Goal: Task Accomplishment & Management: Use online tool/utility

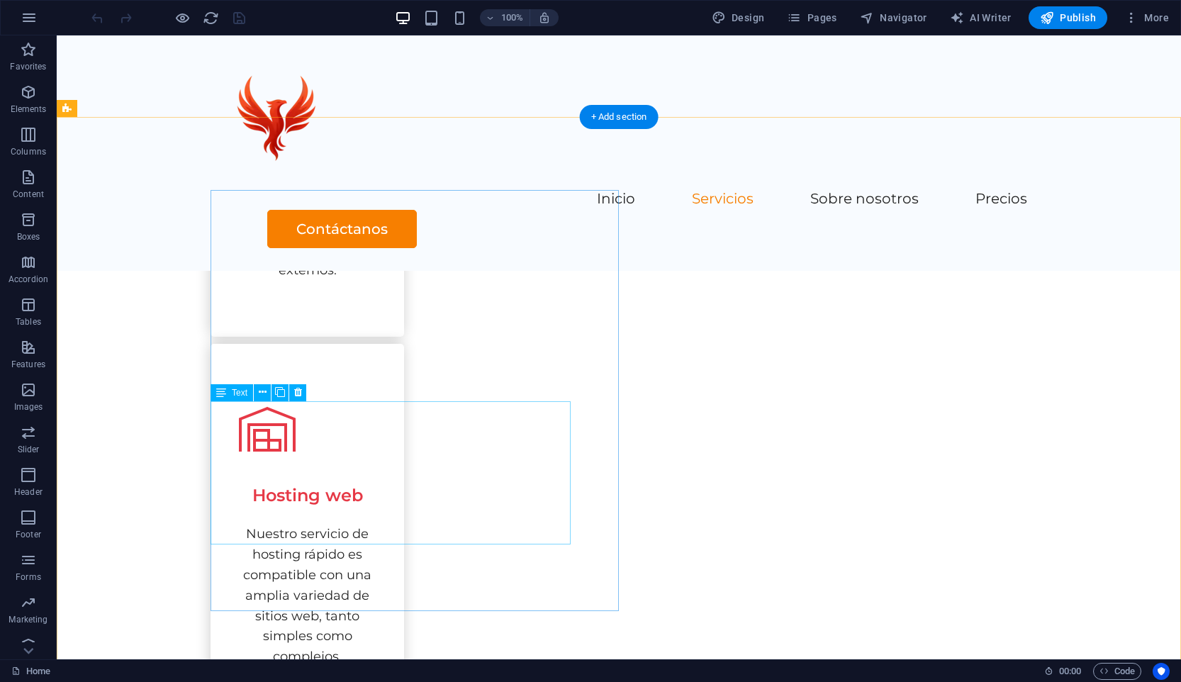
scroll to position [1142, 0]
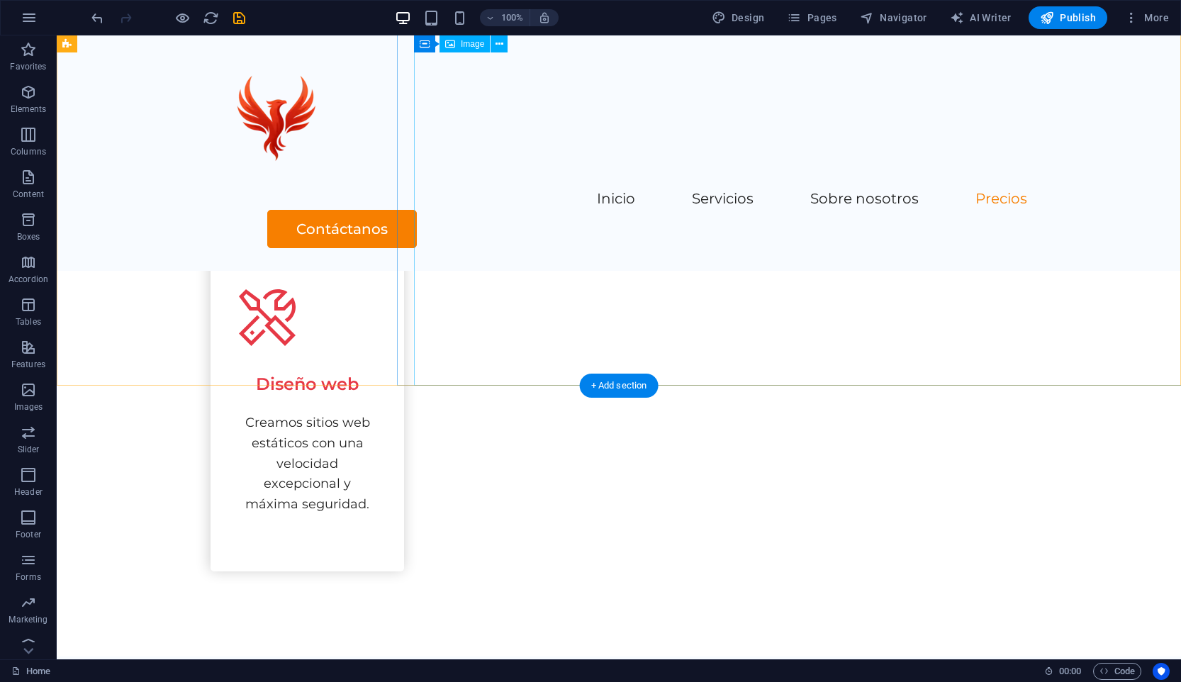
scroll to position [1850, 0]
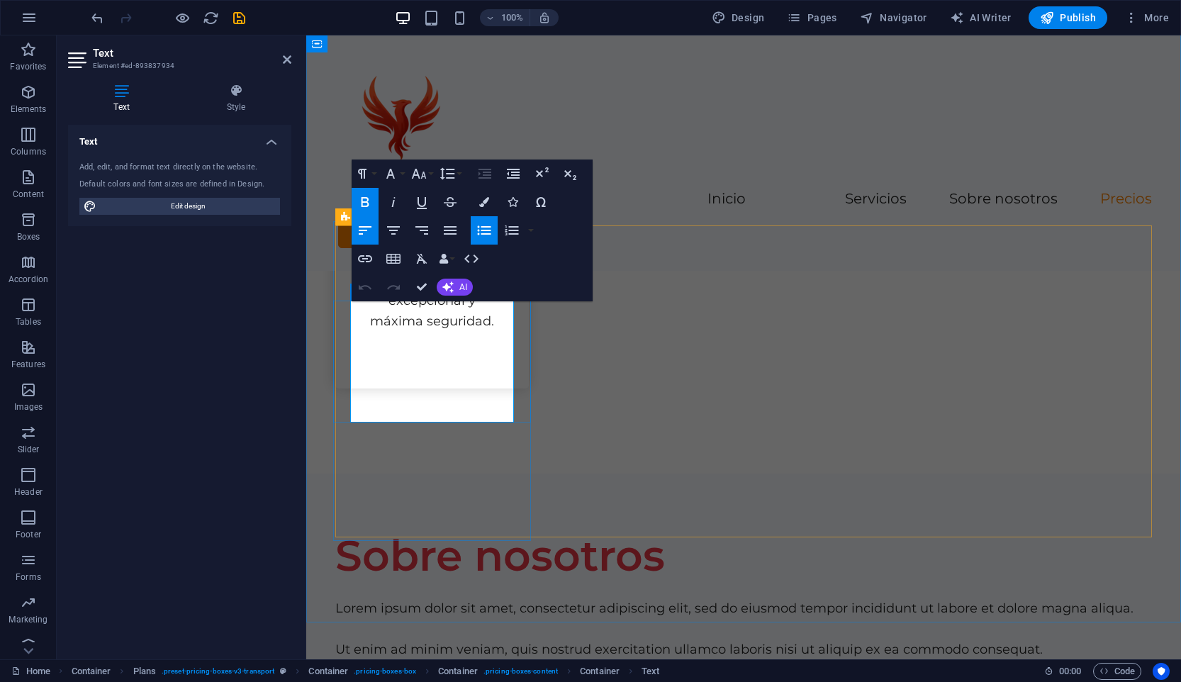
drag, startPoint x: 481, startPoint y: 400, endPoint x: 369, endPoint y: 403, distance: 112.0
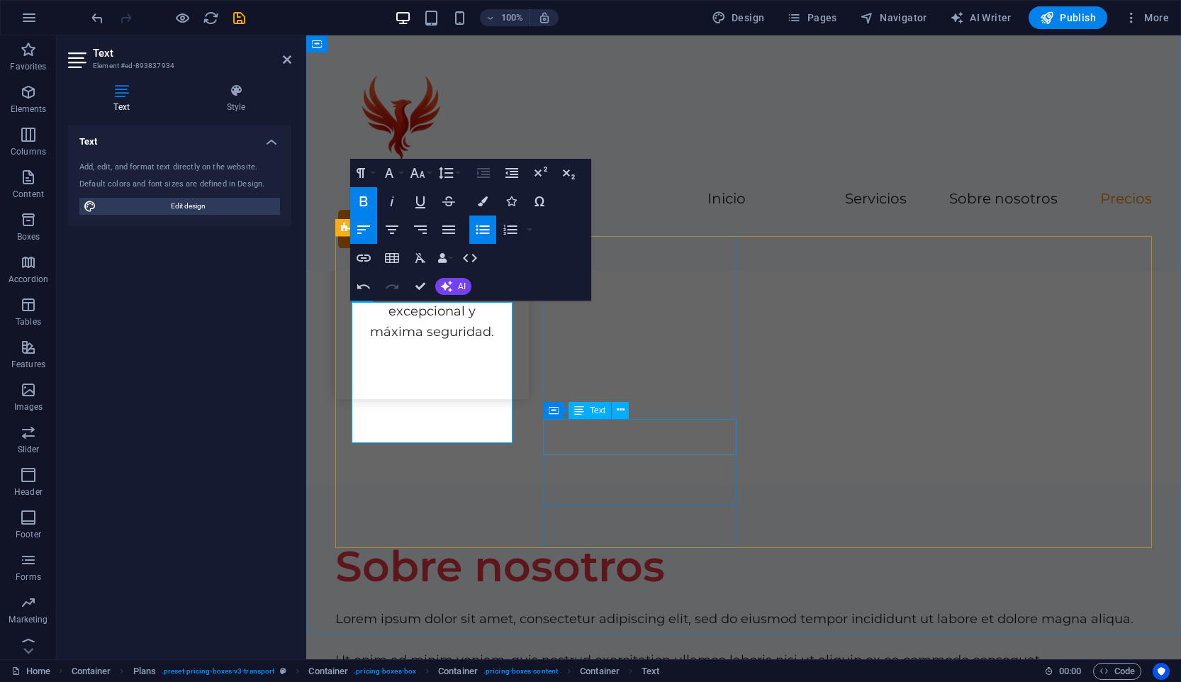
click at [602, 419] on div "Container Text" at bounding box center [590, 411] width 95 height 18
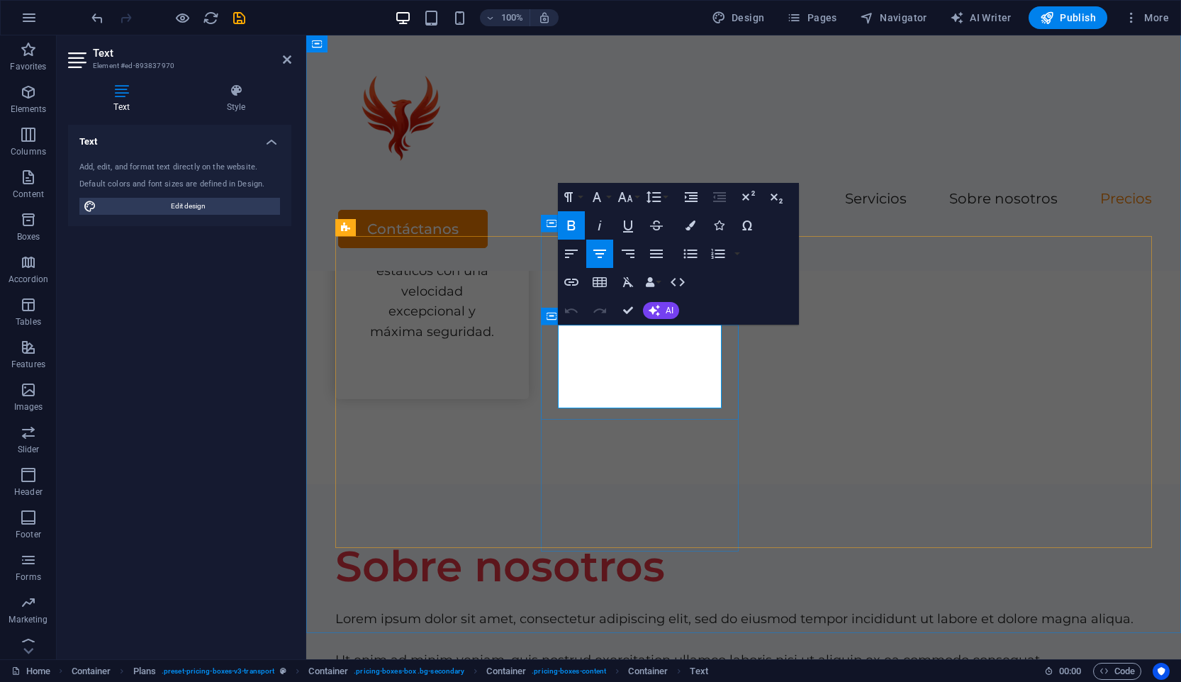
drag, startPoint x: 709, startPoint y: 397, endPoint x: 591, endPoint y: 400, distance: 118.4
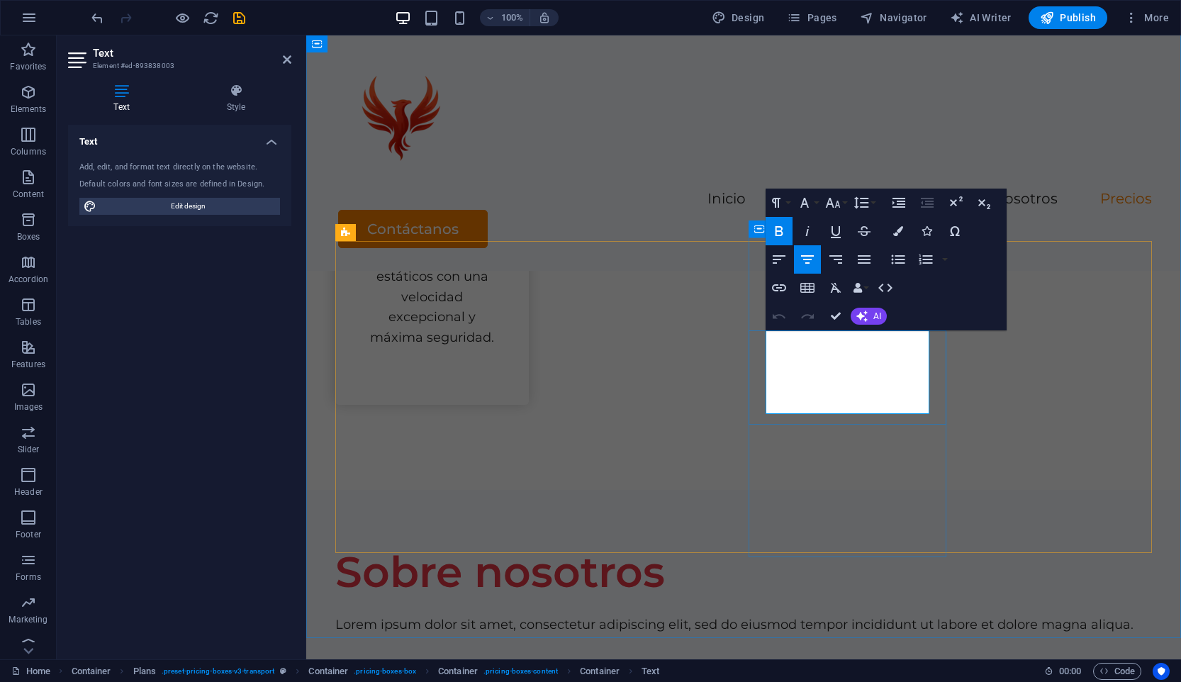
drag, startPoint x: 910, startPoint y: 403, endPoint x: 798, endPoint y: 403, distance: 112.0
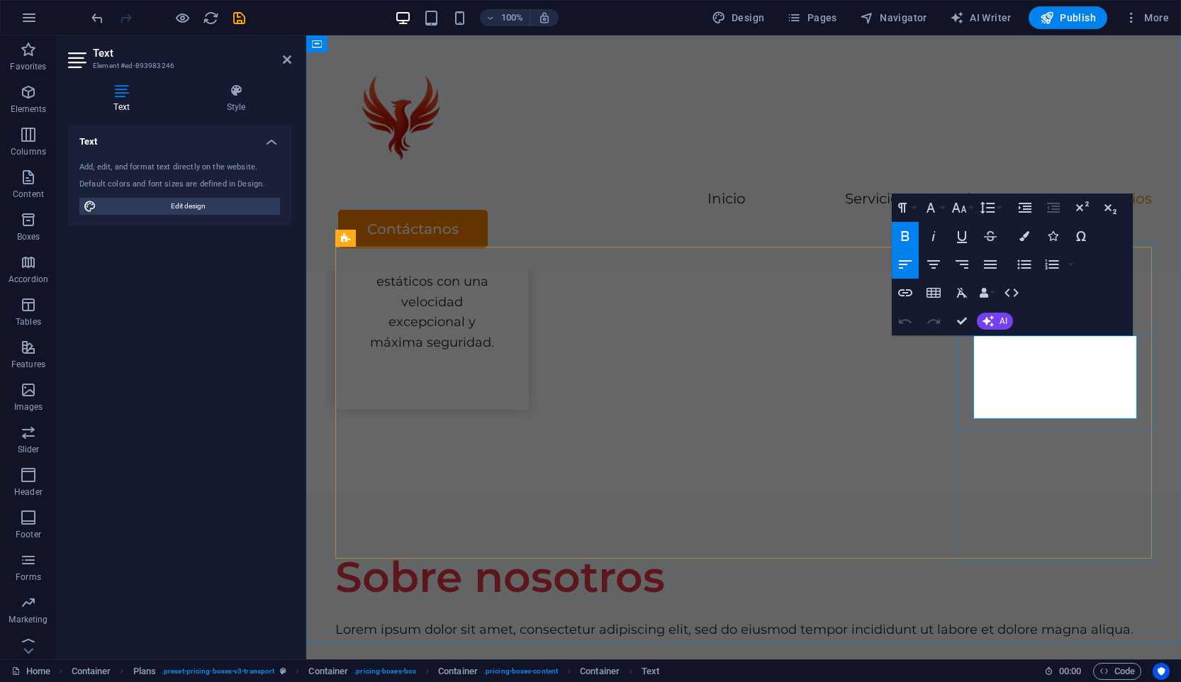
drag, startPoint x: 1095, startPoint y: 407, endPoint x: 987, endPoint y: 407, distance: 108.4
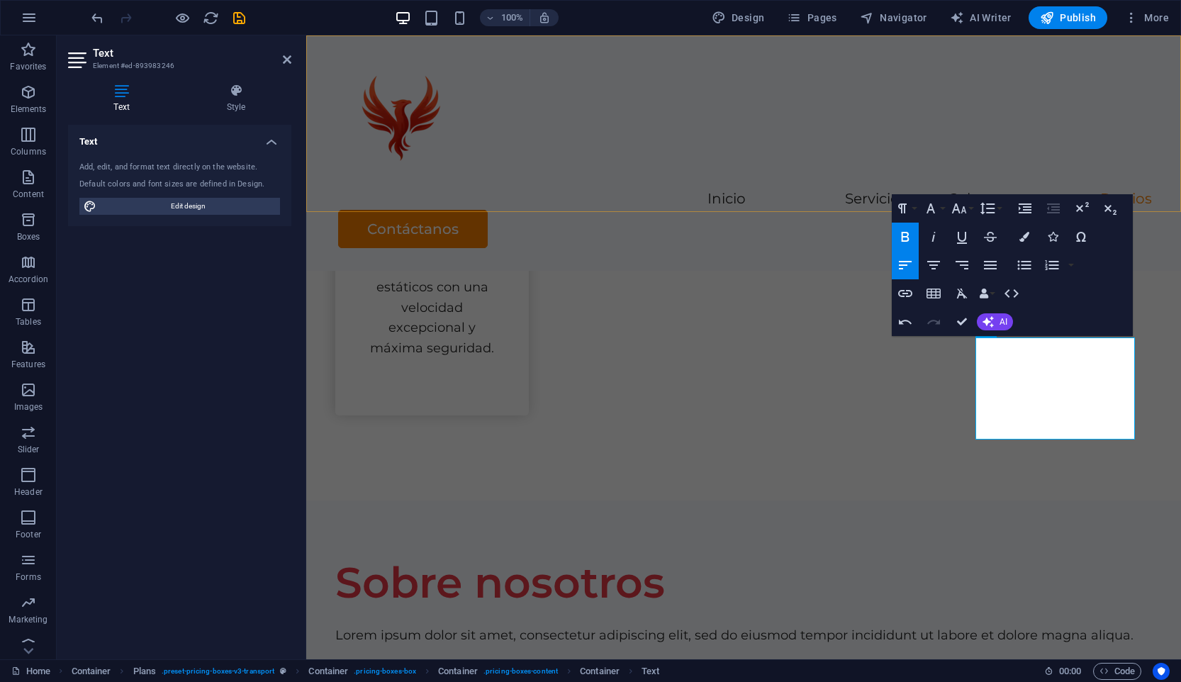
click at [676, 191] on div "Inicio Servicios Sobre nosotros Precios Contáctanos" at bounding box center [743, 152] width 875 height 235
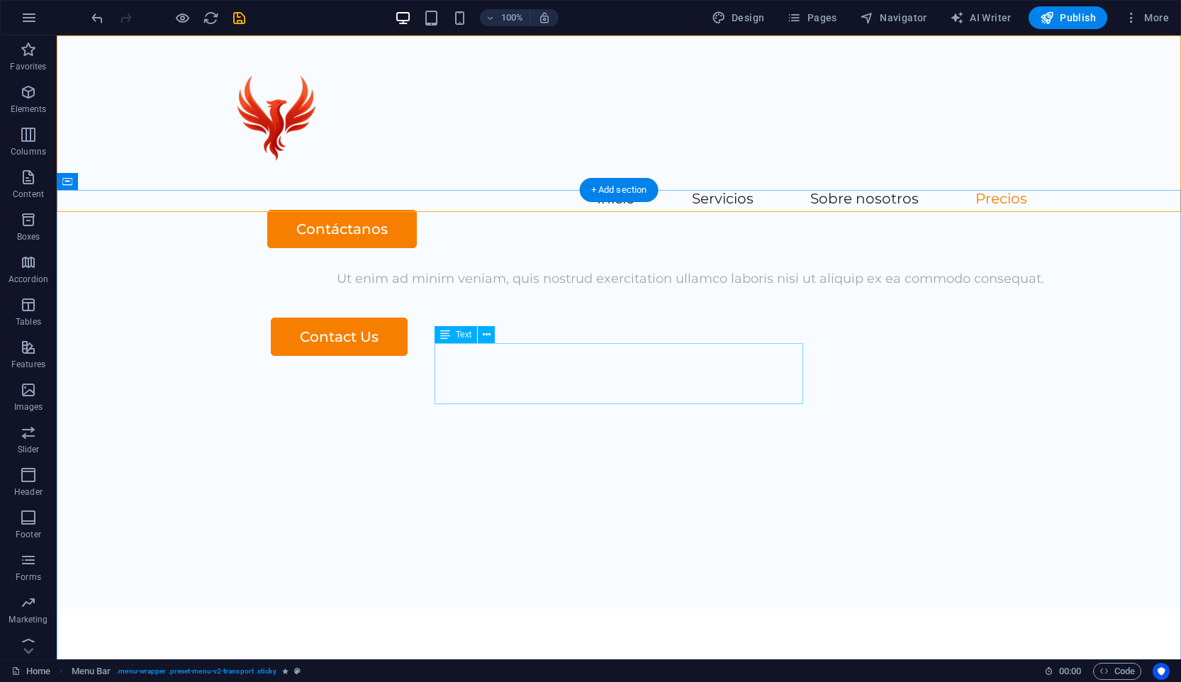
scroll to position [2430, 0]
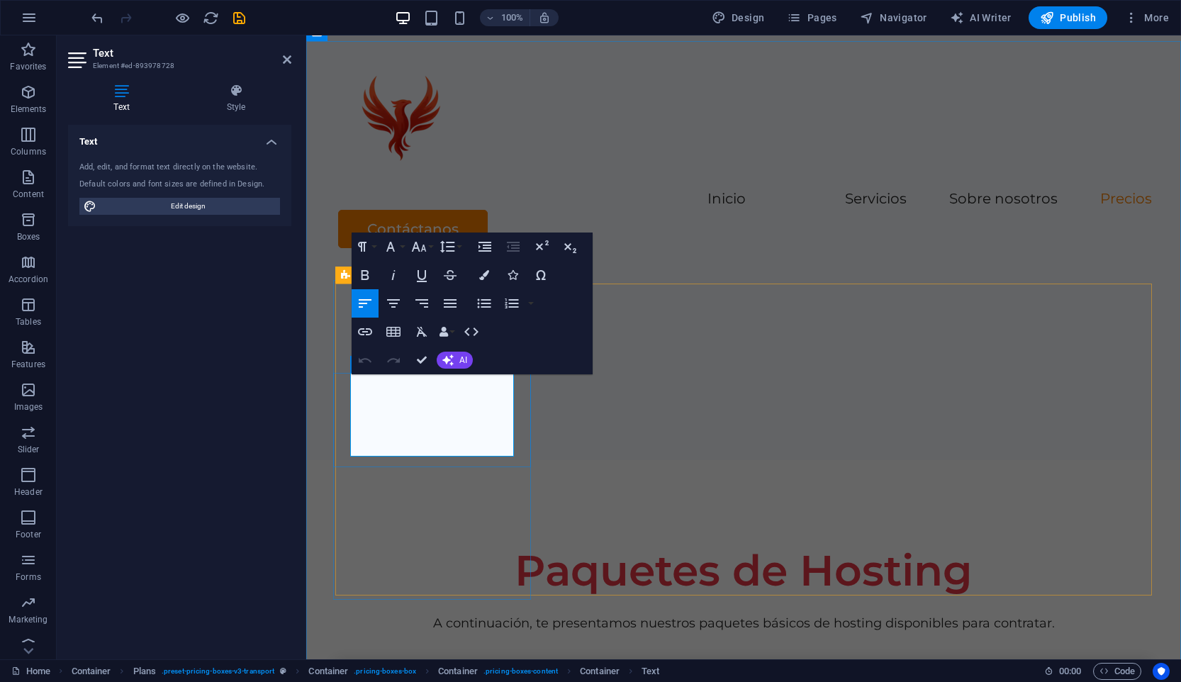
drag, startPoint x: 471, startPoint y: 444, endPoint x: 299, endPoint y: 338, distance: 202.4
click at [361, 270] on icon "button" at bounding box center [365, 275] width 8 height 10
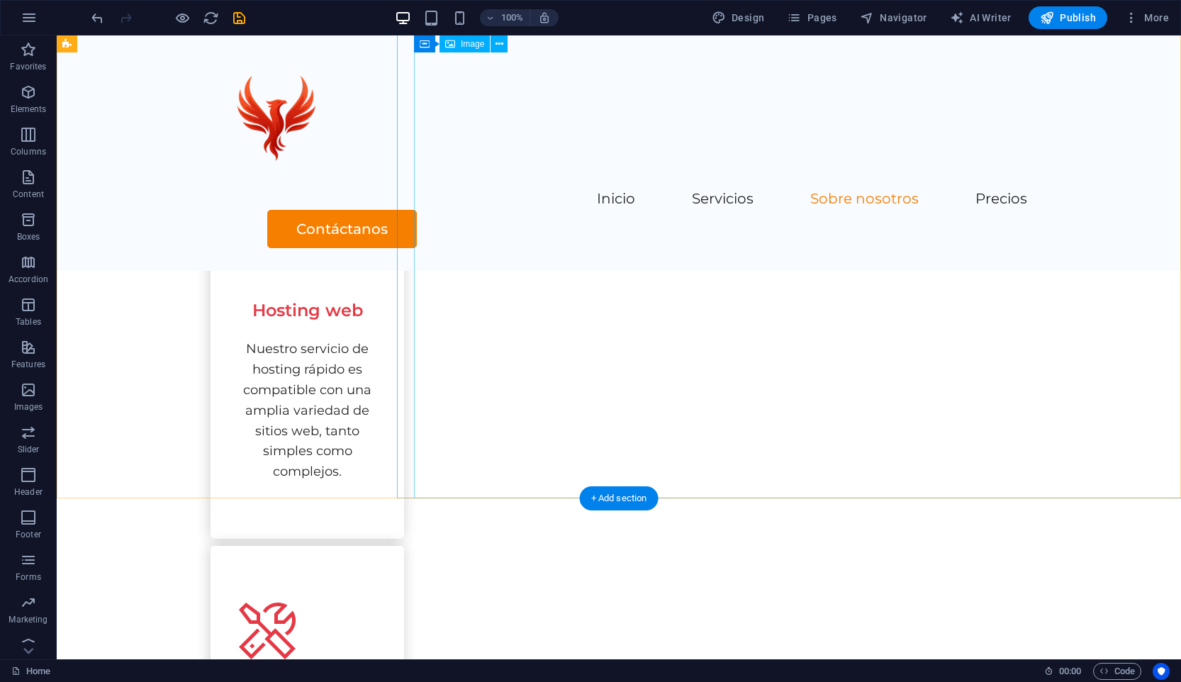
scroll to position [1744, 0]
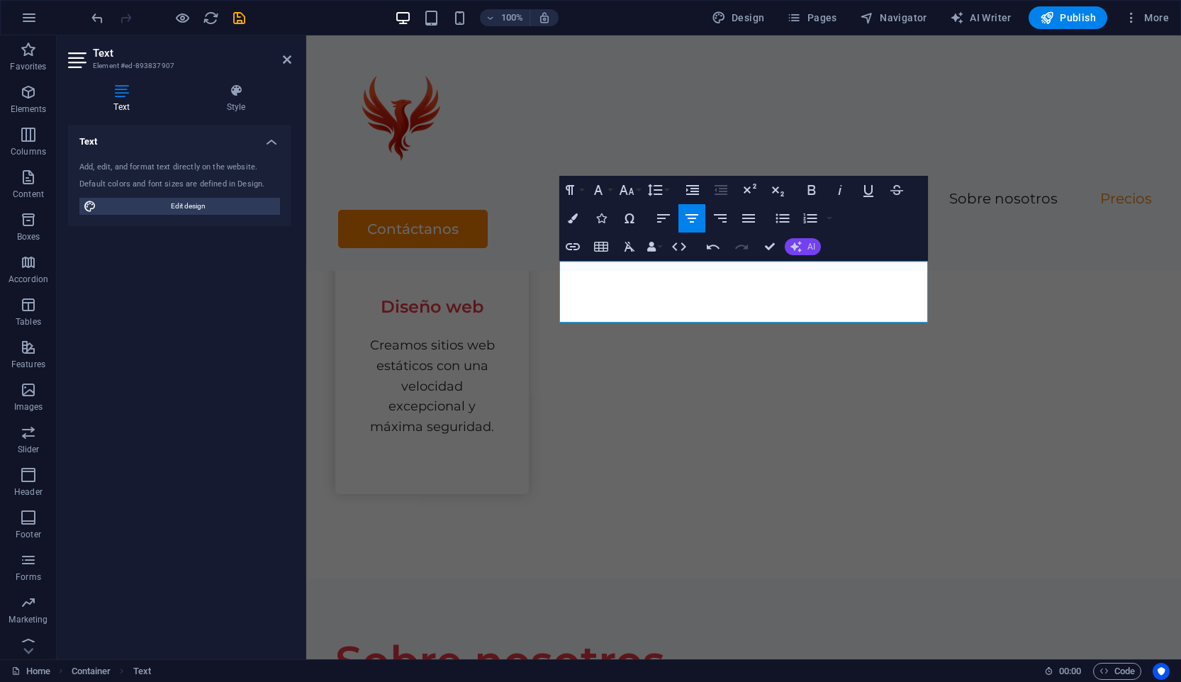
click at [812, 242] on span "AI" at bounding box center [811, 246] width 8 height 9
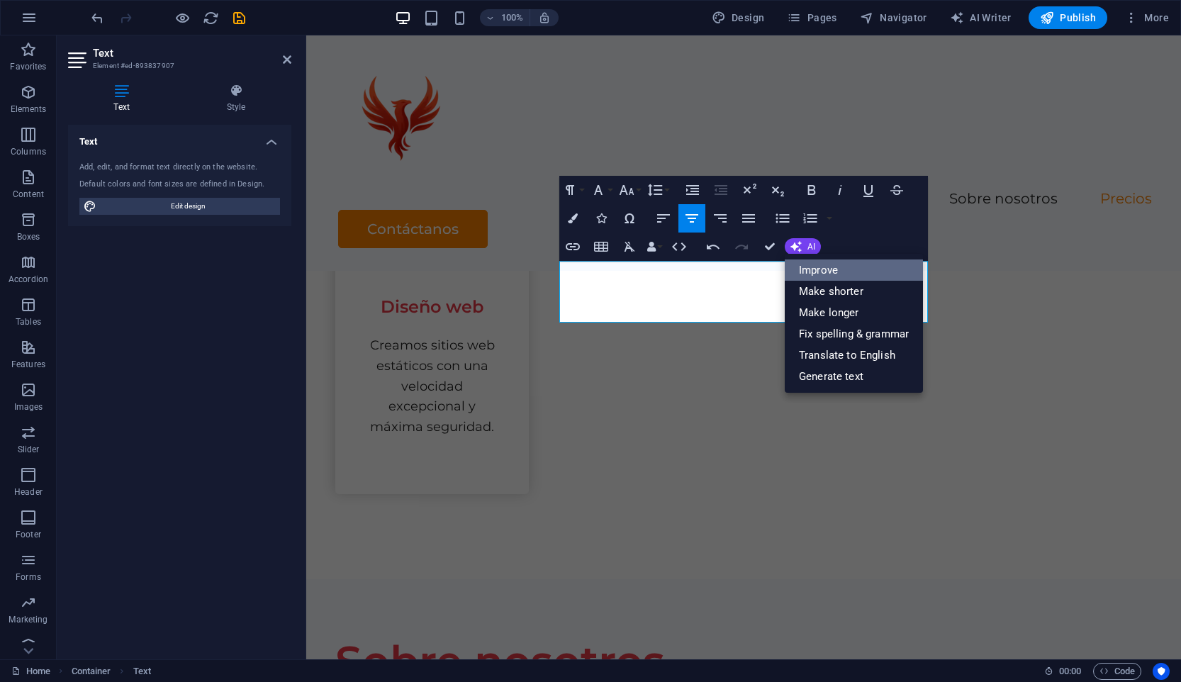
click at [821, 271] on link "Improve" at bounding box center [854, 269] width 138 height 21
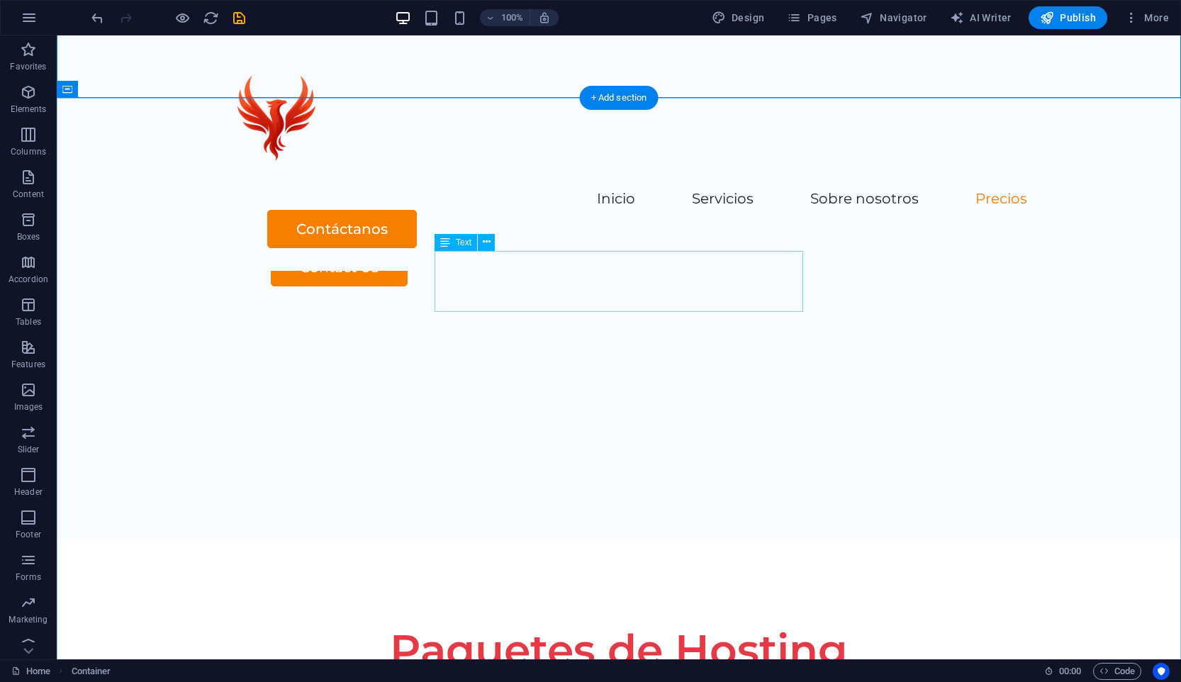
scroll to position [2479, 0]
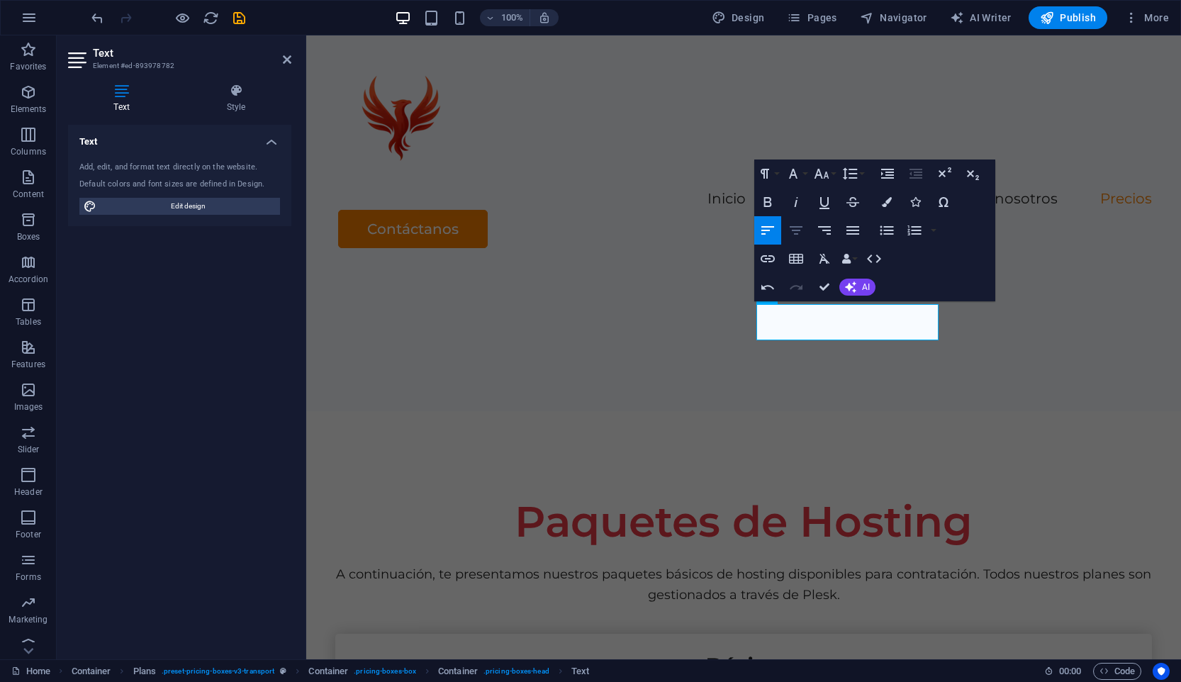
click at [797, 223] on icon "button" at bounding box center [795, 230] width 17 height 17
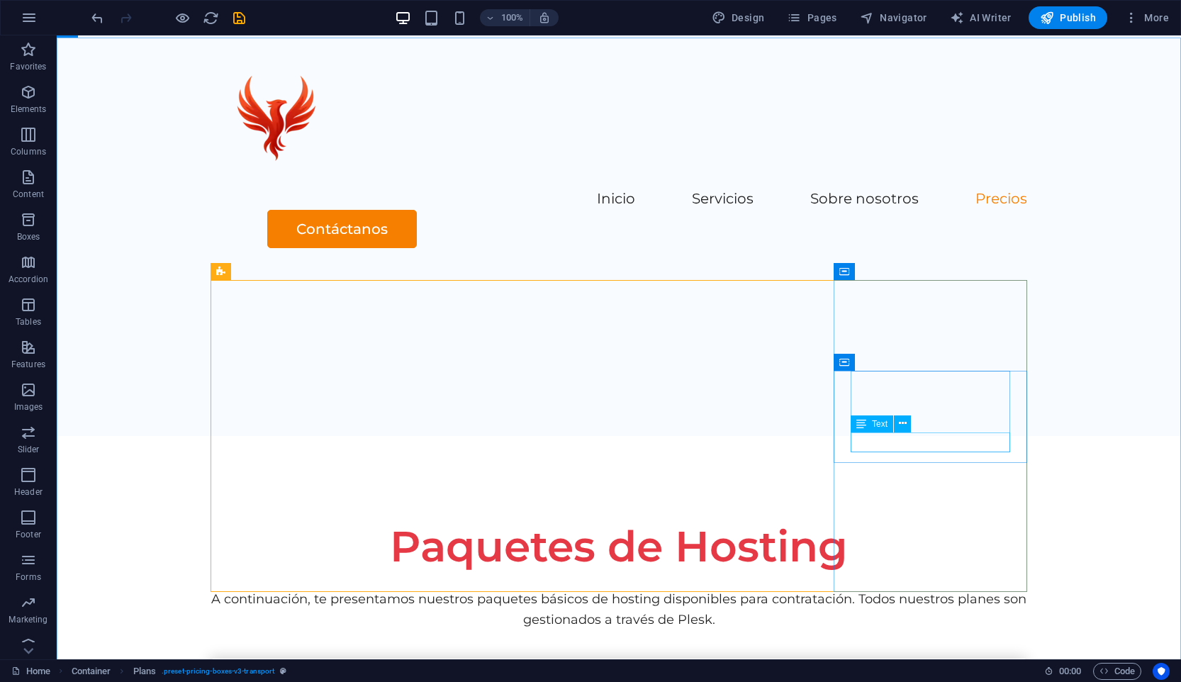
click at [867, 423] on div "Text" at bounding box center [872, 423] width 43 height 17
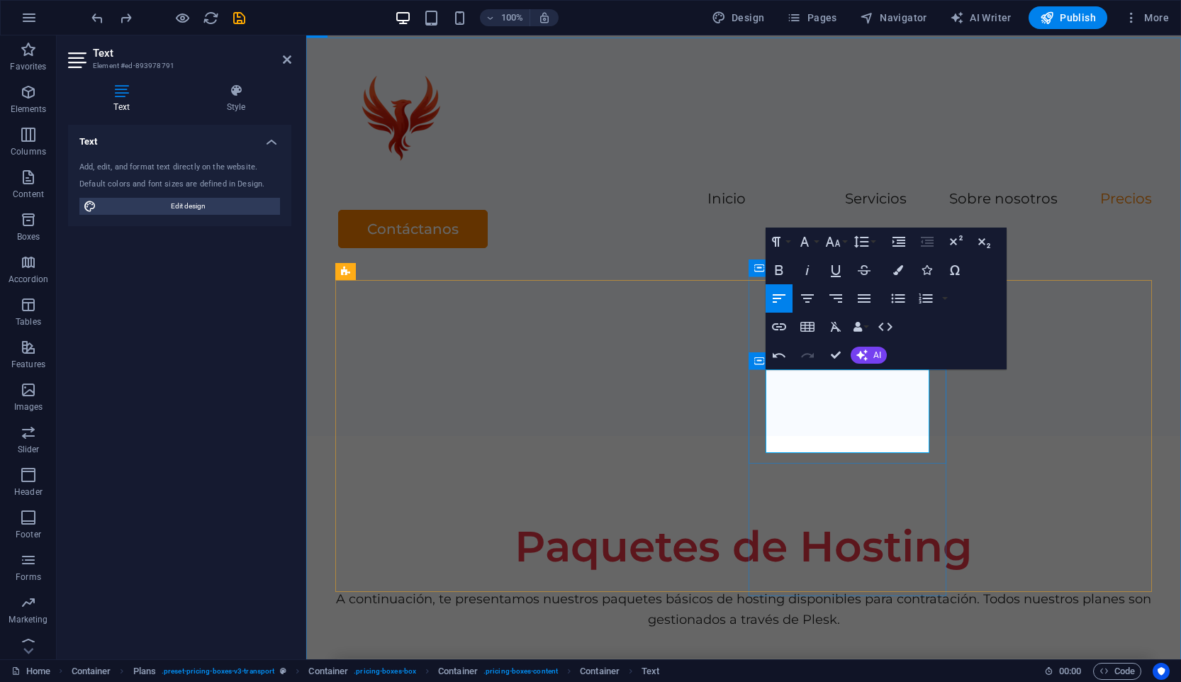
scroll to position [2450, 0]
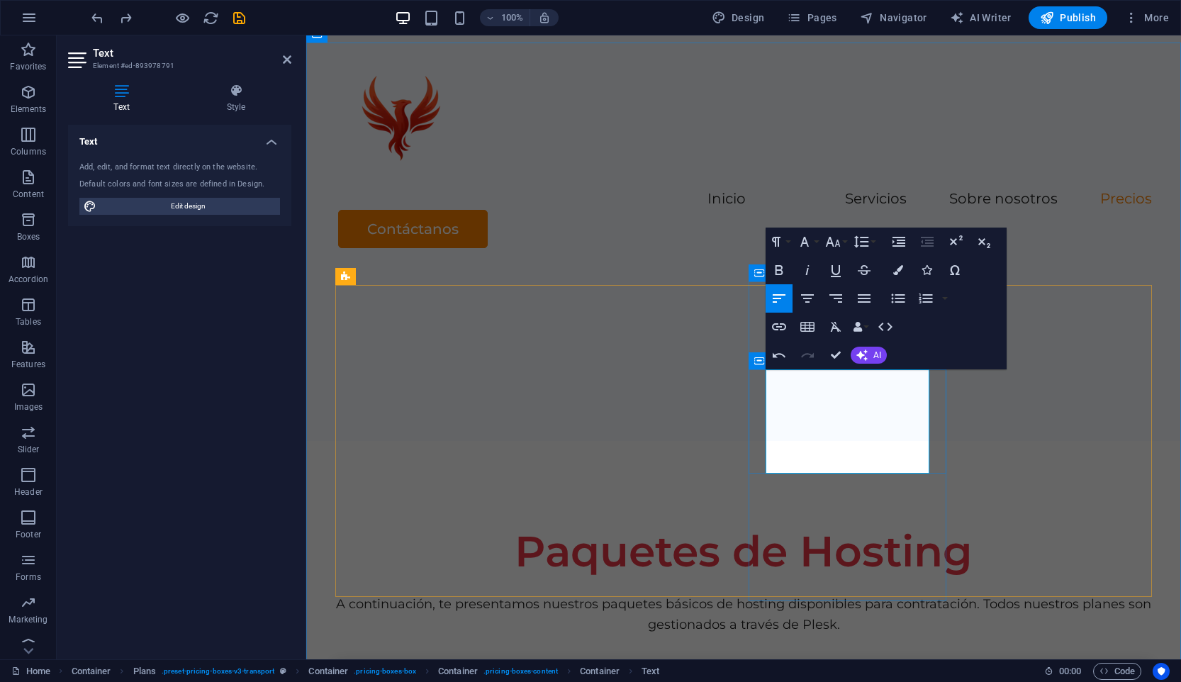
drag, startPoint x: 873, startPoint y: 464, endPoint x: 804, endPoint y: 421, distance: 81.8
click at [872, 361] on button "AI" at bounding box center [869, 355] width 36 height 17
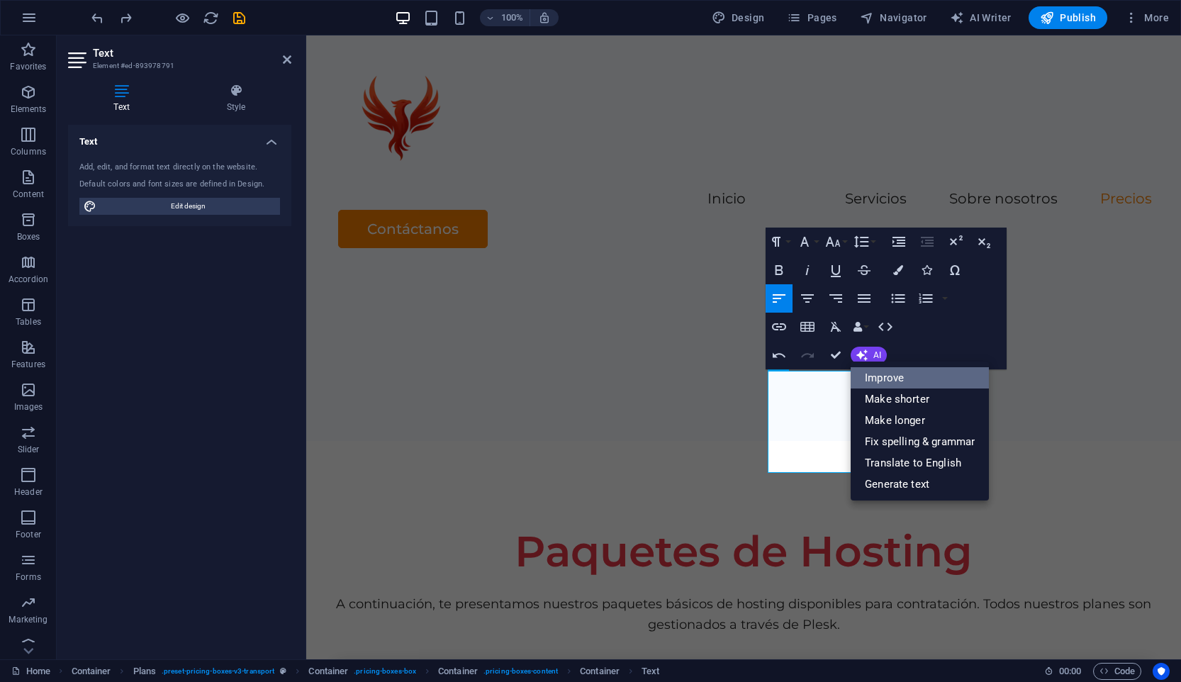
click at [898, 388] on link "Improve" at bounding box center [920, 377] width 138 height 21
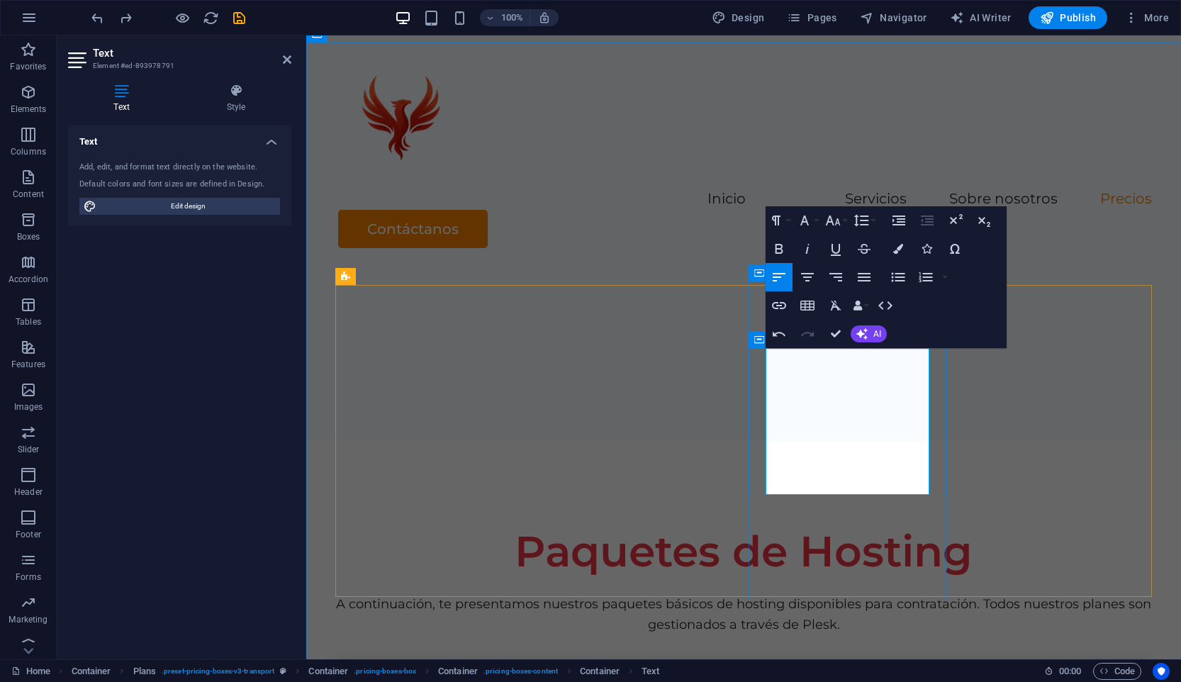
drag, startPoint x: 884, startPoint y: 488, endPoint x: 765, endPoint y: 357, distance: 176.1
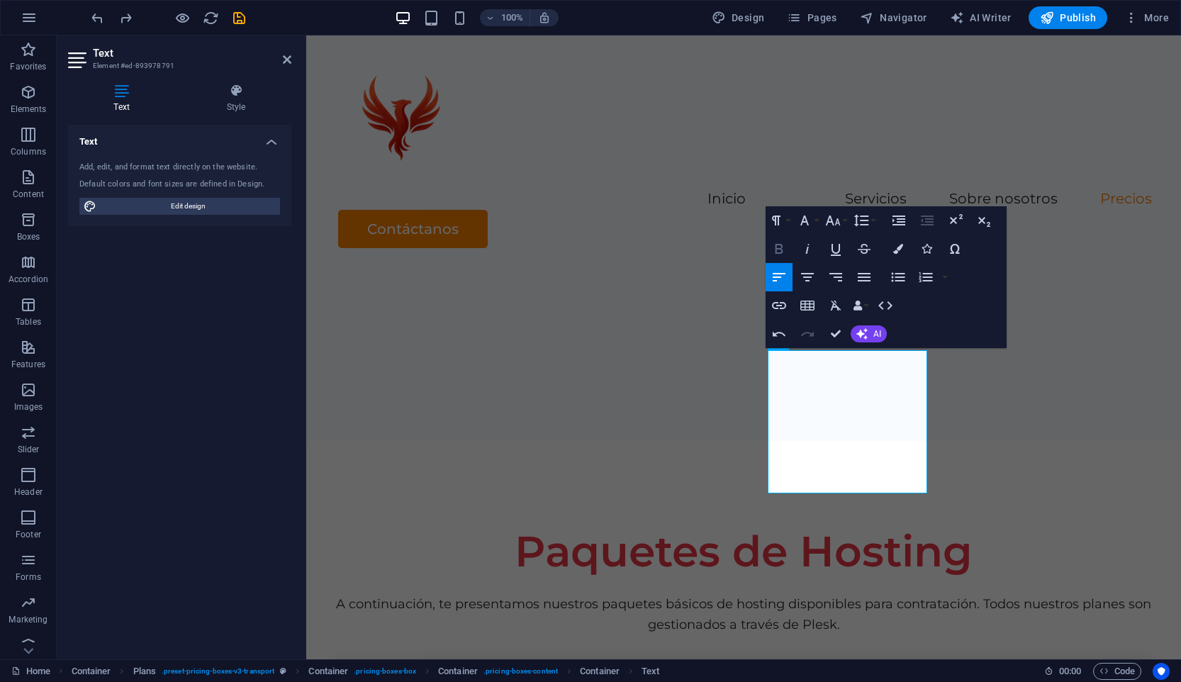
click at [785, 248] on icon "button" at bounding box center [778, 248] width 17 height 17
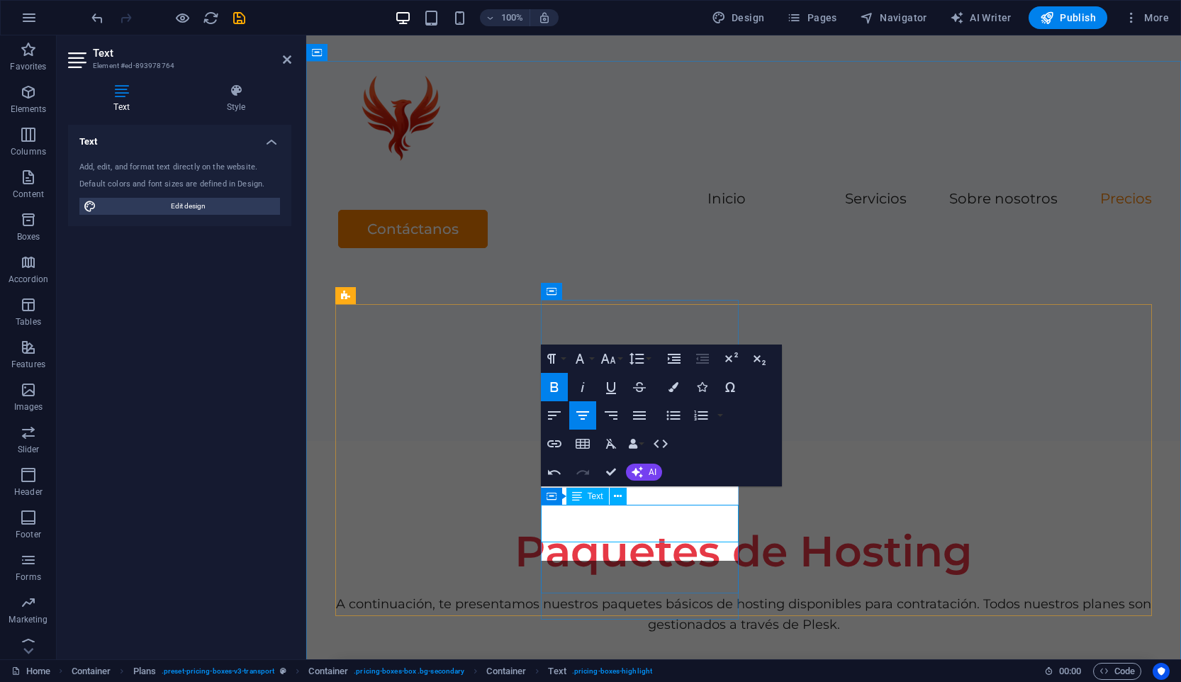
scroll to position [2431, 0]
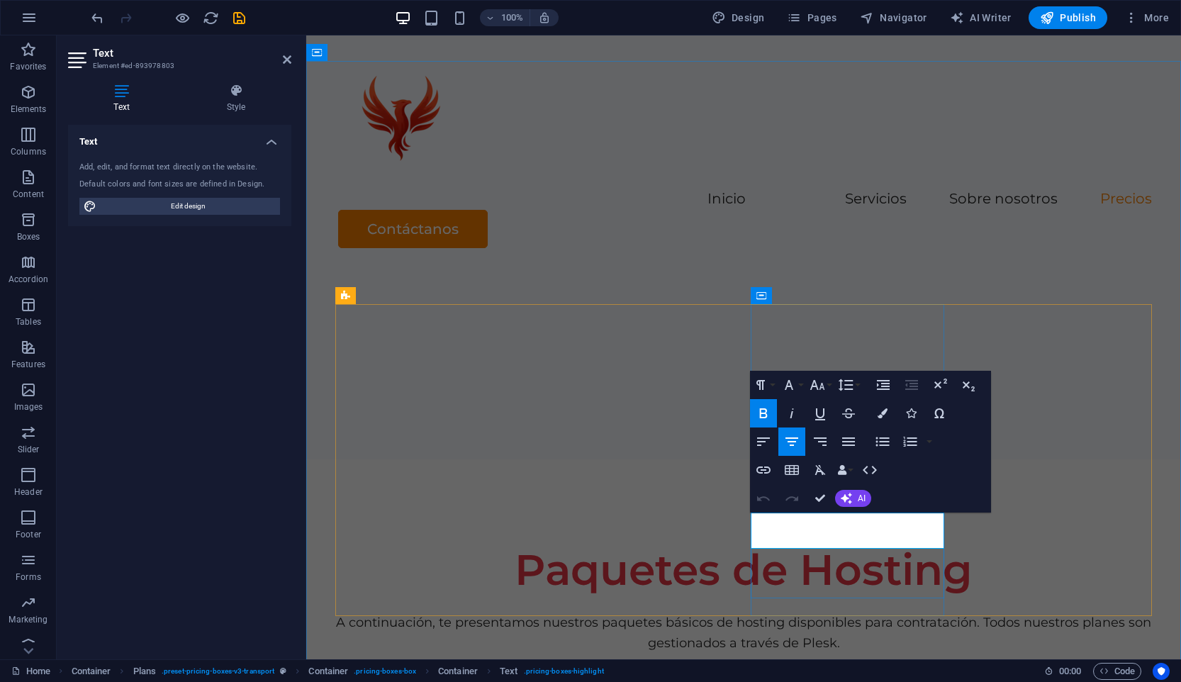
click at [794, 439] on icon "button" at bounding box center [790, 442] width 13 height 9
click at [765, 421] on icon "button" at bounding box center [764, 413] width 17 height 17
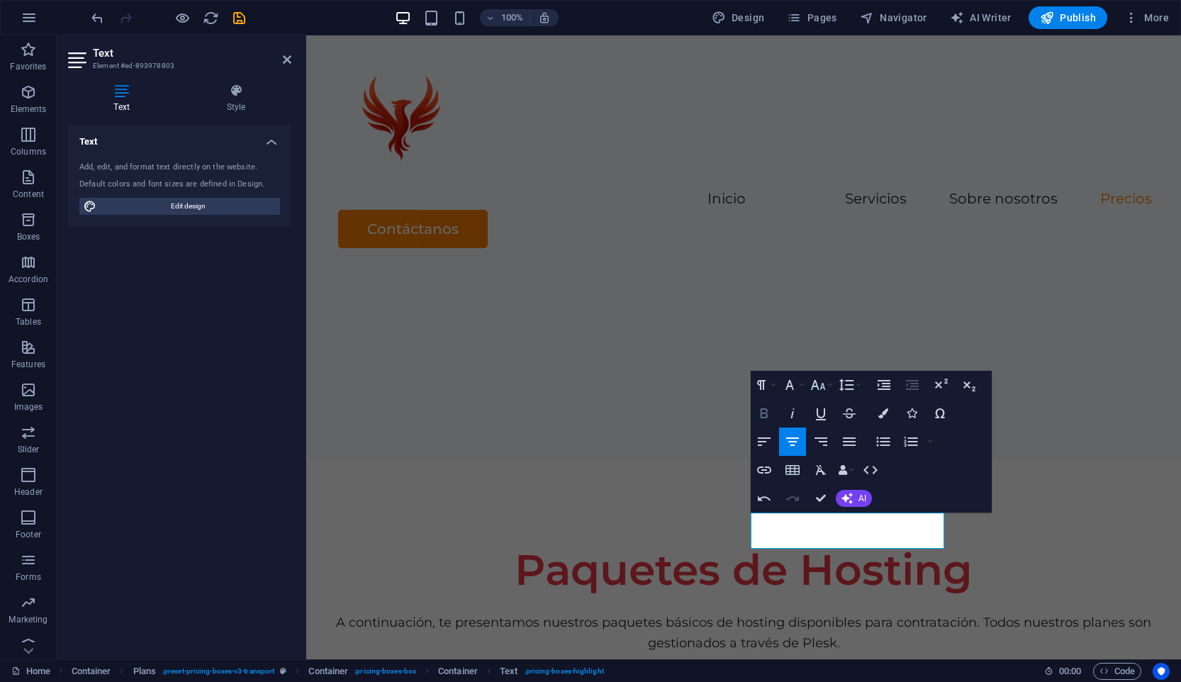
click at [762, 415] on icon "button" at bounding box center [764, 413] width 17 height 17
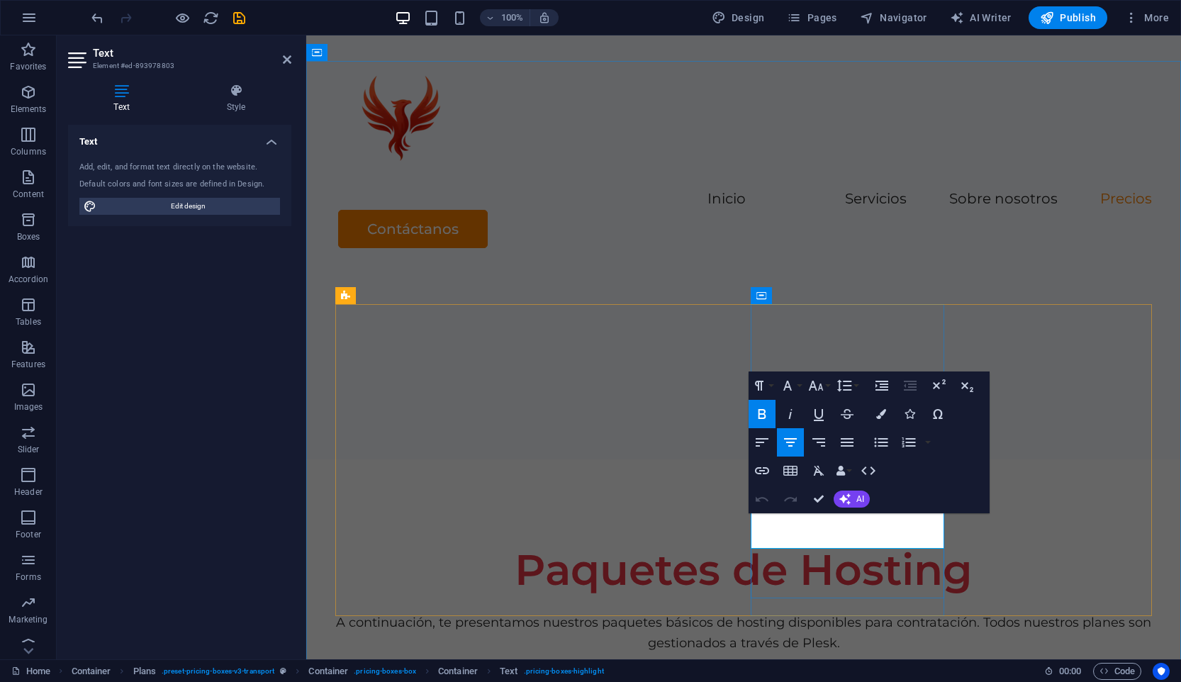
click at [760, 410] on icon "button" at bounding box center [761, 413] width 17 height 17
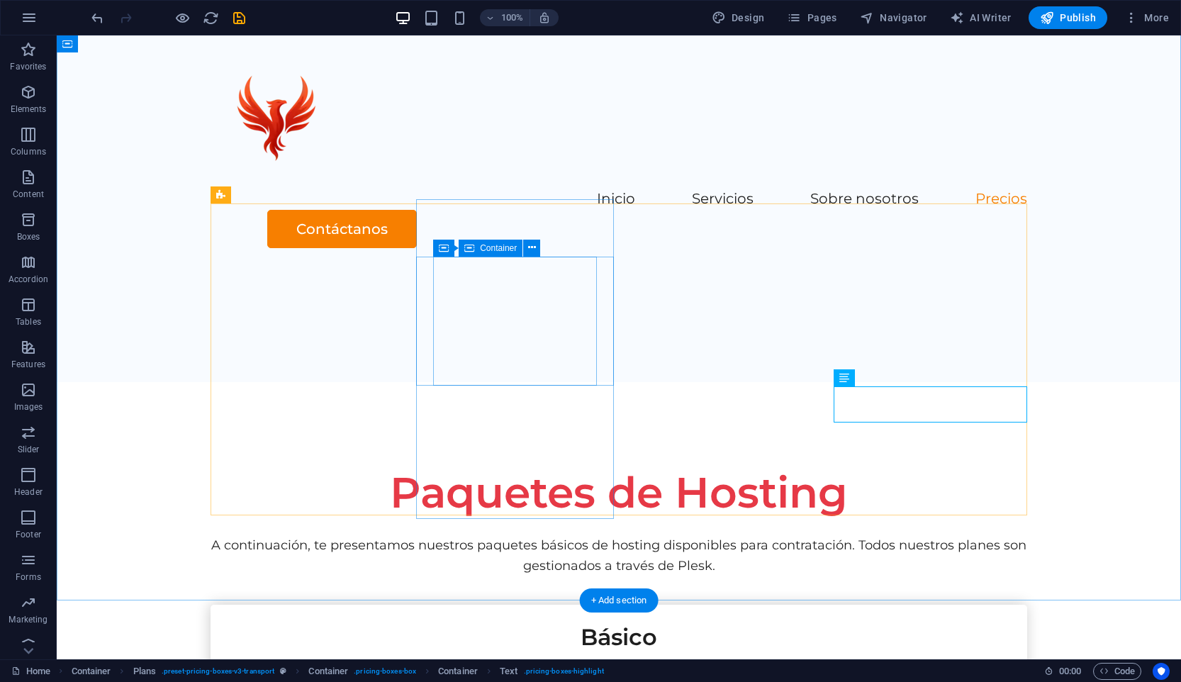
scroll to position [2493, 0]
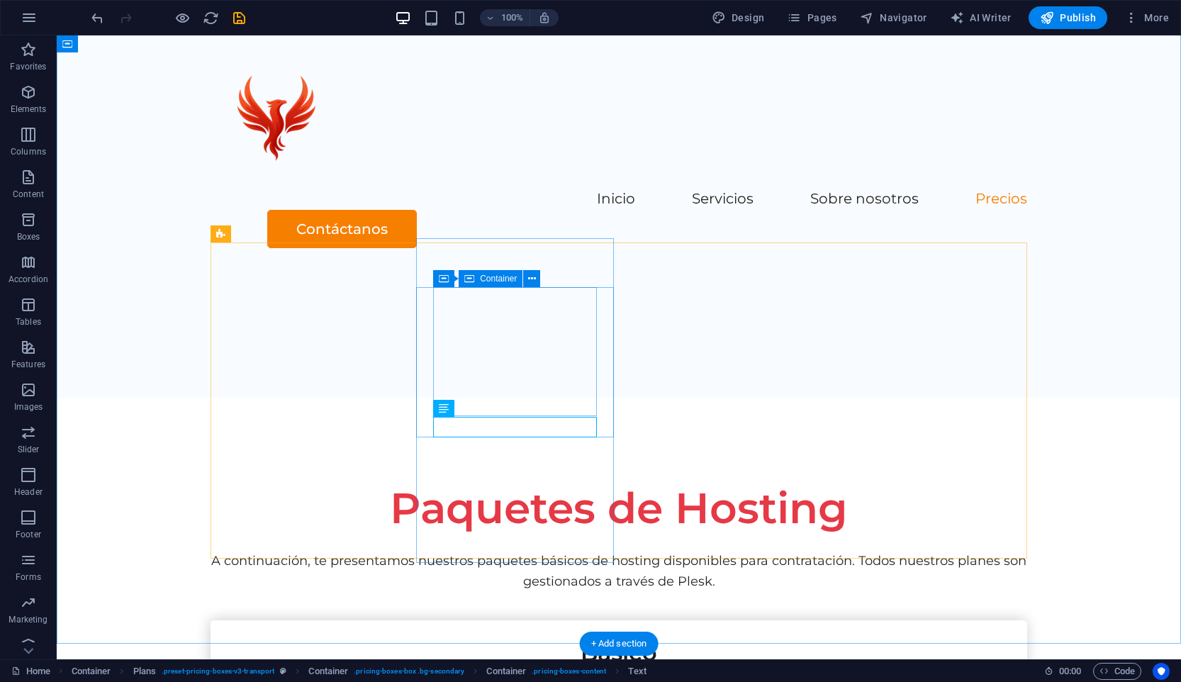
click at [524, 274] on button at bounding box center [531, 278] width 17 height 17
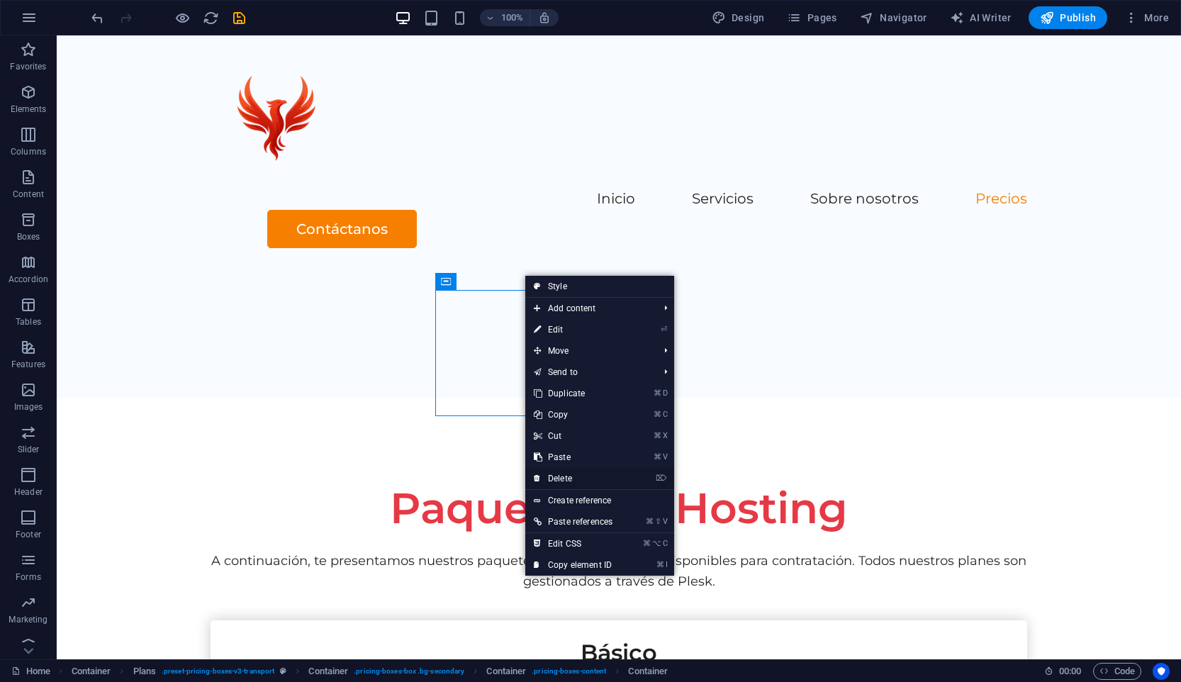
click at [590, 477] on link "⌦ Delete" at bounding box center [573, 478] width 96 height 21
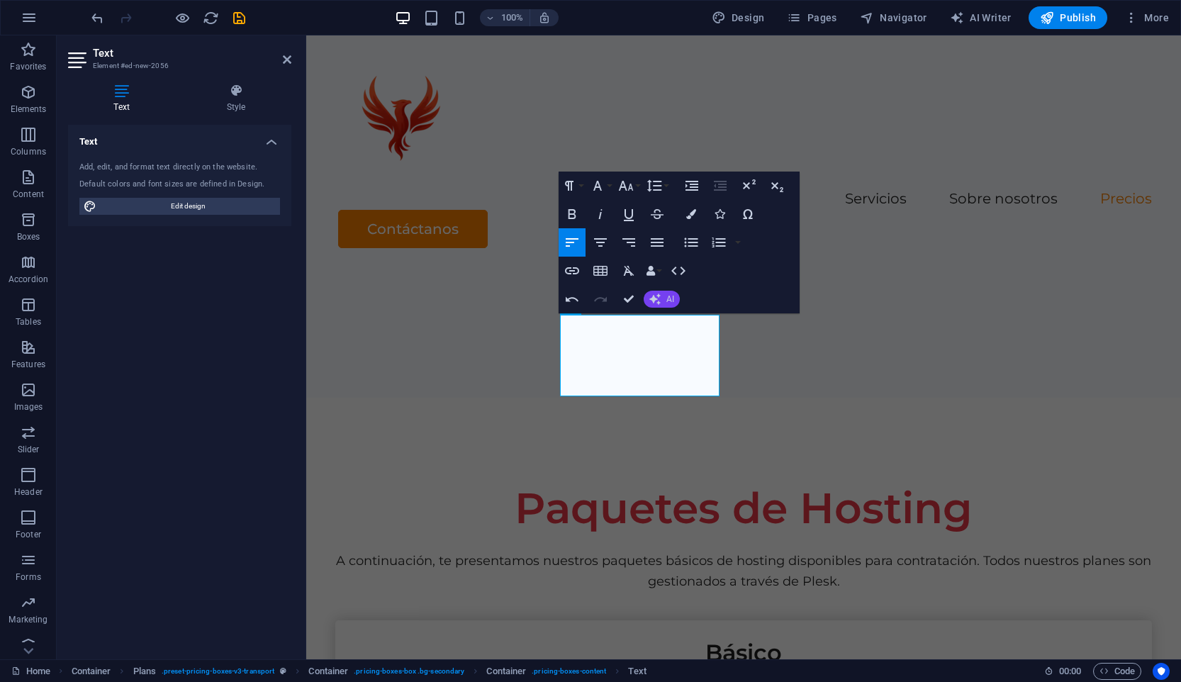
click at [671, 299] on span "AI" at bounding box center [670, 299] width 8 height 9
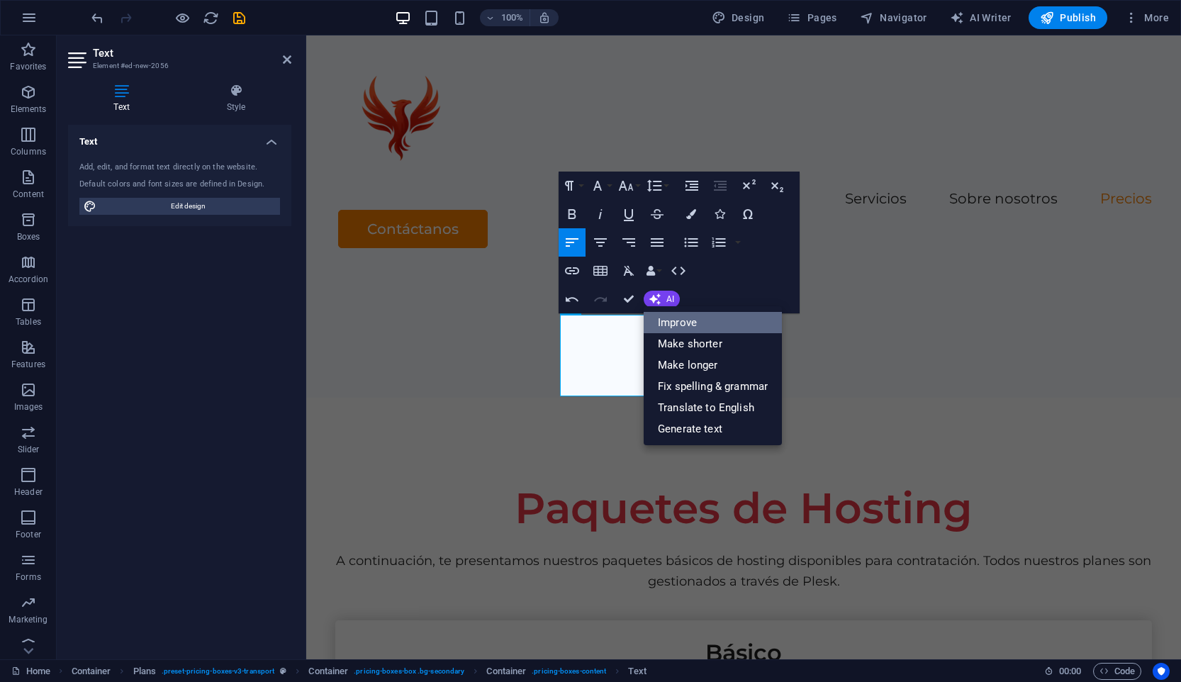
click at [696, 320] on link "Improve" at bounding box center [713, 322] width 138 height 21
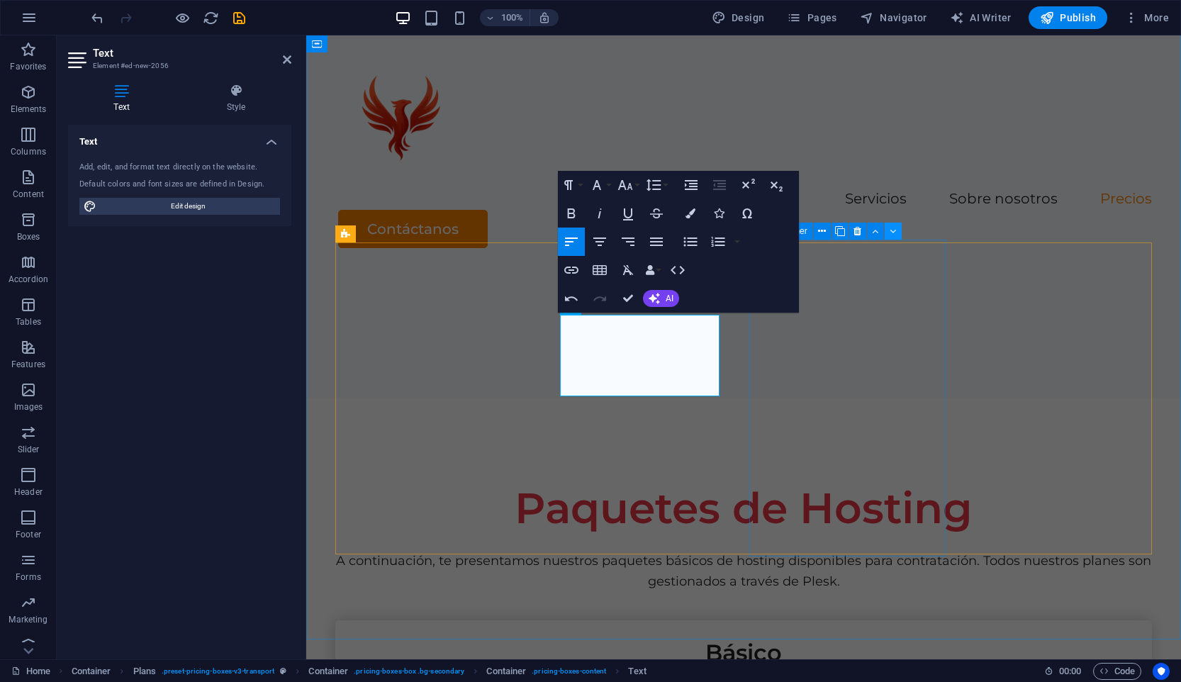
drag, startPoint x: 885, startPoint y: 230, endPoint x: 579, endPoint y: 194, distance: 308.2
click at [885, 230] on button at bounding box center [893, 231] width 17 height 17
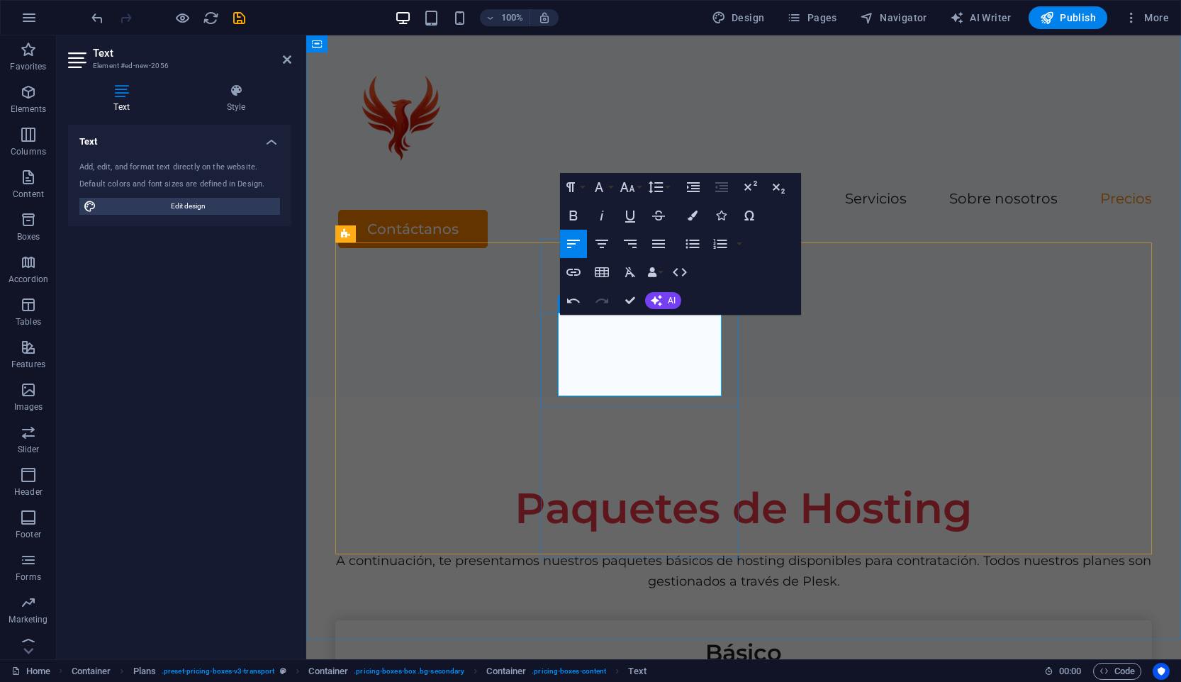
click at [579, 212] on icon "button" at bounding box center [573, 215] width 17 height 17
click at [909, 200] on div "Inicio Servicios Sobre nosotros Precios Contáctanos" at bounding box center [743, 152] width 875 height 235
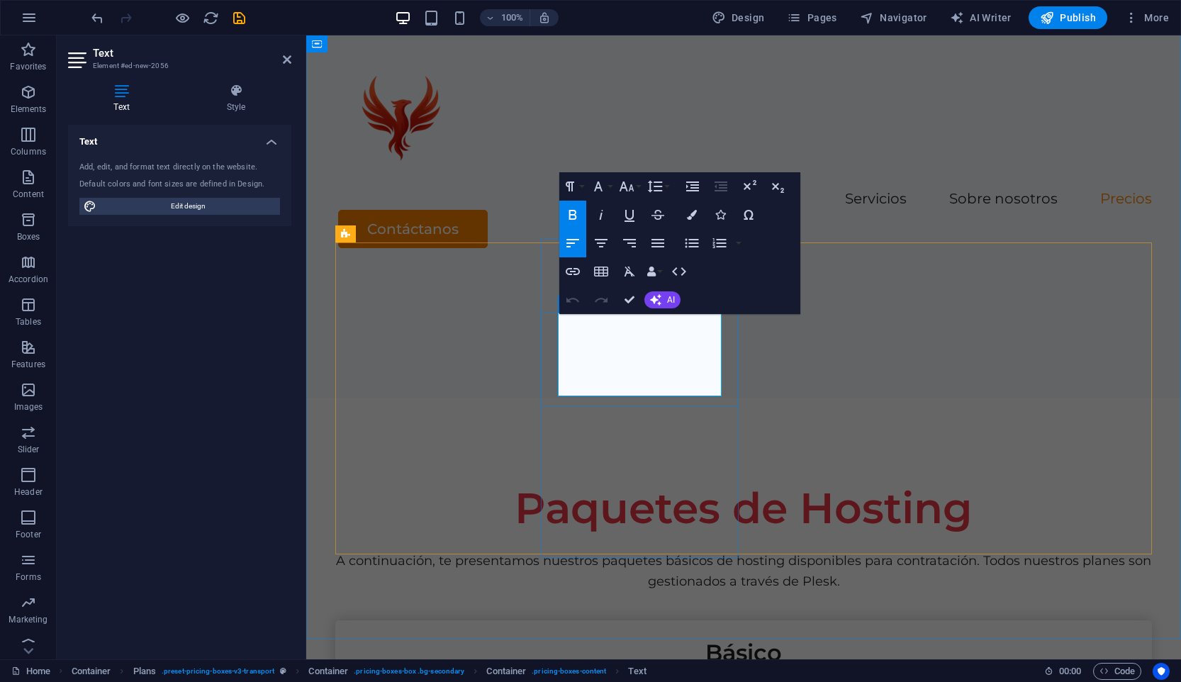
drag, startPoint x: 699, startPoint y: 321, endPoint x: 557, endPoint y: 322, distance: 141.8
click at [921, 196] on div "Inicio Servicios Sobre nosotros Precios Contáctanos" at bounding box center [743, 152] width 875 height 235
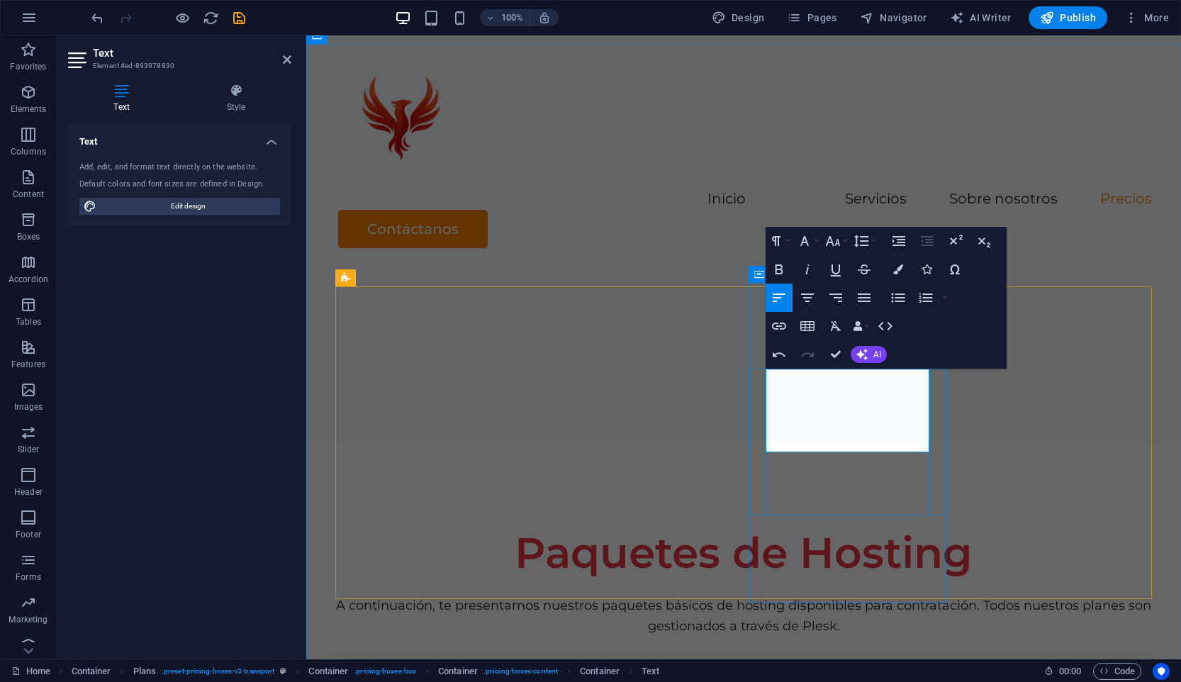
scroll to position [5100, 0]
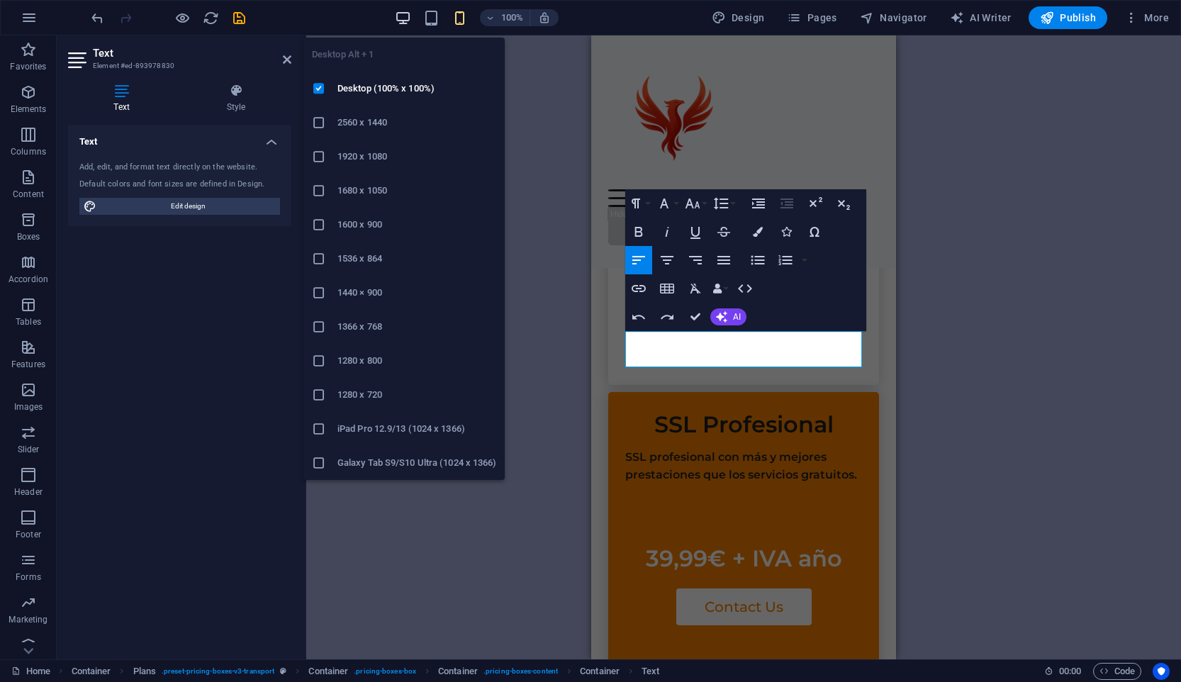
click at [406, 20] on icon "button" at bounding box center [403, 18] width 16 height 16
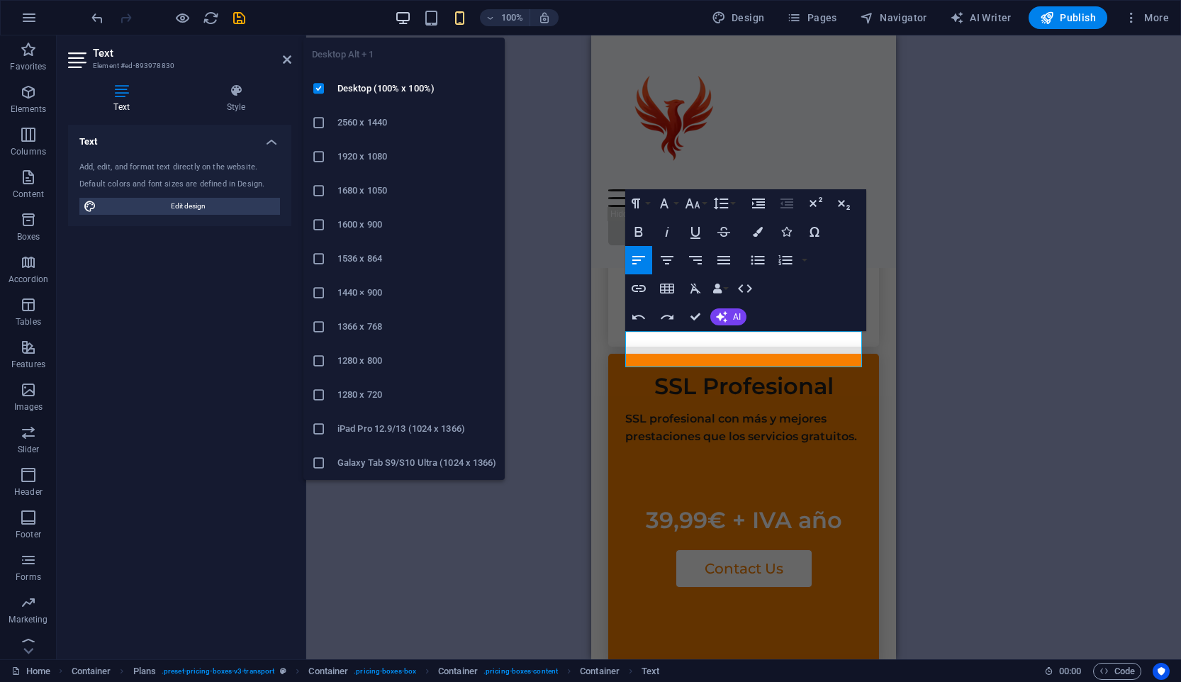
scroll to position [2512, 0]
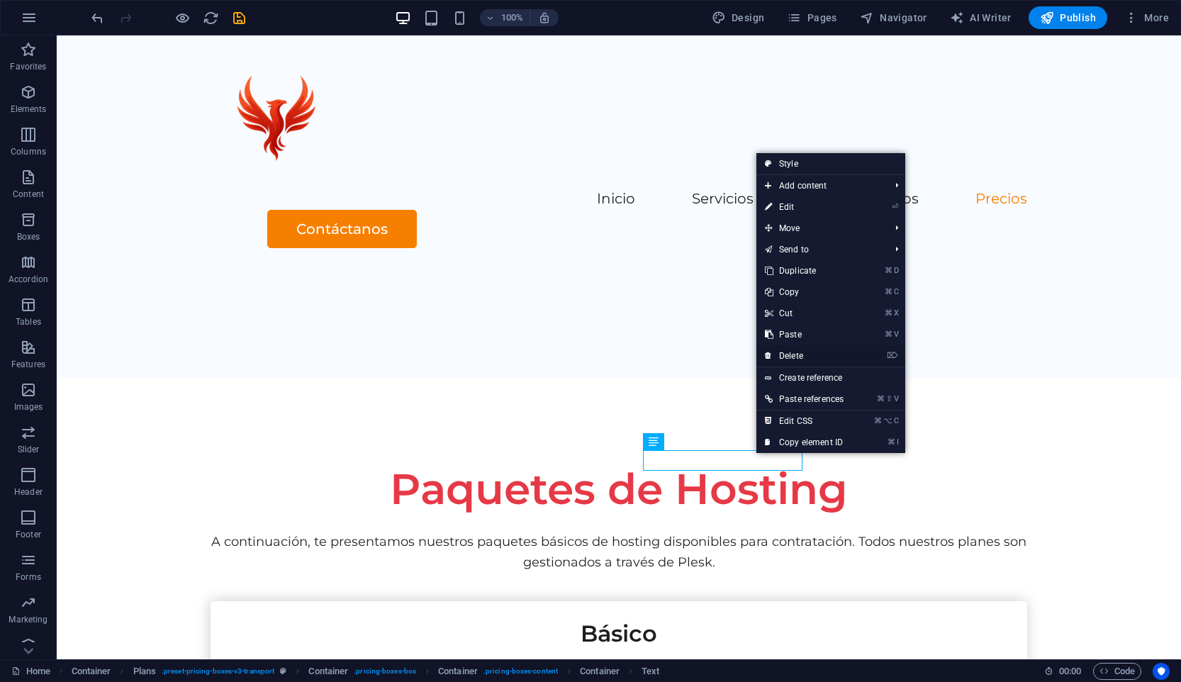
click at [809, 356] on link "⌦ Delete" at bounding box center [804, 355] width 96 height 21
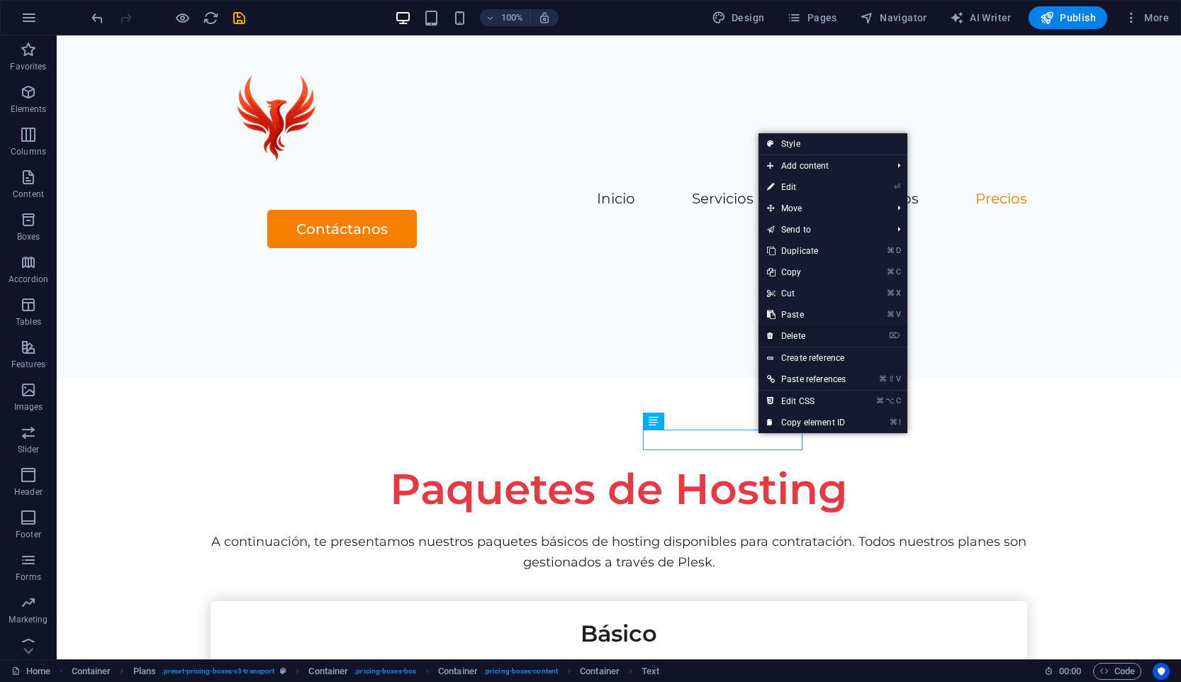
click at [802, 339] on link "⌦ Delete" at bounding box center [806, 335] width 96 height 21
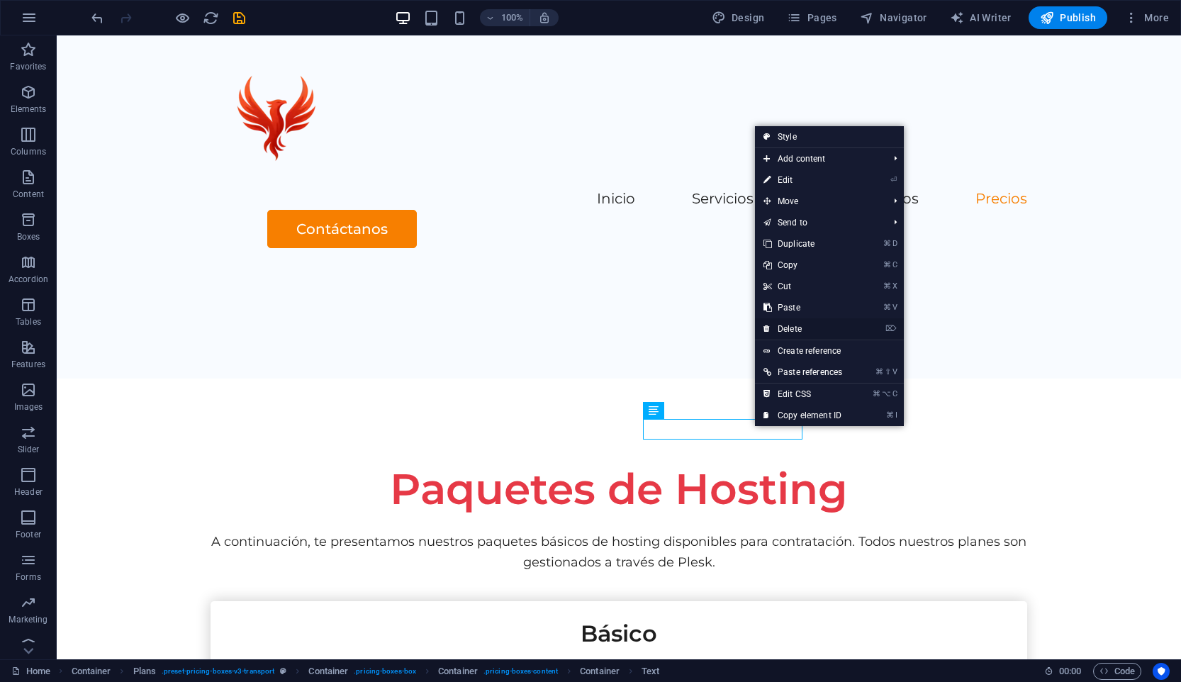
click at [804, 330] on link "⌦ Delete" at bounding box center [803, 328] width 96 height 21
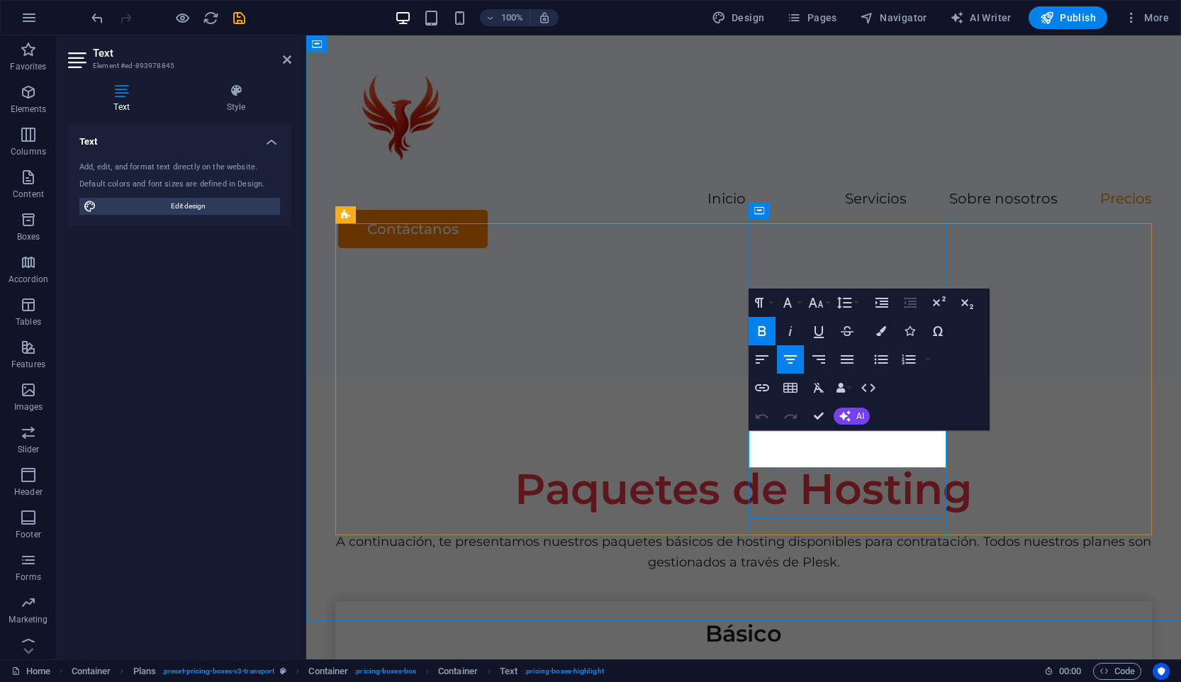
click at [768, 334] on icon "button" at bounding box center [761, 330] width 17 height 17
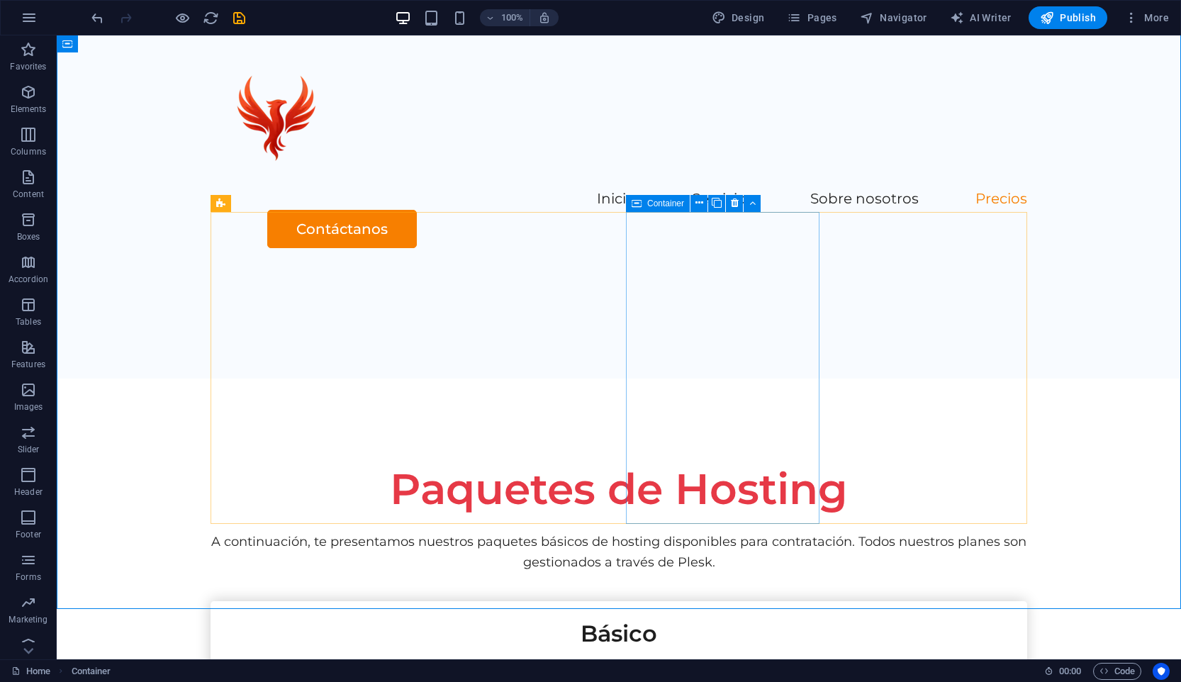
scroll to position [2525, 0]
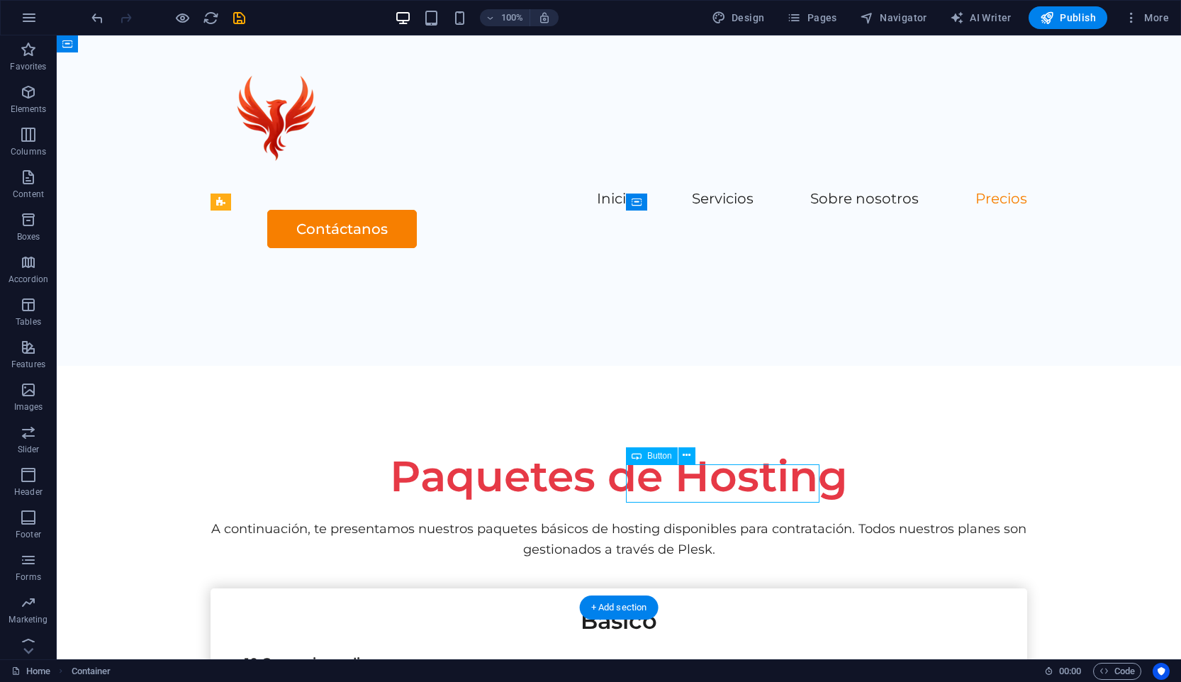
click at [678, 464] on div "Button" at bounding box center [652, 455] width 52 height 17
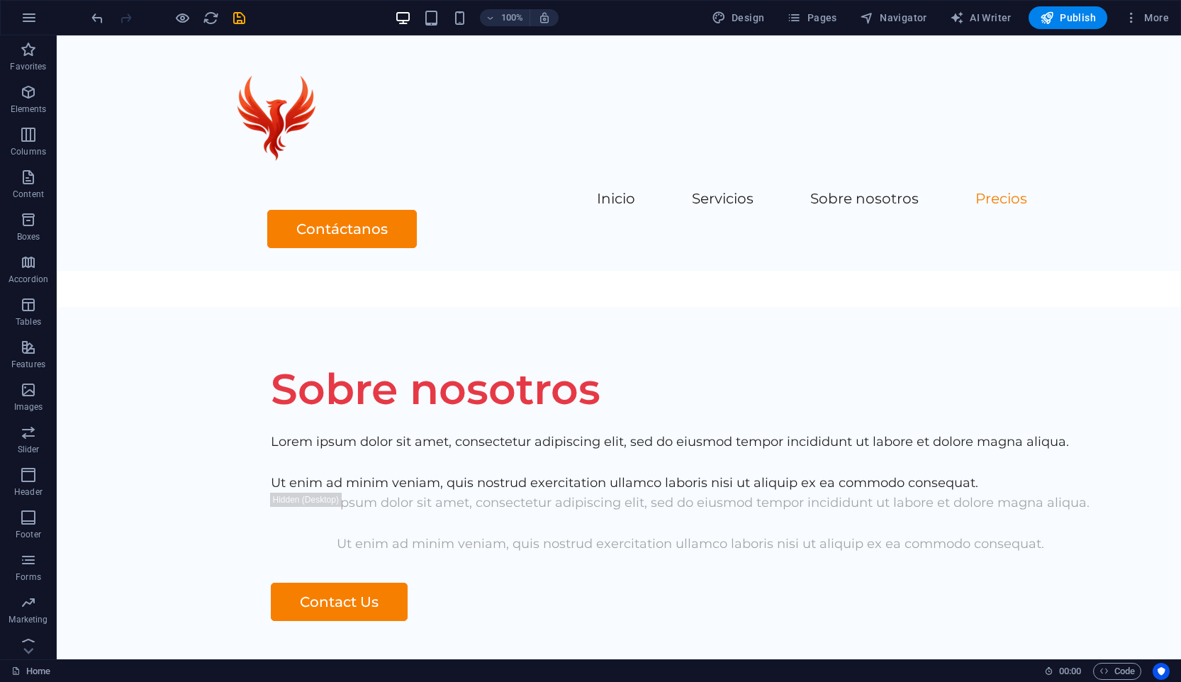
scroll to position [2442, 0]
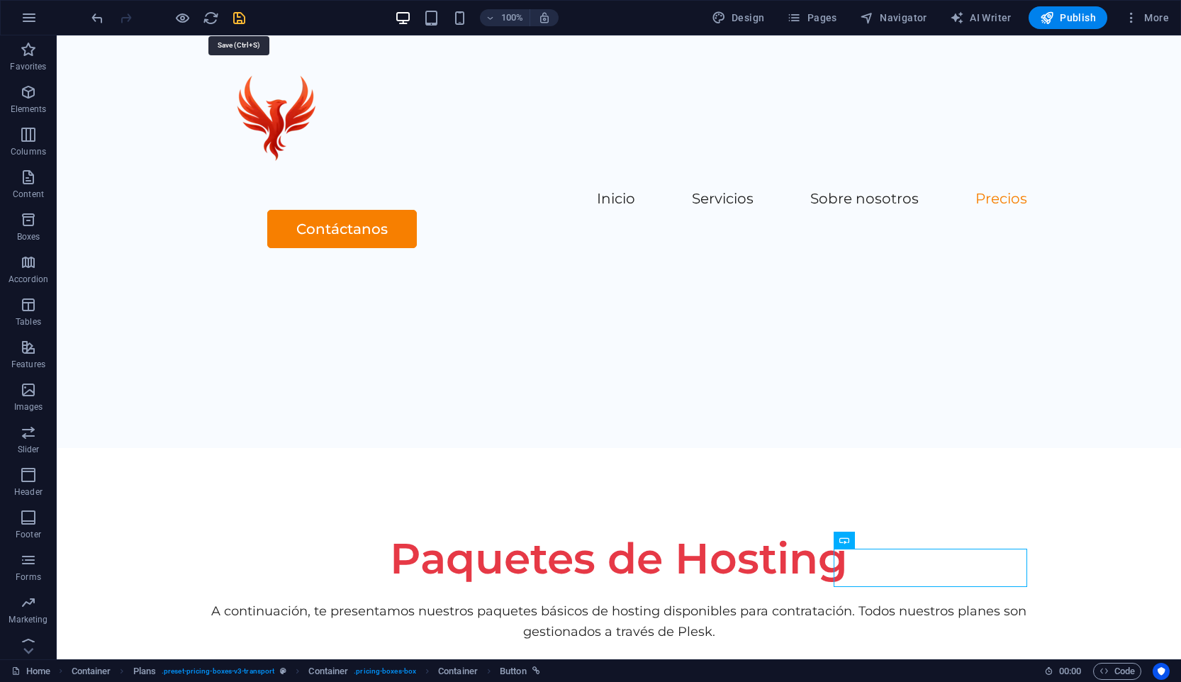
click at [240, 18] on icon "save" at bounding box center [239, 18] width 16 height 16
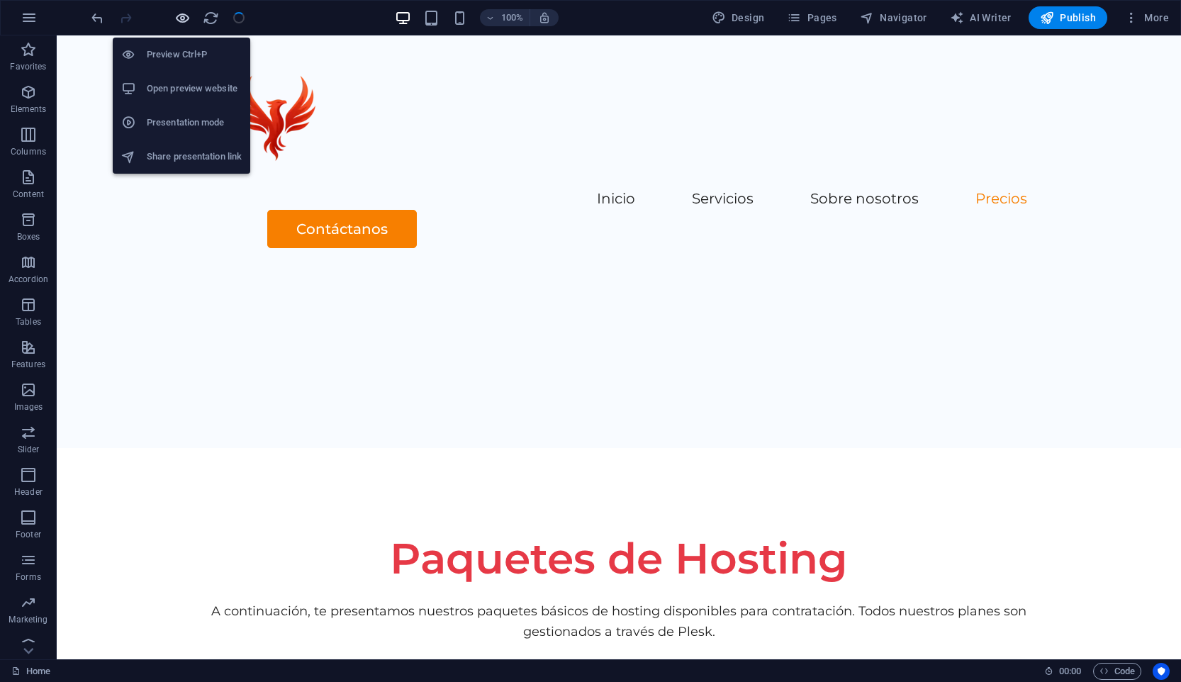
click at [174, 13] on span "button" at bounding box center [182, 18] width 17 height 16
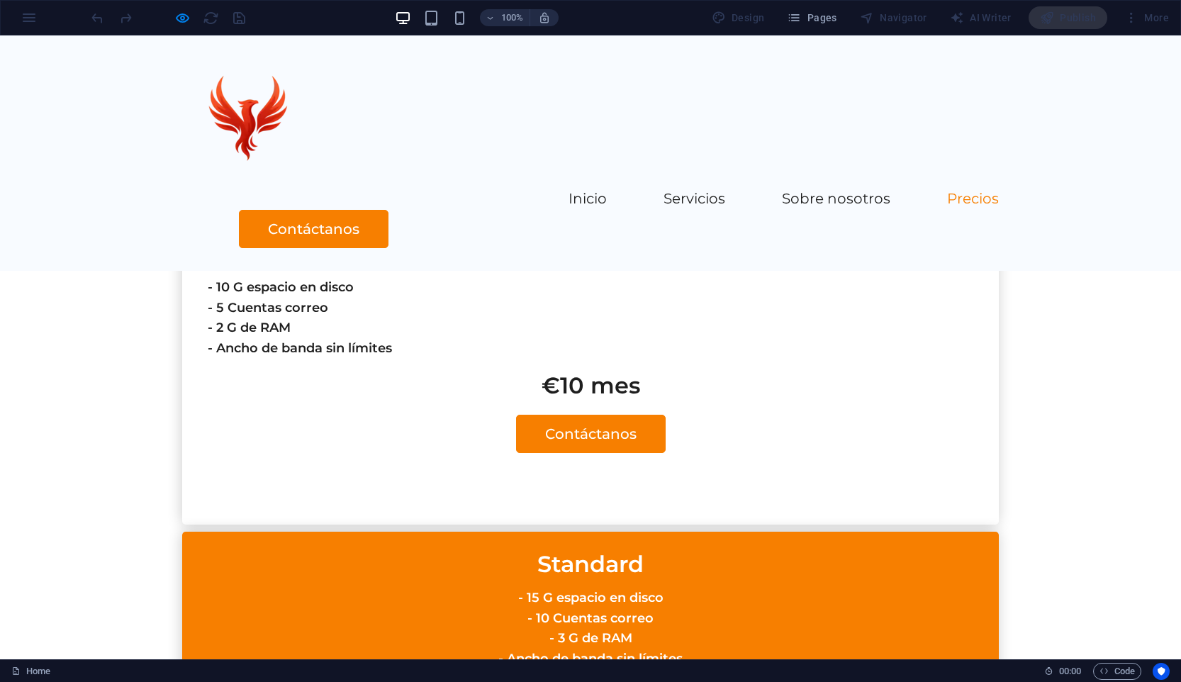
scroll to position [2919, 0]
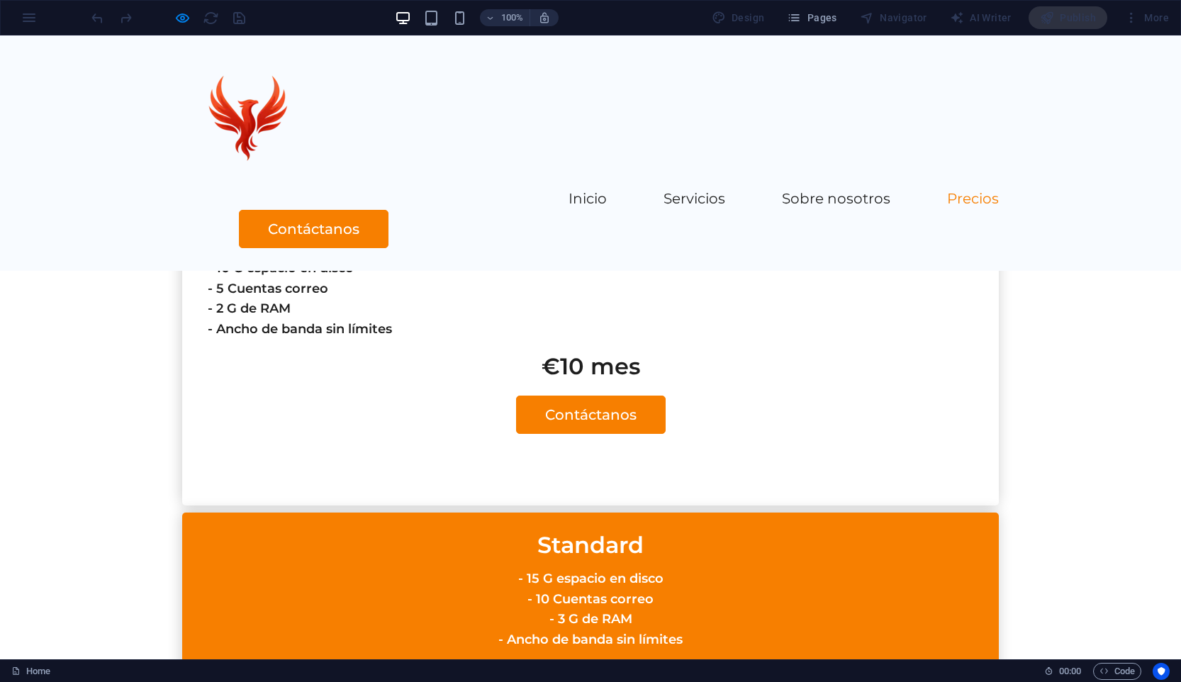
click at [189, 21] on icon "button" at bounding box center [182, 18] width 16 height 16
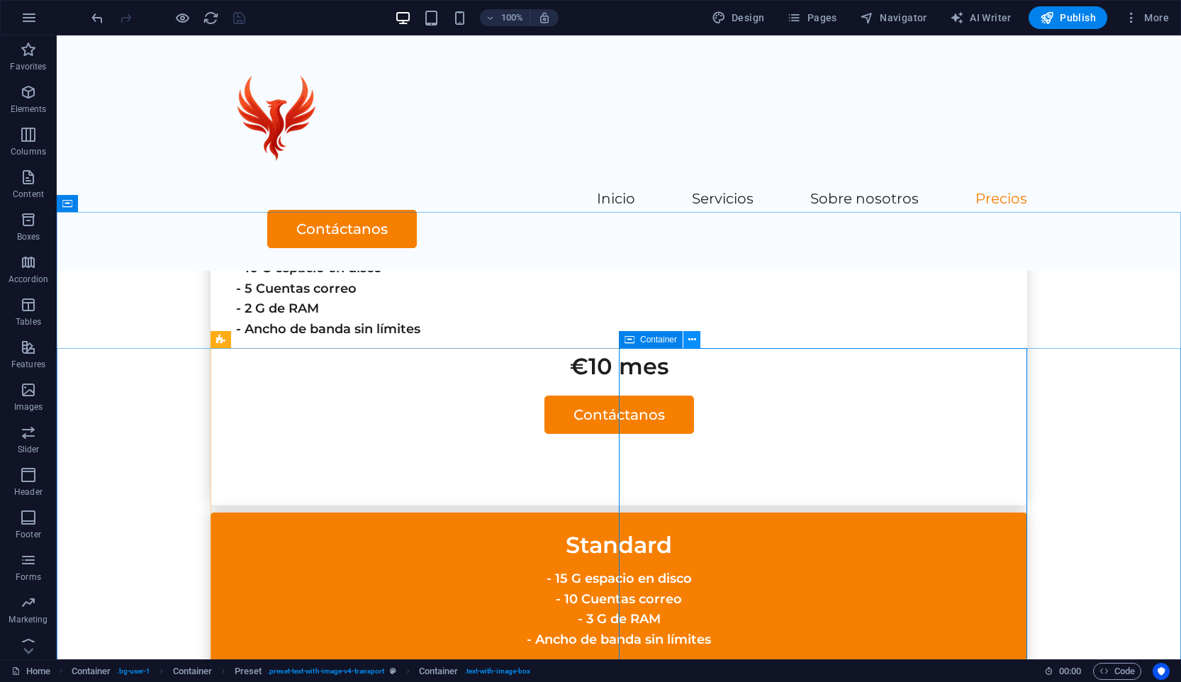
click at [689, 340] on icon at bounding box center [692, 339] width 8 height 15
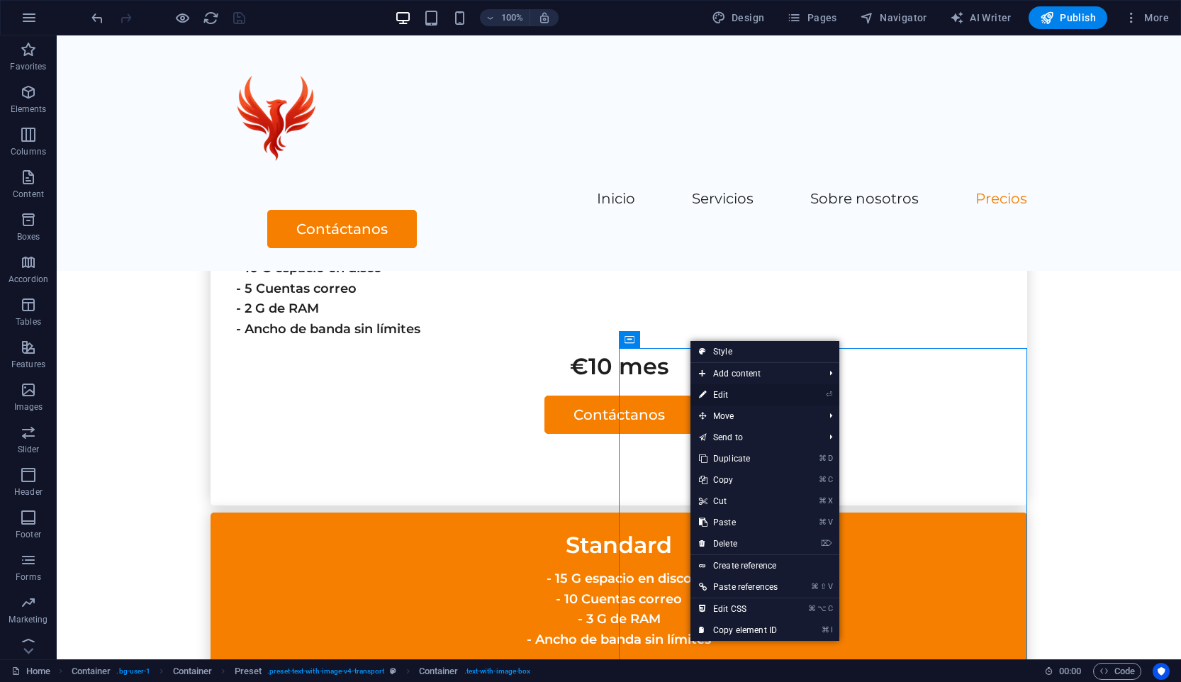
click at [786, 393] on link "⏎ Edit" at bounding box center [738, 394] width 96 height 21
select select "px"
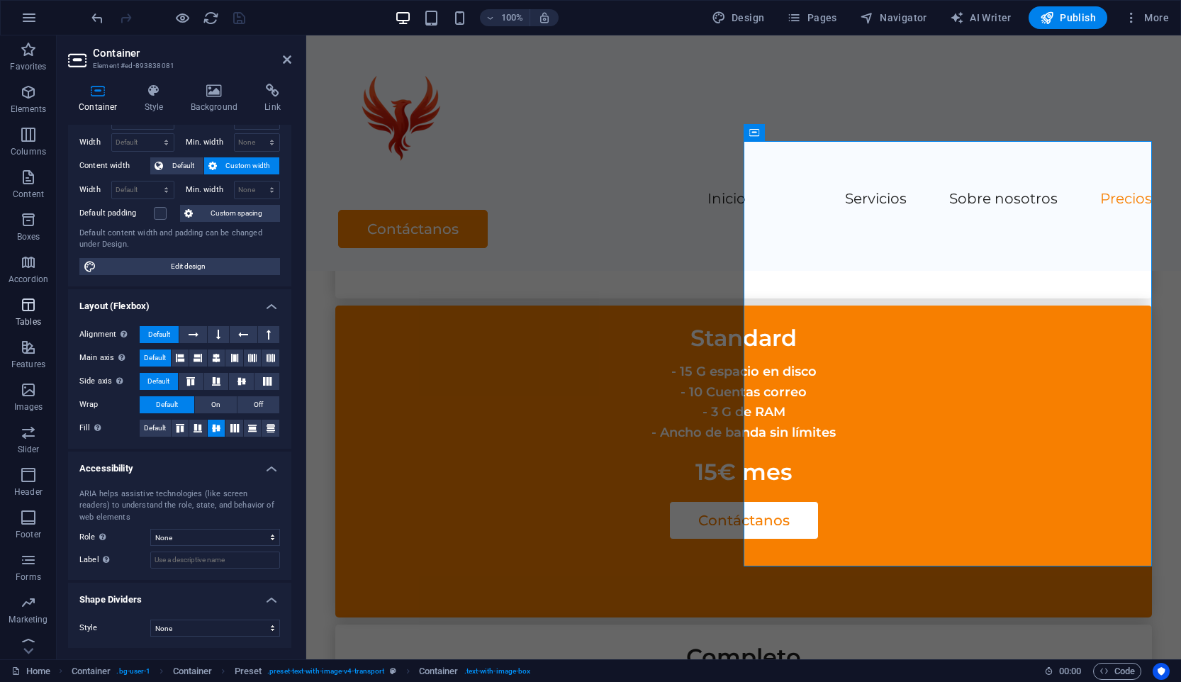
scroll to position [14, 0]
click at [33, 546] on icon "button" at bounding box center [28, 545] width 17 height 17
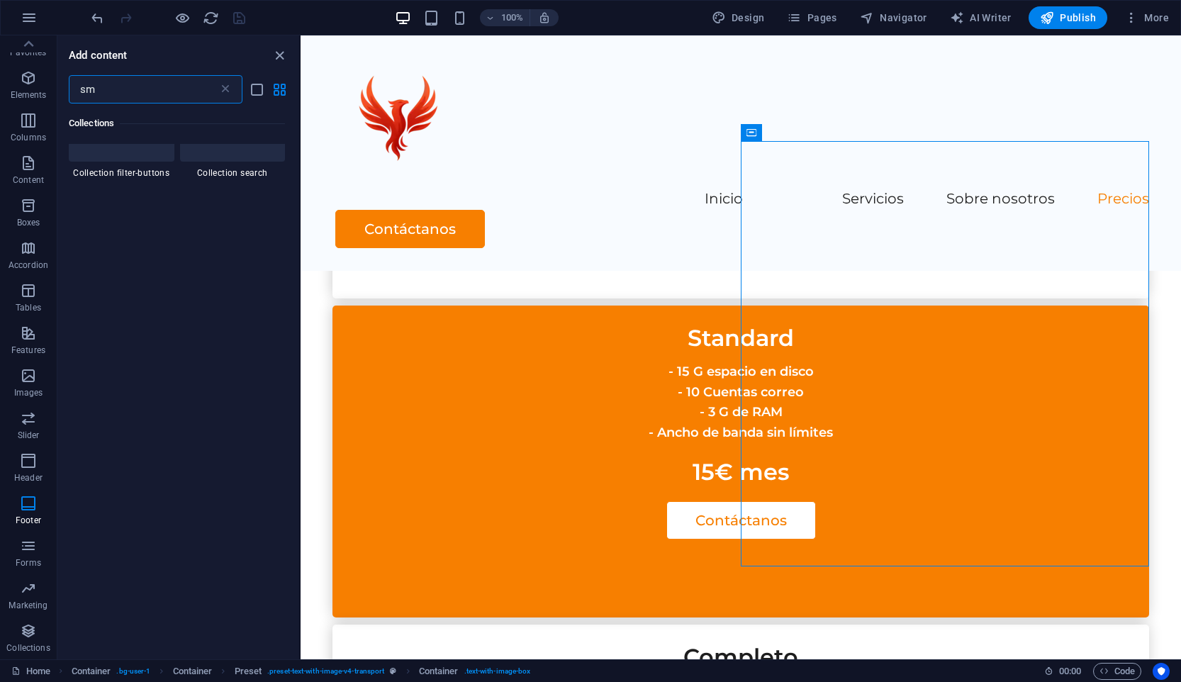
scroll to position [0, 0]
type input "s"
type input "e"
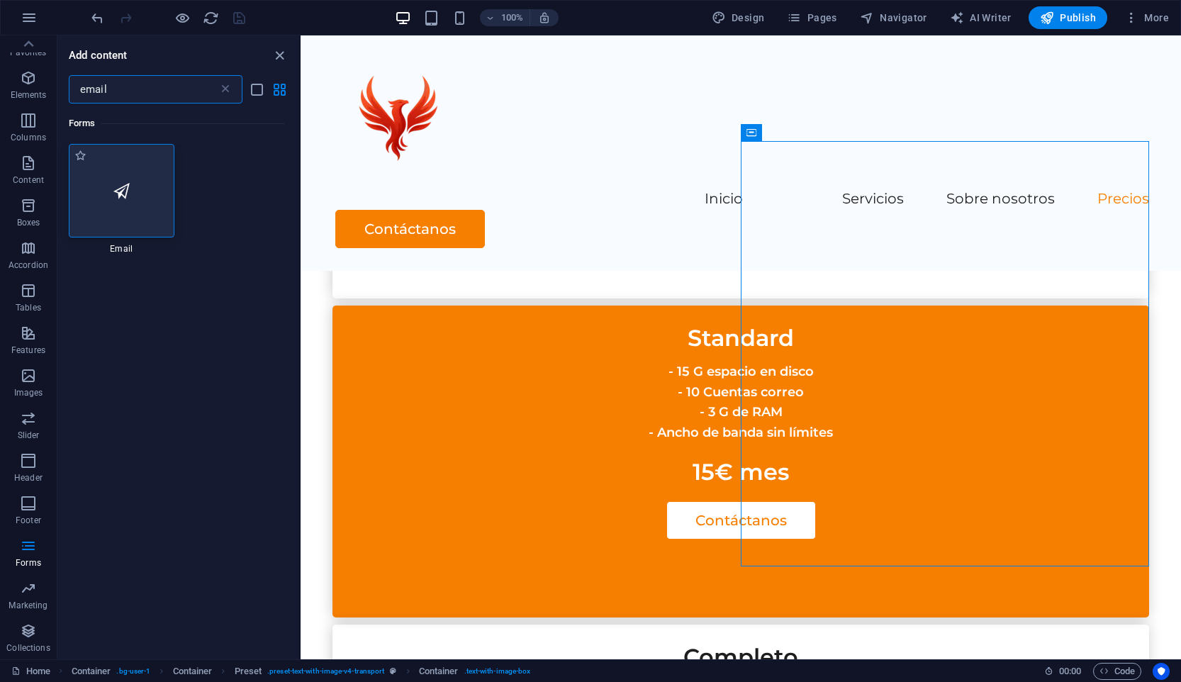
type input "email"
click at [118, 193] on icon at bounding box center [121, 190] width 16 height 18
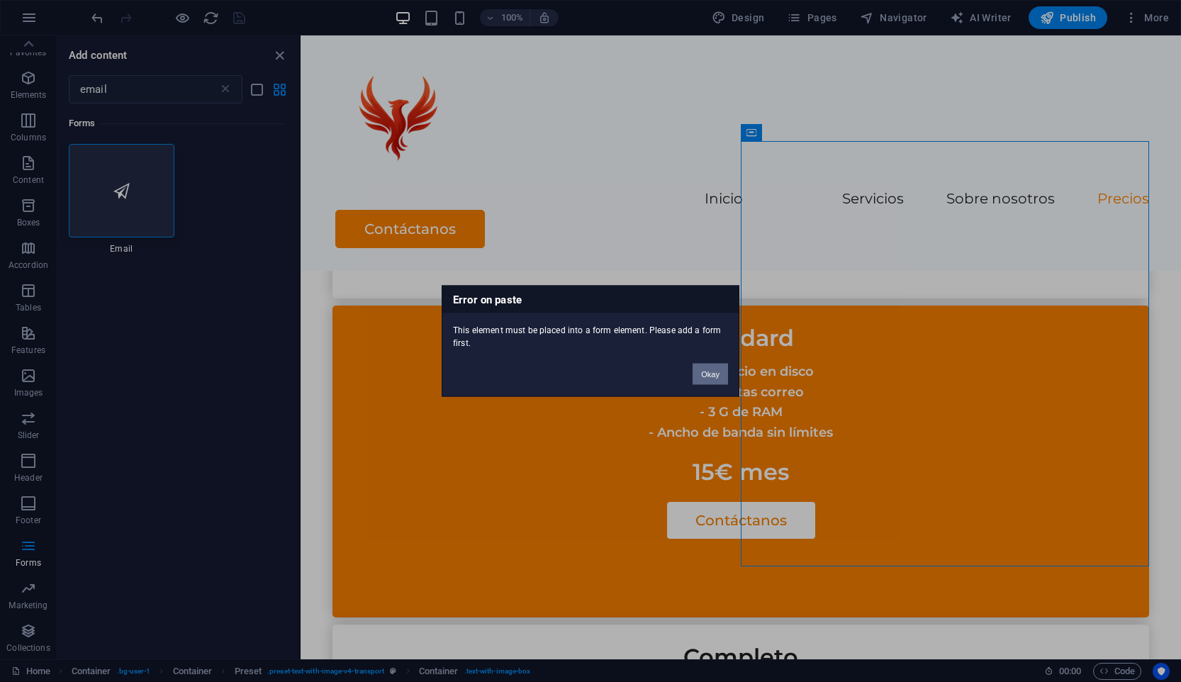
click at [706, 373] on button "Okay" at bounding box center [709, 374] width 35 height 21
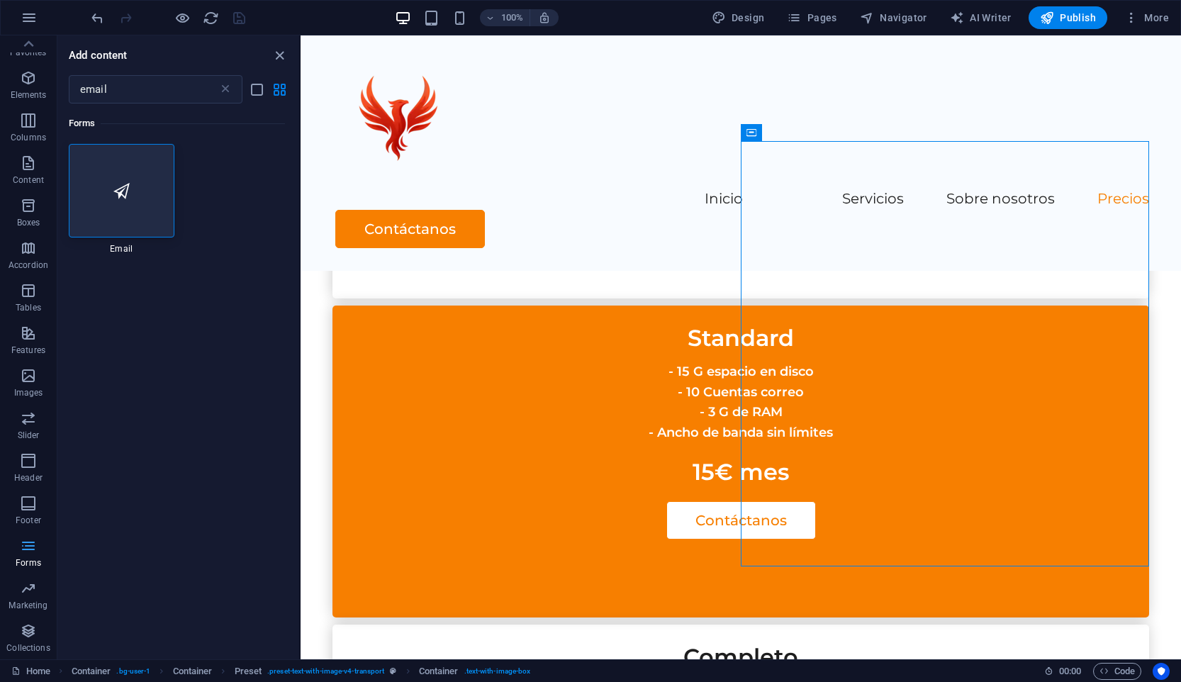
click at [39, 544] on span "Forms" at bounding box center [28, 554] width 57 height 34
click at [32, 549] on icon "button" at bounding box center [28, 545] width 17 height 17
click at [281, 59] on icon "close panel" at bounding box center [279, 55] width 16 height 16
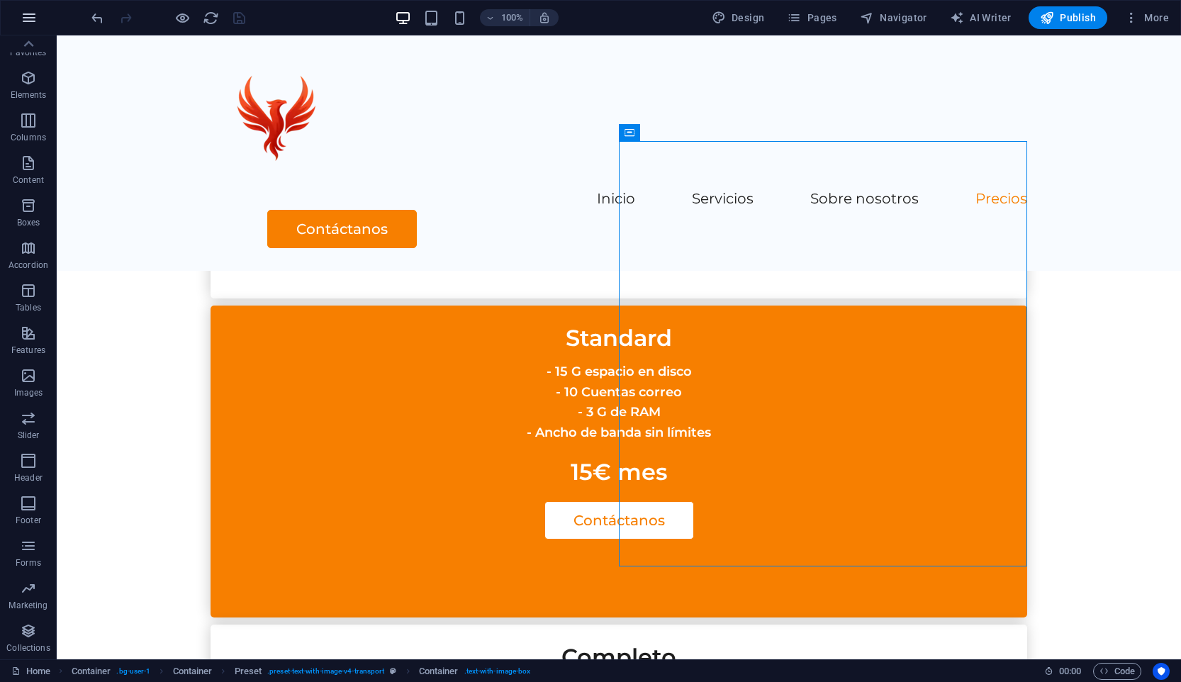
click at [24, 16] on icon "button" at bounding box center [29, 17] width 17 height 17
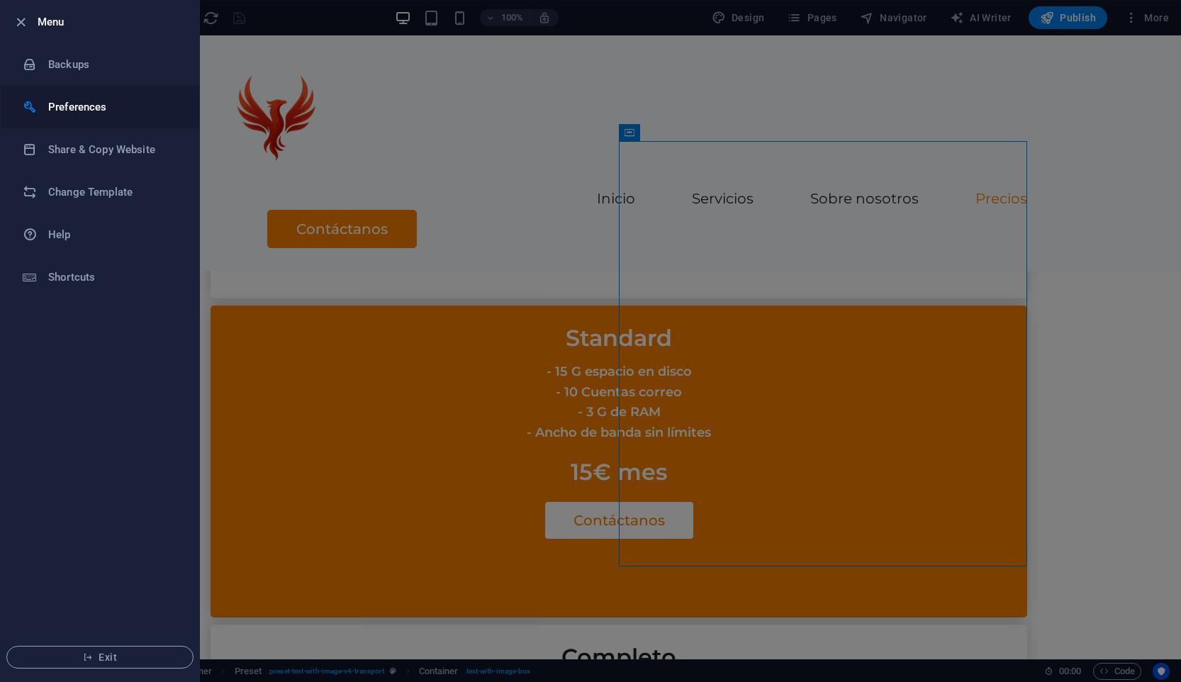
click at [120, 105] on h6 "Preferences" at bounding box center [113, 107] width 131 height 17
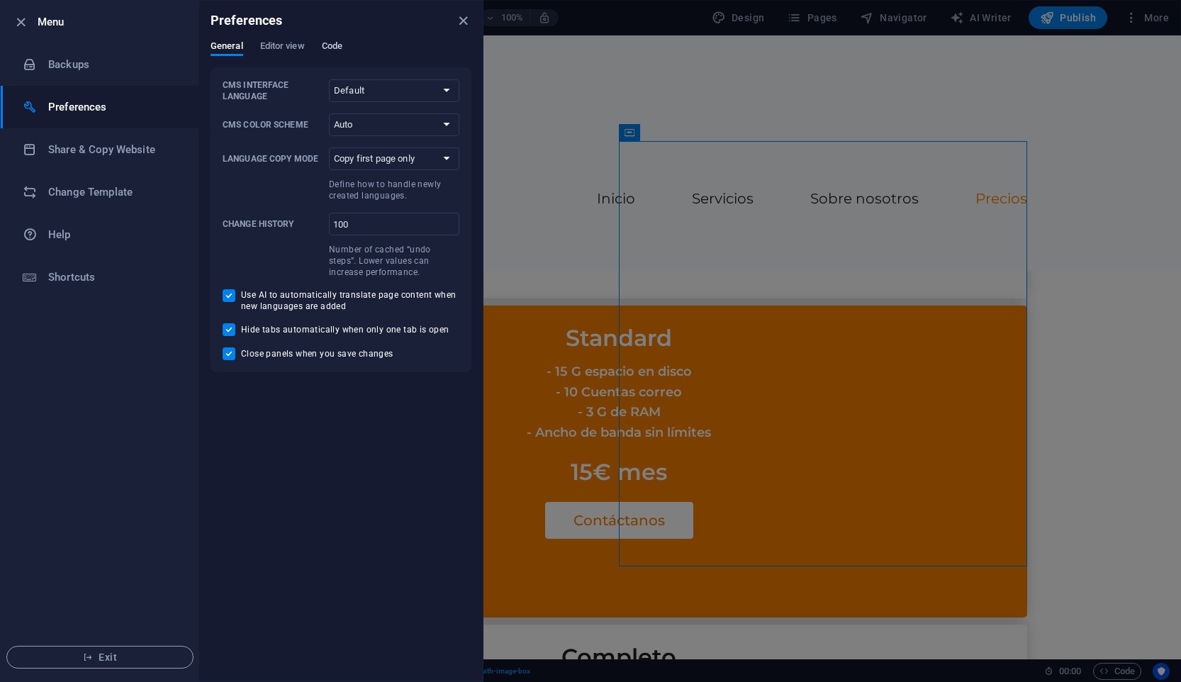
click at [337, 45] on span "Code" at bounding box center [332, 48] width 21 height 20
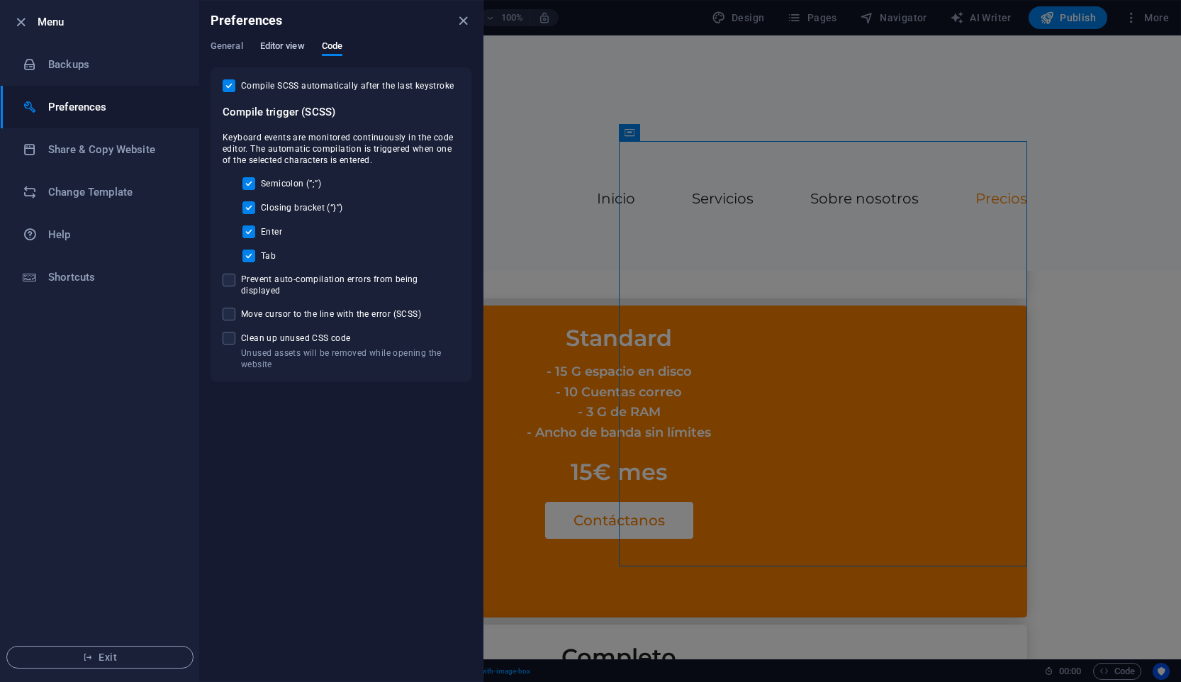
click at [292, 47] on span "Editor view" at bounding box center [282, 48] width 45 height 20
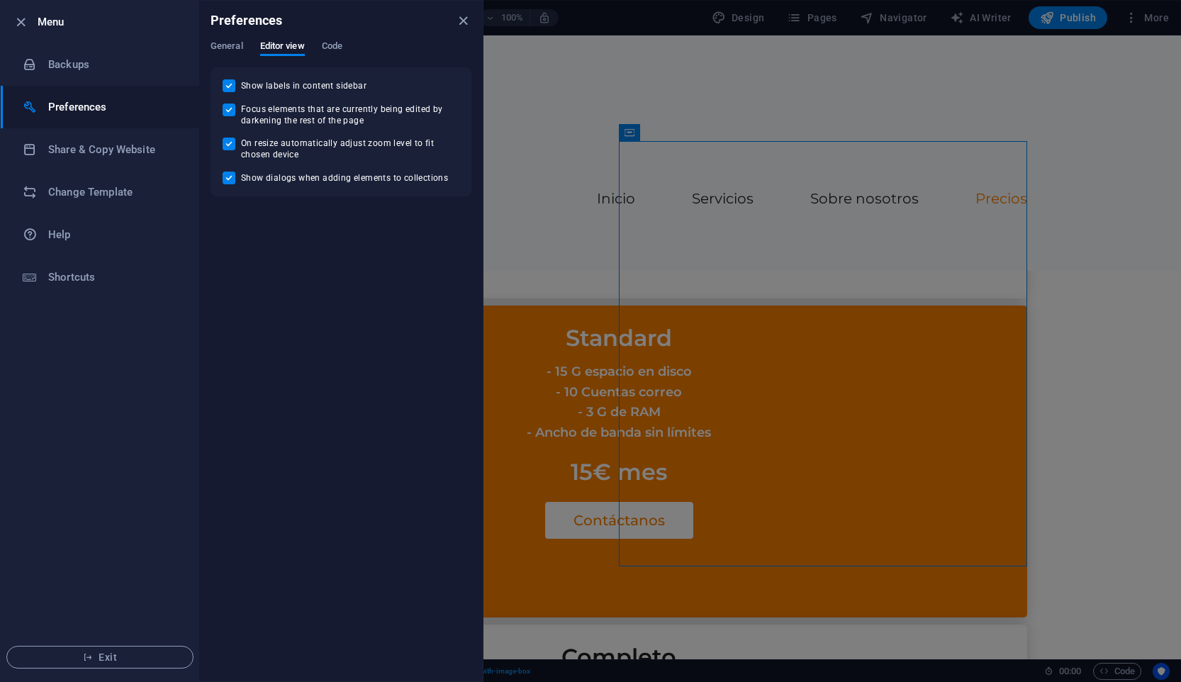
click at [231, 38] on div "Preferences" at bounding box center [341, 21] width 284 height 40
click at [451, 18] on div "Preferences" at bounding box center [341, 21] width 284 height 40
click at [459, 23] on icon "close" at bounding box center [463, 21] width 16 height 16
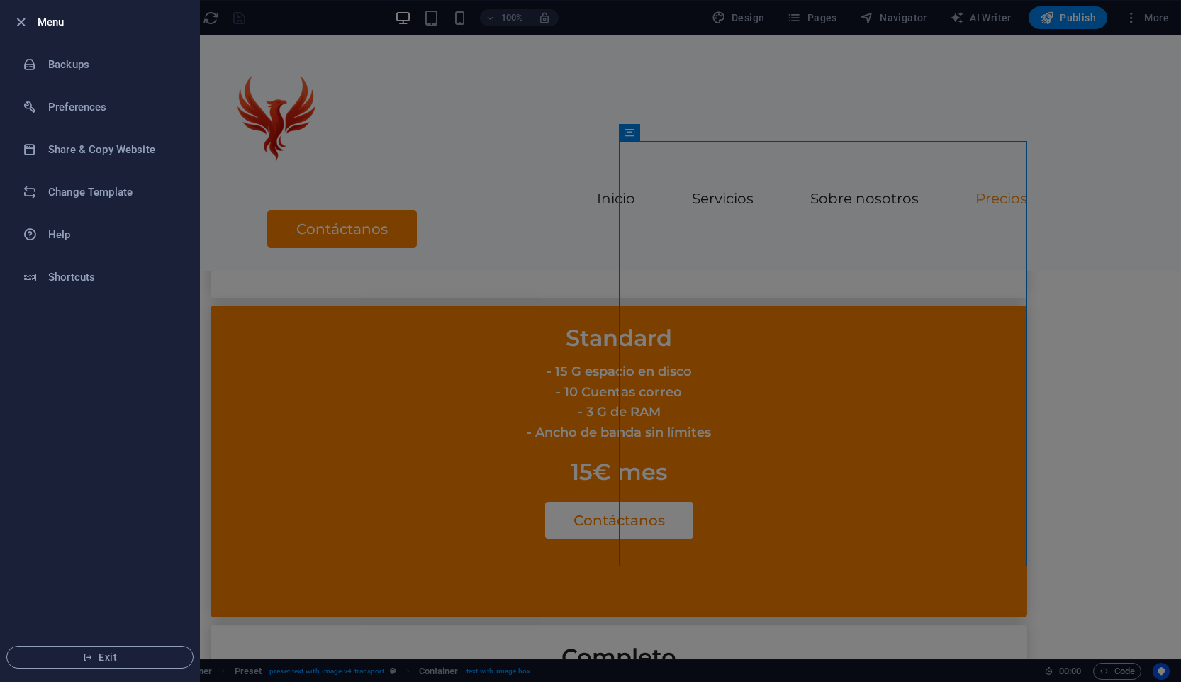
click at [921, 10] on div at bounding box center [590, 341] width 1181 height 682
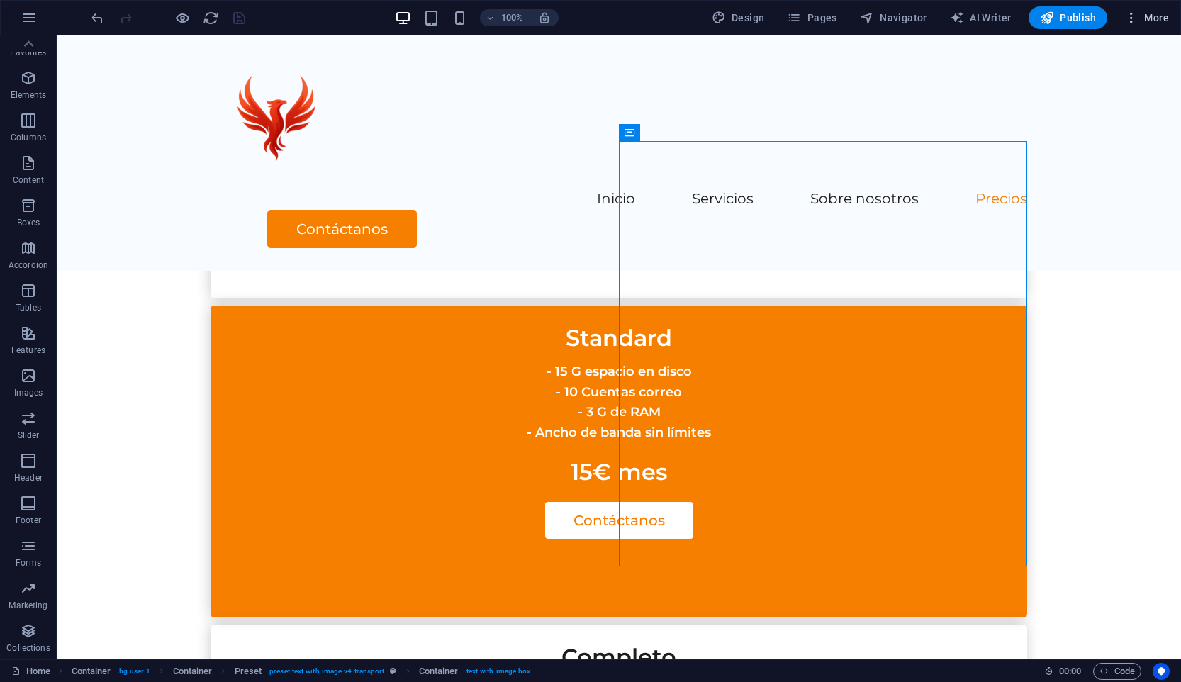
click at [1165, 13] on span "More" at bounding box center [1146, 18] width 45 height 14
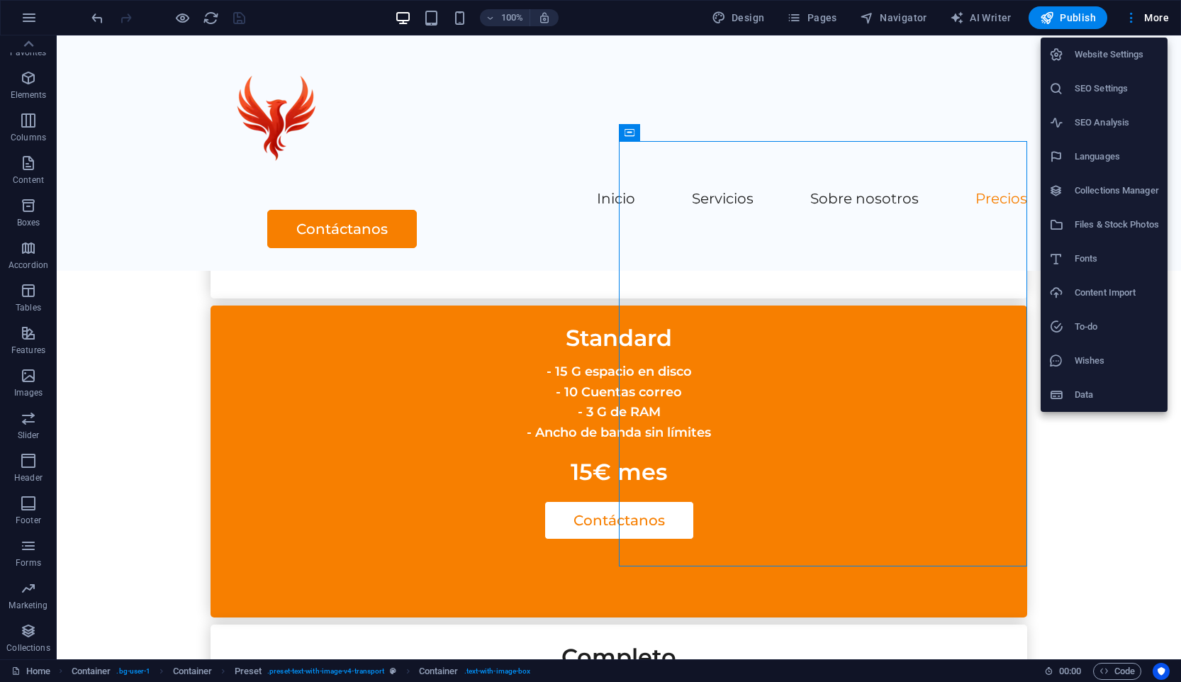
click at [640, 131] on div at bounding box center [590, 341] width 1181 height 682
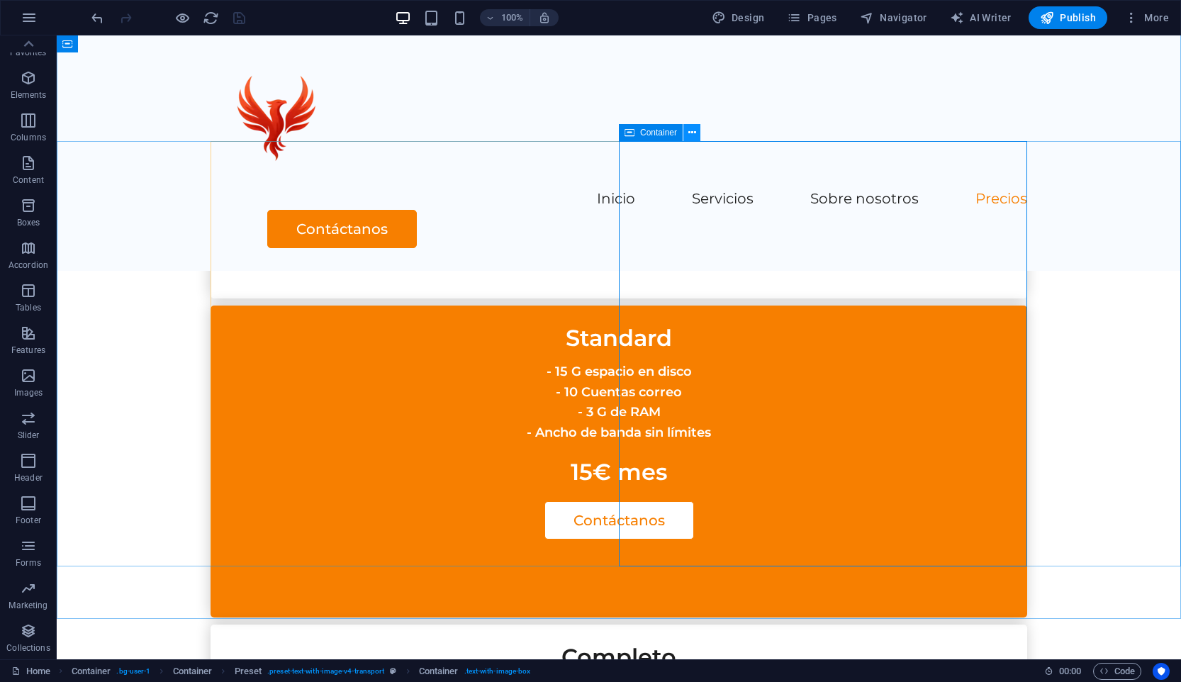
click at [690, 133] on icon at bounding box center [692, 132] width 8 height 15
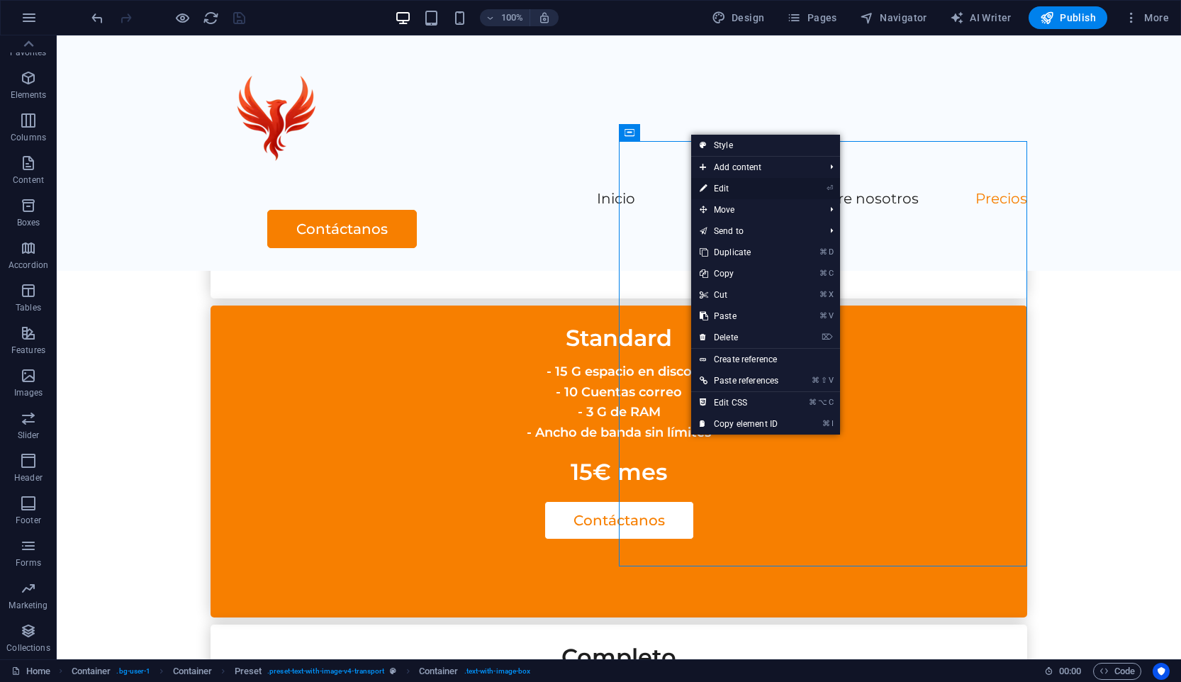
click at [775, 185] on link "⏎ Edit" at bounding box center [739, 188] width 96 height 21
select select "px"
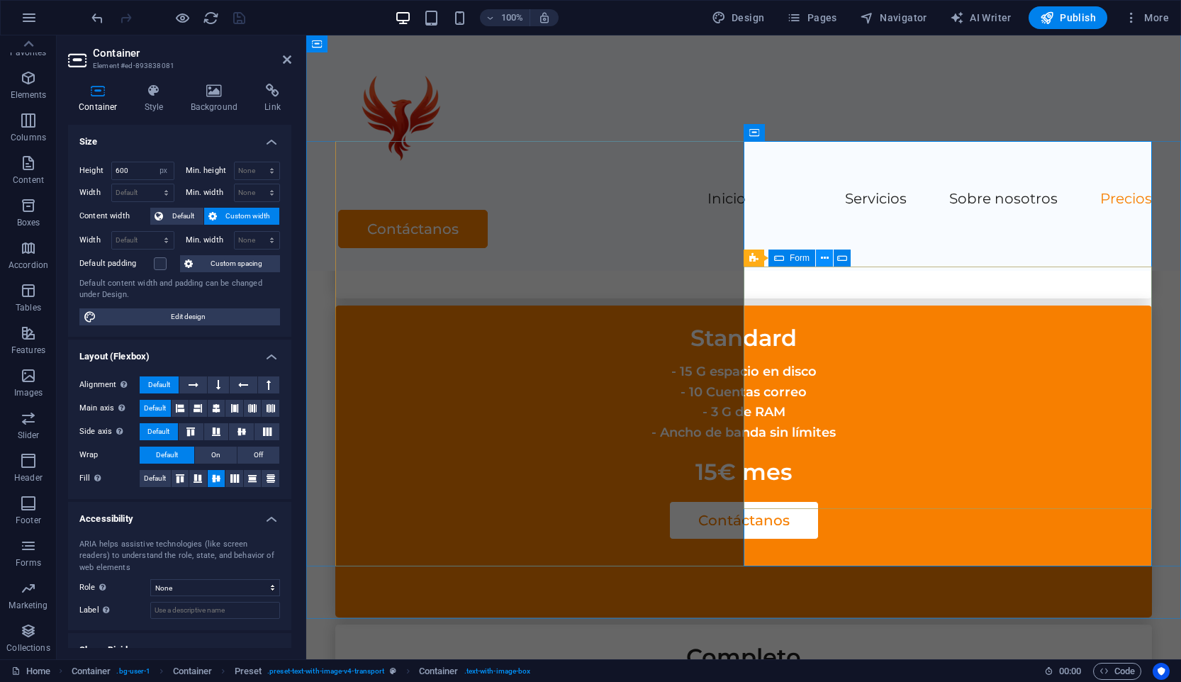
click at [823, 256] on icon at bounding box center [825, 258] width 8 height 15
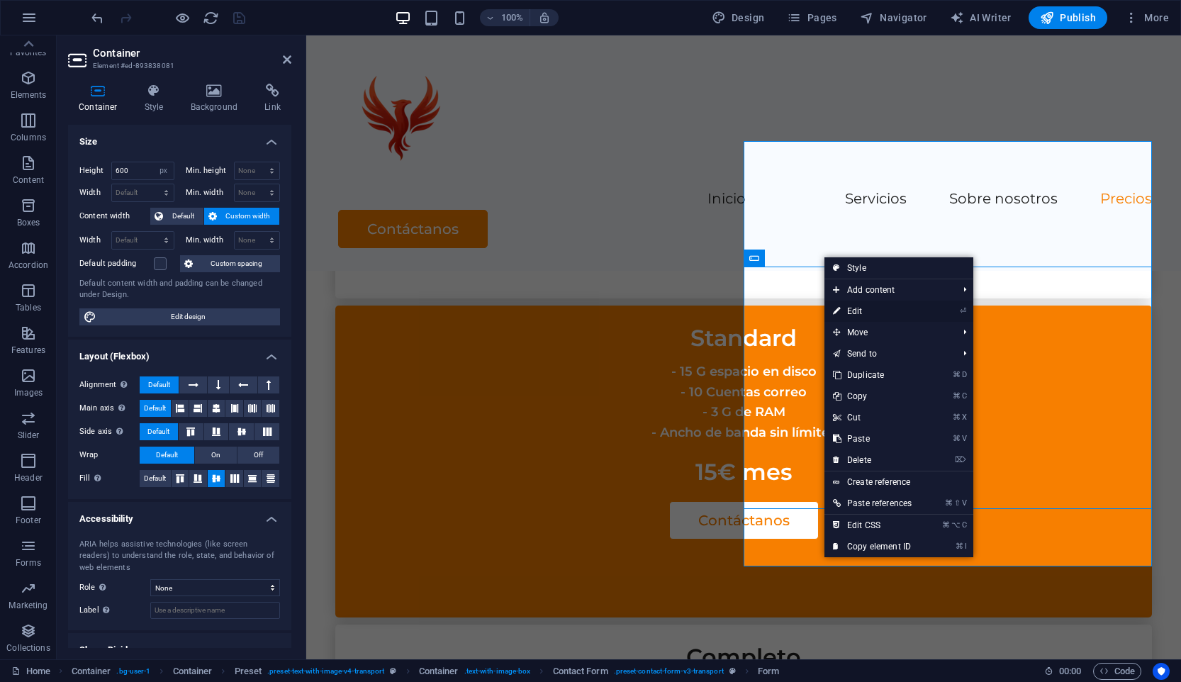
click at [876, 310] on link "⏎ Edit" at bounding box center [872, 311] width 96 height 21
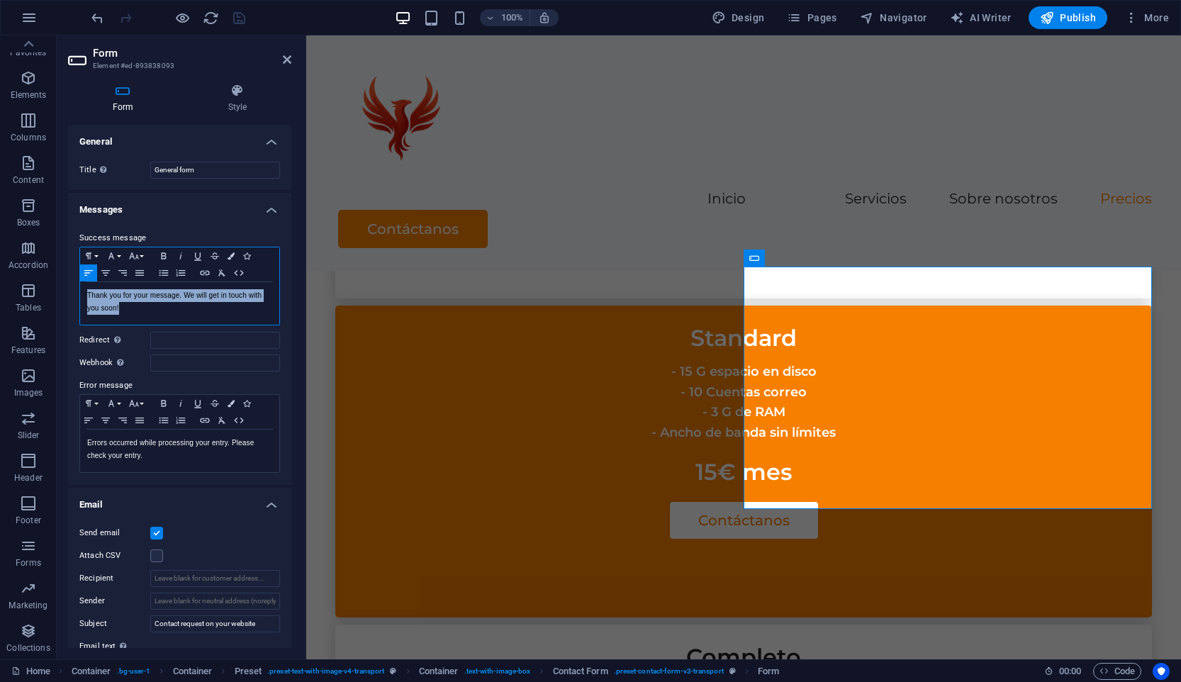
drag, startPoint x: 189, startPoint y: 306, endPoint x: 63, endPoint y: 294, distance: 126.0
click at [63, 294] on div "Form Style General Title Define a name for the form. General form Messages Succ…" at bounding box center [180, 365] width 246 height 587
click at [186, 449] on p "Errors occurred while processing your entry. Please check your entry." at bounding box center [179, 450] width 185 height 26
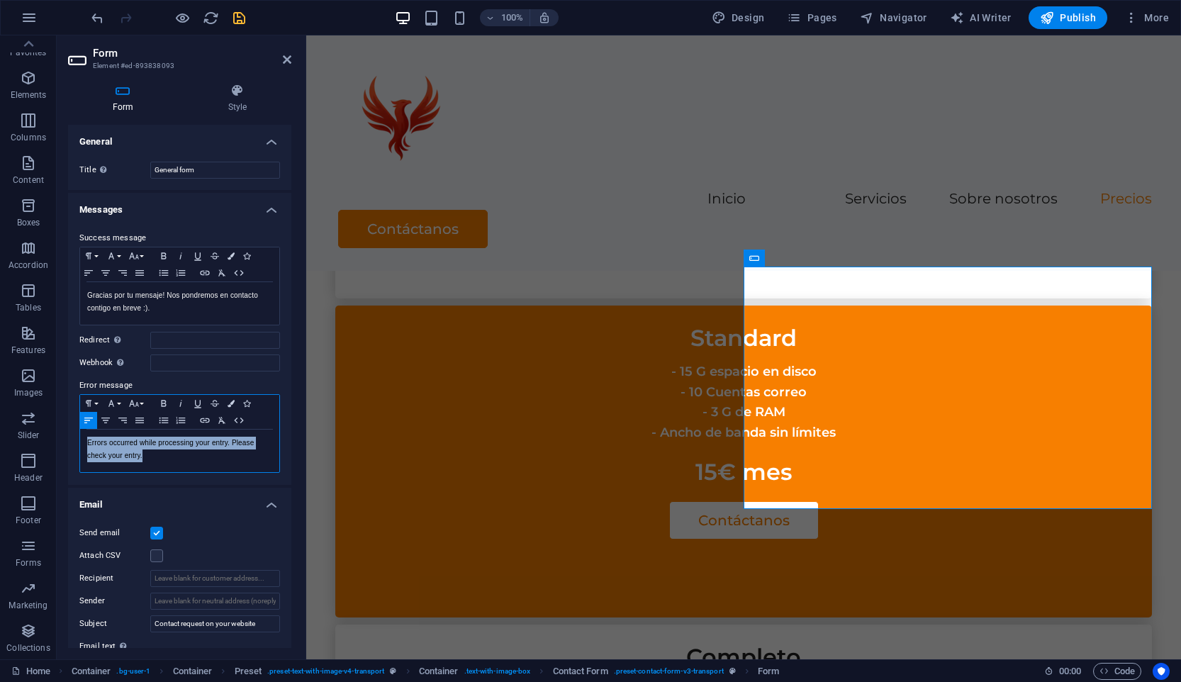
click at [186, 449] on p "Errors occurred while processing your entry. Please check your entry." at bounding box center [179, 450] width 185 height 26
click at [199, 170] on input "General form" at bounding box center [215, 170] width 130 height 17
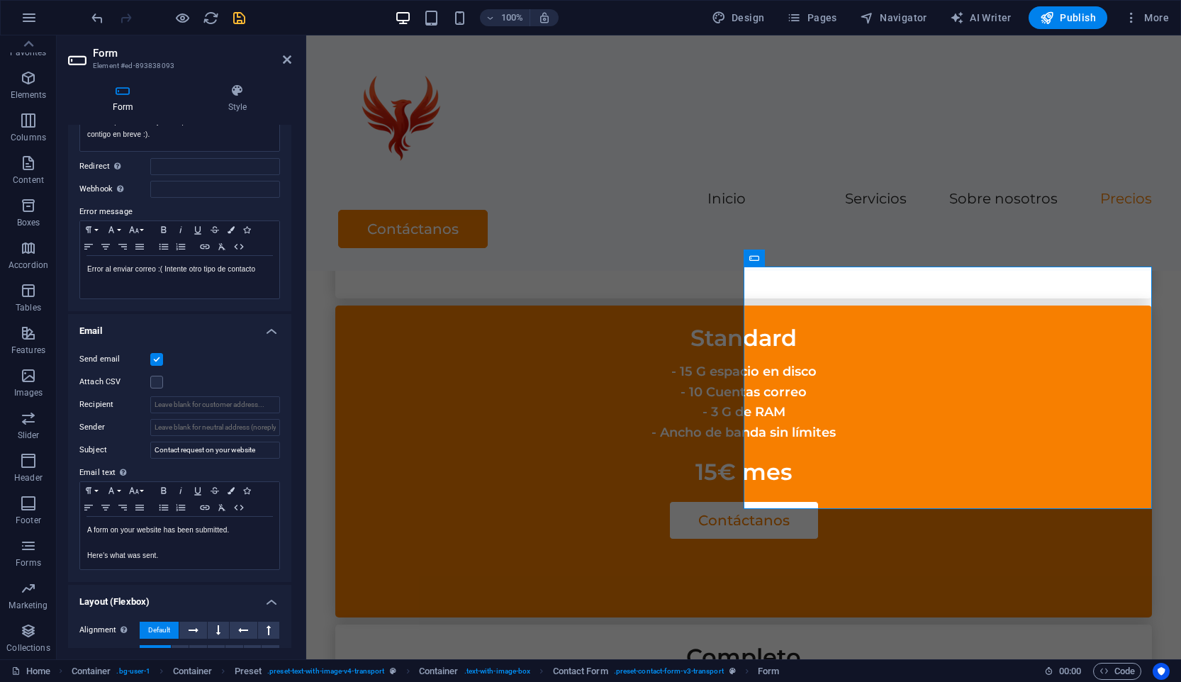
scroll to position [269, 0]
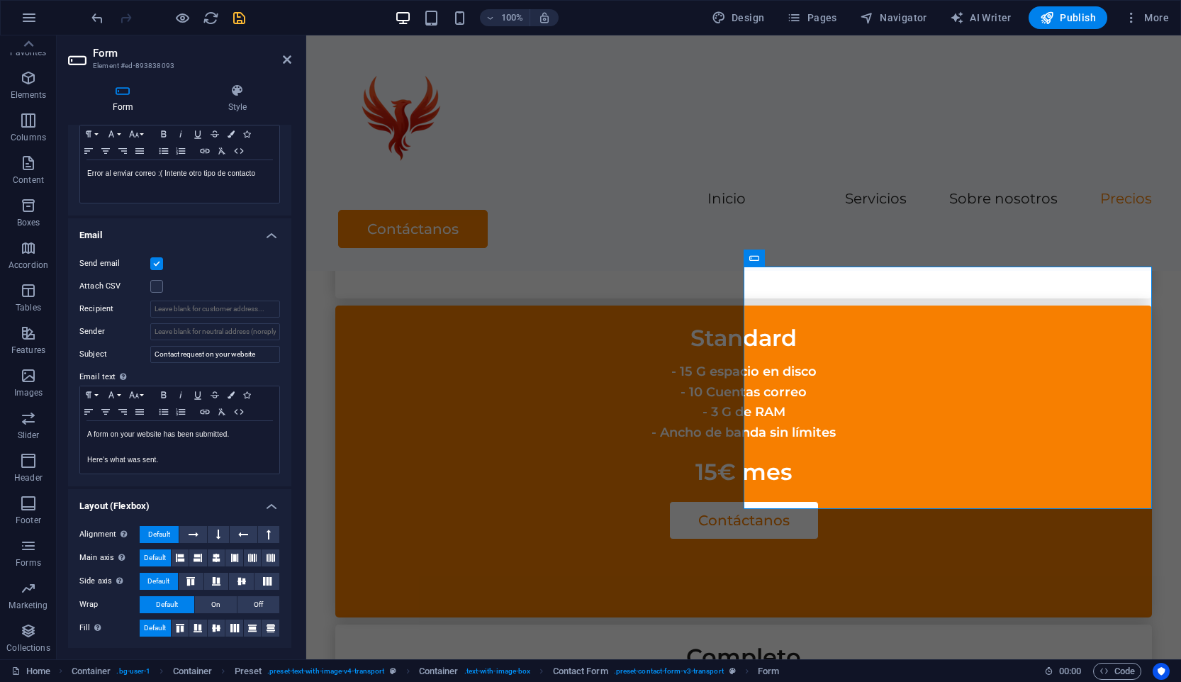
type input "Formulario contacto"
click at [157, 262] on label at bounding box center [156, 263] width 13 height 13
click at [0, 0] on input "Send email" at bounding box center [0, 0] width 0 height 0
click at [157, 262] on label at bounding box center [156, 263] width 13 height 13
click at [0, 0] on input "Send email" at bounding box center [0, 0] width 0 height 0
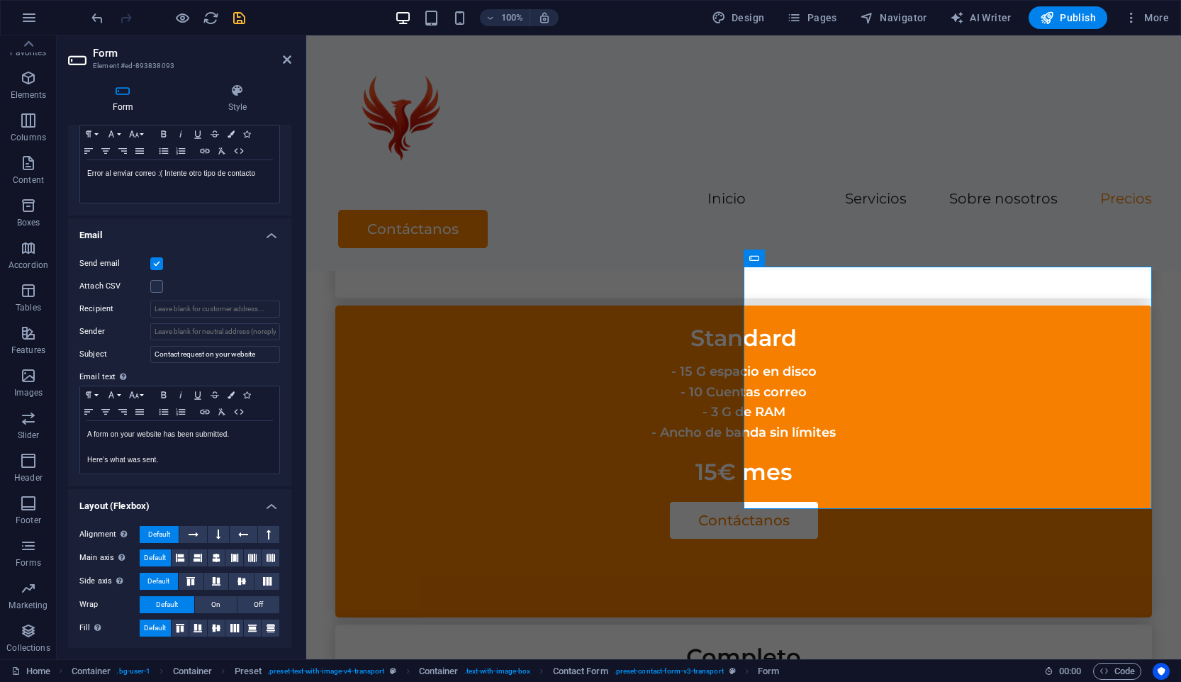
click at [101, 257] on label "Send email" at bounding box center [114, 263] width 71 height 17
click at [0, 0] on input "Send email" at bounding box center [0, 0] width 0 height 0
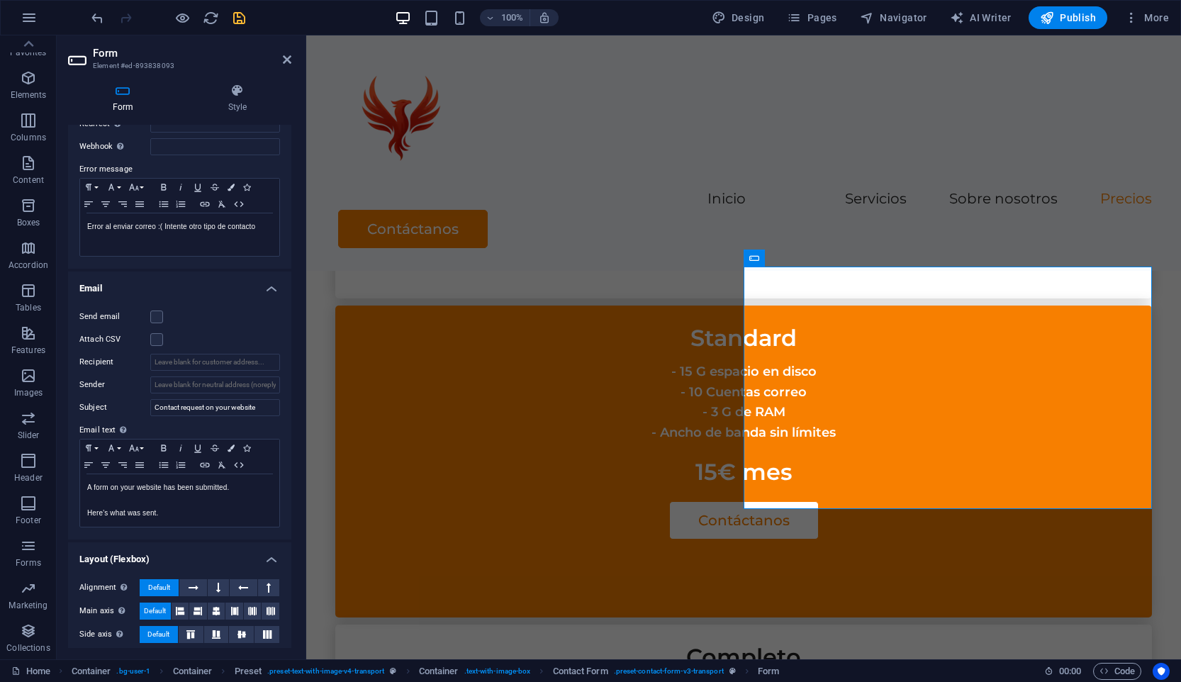
scroll to position [220, 0]
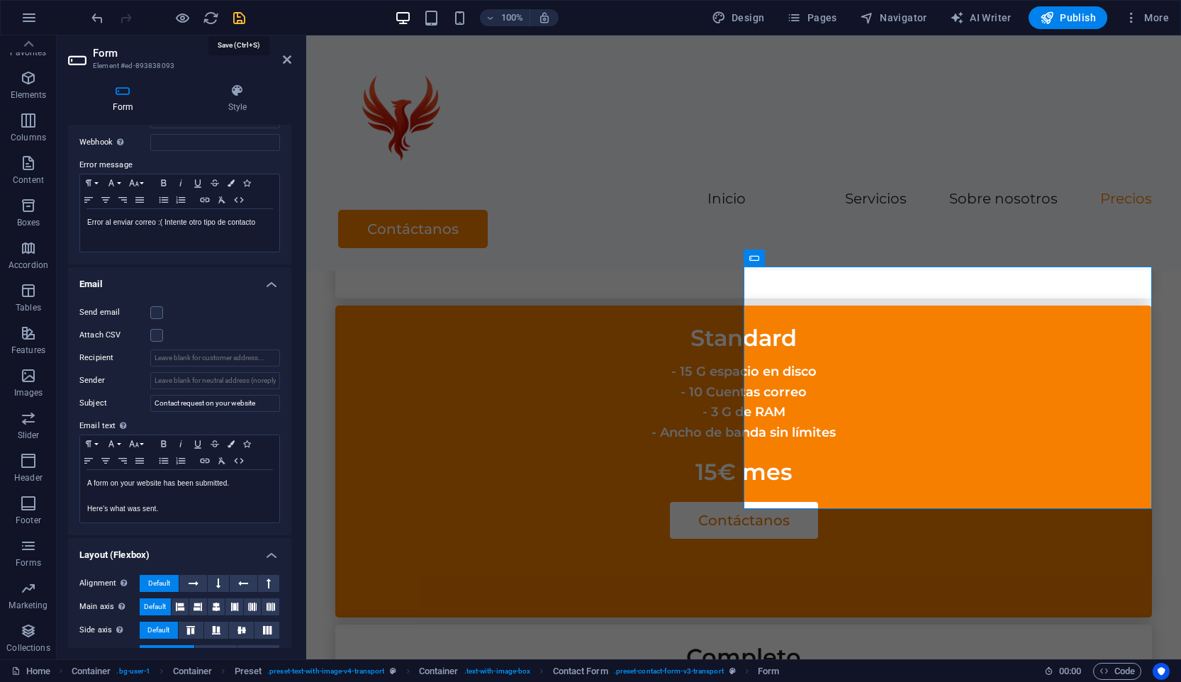
click at [237, 17] on icon "save" at bounding box center [239, 18] width 16 height 16
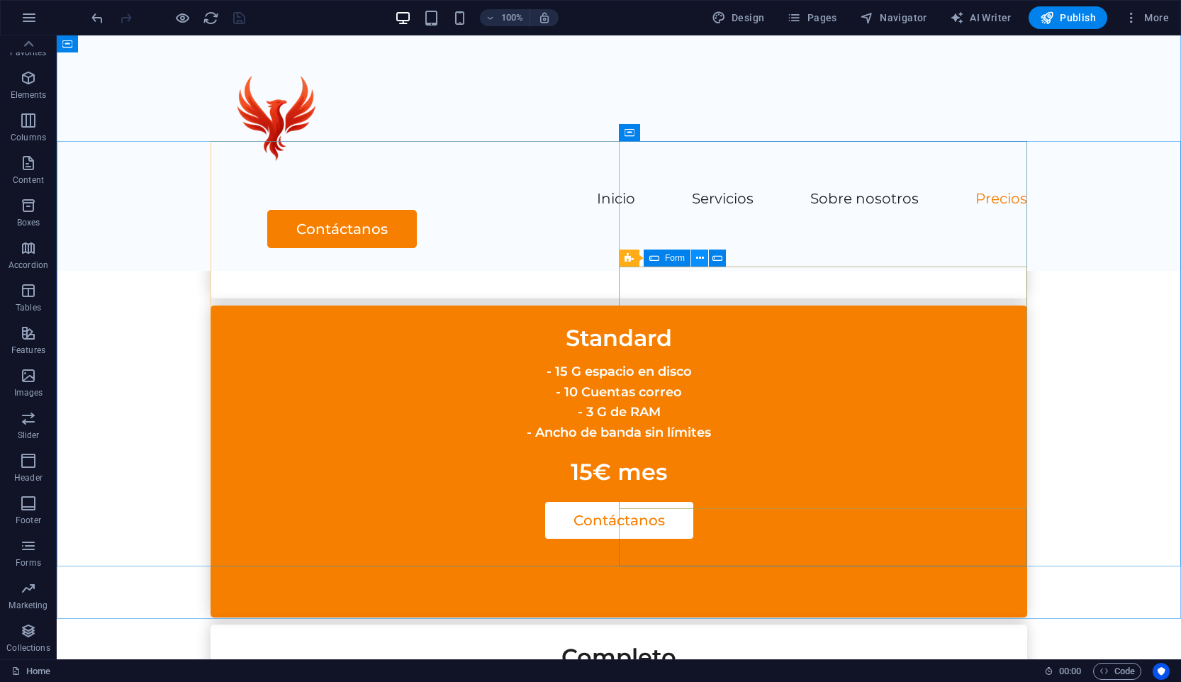
click at [702, 255] on icon at bounding box center [700, 258] width 8 height 15
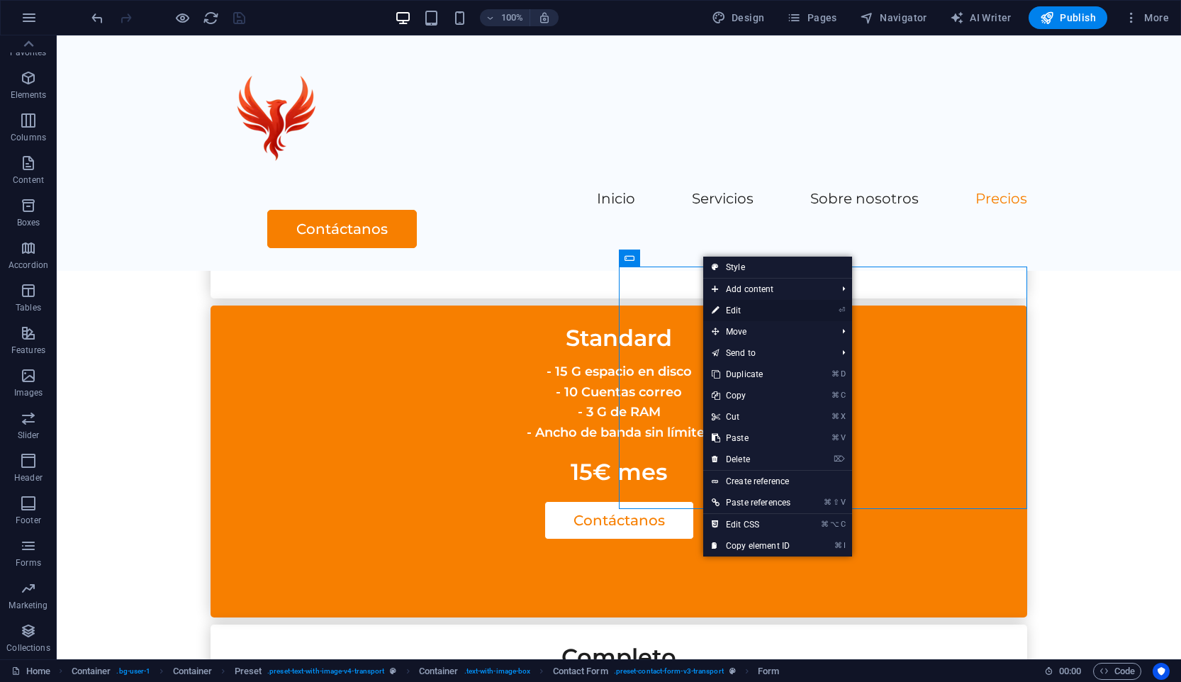
click at [780, 305] on link "⏎ Edit" at bounding box center [751, 310] width 96 height 21
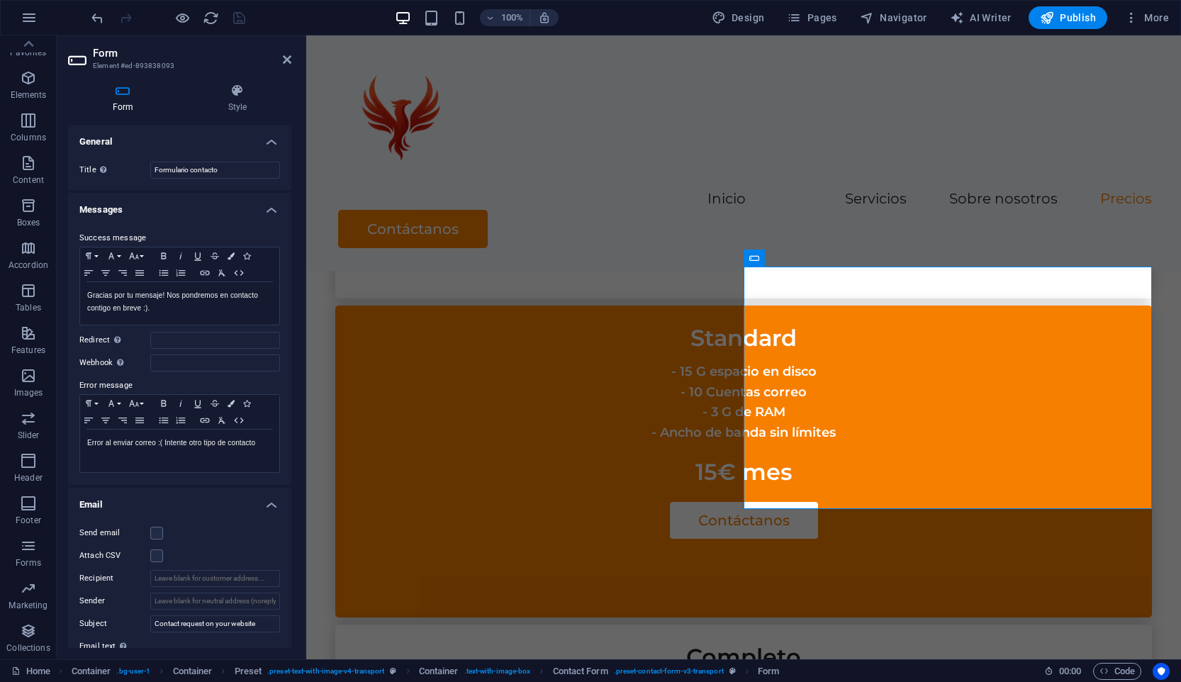
scroll to position [22, 0]
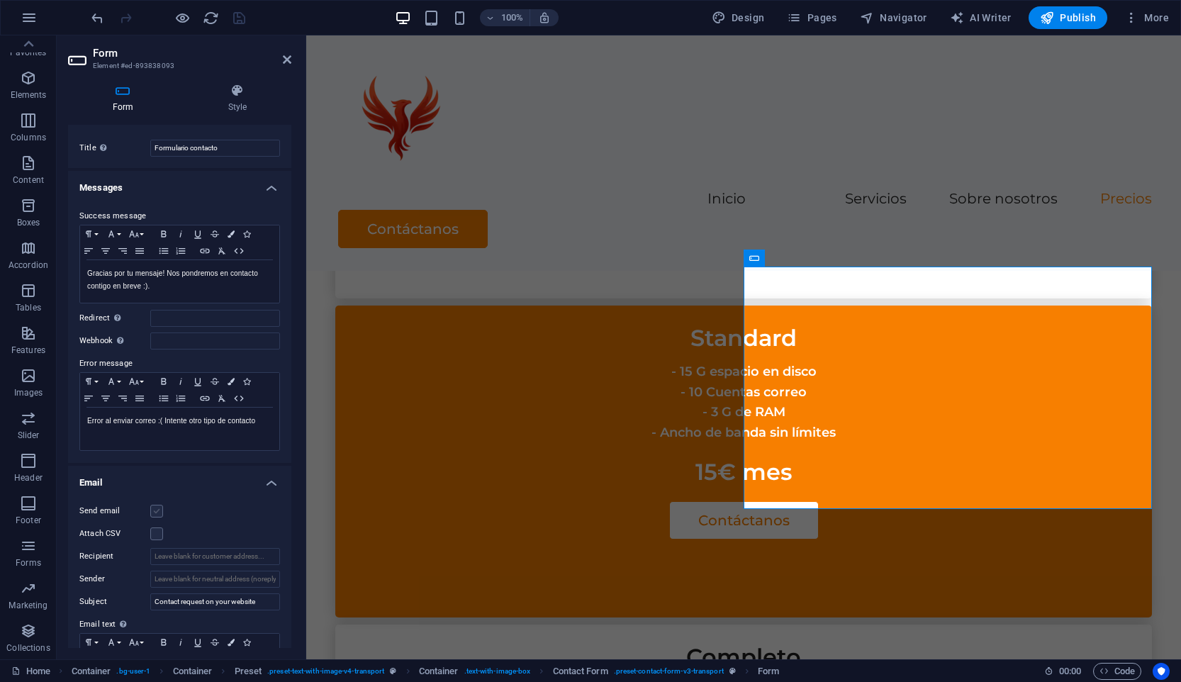
click at [159, 511] on label at bounding box center [156, 511] width 13 height 13
click at [0, 0] on input "Send email" at bounding box center [0, 0] width 0 height 0
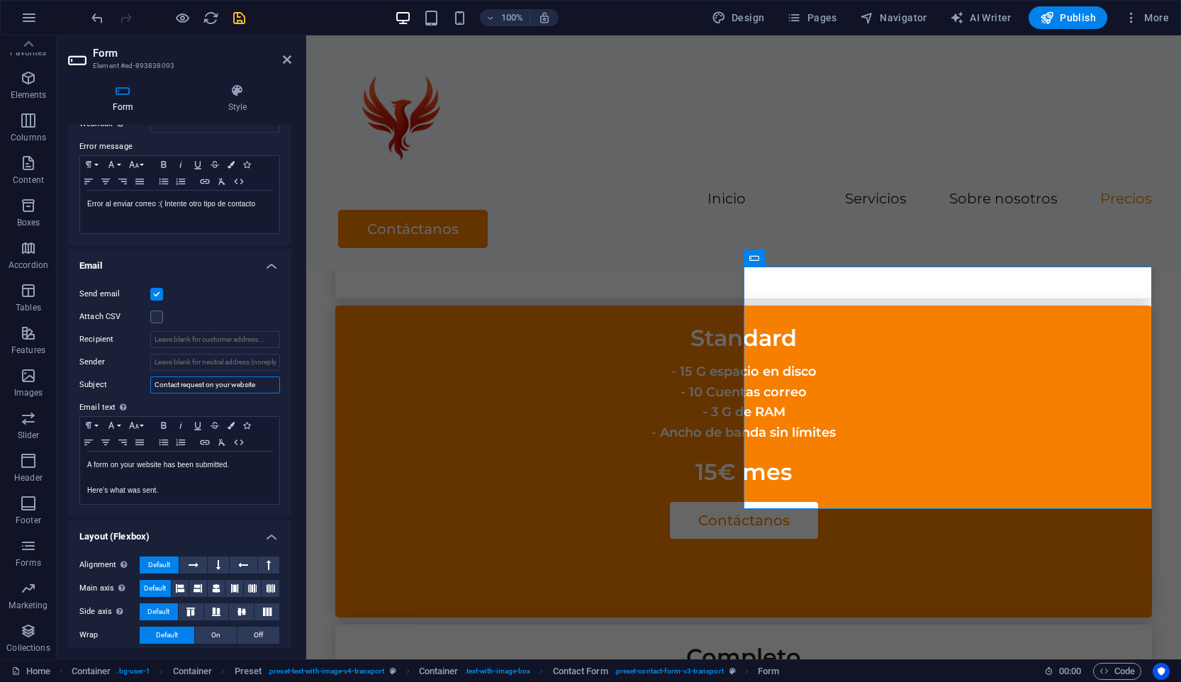
click at [239, 381] on input "Contact request on your website" at bounding box center [215, 384] width 130 height 17
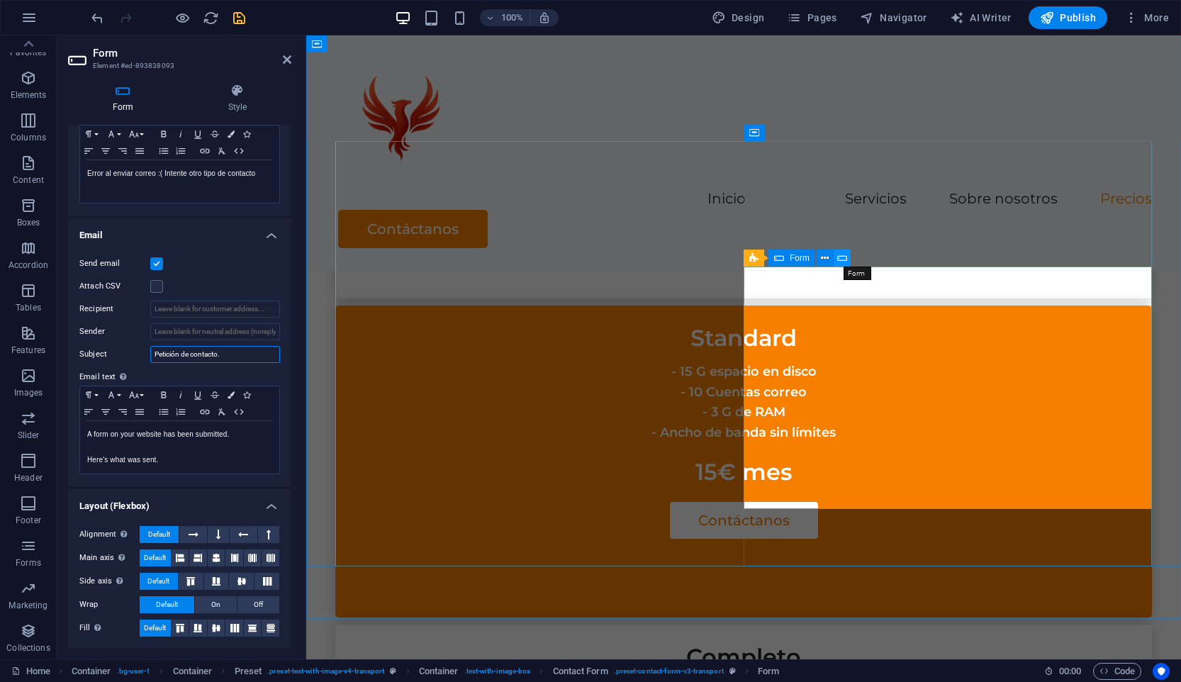
type input "Petición de contacto."
click at [843, 254] on icon at bounding box center [842, 258] width 10 height 15
click at [795, 261] on span "Form" at bounding box center [800, 258] width 20 height 9
click at [828, 257] on icon at bounding box center [825, 258] width 8 height 15
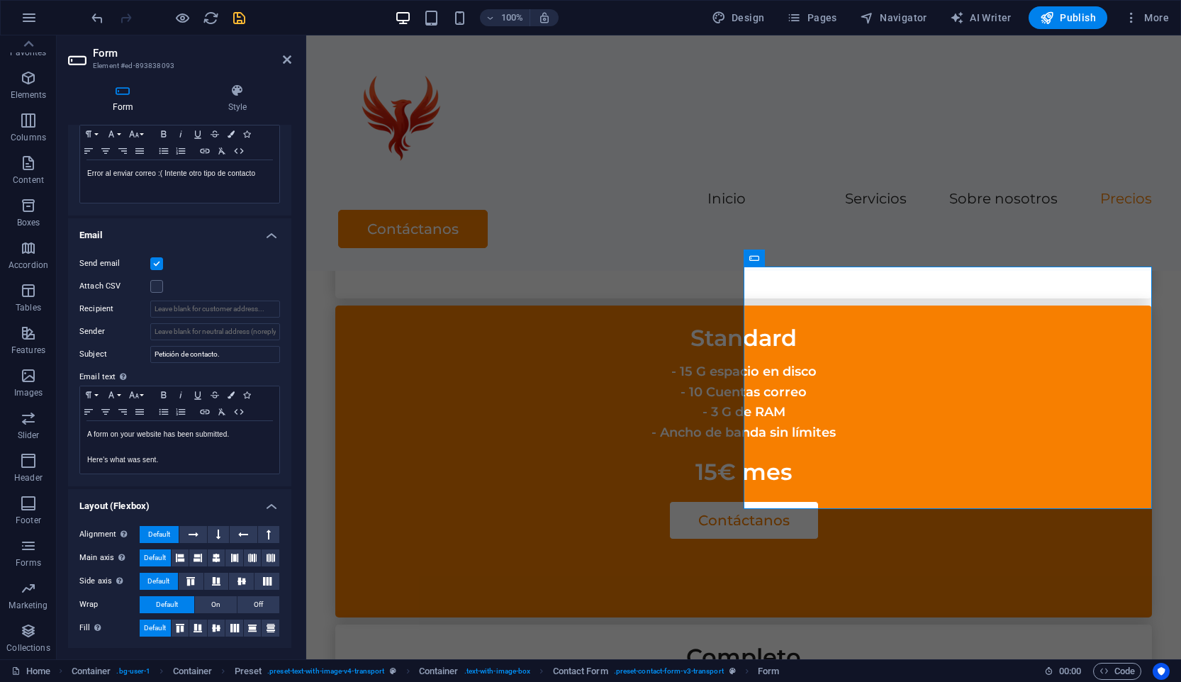
click at [169, 94] on icon at bounding box center [123, 91] width 110 height 14
click at [159, 67] on h3 "Element #ed-893838093" at bounding box center [178, 66] width 170 height 13
click at [128, 99] on h4 "Form" at bounding box center [126, 99] width 116 height 30
click at [240, 103] on h4 "Style" at bounding box center [238, 99] width 108 height 30
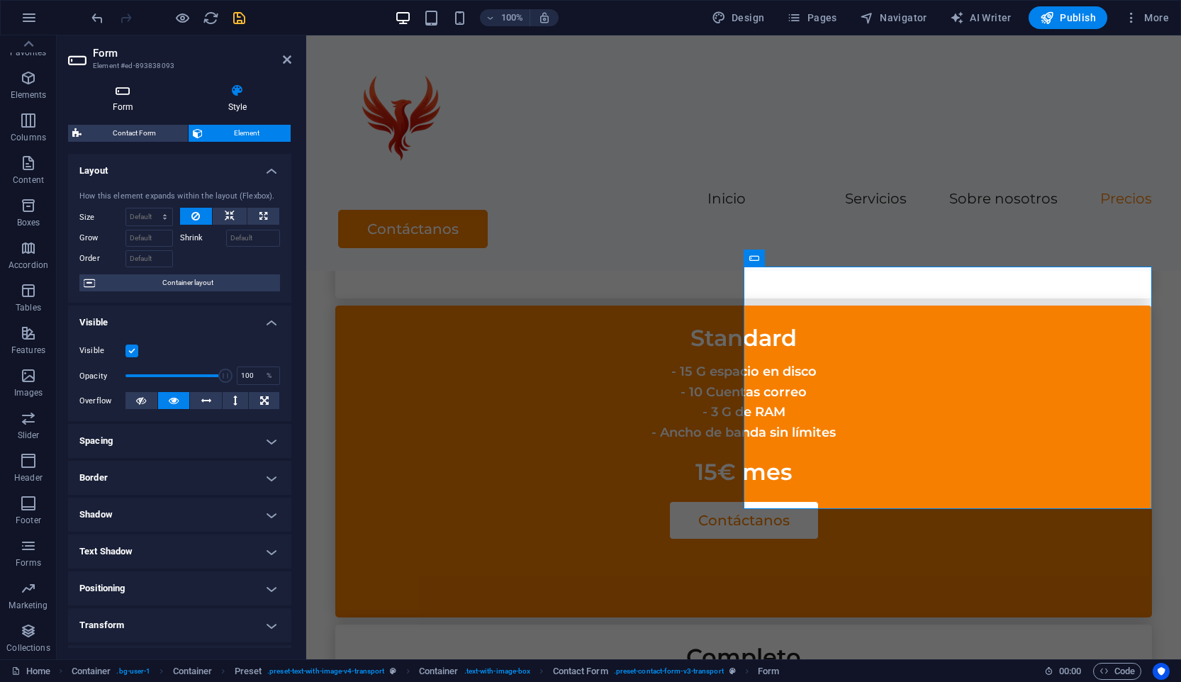
click at [144, 101] on h4 "Form" at bounding box center [126, 99] width 116 height 30
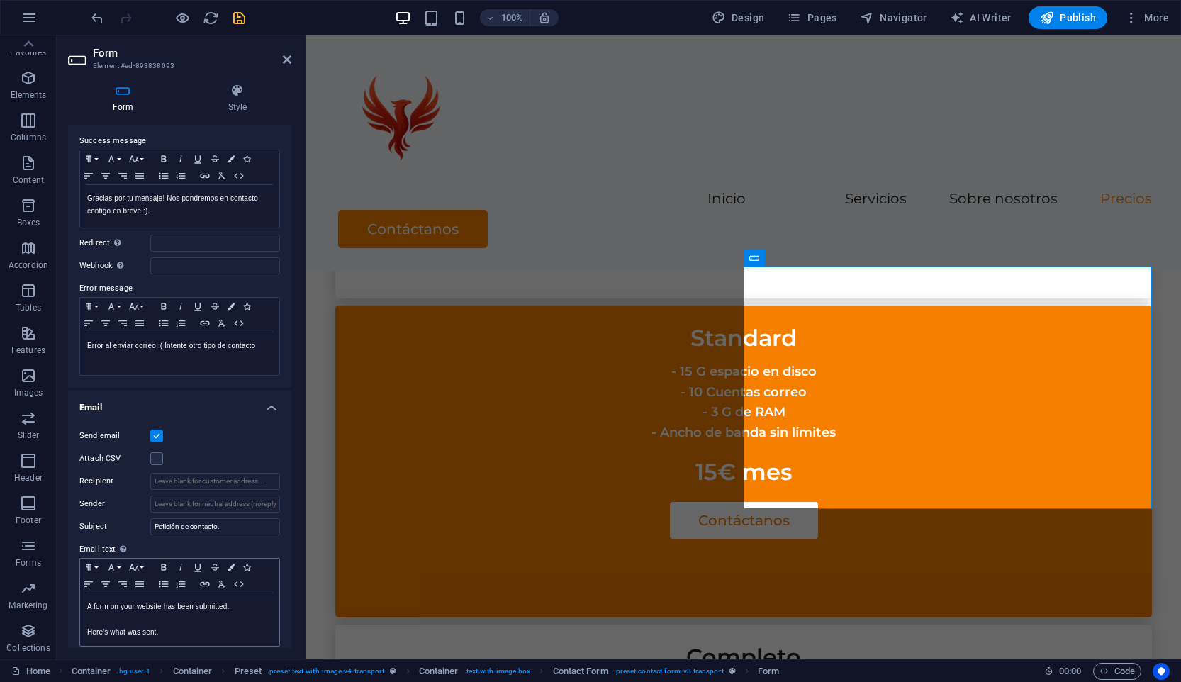
scroll to position [133, 0]
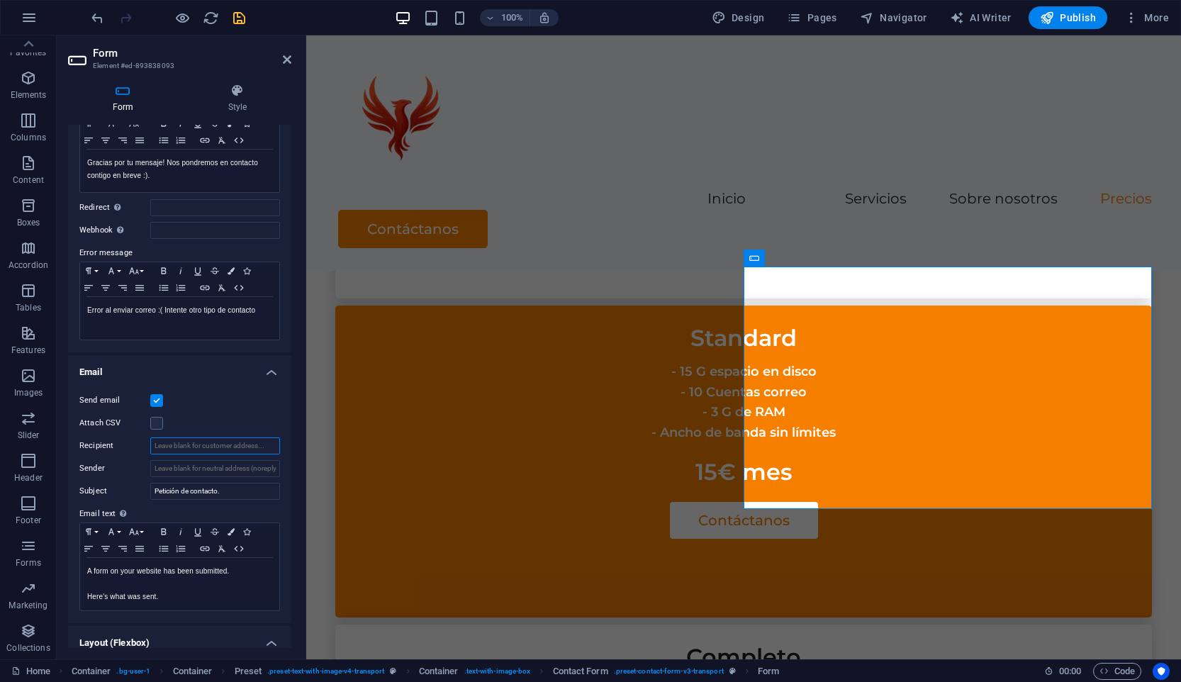
click at [193, 445] on input "Recipient" at bounding box center [215, 445] width 130 height 17
click at [247, 472] on input "Sender" at bounding box center [215, 468] width 130 height 17
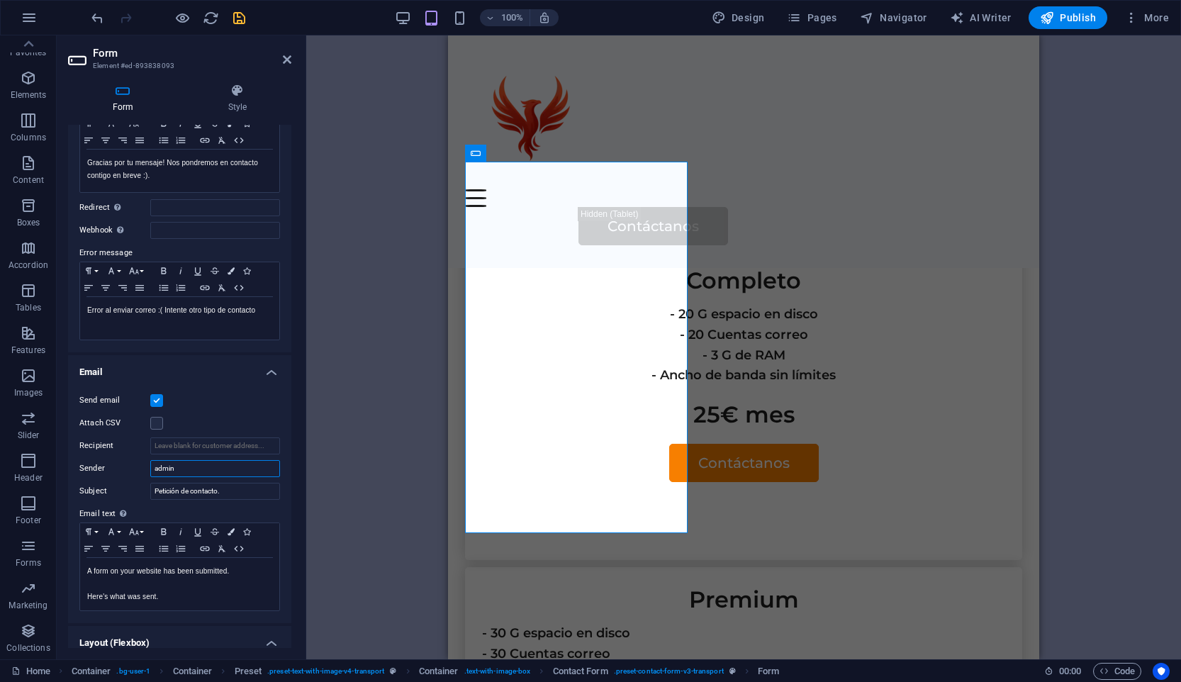
scroll to position [4065, 0]
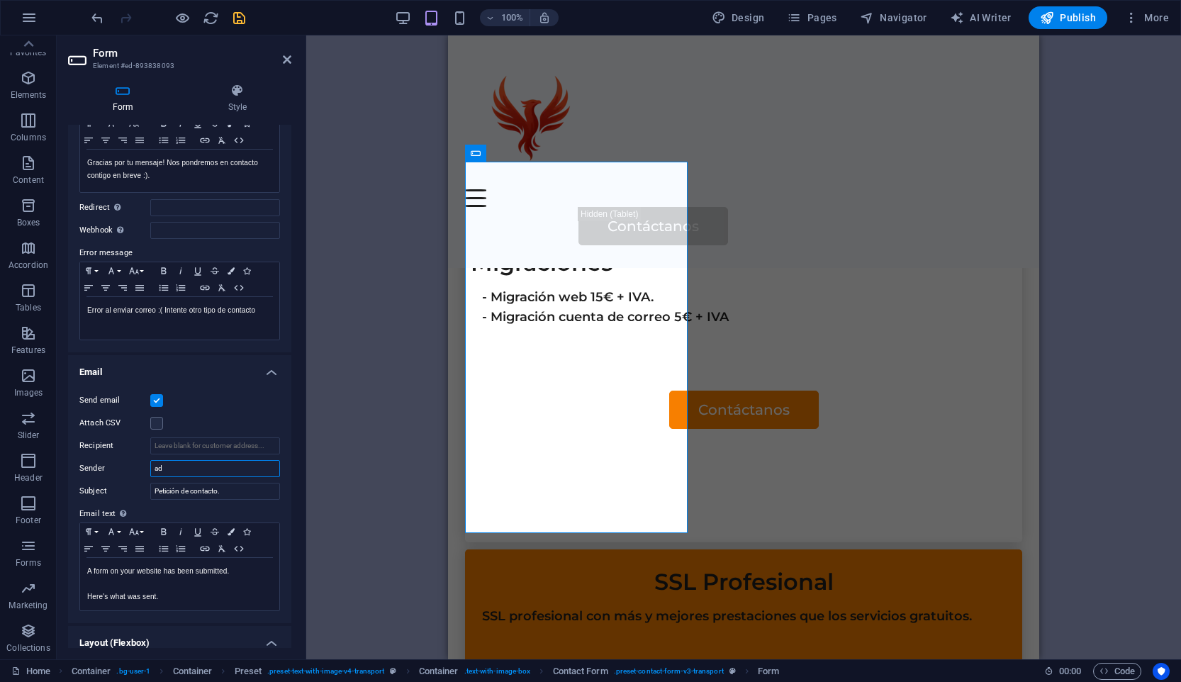
type input "a"
type input "Admin"
click at [231, 401] on div "Send email" at bounding box center [179, 400] width 201 height 17
click at [387, 195] on div "Drag here to replace the existing content. Press “Ctrl” if you want to create a…" at bounding box center [743, 347] width 875 height 624
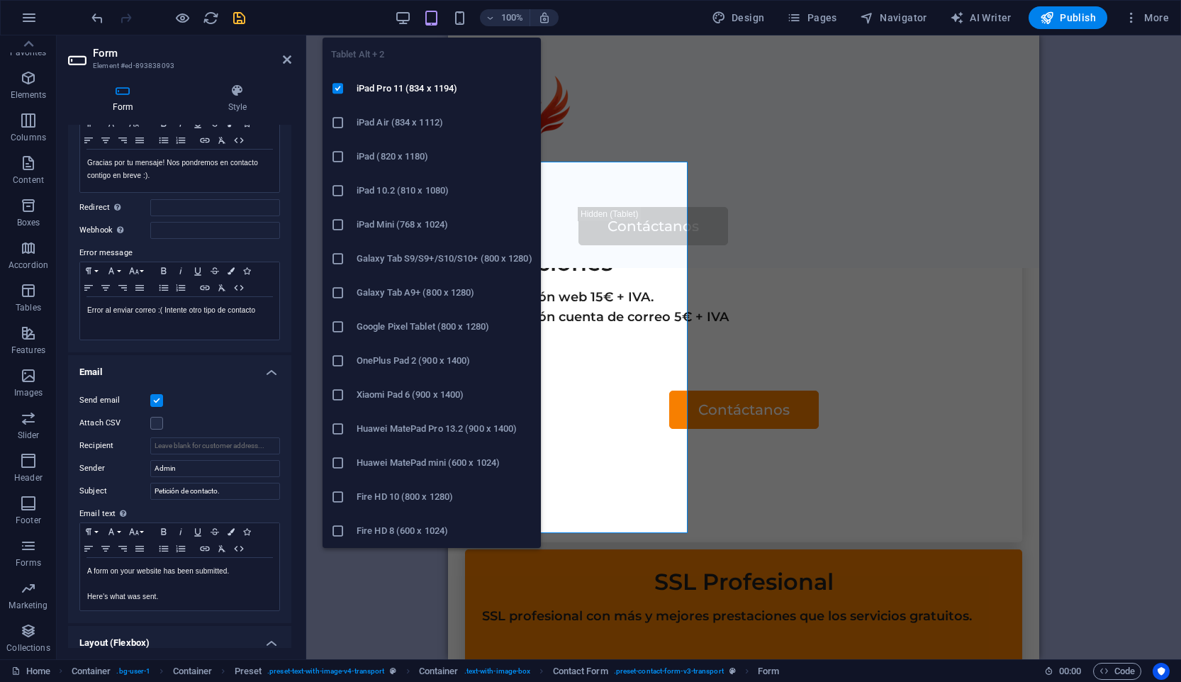
click at [410, 30] on div "Tablet Alt + 2 iPad Pro 11 (834 x 1194) iPad Air (834 x 1112) iPad (820 x 1180)…" at bounding box center [431, 287] width 218 height 522
click at [410, 23] on icon "button" at bounding box center [403, 18] width 16 height 16
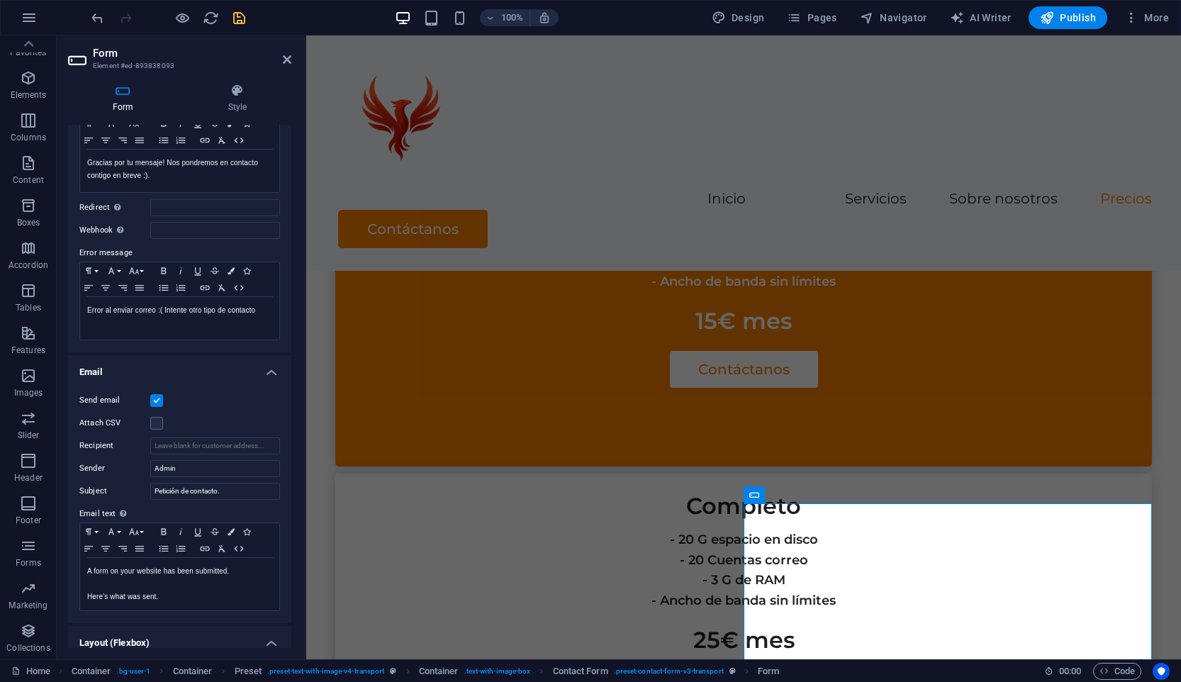
scroll to position [3380, 0]
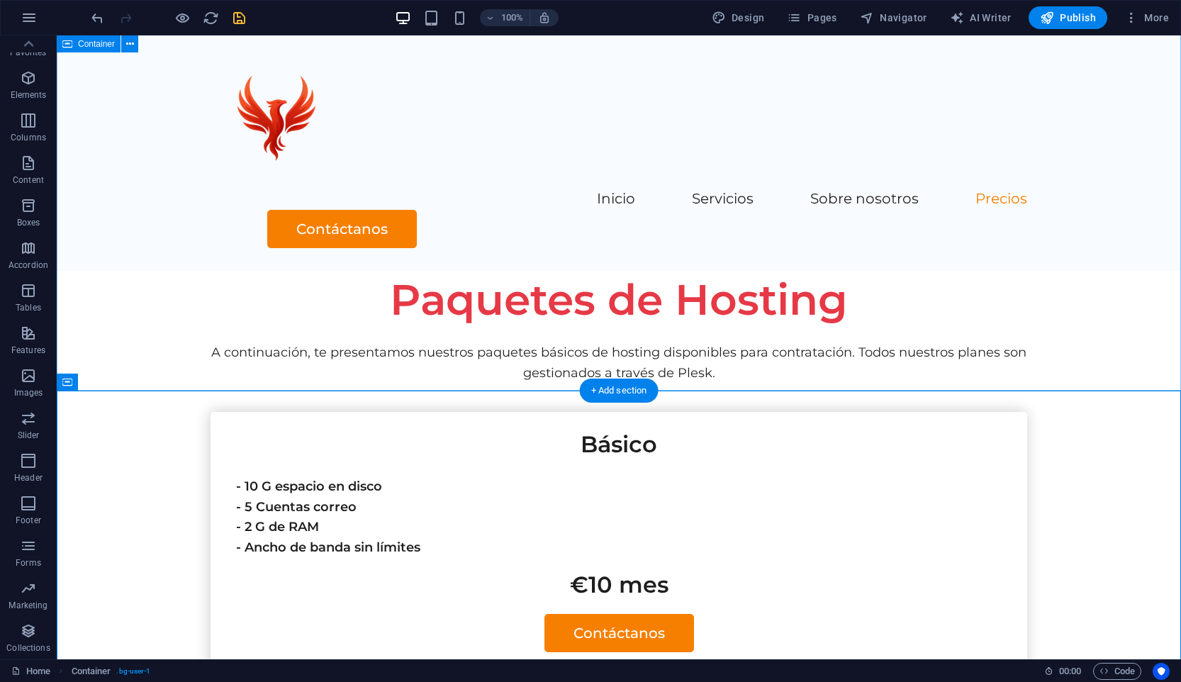
scroll to position [3065, 0]
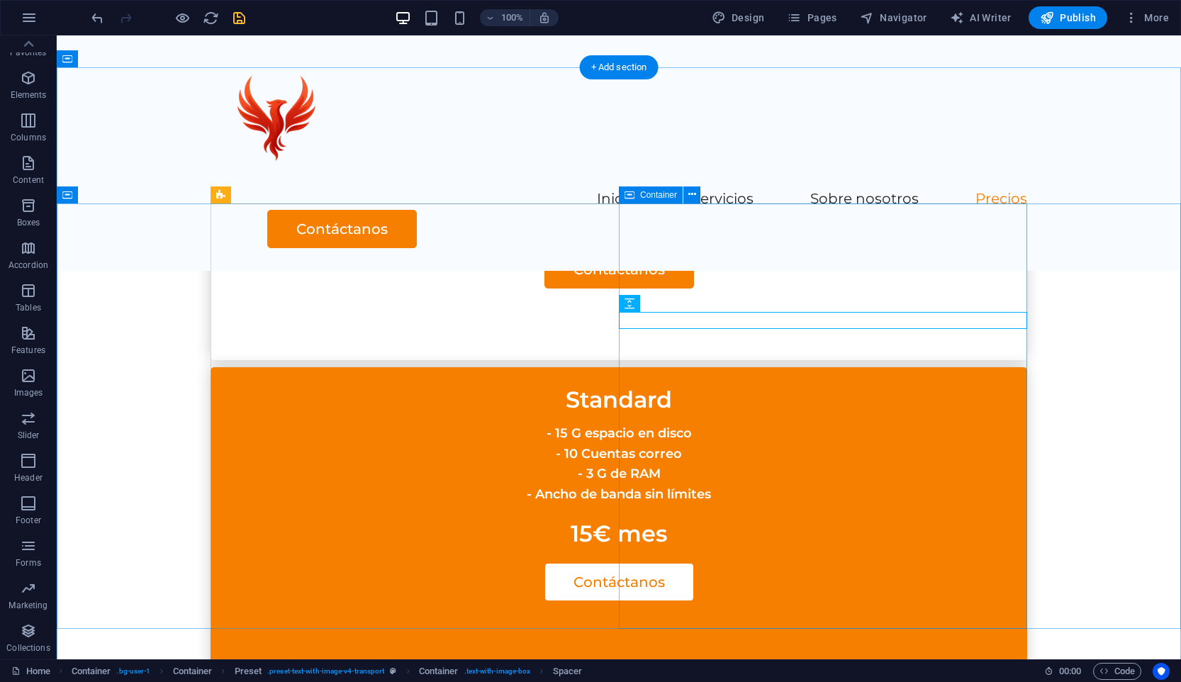
drag, startPoint x: 693, startPoint y: 598, endPoint x: 755, endPoint y: 553, distance: 76.6
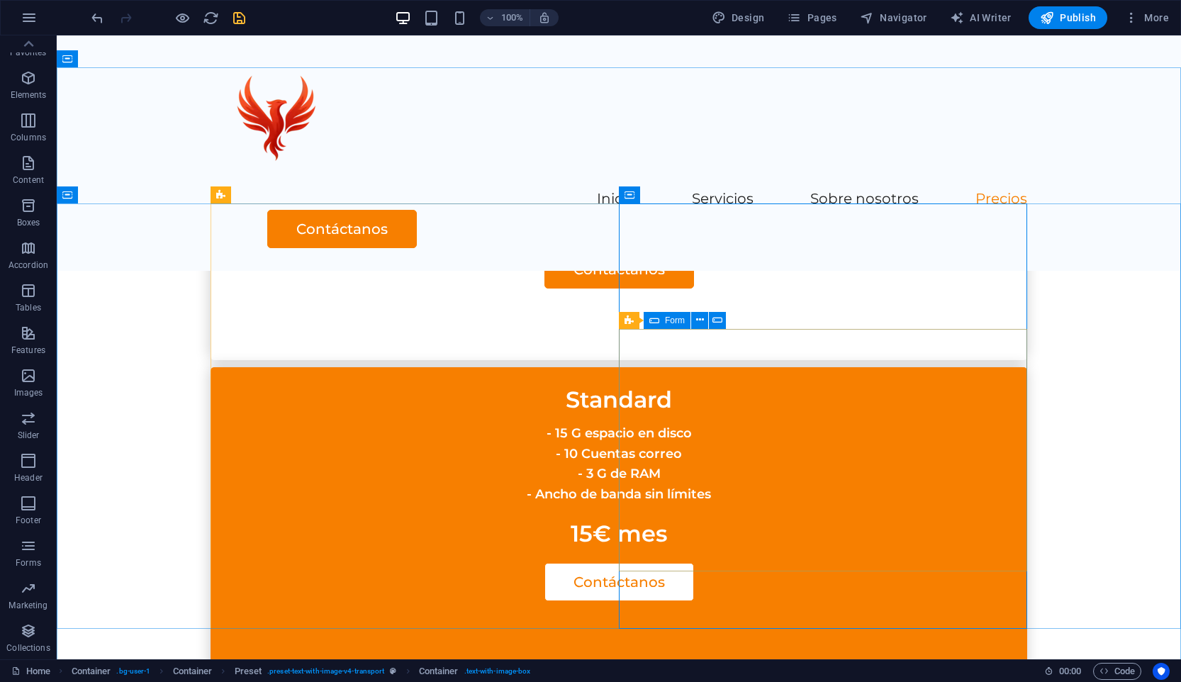
click at [676, 317] on span "Form" at bounding box center [675, 320] width 20 height 9
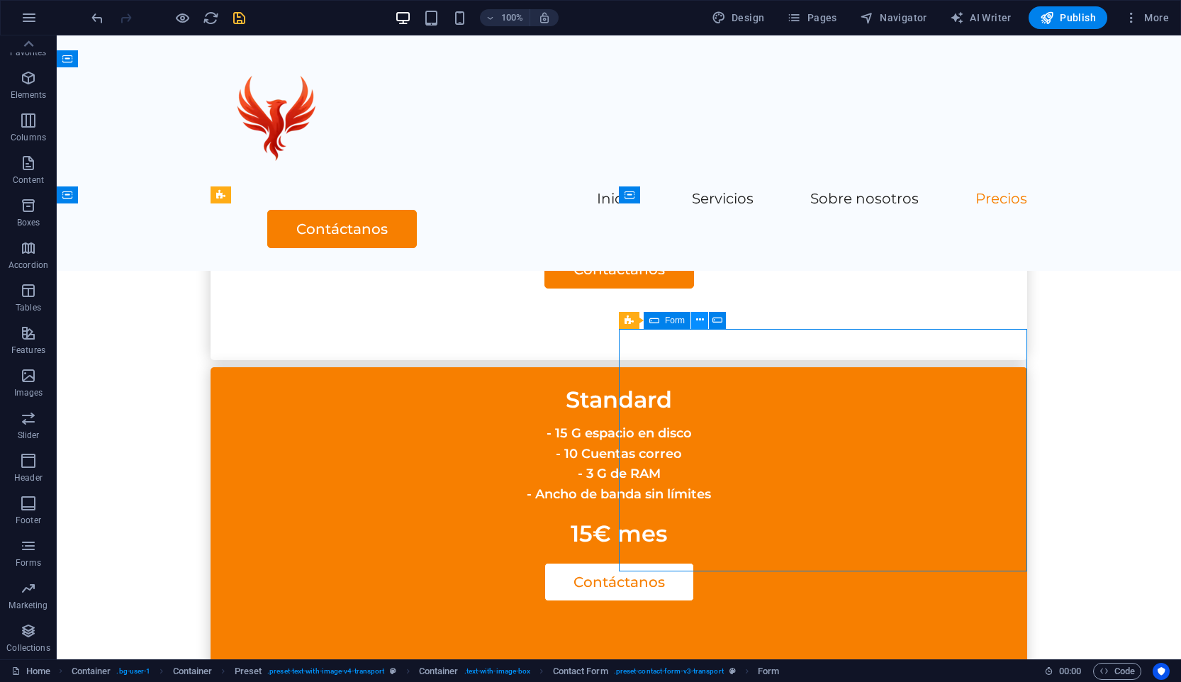
click at [703, 321] on button at bounding box center [699, 320] width 17 height 17
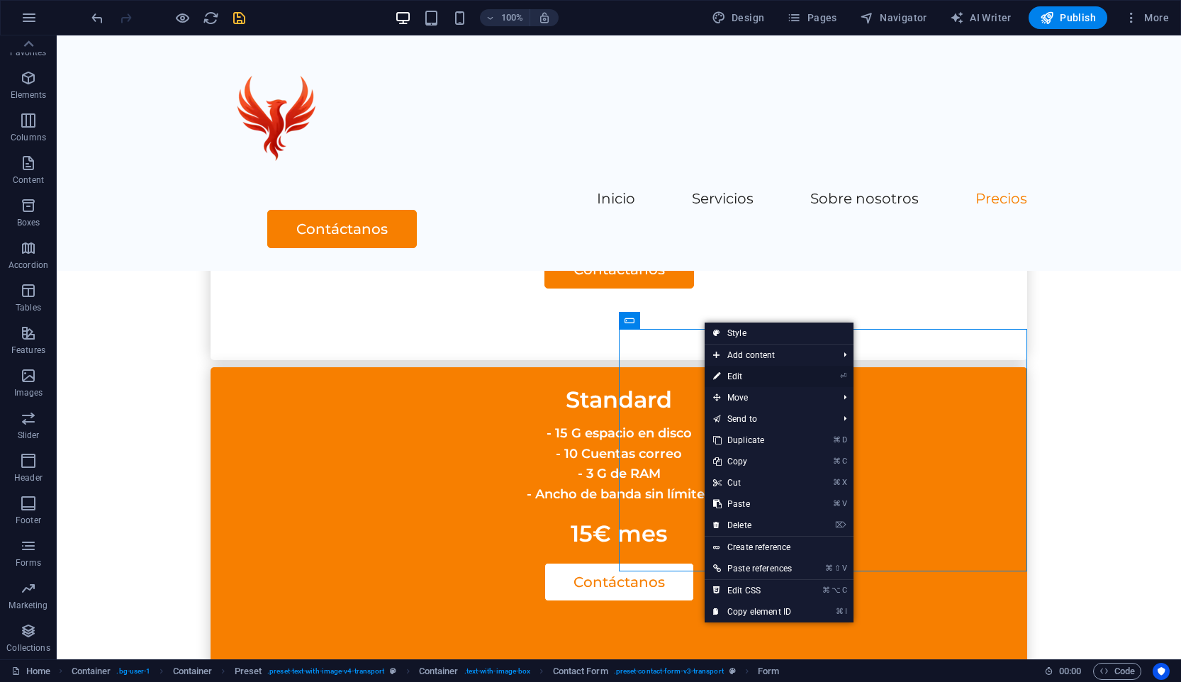
click at [781, 376] on link "⏎ Edit" at bounding box center [753, 376] width 96 height 21
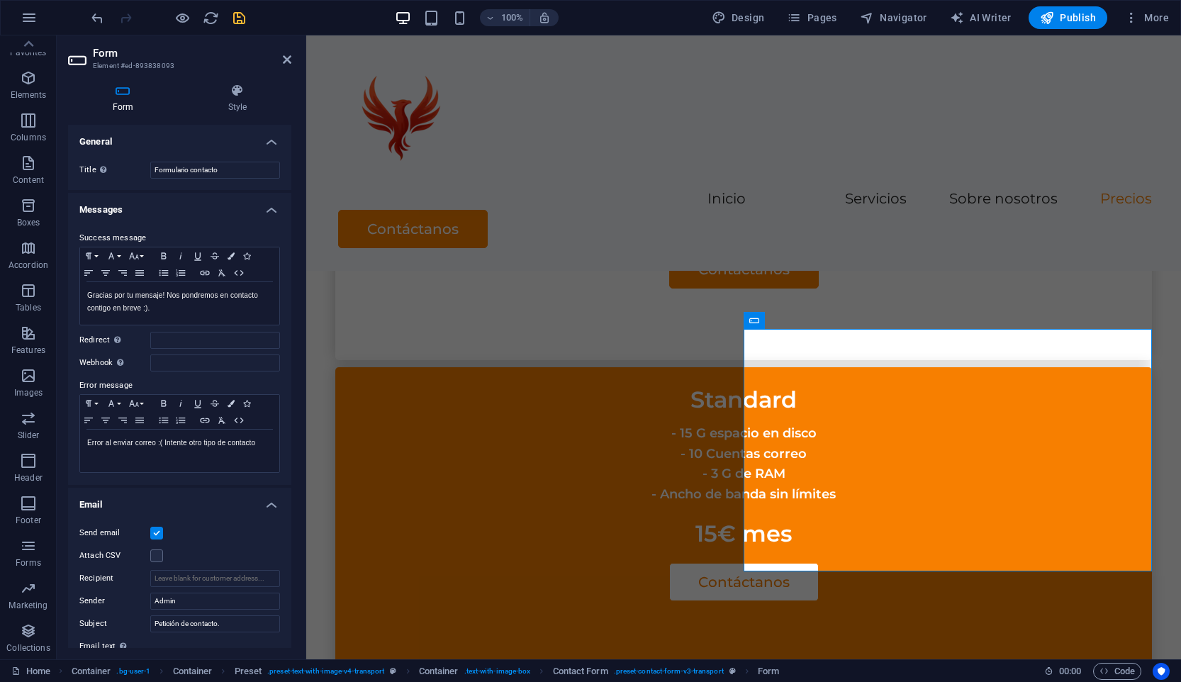
scroll to position [269, 0]
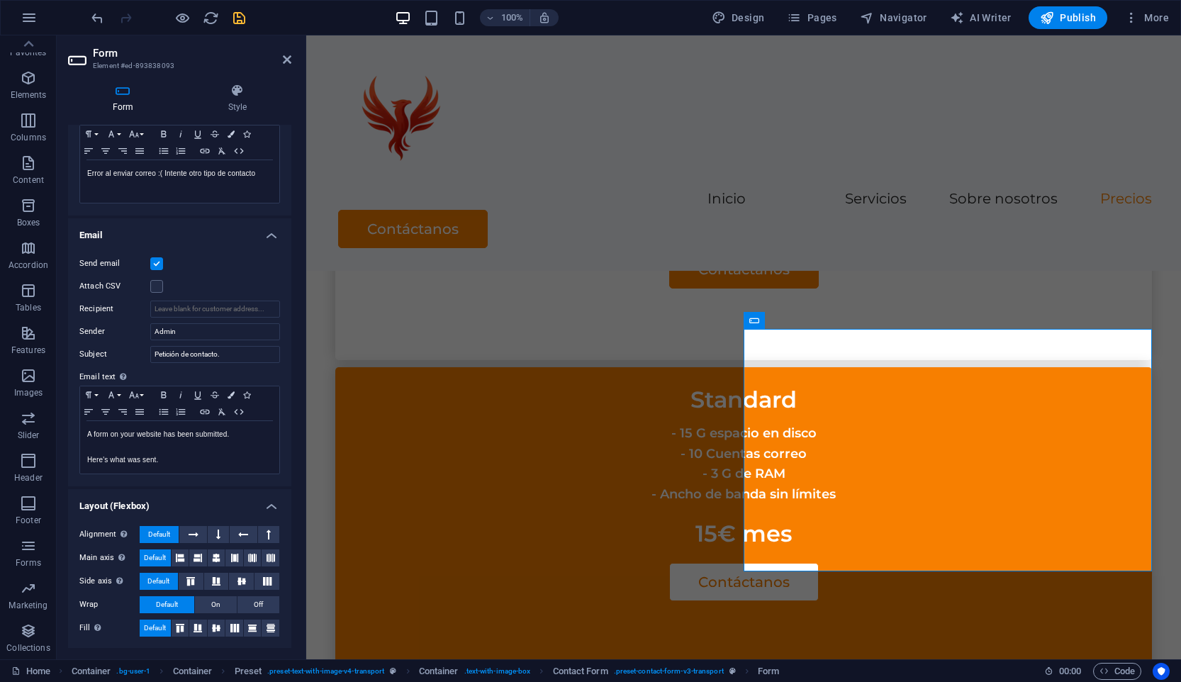
click at [265, 503] on h4 "Layout (Flexbox)" at bounding box center [179, 502] width 223 height 26
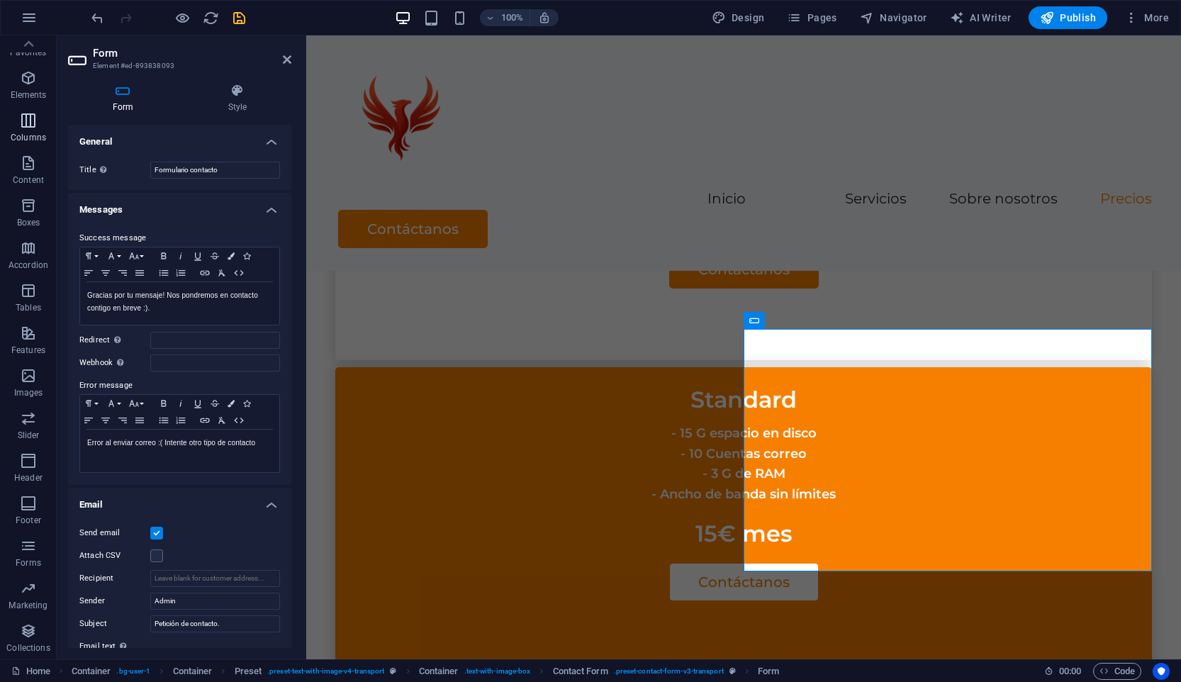
scroll to position [0, 0]
click at [32, 20] on icon "button" at bounding box center [29, 17] width 17 height 17
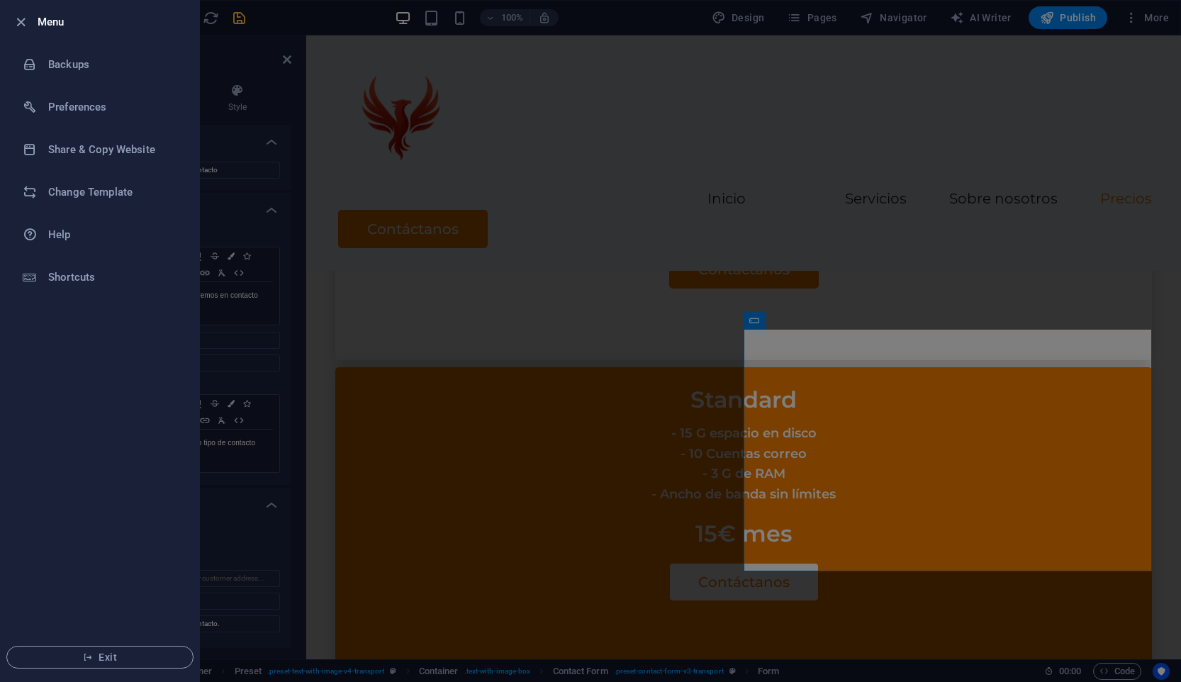
click at [252, 337] on div at bounding box center [590, 341] width 1181 height 682
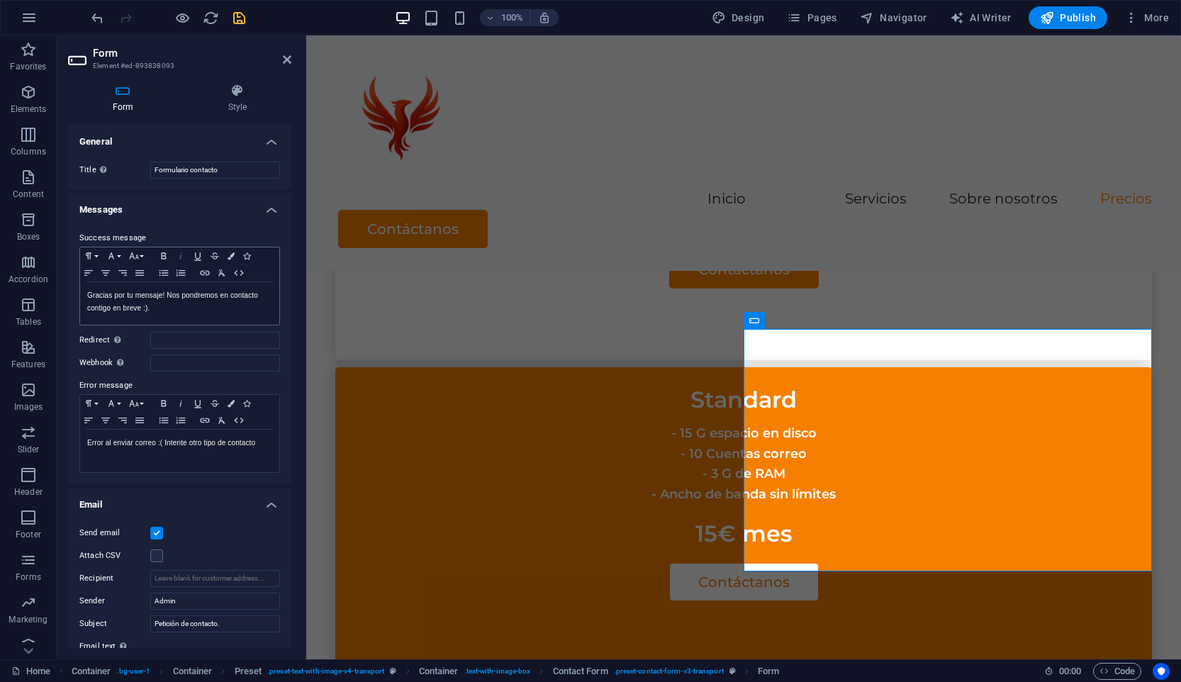
scroll to position [144, 0]
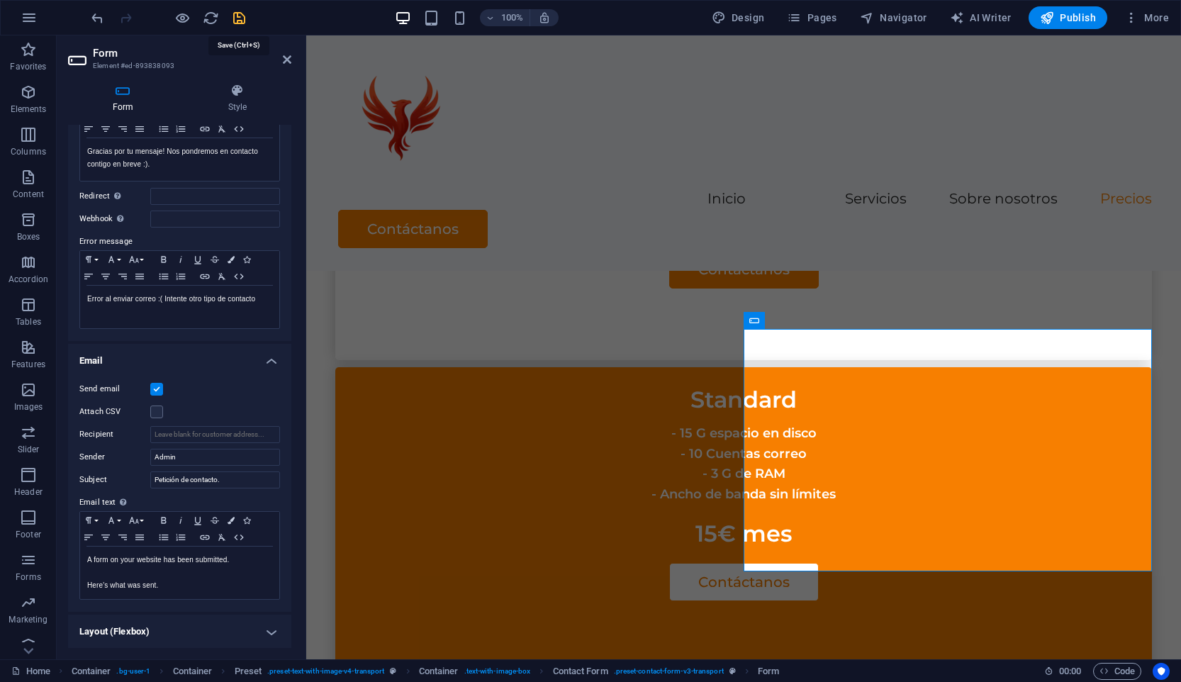
click at [236, 22] on icon "save" at bounding box center [239, 18] width 16 height 16
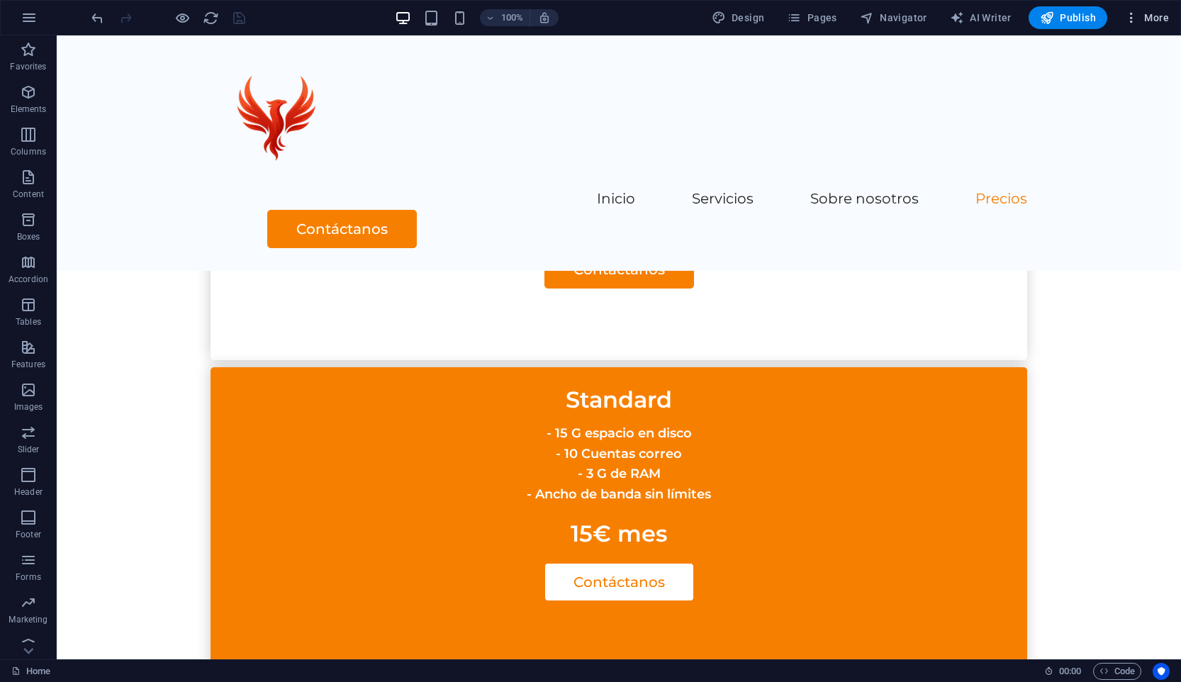
click at [1149, 17] on span "More" at bounding box center [1146, 18] width 45 height 14
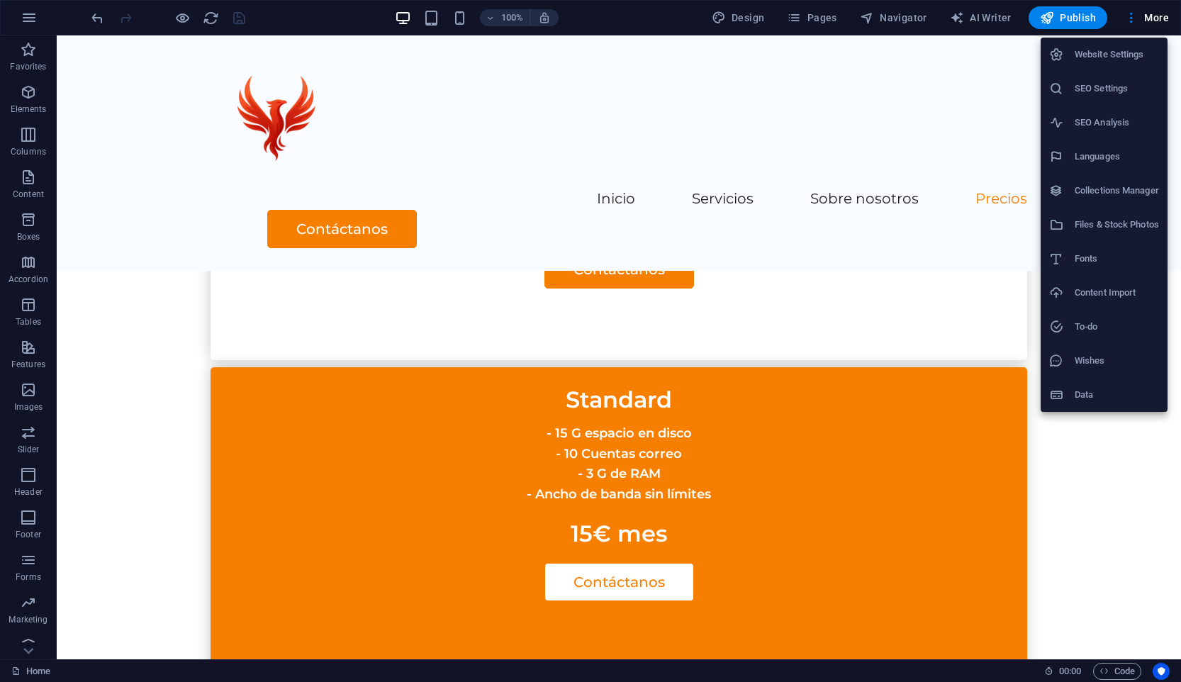
click at [1134, 56] on h6 "Website Settings" at bounding box center [1117, 54] width 84 height 17
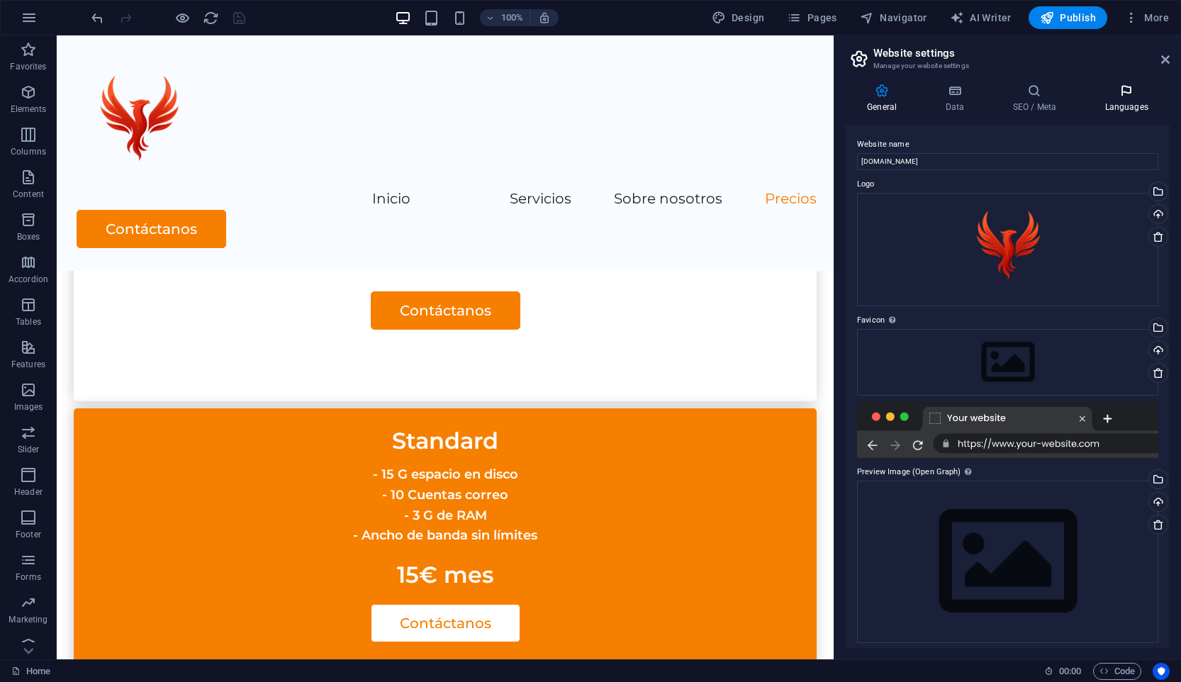
click at [1134, 99] on h4 "Languages" at bounding box center [1126, 99] width 86 height 30
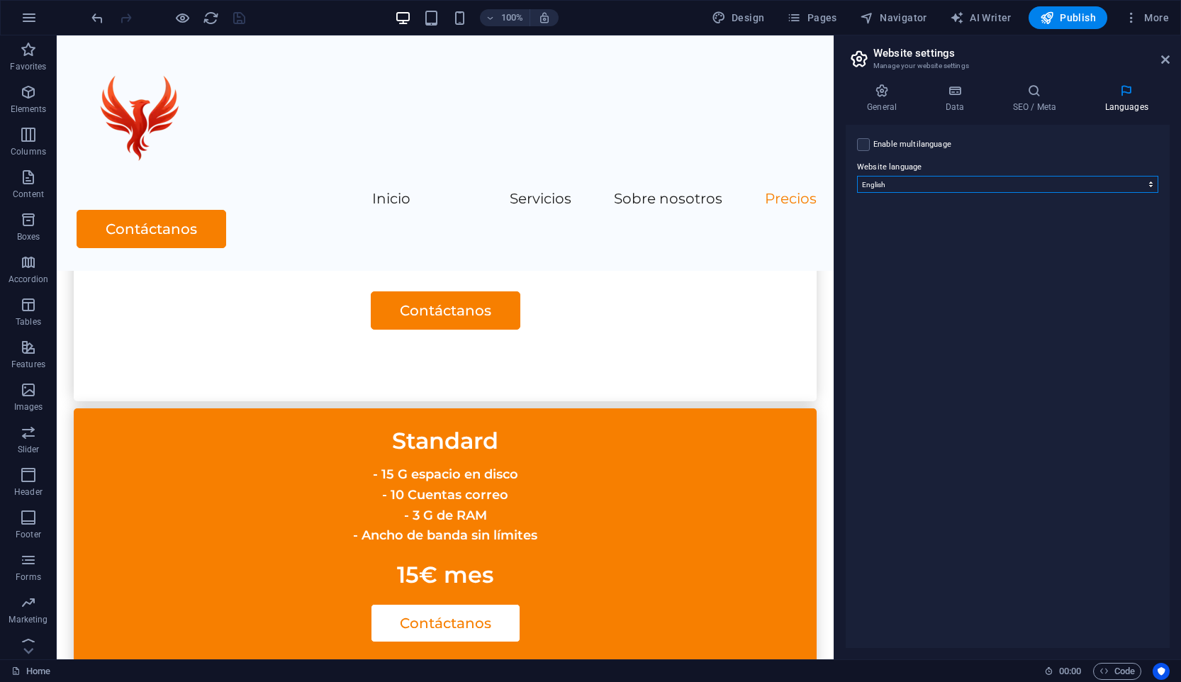
click at [945, 184] on select "Abkhazian Afar Afrikaans Akan Albanian Amharic Arabic Aragonese Armenian Assame…" at bounding box center [1007, 184] width 301 height 17
select select "148"
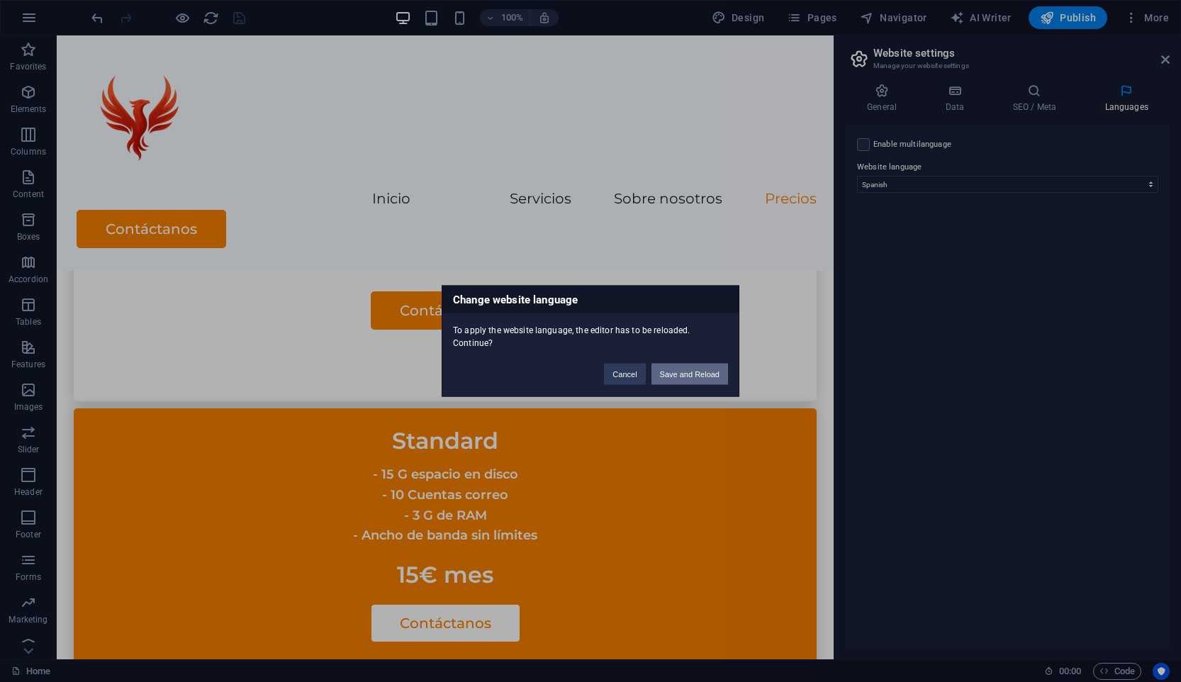
click at [690, 370] on button "Save and Reload" at bounding box center [689, 374] width 77 height 21
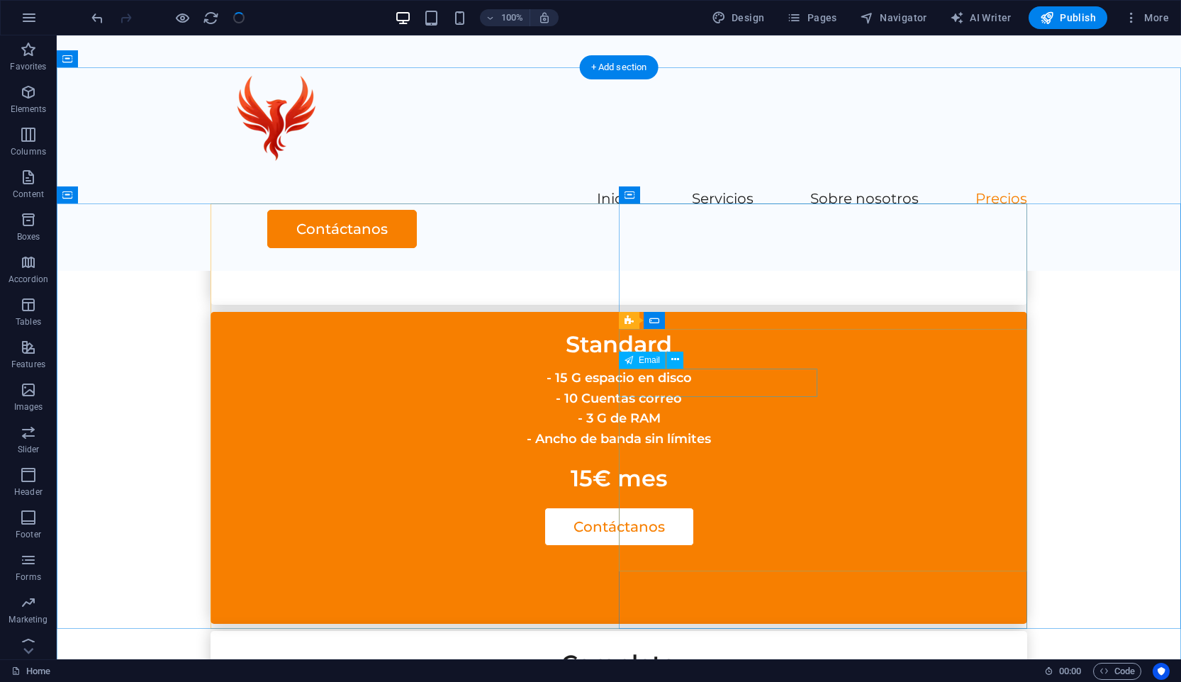
scroll to position [3065, 0]
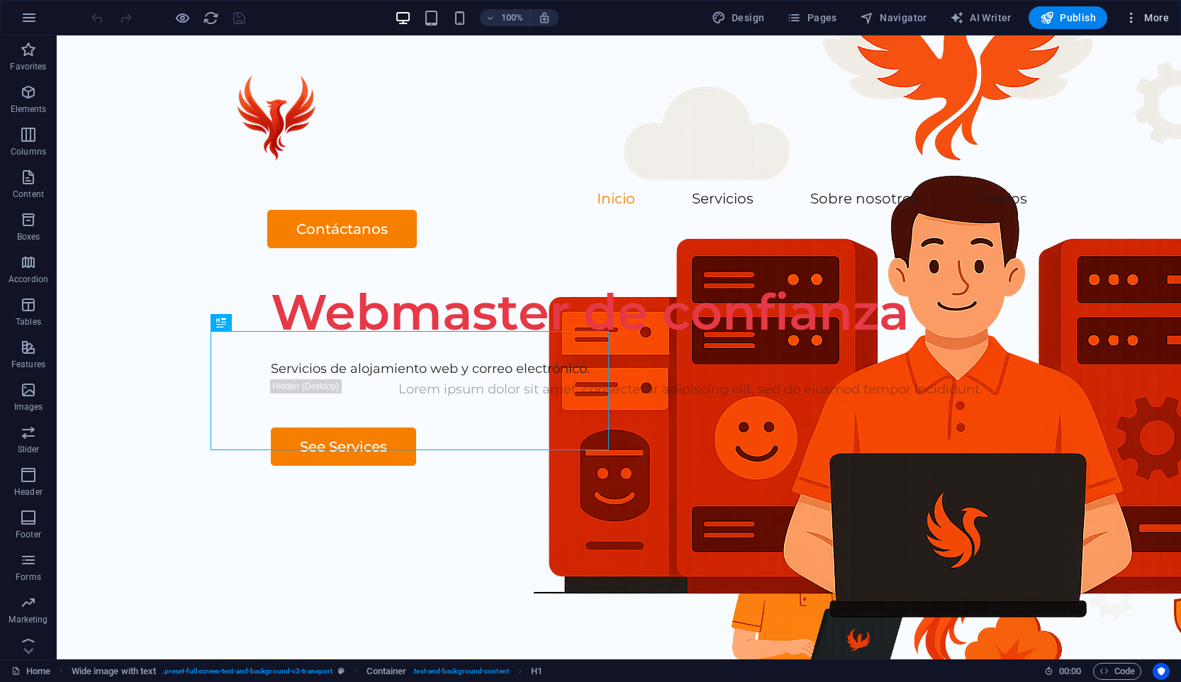
click at [1157, 28] on button "More" at bounding box center [1146, 17] width 56 height 23
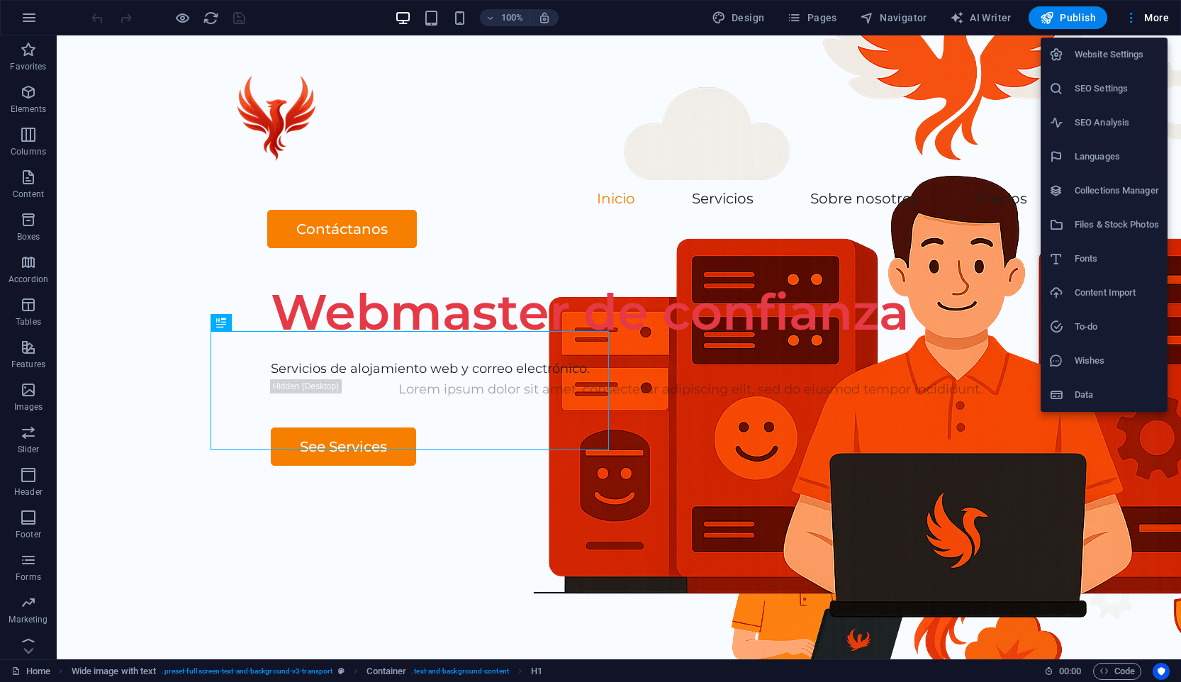
click at [1119, 55] on h6 "Website Settings" at bounding box center [1117, 54] width 84 height 17
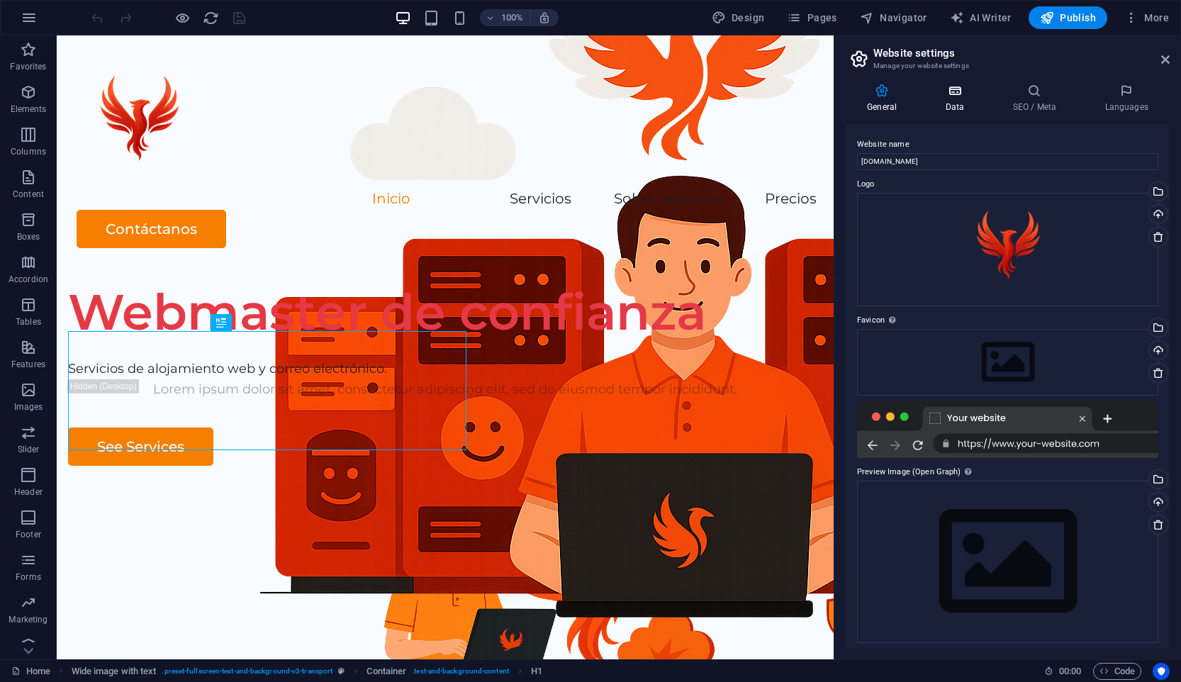
click at [965, 104] on h4 "Data" at bounding box center [957, 99] width 67 height 30
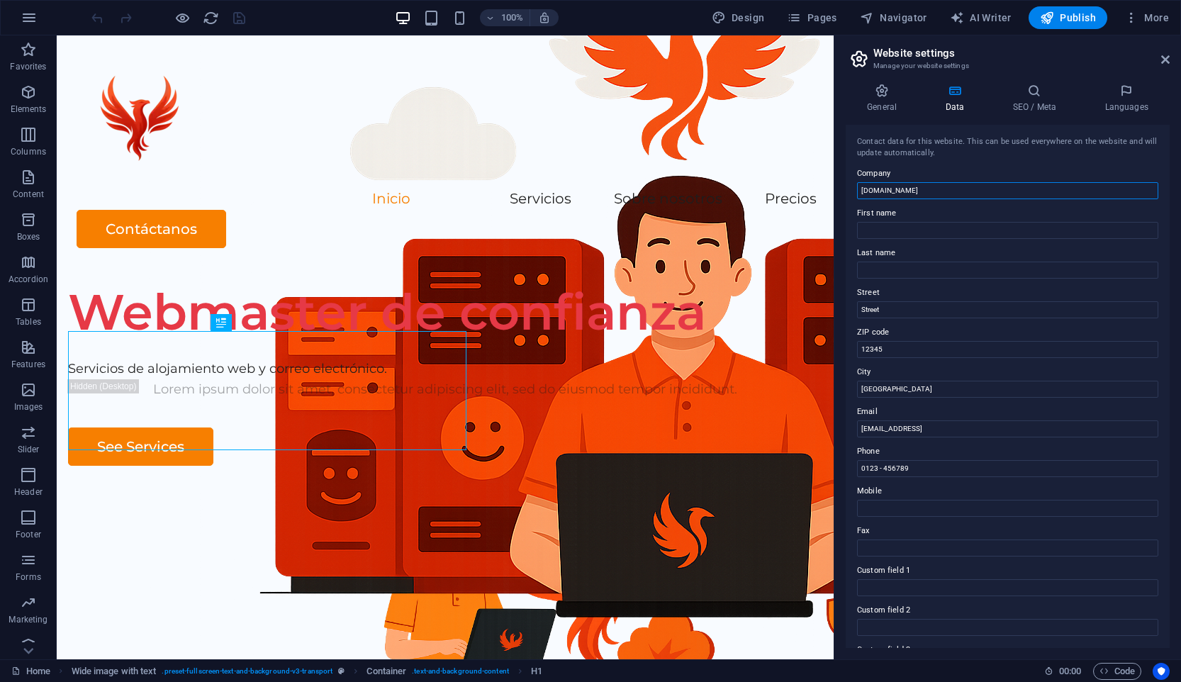
click at [908, 191] on input "[DOMAIN_NAME]" at bounding box center [1007, 190] width 301 height 17
type input "Intrafénix"
click at [901, 311] on input "Street" at bounding box center [1007, 309] width 301 height 17
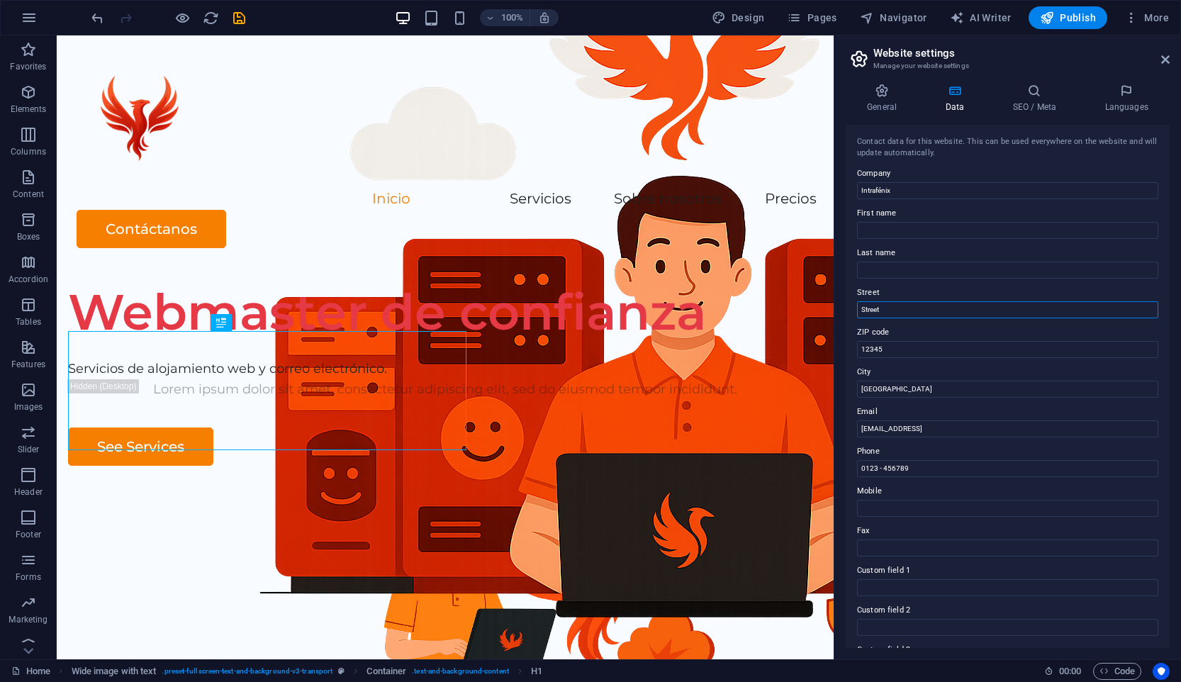
click at [901, 311] on input "Street" at bounding box center [1007, 309] width 301 height 17
type input "C"
click at [882, 347] on input "12345" at bounding box center [1007, 349] width 301 height 17
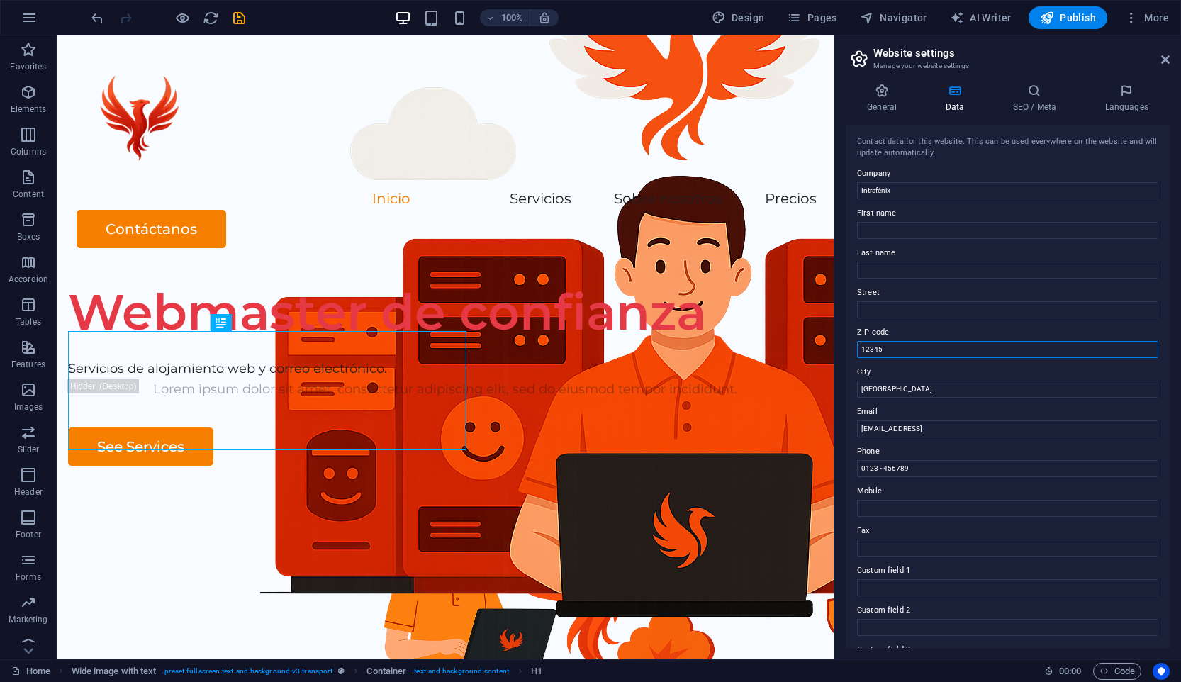
click at [882, 347] on input "12345" at bounding box center [1007, 349] width 301 height 17
type input "04720"
click at [922, 385] on input "[GEOGRAPHIC_DATA]" at bounding box center [1007, 389] width 301 height 17
type input "[GEOGRAPHIC_DATA]"
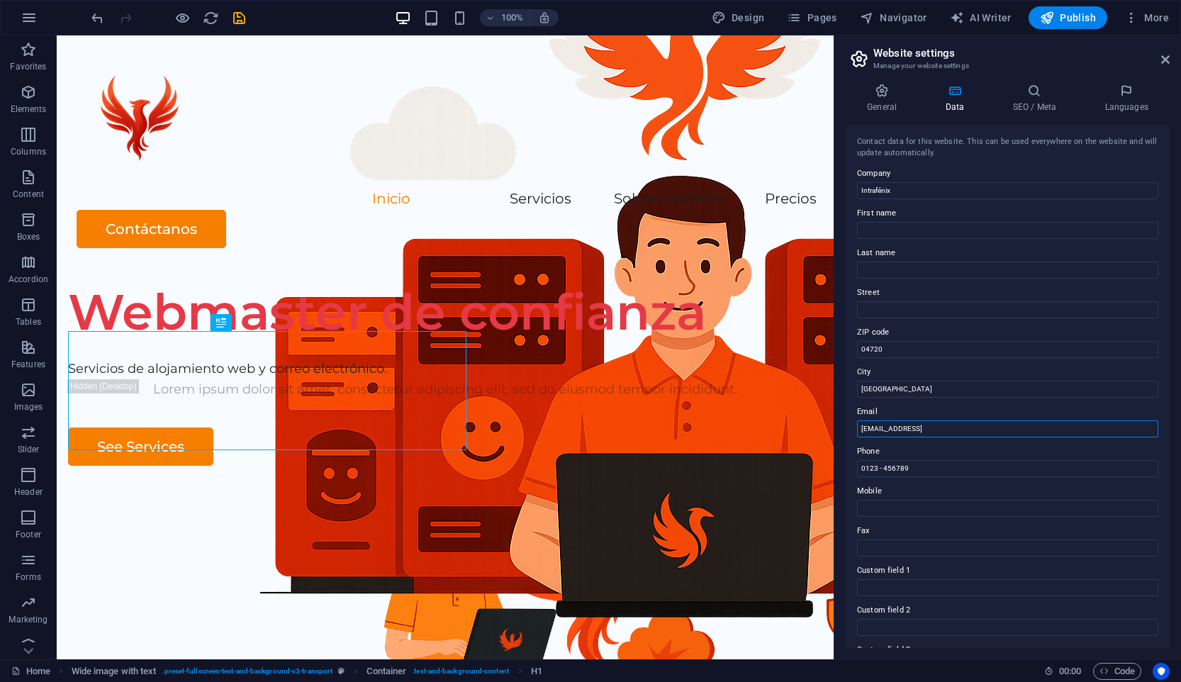
click at [931, 430] on input "[EMAIL_ADDRESS]" at bounding box center [1007, 428] width 301 height 17
type input "[EMAIL_ADDRESS][DOMAIN_NAME]"
click at [965, 469] on input "0123 - 456789" at bounding box center [1007, 468] width 301 height 17
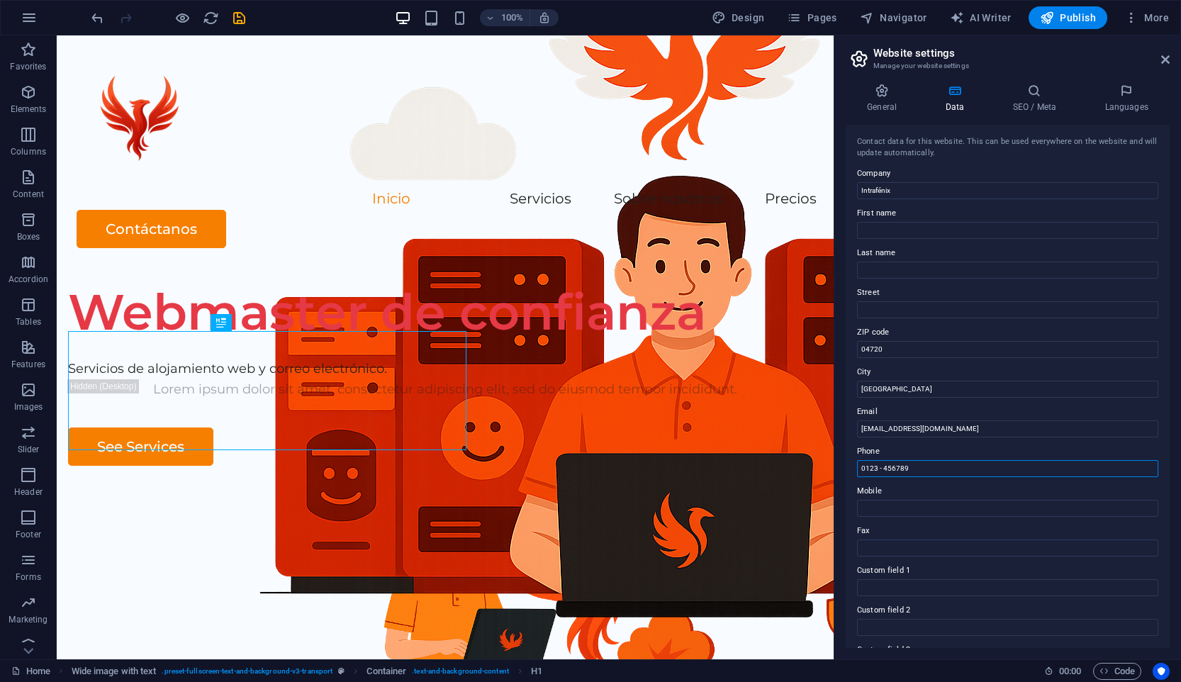
click at [965, 469] on input "0123 - 456789" at bounding box center [1007, 468] width 301 height 17
click at [247, 17] on span "save" at bounding box center [238, 18] width 17 height 16
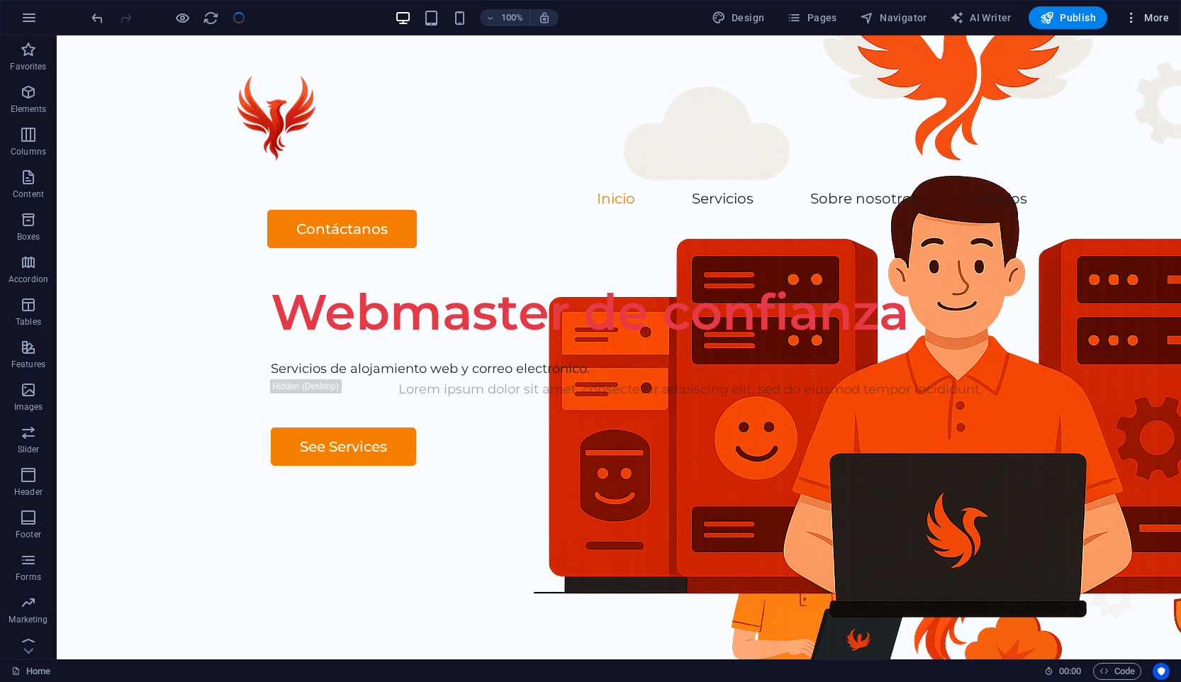
click at [1146, 16] on span "More" at bounding box center [1146, 18] width 45 height 14
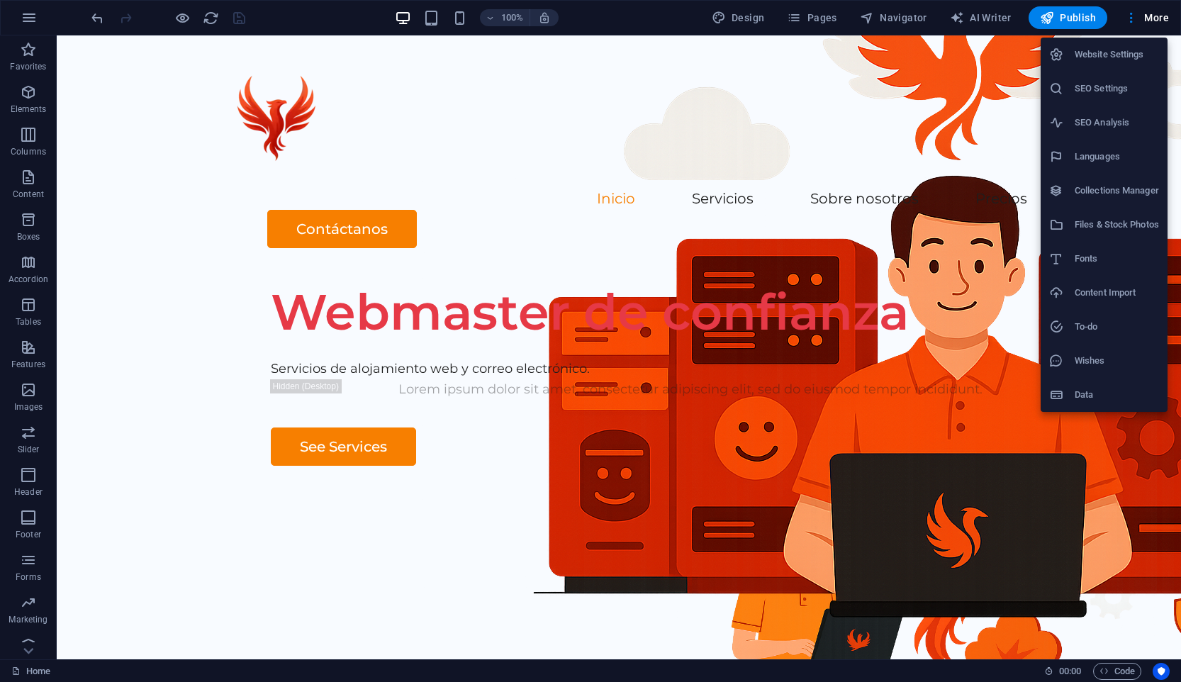
click at [1105, 53] on h6 "Website Settings" at bounding box center [1117, 54] width 84 height 17
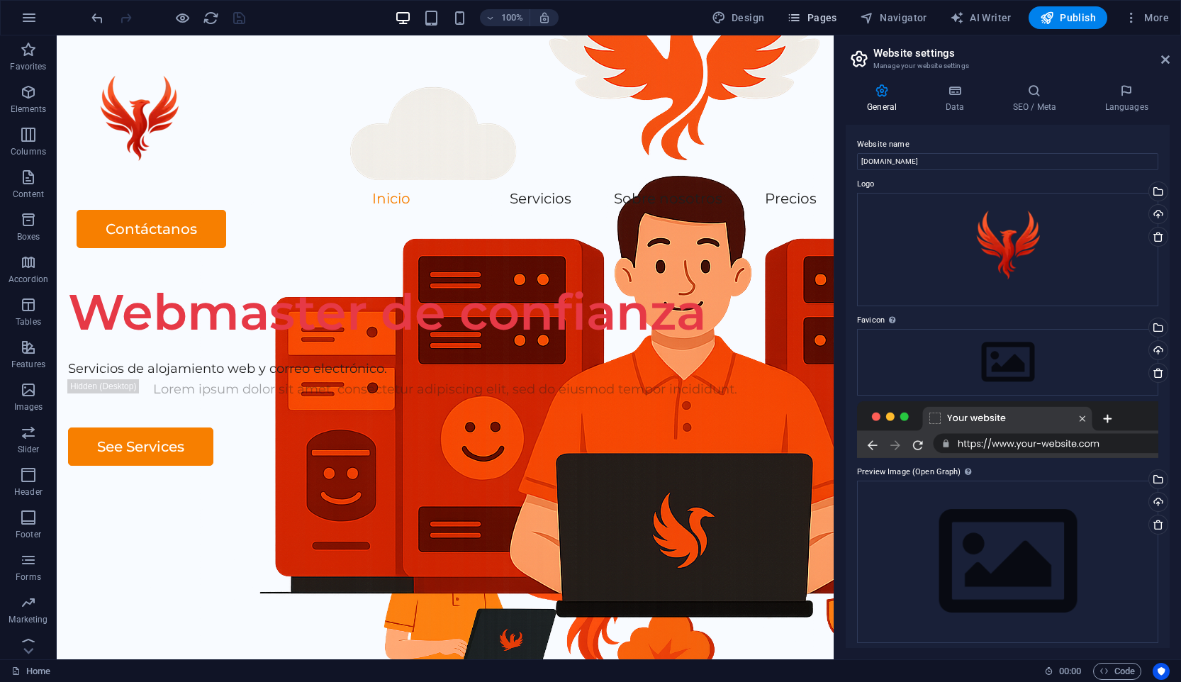
click at [824, 26] on button "Pages" at bounding box center [811, 17] width 61 height 23
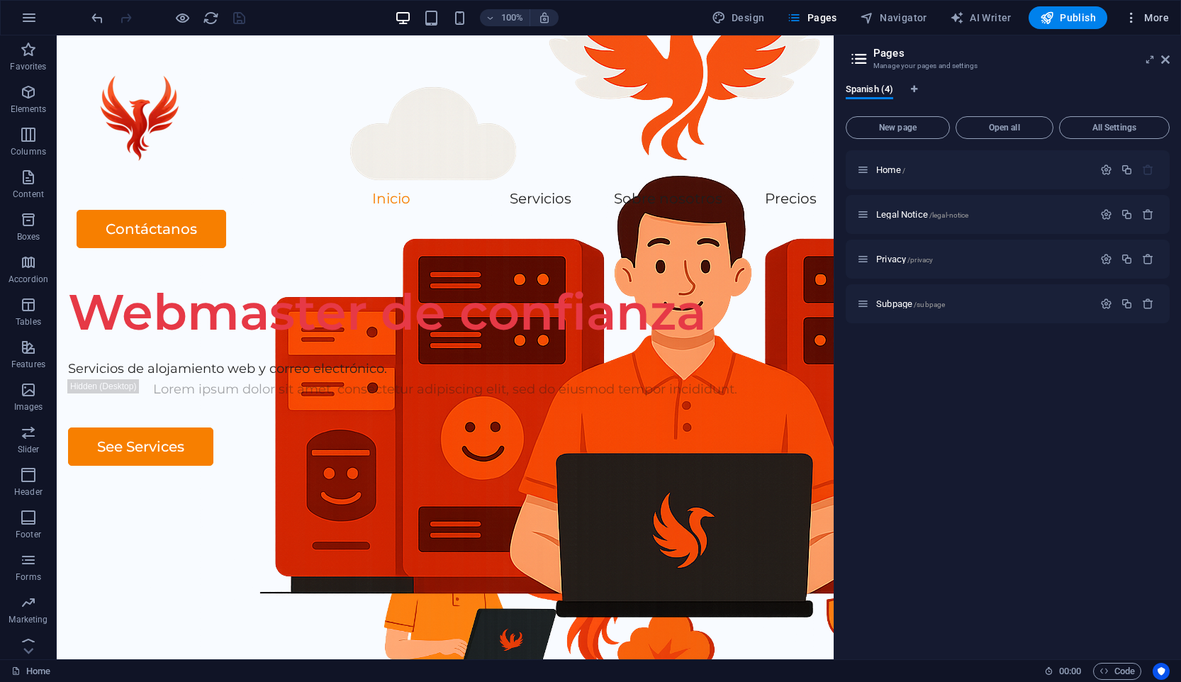
click at [1145, 19] on span "More" at bounding box center [1146, 18] width 45 height 14
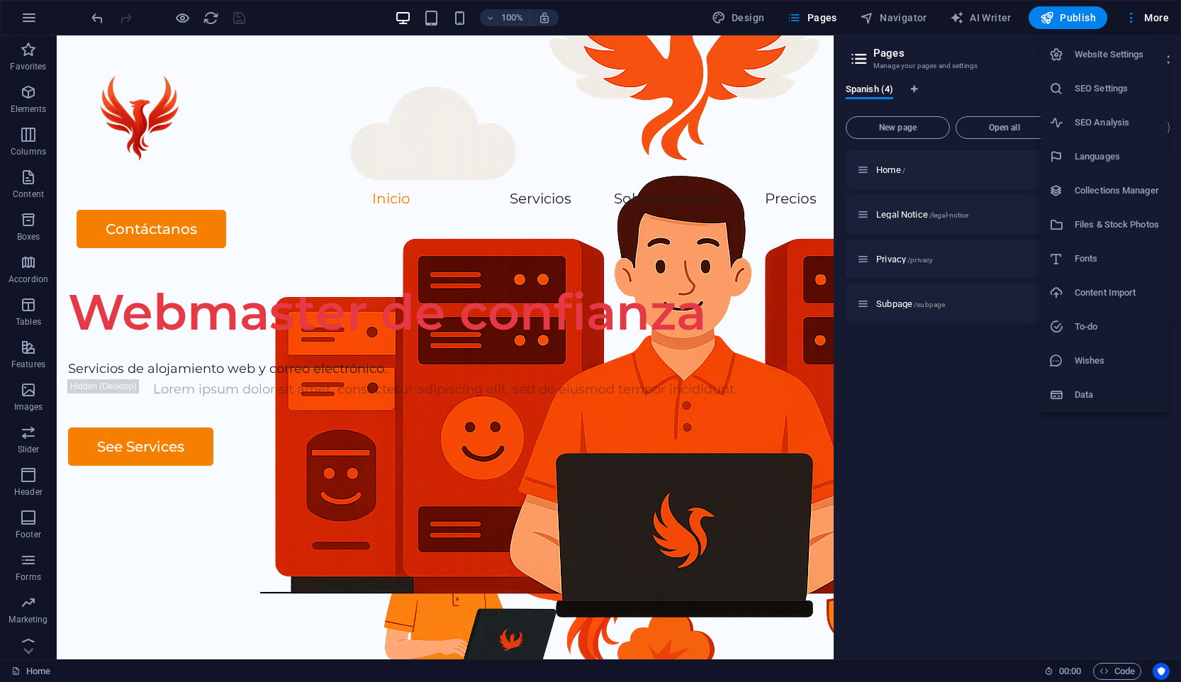
click at [400, 216] on div at bounding box center [590, 341] width 1181 height 682
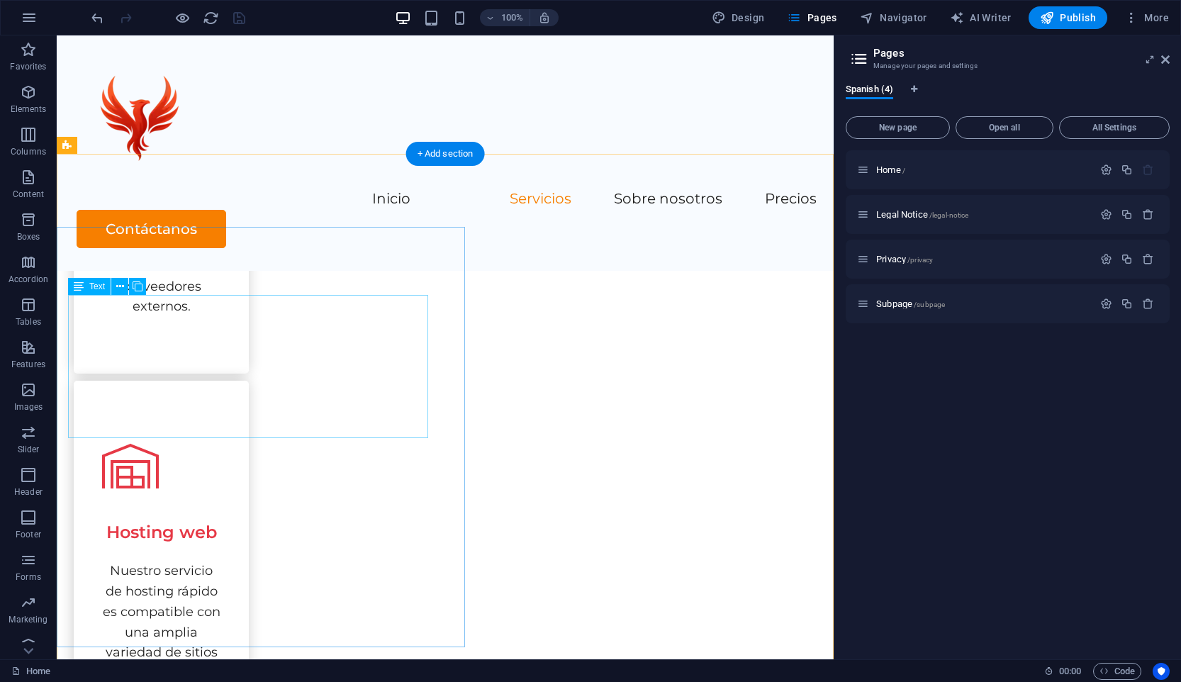
scroll to position [1189, 0]
click at [25, 2] on button "button" at bounding box center [29, 18] width 34 height 34
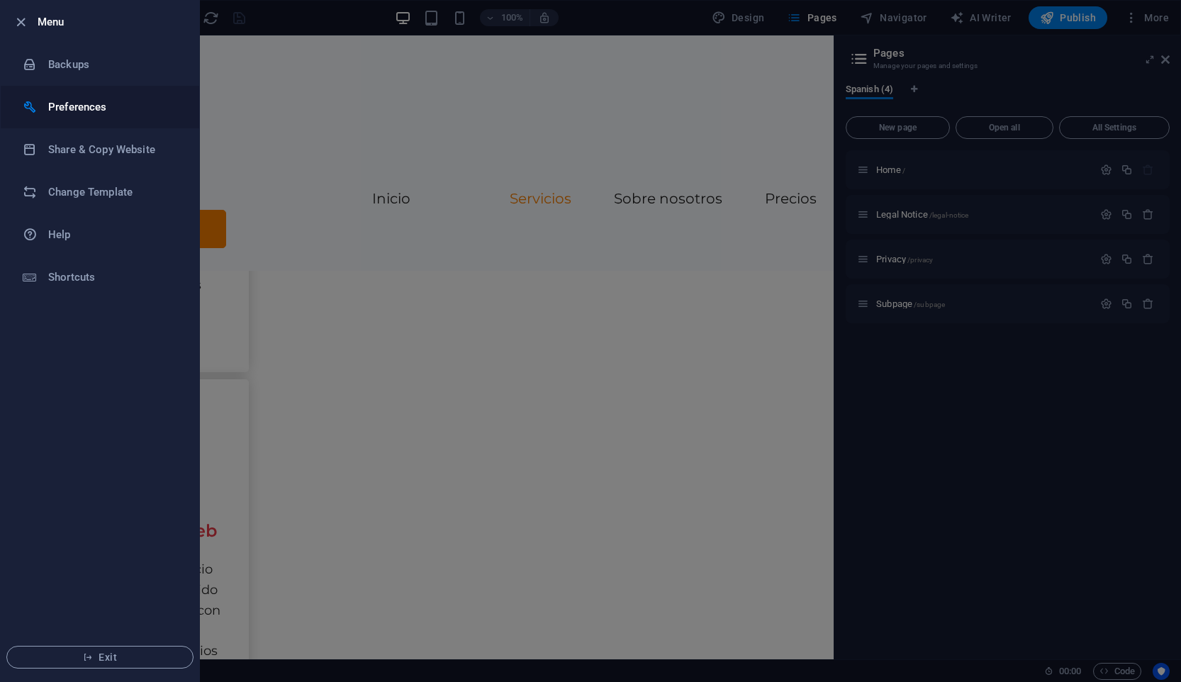
click at [108, 113] on h6 "Preferences" at bounding box center [113, 107] width 131 height 17
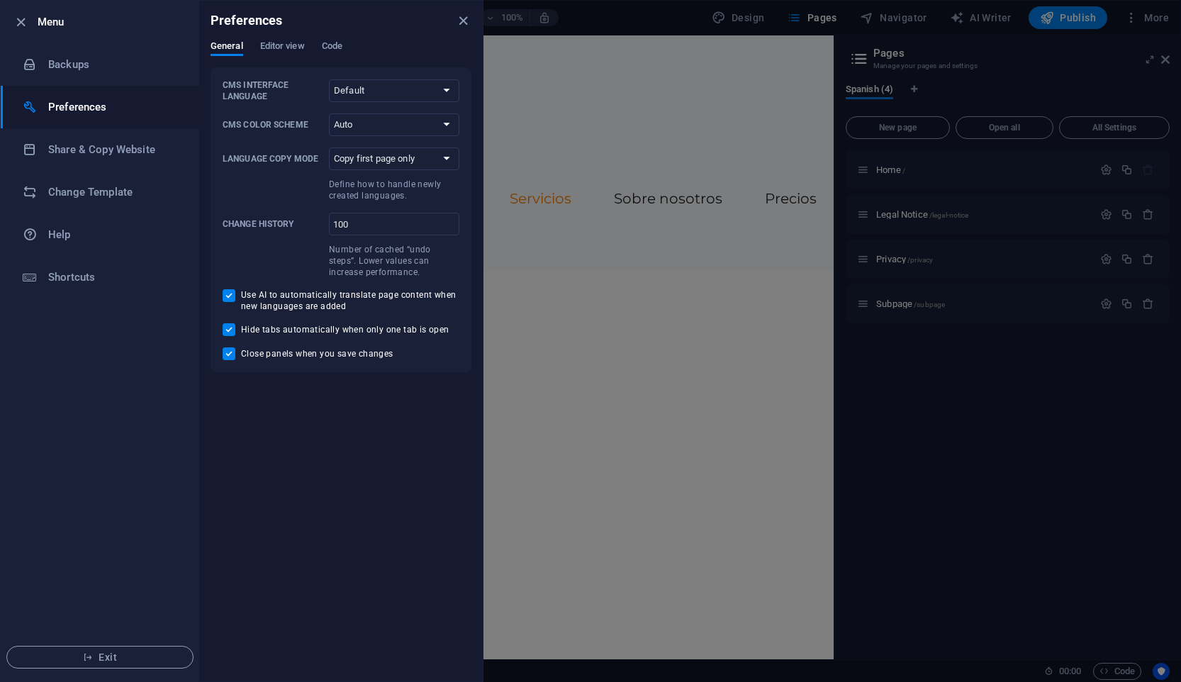
click at [293, 37] on div "Preferences" at bounding box center [341, 21] width 284 height 40
click at [300, 43] on span "Editor view" at bounding box center [282, 48] width 45 height 20
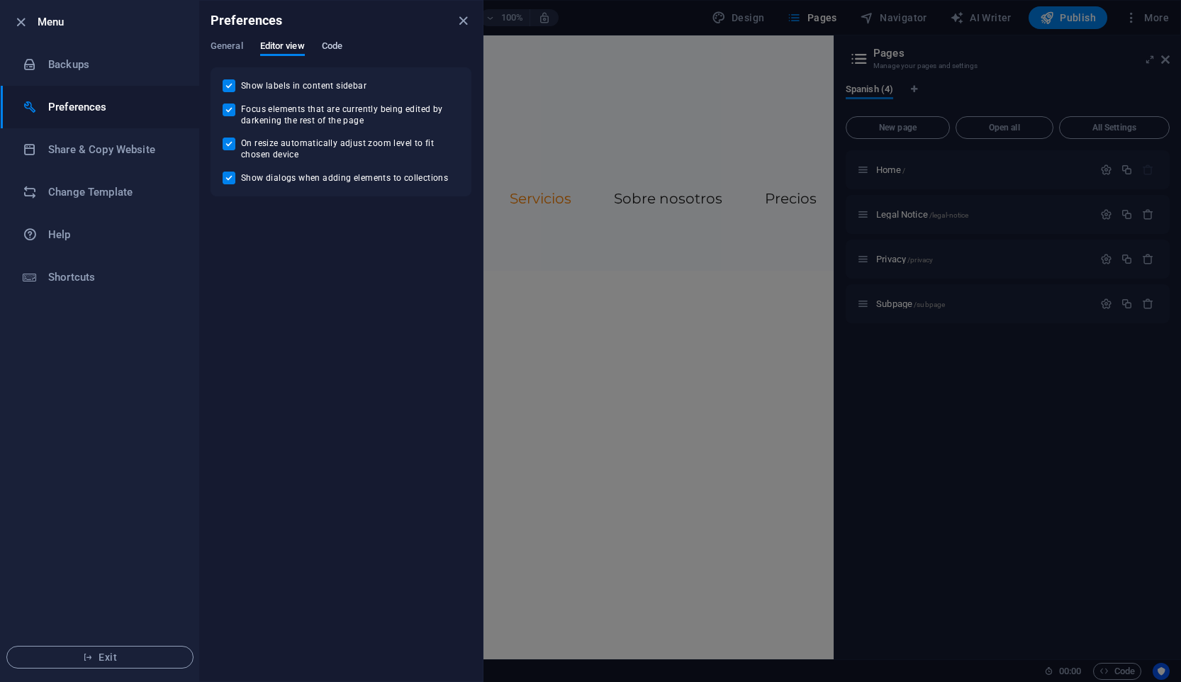
click at [328, 44] on span "Code" at bounding box center [332, 48] width 21 height 20
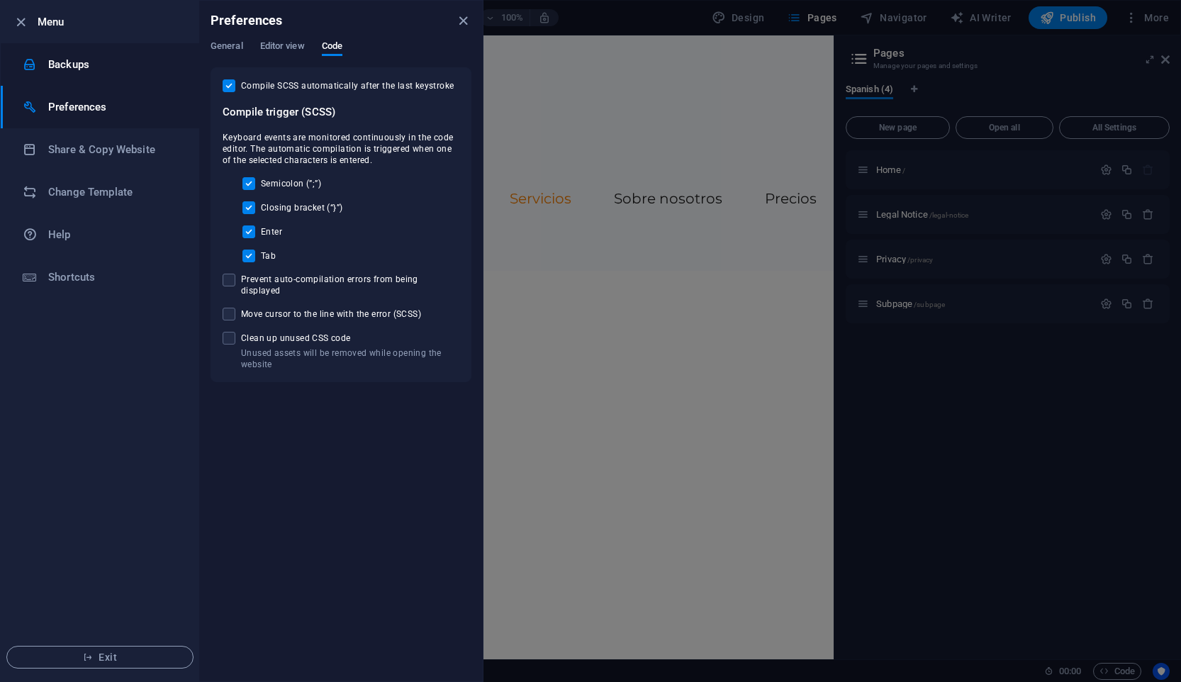
click at [93, 62] on h6 "Backups" at bounding box center [113, 64] width 131 height 17
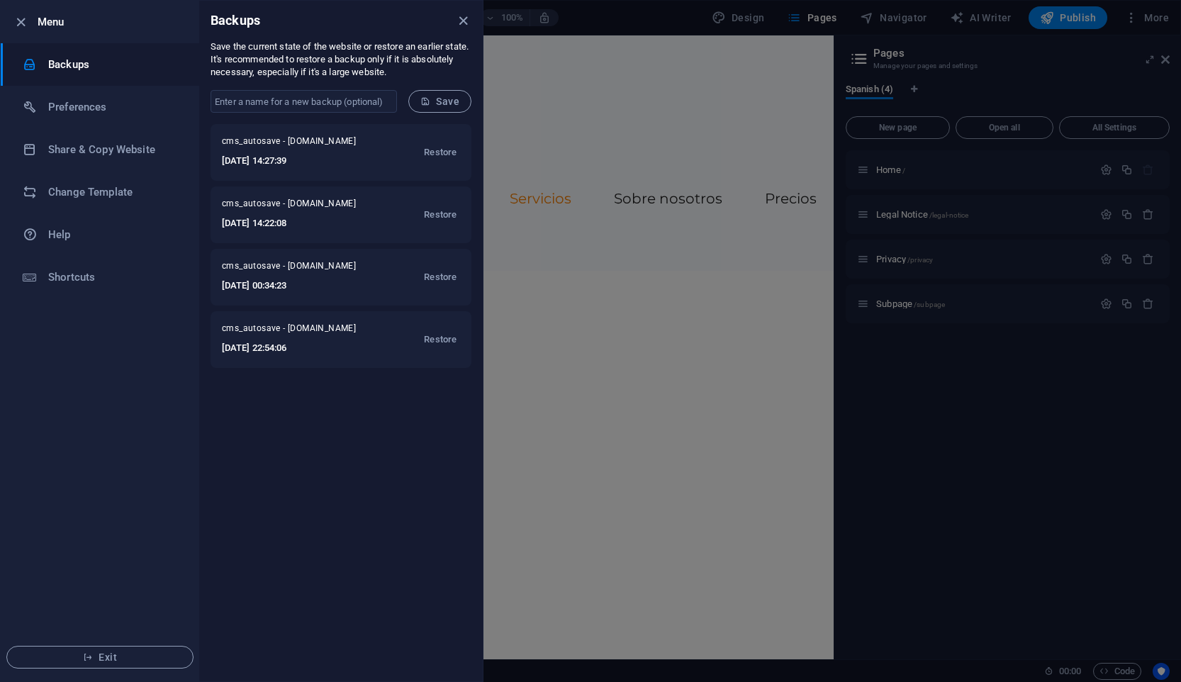
click at [548, 59] on div at bounding box center [590, 341] width 1181 height 682
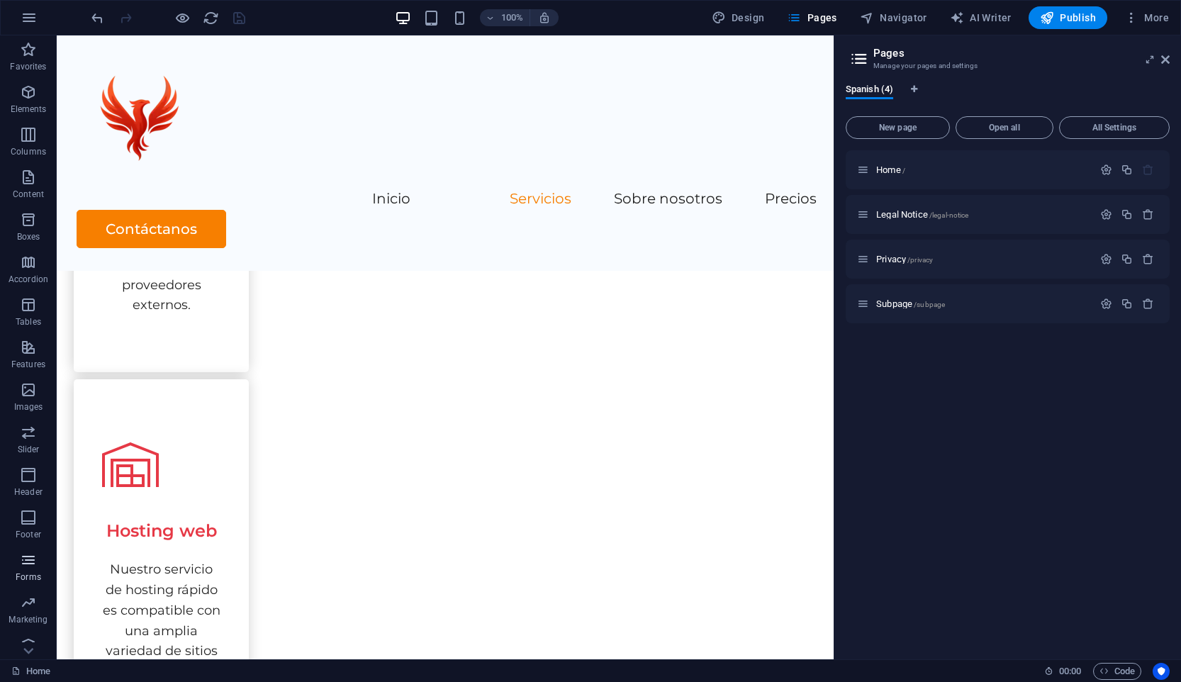
click at [40, 571] on p "Forms" at bounding box center [29, 576] width 26 height 11
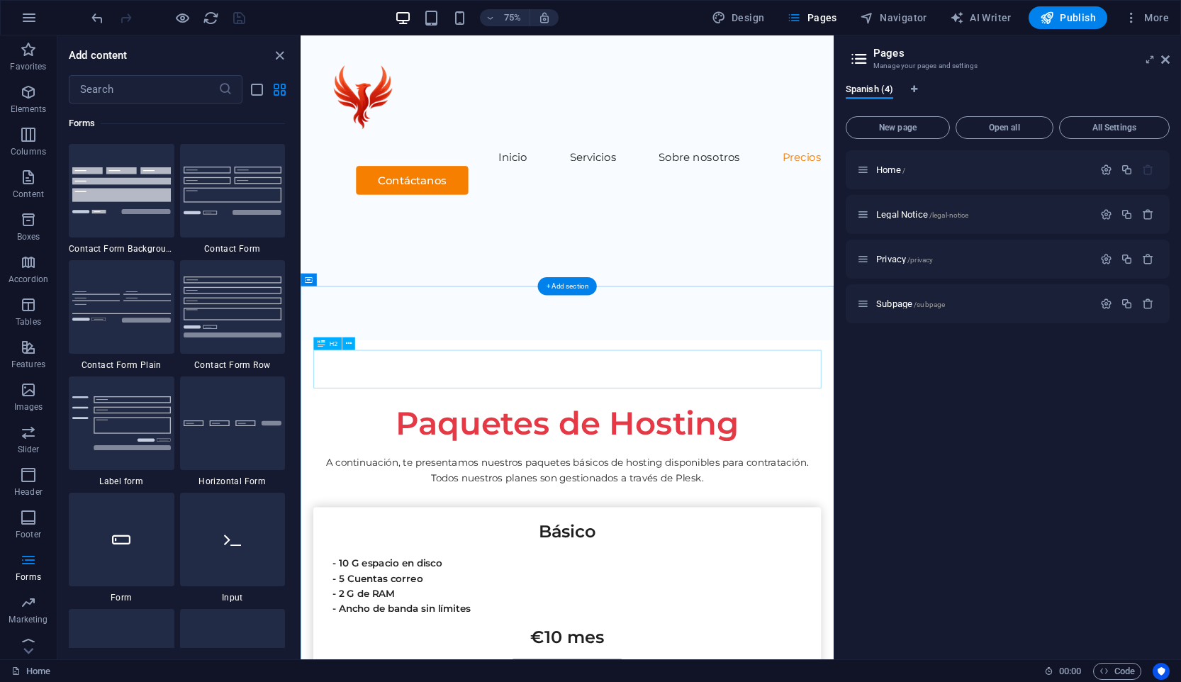
scroll to position [2961, 0]
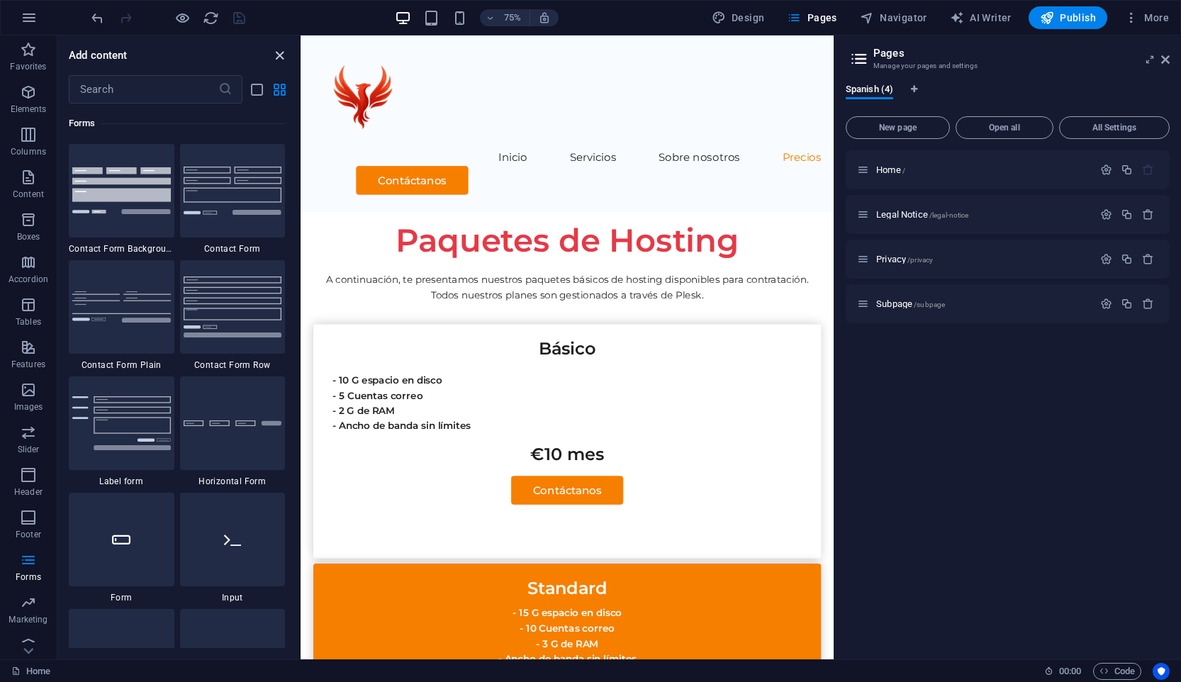
click at [283, 55] on icon "close panel" at bounding box center [279, 55] width 16 height 16
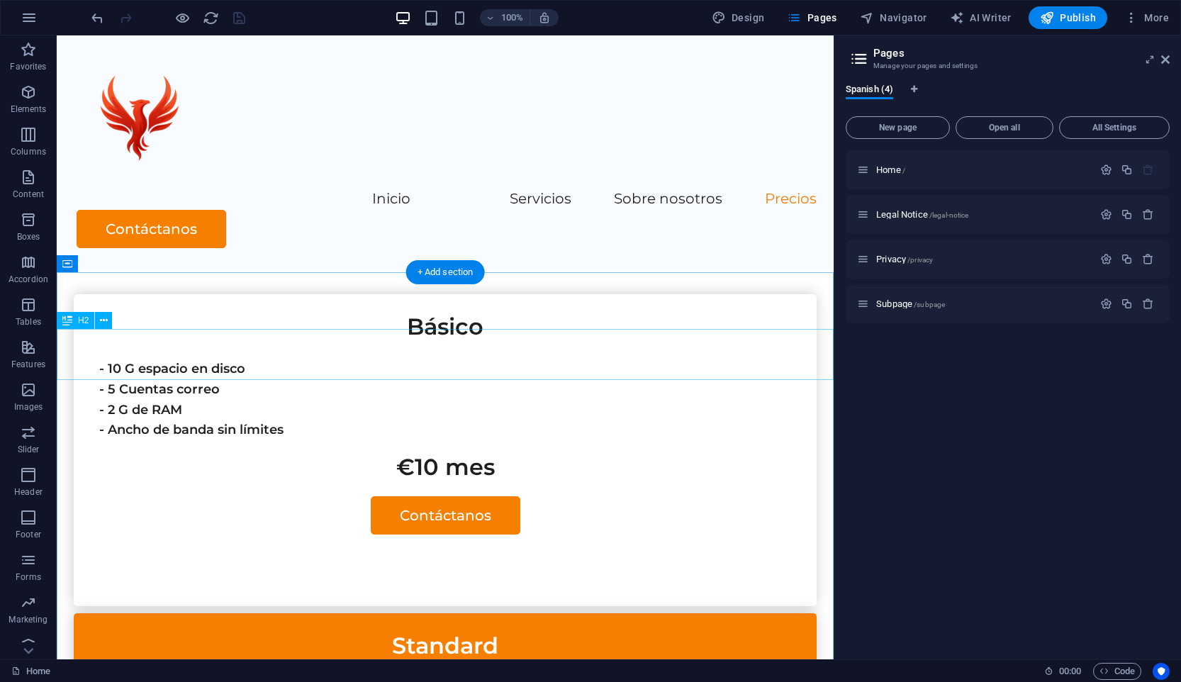
scroll to position [3287, 0]
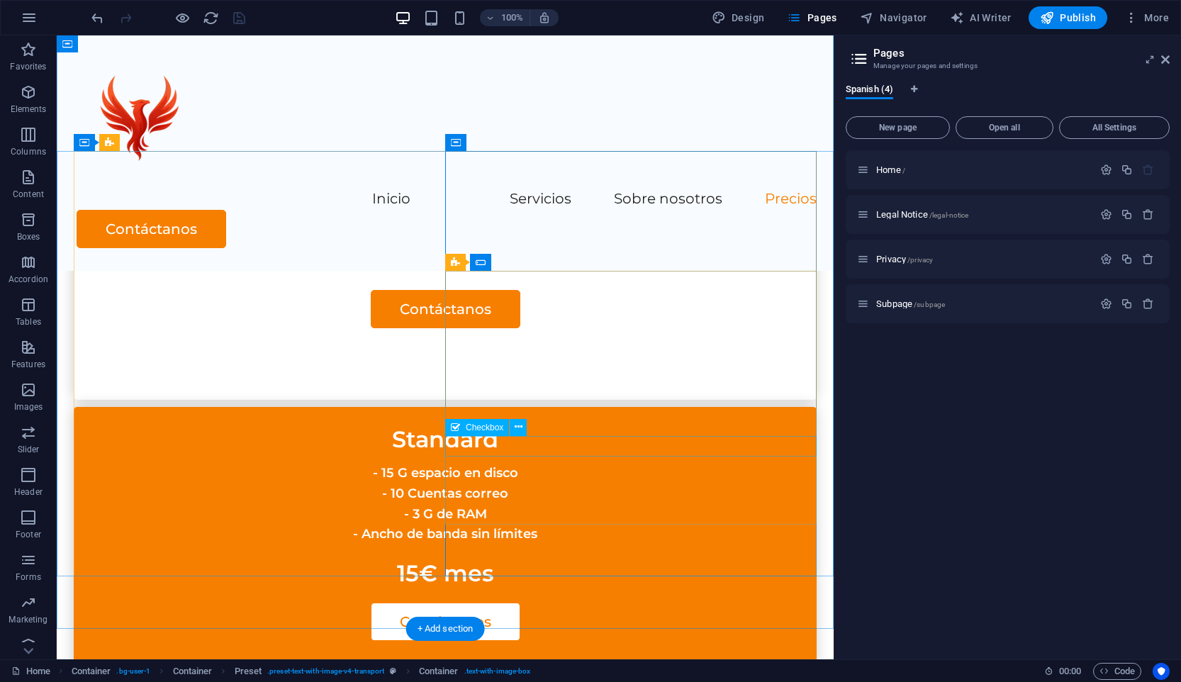
scroll to position [3112, 0]
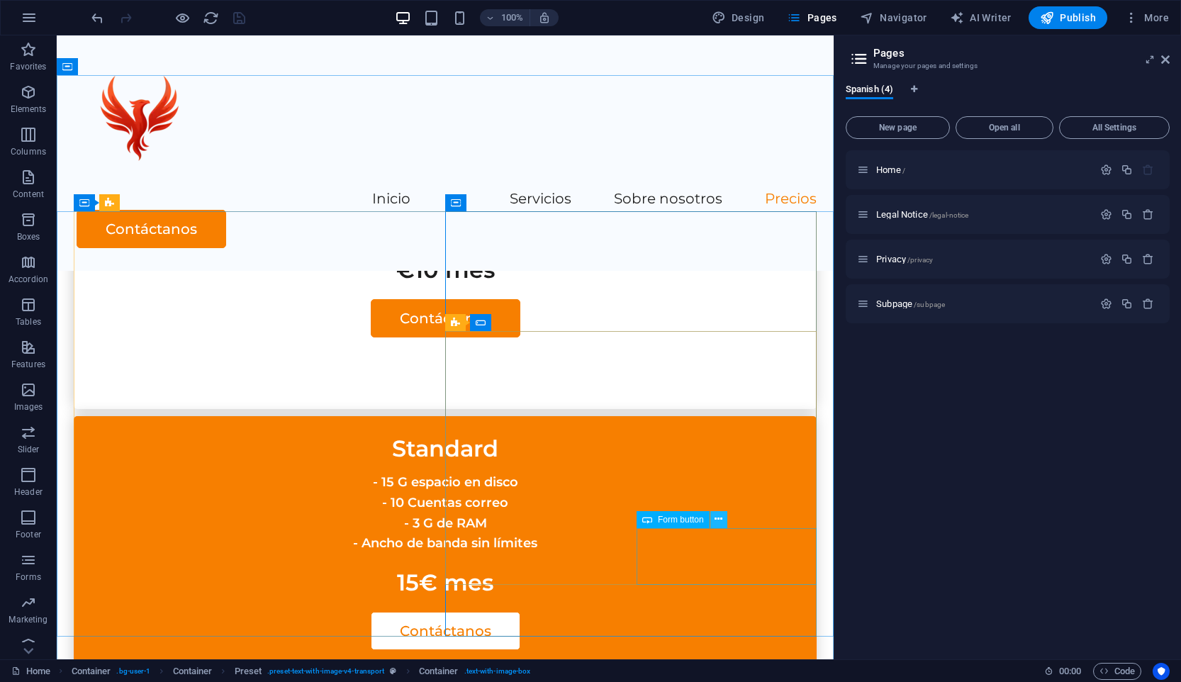
click at [717, 516] on icon at bounding box center [718, 519] width 8 height 15
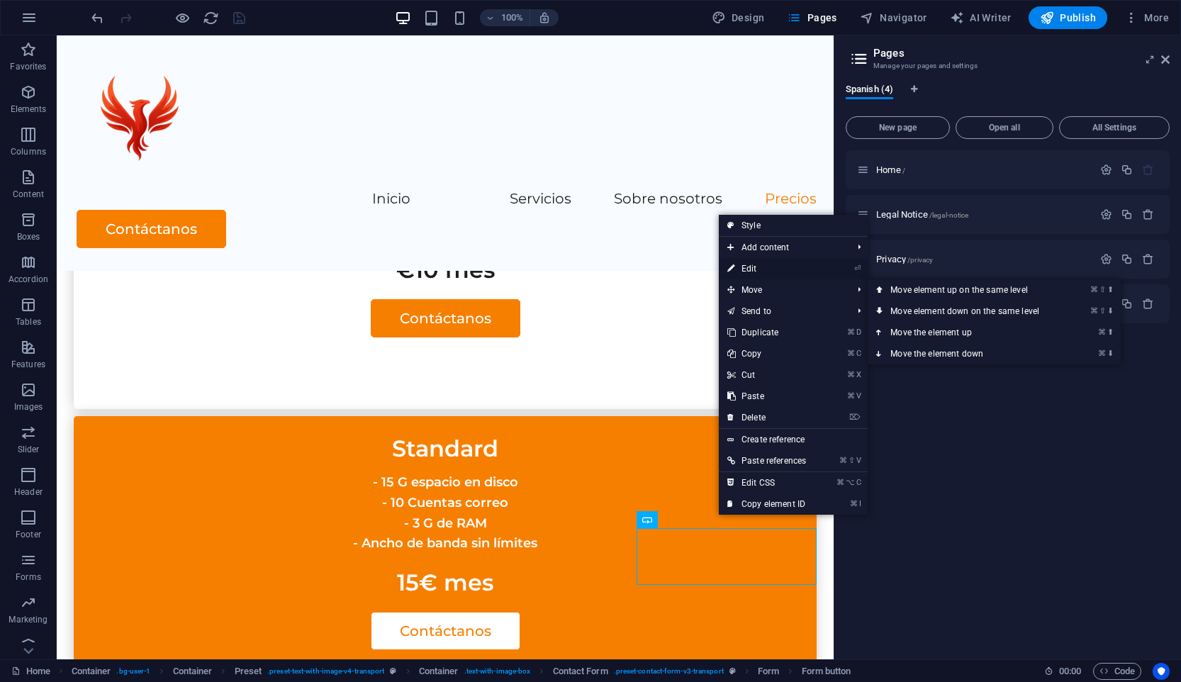
click at [770, 270] on link "⏎ Edit" at bounding box center [767, 268] width 96 height 21
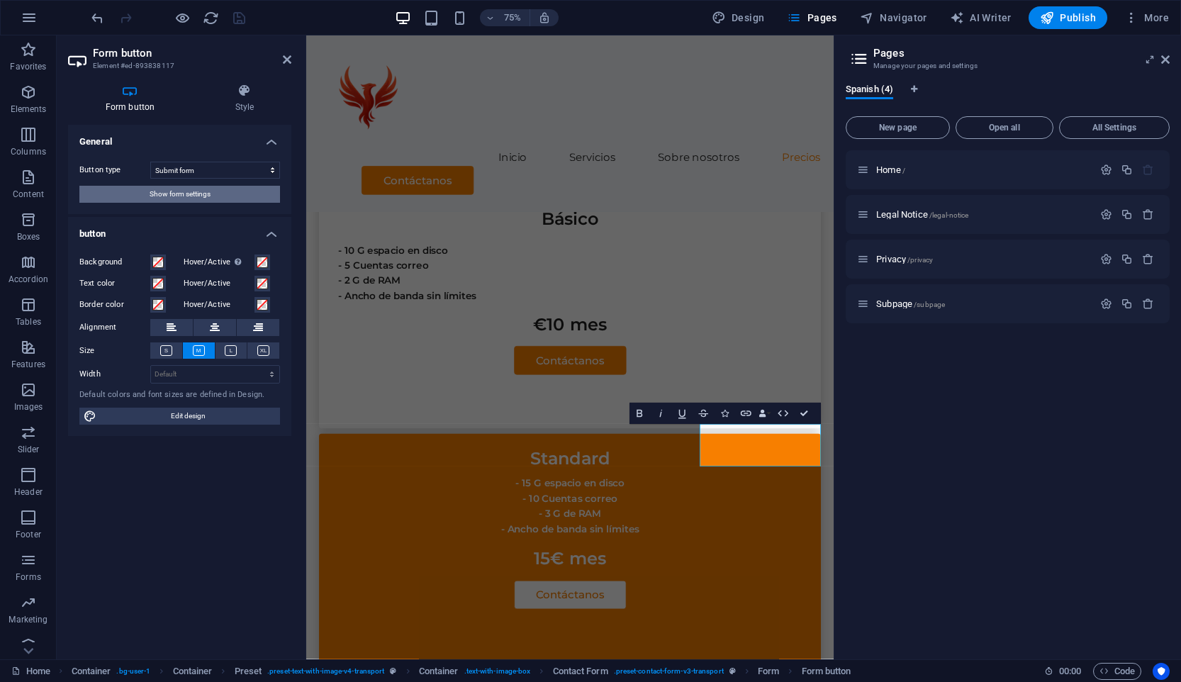
click at [205, 194] on span "Show form settings" at bounding box center [180, 194] width 61 height 17
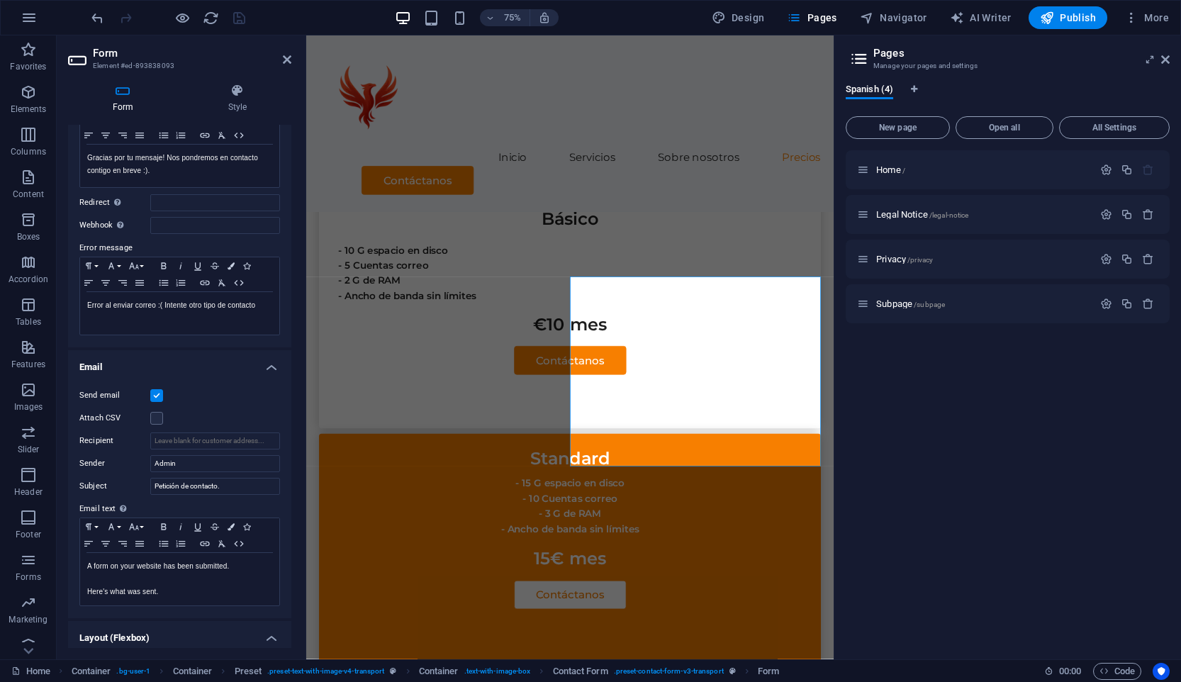
scroll to position [0, 0]
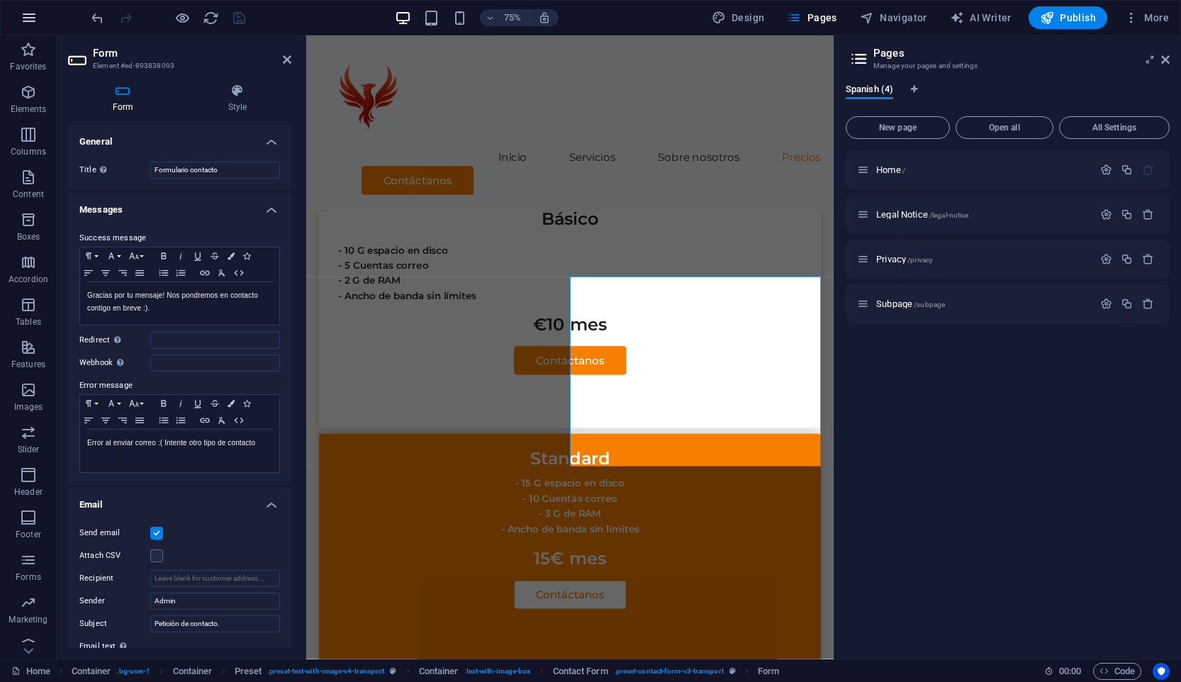
click at [26, 26] on icon "button" at bounding box center [29, 17] width 17 height 17
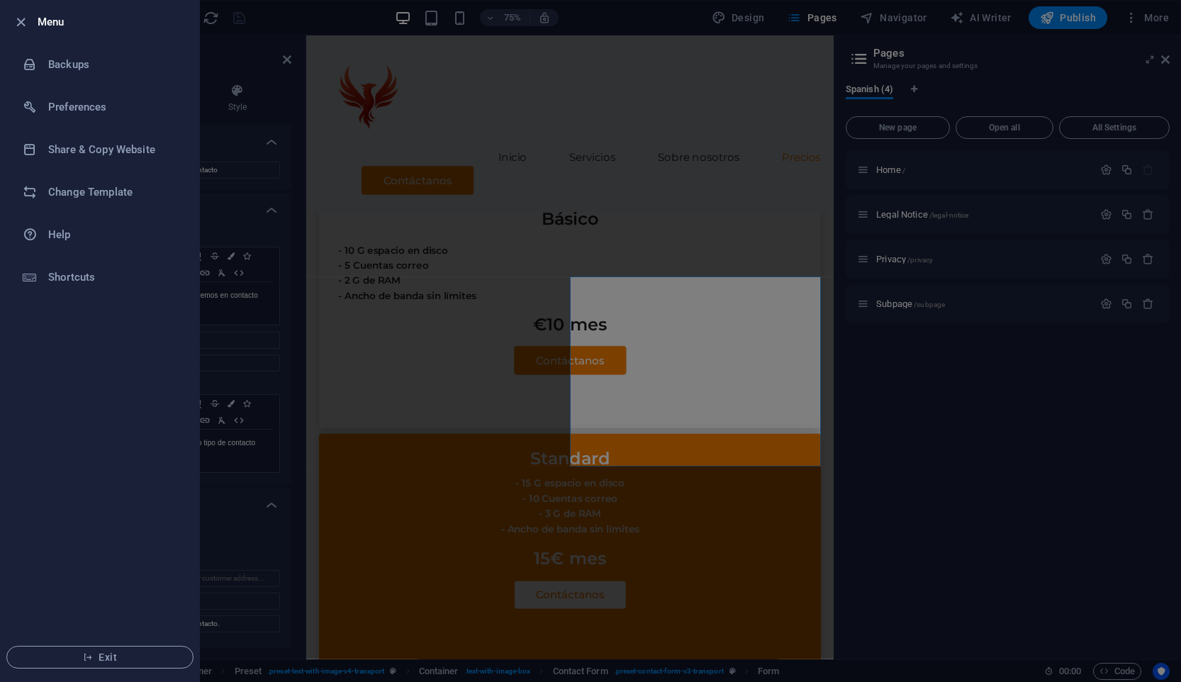
click at [242, 275] on div at bounding box center [590, 341] width 1181 height 682
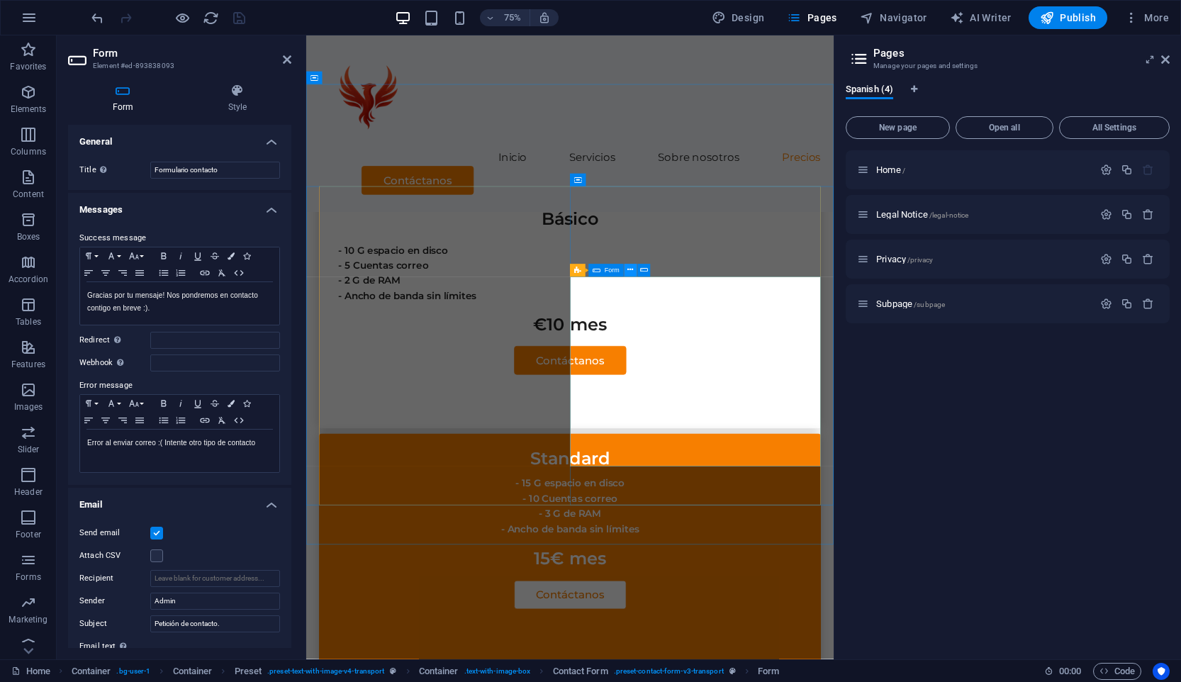
click at [635, 268] on button at bounding box center [630, 270] width 13 height 13
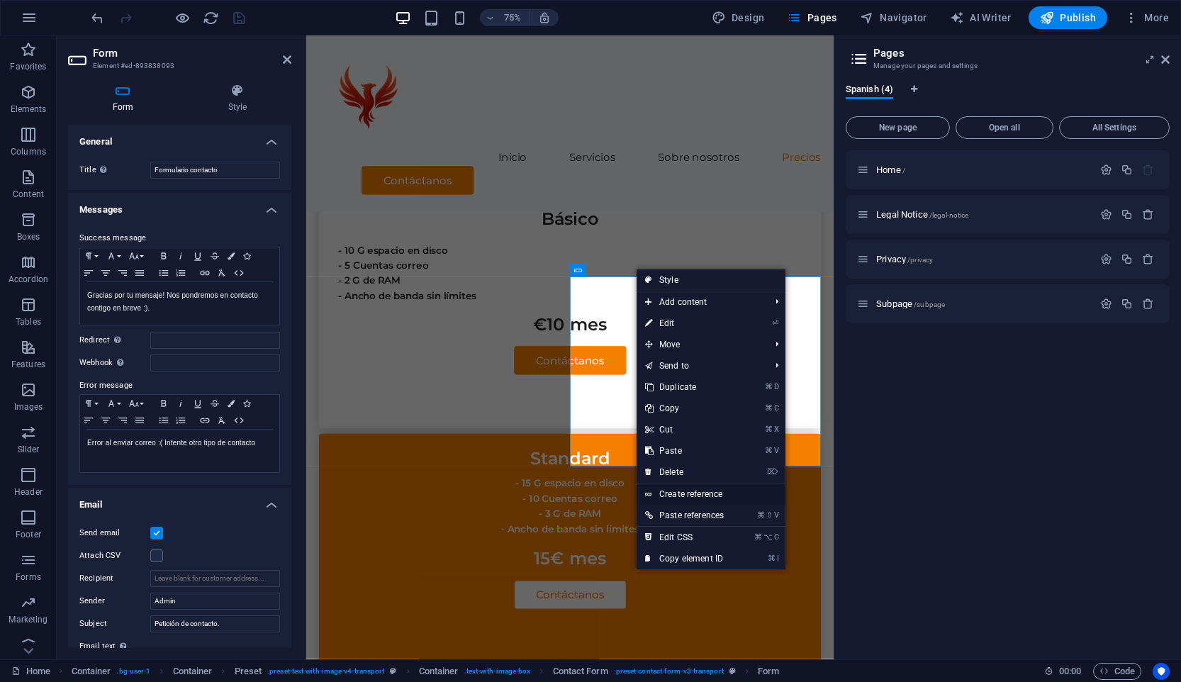
click at [715, 499] on link "Create reference" at bounding box center [710, 493] width 149 height 21
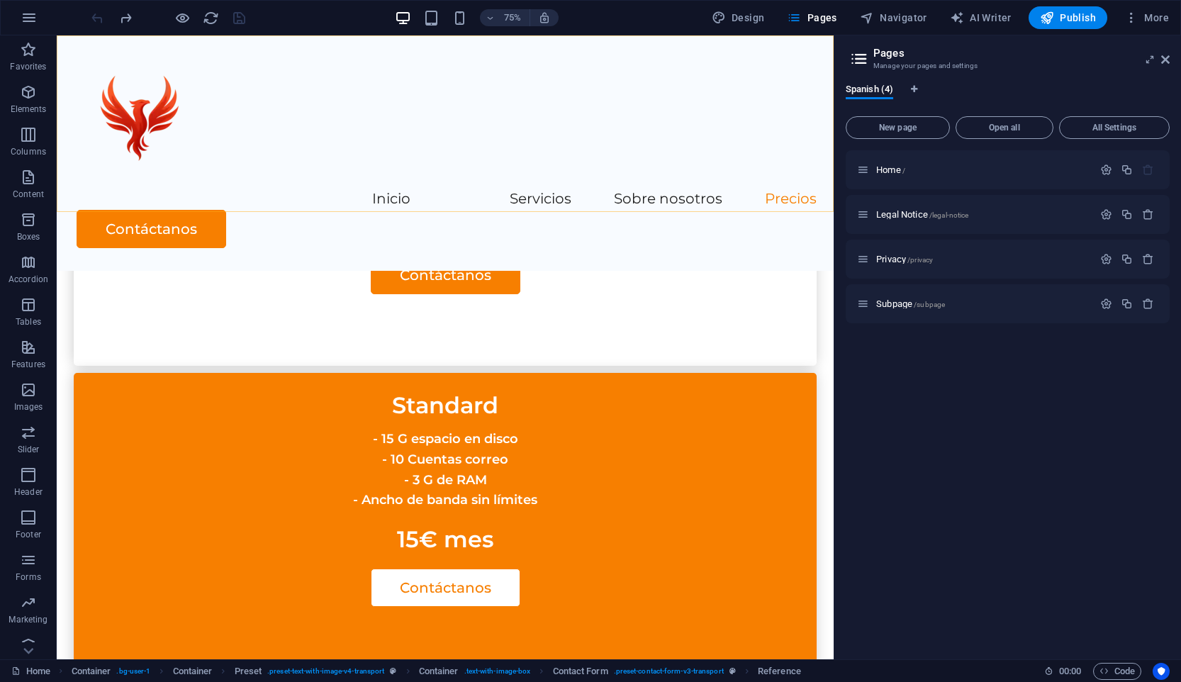
scroll to position [3112, 0]
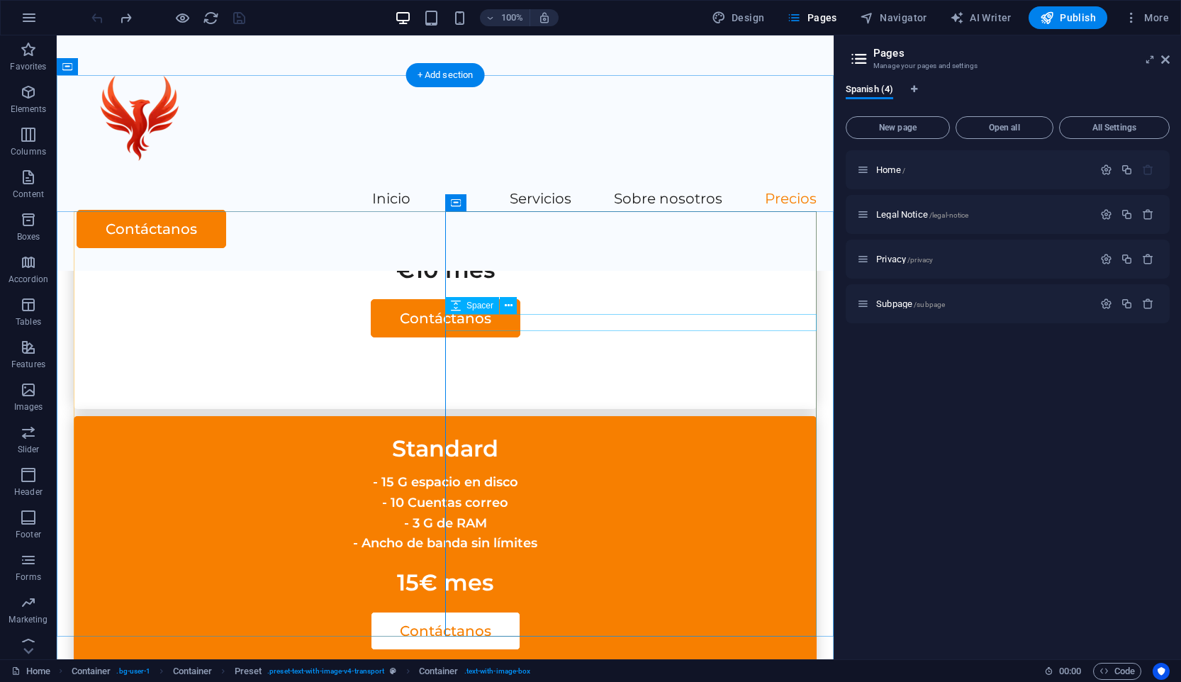
click at [513, 200] on button at bounding box center [518, 202] width 17 height 17
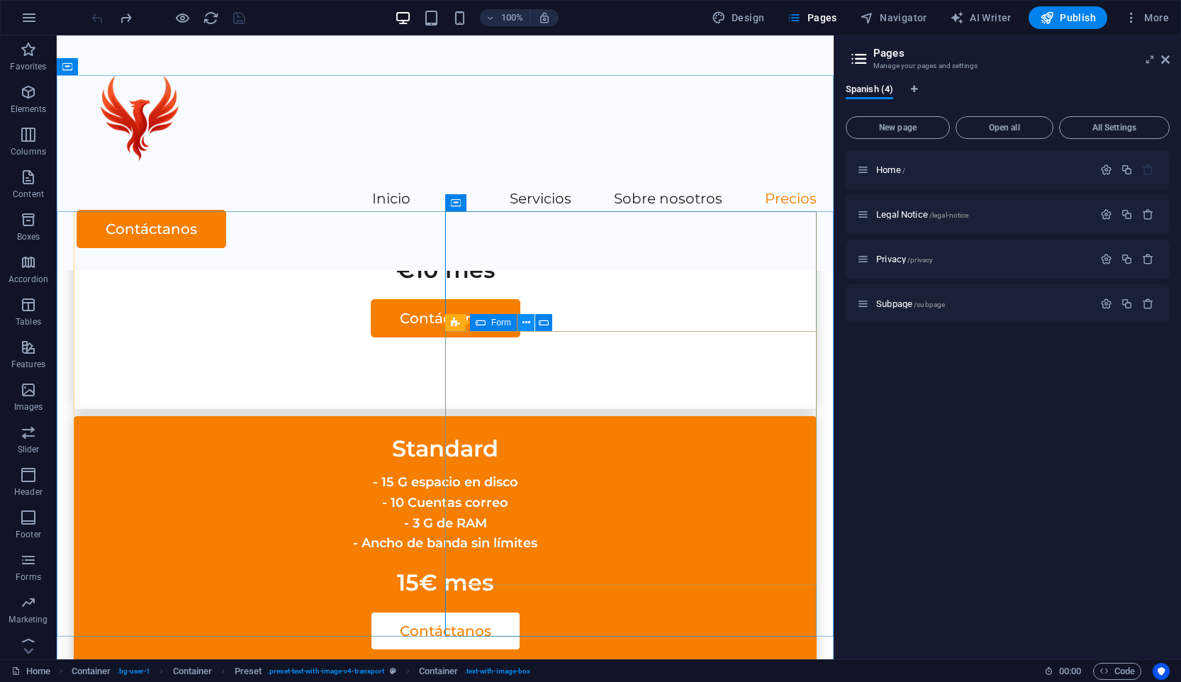
click at [528, 322] on icon at bounding box center [526, 322] width 8 height 15
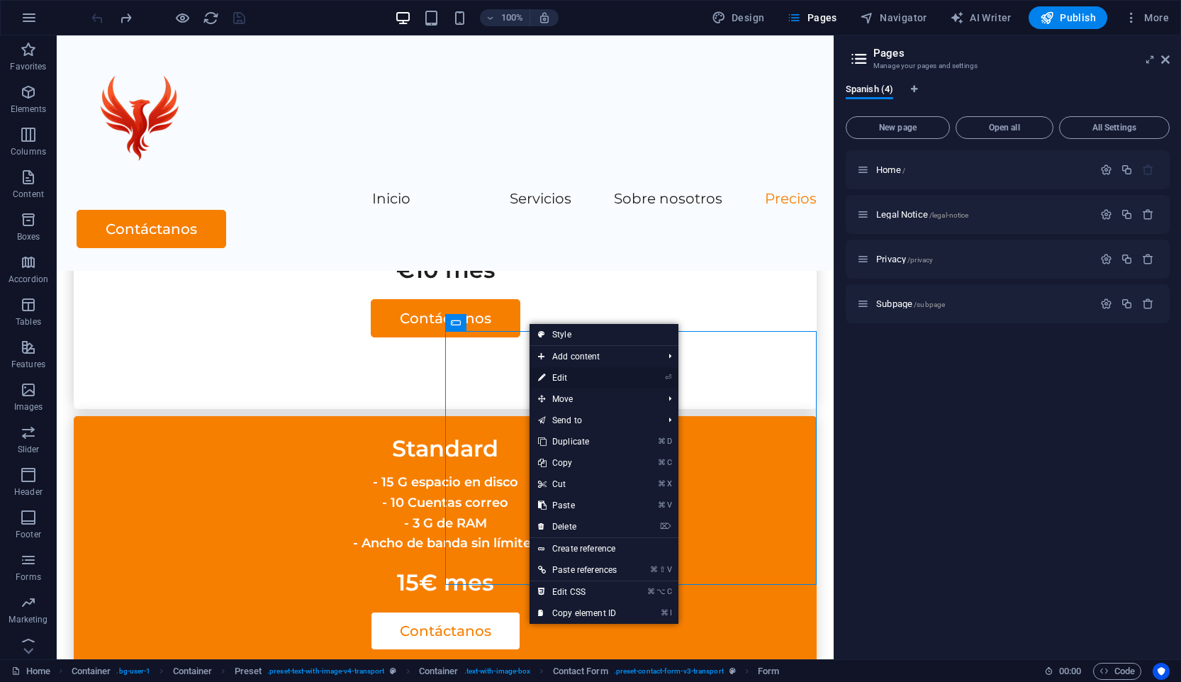
click at [597, 377] on link "⏎ Edit" at bounding box center [577, 377] width 96 height 21
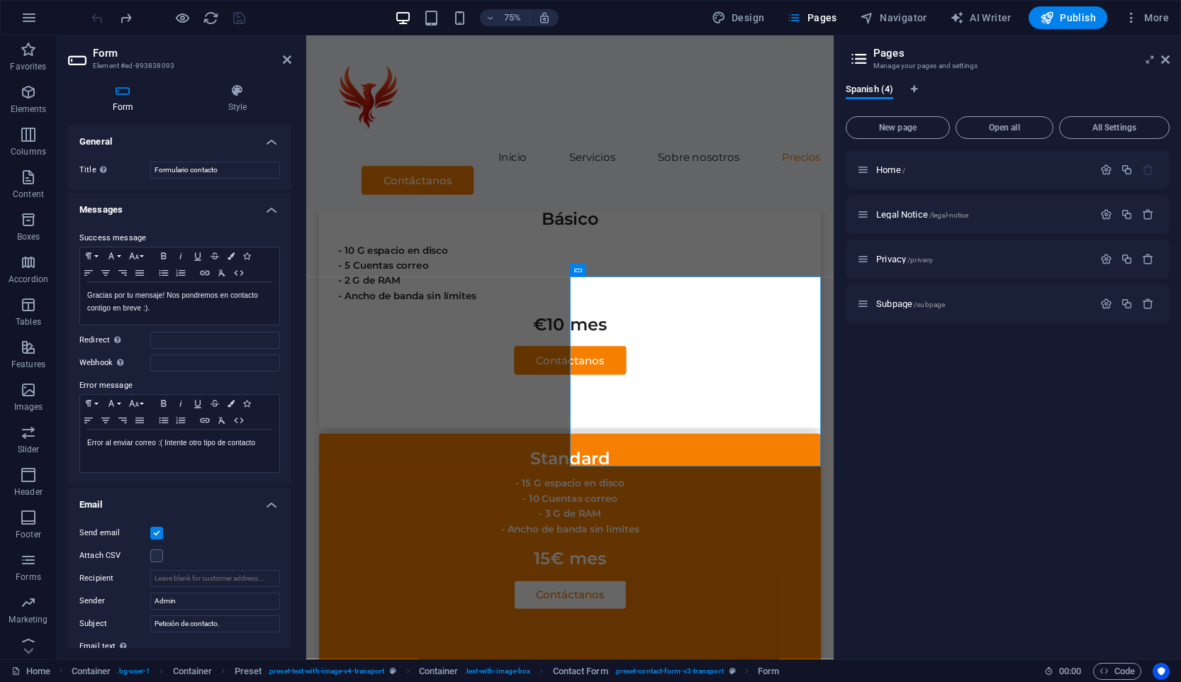
click at [258, 206] on h4 "Messages" at bounding box center [179, 206] width 223 height 26
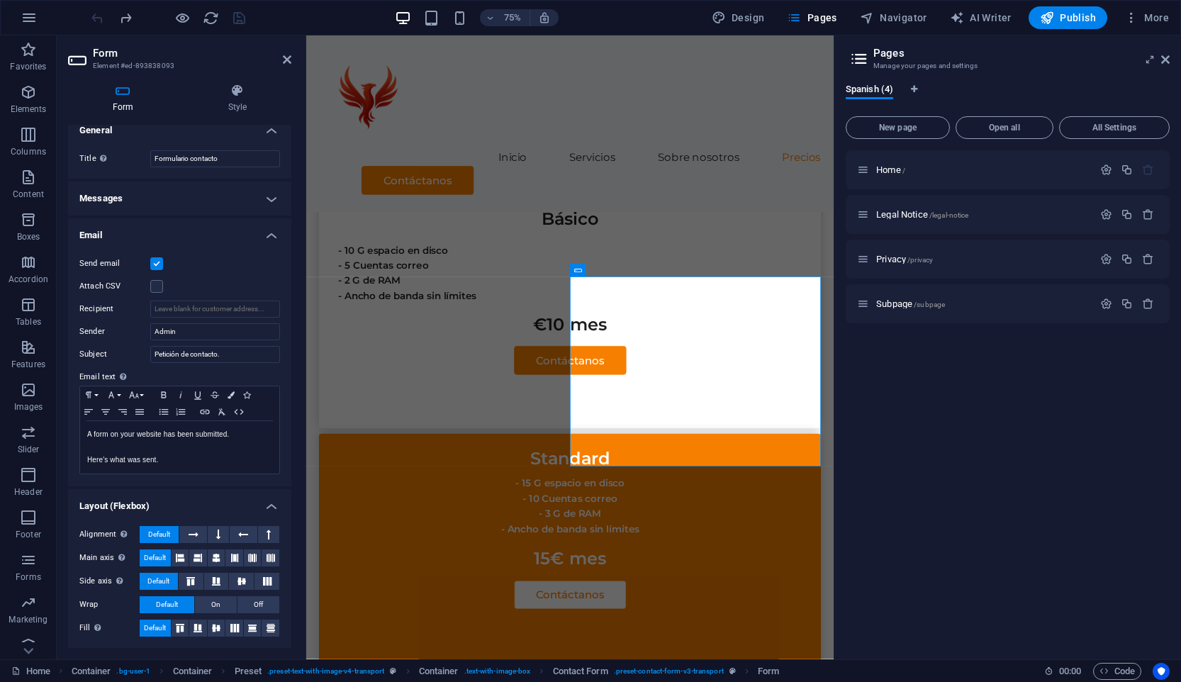
scroll to position [0, 0]
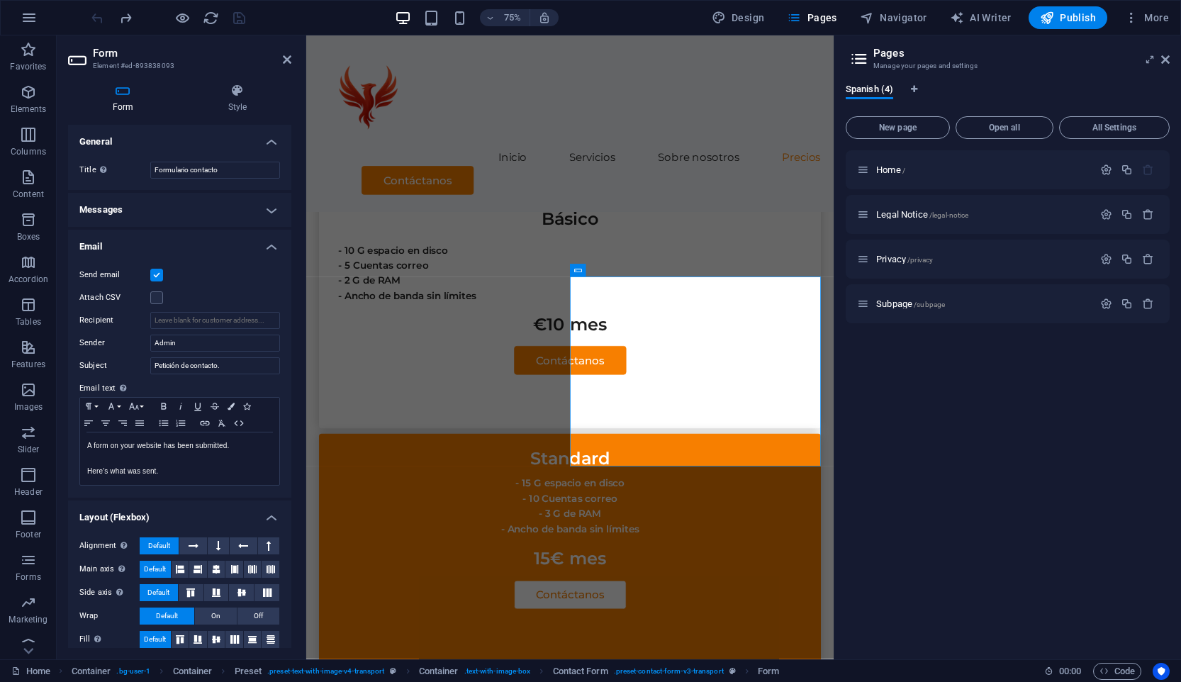
click at [108, 278] on label "Send email" at bounding box center [114, 275] width 71 height 17
click at [0, 0] on input "Send email" at bounding box center [0, 0] width 0 height 0
click at [108, 271] on label "Send email" at bounding box center [114, 275] width 71 height 17
click at [0, 0] on input "Send email" at bounding box center [0, 0] width 0 height 0
click at [184, 347] on input "Admin" at bounding box center [215, 343] width 130 height 17
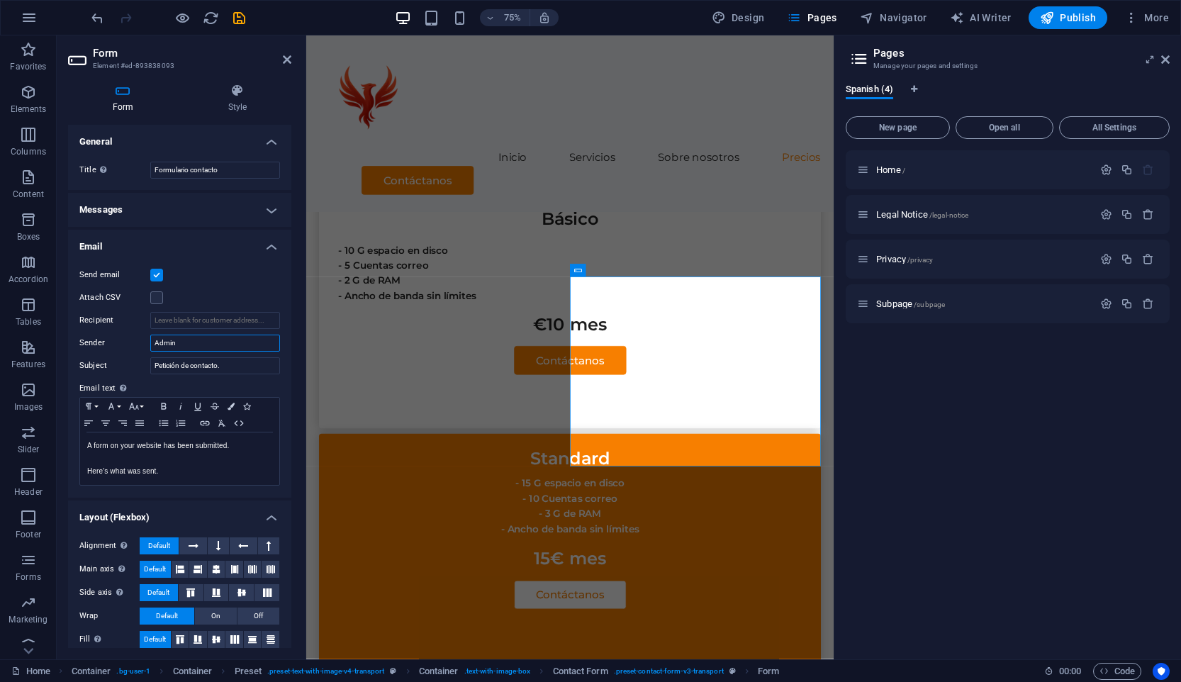
click at [184, 347] on input "Admin" at bounding box center [215, 343] width 130 height 17
click at [269, 215] on h4 "Messages" at bounding box center [179, 210] width 223 height 34
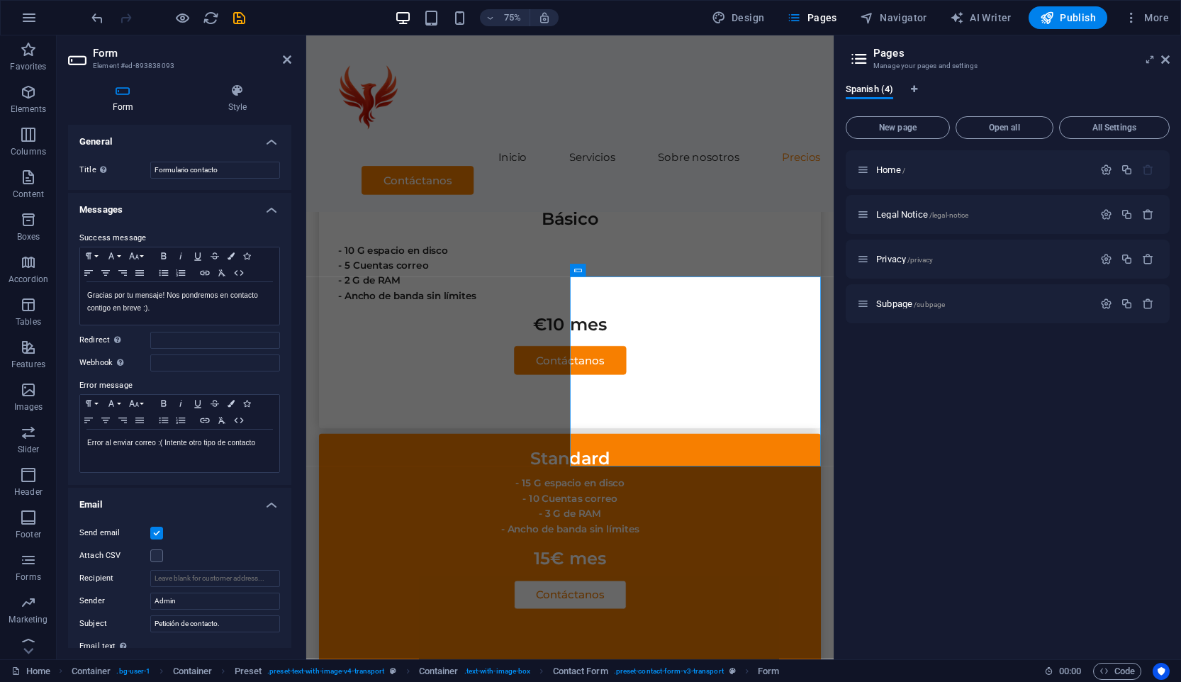
click at [262, 140] on h4 "General" at bounding box center [179, 138] width 223 height 26
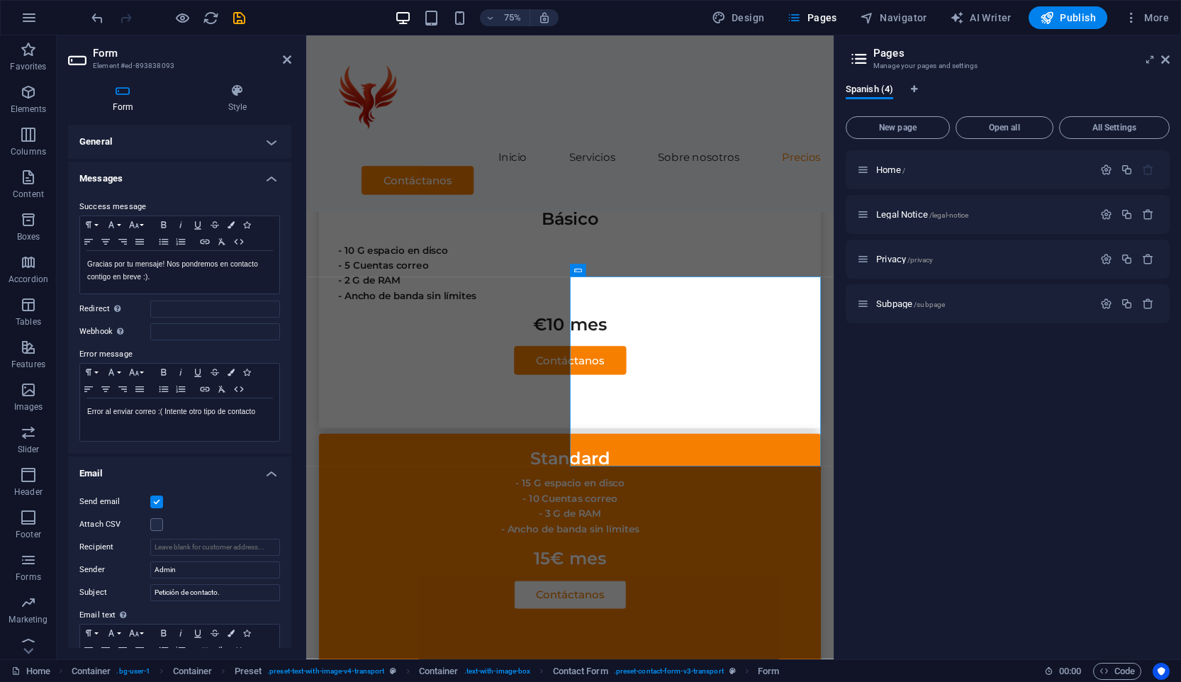
click at [264, 139] on h4 "General" at bounding box center [179, 142] width 223 height 34
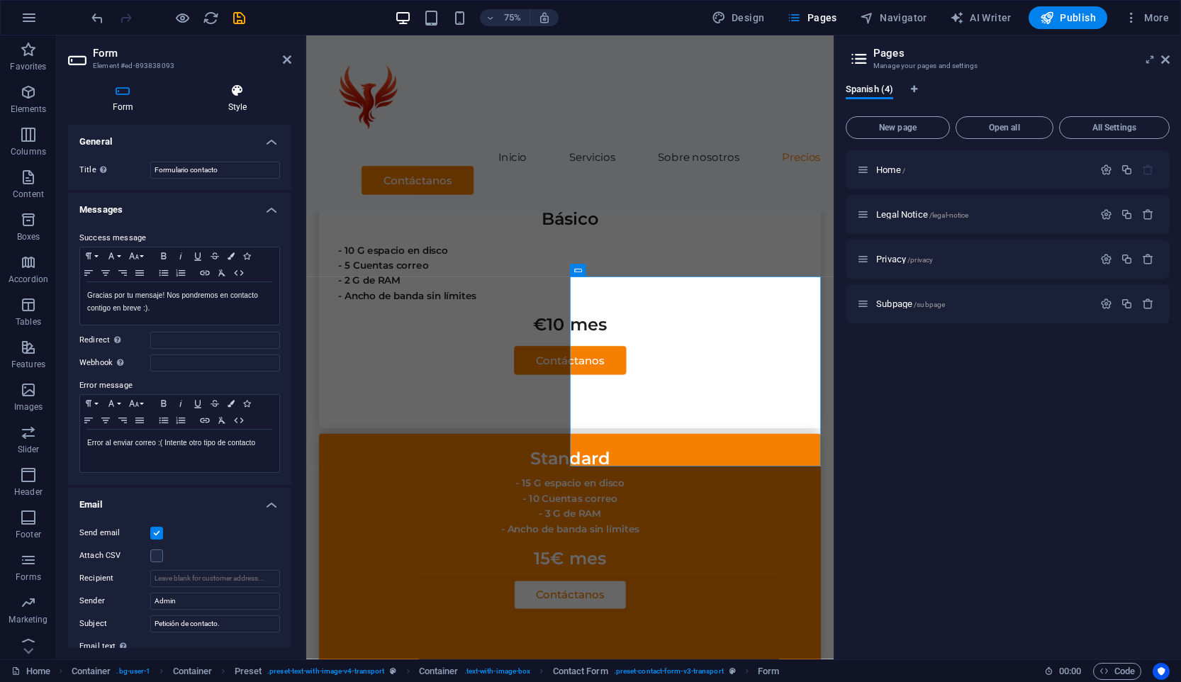
click at [217, 95] on icon at bounding box center [238, 91] width 108 height 14
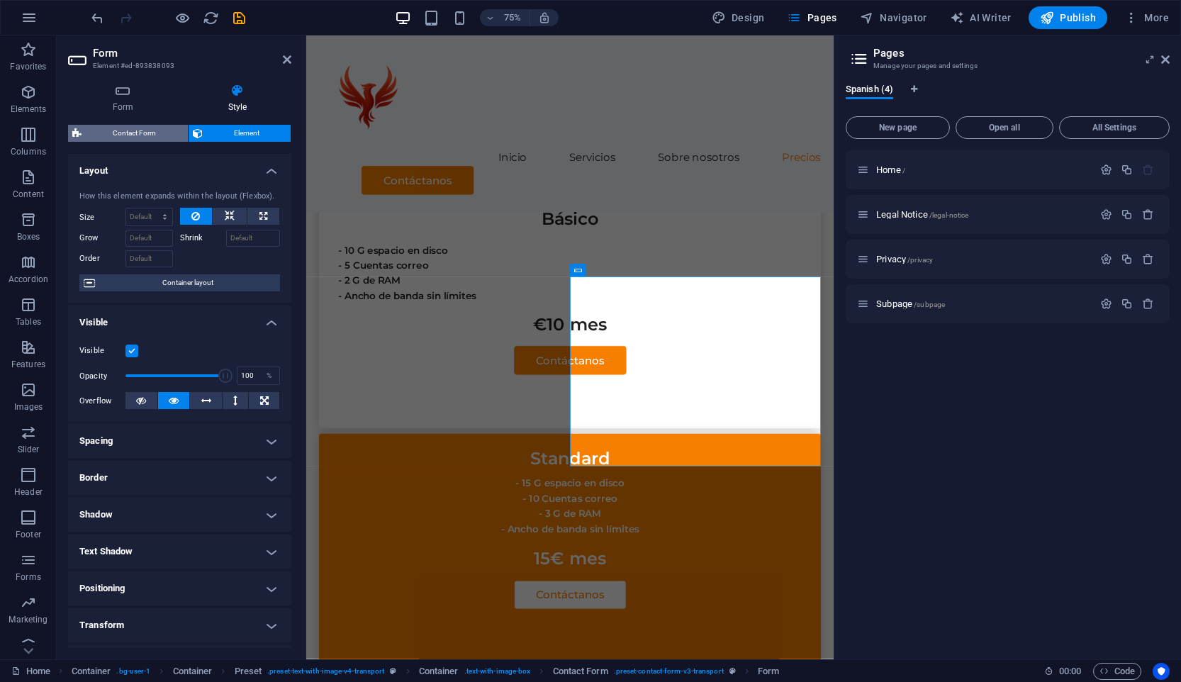
click at [135, 134] on span "Contact Form" at bounding box center [135, 133] width 98 height 17
select select "rem"
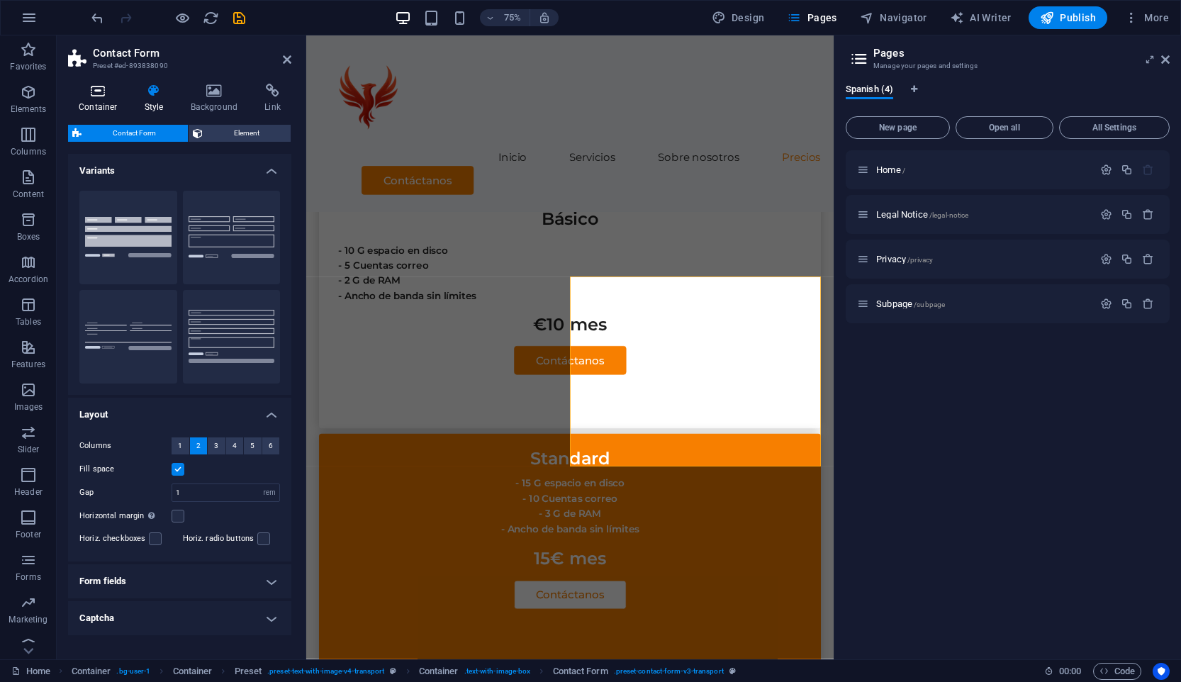
click at [109, 110] on h4 "Container" at bounding box center [101, 99] width 66 height 30
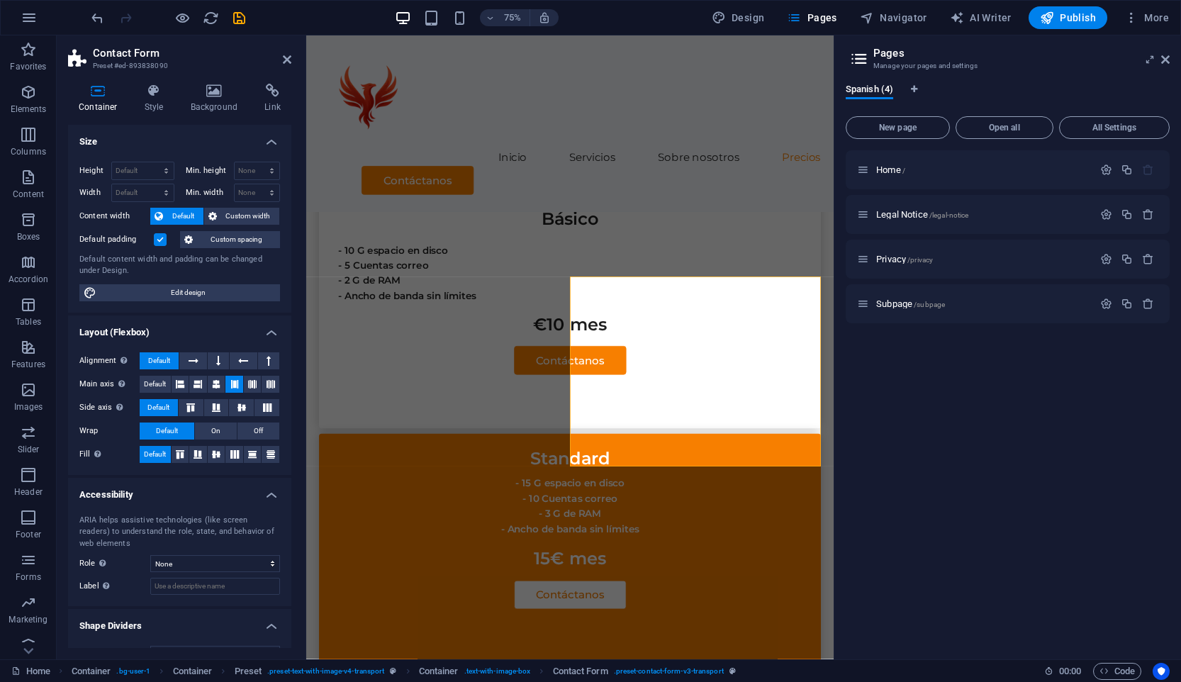
scroll to position [26, 0]
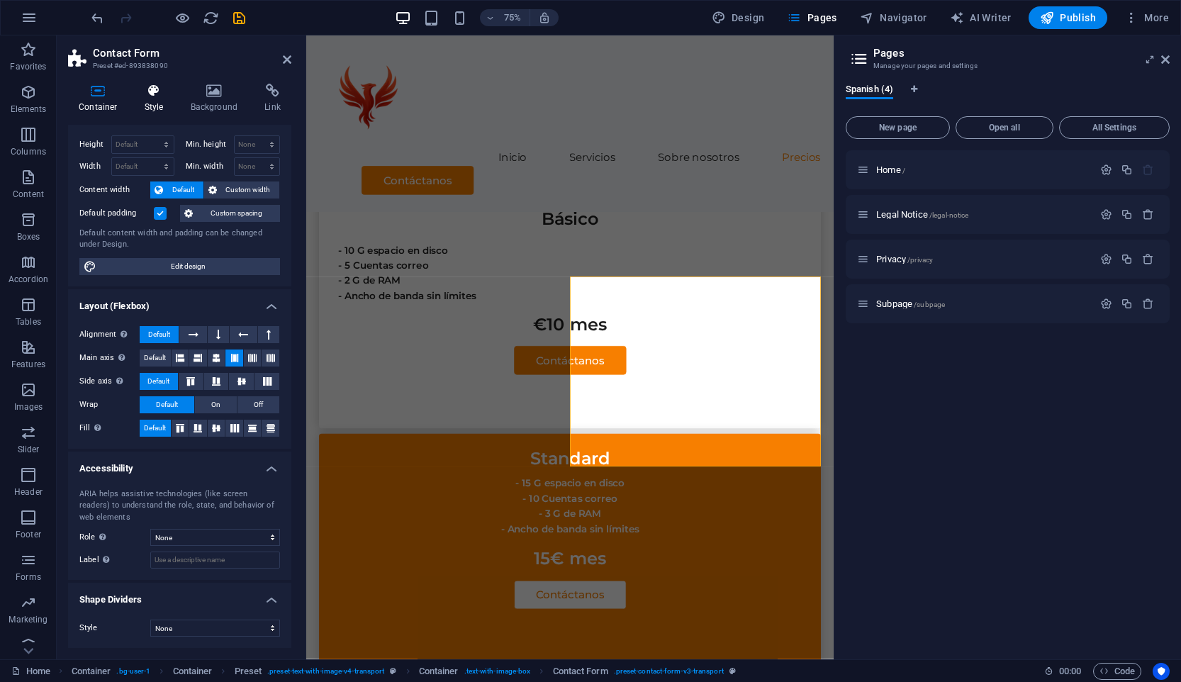
click at [175, 96] on h4 "Style" at bounding box center [157, 99] width 46 height 30
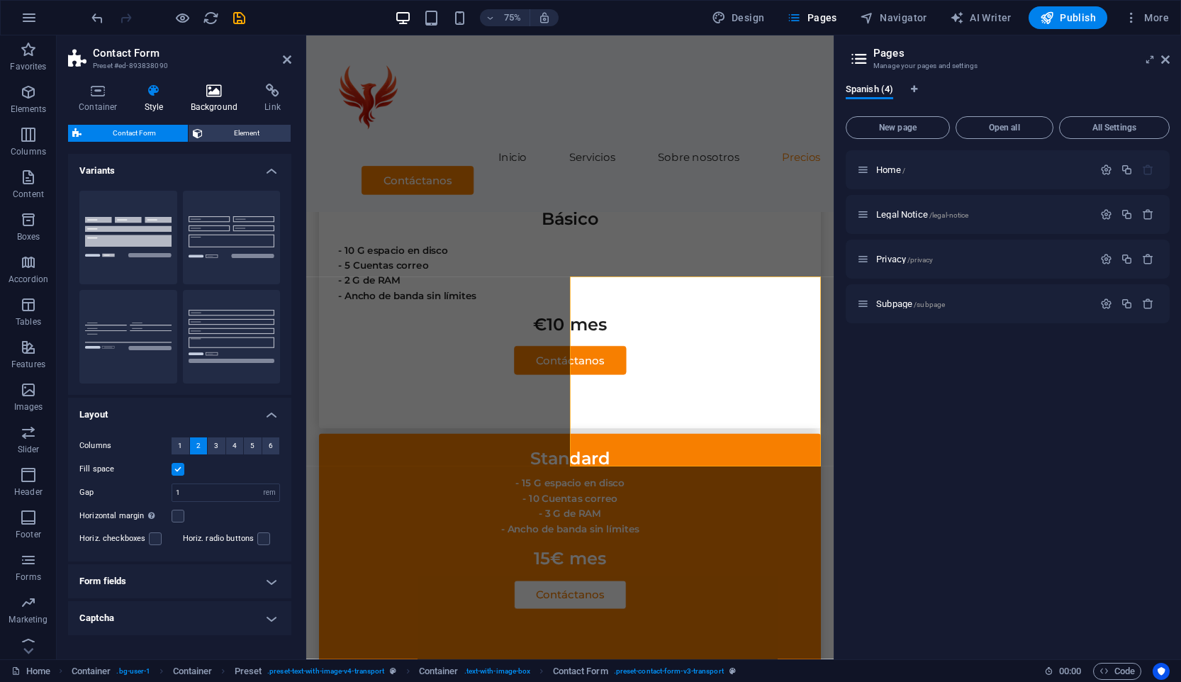
click at [211, 96] on icon at bounding box center [214, 91] width 69 height 14
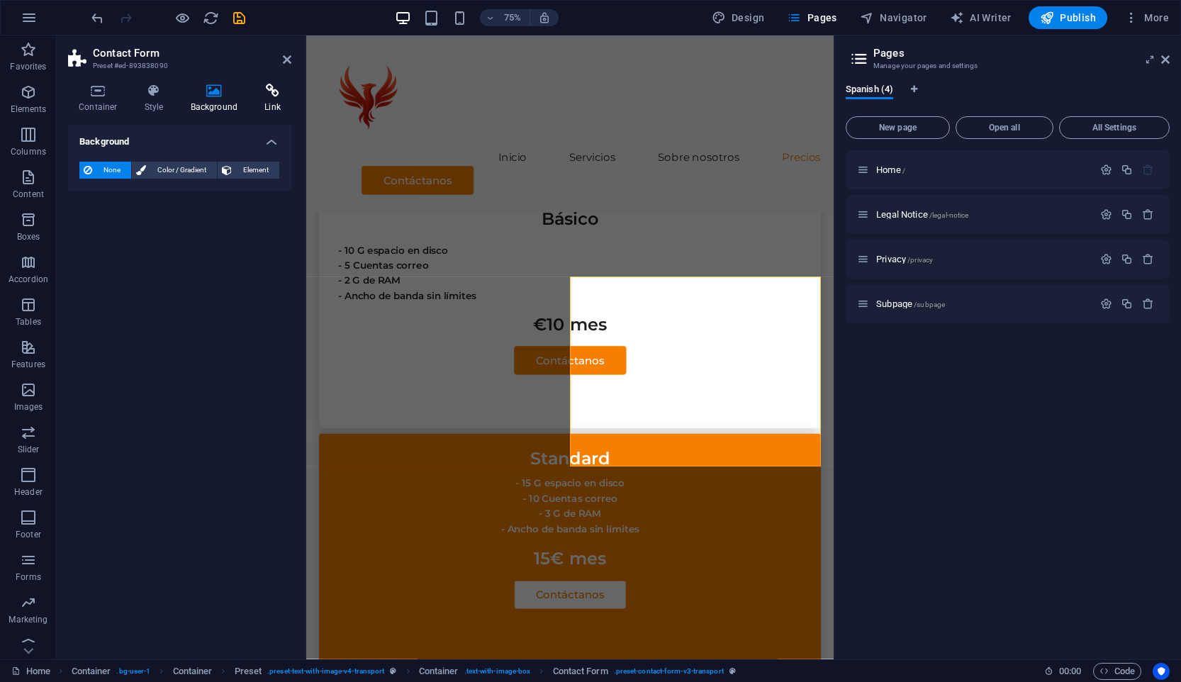
click at [267, 97] on icon at bounding box center [273, 91] width 38 height 14
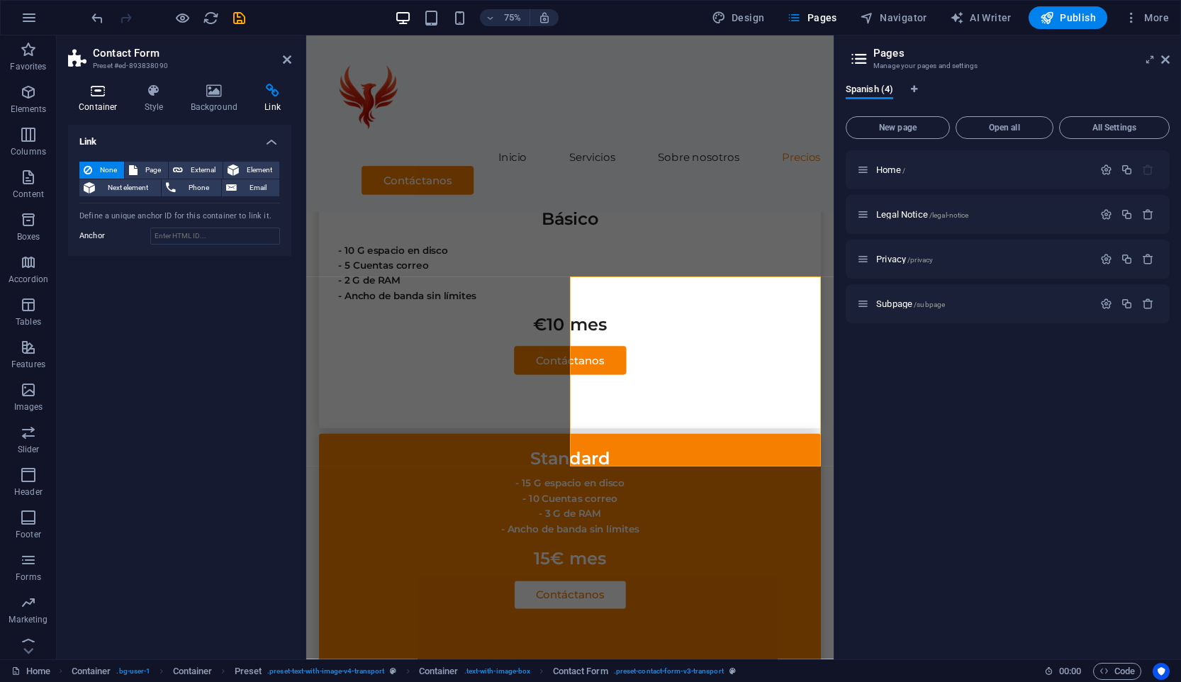
click at [103, 105] on h4 "Container" at bounding box center [101, 99] width 66 height 30
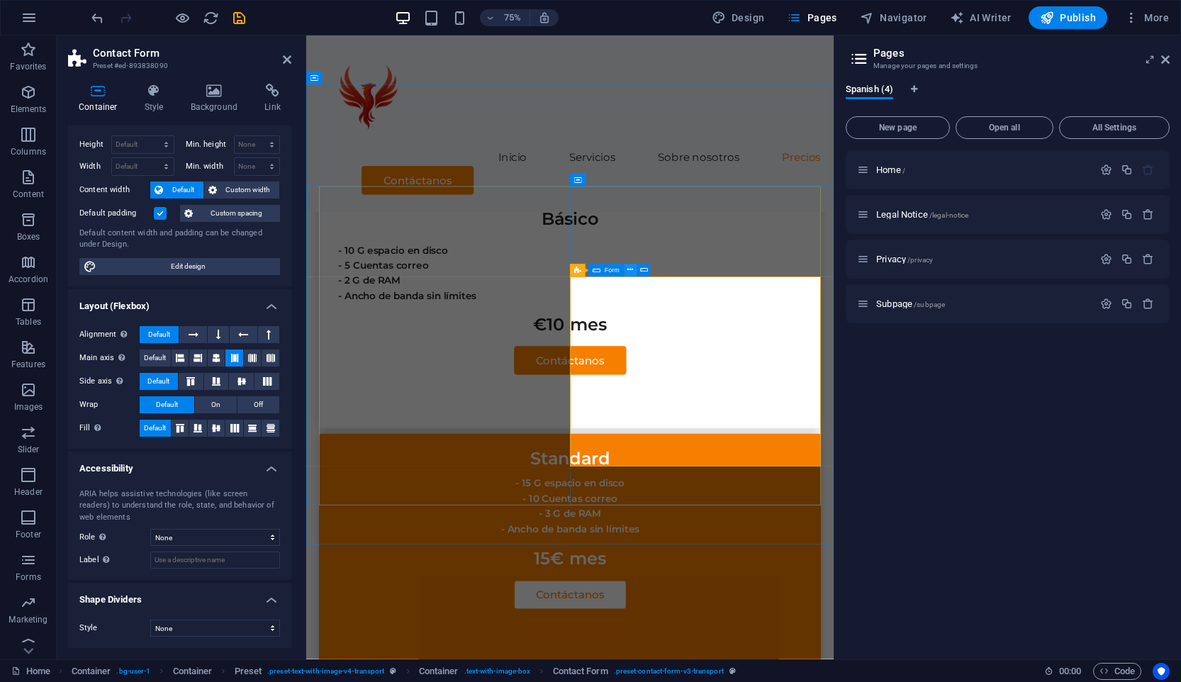
click at [632, 267] on icon at bounding box center [630, 269] width 6 height 11
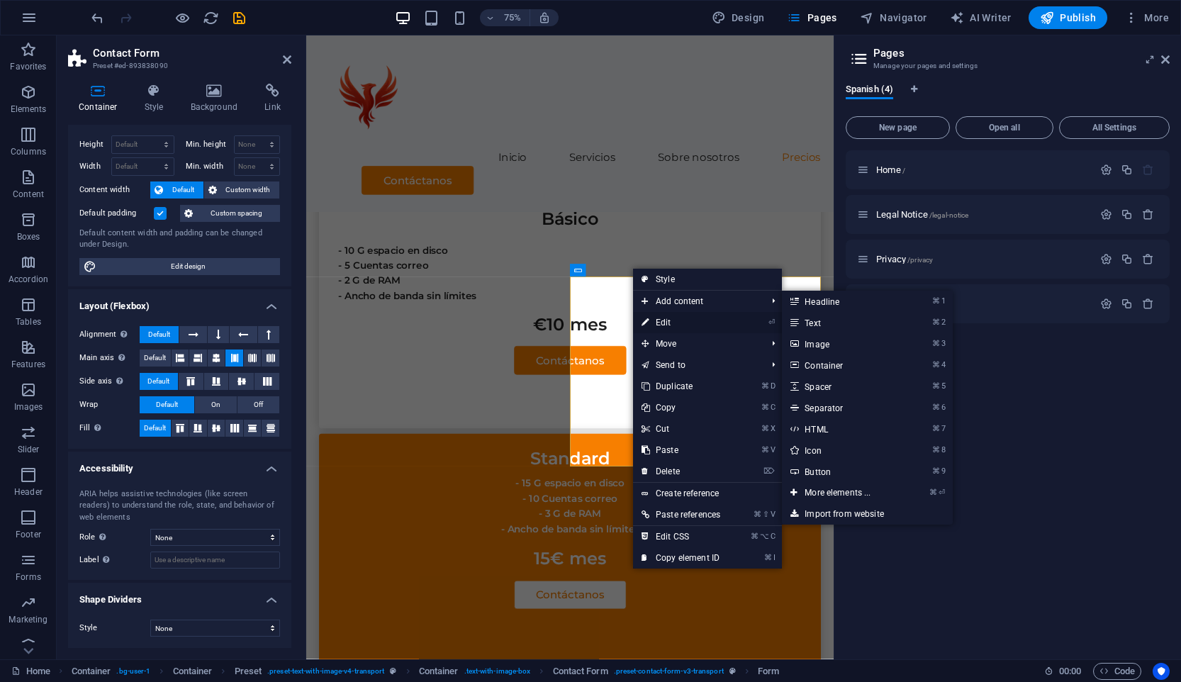
click at [700, 330] on link "⏎ Edit" at bounding box center [681, 322] width 96 height 21
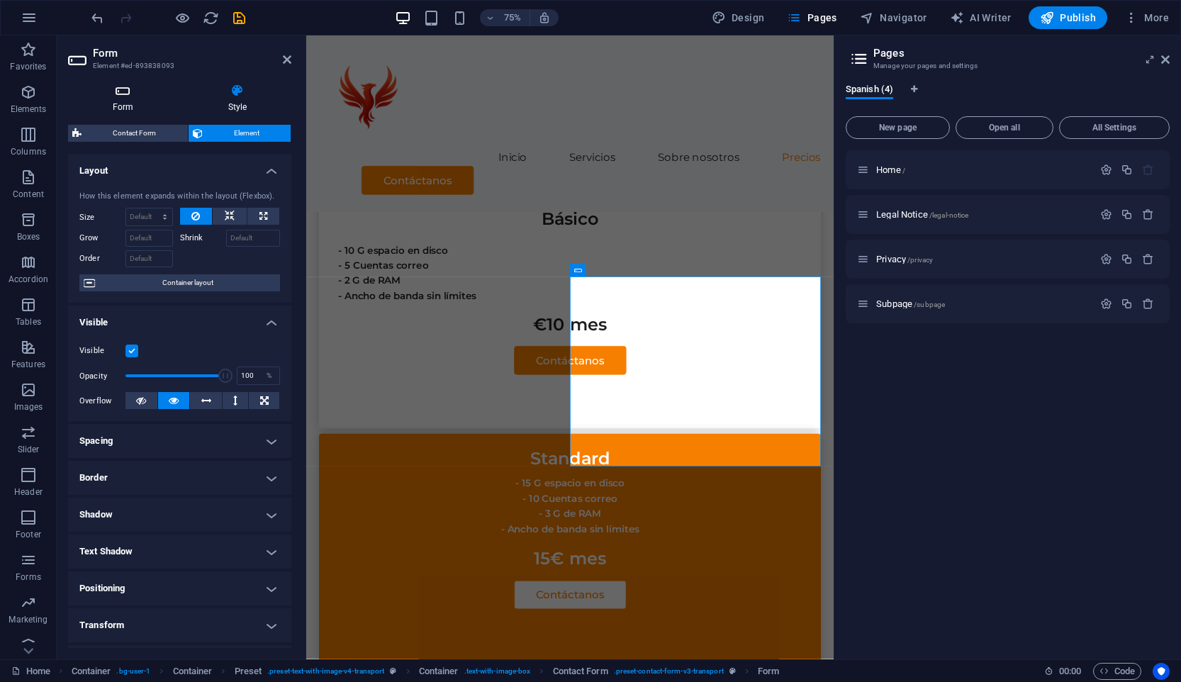
click at [134, 104] on h4 "Form" at bounding box center [126, 99] width 116 height 30
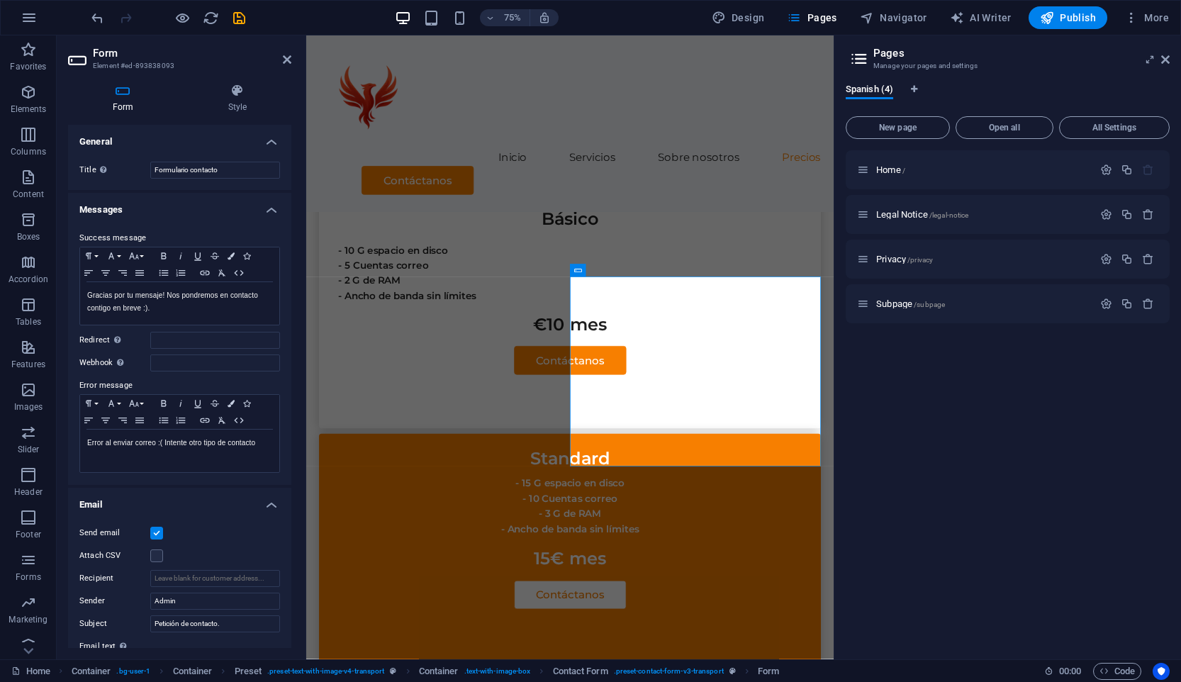
scroll to position [99, 0]
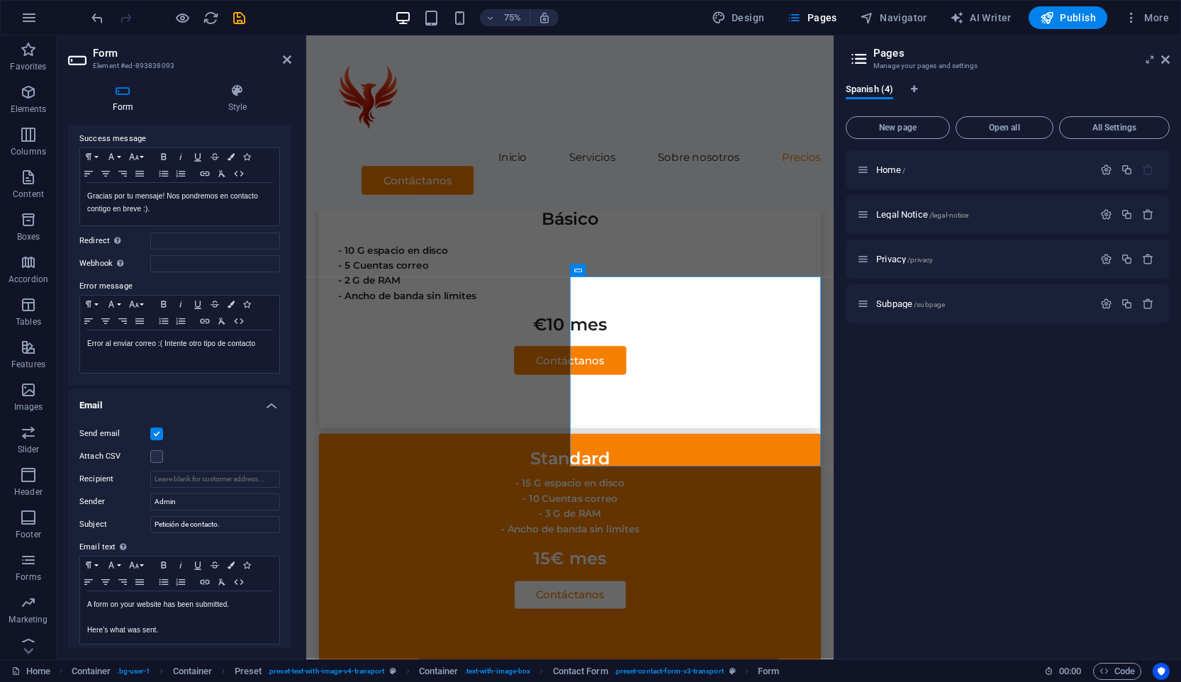
click at [244, 26] on div at bounding box center [168, 17] width 159 height 23
click at [242, 24] on icon "save" at bounding box center [239, 18] width 16 height 16
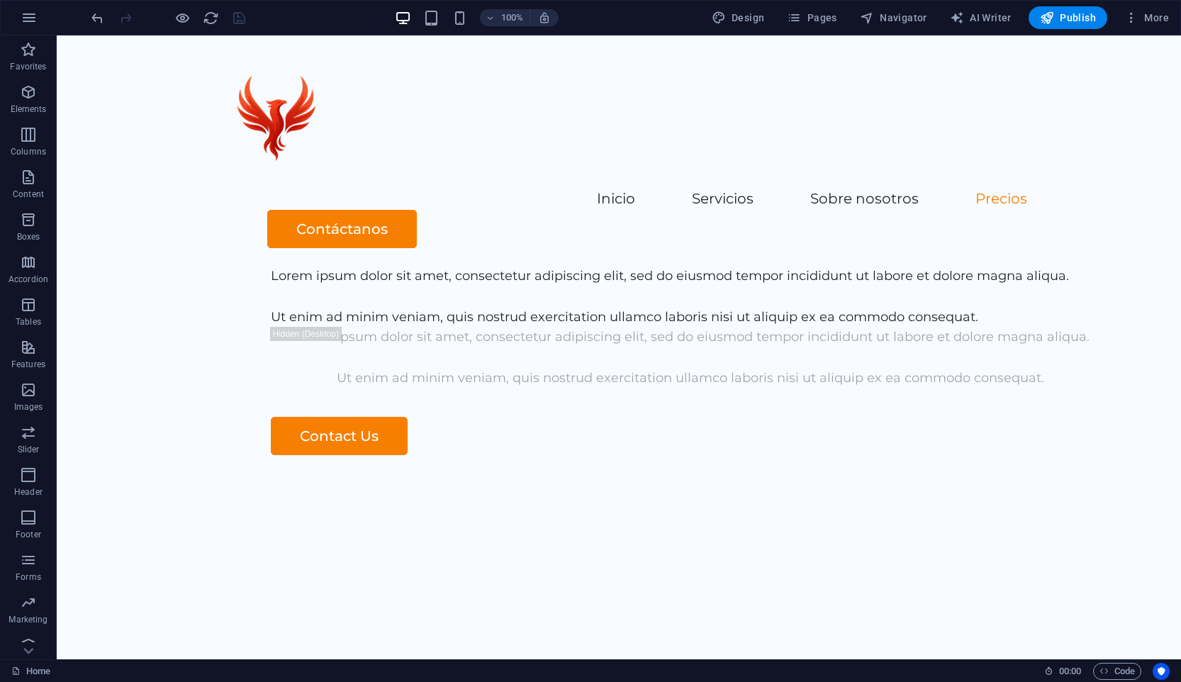
scroll to position [2370, 0]
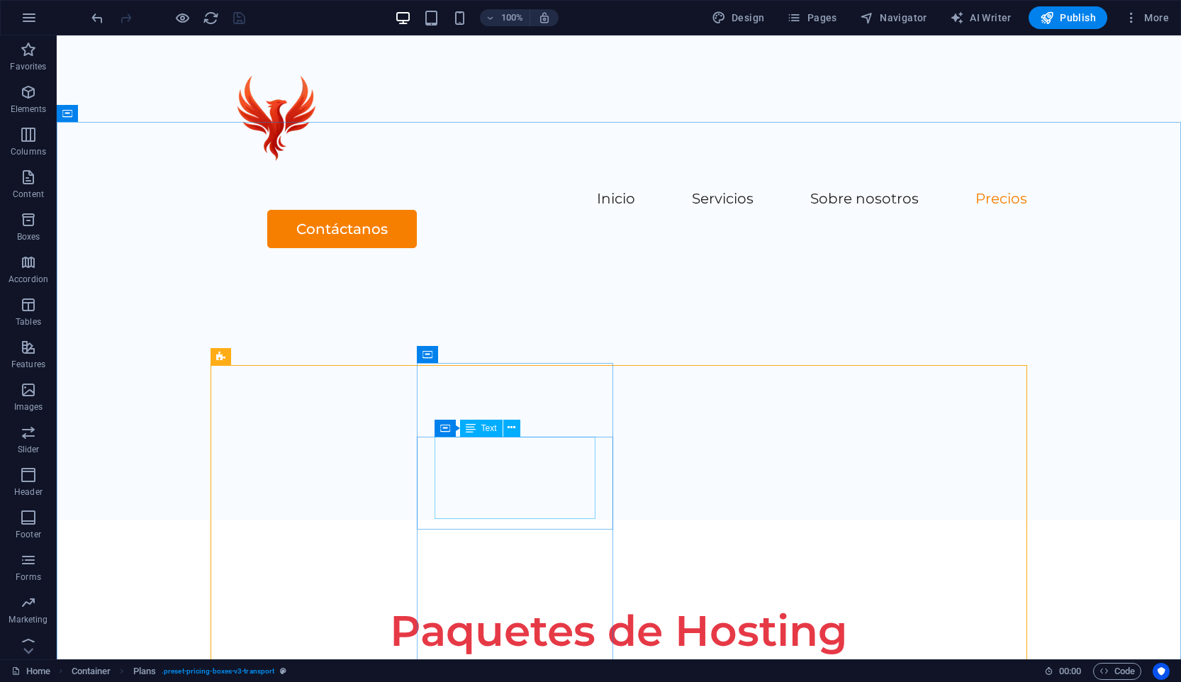
click at [525, 423] on div "Container Text" at bounding box center [481, 429] width 95 height 18
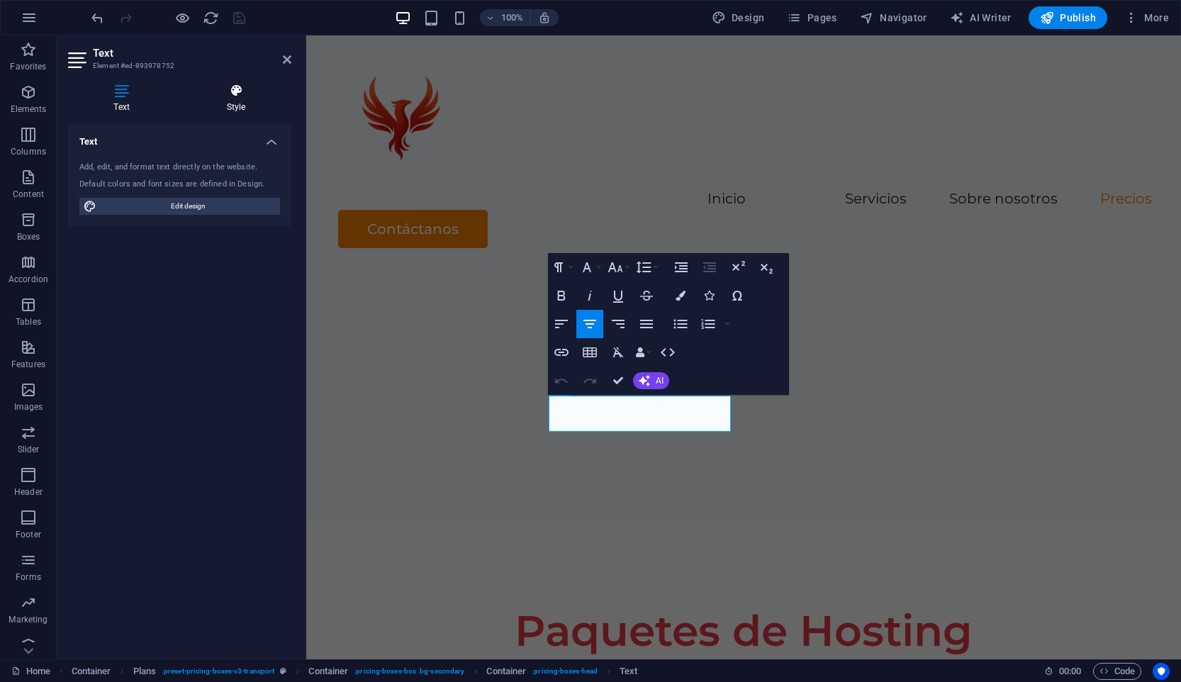
click at [232, 104] on h4 "Style" at bounding box center [236, 99] width 111 height 30
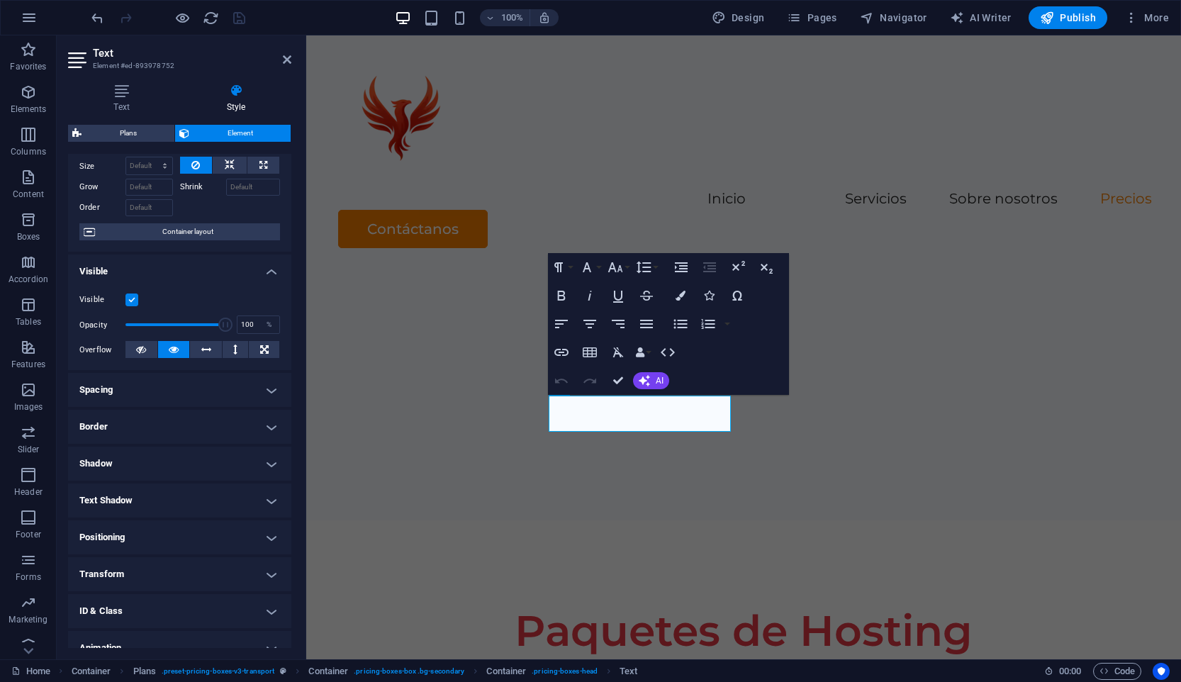
scroll to position [67, 0]
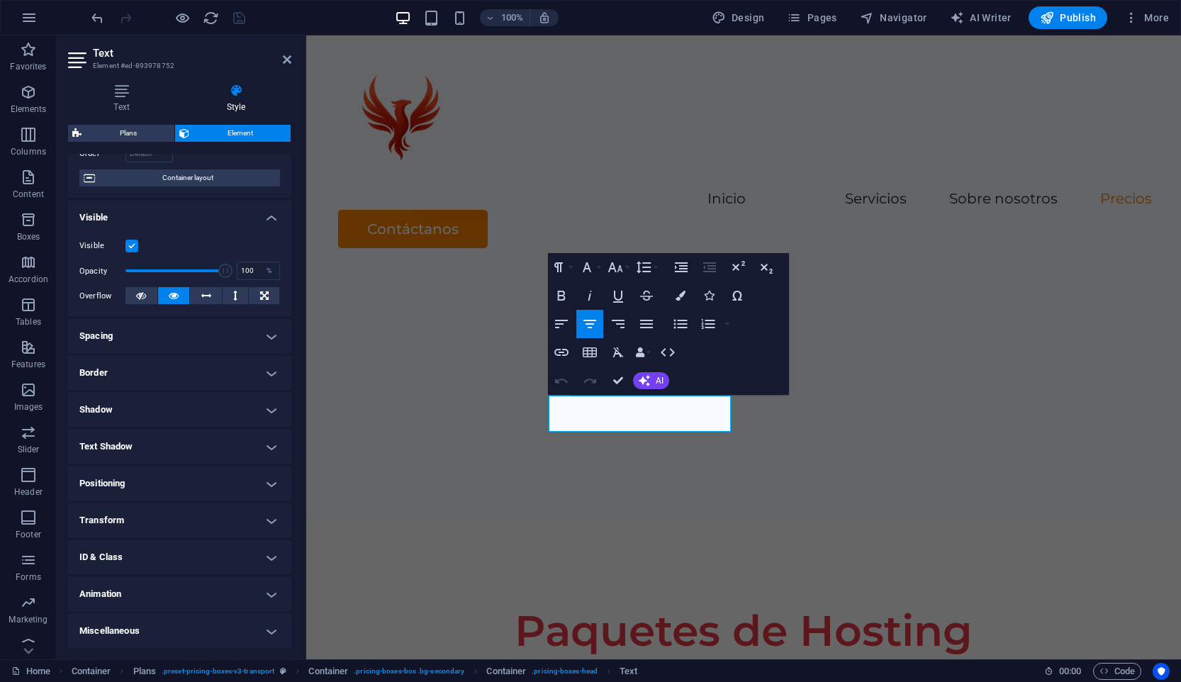
scroll to position [0, 0]
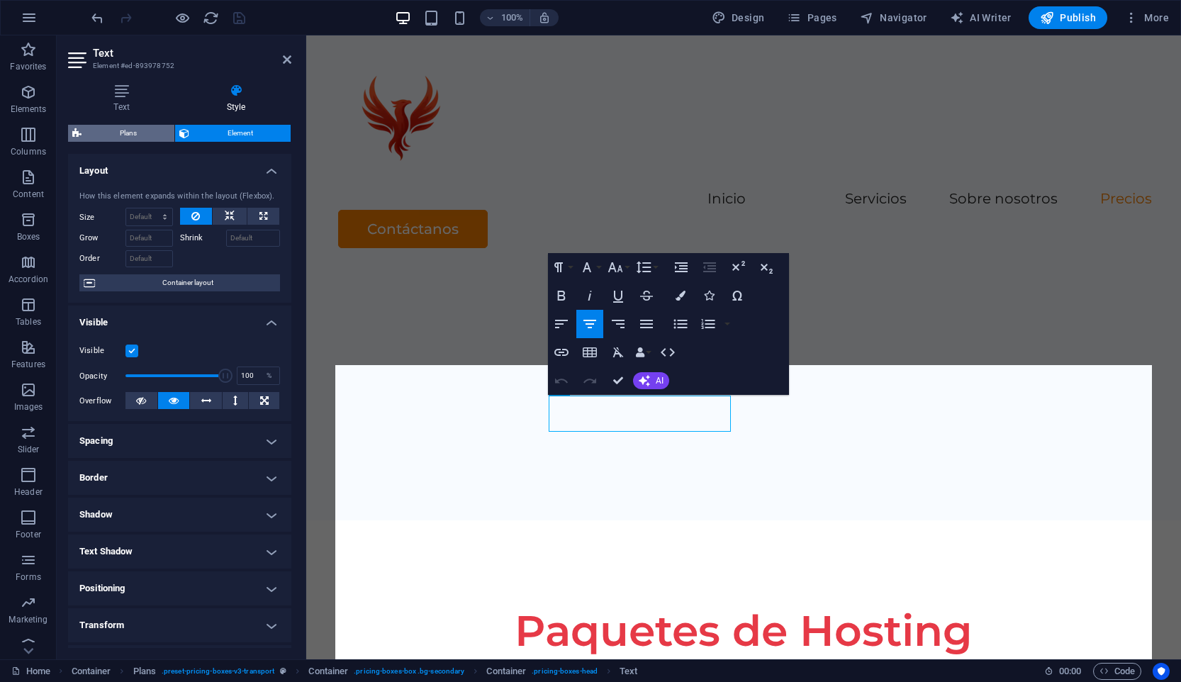
click at [152, 135] on span "Plans" at bounding box center [128, 133] width 84 height 17
select select "rem"
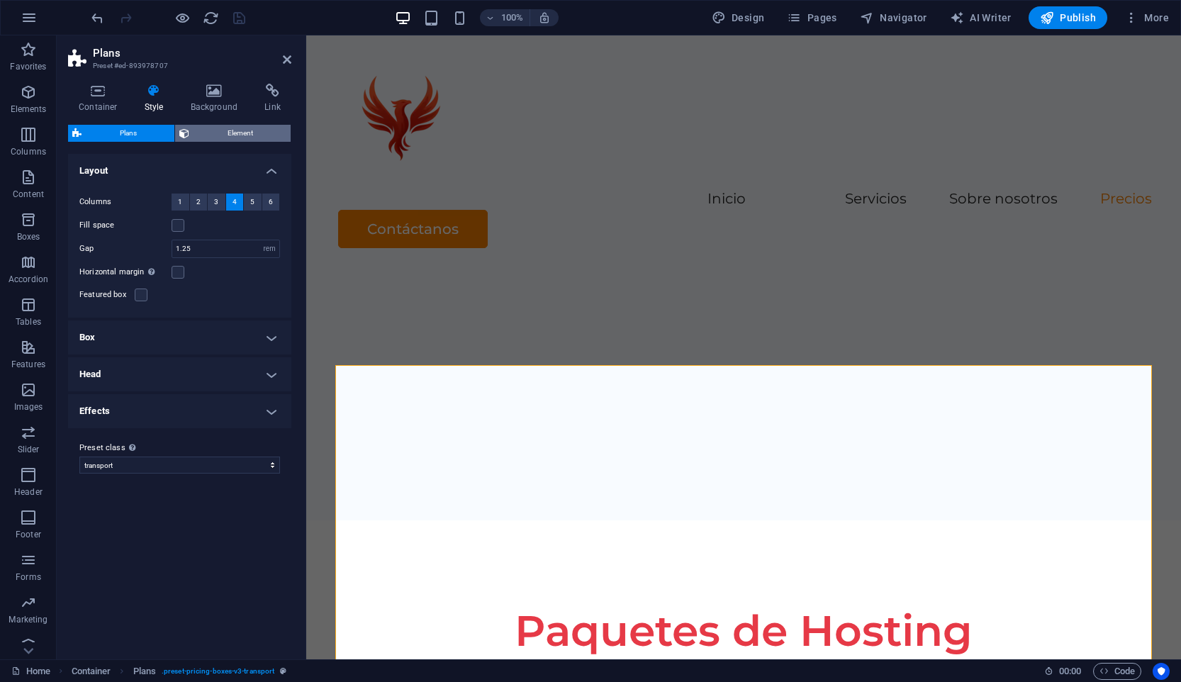
click at [228, 138] on span "Element" at bounding box center [239, 133] width 93 height 17
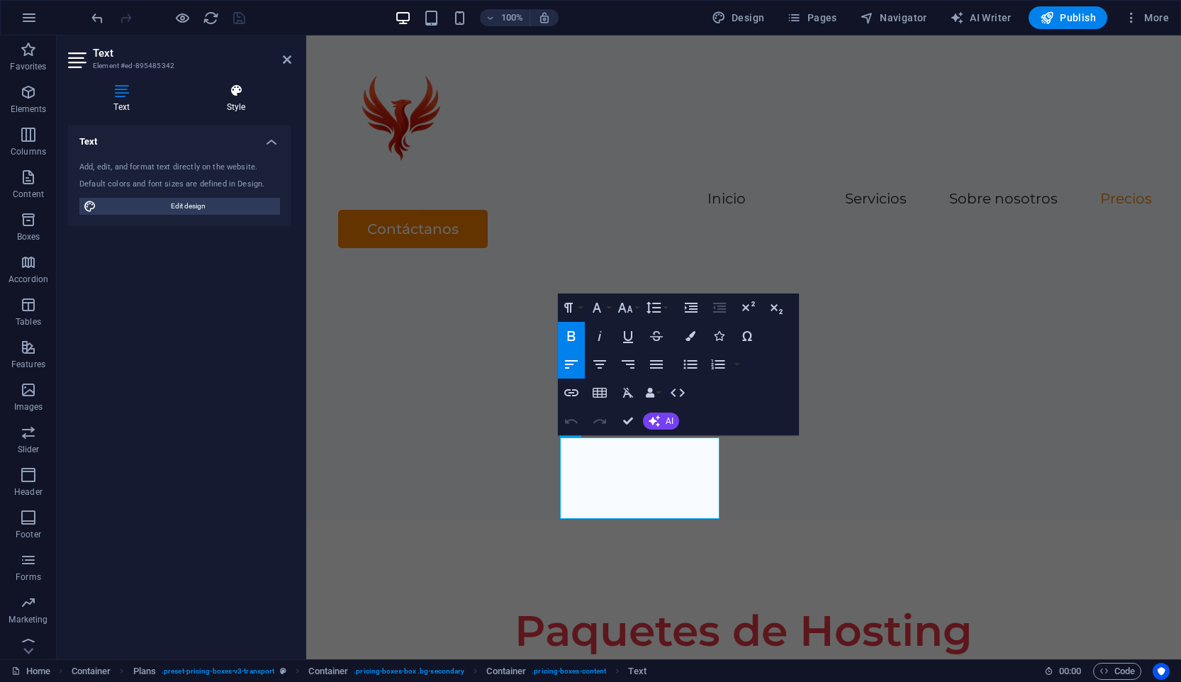
click at [234, 99] on h4 "Style" at bounding box center [236, 99] width 111 height 30
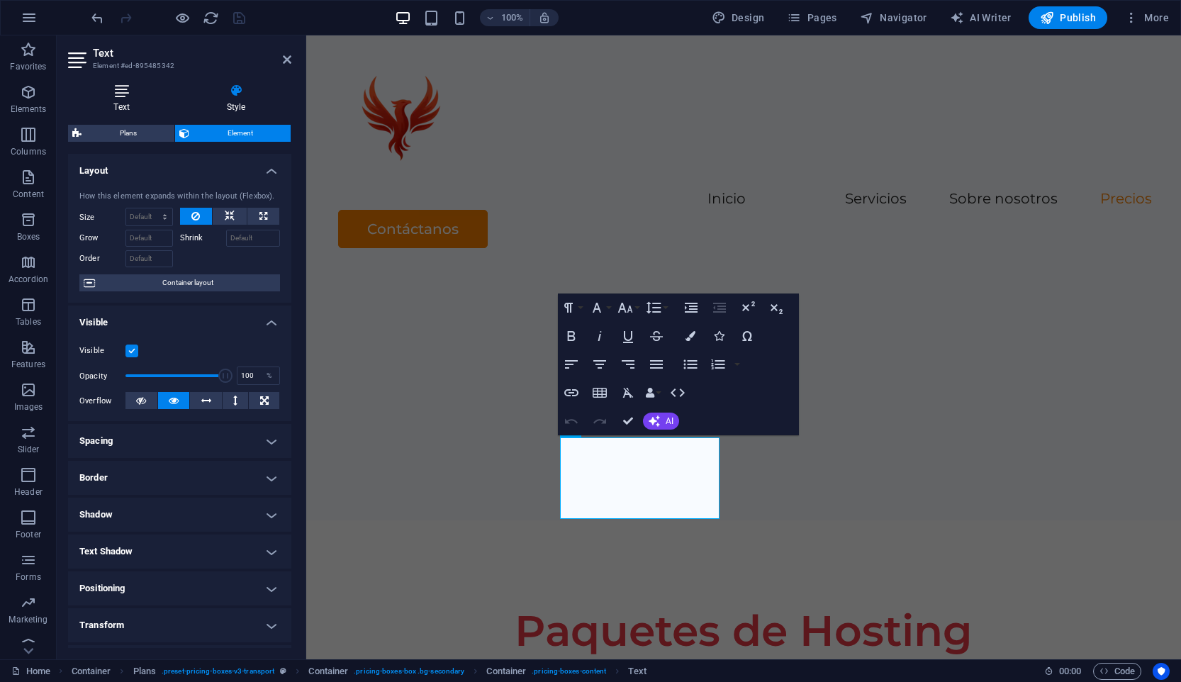
click at [132, 98] on h4 "Text" at bounding box center [124, 99] width 113 height 30
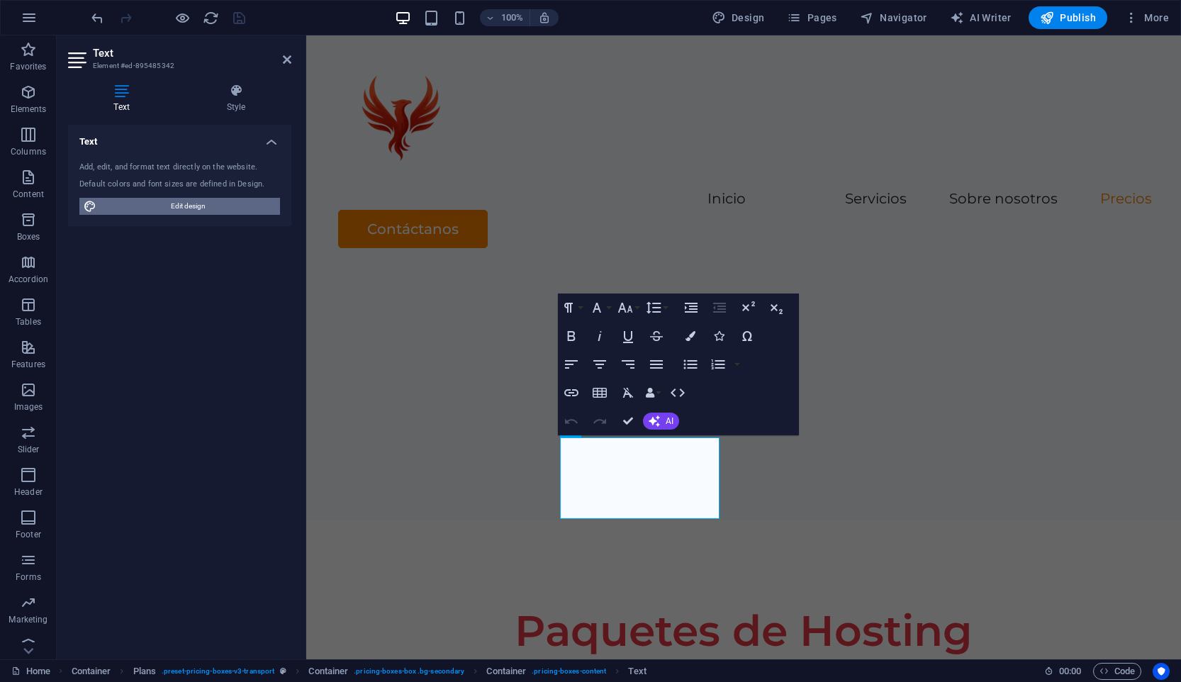
click at [228, 210] on span "Edit design" at bounding box center [188, 206] width 175 height 17
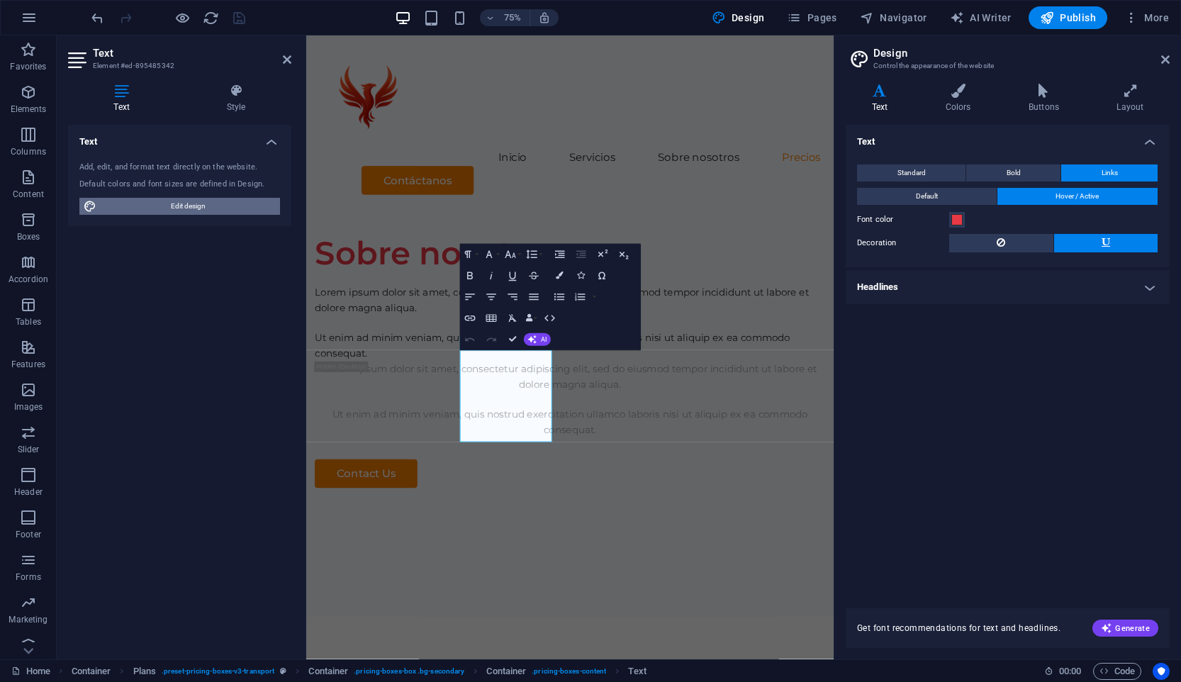
scroll to position [2467, 0]
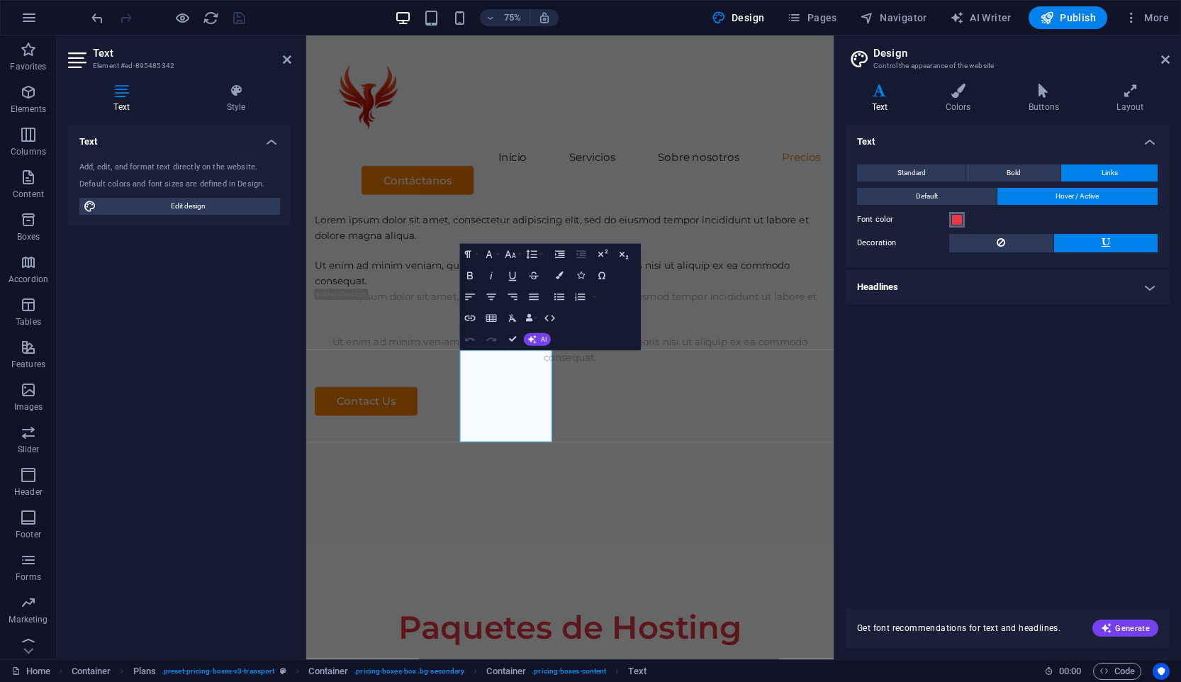
click at [958, 218] on span at bounding box center [956, 219] width 11 height 11
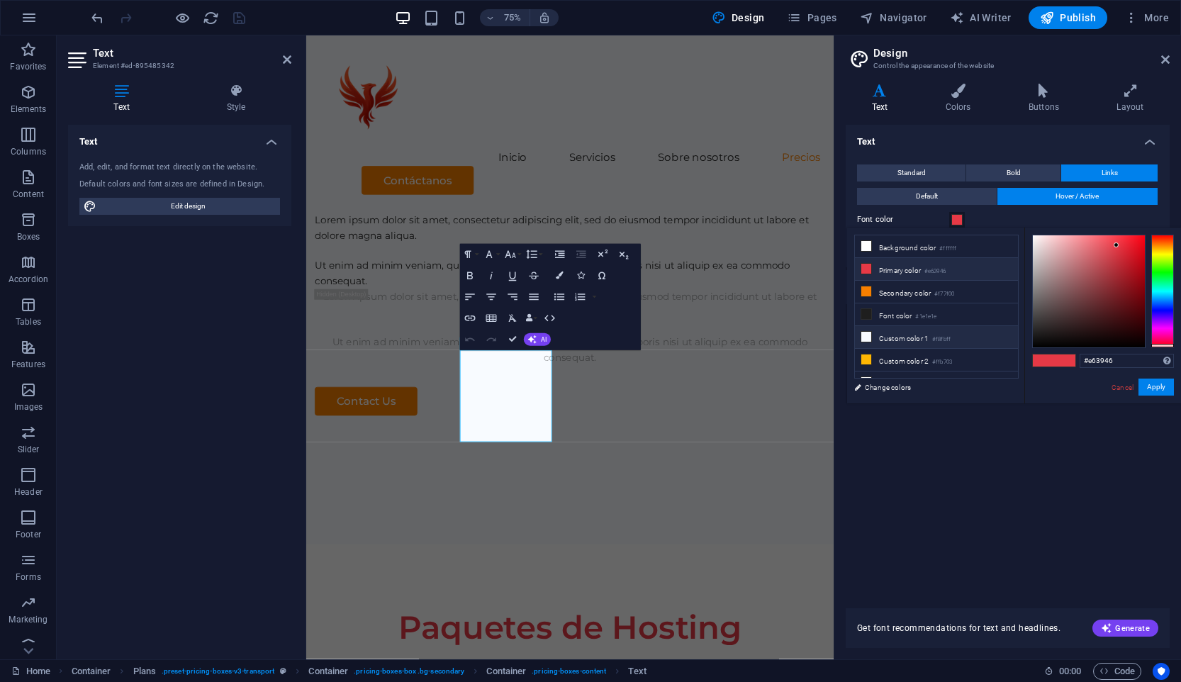
click at [921, 340] on li "Custom color 1 #f8fbff" at bounding box center [936, 337] width 163 height 23
type input "#f8fbff"
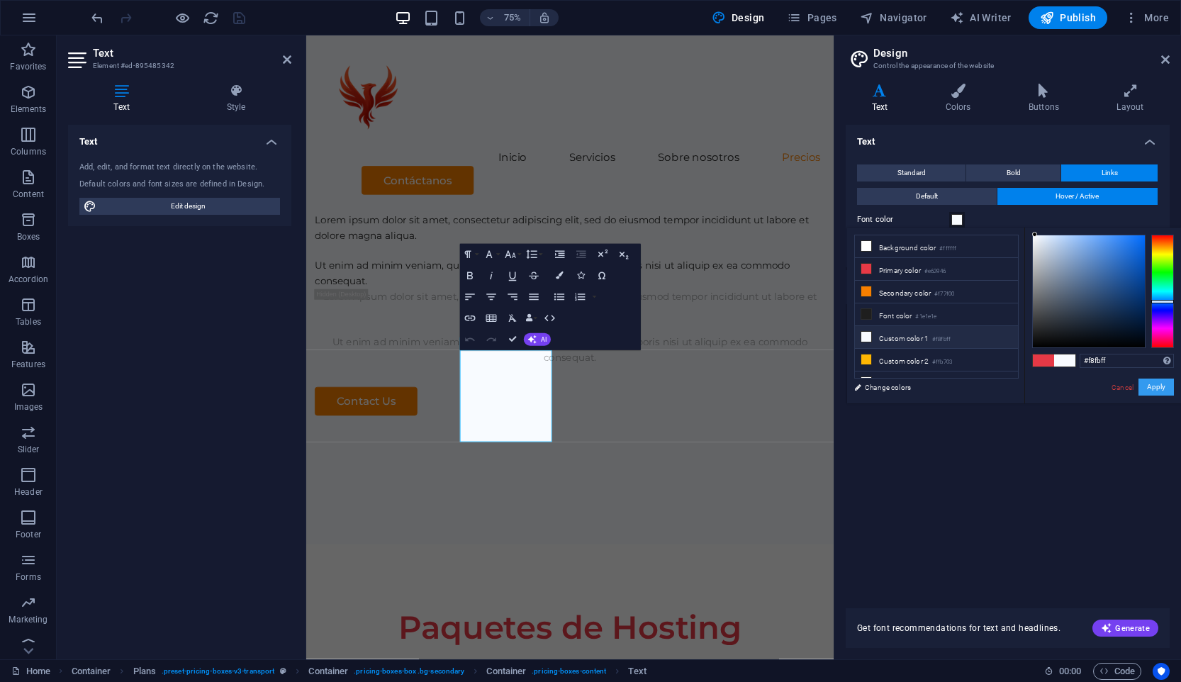
click at [1152, 387] on button "Apply" at bounding box center [1155, 386] width 35 height 17
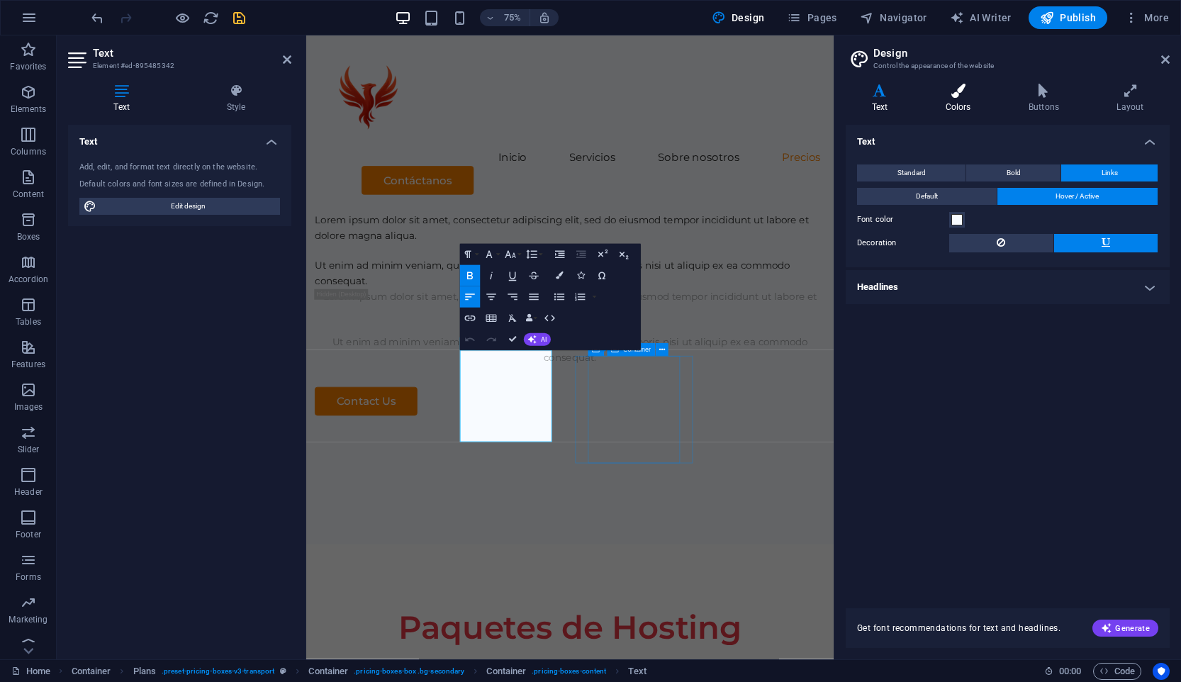
click at [961, 107] on h4 "Colors" at bounding box center [960, 99] width 83 height 30
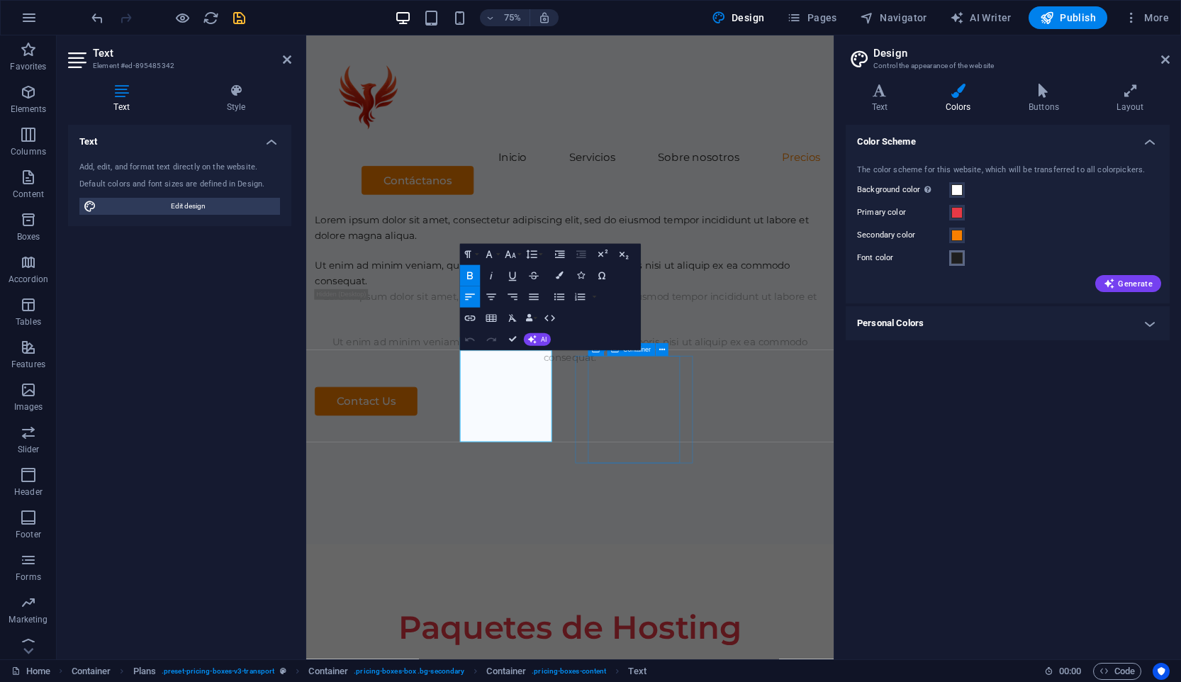
click at [954, 259] on span at bounding box center [956, 257] width 11 height 11
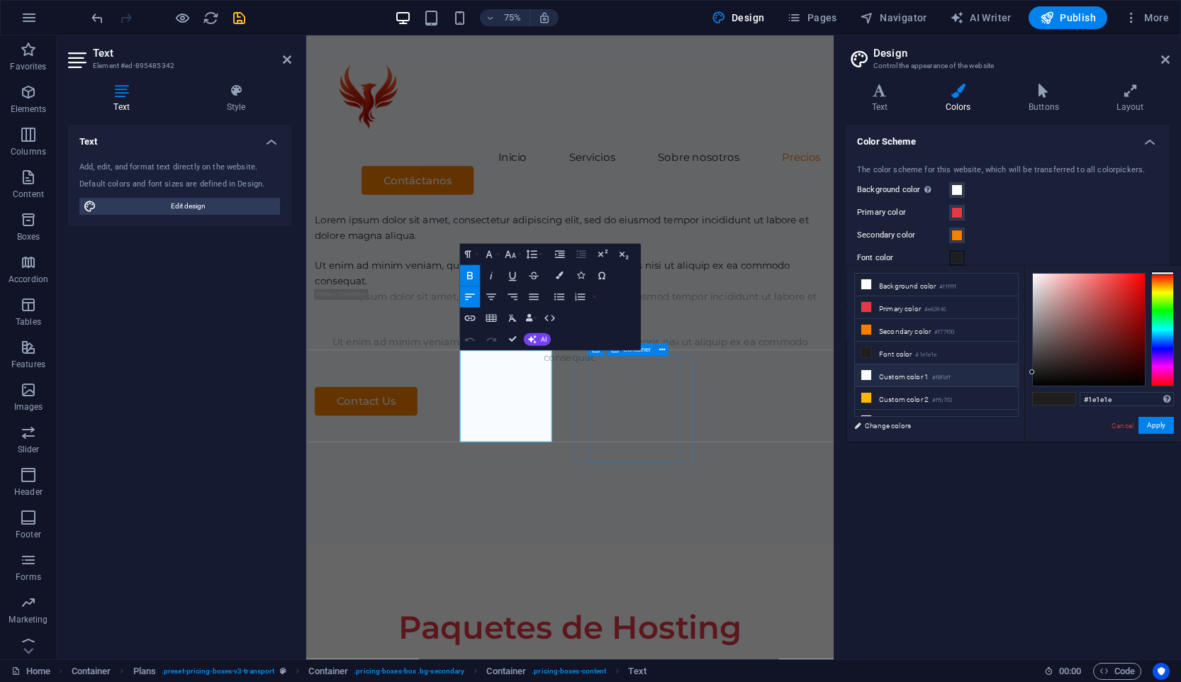
click at [922, 370] on li "Custom color 1 #f8fbff" at bounding box center [936, 375] width 163 height 23
type input "#f8fbff"
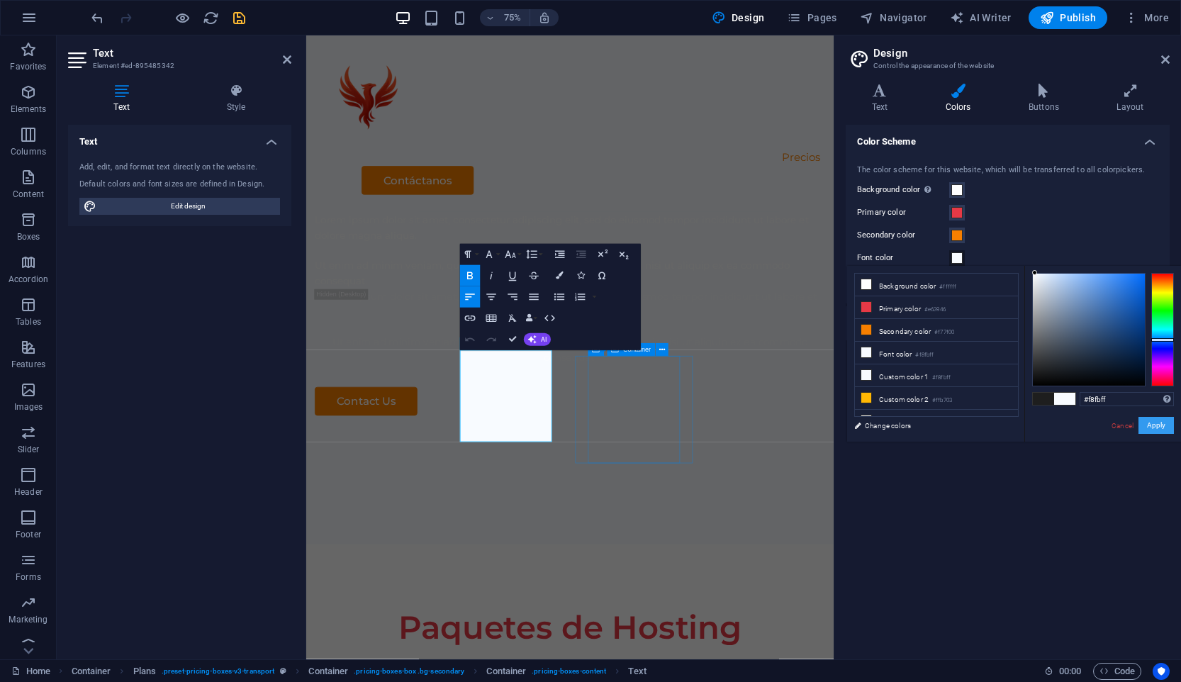
click at [1150, 425] on button "Apply" at bounding box center [1155, 425] width 35 height 17
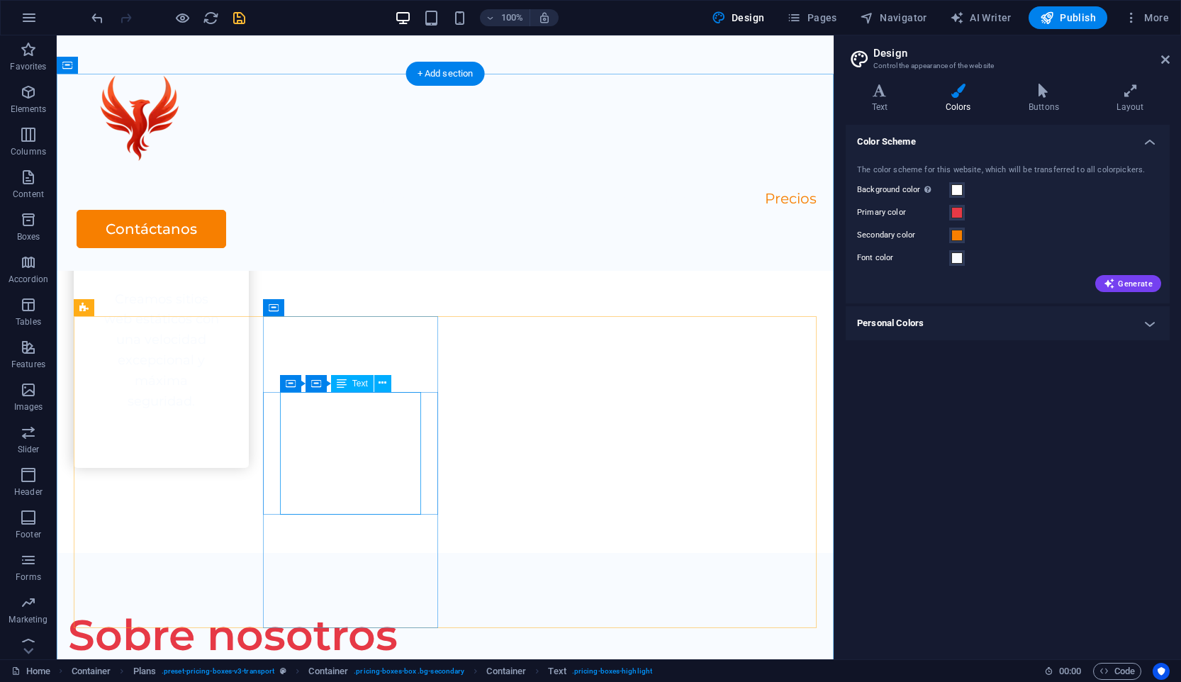
scroll to position [1835, 0]
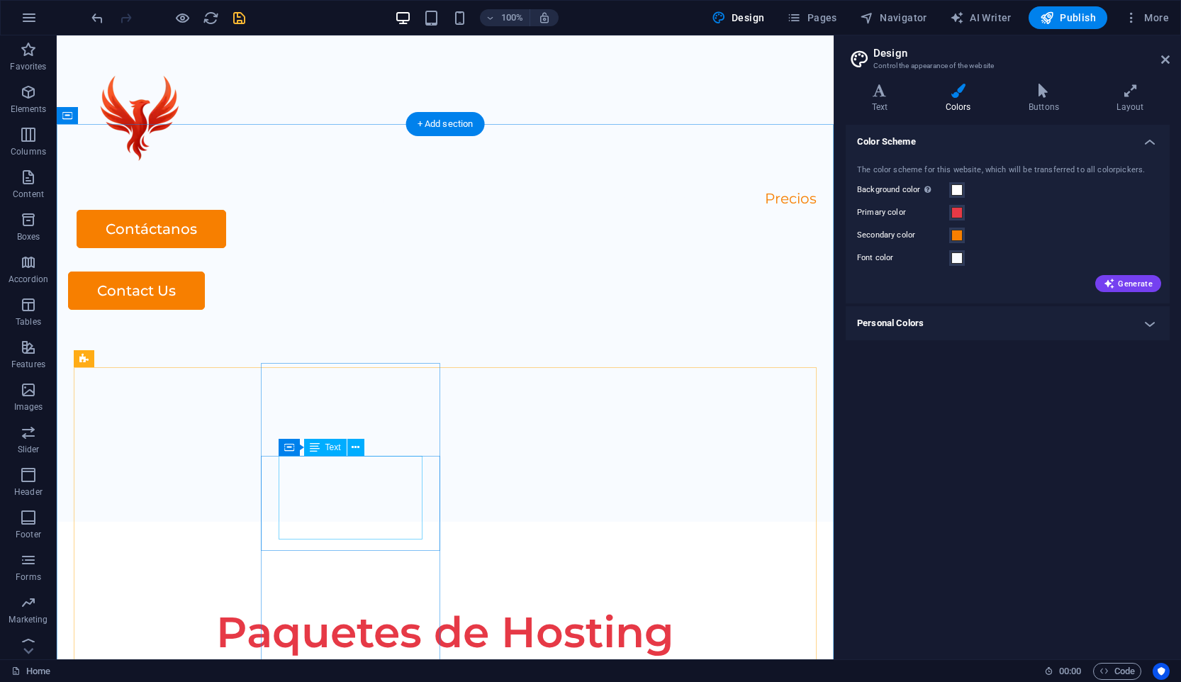
scroll to position [2505, 0]
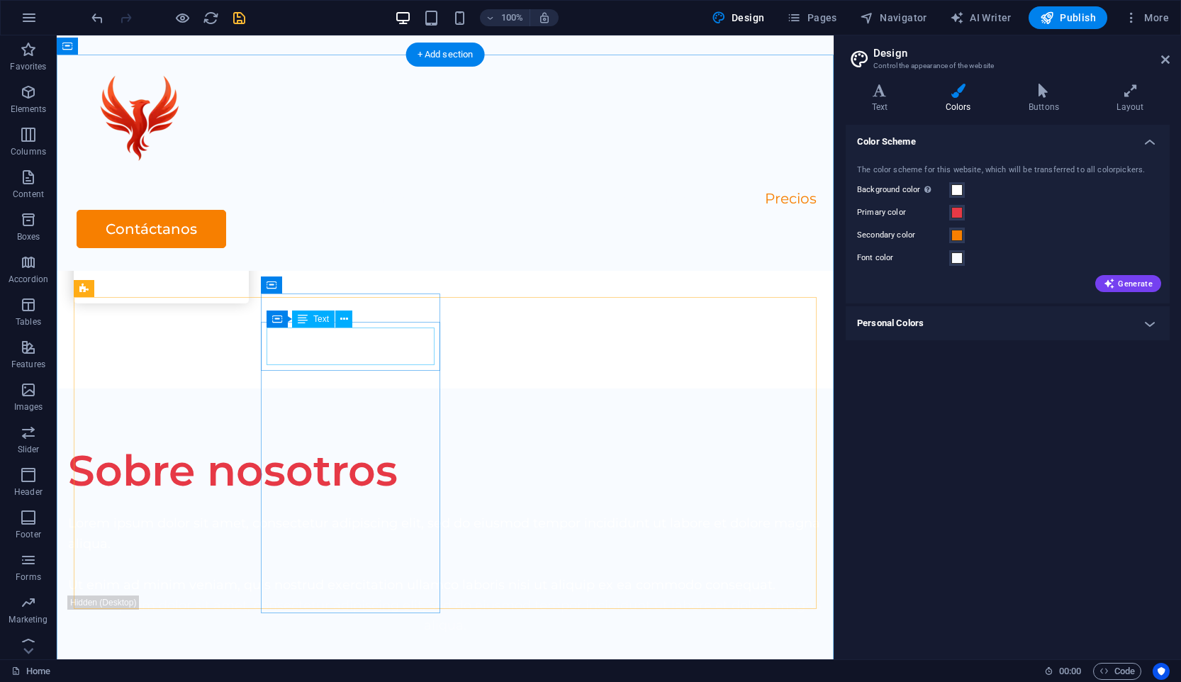
scroll to position [2099, 0]
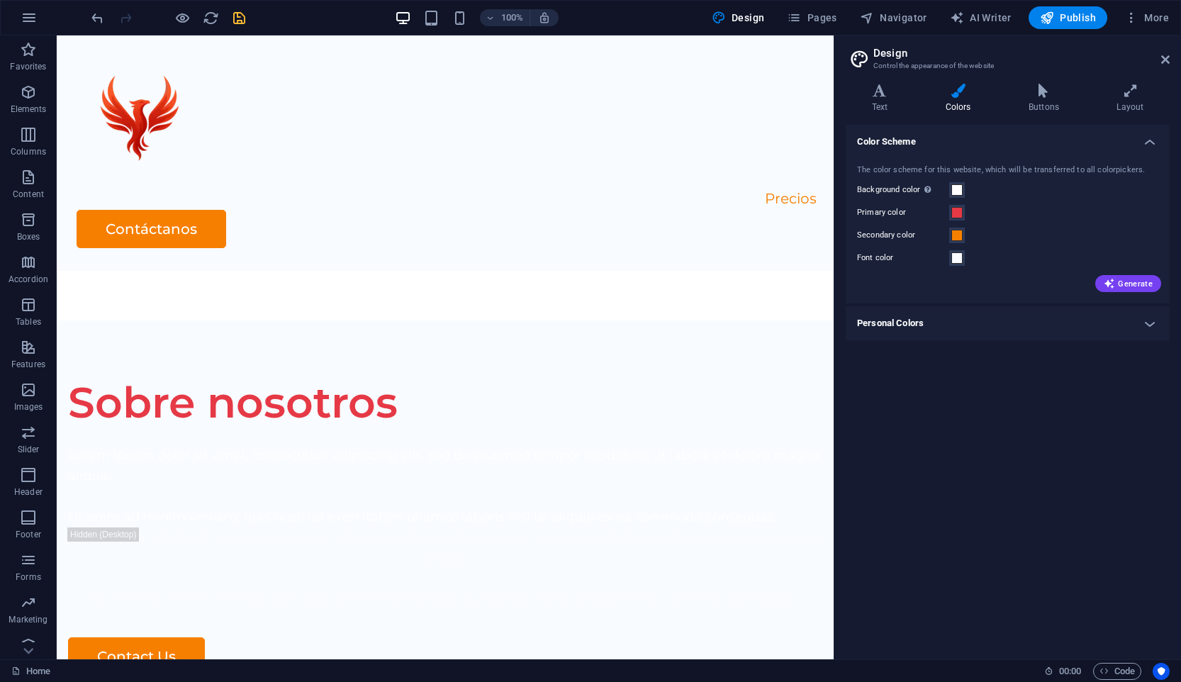
click at [977, 269] on div "Generate" at bounding box center [1007, 280] width 307 height 23
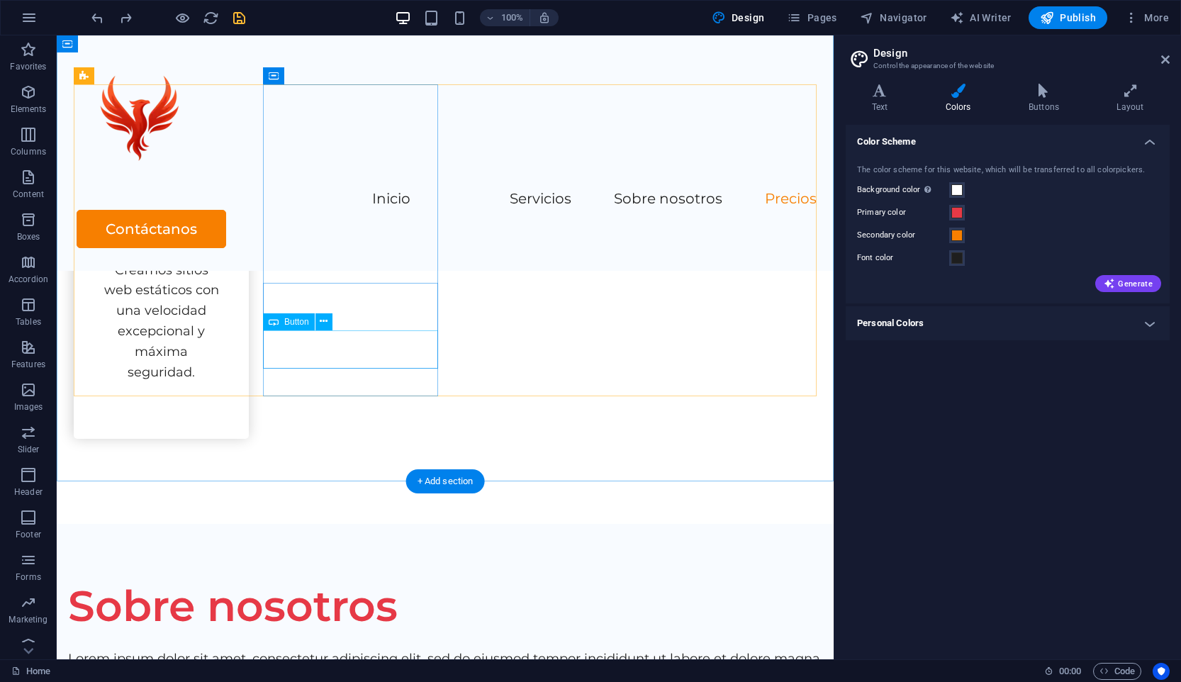
scroll to position [1864, 0]
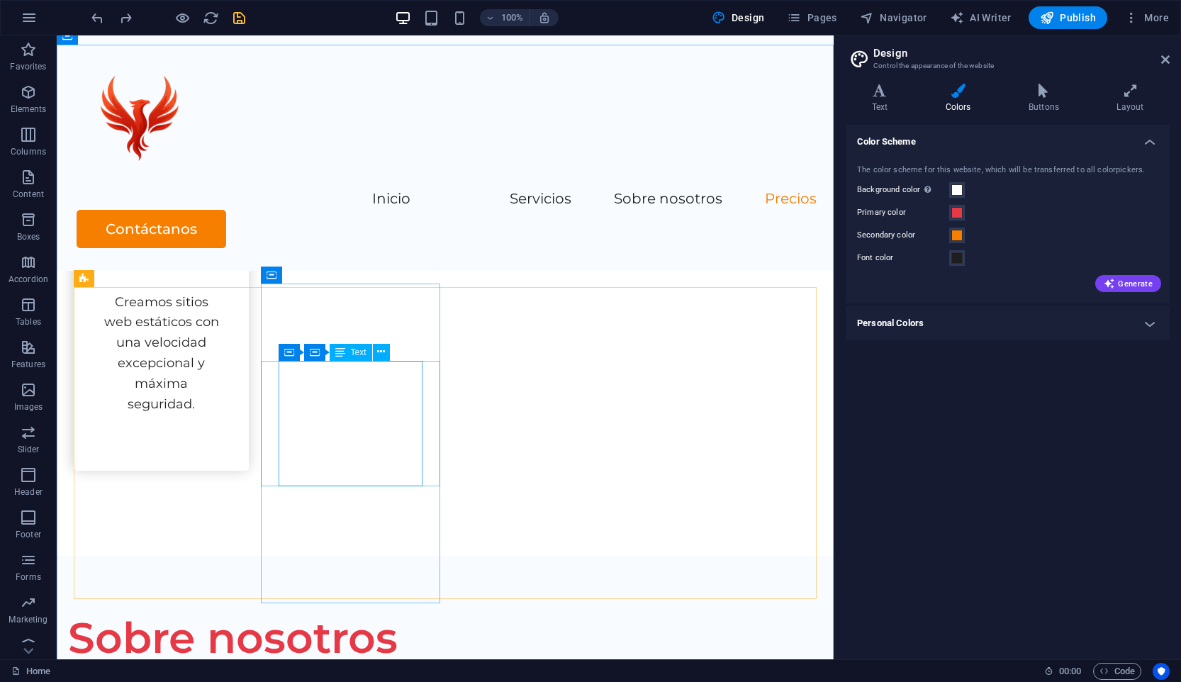
click at [355, 345] on div "Text" at bounding box center [351, 352] width 43 height 17
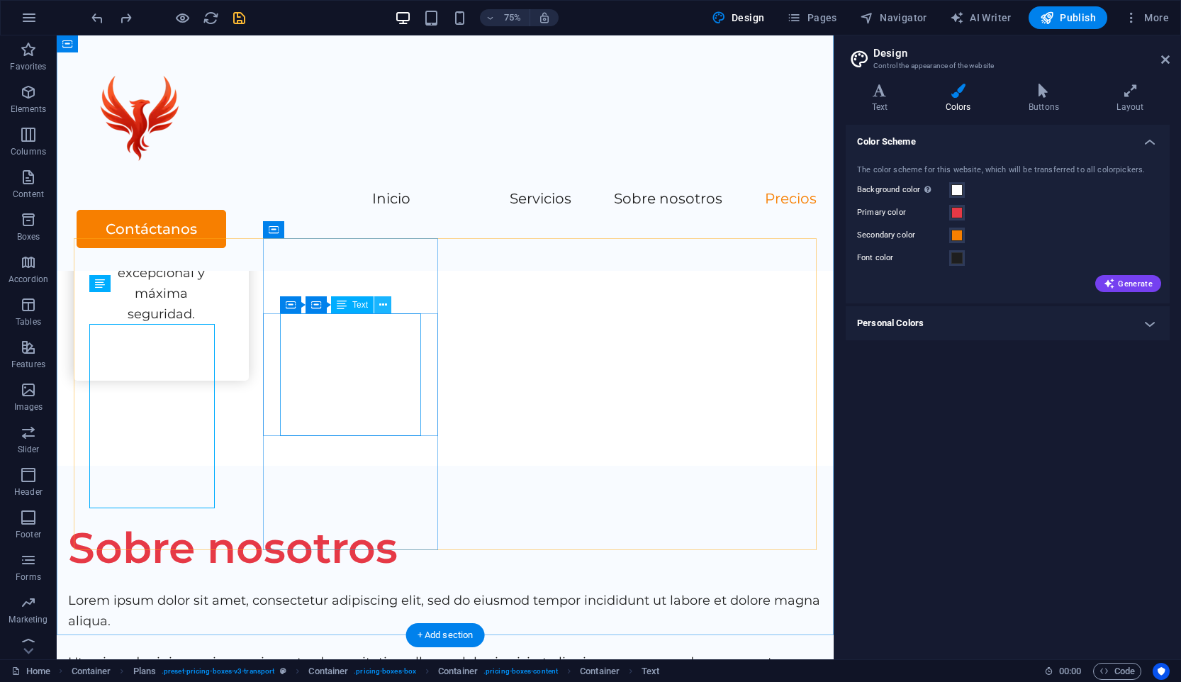
scroll to position [1913, 0]
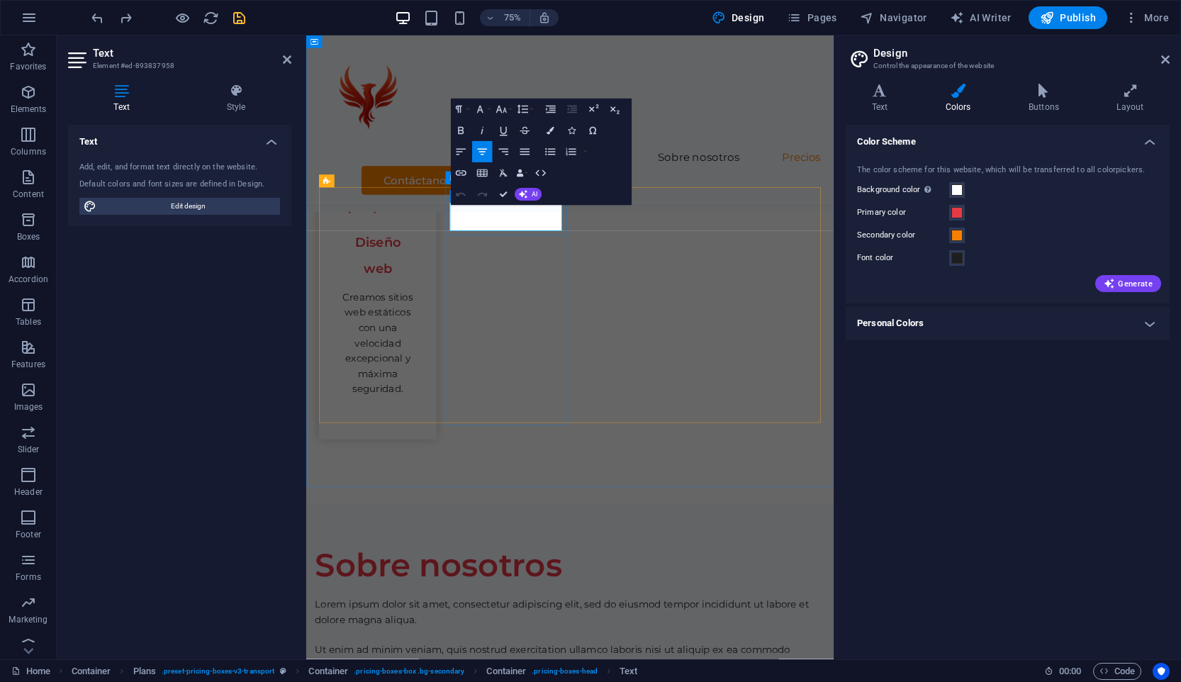
copy span "Standard"
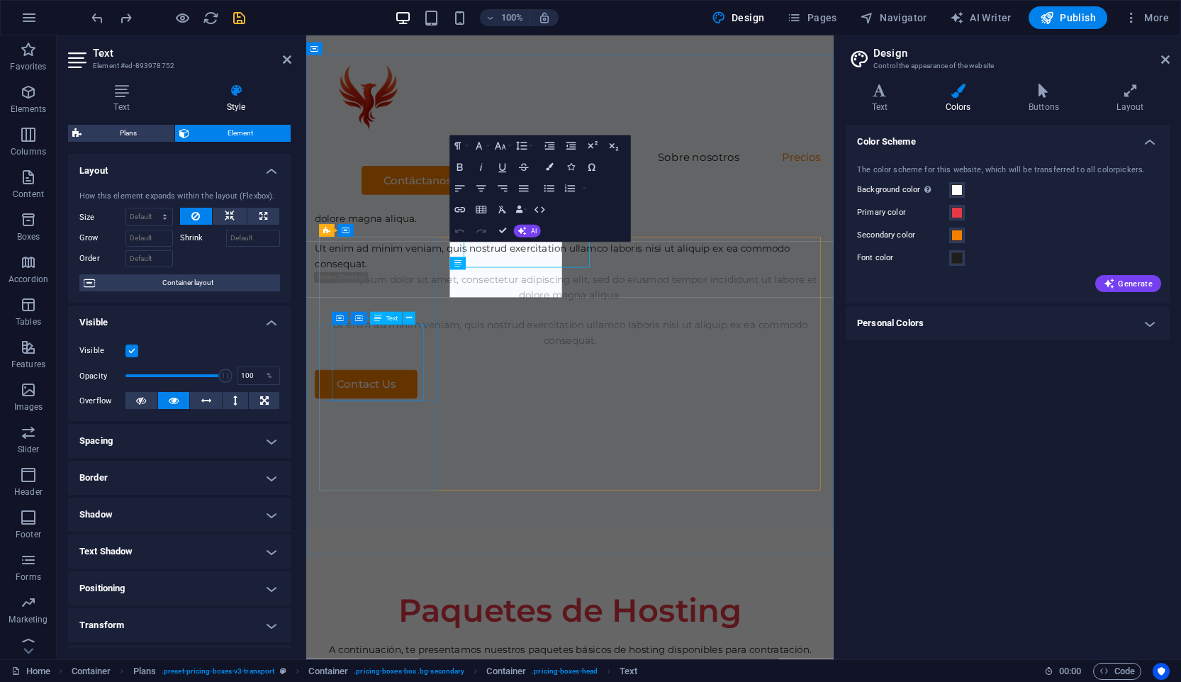
scroll to position [2529, 0]
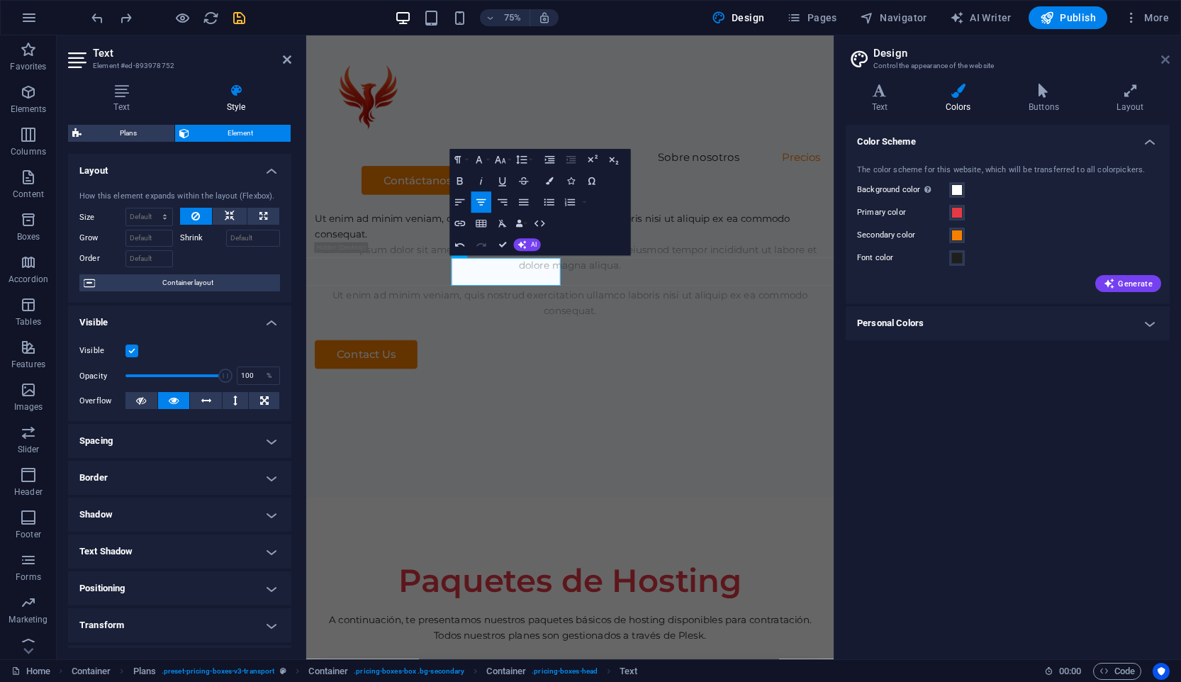
click at [1165, 59] on icon at bounding box center [1165, 59] width 9 height 11
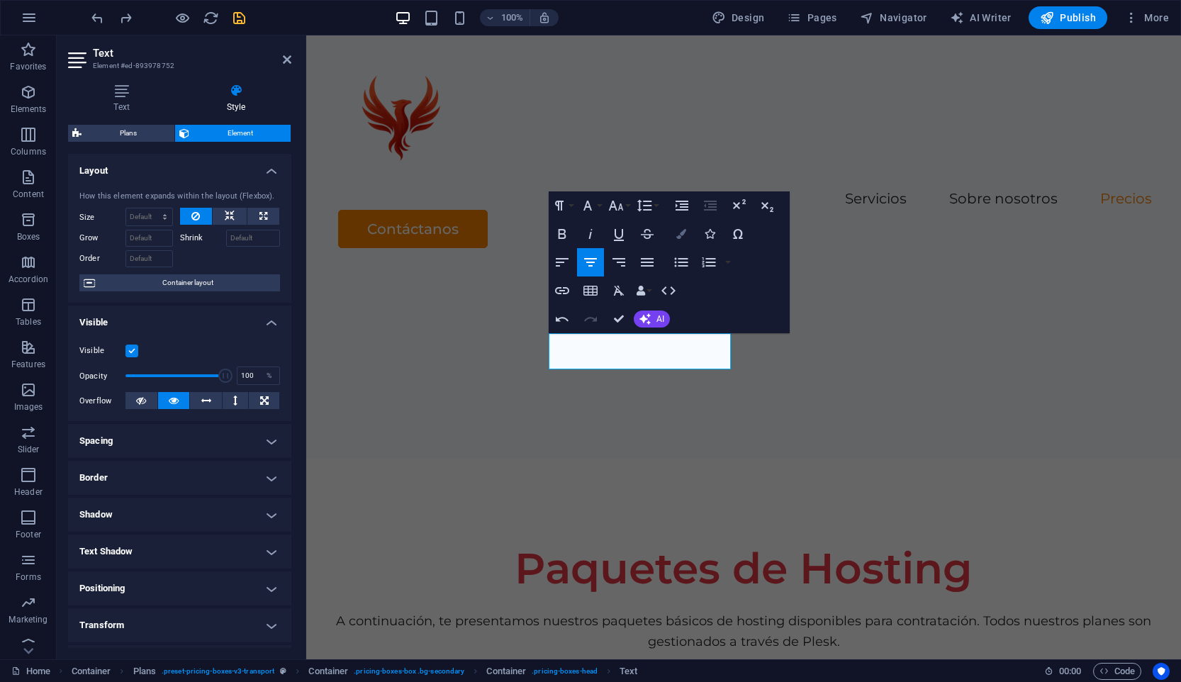
click at [685, 237] on icon "button" at bounding box center [681, 234] width 10 height 10
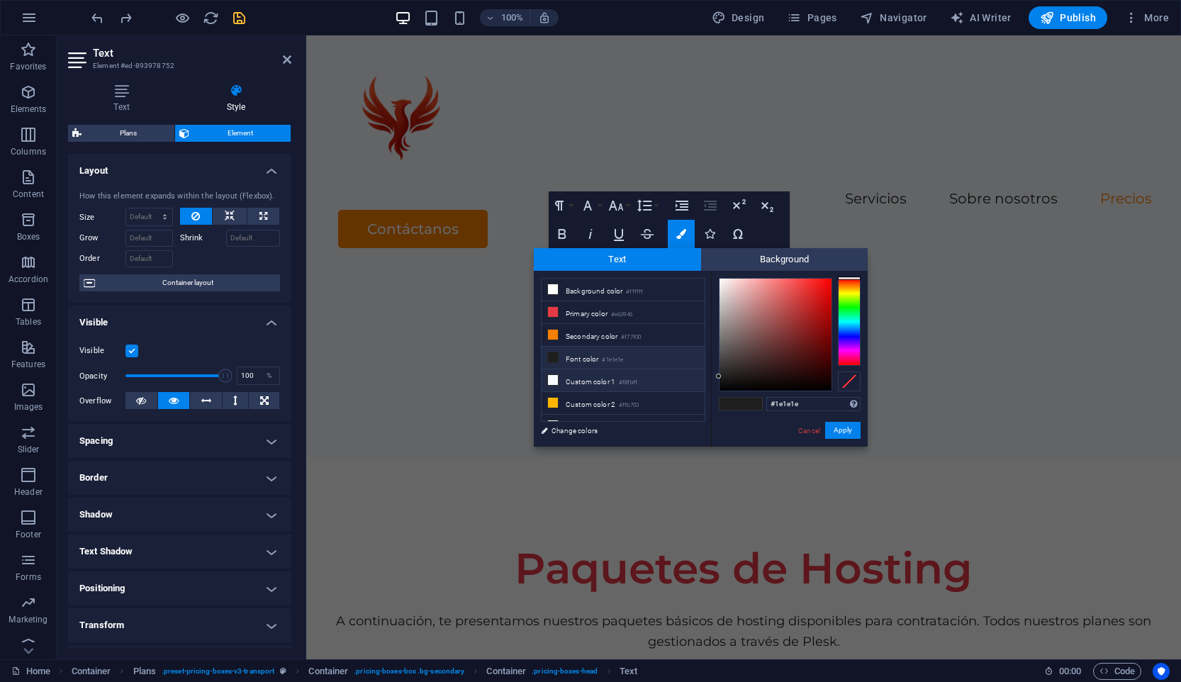
click at [623, 382] on small "#f8fbff" at bounding box center [628, 383] width 18 height 10
type input "#f8fbff"
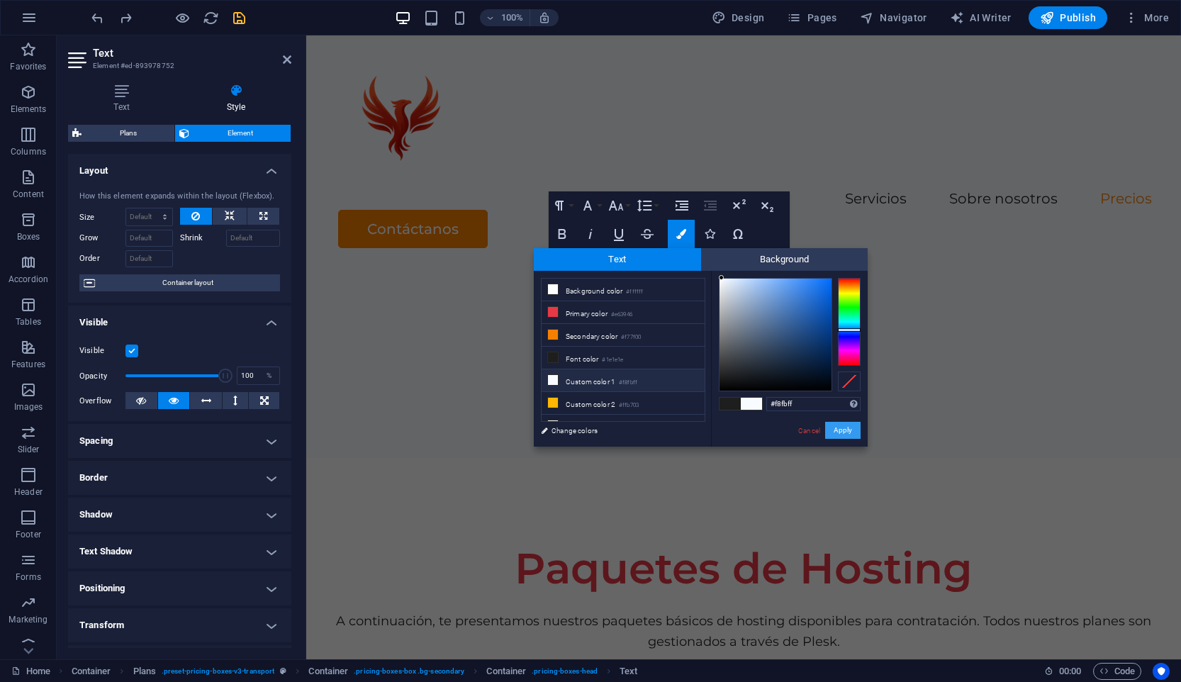
click at [844, 432] on button "Apply" at bounding box center [842, 430] width 35 height 17
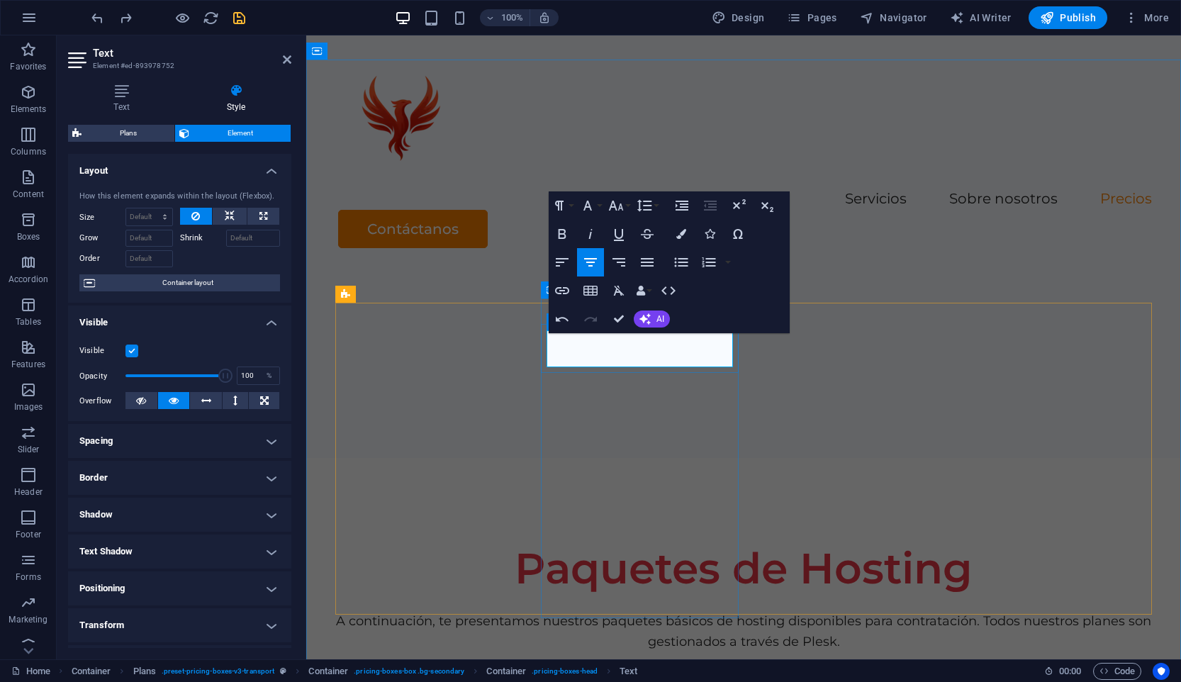
click at [683, 233] on icon "button" at bounding box center [681, 234] width 10 height 10
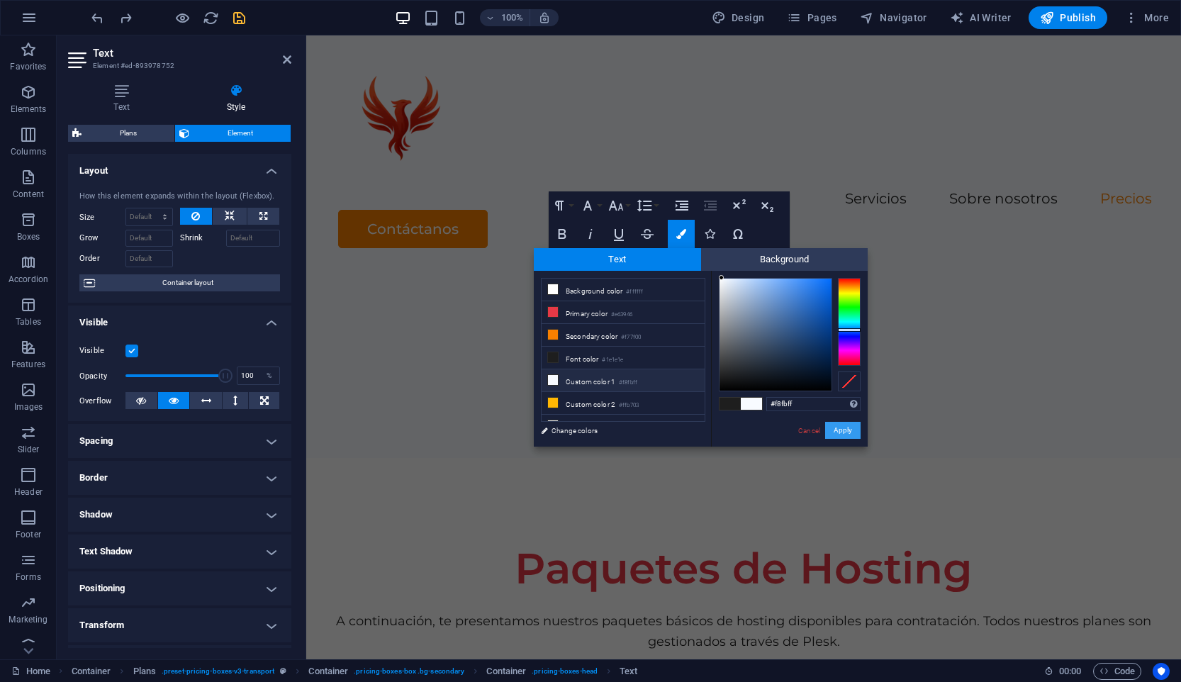
click at [850, 429] on button "Apply" at bounding box center [842, 430] width 35 height 17
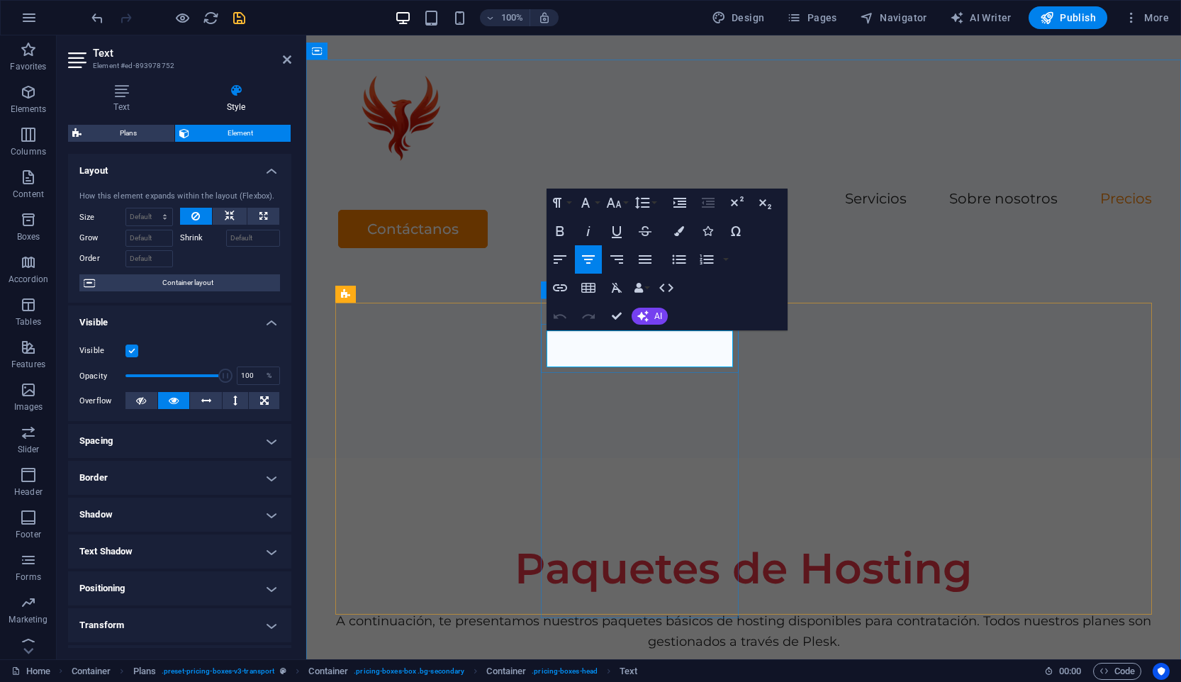
click at [681, 236] on button "Colors" at bounding box center [679, 231] width 27 height 28
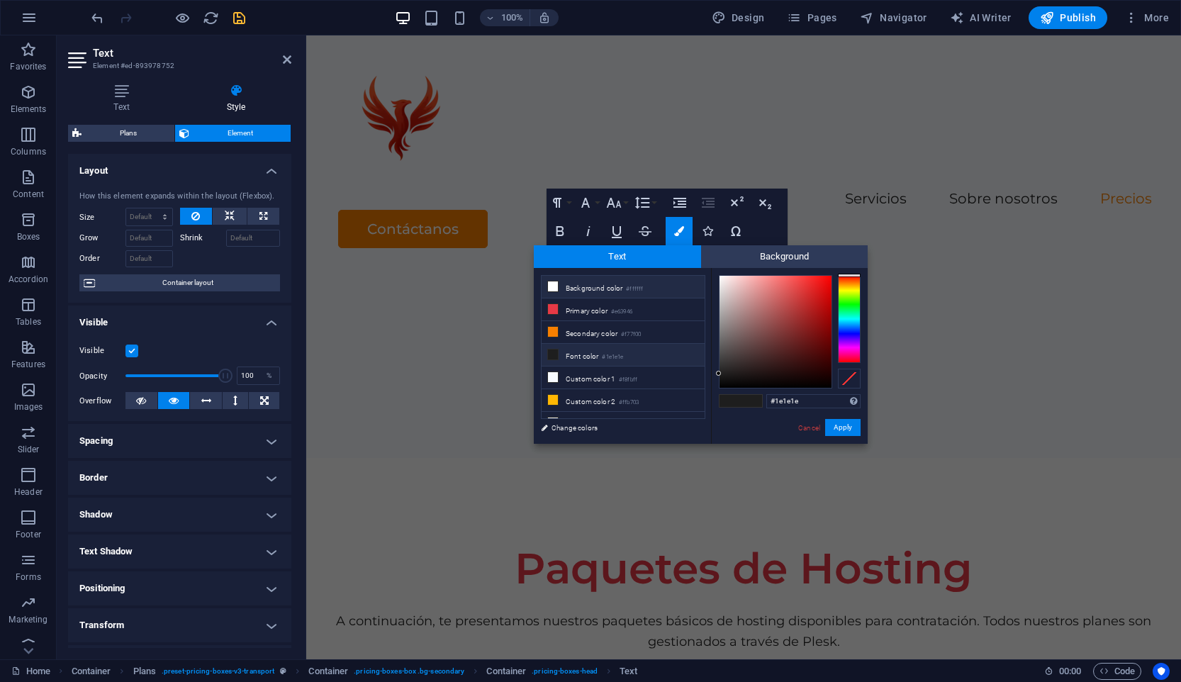
click at [609, 288] on li "Background color #ffffff" at bounding box center [623, 287] width 163 height 23
type input "#ffffff"
click at [846, 429] on button "Apply" at bounding box center [842, 427] width 35 height 17
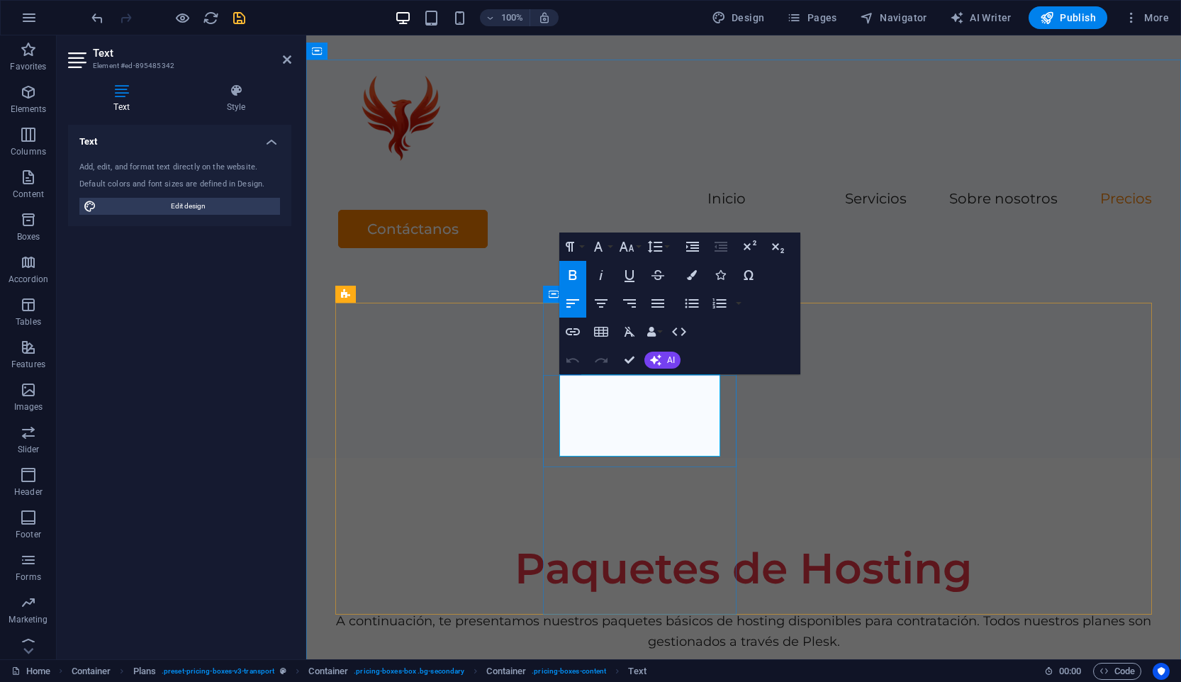
click at [603, 303] on icon "button" at bounding box center [601, 303] width 17 height 17
click at [574, 303] on icon "button" at bounding box center [573, 304] width 13 height 9
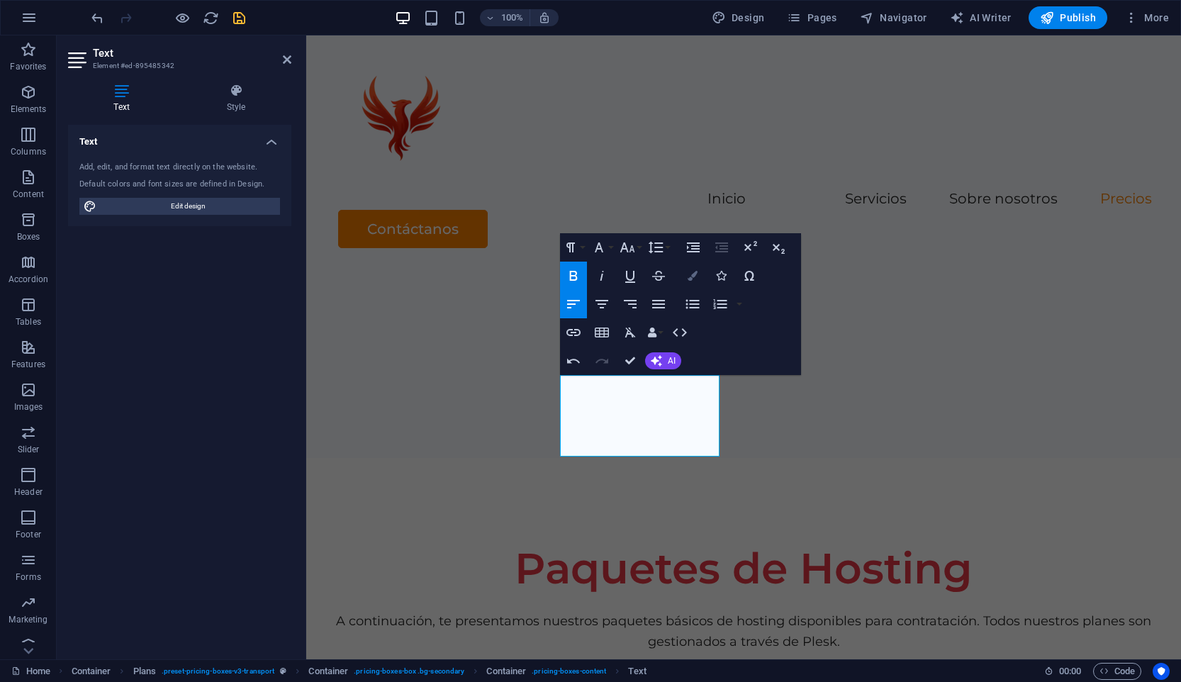
click at [695, 281] on button "Colors" at bounding box center [692, 276] width 27 height 28
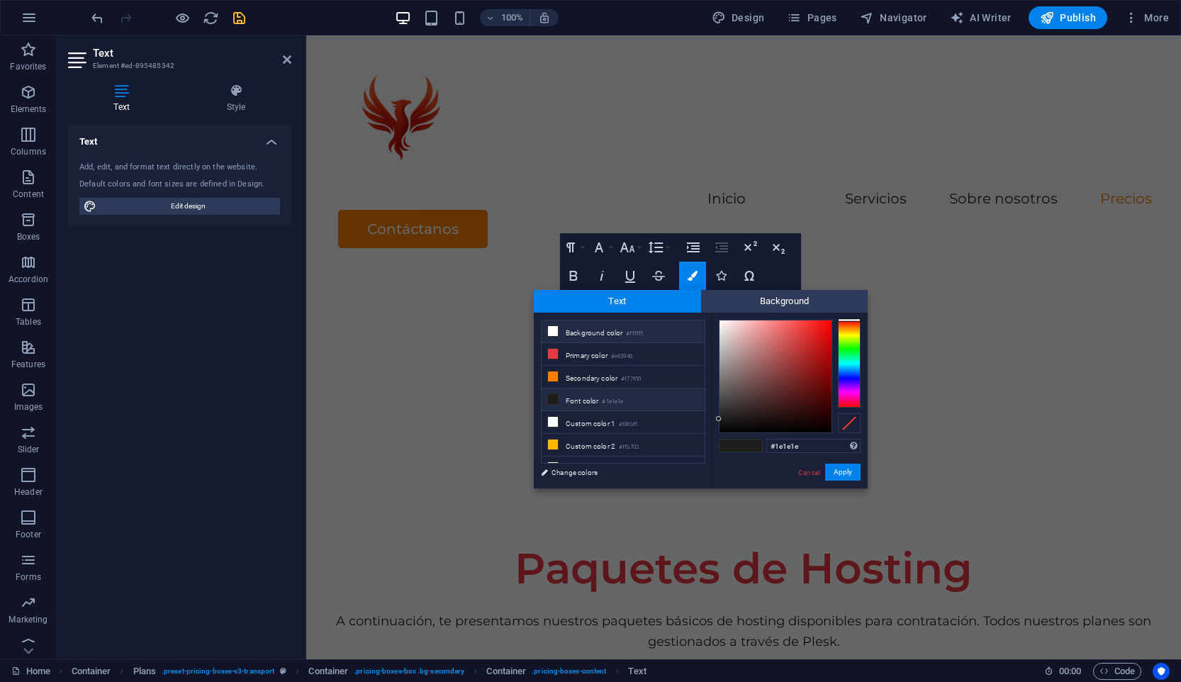
click at [649, 336] on li "Background color #ffffff" at bounding box center [623, 331] width 163 height 23
type input "#ffffff"
click at [843, 469] on button "Apply" at bounding box center [842, 472] width 35 height 17
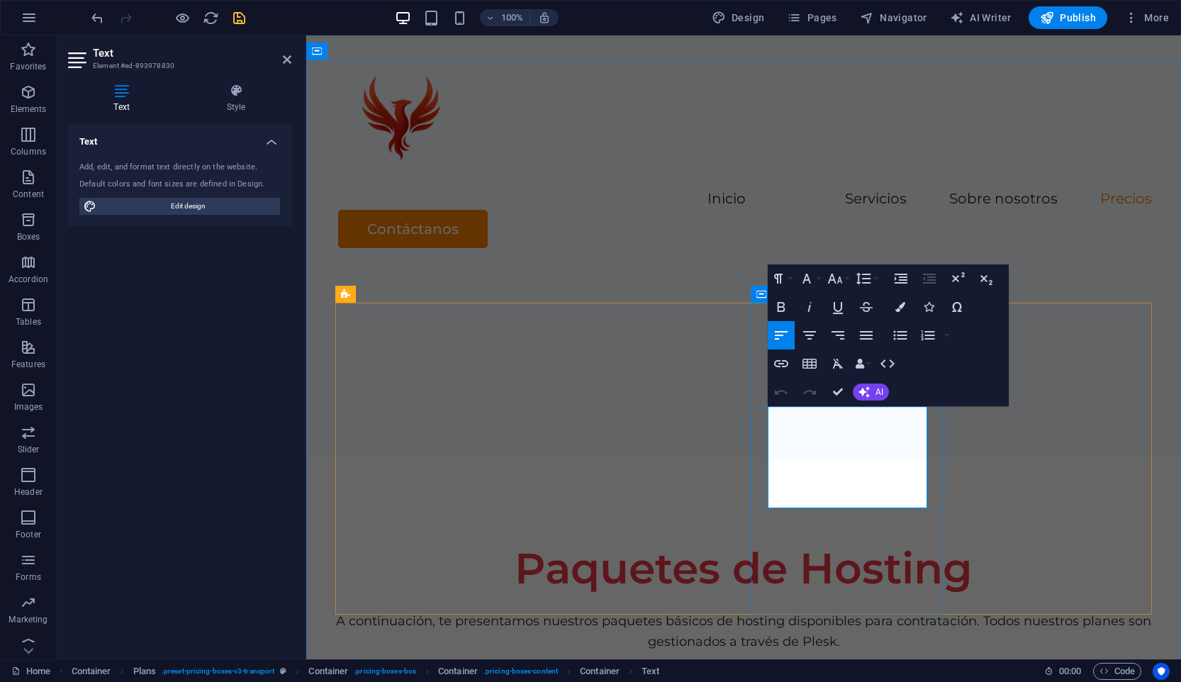
click at [787, 308] on icon "button" at bounding box center [781, 306] width 17 height 17
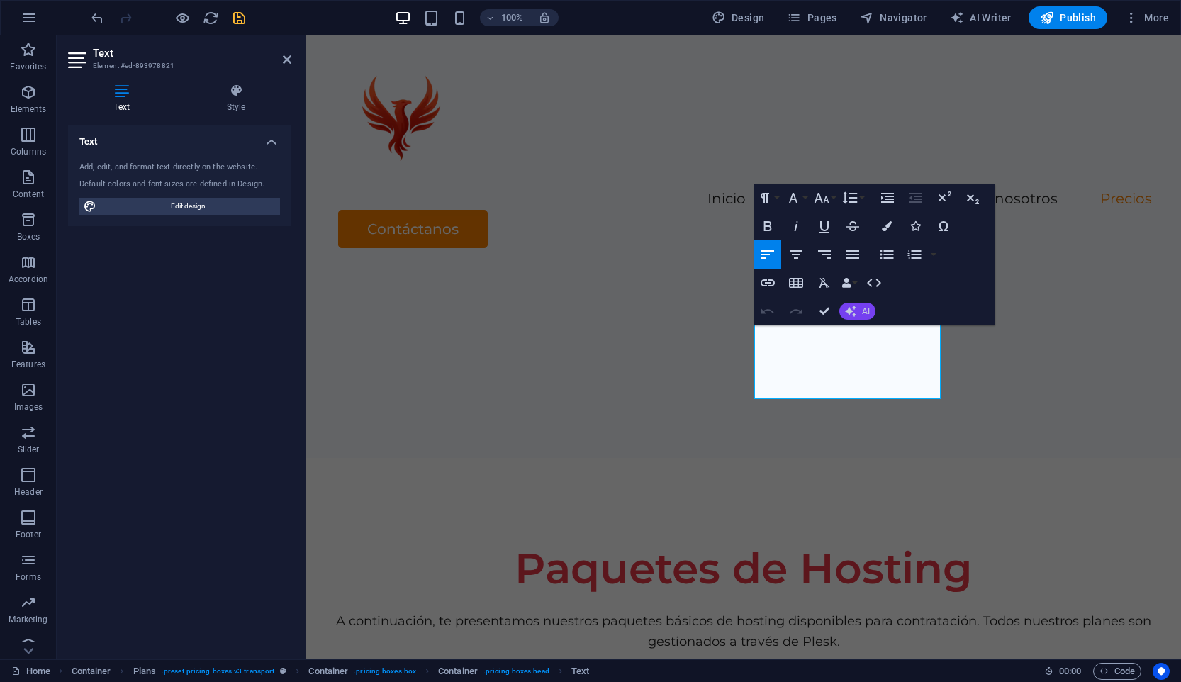
click at [862, 304] on button "AI" at bounding box center [857, 311] width 36 height 17
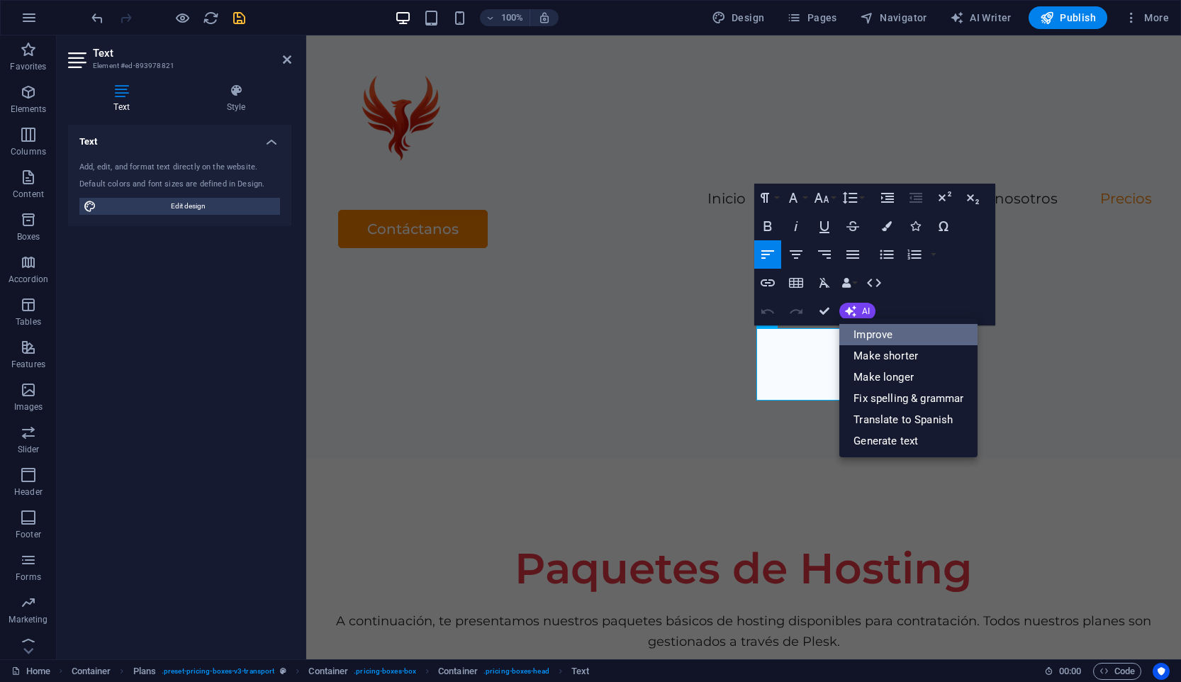
click at [870, 334] on link "Improve" at bounding box center [908, 334] width 138 height 21
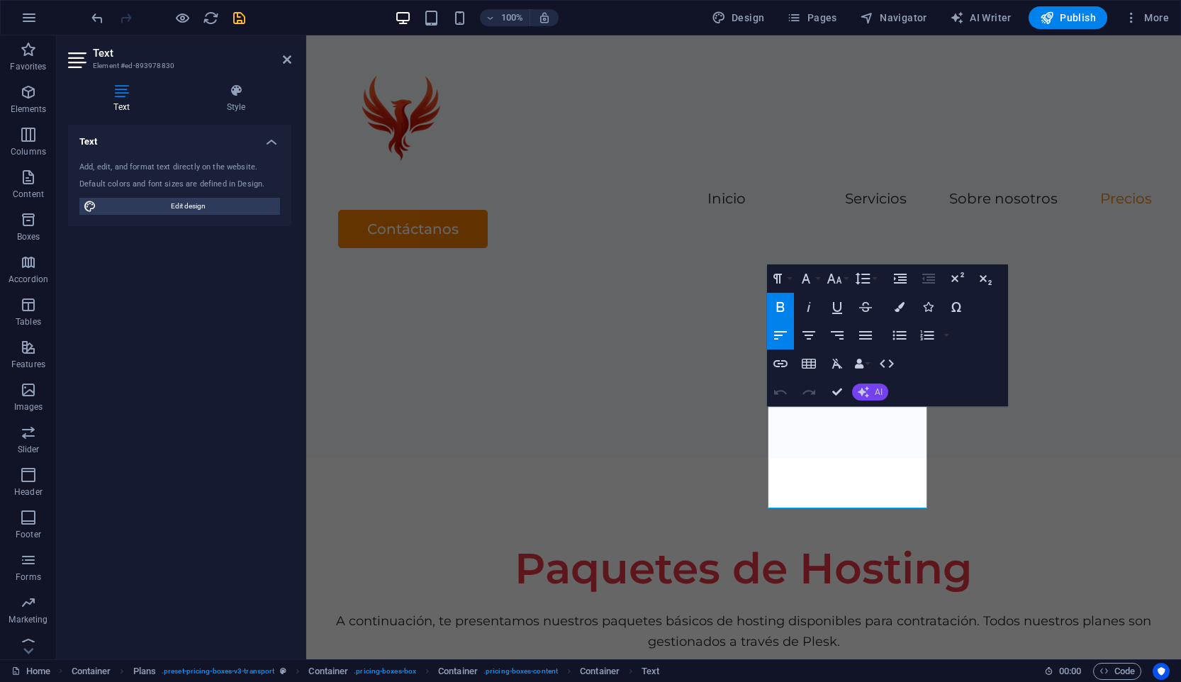
click at [876, 393] on span "AI" at bounding box center [879, 392] width 8 height 9
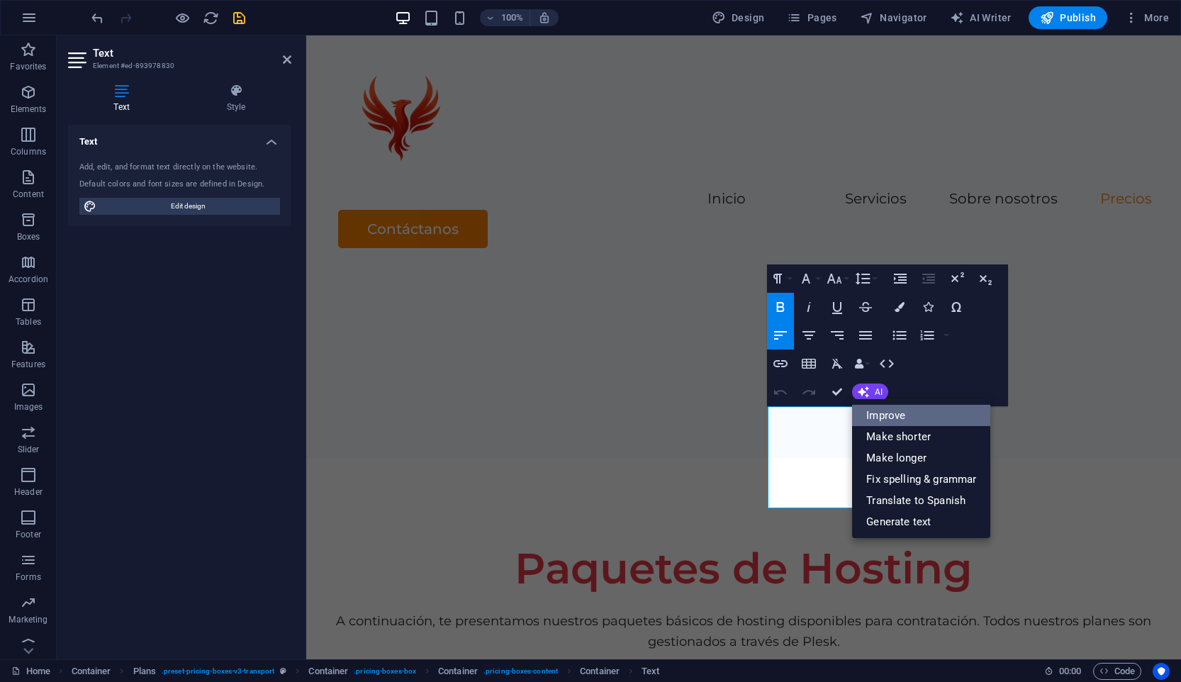
click at [879, 406] on link "Improve" at bounding box center [921, 415] width 138 height 21
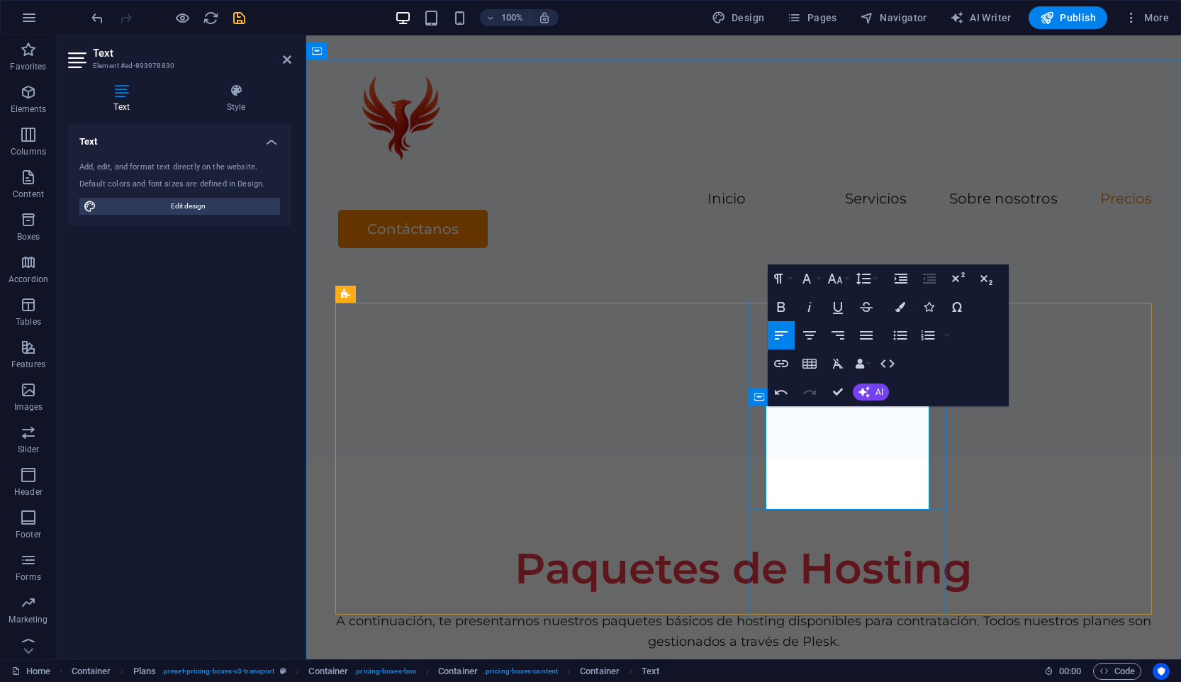
click at [783, 306] on icon "button" at bounding box center [782, 307] width 8 height 10
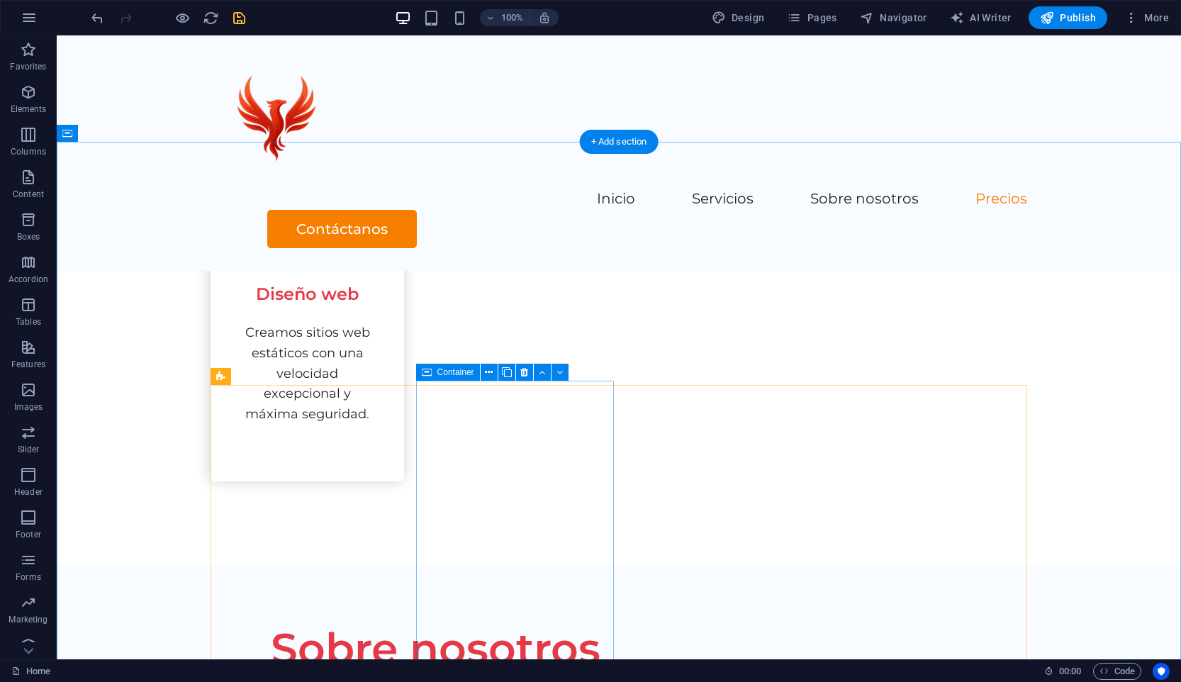
scroll to position [1785, 0]
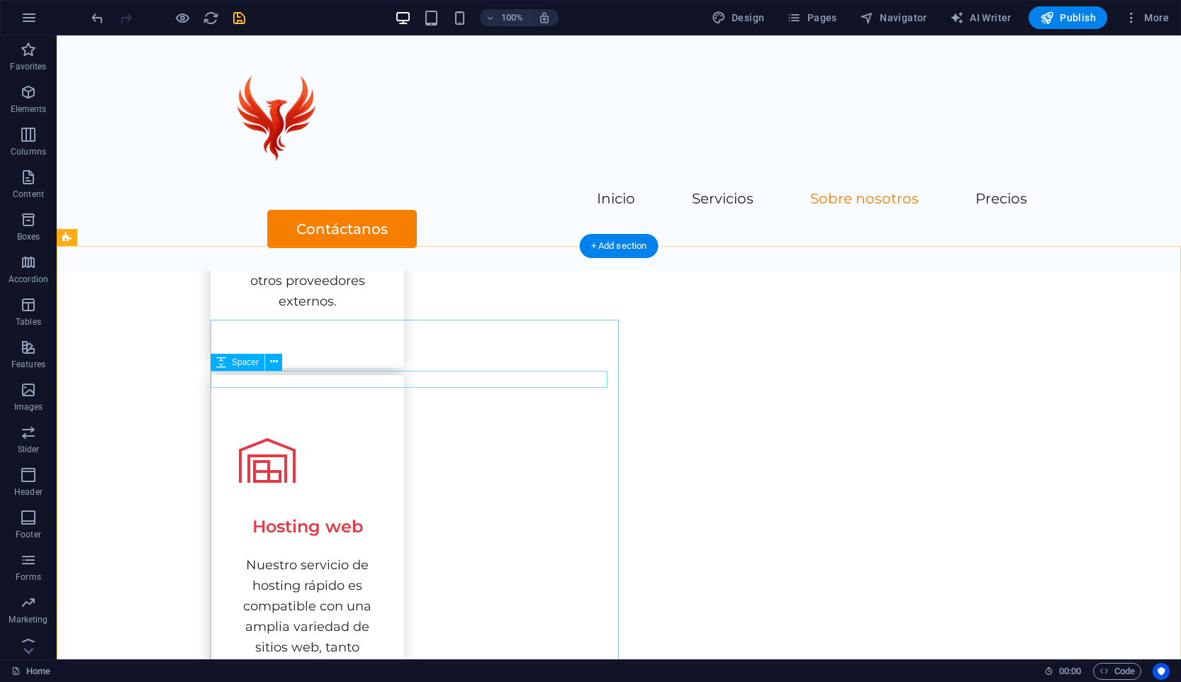
scroll to position [1167, 0]
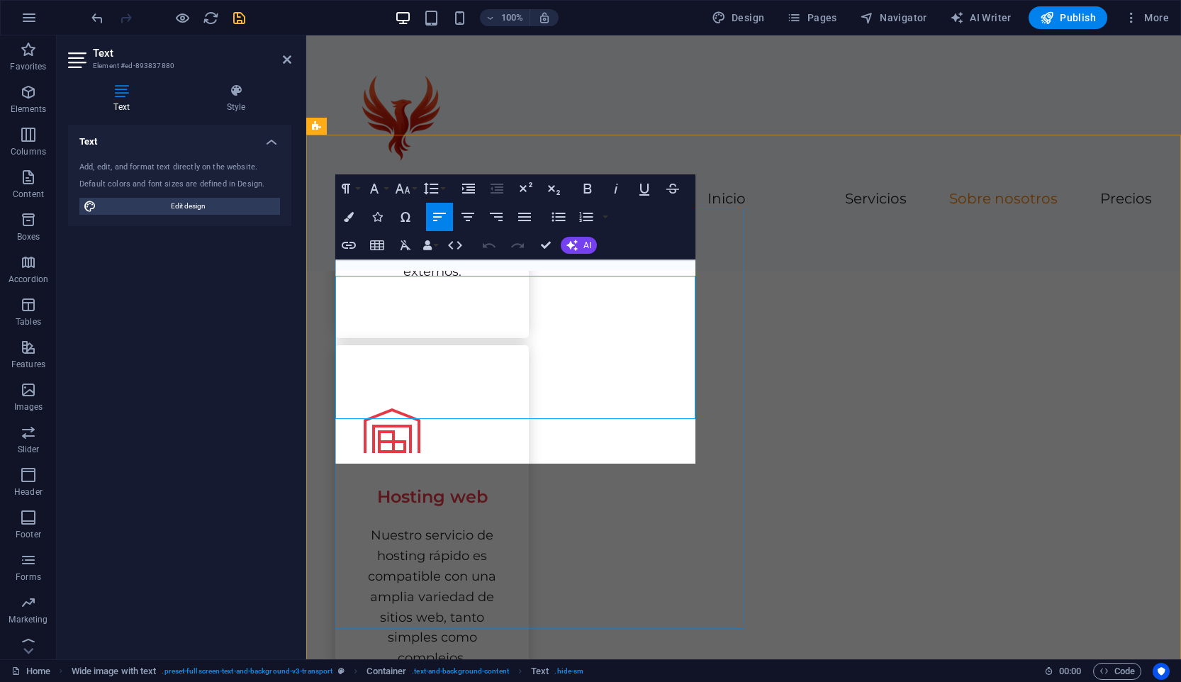
scroll to position [1151, 0]
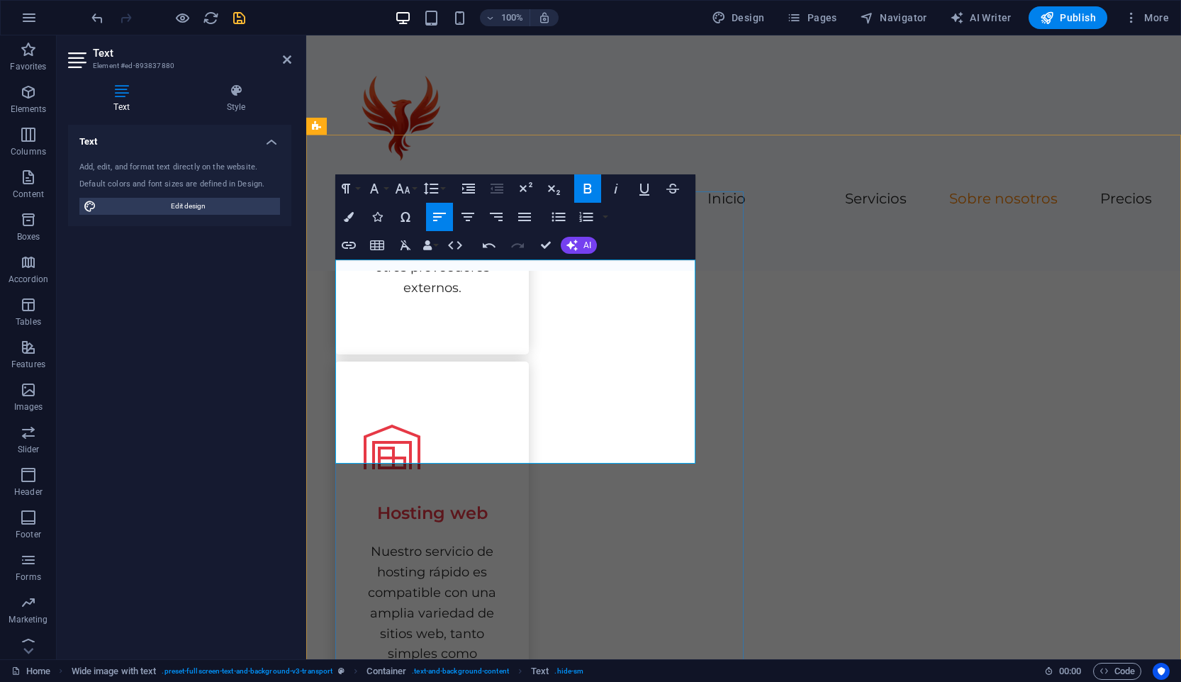
click at [585, 186] on icon "button" at bounding box center [587, 188] width 17 height 17
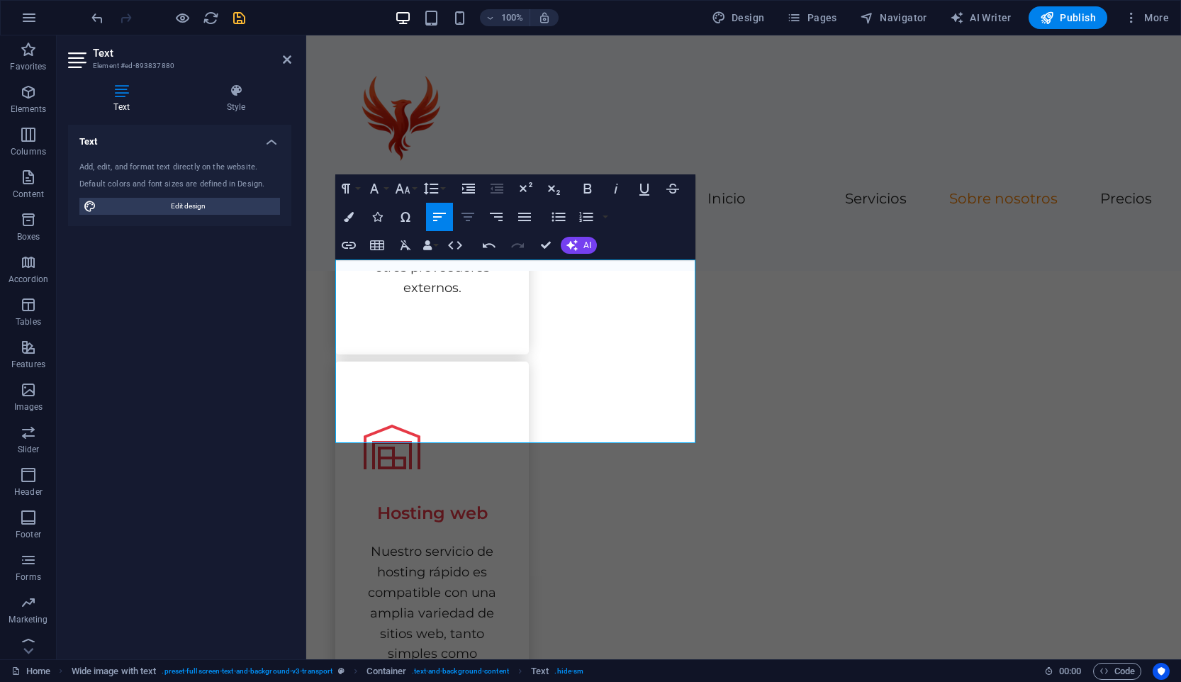
click at [471, 219] on icon "button" at bounding box center [467, 216] width 17 height 17
click at [447, 220] on icon "button" at bounding box center [439, 216] width 17 height 17
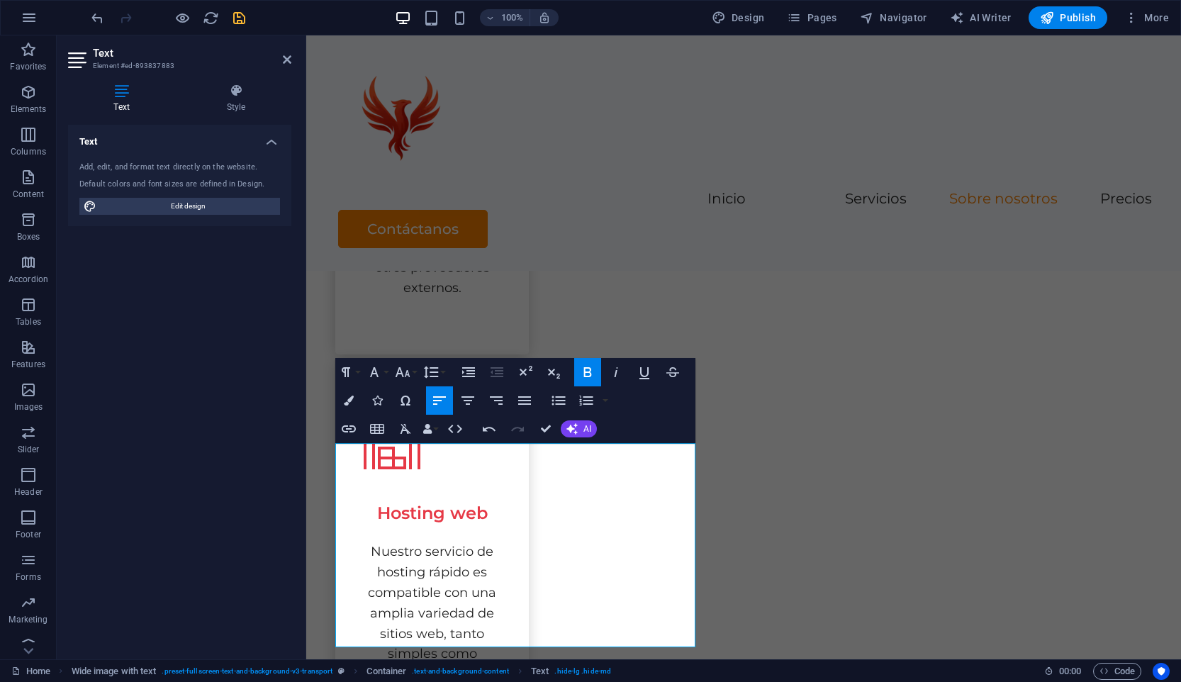
click at [589, 371] on icon "button" at bounding box center [588, 372] width 8 height 10
click at [593, 374] on icon "button" at bounding box center [587, 372] width 17 height 17
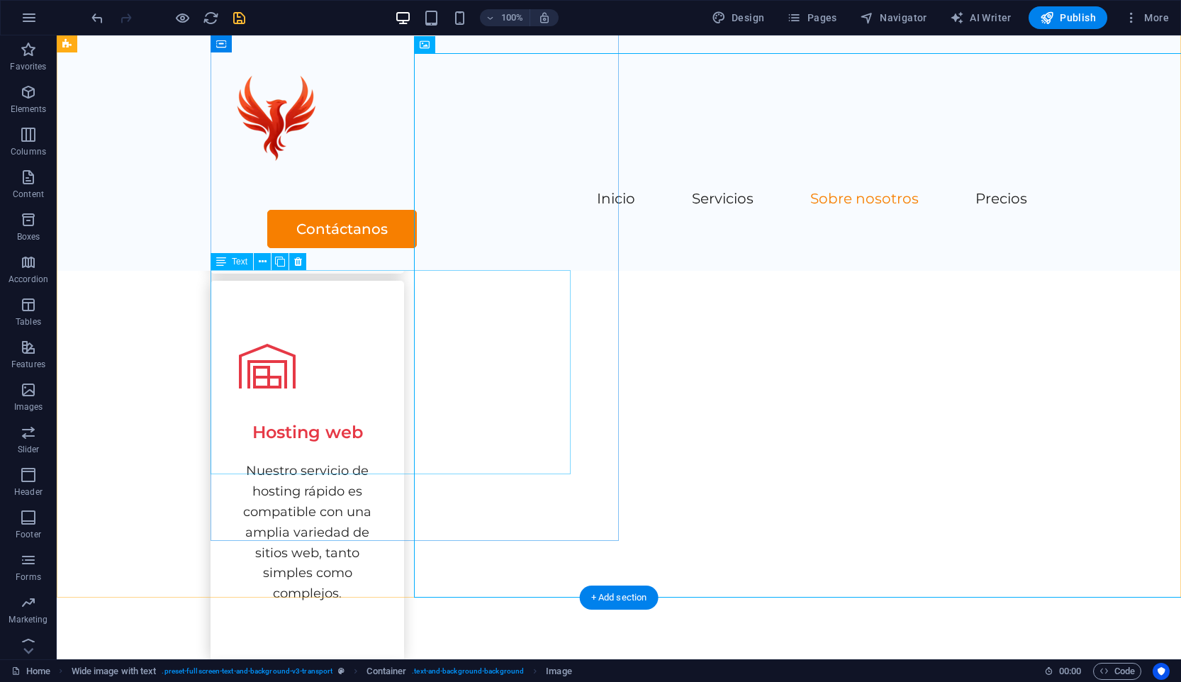
scroll to position [1217, 0]
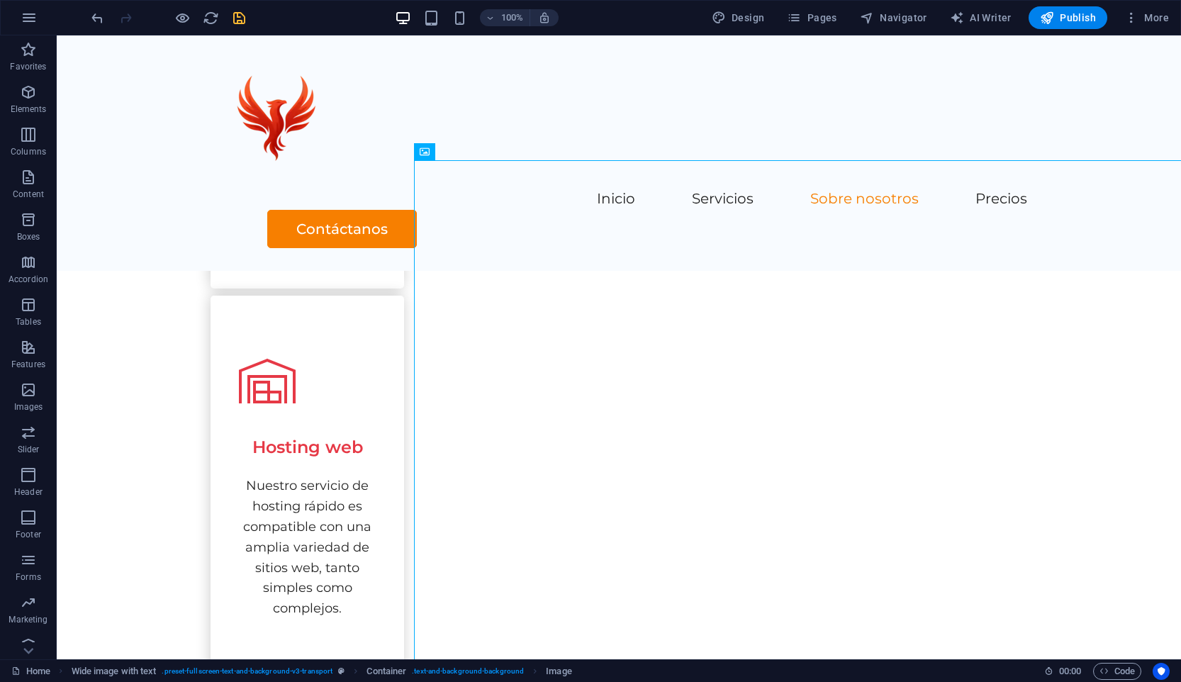
click at [243, 22] on icon "save" at bounding box center [239, 18] width 16 height 16
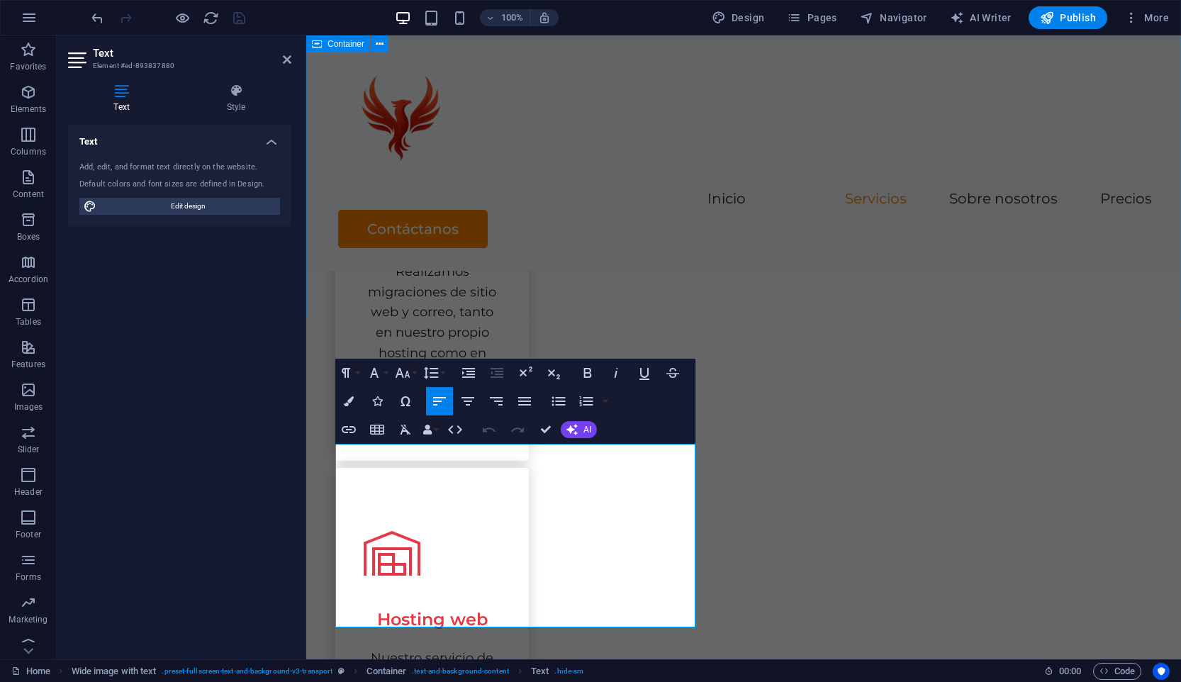
scroll to position [1164, 0]
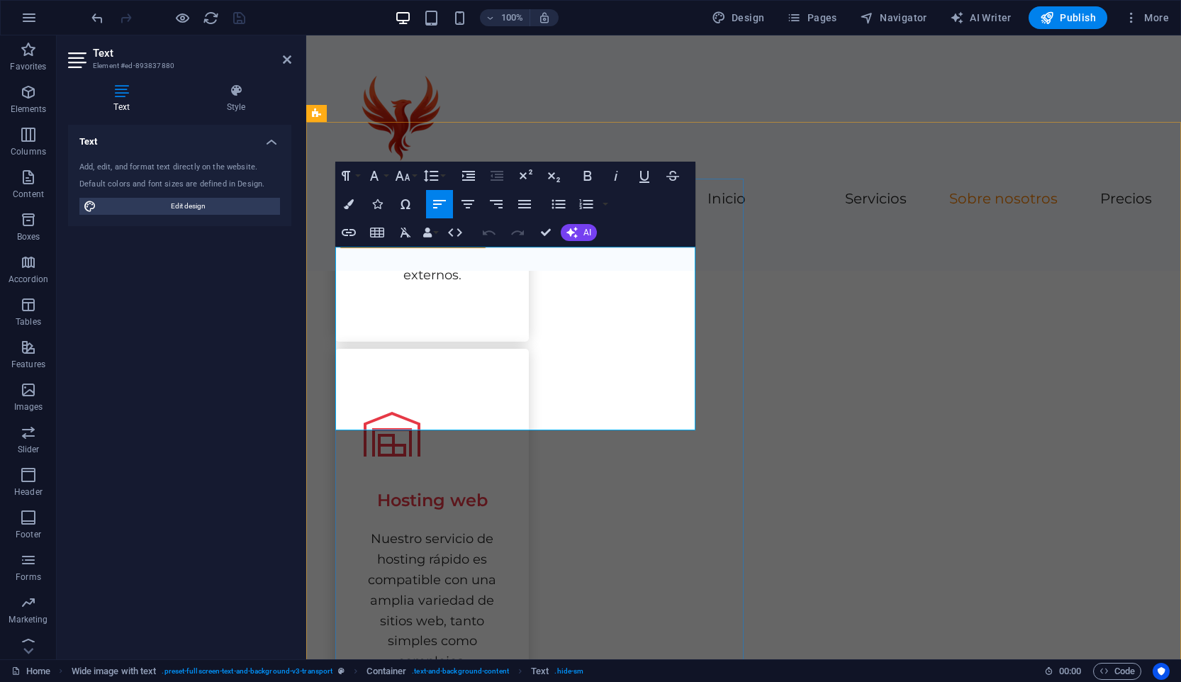
click at [583, 176] on icon "button" at bounding box center [587, 175] width 17 height 17
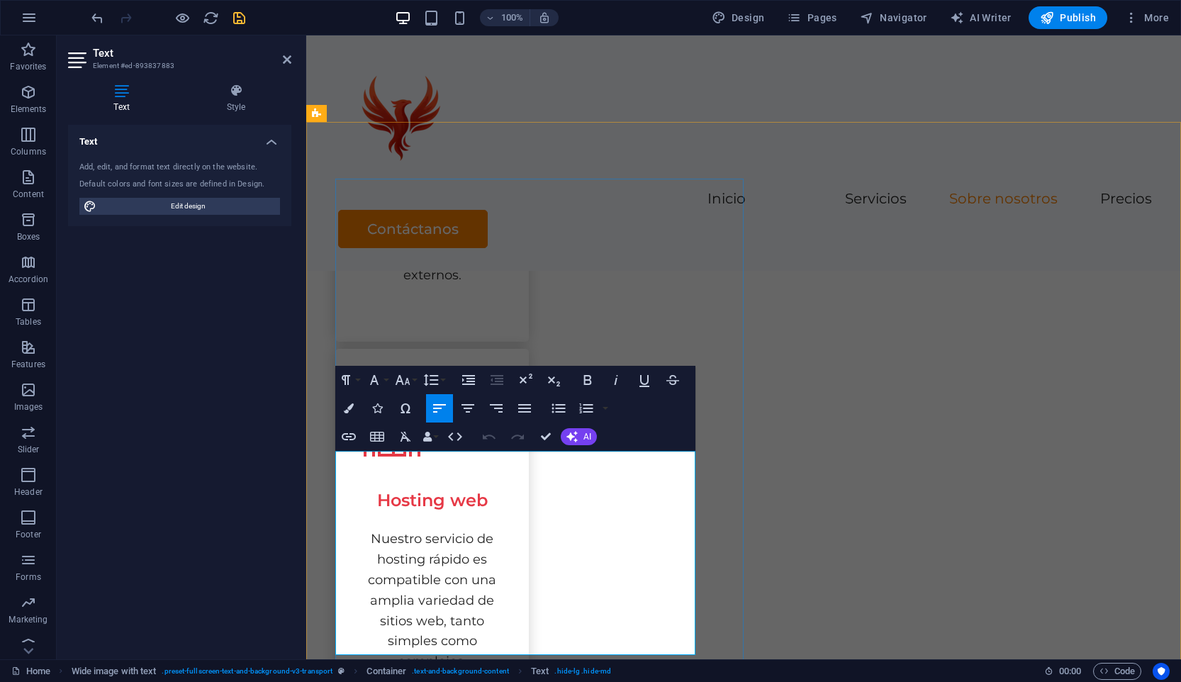
click at [352, 410] on icon "button" at bounding box center [349, 408] width 10 height 10
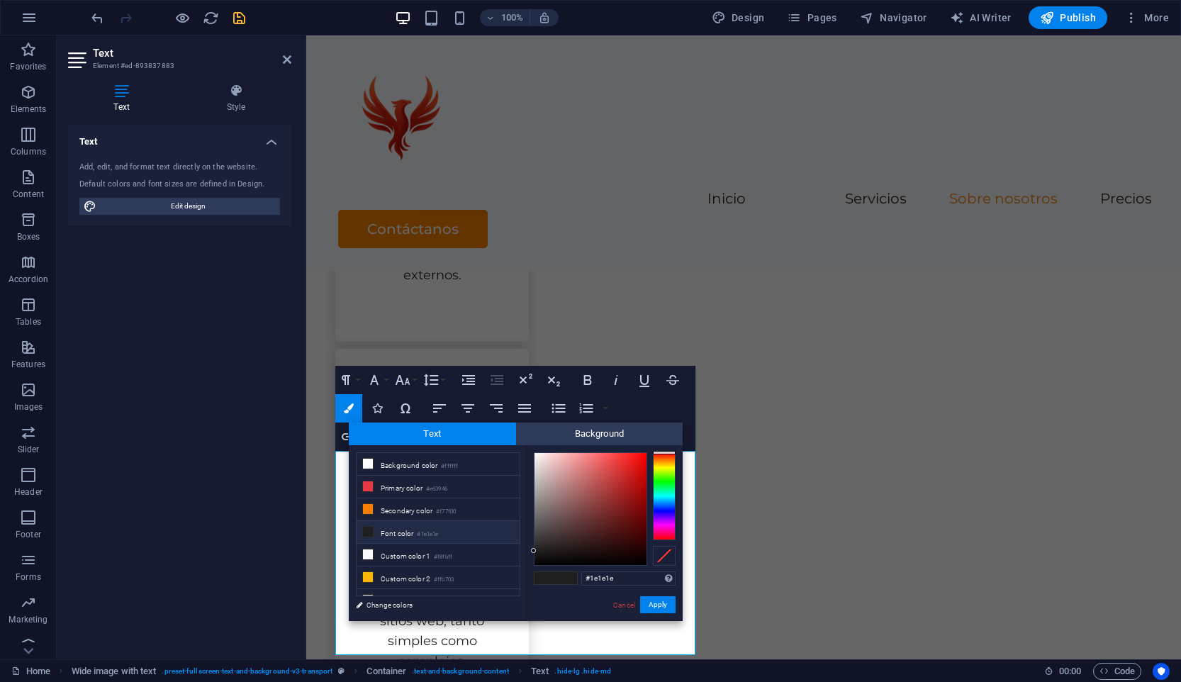
click at [437, 532] on small "#1e1e1e" at bounding box center [427, 534] width 21 height 10
click at [659, 604] on button "Apply" at bounding box center [657, 604] width 35 height 17
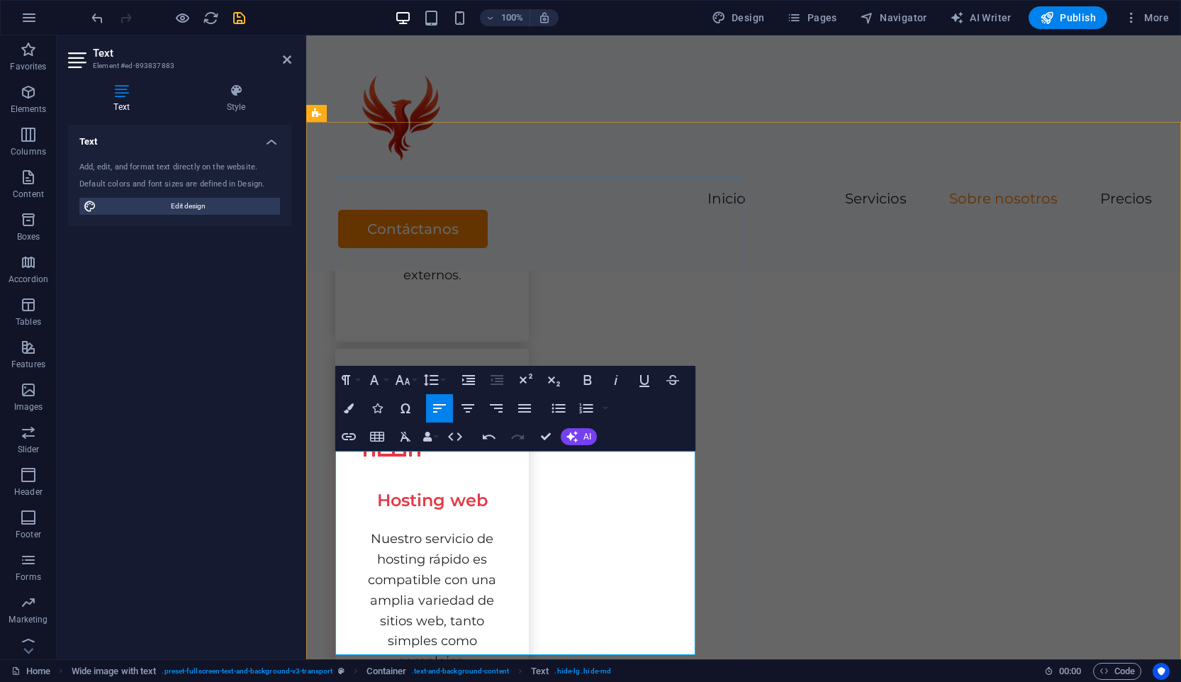
click at [357, 405] on button "Colors" at bounding box center [348, 408] width 27 height 28
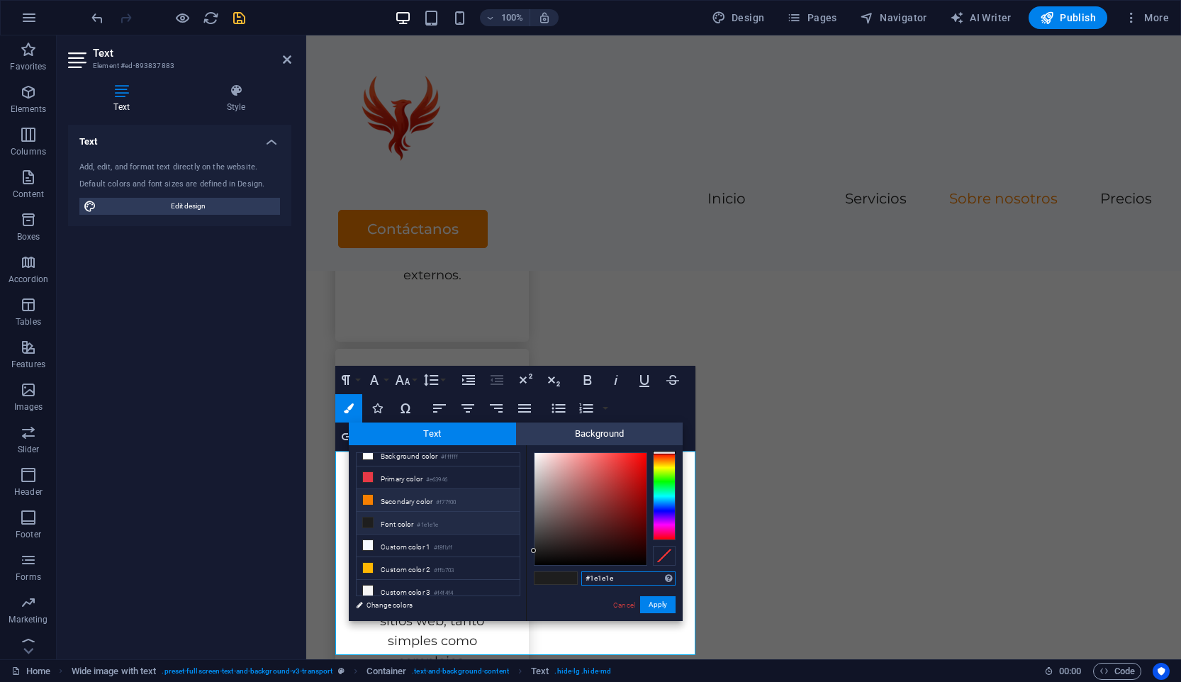
scroll to position [9, 0]
click at [663, 601] on button "Apply" at bounding box center [657, 604] width 35 height 17
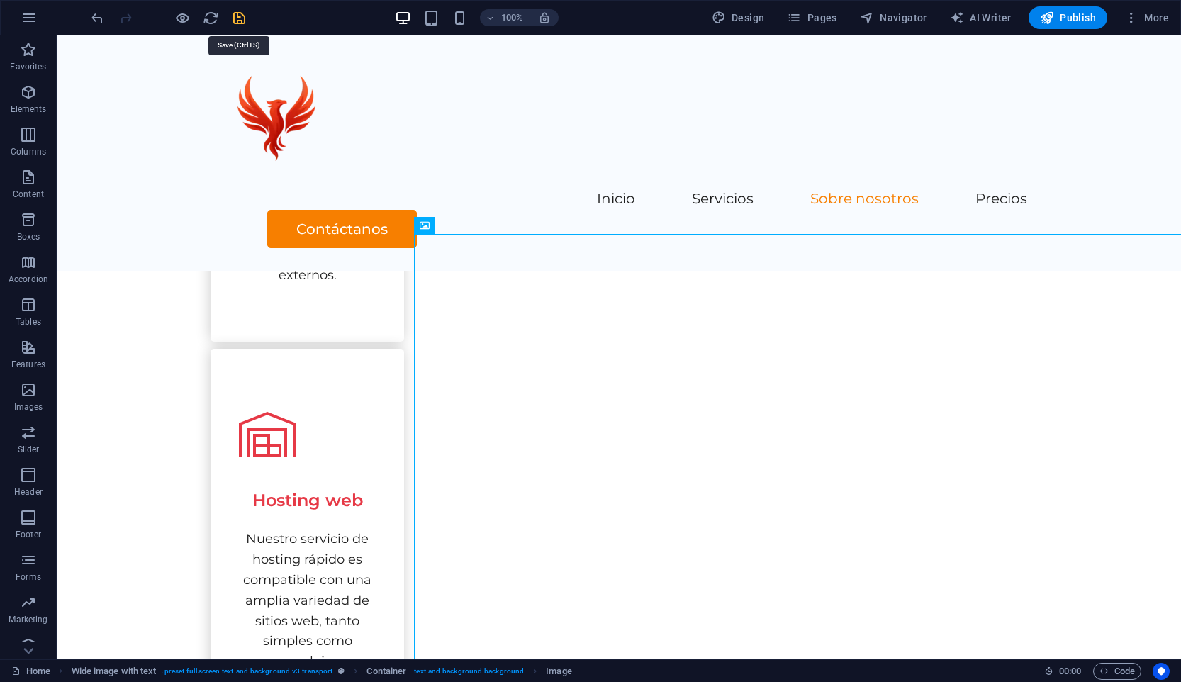
click at [236, 18] on icon "save" at bounding box center [239, 18] width 16 height 16
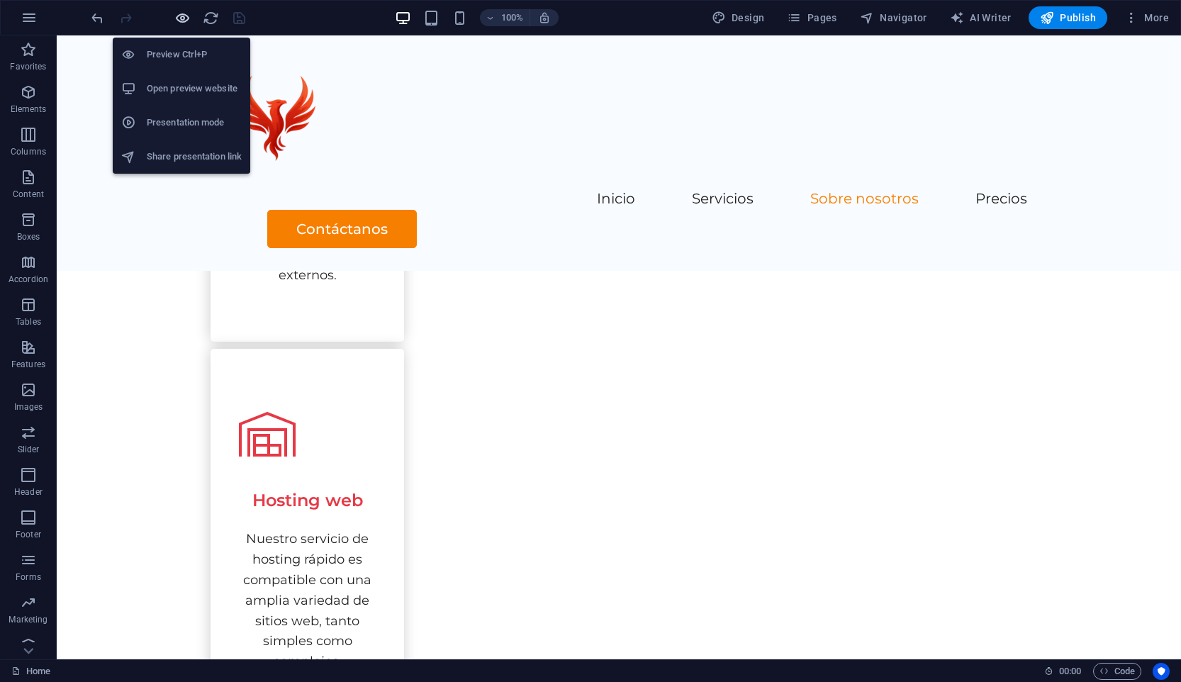
click at [179, 18] on icon "button" at bounding box center [182, 18] width 16 height 16
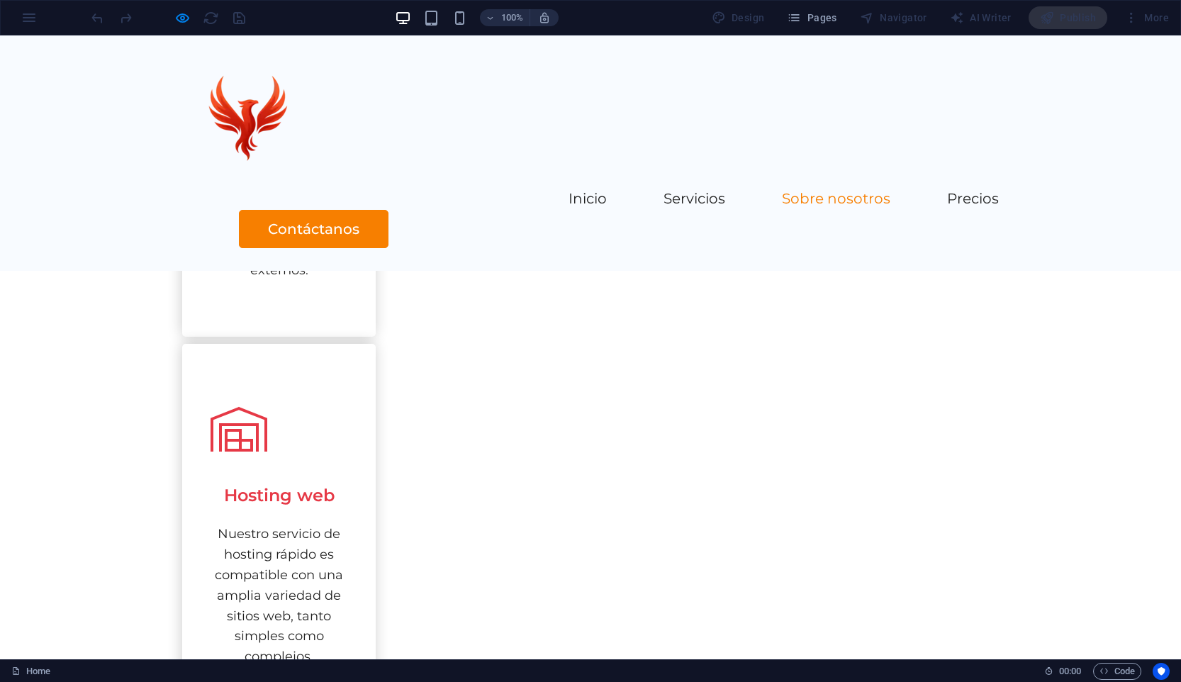
scroll to position [1217, 0]
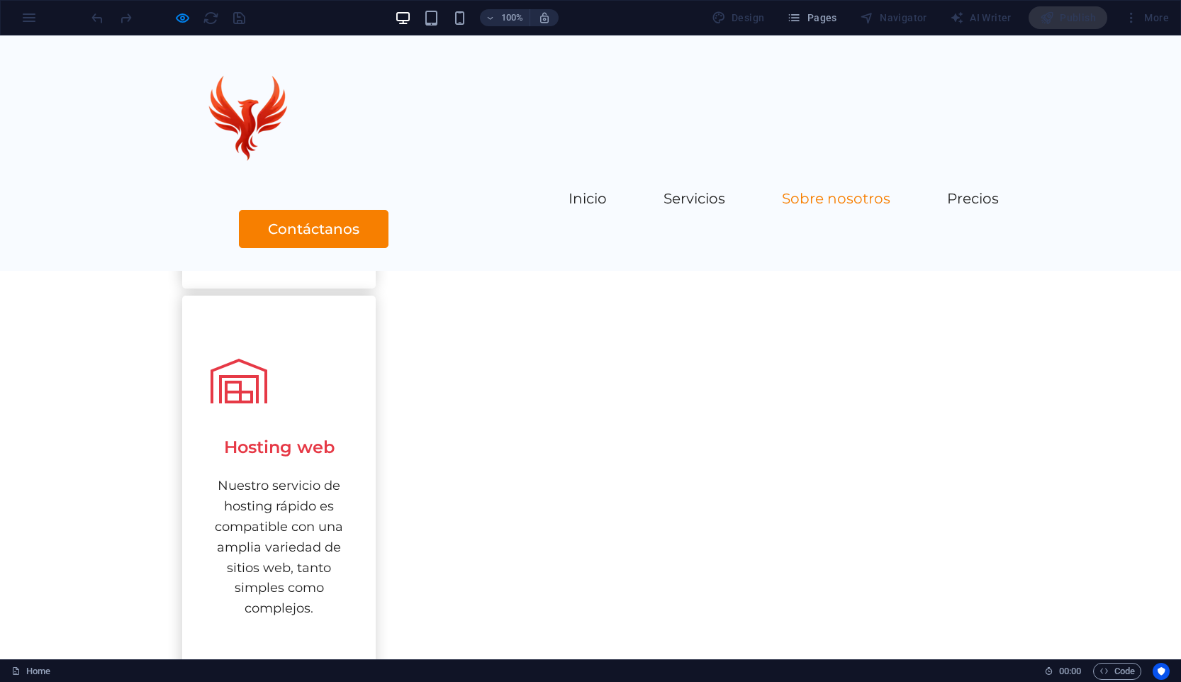
click at [186, 26] on div at bounding box center [168, 17] width 159 height 23
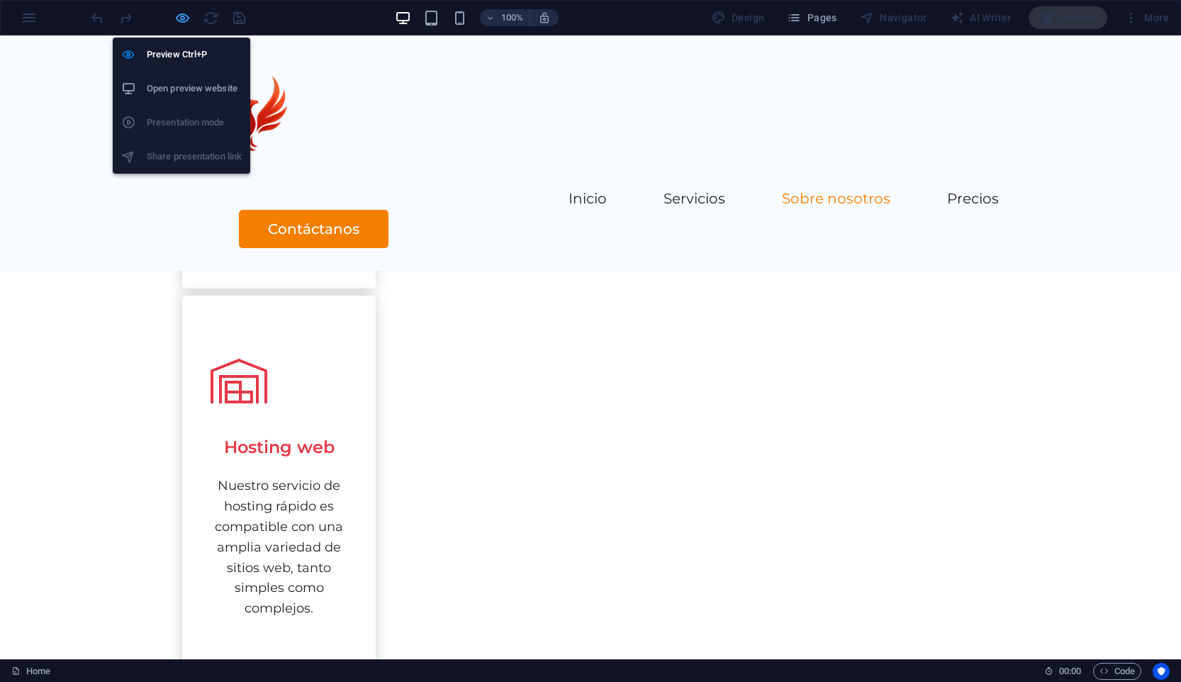
click at [176, 23] on icon "button" at bounding box center [182, 18] width 16 height 16
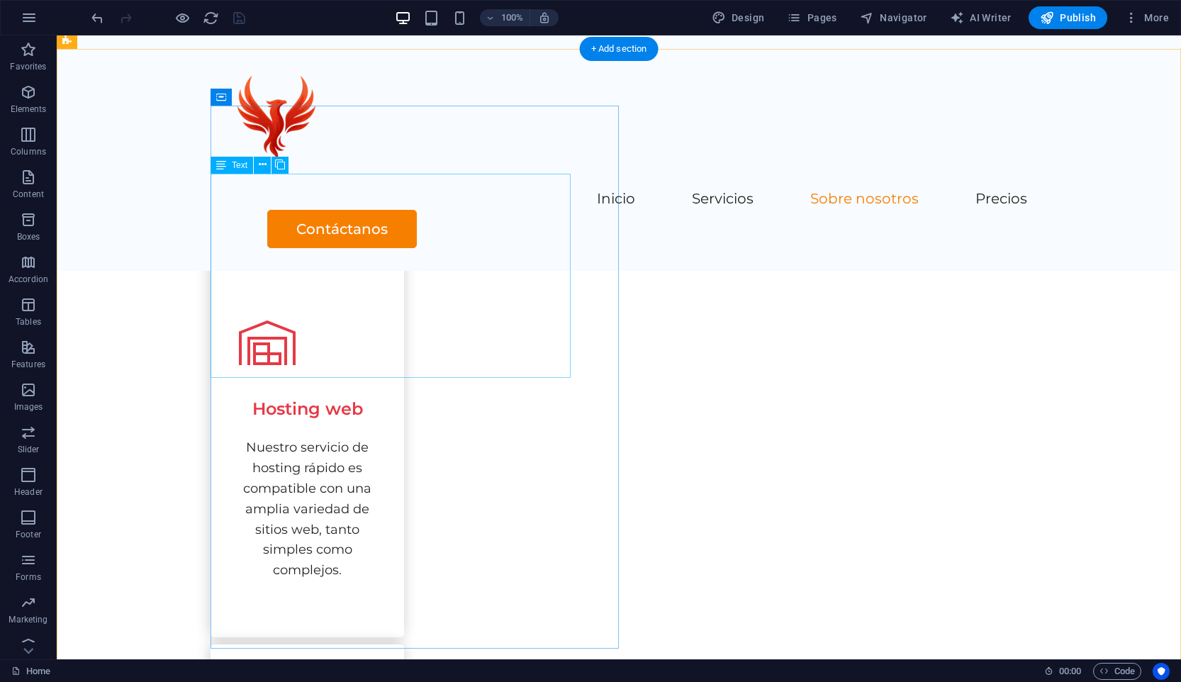
scroll to position [1284, 0]
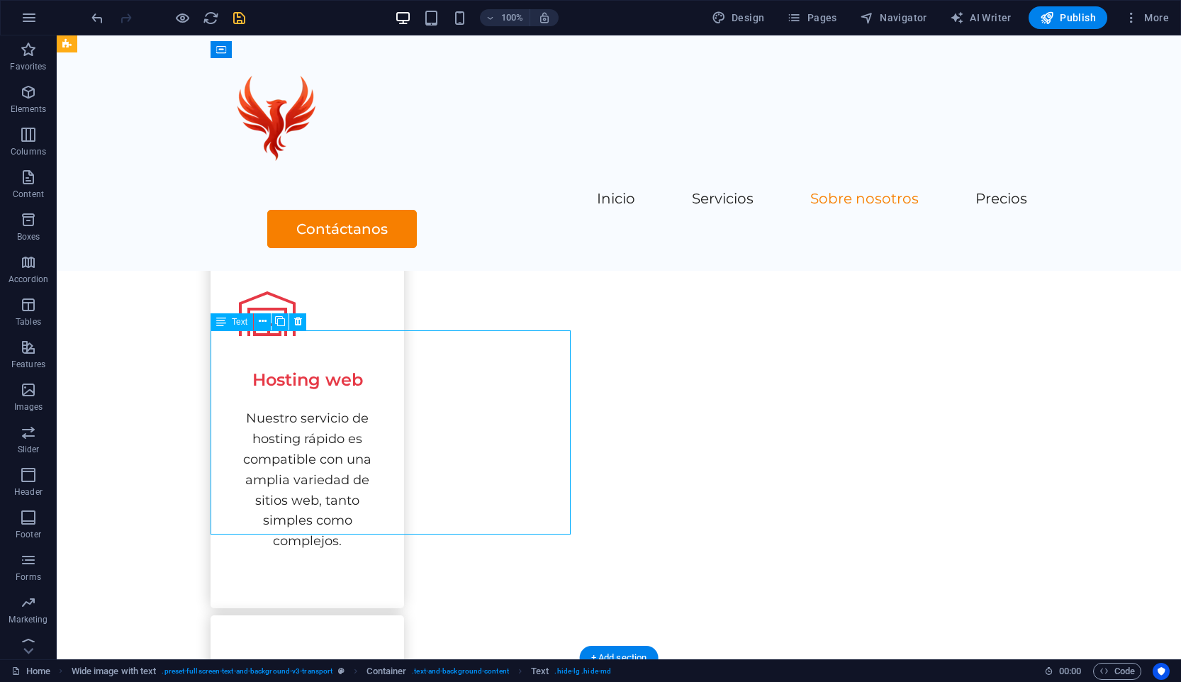
click at [248, 21] on div "100% Design Pages Navigator AI Writer Publish More" at bounding box center [632, 17] width 1086 height 23
click at [240, 20] on icon "save" at bounding box center [239, 18] width 16 height 16
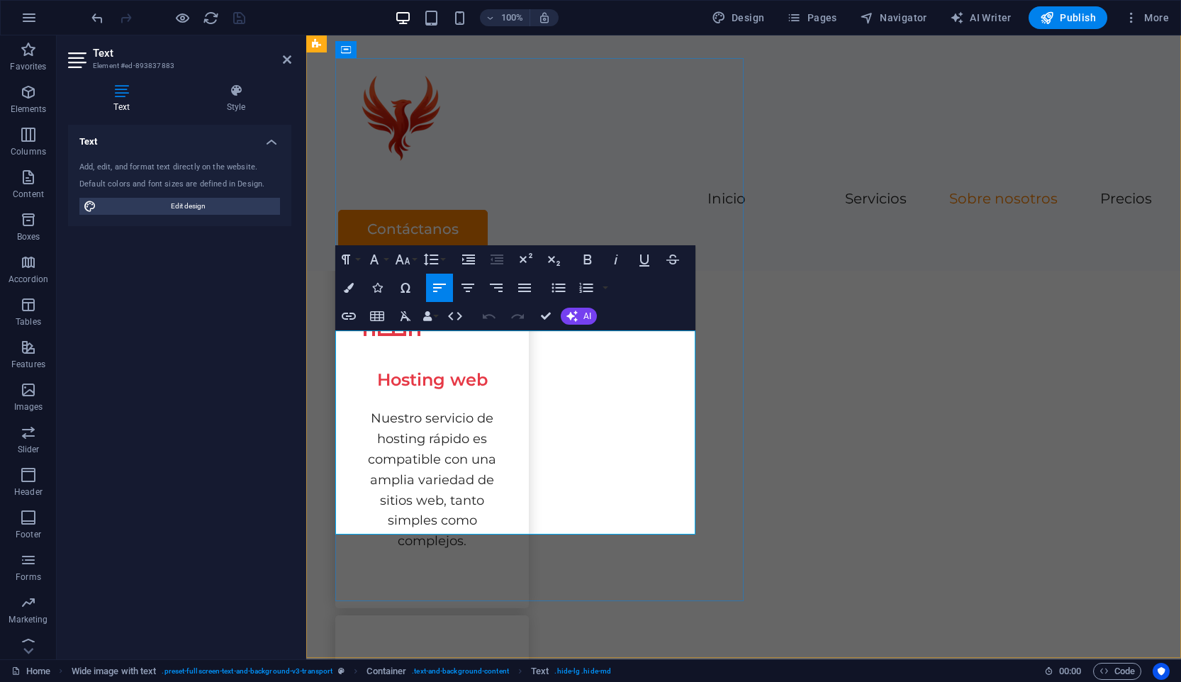
copy span "“Para mí, esto no es solo un trabajo: es una pasión. Me motiva ayudar a las per…"
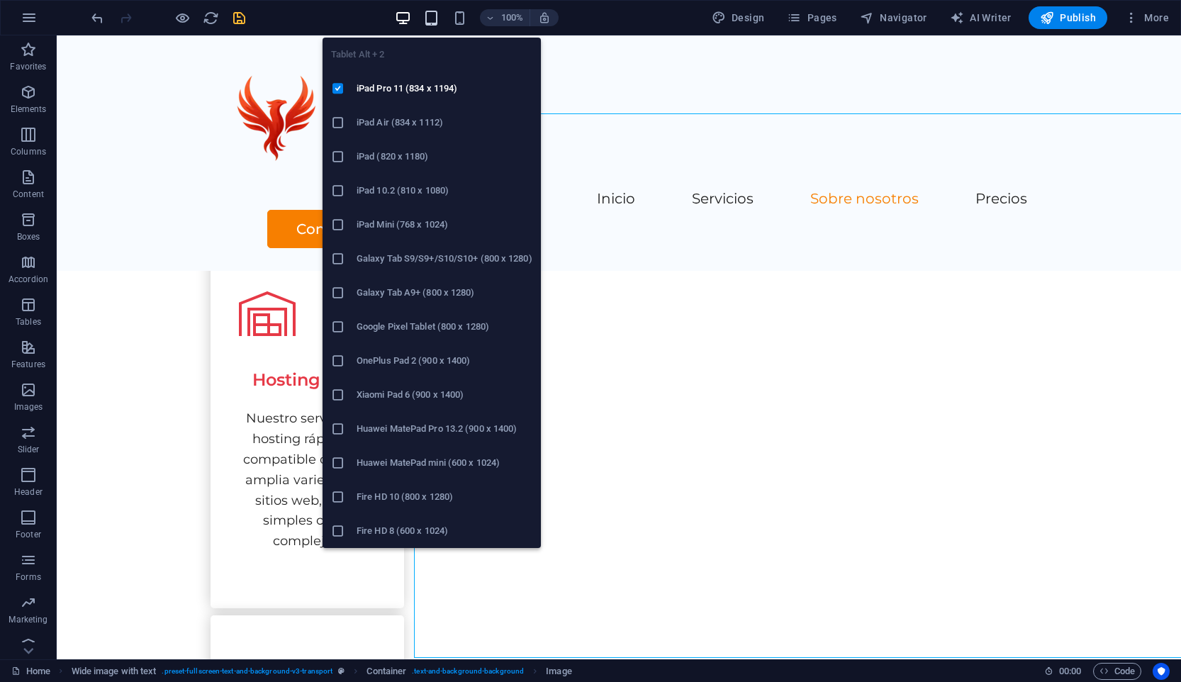
click at [435, 21] on icon "button" at bounding box center [431, 18] width 16 height 16
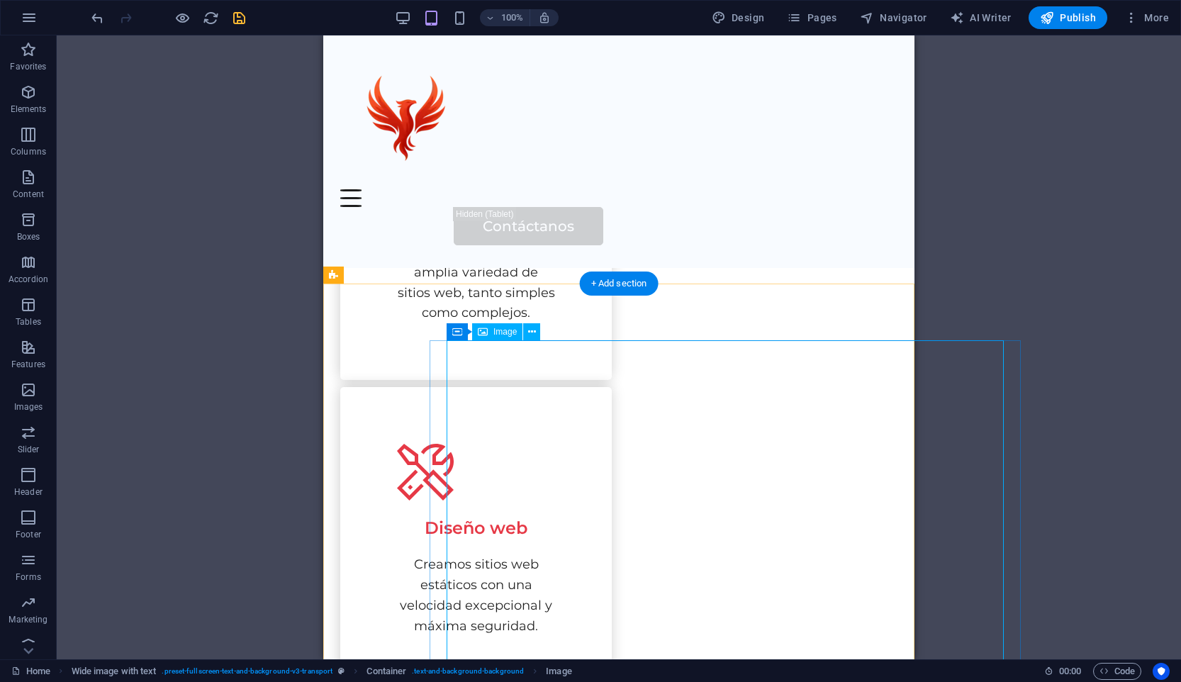
scroll to position [1653, 0]
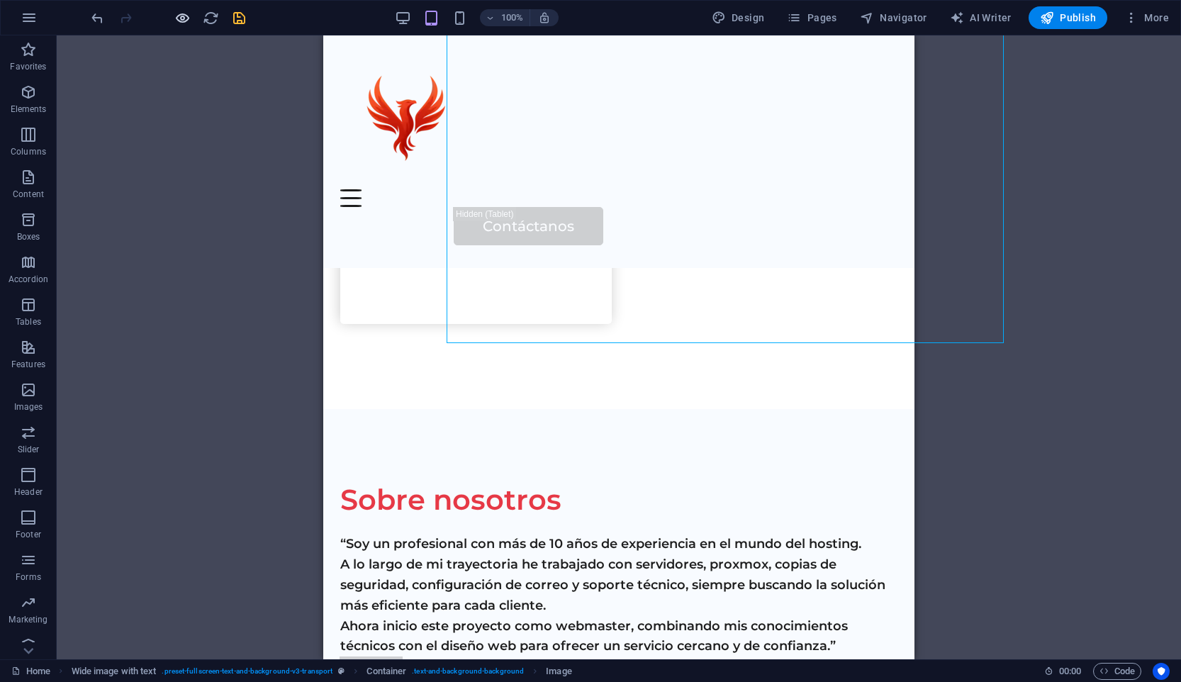
click at [179, 16] on icon "button" at bounding box center [182, 18] width 16 height 16
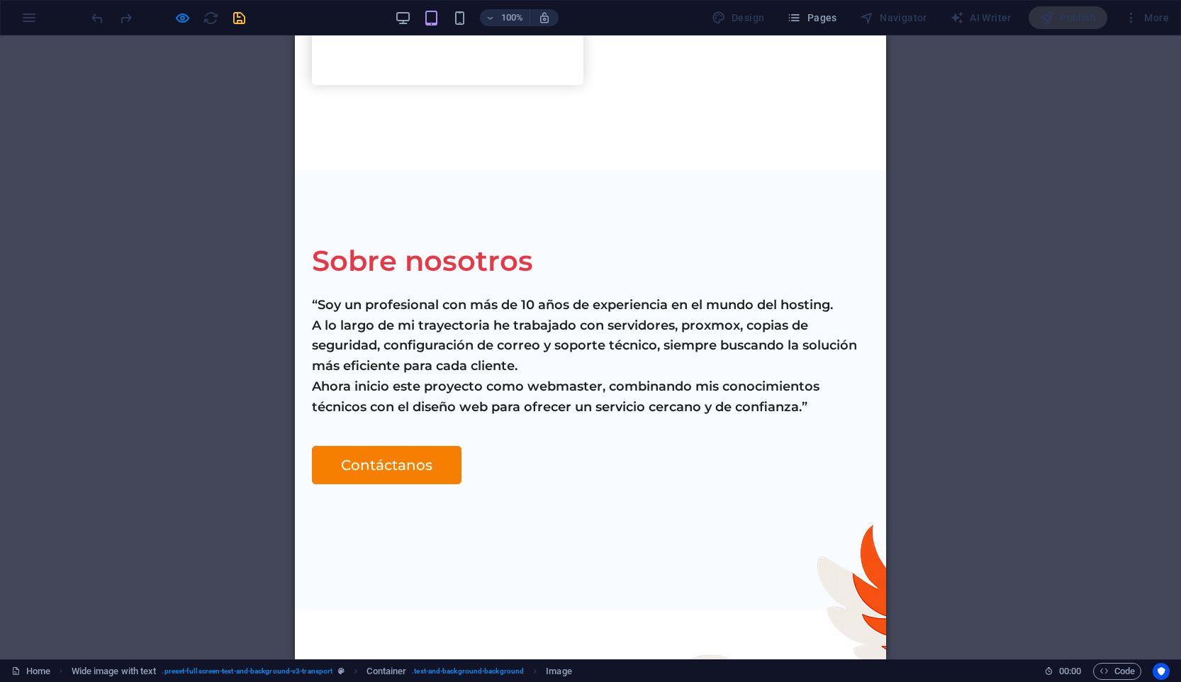
scroll to position [1431, 0]
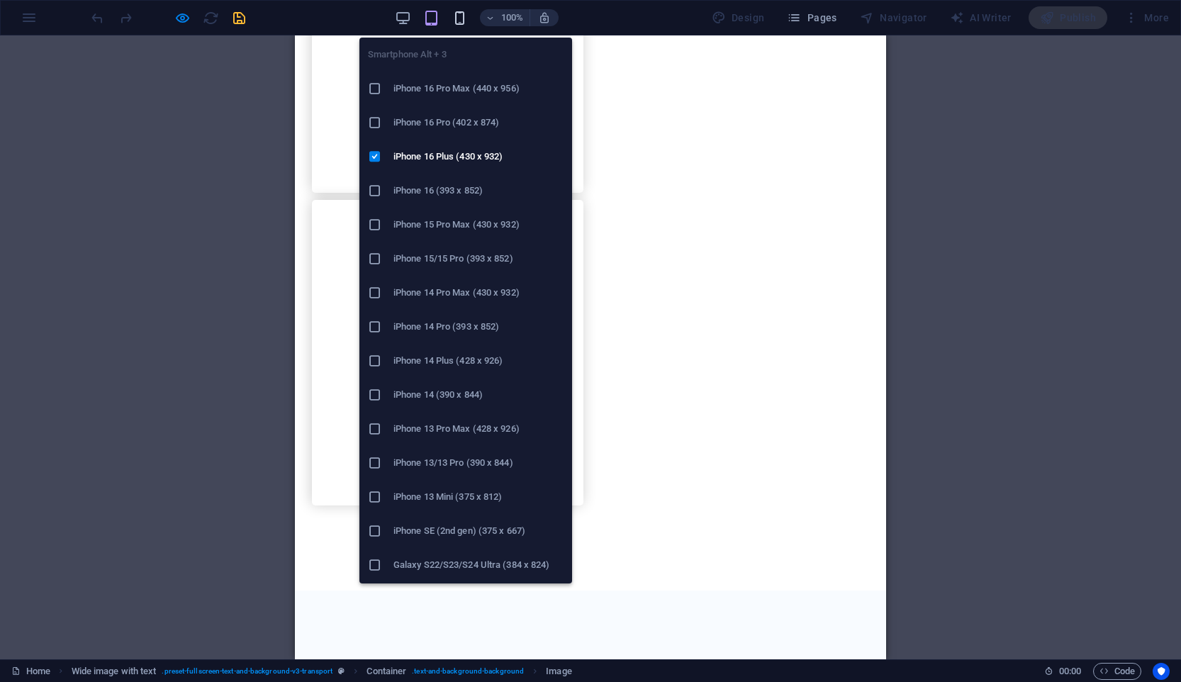
click at [456, 11] on icon "button" at bounding box center [459, 18] width 16 height 16
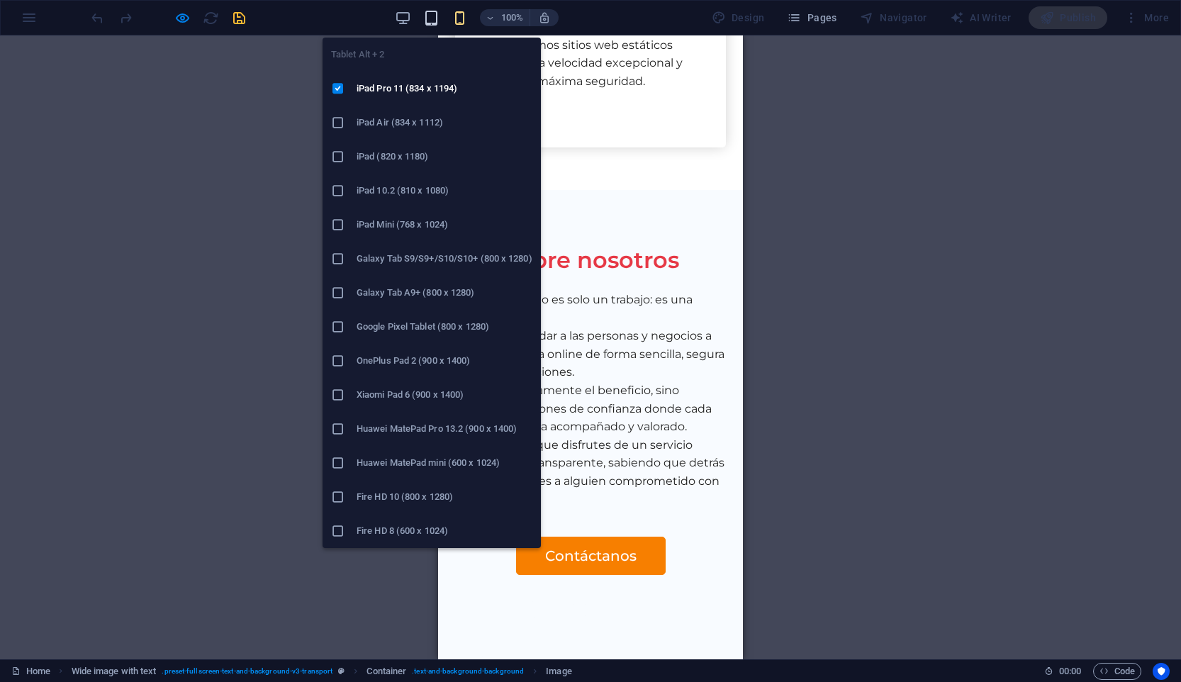
click at [432, 16] on icon "button" at bounding box center [431, 18] width 16 height 16
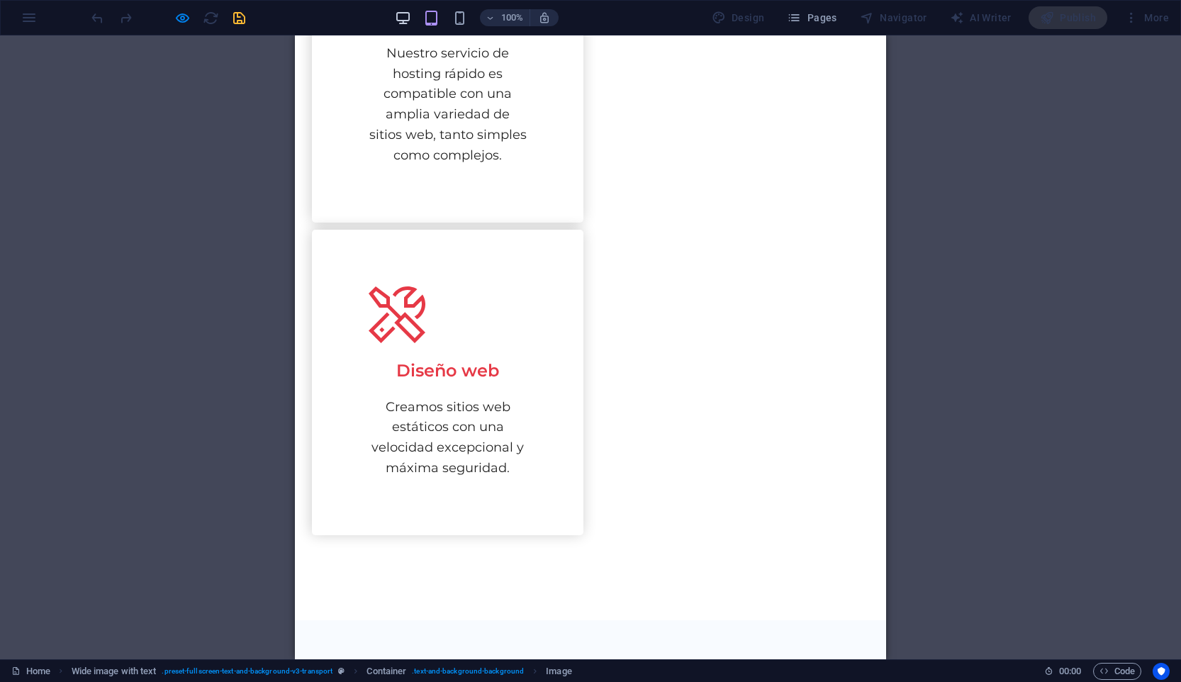
click at [410, 18] on icon "button" at bounding box center [403, 18] width 16 height 16
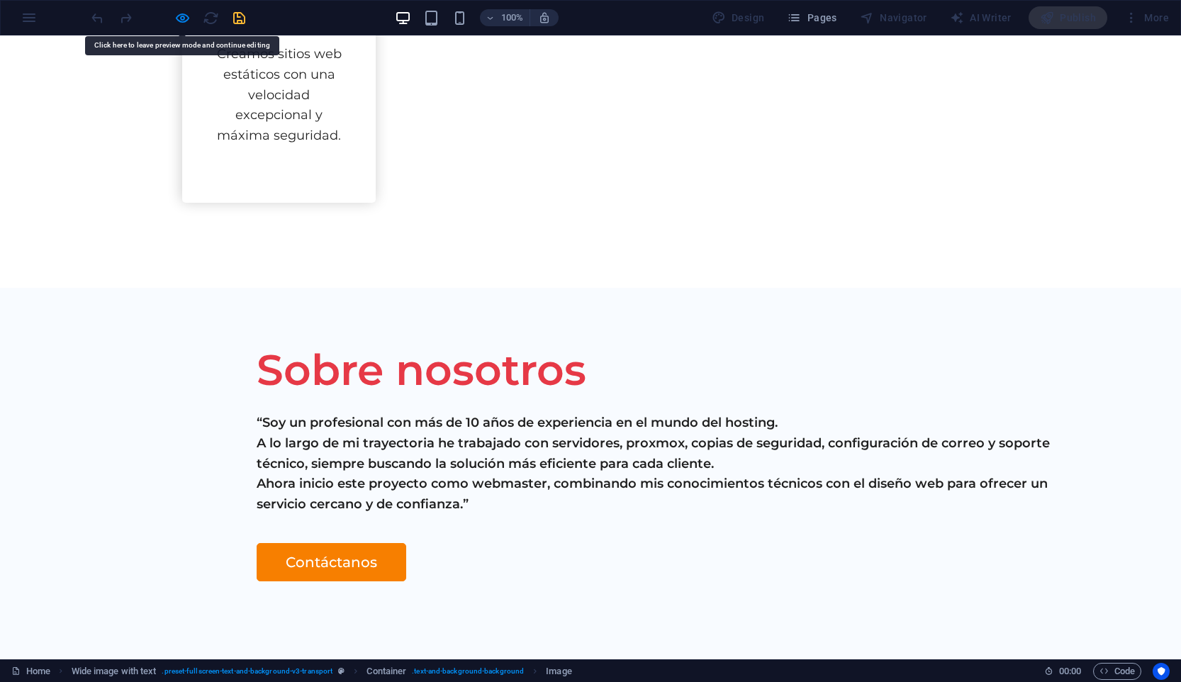
scroll to position [1190, 0]
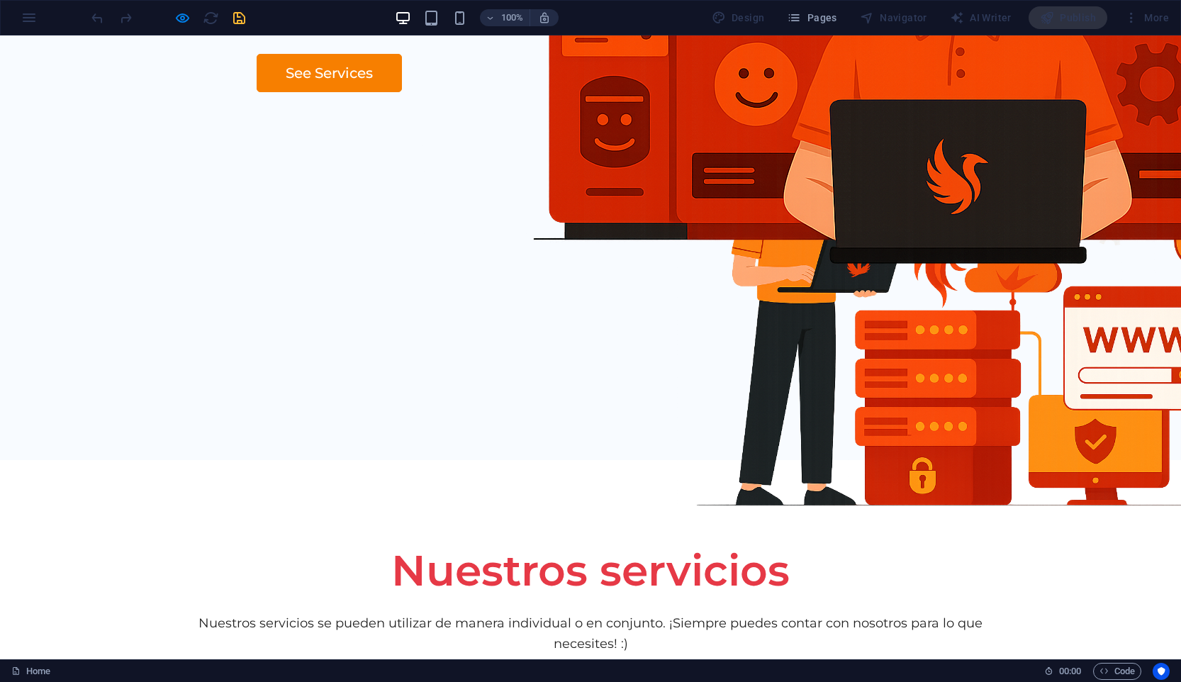
scroll to position [0, 0]
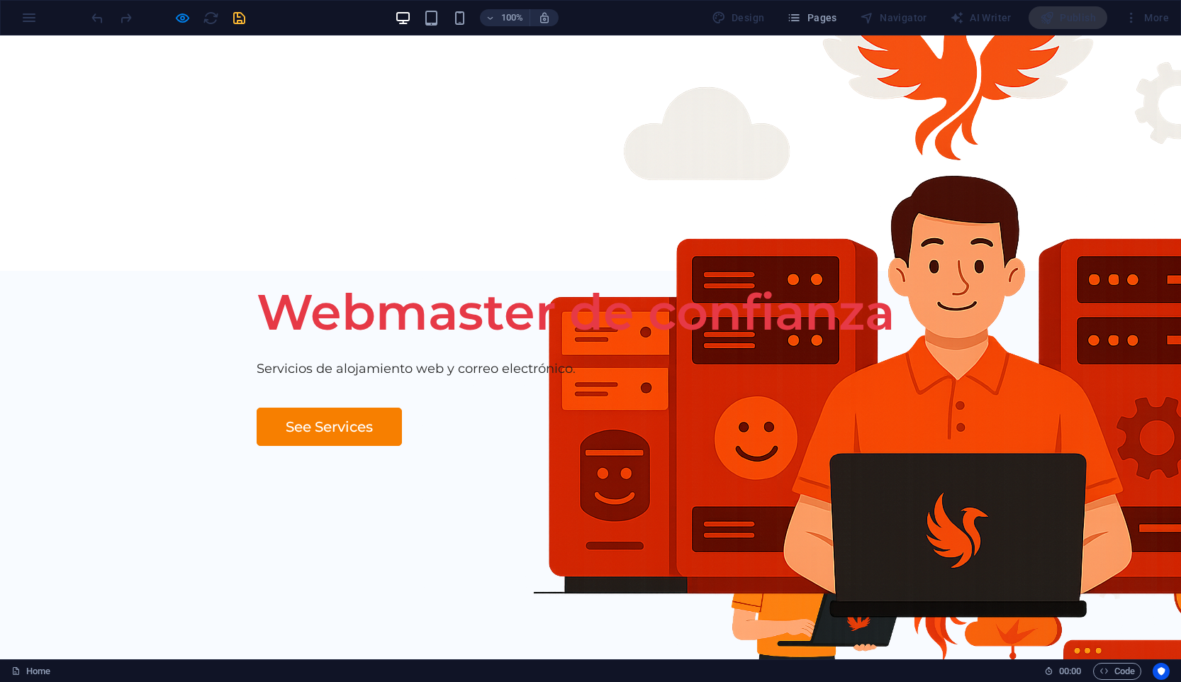
click at [1143, 18] on div "More" at bounding box center [1146, 17] width 56 height 23
click at [1158, 23] on div "More" at bounding box center [1146, 17] width 56 height 23
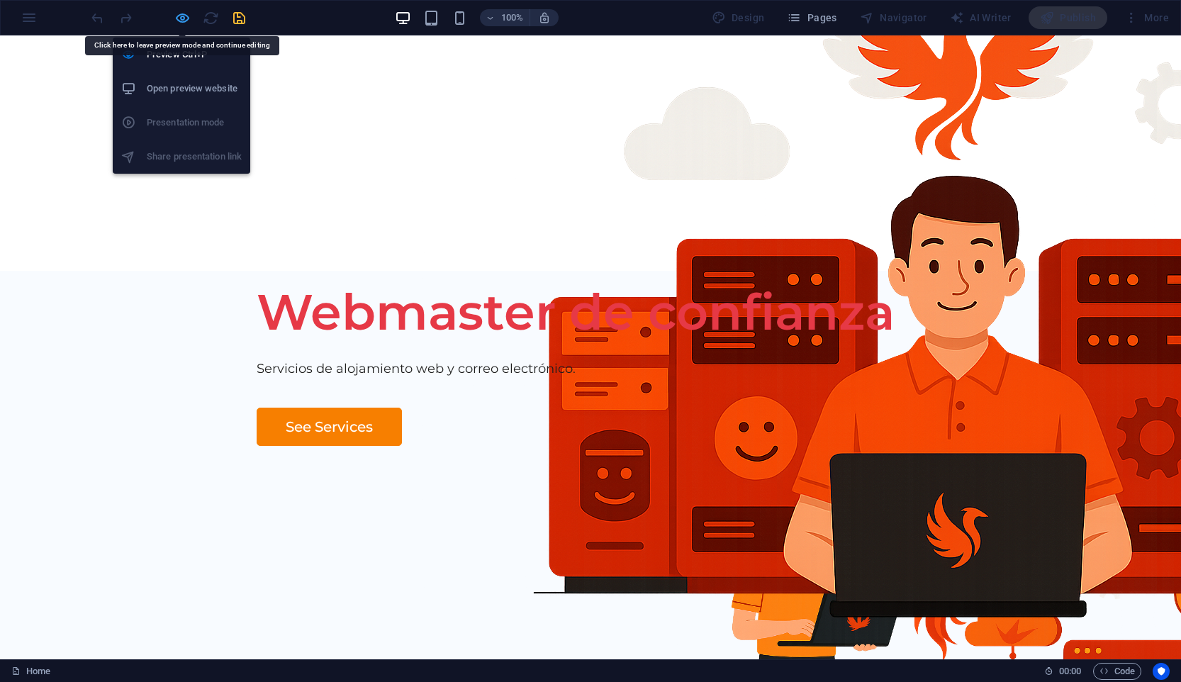
click at [174, 13] on icon "button" at bounding box center [182, 18] width 16 height 16
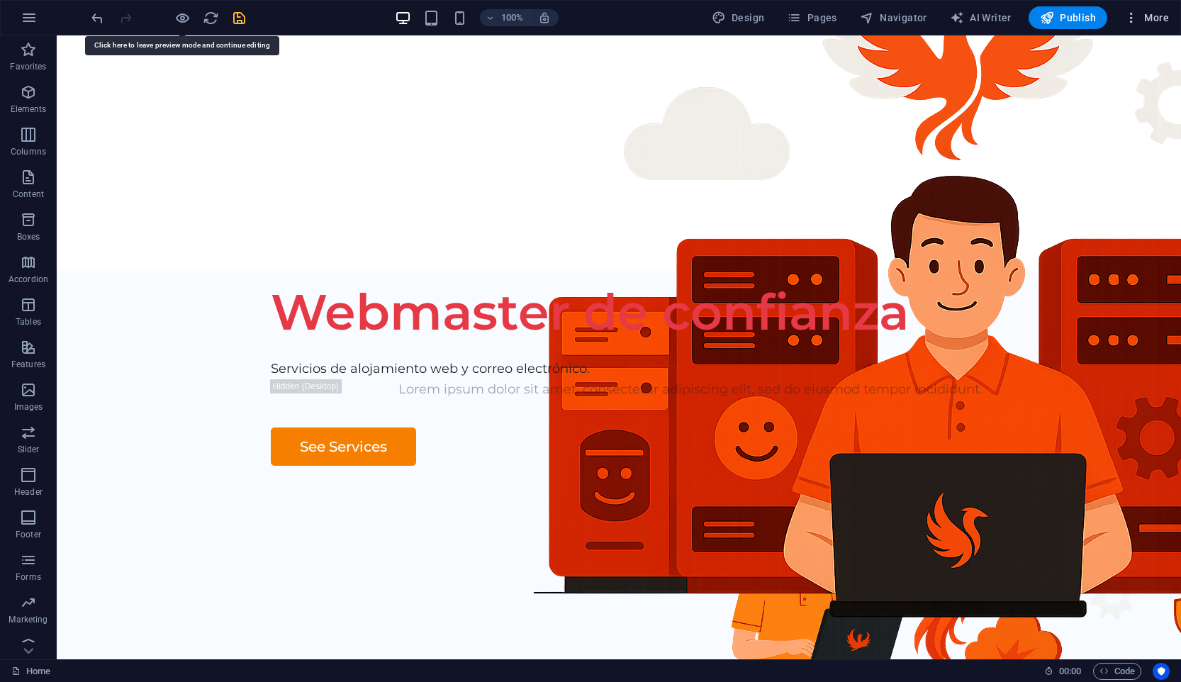
click at [1168, 9] on button "More" at bounding box center [1146, 17] width 56 height 23
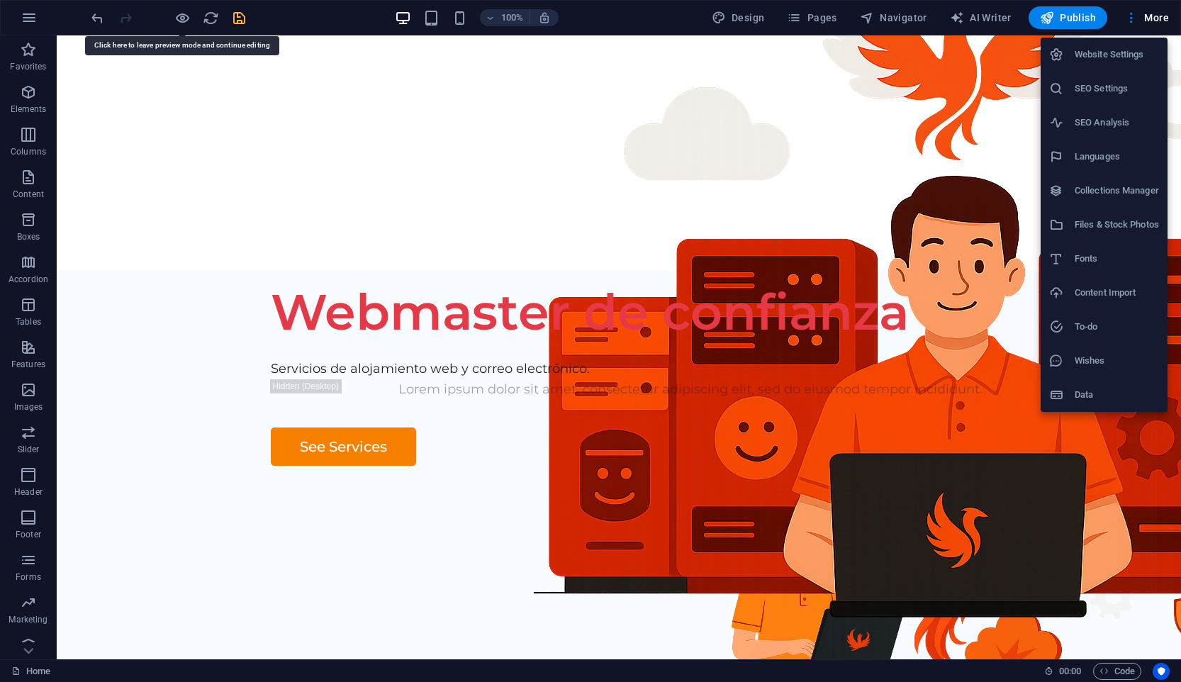
click at [1121, 158] on h6 "Languages" at bounding box center [1117, 156] width 84 height 17
select select "148"
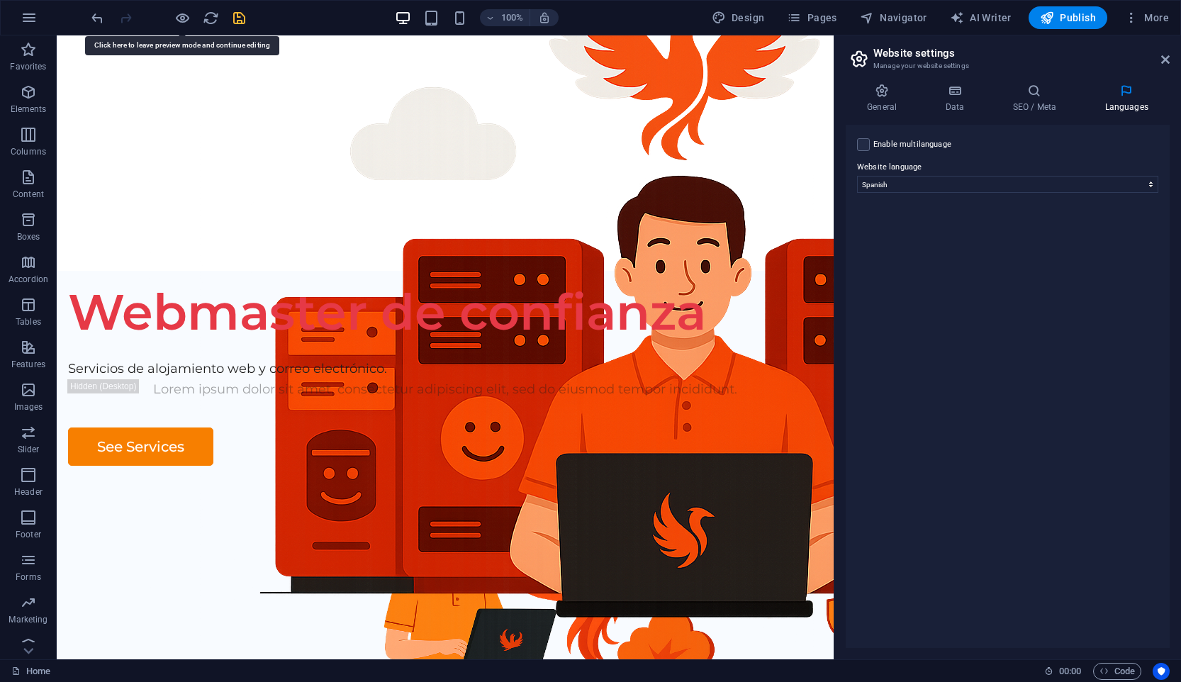
click at [923, 145] on label "Enable multilanguage To disable multilanguage delete all languages until only o…" at bounding box center [912, 144] width 78 height 17
click at [0, 0] on input "Enable multilanguage To disable multilanguage delete all languages until only o…" at bounding box center [0, 0] width 0 height 0
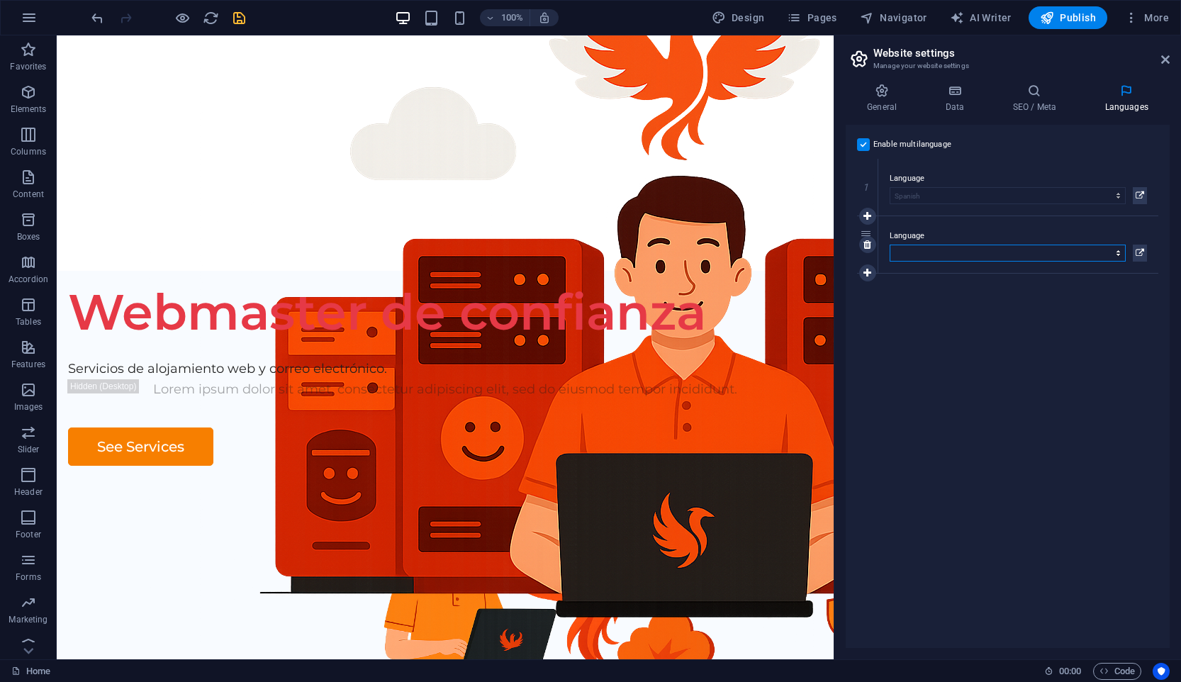
click at [969, 256] on select "Abkhazian Afar Afrikaans Akan Albanian Amharic Arabic Aragonese Armenian Assame…" at bounding box center [1008, 253] width 236 height 17
select select "41"
click at [872, 277] on div "Enable multilanguage To disable multilanguage delete all languages until only o…" at bounding box center [1008, 386] width 324 height 523
click at [866, 274] on icon at bounding box center [867, 273] width 8 height 10
click at [950, 314] on select "Abkhazian Afar Afrikaans Akan Albanian Amharic Arabic Aragonese Armenian Assame…" at bounding box center [1008, 310] width 236 height 17
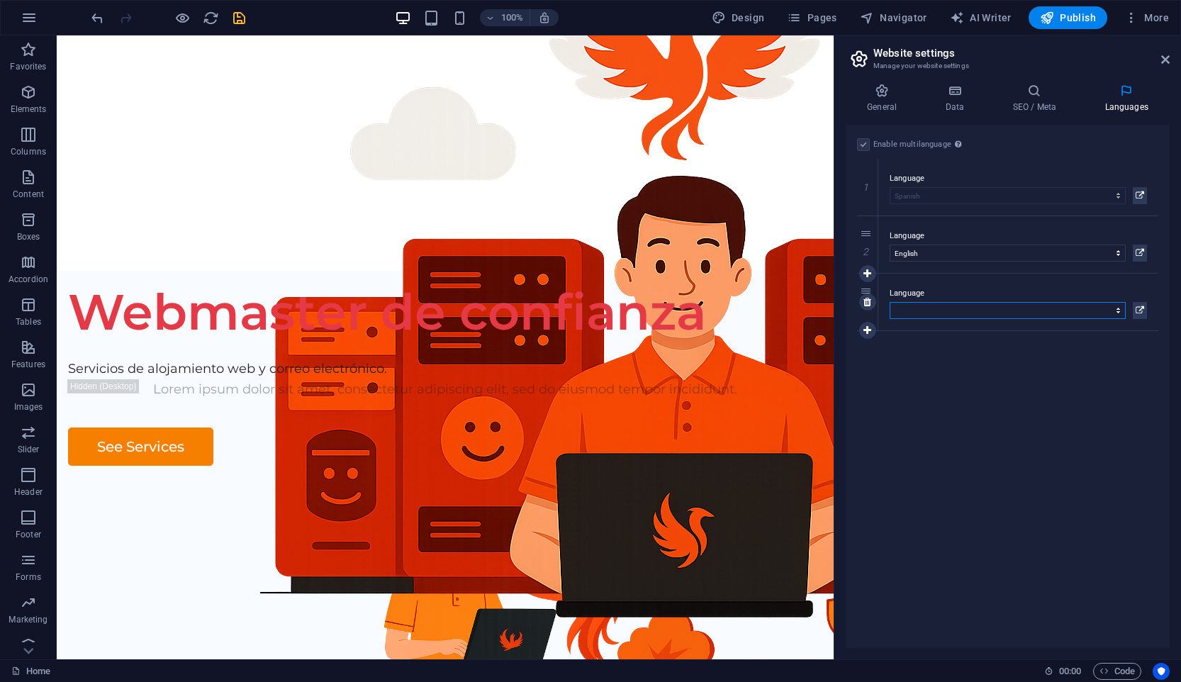
select select "66"
click at [864, 335] on icon at bounding box center [867, 330] width 8 height 10
click at [922, 368] on select "Abkhazian Afar Afrikaans Akan Albanian Amharic Arabic Aragonese Armenian Assame…" at bounding box center [1008, 367] width 236 height 17
select select "127"
click at [867, 389] on icon at bounding box center [867, 388] width 8 height 10
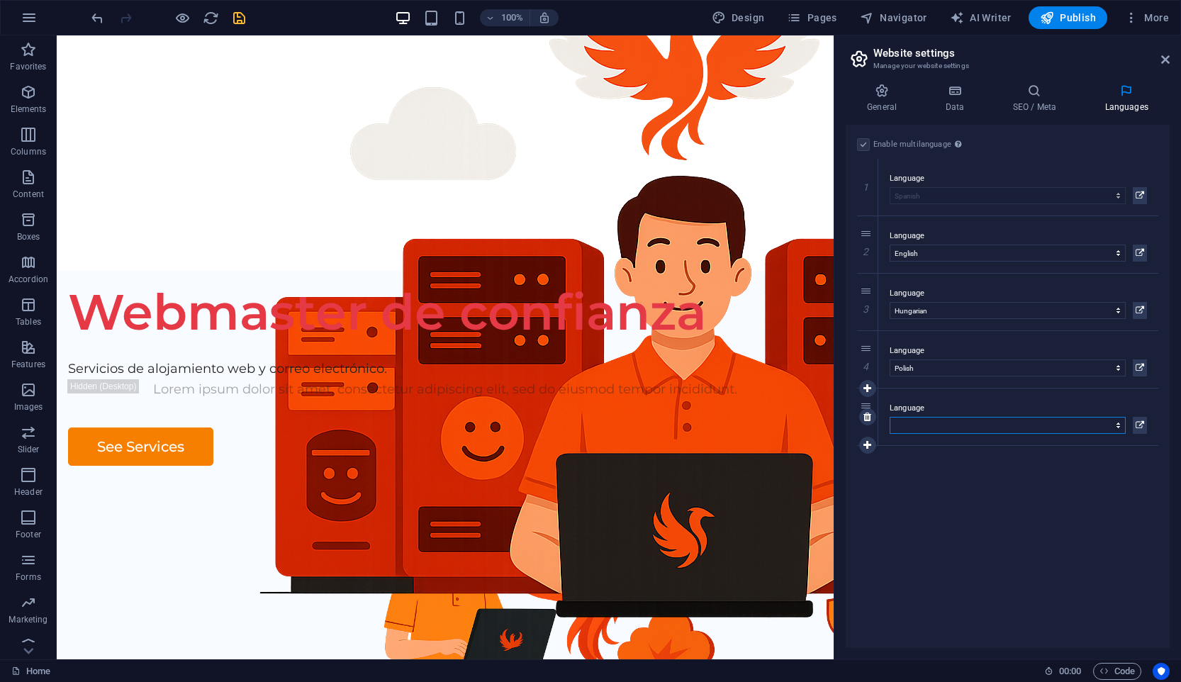
click at [946, 431] on select "Abkhazian Afar Afrikaans Akan Albanian Amharic Arabic Aragonese Armenian Assame…" at bounding box center [1008, 425] width 236 height 17
select select "49"
click at [872, 445] on link at bounding box center [867, 445] width 17 height 17
click at [935, 486] on select "Abkhazian Afar Afrikaans Akan Albanian Amharic Arabic Aragonese Armenian Assame…" at bounding box center [1008, 482] width 236 height 17
select select "55"
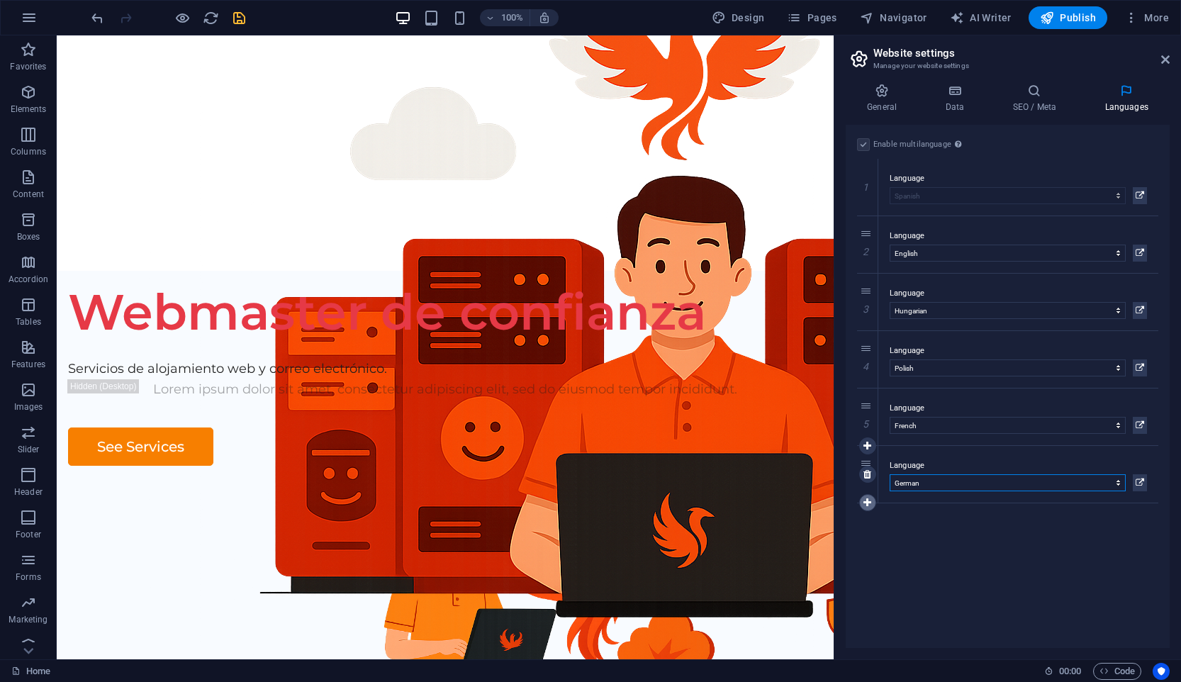
click at [868, 506] on icon at bounding box center [867, 503] width 8 height 10
click at [932, 538] on select "Abkhazian Afar Afrikaans Akan Albanian Amharic Arabic Aragonese Armenian Assame…" at bounding box center [1008, 540] width 236 height 17
select select "76"
click at [243, 17] on icon "save" at bounding box center [239, 18] width 16 height 16
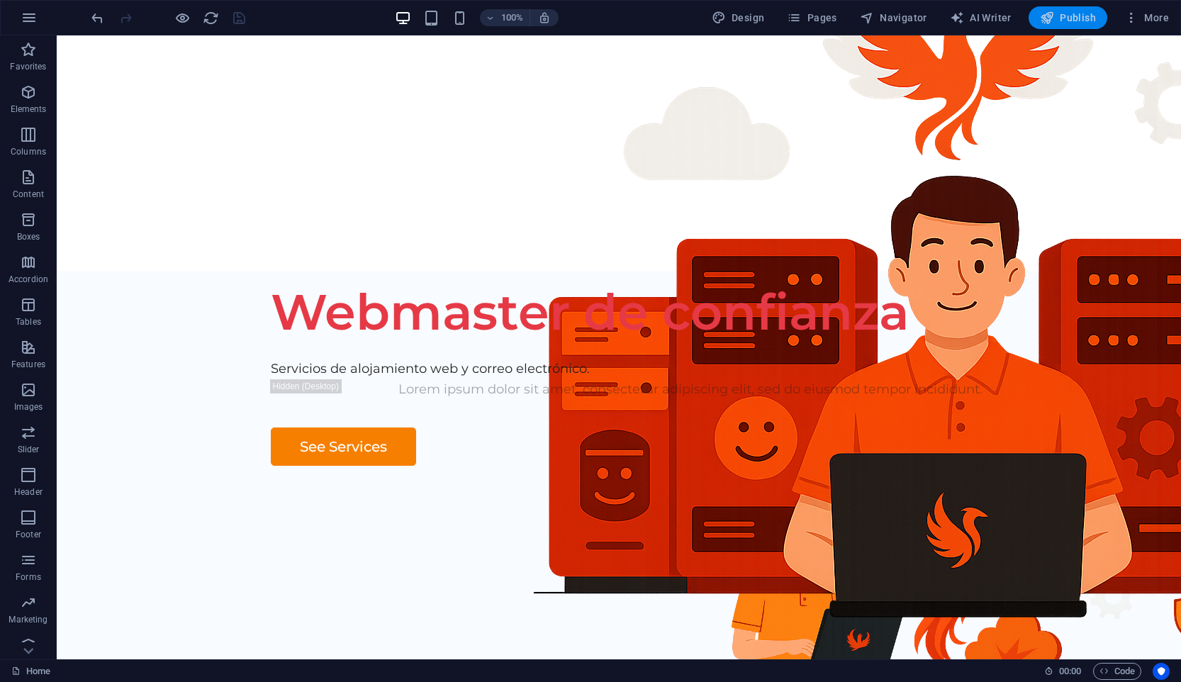
click at [1065, 13] on span "Publish" at bounding box center [1068, 18] width 56 height 14
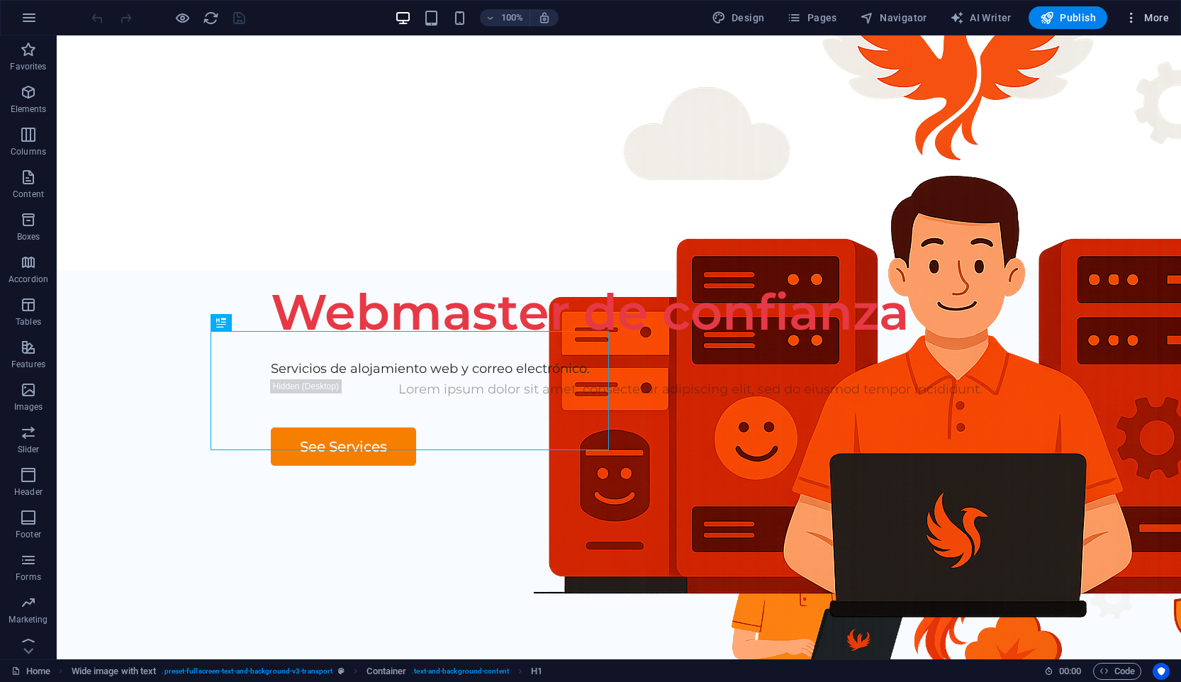
click at [1142, 13] on span "More" at bounding box center [1146, 18] width 45 height 14
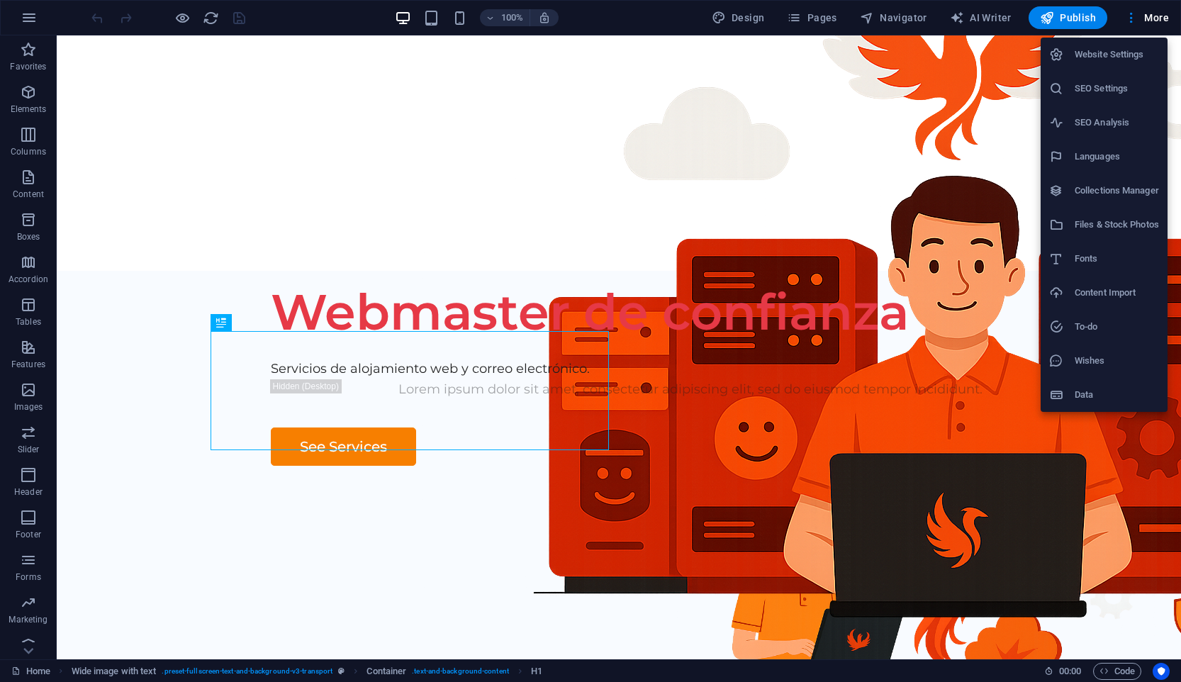
click at [957, 252] on div at bounding box center [590, 341] width 1181 height 682
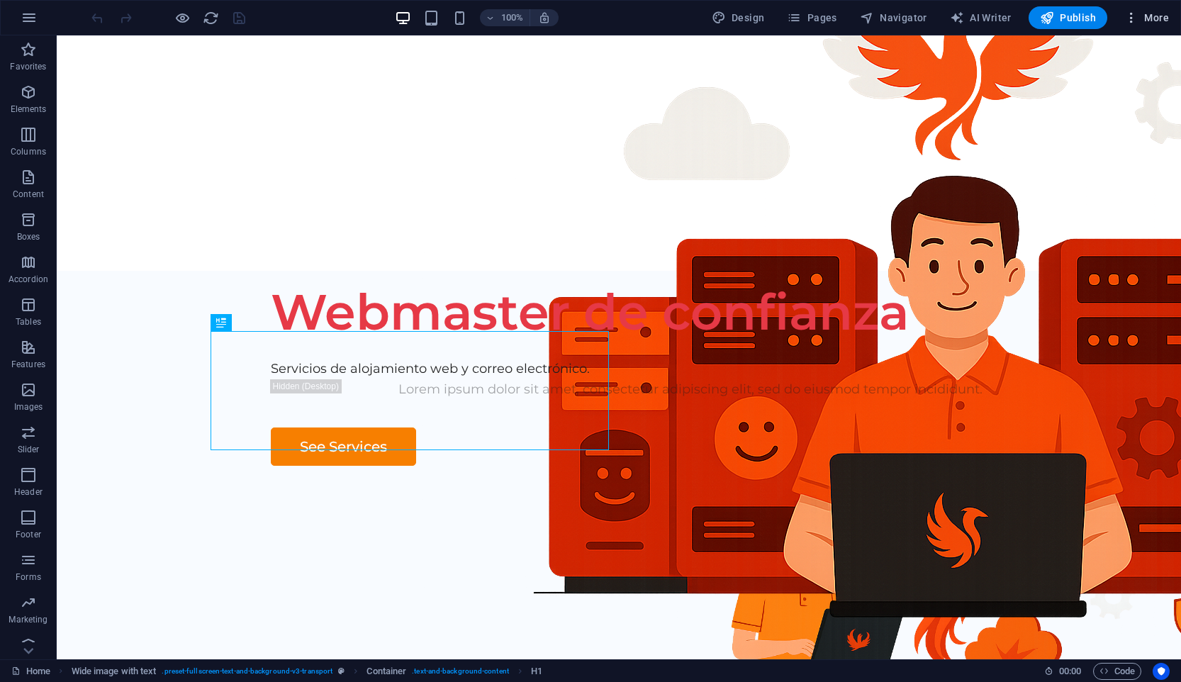
click at [1148, 18] on span "More" at bounding box center [1146, 18] width 45 height 14
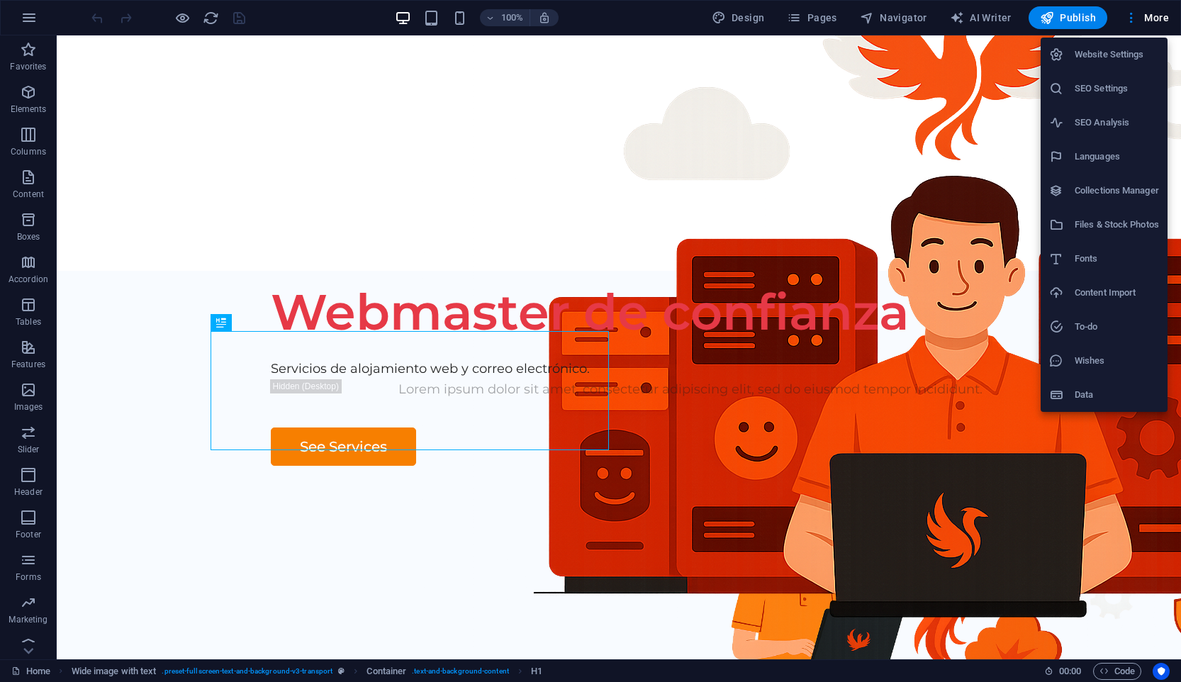
click at [1109, 155] on h6 "Languages" at bounding box center [1117, 156] width 84 height 17
select select "148"
select select "41"
select select "66"
select select "127"
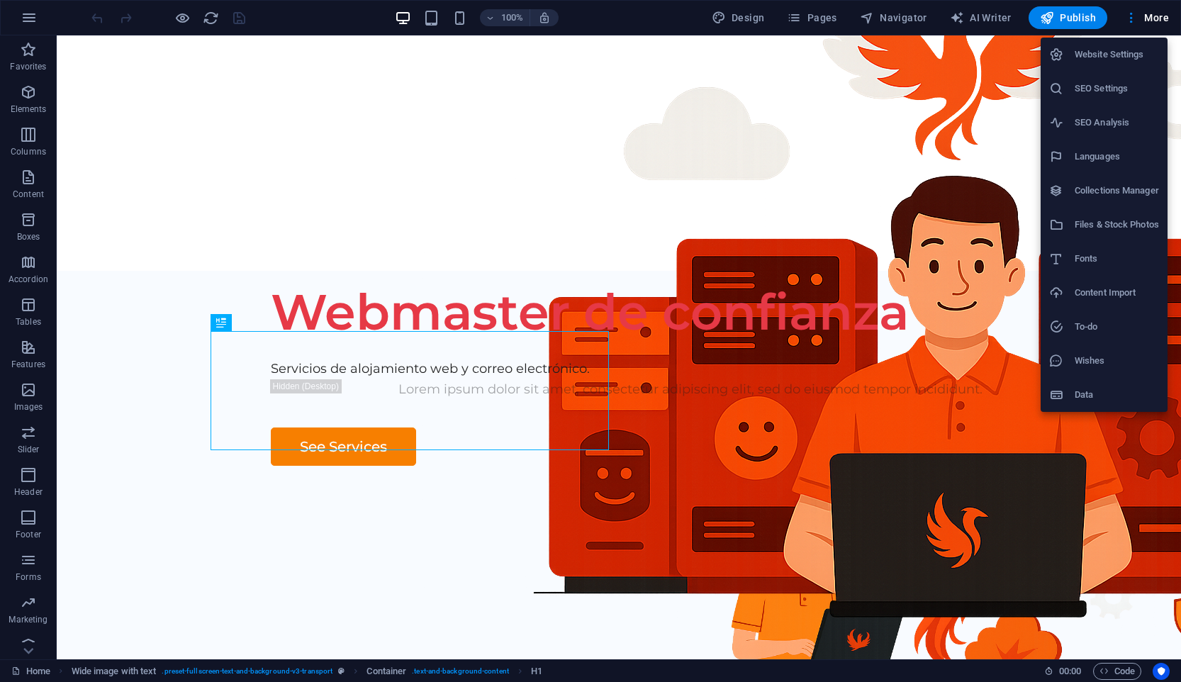
select select "49"
select select "55"
select select "76"
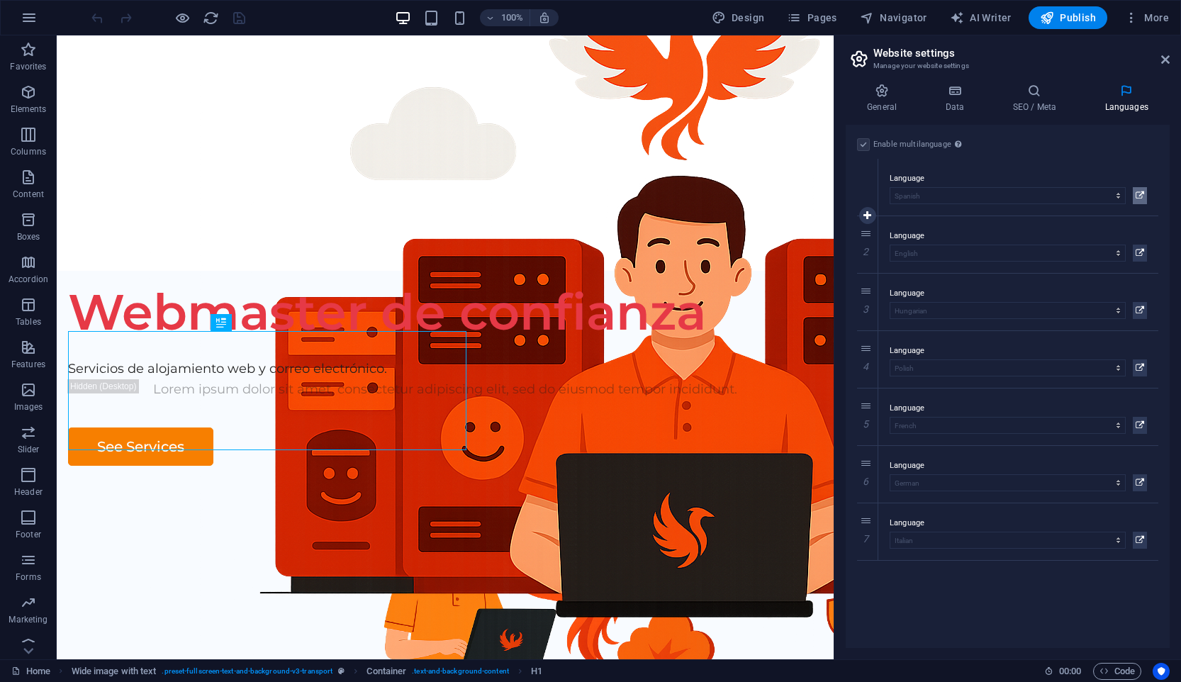
click at [1140, 198] on icon at bounding box center [1139, 195] width 9 height 17
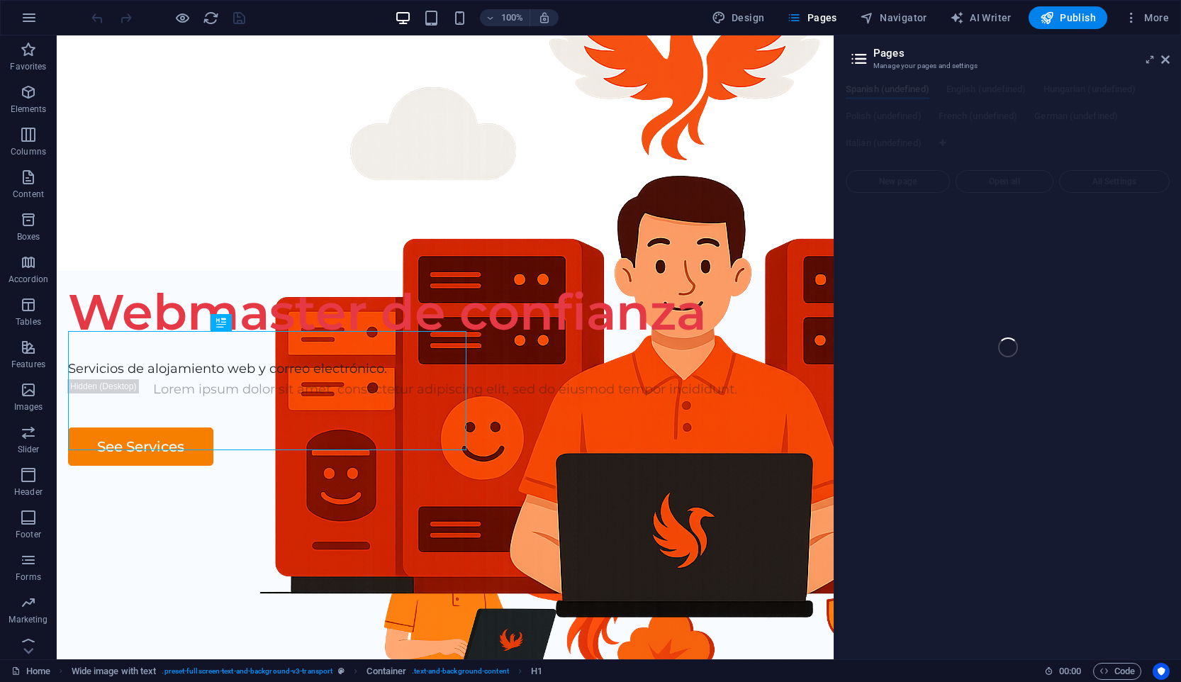
click at [1169, 57] on div "Home (es) Favorites Elements Columns Content Boxes Accordion Tables Features Im…" at bounding box center [590, 347] width 1181 height 624
click at [1167, 59] on div "Home (es) Favorites Elements Columns Content Boxes Accordion Tables Features Im…" at bounding box center [590, 347] width 1181 height 624
click at [870, 64] on div "Home (es) Favorites Elements Columns Content Boxes Accordion Tables Features Im…" at bounding box center [590, 347] width 1181 height 624
click at [860, 60] on div "Home (es) Favorites Elements Columns Content Boxes Accordion Tables Features Im…" at bounding box center [590, 347] width 1181 height 624
click at [906, 4] on div "100% Design Pages Navigator AI Writer Publish More" at bounding box center [590, 18] width 1179 height 34
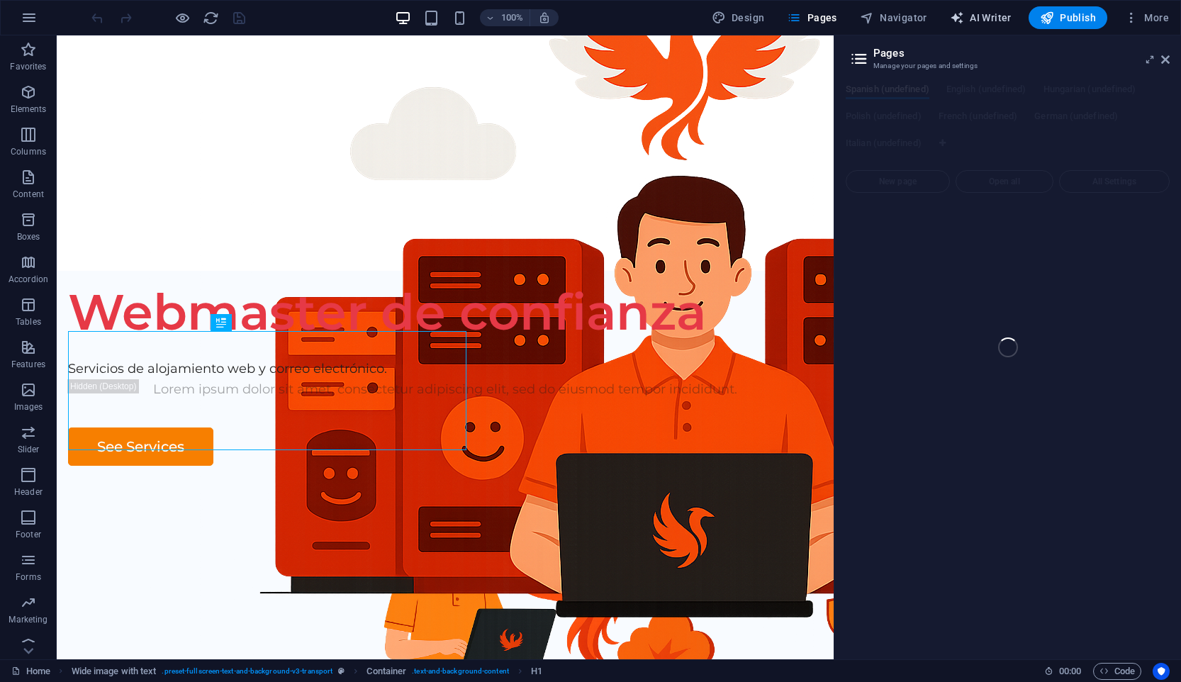
click at [997, 18] on span "AI Writer" at bounding box center [981, 18] width 62 height 14
select select "English"
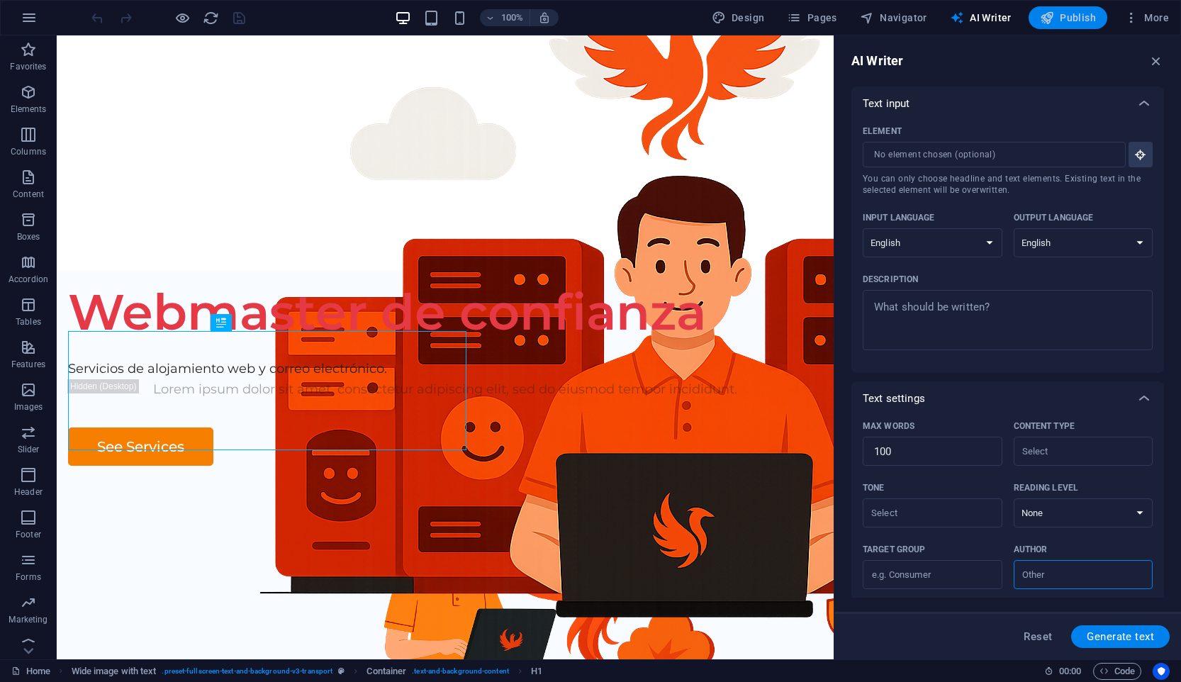
click at [1065, 16] on span "Publish" at bounding box center [1068, 18] width 56 height 14
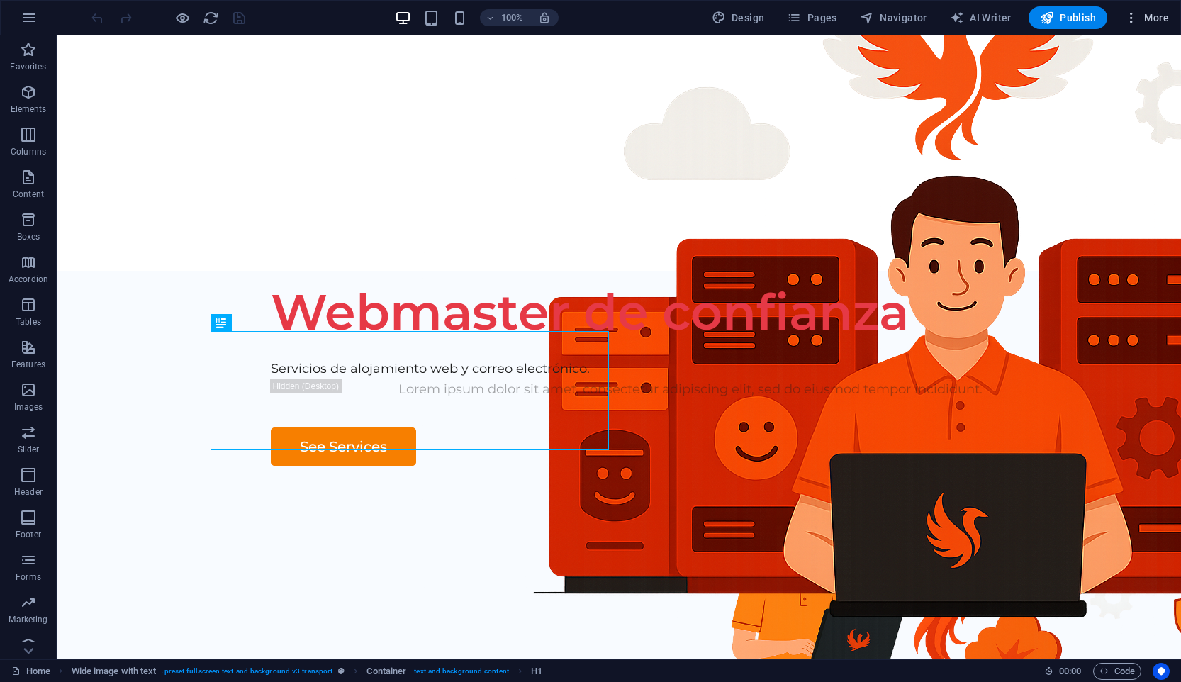
click at [1151, 11] on span "More" at bounding box center [1146, 18] width 45 height 14
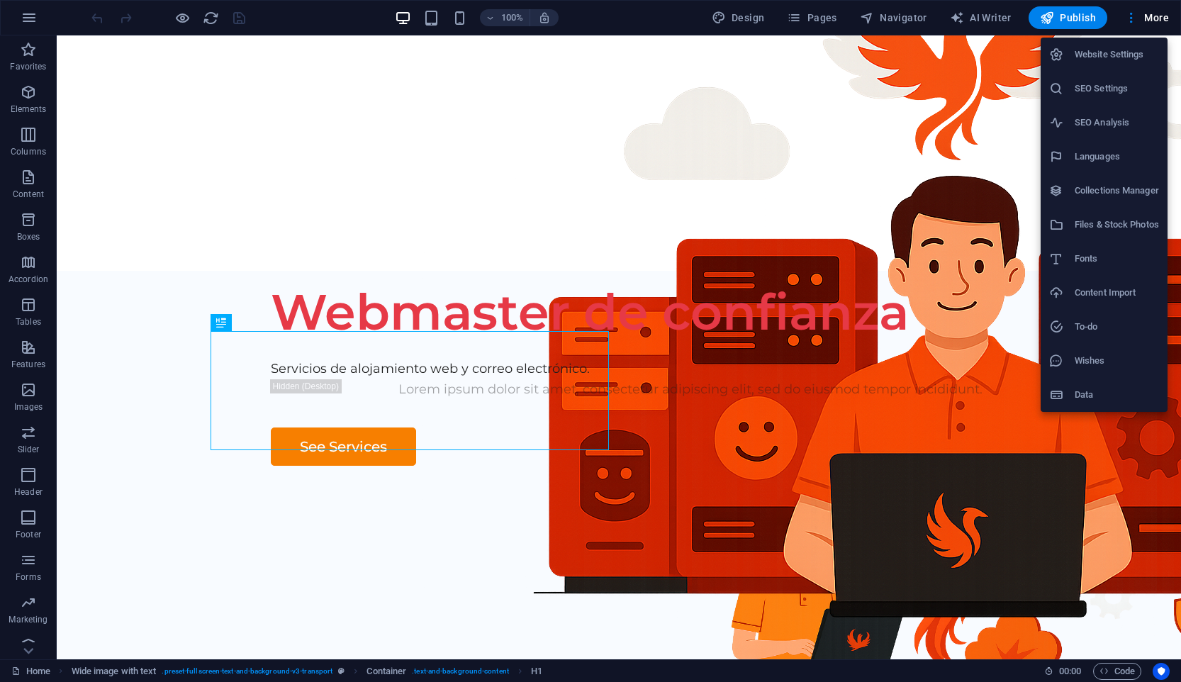
click at [1097, 154] on h6 "Languages" at bounding box center [1117, 156] width 84 height 17
select select "148"
select select "41"
select select "66"
select select "127"
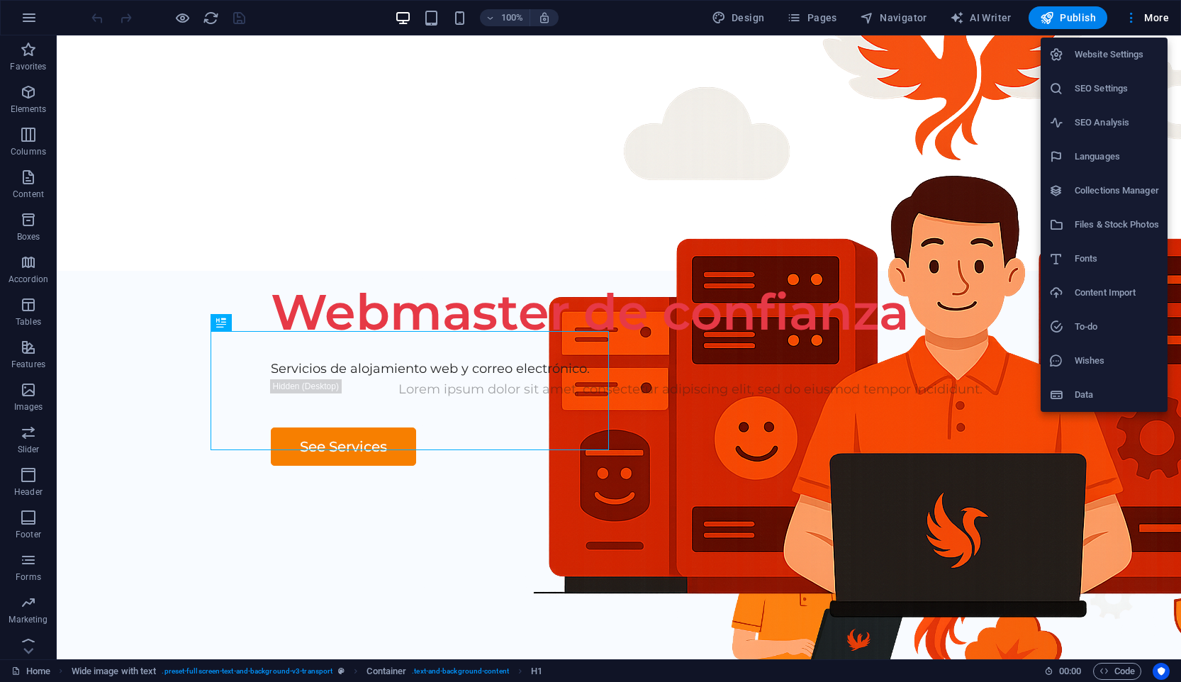
select select "49"
select select "55"
select select "76"
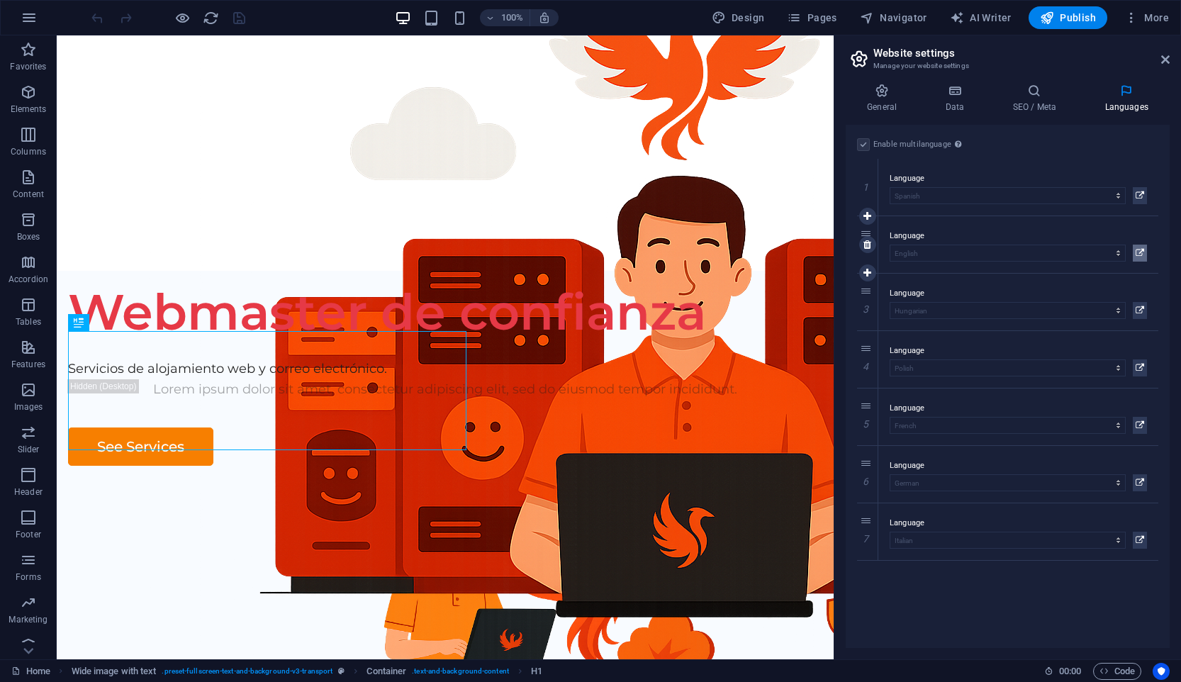
click at [1142, 254] on icon at bounding box center [1139, 253] width 9 height 17
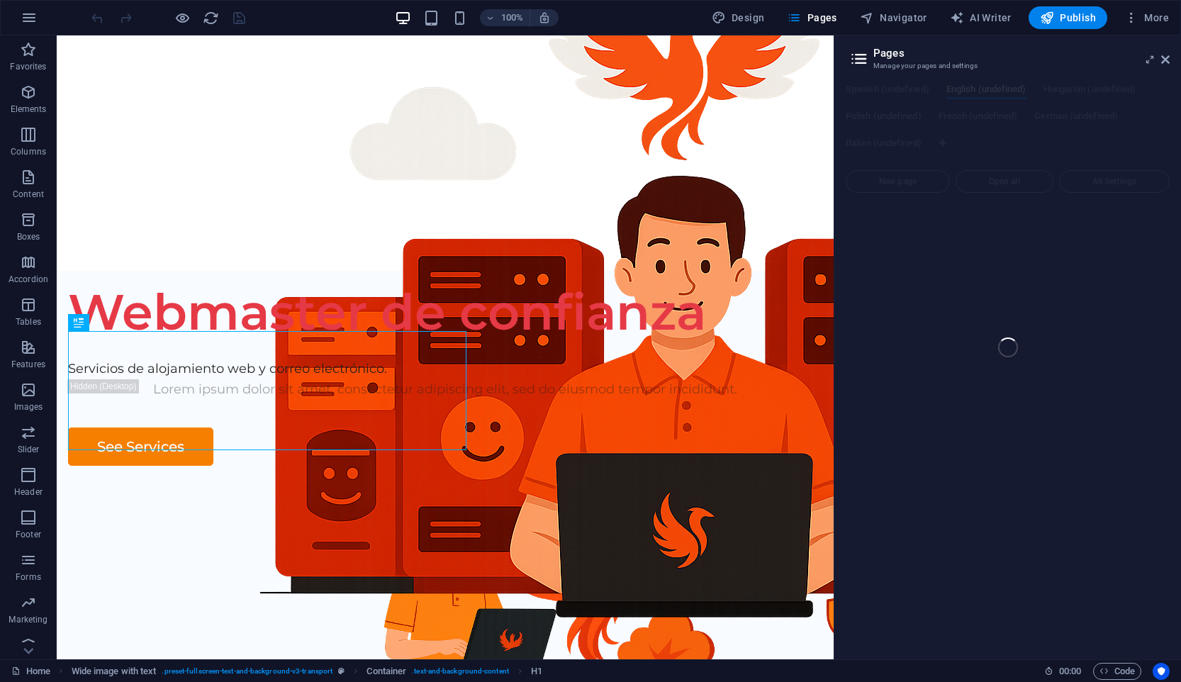
click at [1167, 58] on div "Home (es) Favorites Elements Columns Content Boxes Accordion Tables Features Im…" at bounding box center [590, 347] width 1181 height 624
click at [935, 52] on div "Home (es) Favorites Elements Columns Content Boxes Accordion Tables Features Im…" at bounding box center [590, 347] width 1181 height 624
click at [883, 60] on div "Home (es) Favorites Elements Columns Content Boxes Accordion Tables Features Im…" at bounding box center [590, 347] width 1181 height 624
click at [1009, 3] on div "100% Design Pages Navigator AI Writer Publish More" at bounding box center [590, 18] width 1179 height 34
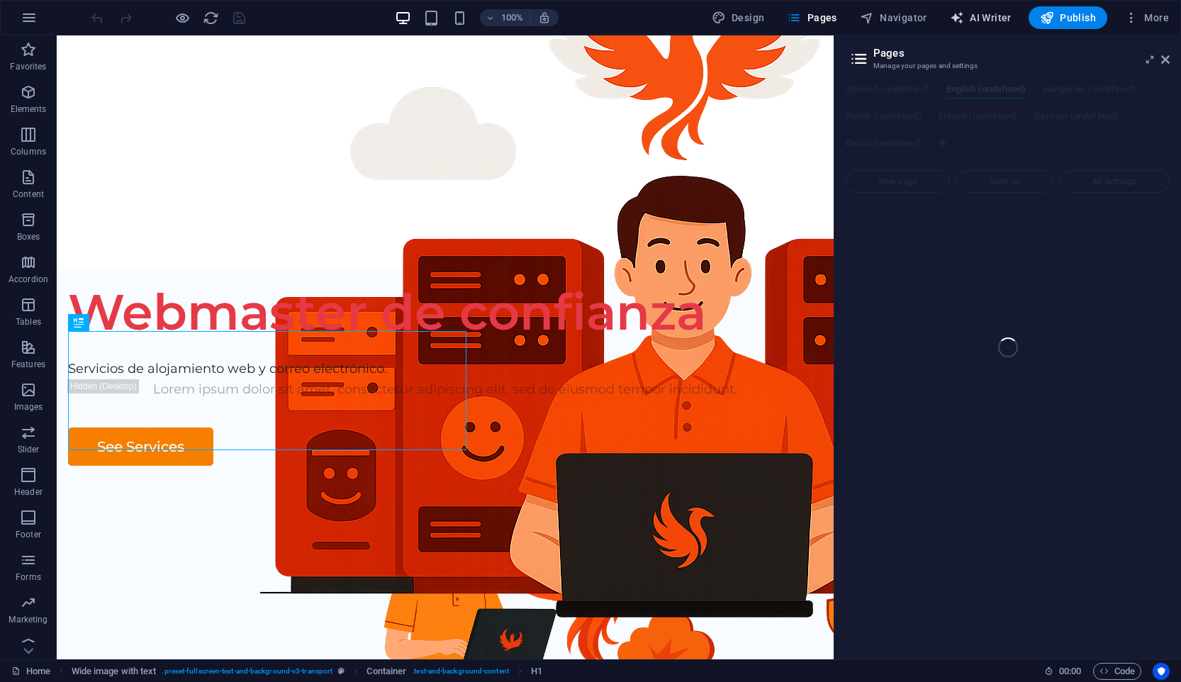
click at [1006, 11] on span "AI Writer" at bounding box center [981, 18] width 62 height 14
select select "English"
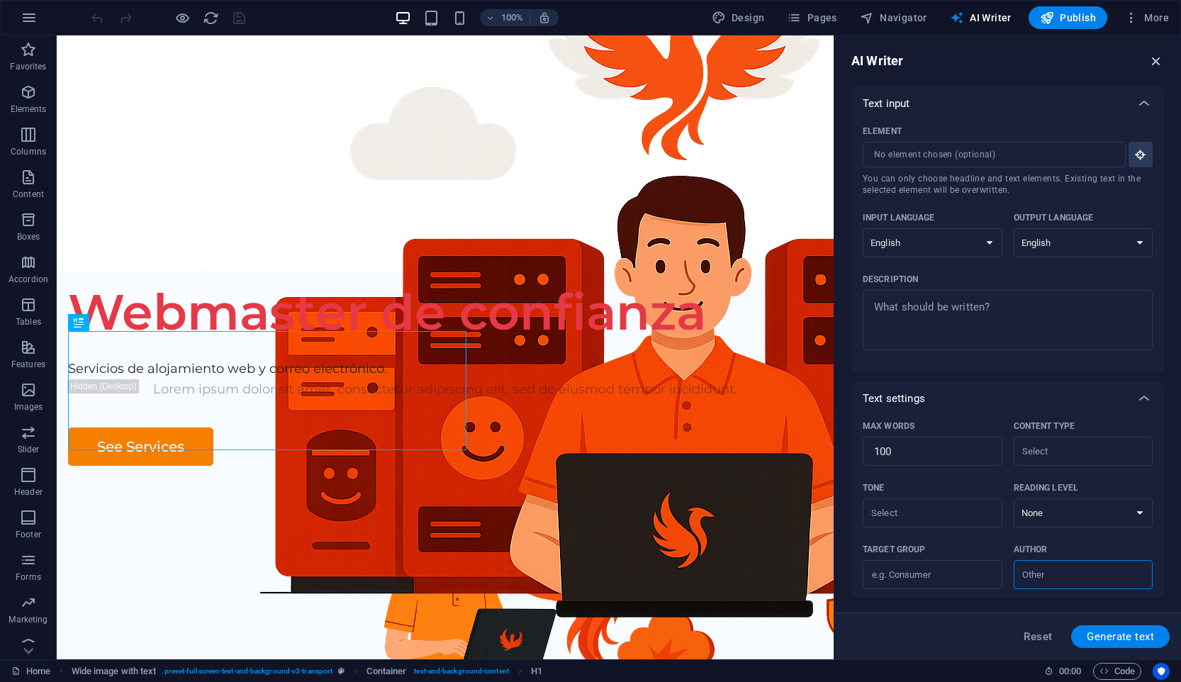
click at [1155, 57] on icon "button" at bounding box center [1156, 61] width 16 height 16
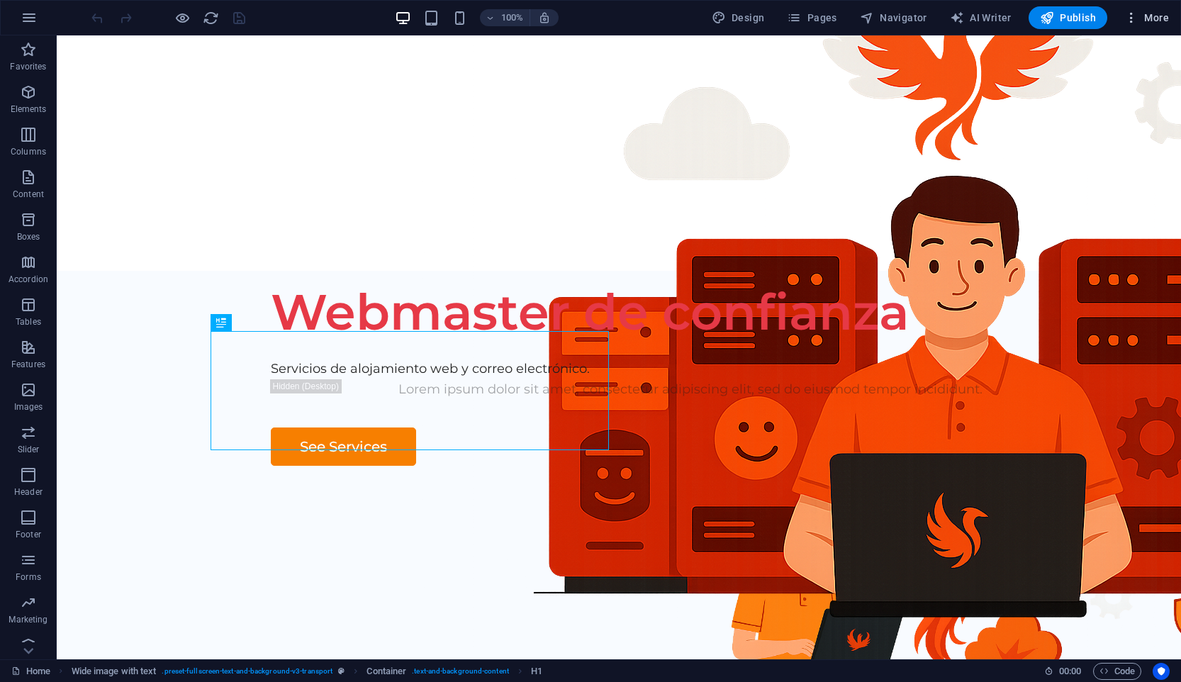
click at [1154, 15] on span "More" at bounding box center [1146, 18] width 45 height 14
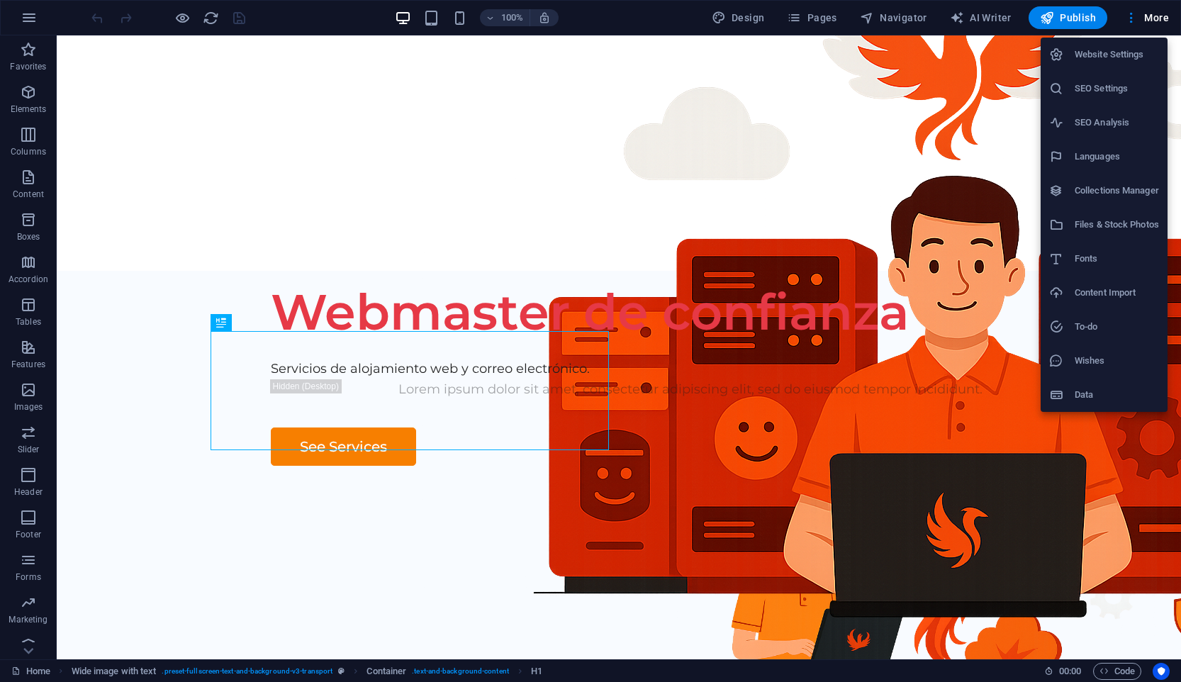
click at [1096, 149] on h6 "Languages" at bounding box center [1117, 156] width 84 height 17
select select "148"
select select "41"
select select "66"
select select "127"
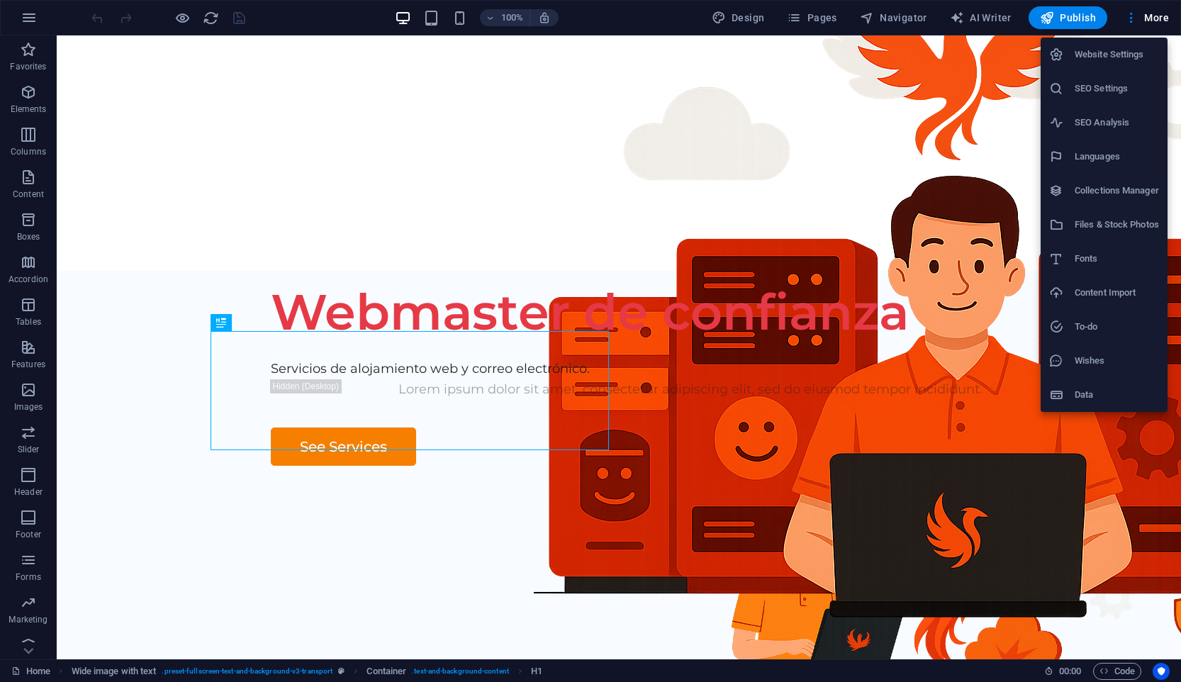
select select "49"
select select "55"
select select "76"
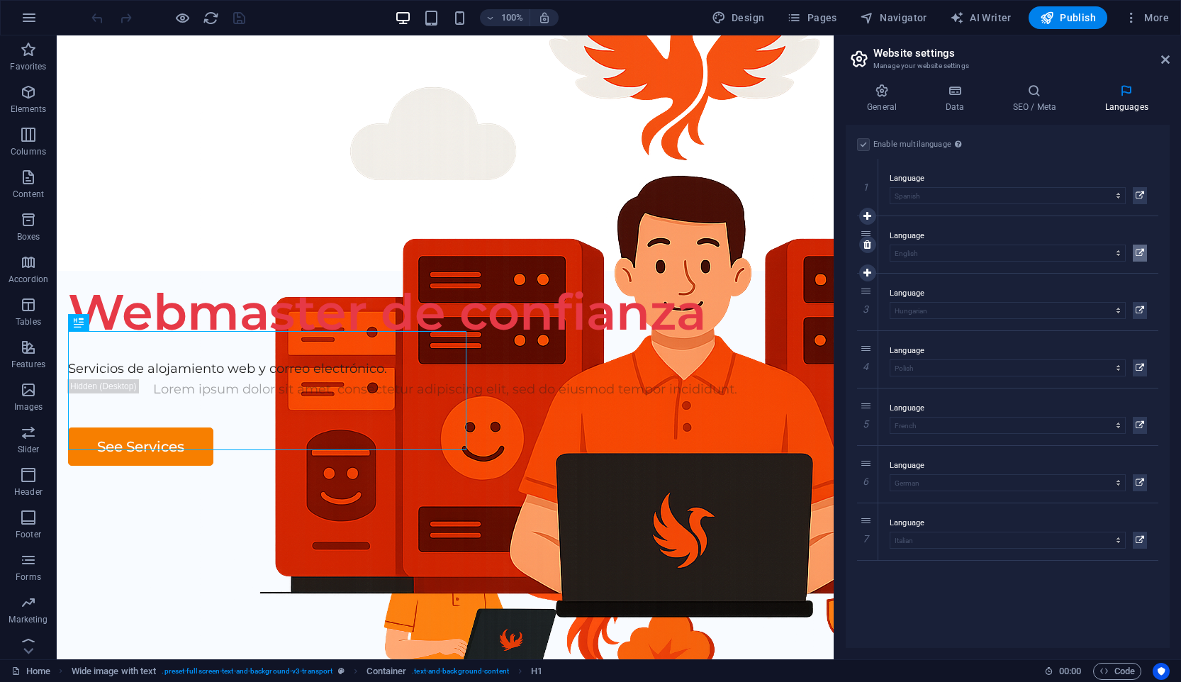
click at [1142, 246] on icon at bounding box center [1139, 253] width 9 height 17
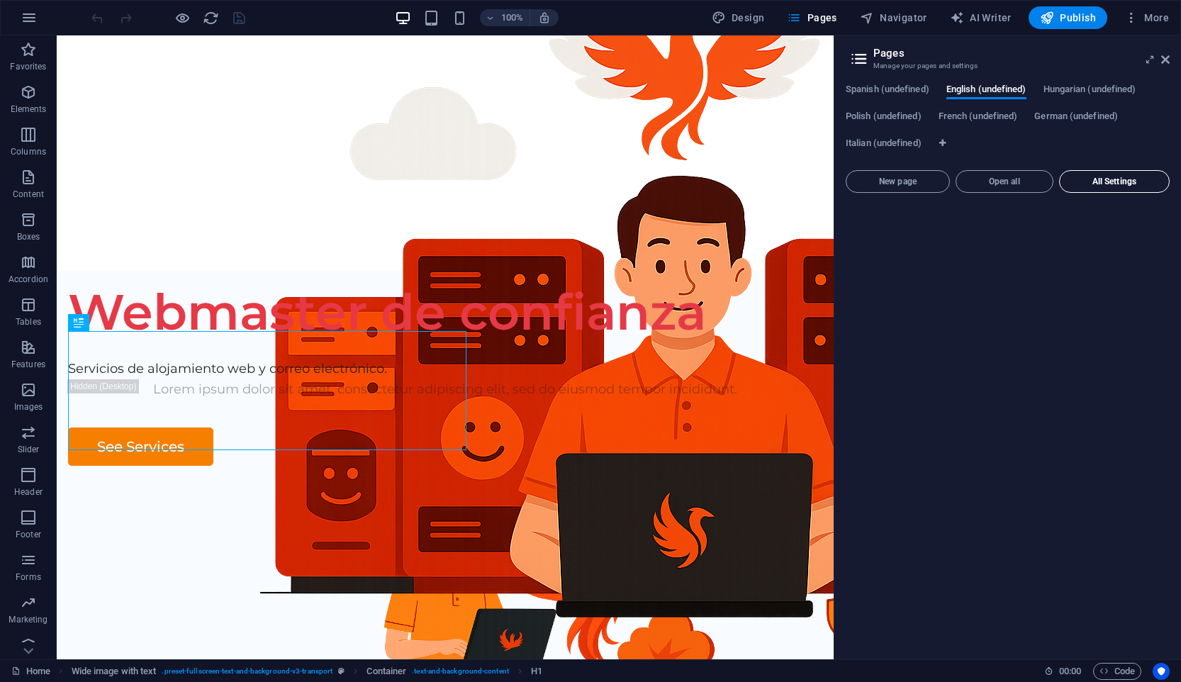
click at [1148, 181] on span "All Settings" at bounding box center [1114, 181] width 98 height 9
click at [1113, 174] on button "All Settings" at bounding box center [1114, 181] width 111 height 23
click at [1022, 181] on span "Open all" at bounding box center [1004, 181] width 85 height 9
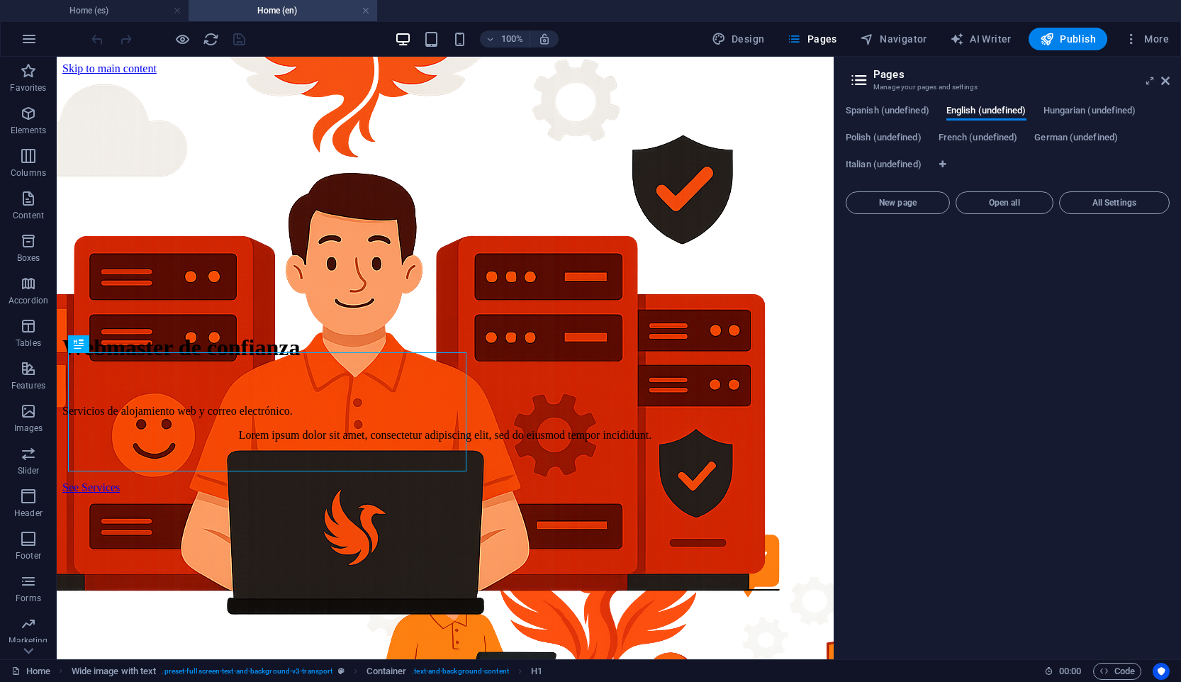
click at [905, 103] on div "Spanish (undefined) English (undefined) Hungarian (undefined) Polish (undefined…" at bounding box center [1007, 377] width 347 height 566
click at [902, 116] on span "Spanish (undefined)" at bounding box center [888, 112] width 84 height 20
click at [969, 103] on div "Spanish (undefined) English (undefined) Hungarian (undefined) Polish (undefined…" at bounding box center [1007, 377] width 347 height 566
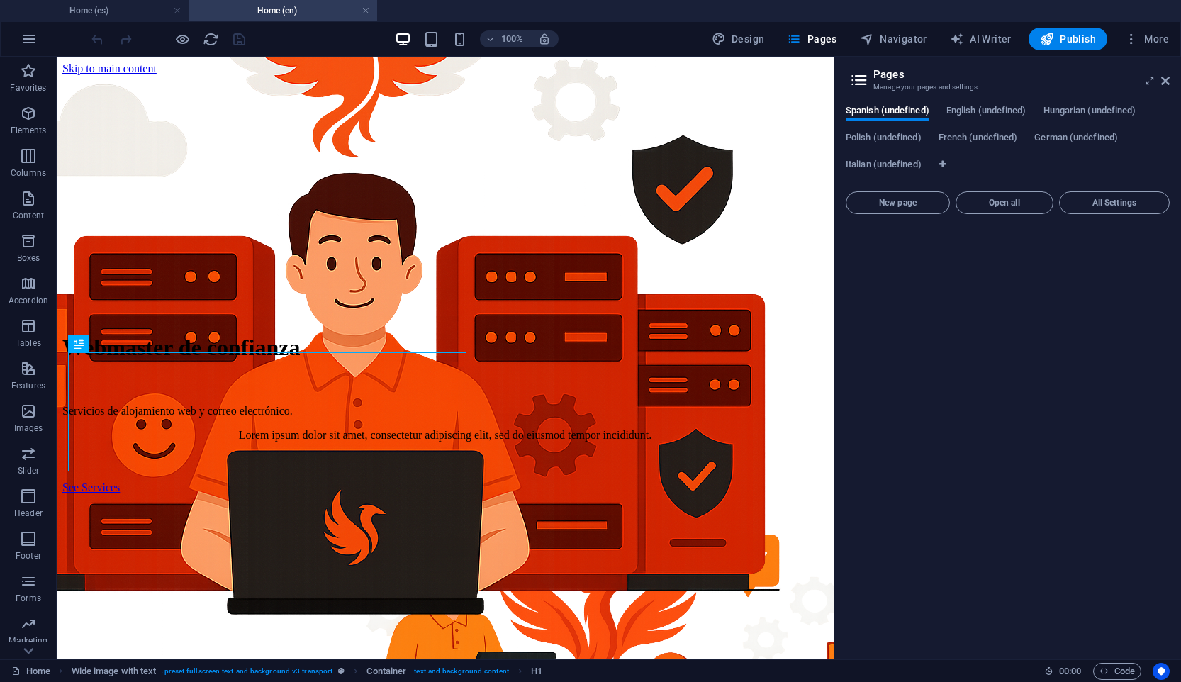
click at [969, 103] on div "Spanish (undefined) English (undefined) Hungarian (undefined) Polish (undefined…" at bounding box center [1007, 377] width 347 height 566
click at [1024, 207] on button "Open all" at bounding box center [1004, 202] width 98 height 23
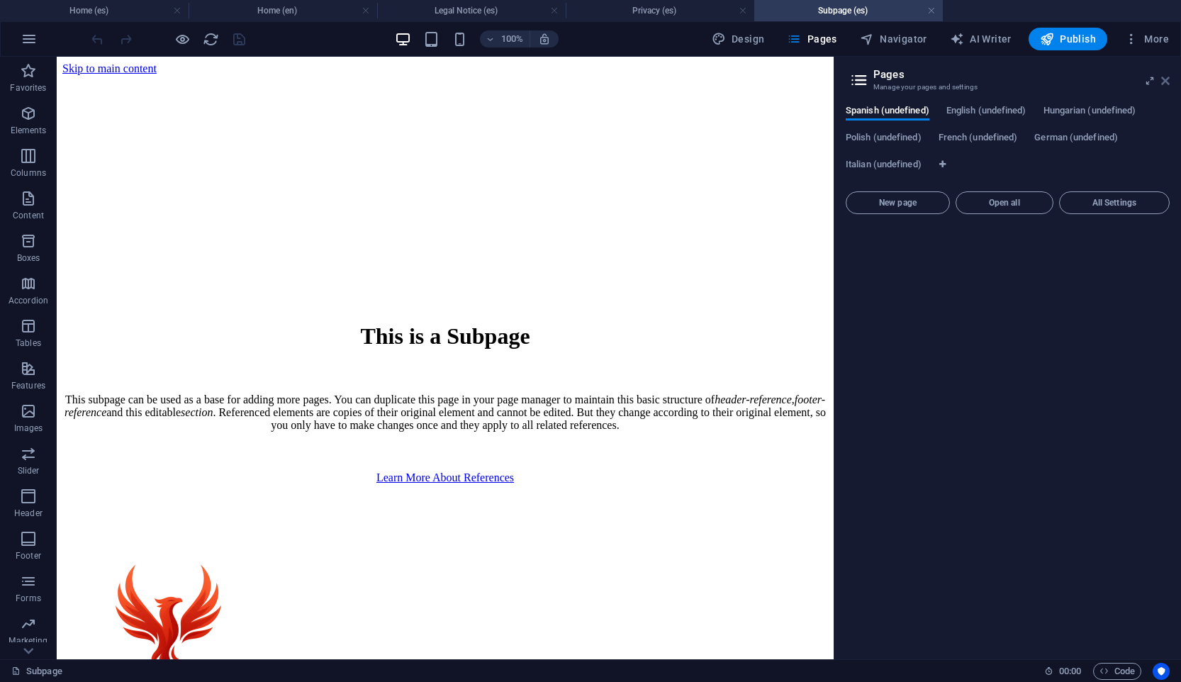
click at [1167, 79] on icon at bounding box center [1165, 80] width 9 height 11
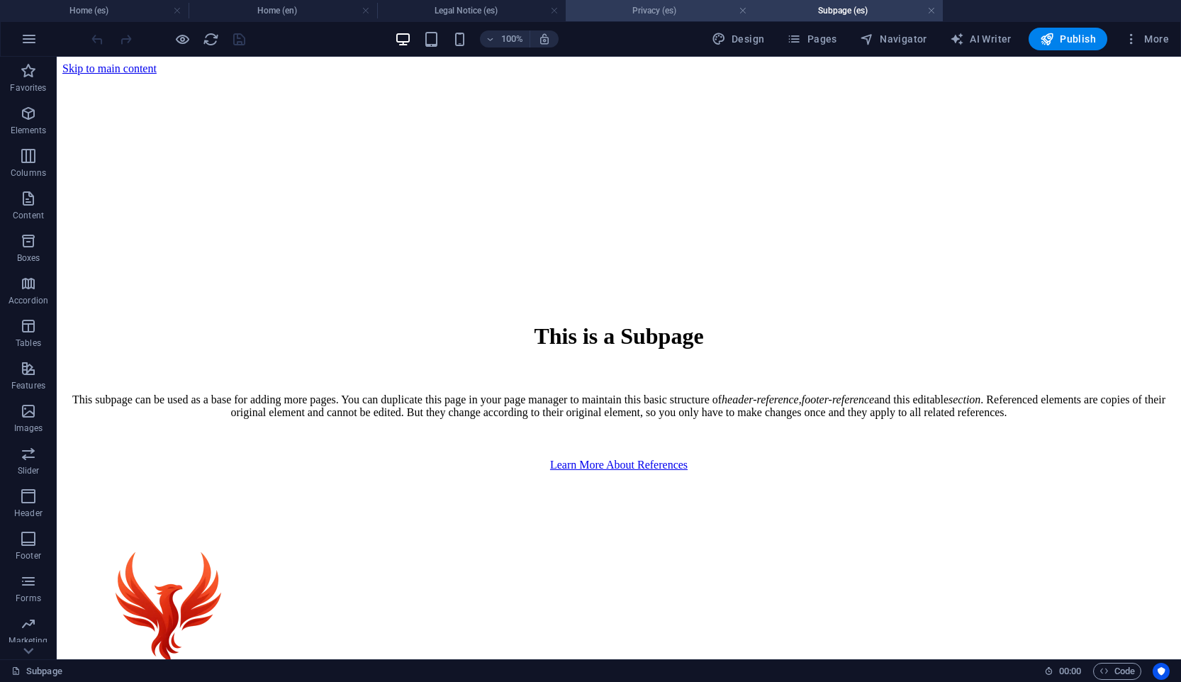
click at [747, 11] on h4 "Privacy (es)" at bounding box center [660, 11] width 189 height 16
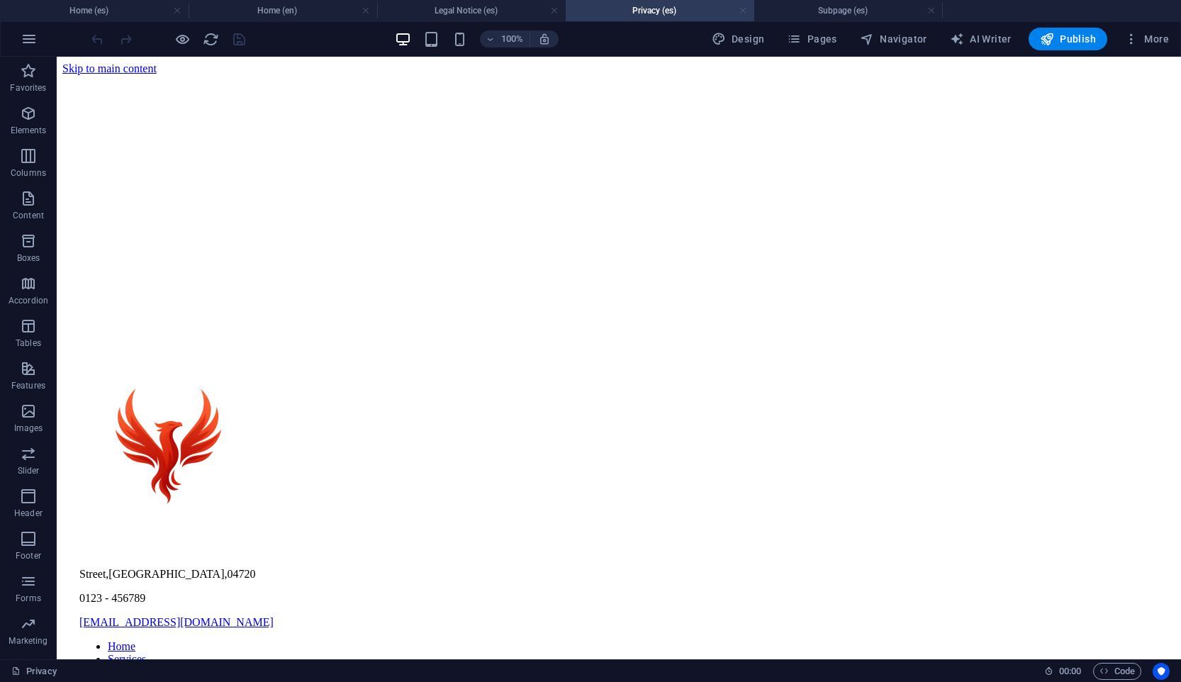
click at [743, 11] on link at bounding box center [743, 10] width 9 height 13
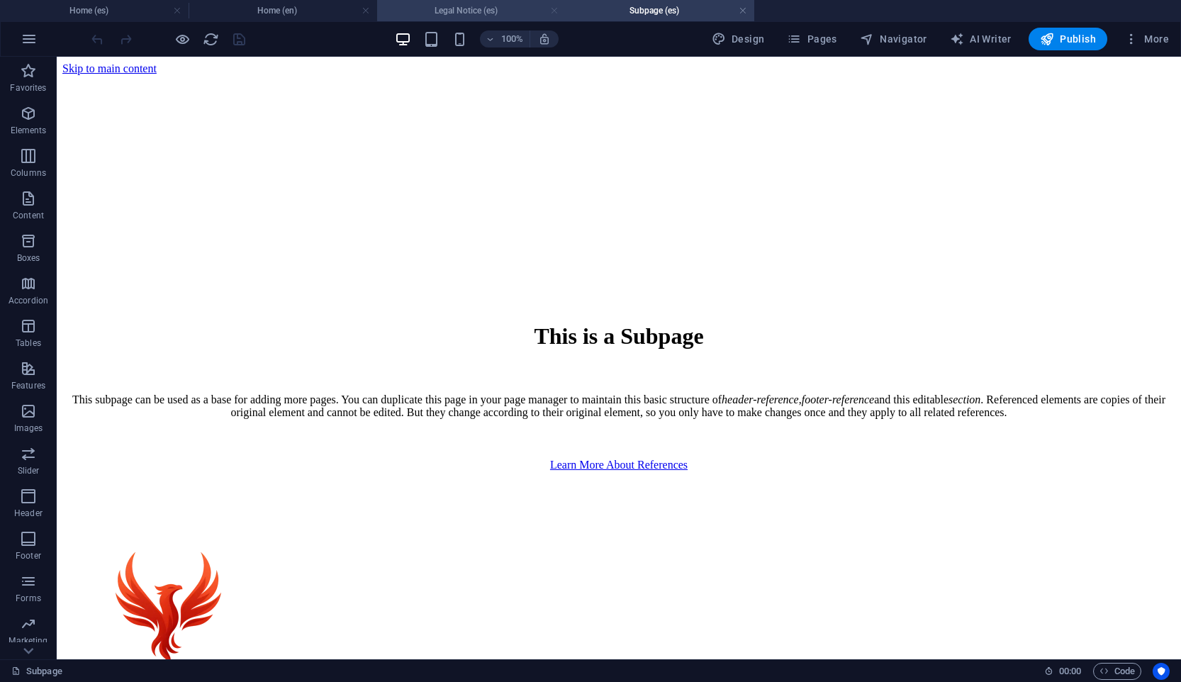
click at [551, 6] on link at bounding box center [554, 10] width 9 height 13
click at [311, 16] on h4 "Home (en)" at bounding box center [283, 11] width 189 height 16
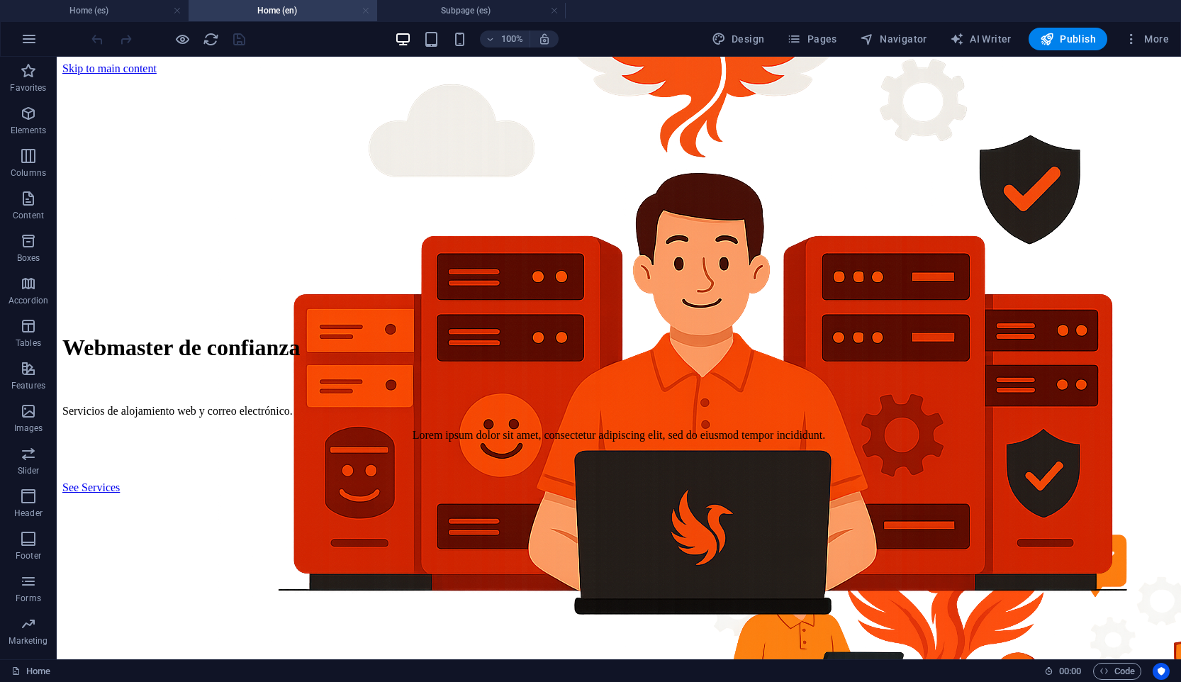
click at [369, 9] on link at bounding box center [365, 10] width 9 height 13
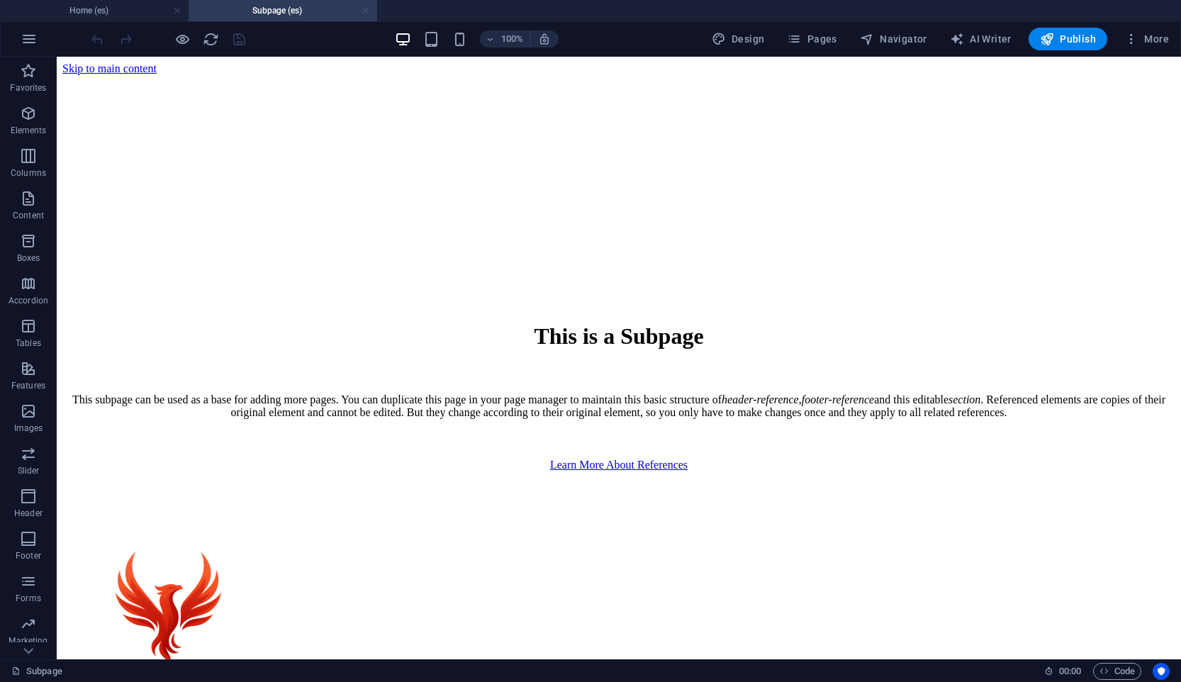
click at [369, 9] on link at bounding box center [365, 10] width 9 height 13
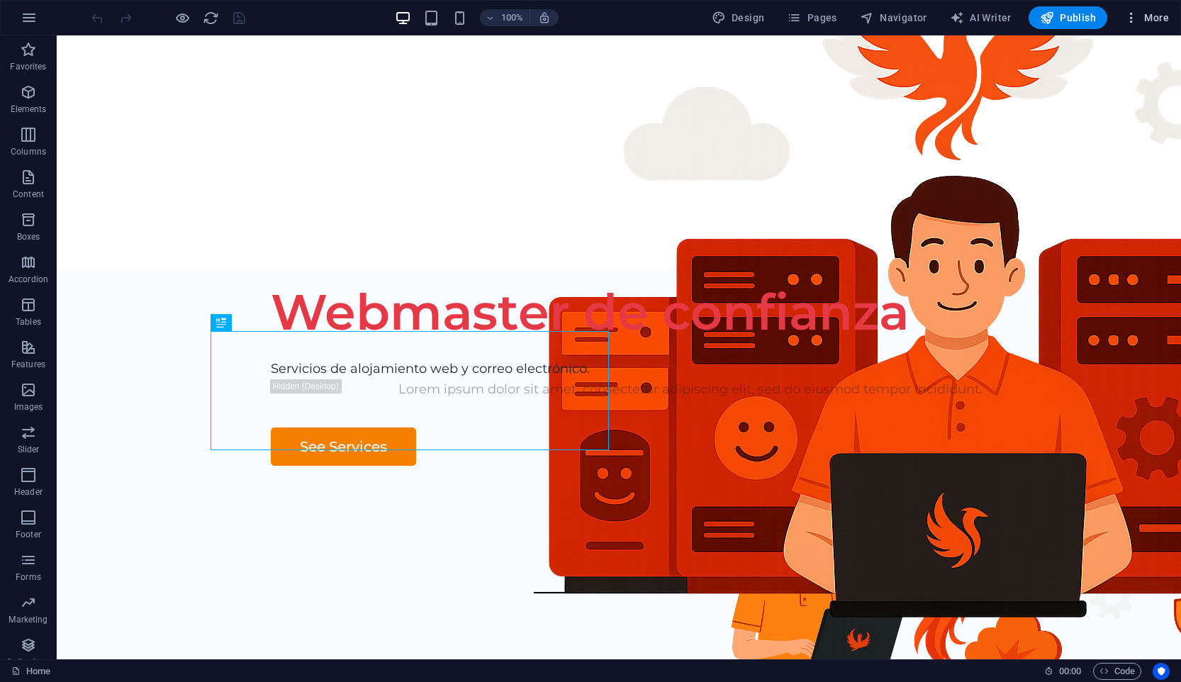
click at [1165, 16] on span "More" at bounding box center [1146, 18] width 45 height 14
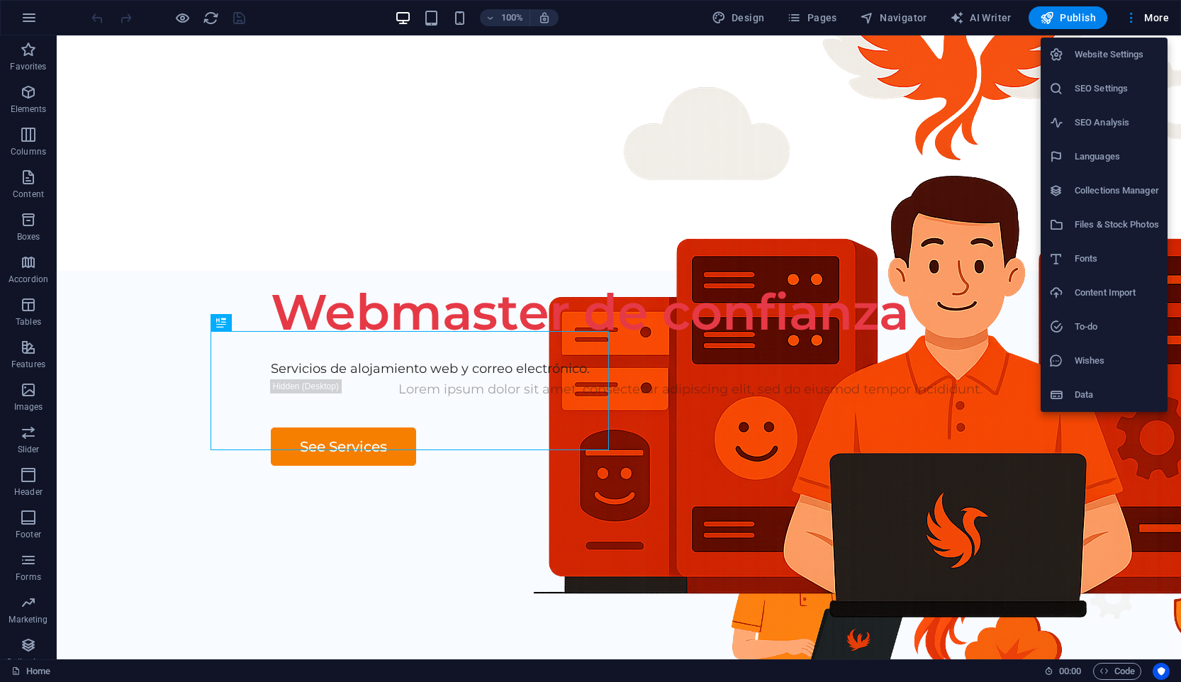
click at [1116, 164] on h6 "Languages" at bounding box center [1117, 156] width 84 height 17
select select "148"
select select "41"
select select "66"
select select "127"
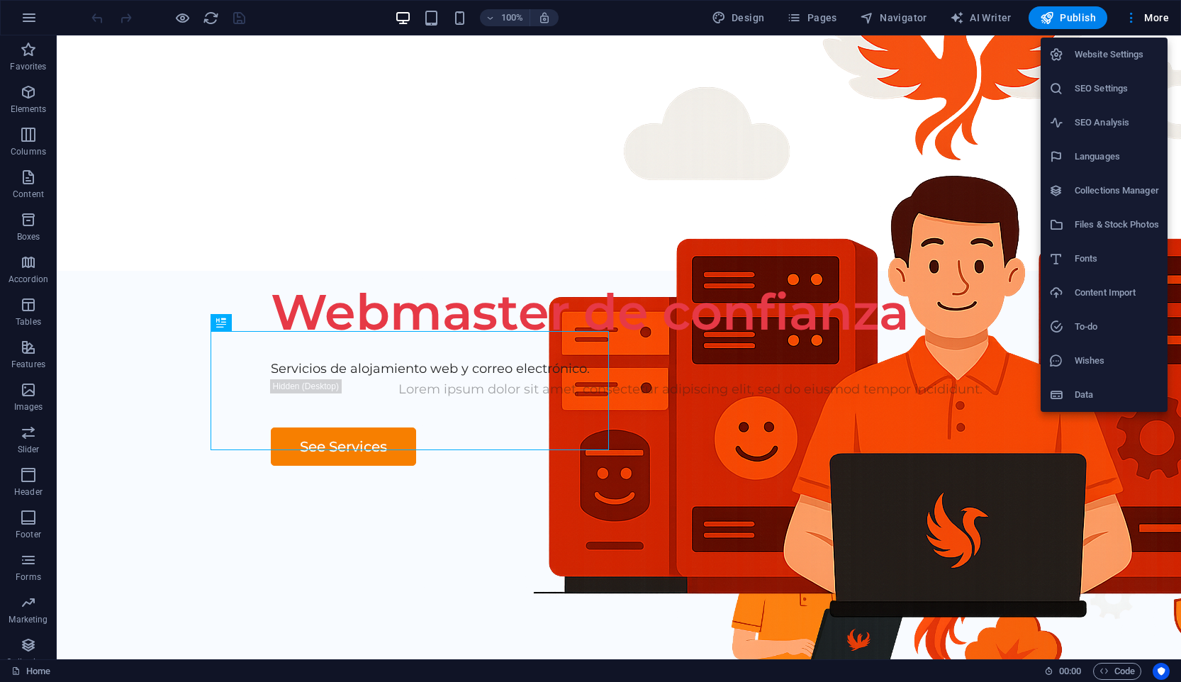
select select "49"
select select "55"
select select "76"
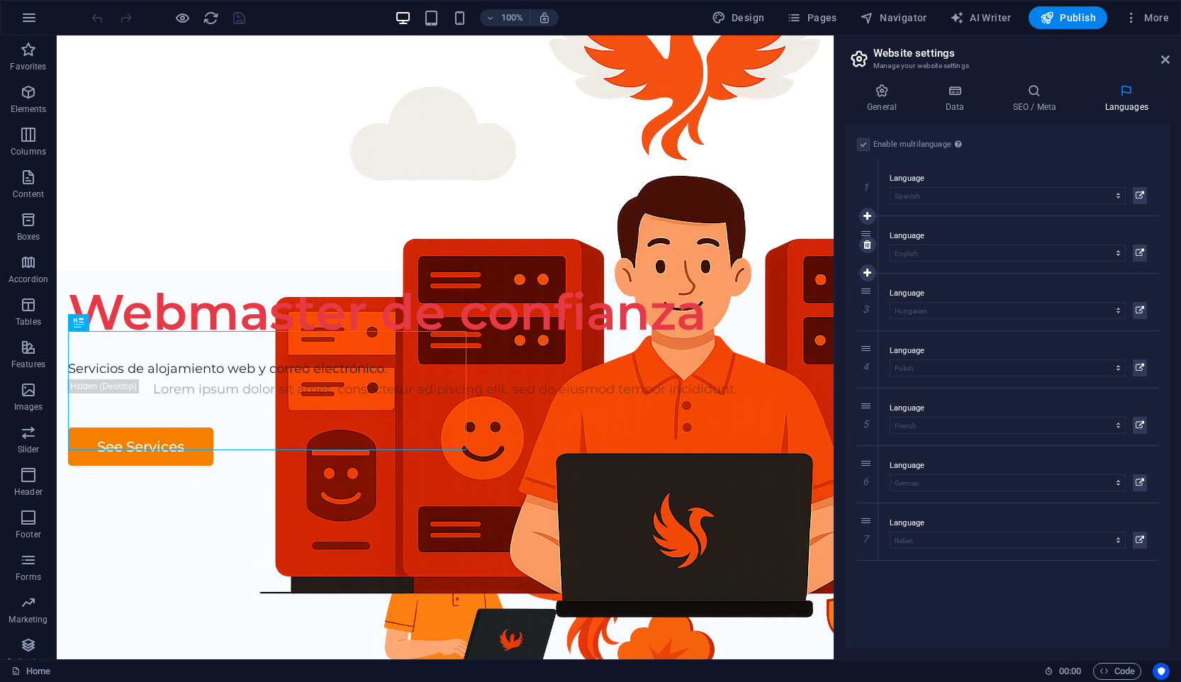
click at [935, 242] on label "Language" at bounding box center [1018, 236] width 257 height 17
click at [1137, 250] on icon at bounding box center [1139, 253] width 9 height 17
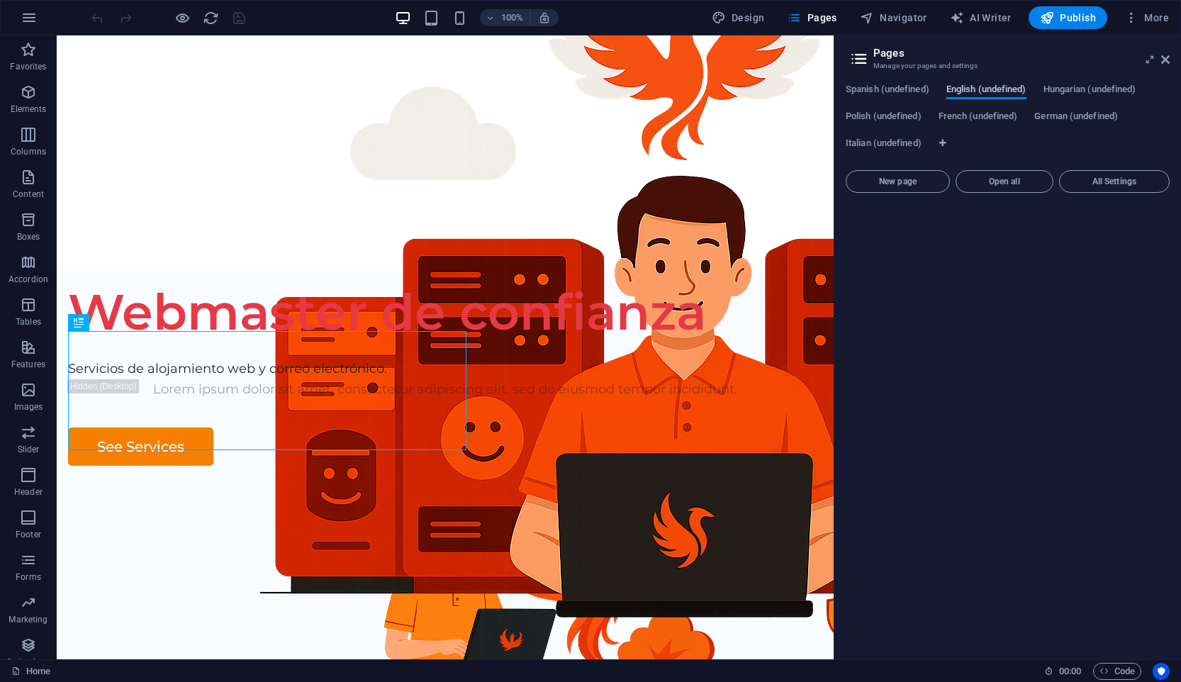
click at [977, 97] on button "English (undefined)" at bounding box center [986, 92] width 80 height 16
click at [977, 94] on span "English (undefined)" at bounding box center [986, 91] width 80 height 20
click at [1106, 188] on button "All Settings" at bounding box center [1114, 181] width 111 height 23
click at [1114, 176] on button "All Settings" at bounding box center [1114, 181] width 111 height 23
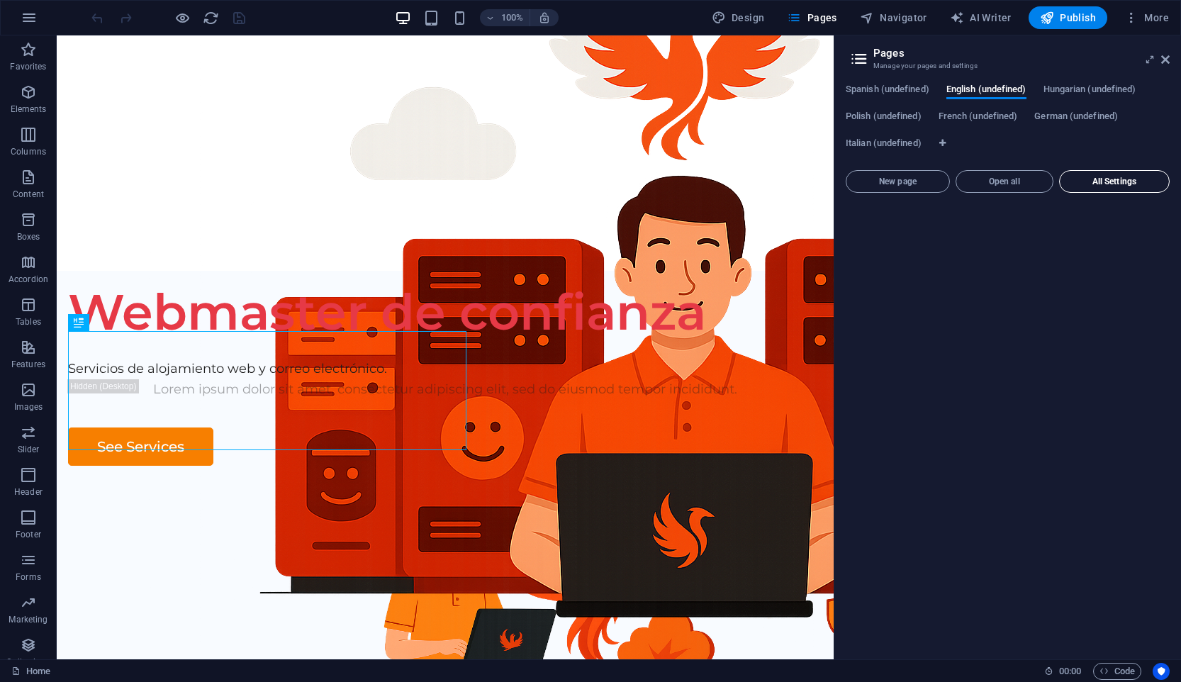
click at [1114, 176] on button "All Settings" at bounding box center [1114, 181] width 111 height 23
click at [906, 92] on span "Spanish (undefined)" at bounding box center [888, 91] width 84 height 20
click at [985, 88] on span "English (undefined)" at bounding box center [986, 91] width 80 height 20
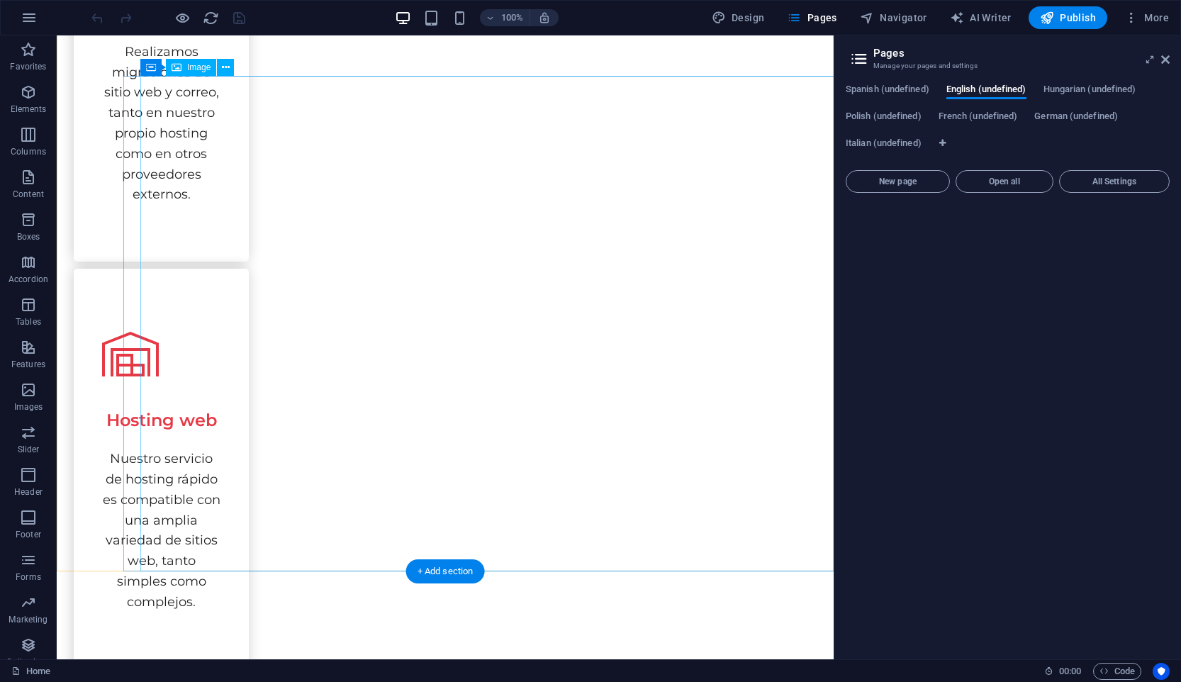
scroll to position [1485, 0]
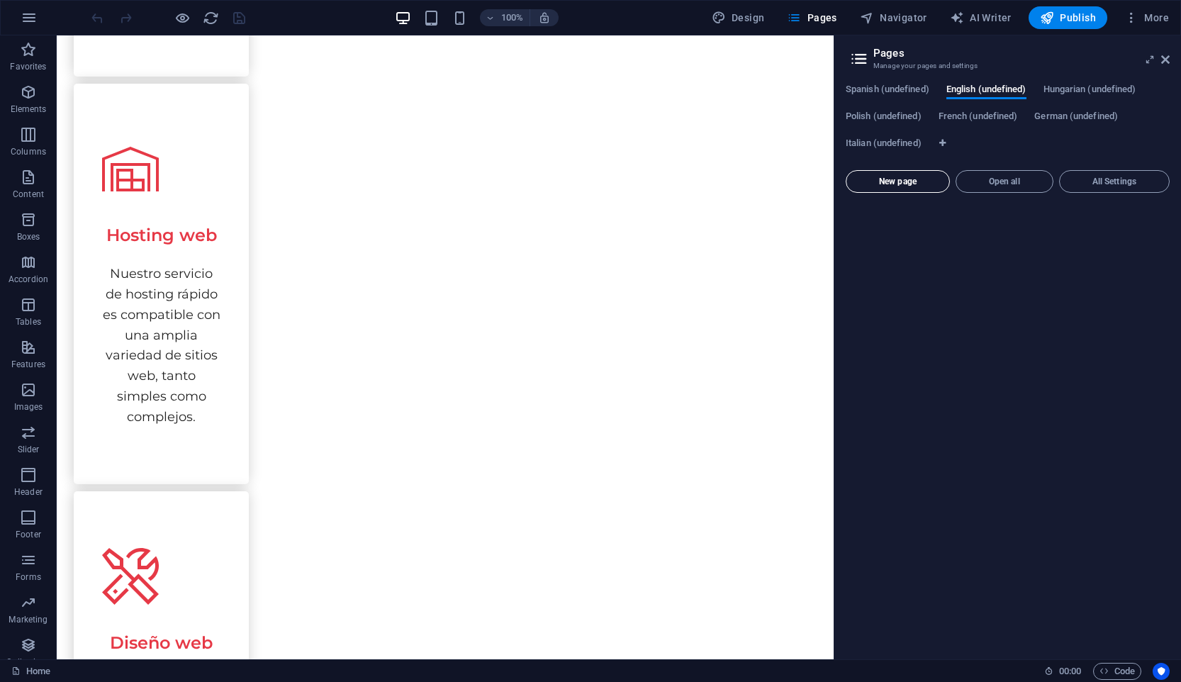
click at [934, 184] on span "New page" at bounding box center [897, 181] width 91 height 9
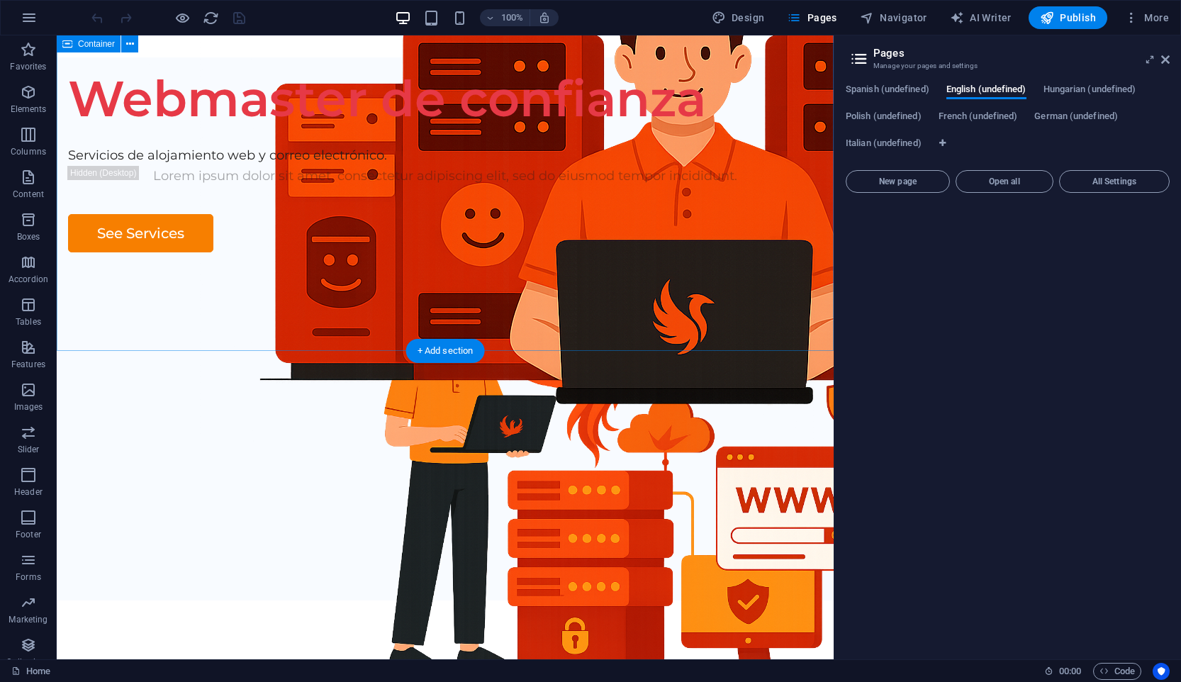
scroll to position [0, 0]
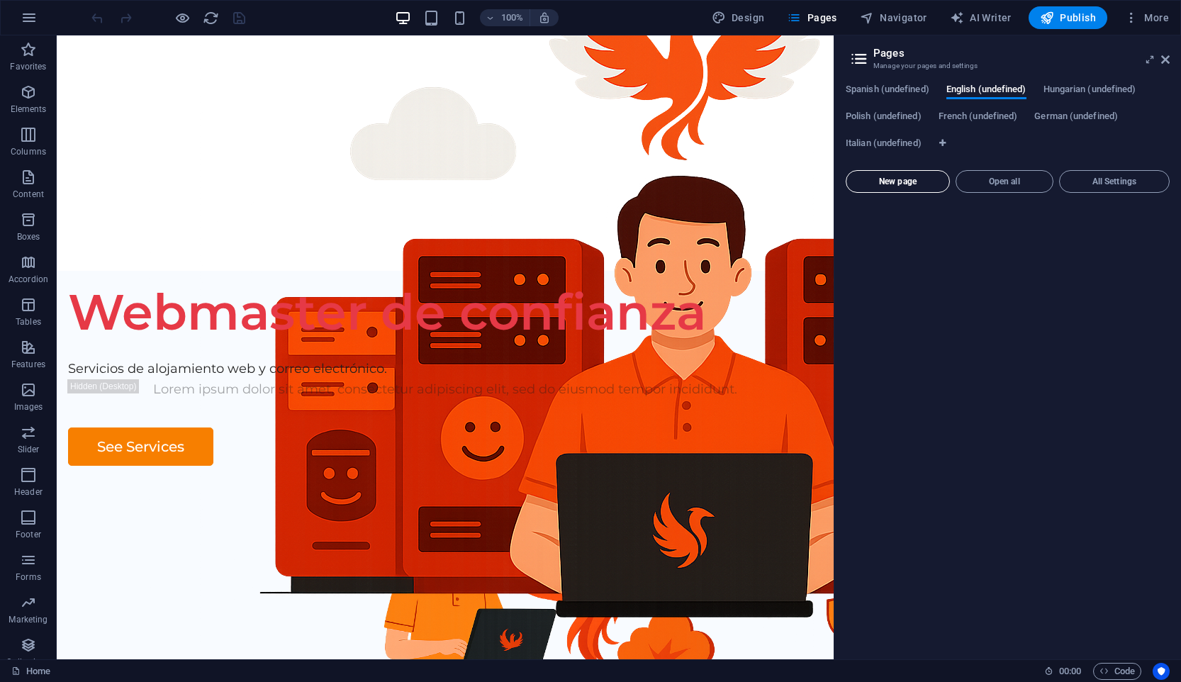
click at [907, 181] on span "New page" at bounding box center [897, 181] width 91 height 9
click at [904, 180] on span "New page" at bounding box center [897, 181] width 91 height 9
click at [1014, 171] on button "Open all" at bounding box center [1004, 181] width 98 height 23
click at [1096, 181] on span "All Settings" at bounding box center [1114, 181] width 98 height 9
click at [1162, 58] on icon at bounding box center [1165, 59] width 9 height 11
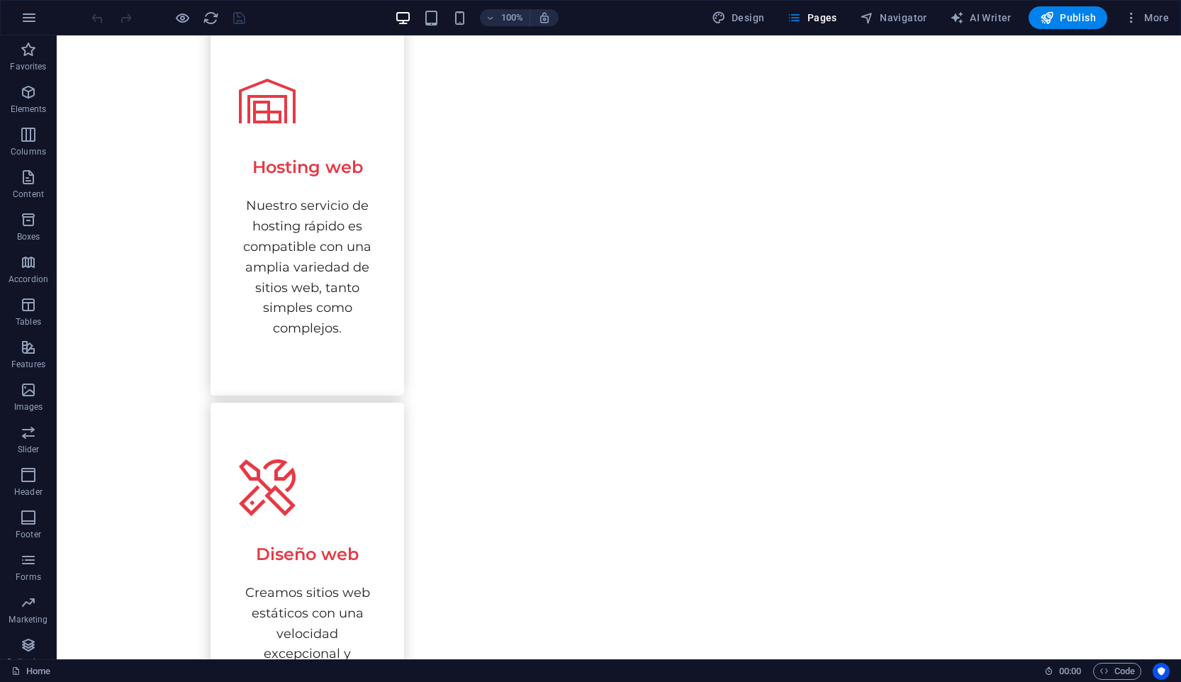
scroll to position [1499, 0]
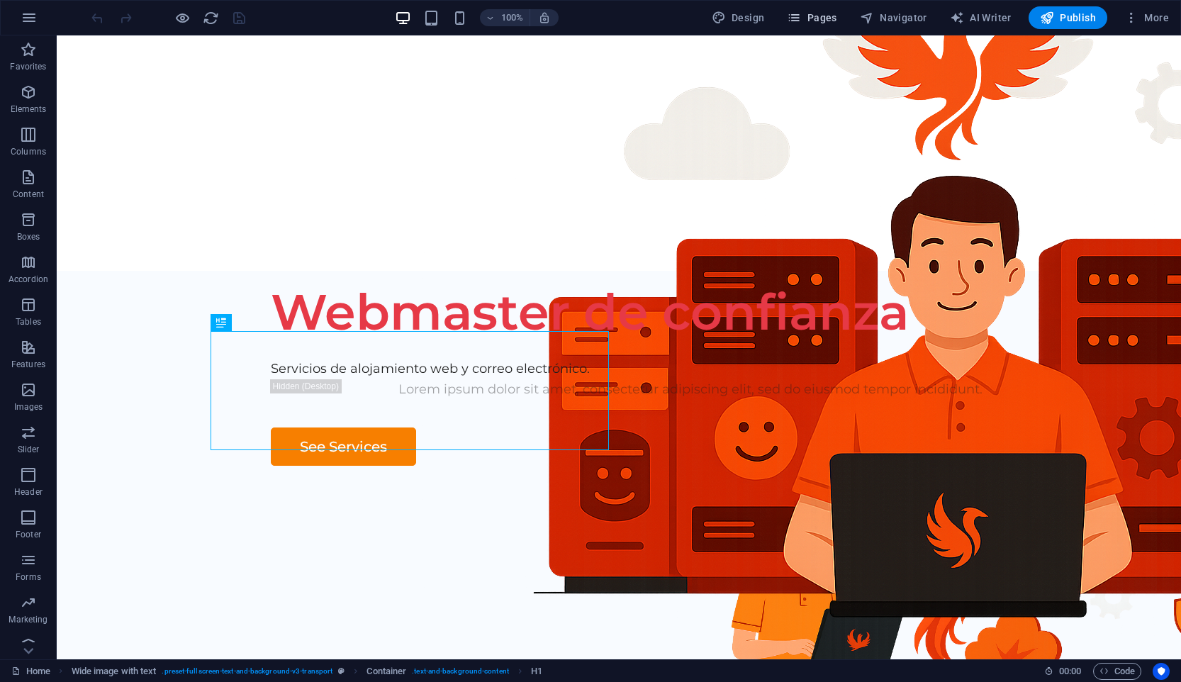
click at [819, 12] on span "Pages" at bounding box center [812, 18] width 50 height 14
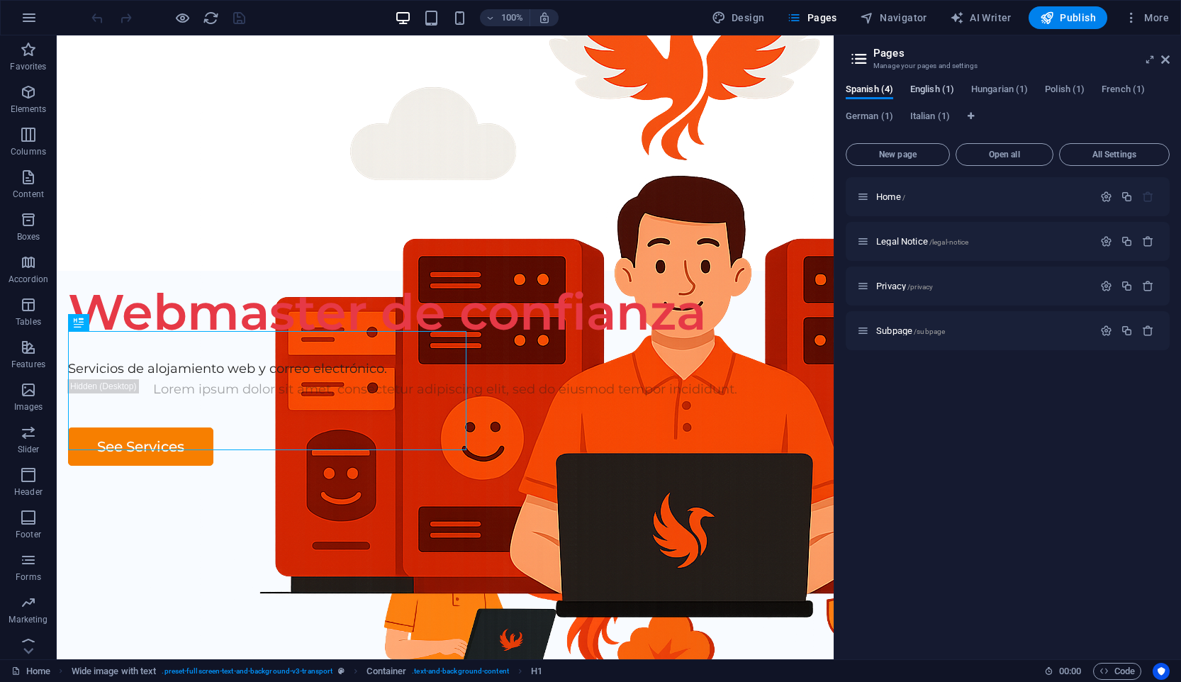
click at [939, 94] on span "English (1)" at bounding box center [932, 91] width 44 height 20
click at [934, 81] on div "Spanish (4) English (1) [DEMOGRAPHIC_DATA] (1) [DEMOGRAPHIC_DATA] (1) [DEMOGRAP…" at bounding box center [1007, 365] width 347 height 587
click at [1138, 244] on span "Translate" at bounding box center [1134, 241] width 37 height 11
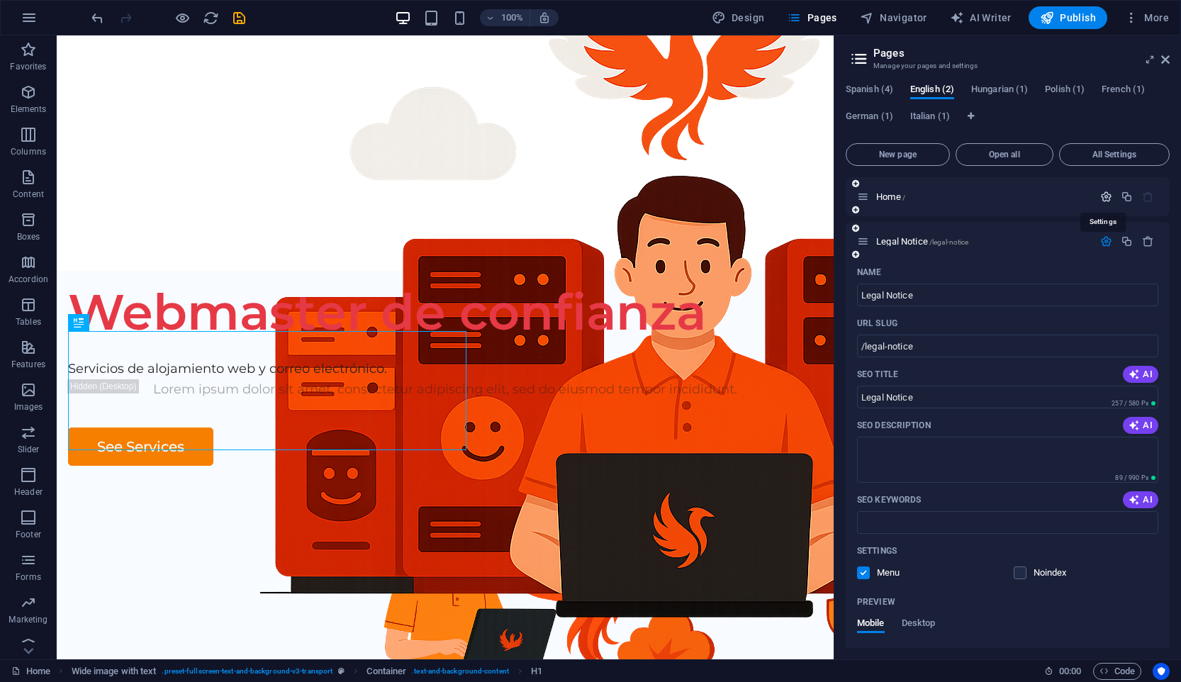
click at [1101, 198] on icon "button" at bounding box center [1106, 197] width 12 height 12
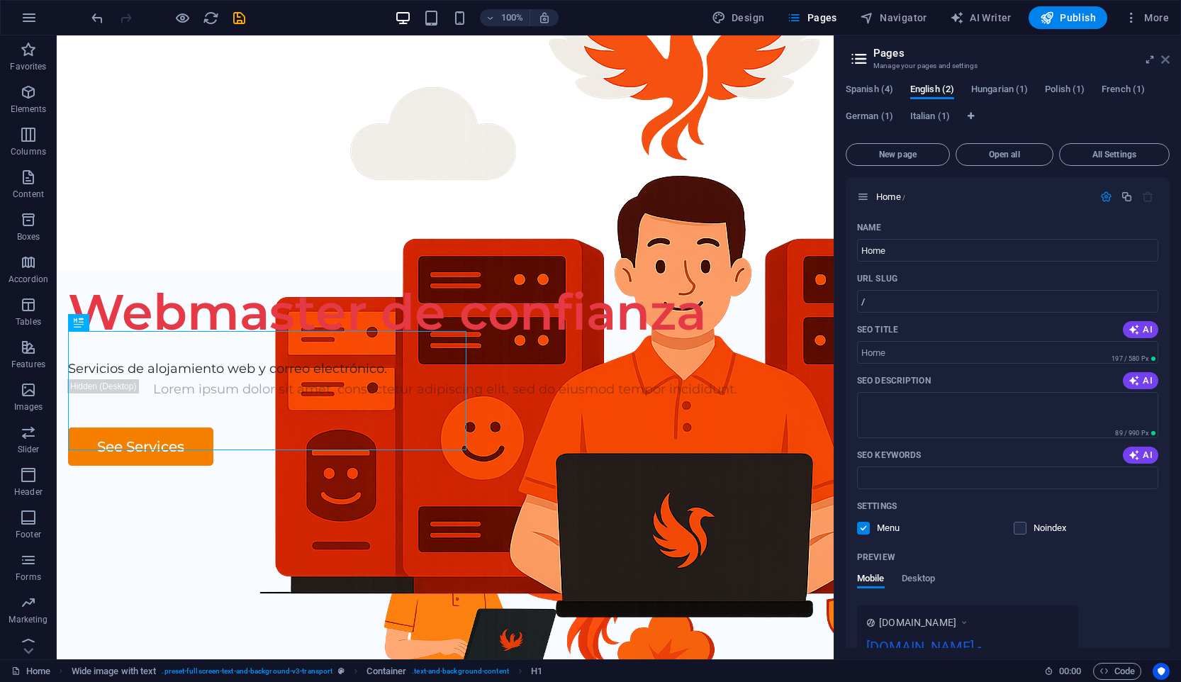
click at [1166, 62] on icon at bounding box center [1165, 59] width 9 height 11
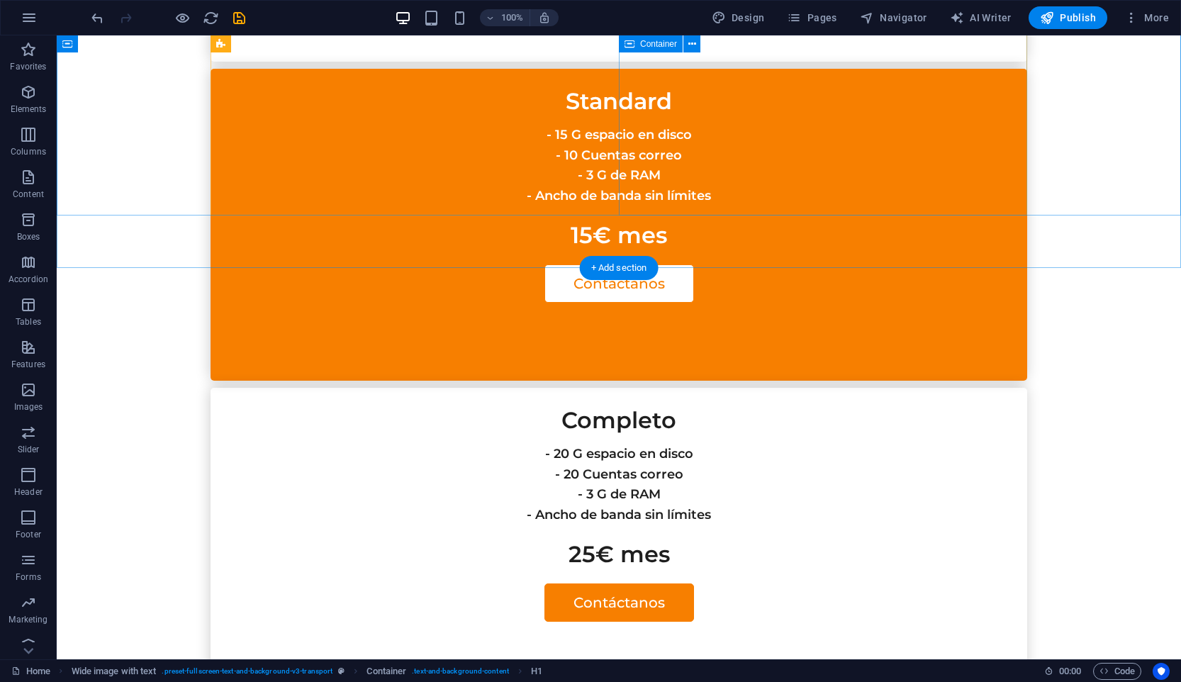
scroll to position [3567, 0]
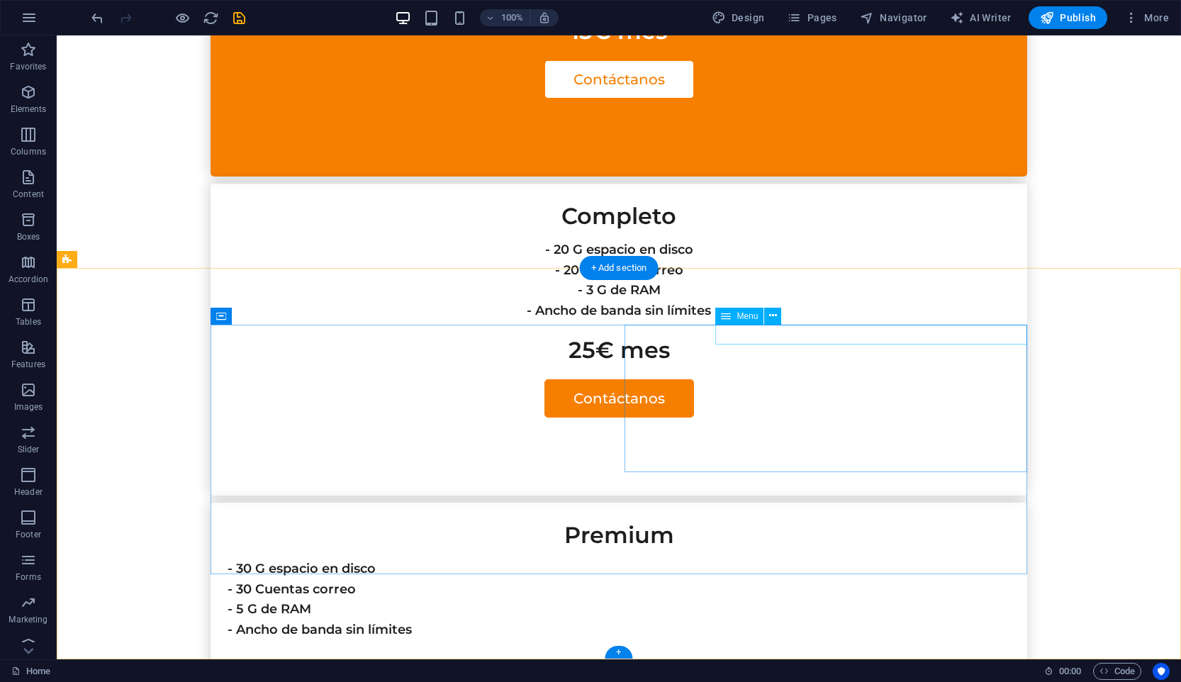
click at [740, 325] on div "Menu" at bounding box center [752, 317] width 75 height 18
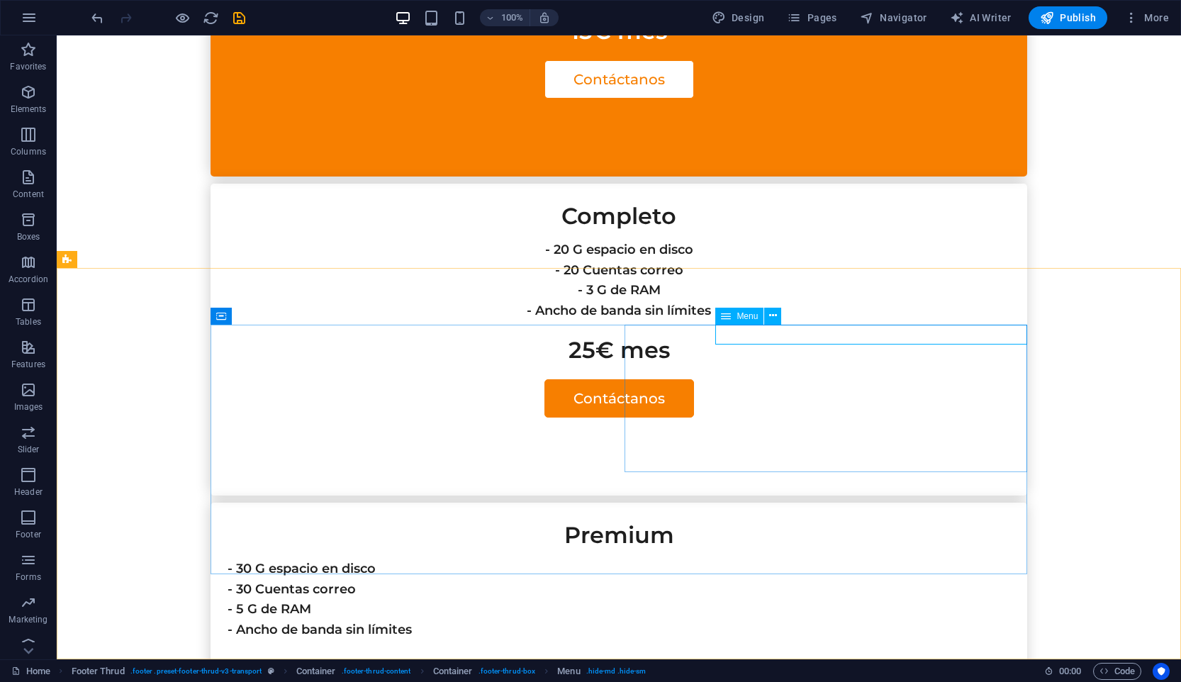
click at [753, 318] on span "Menu" at bounding box center [746, 316] width 21 height 9
click at [775, 316] on icon at bounding box center [773, 315] width 8 height 15
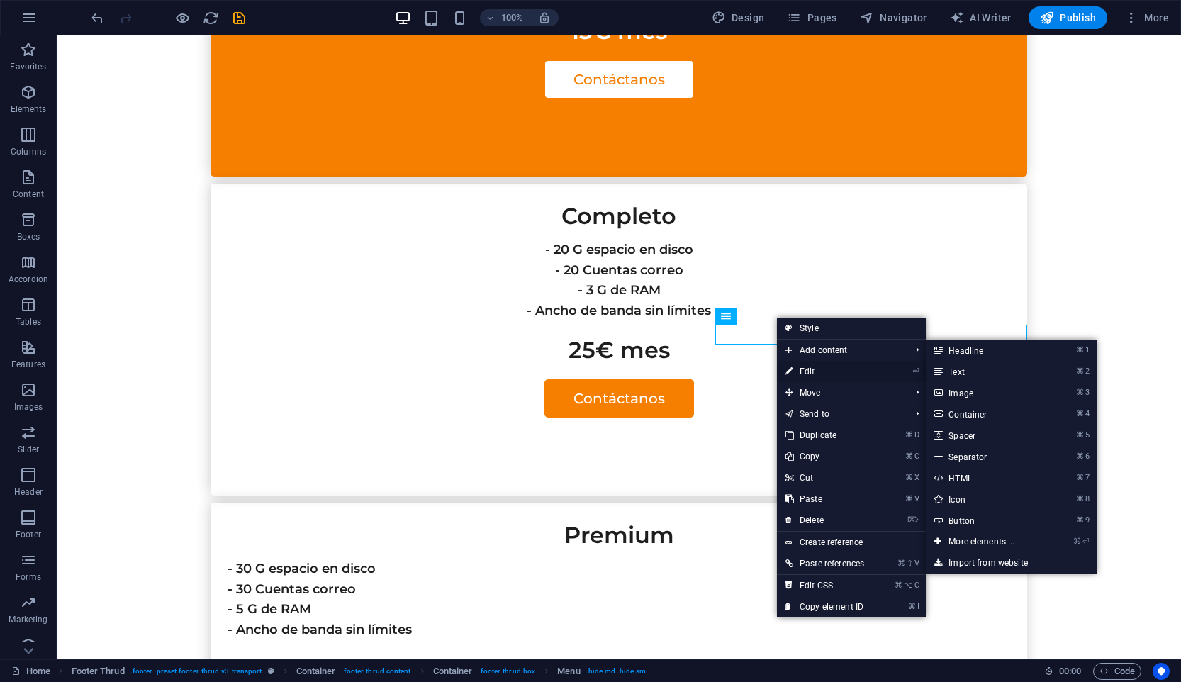
click at [819, 367] on link "⏎ Edit" at bounding box center [825, 371] width 96 height 21
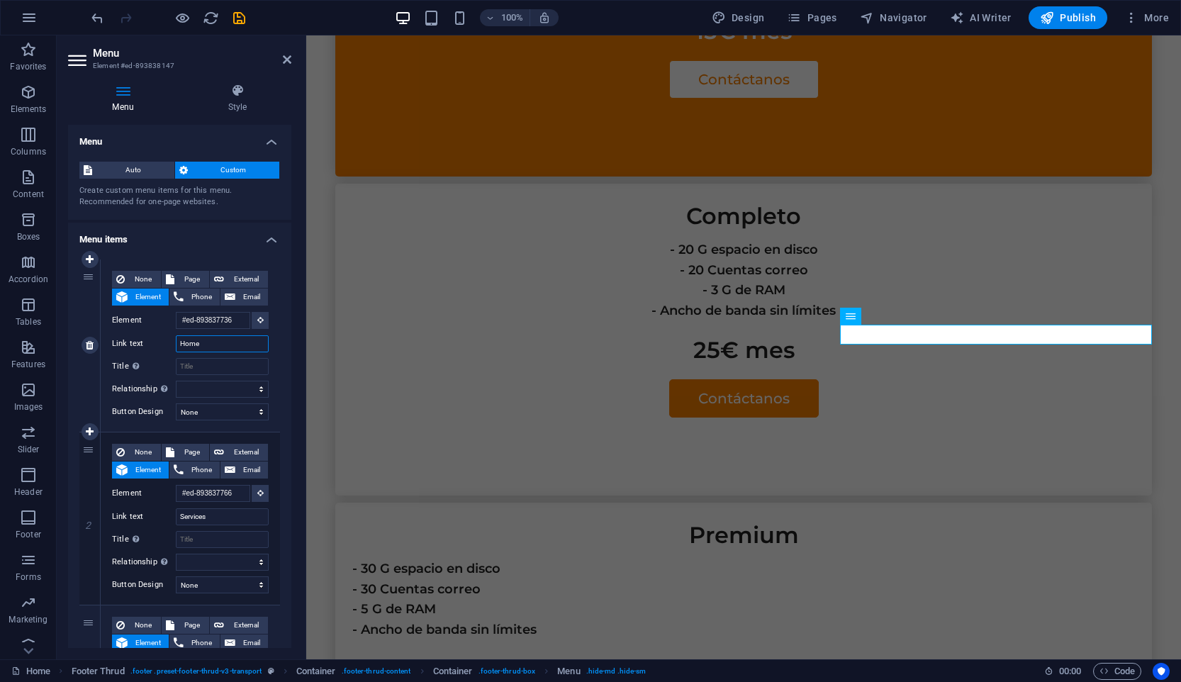
click at [244, 342] on input "Home" at bounding box center [222, 343] width 93 height 17
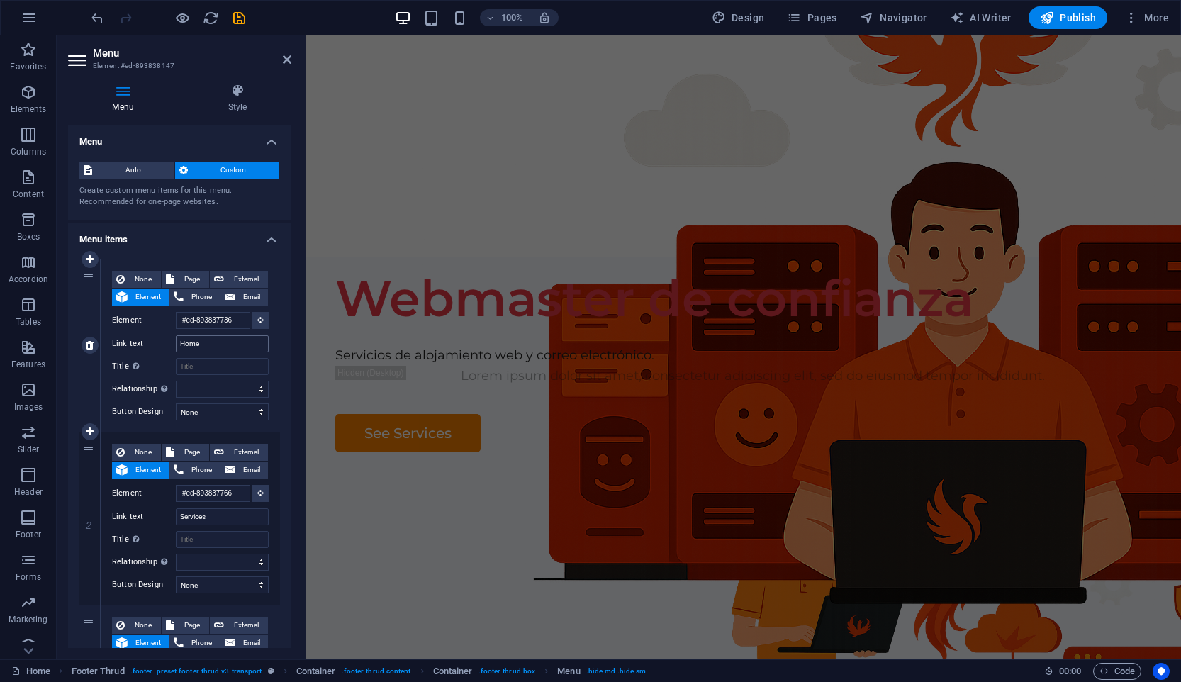
scroll to position [0, 0]
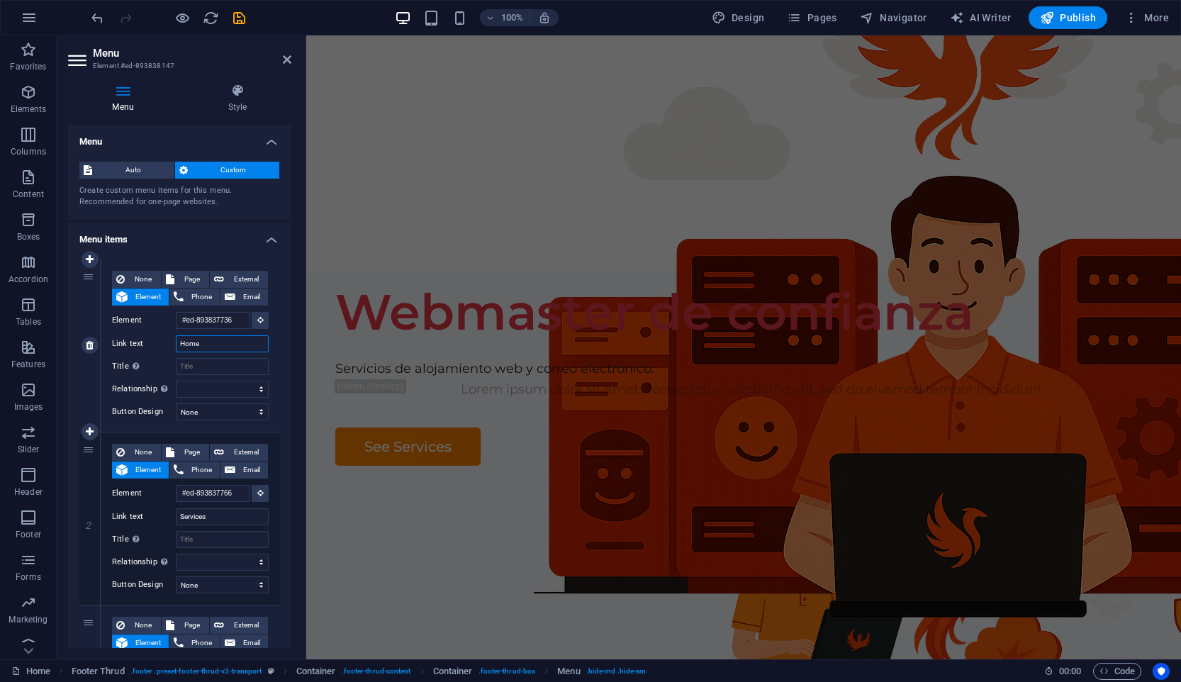
click at [203, 343] on input "Home" at bounding box center [222, 343] width 93 height 17
type input "Inicio"
select select
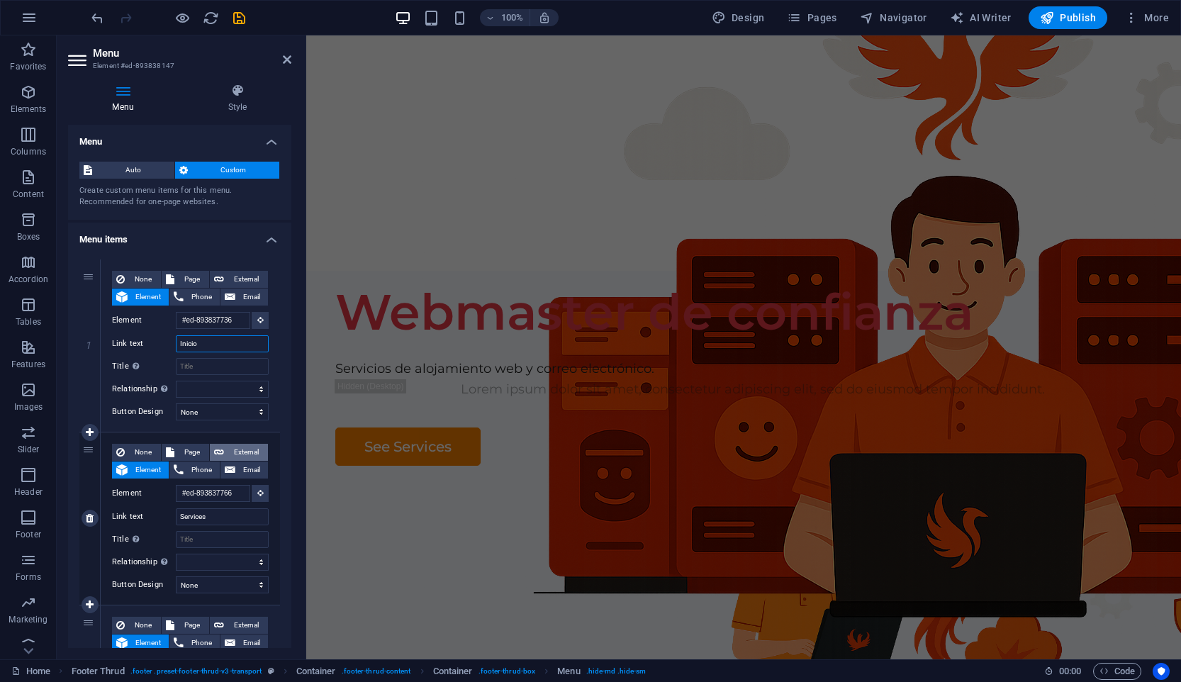
select select
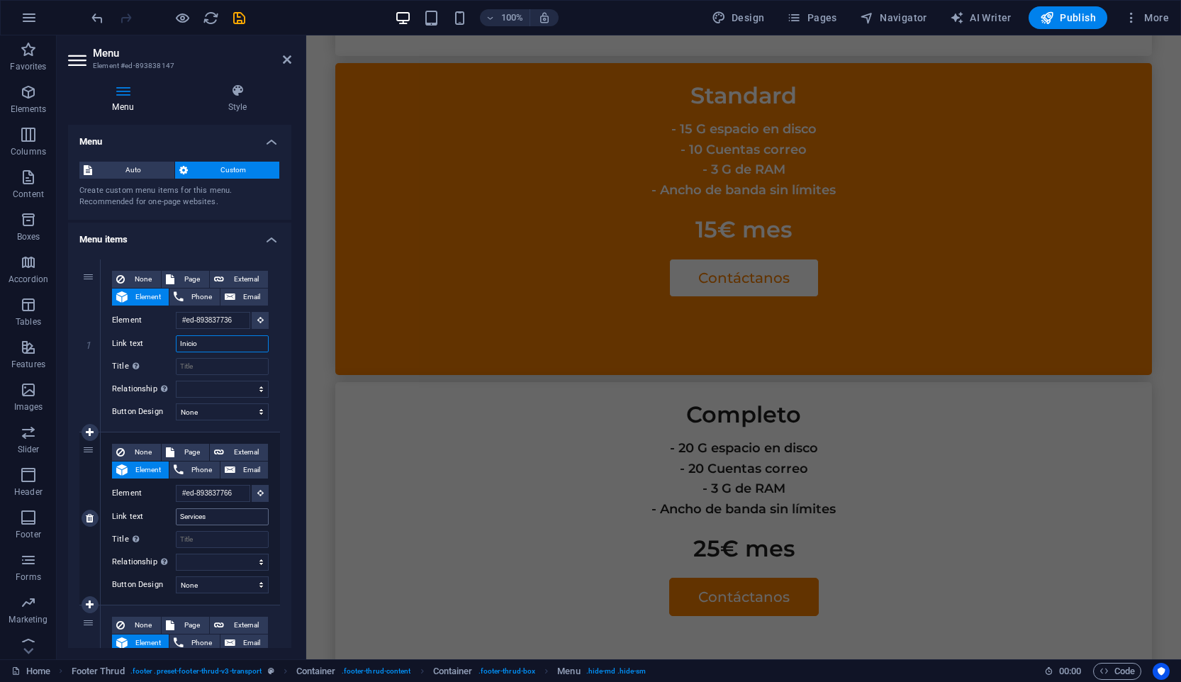
scroll to position [3378, 0]
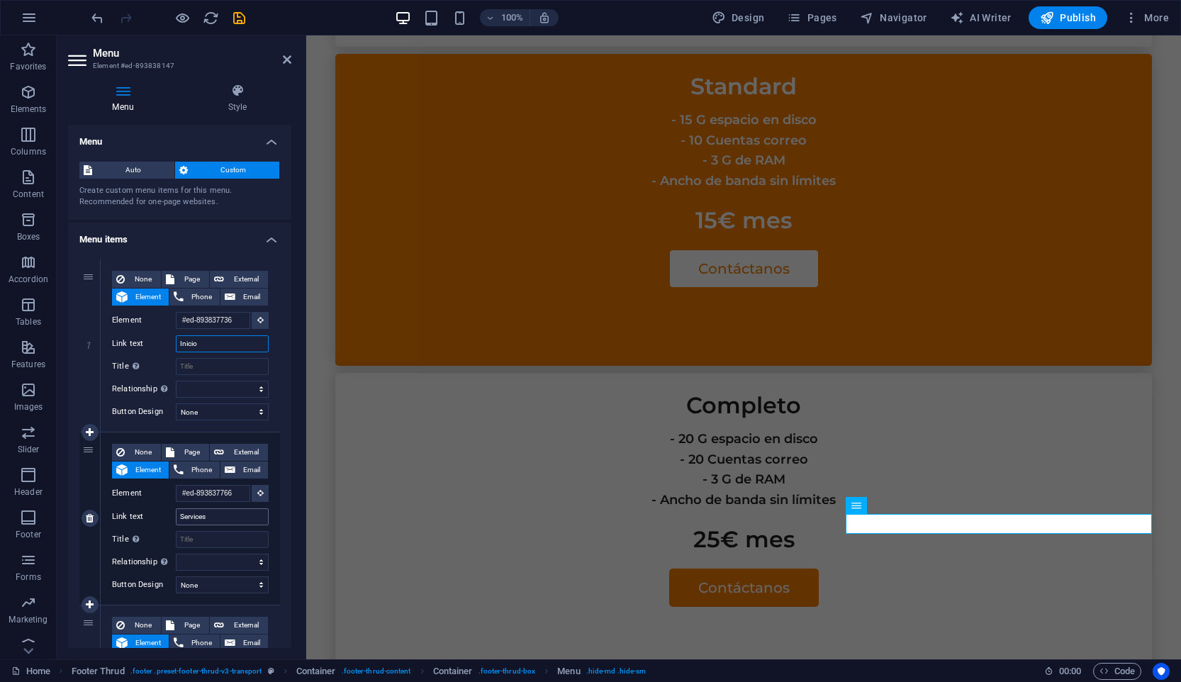
type input "Inicio"
click at [215, 509] on input "Services" at bounding box center [222, 516] width 93 height 17
type input "Servicios"
select select
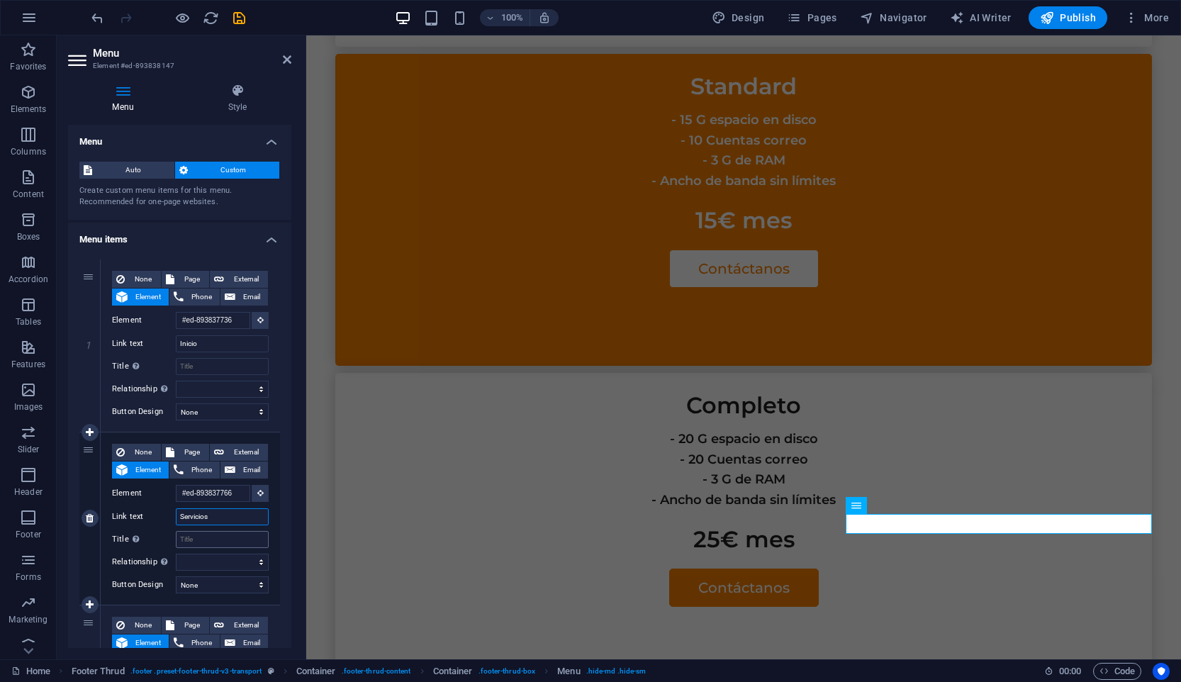
select select
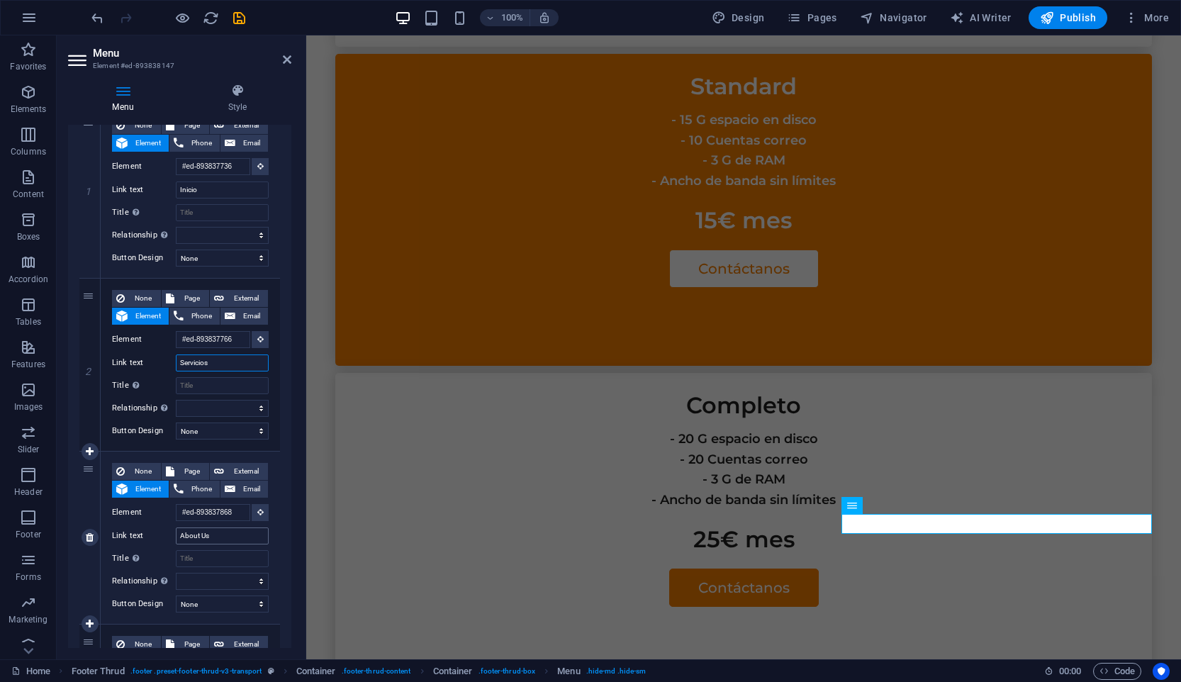
type input "Servicios"
click at [216, 533] on input "About Us" at bounding box center [222, 535] width 93 height 17
type input "Sovre"
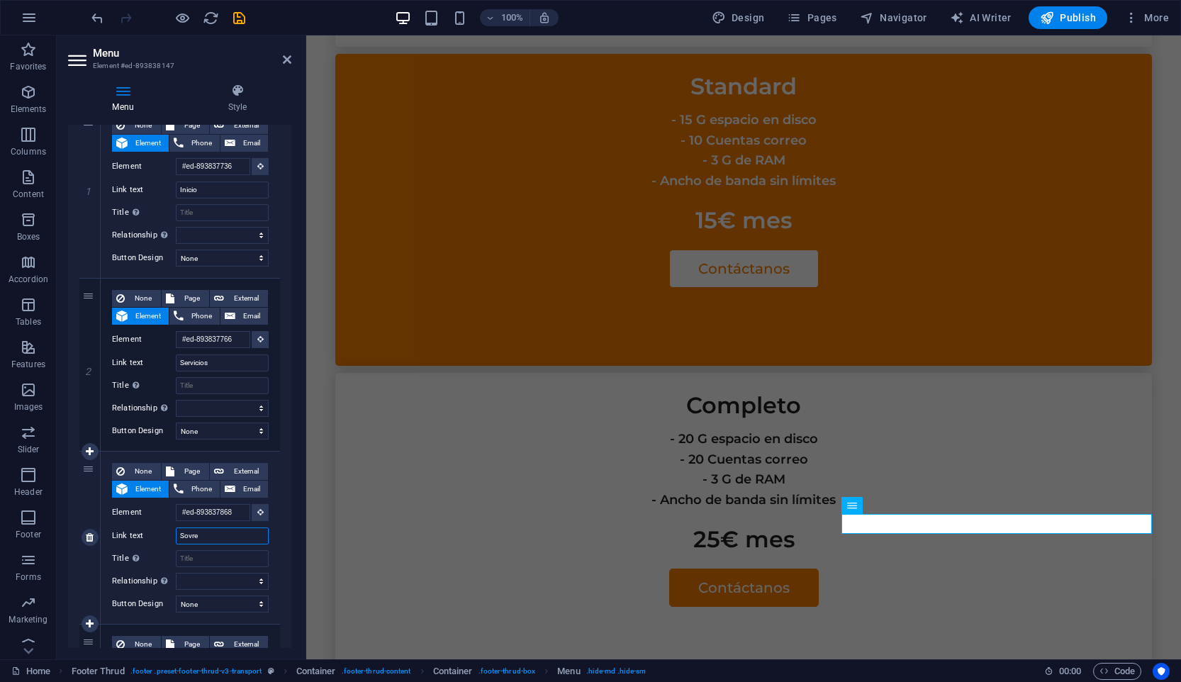
select select
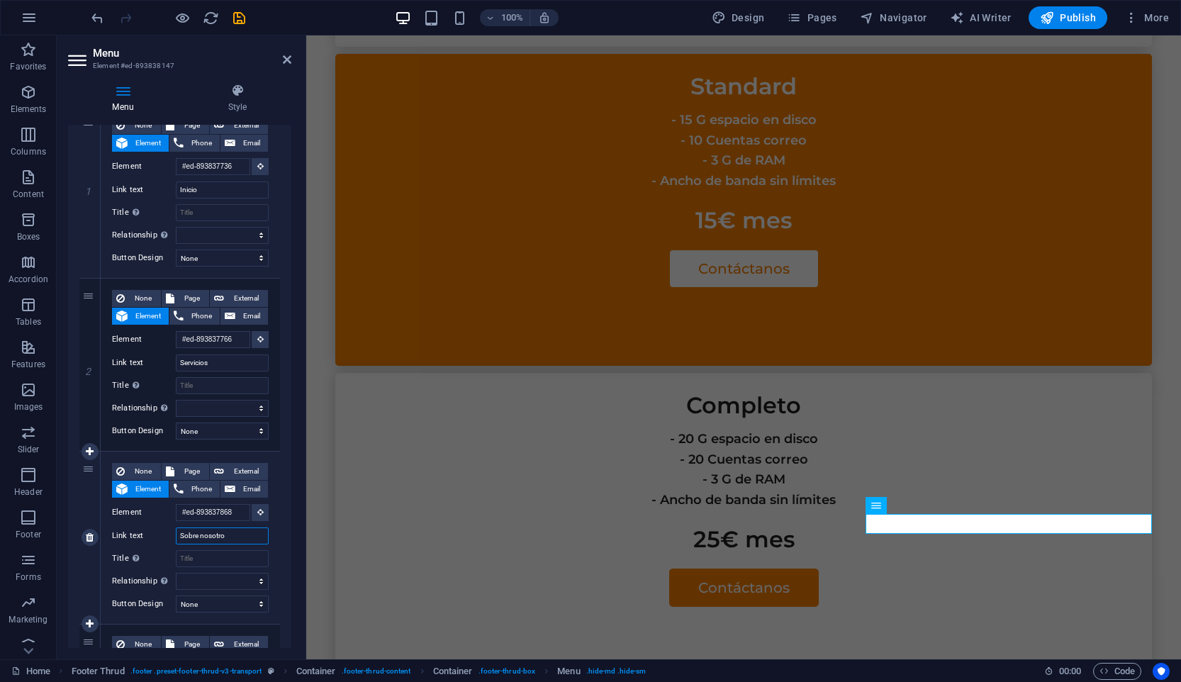
type input "Sobre nosotros"
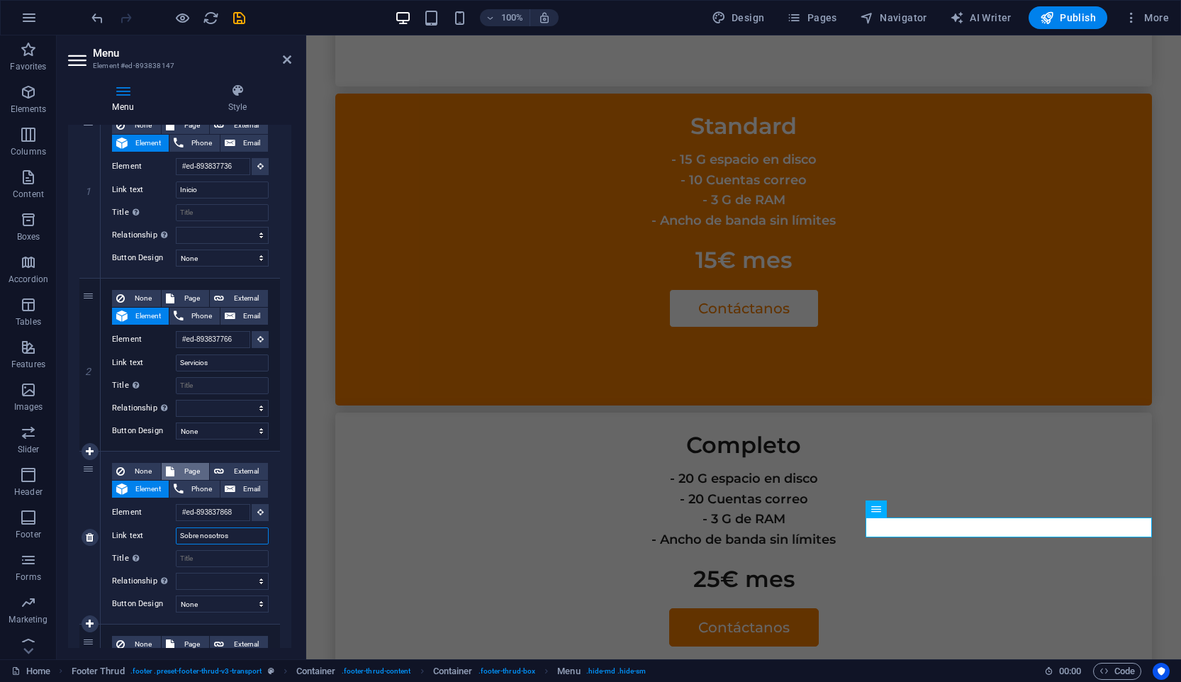
select select
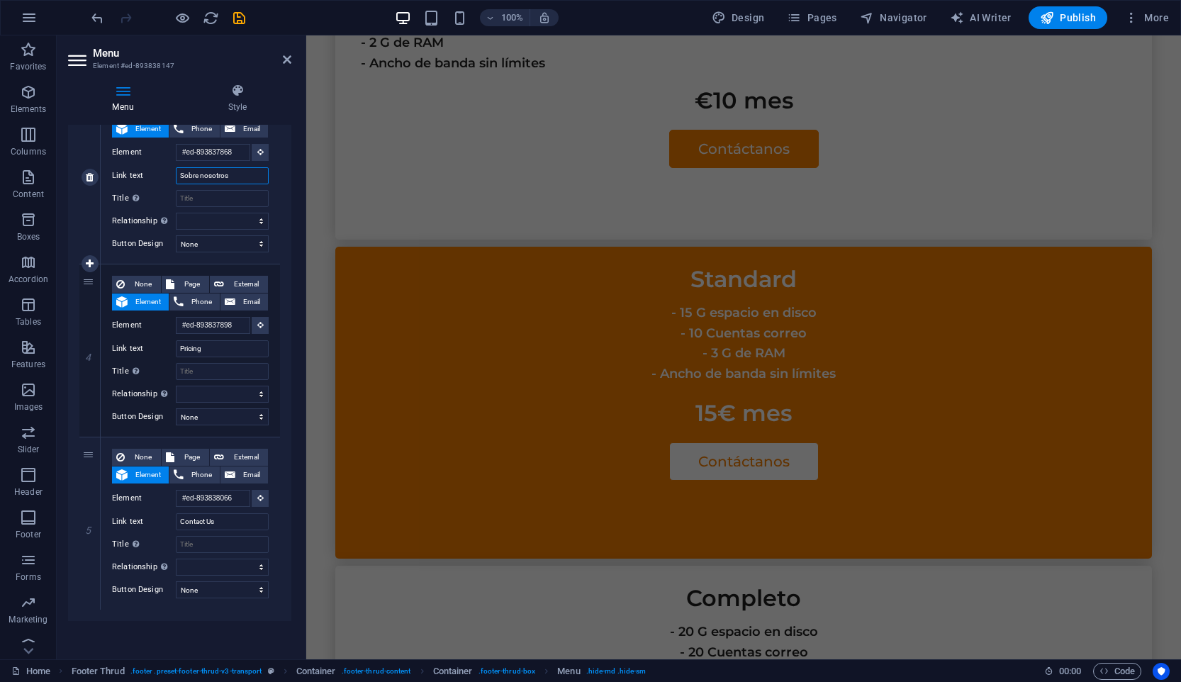
scroll to position [3072, 0]
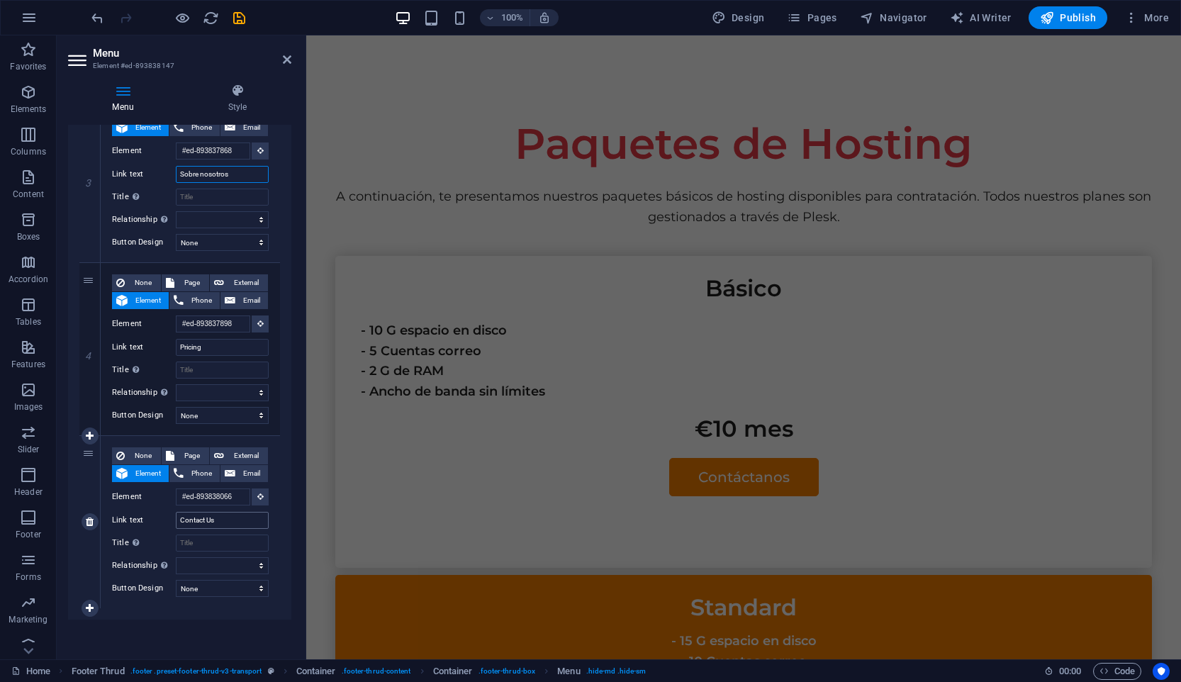
type input "Sobre nosotros"
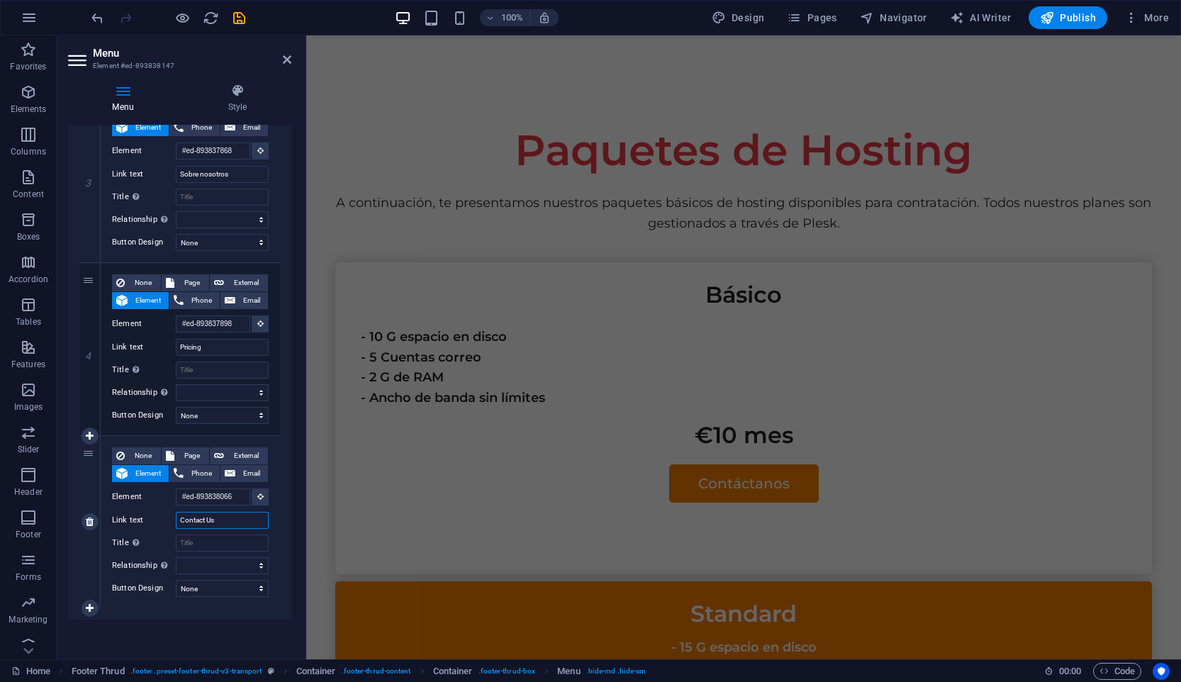
click at [218, 520] on input "Contact Us" at bounding box center [222, 520] width 93 height 17
type input "Cibtacti"
select select
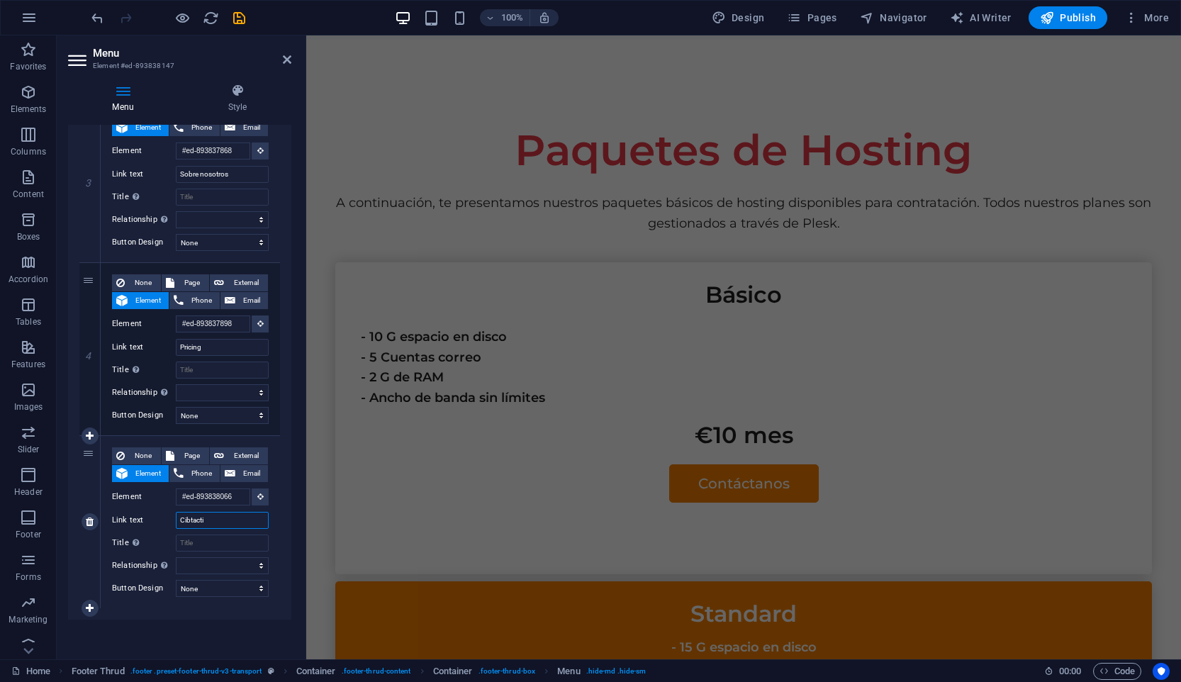
select select
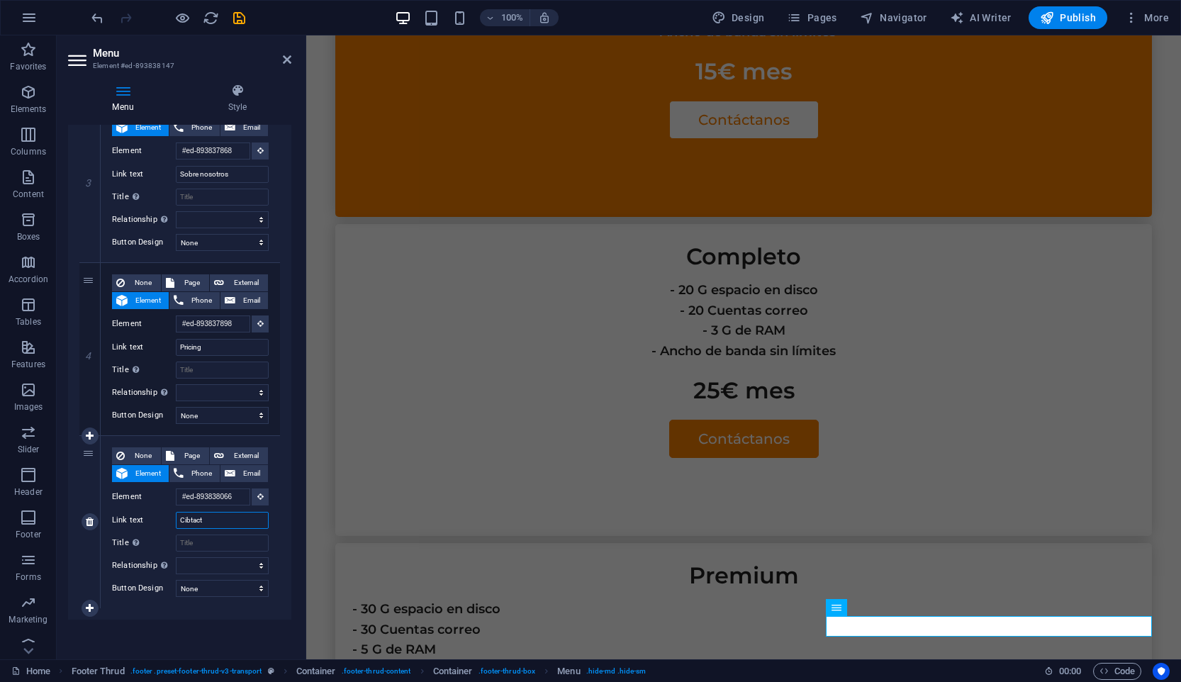
scroll to position [3555, 0]
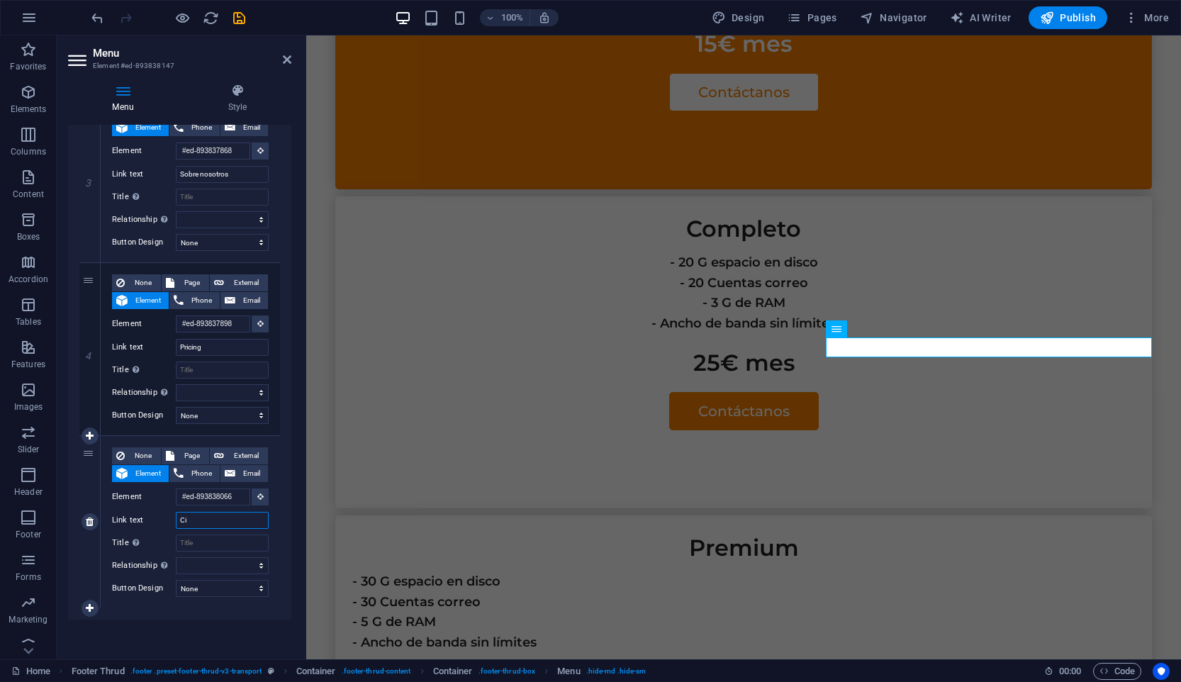
type input "C"
select select
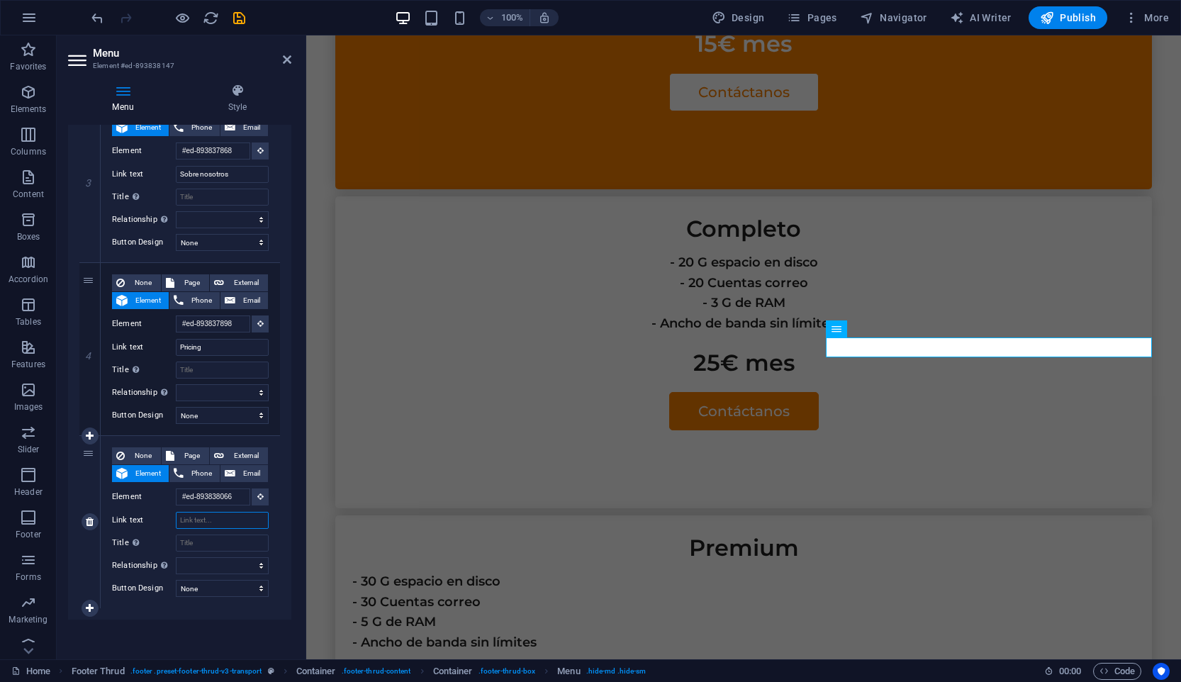
select select
type input "Contacto"
select select
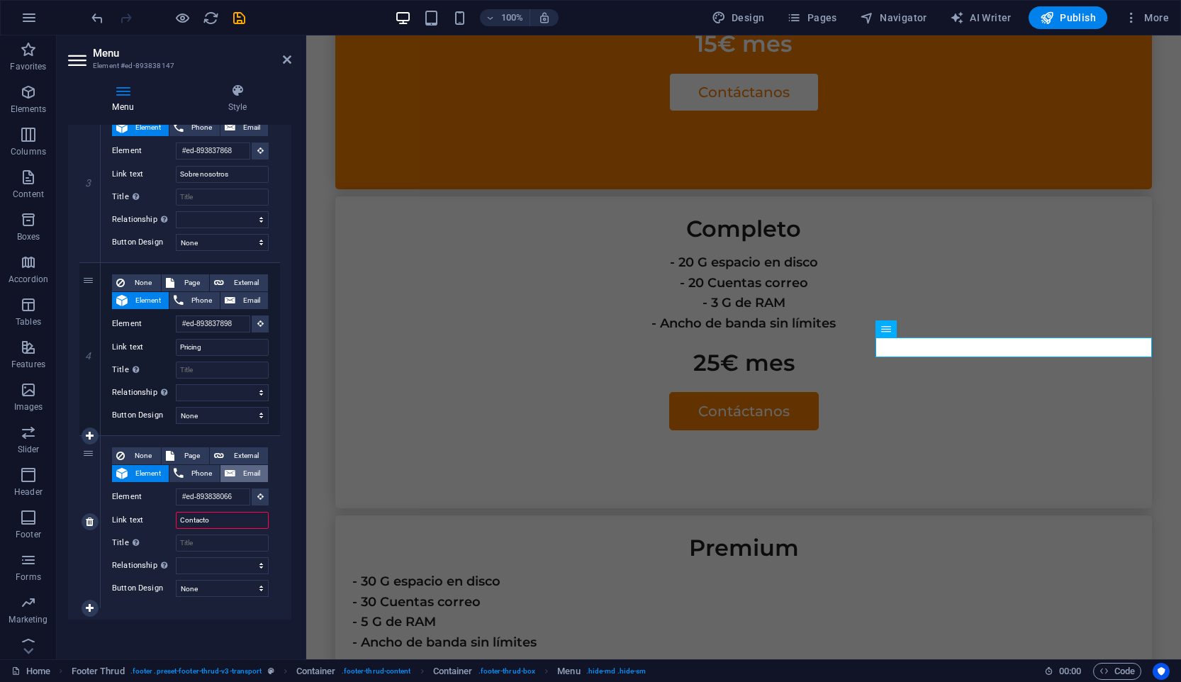
select select
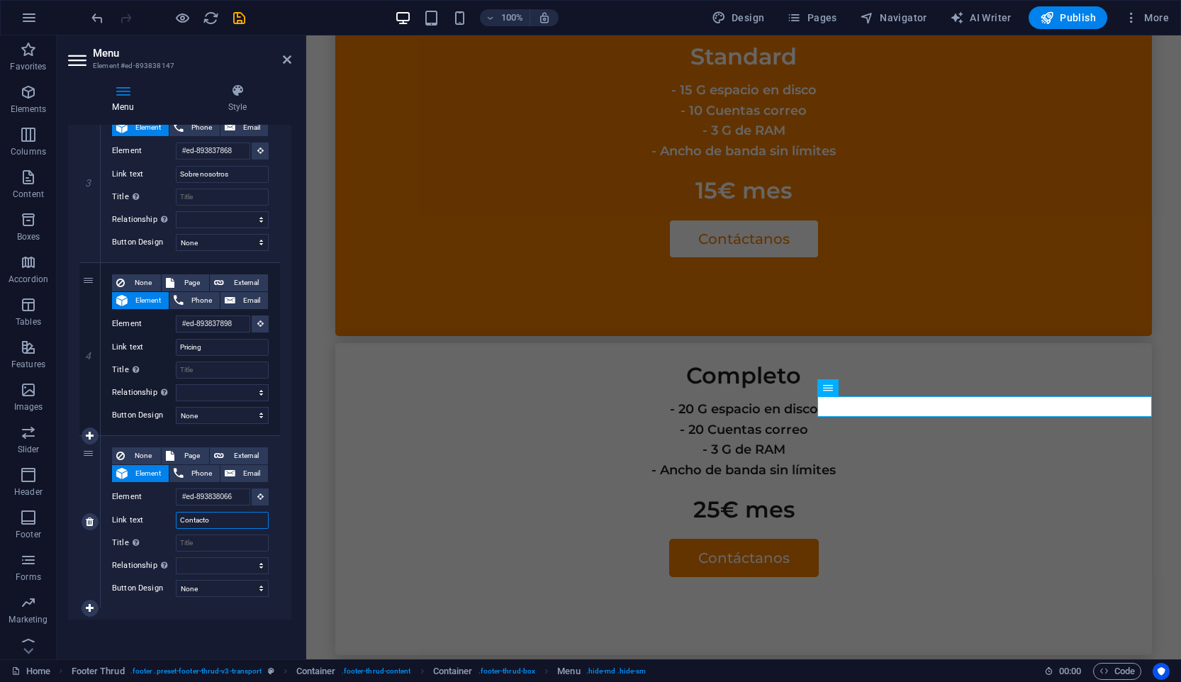
scroll to position [3378, 0]
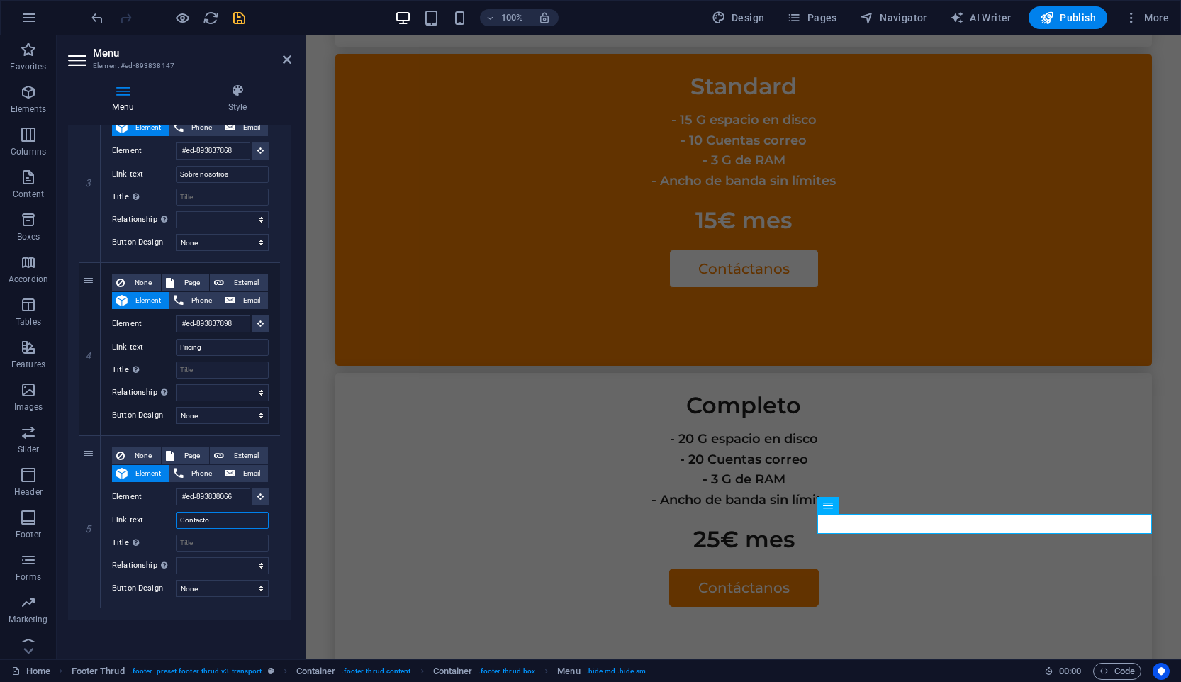
type input "Contacto"
click at [243, 20] on icon "save" at bounding box center [239, 18] width 16 height 16
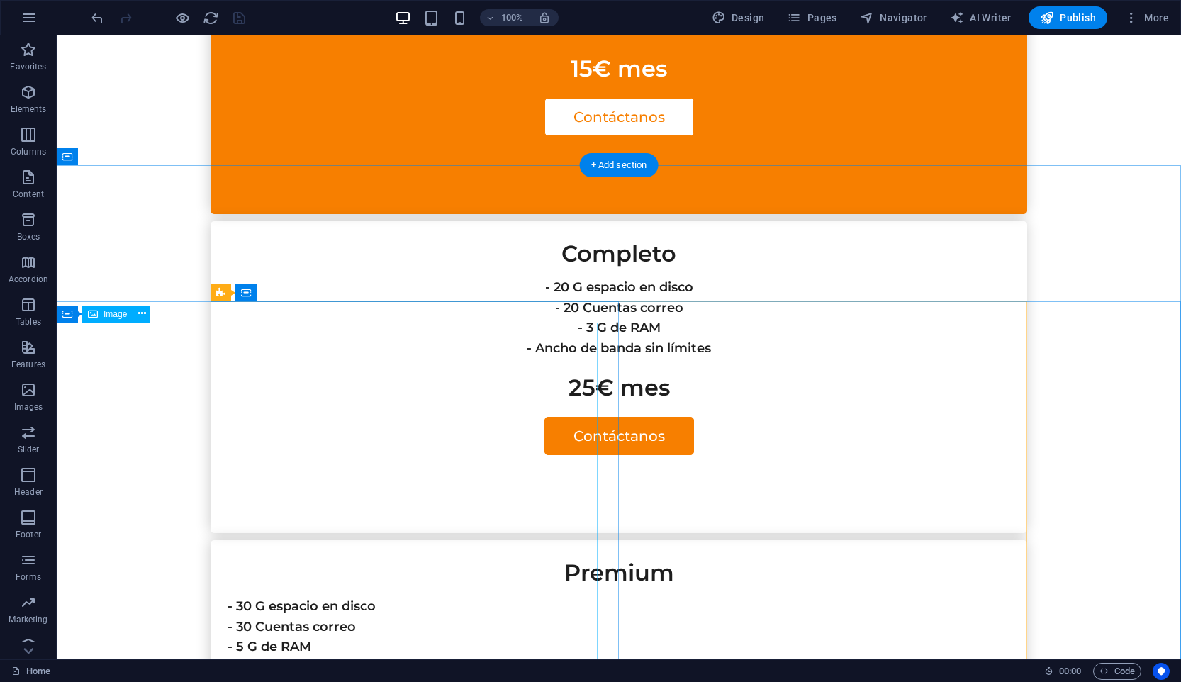
scroll to position [3567, 0]
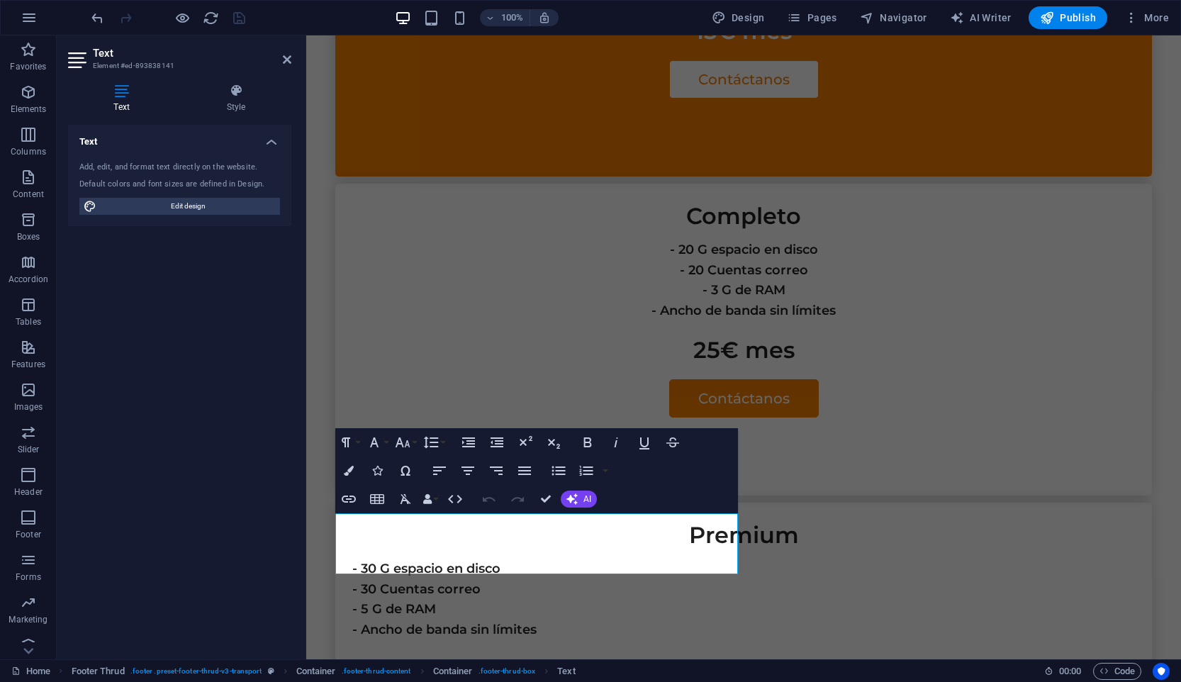
click at [249, 527] on div "Text Element #ed-893838141 Text Style Text Add, edit, and format text directly …" at bounding box center [619, 347] width 1124 height 624
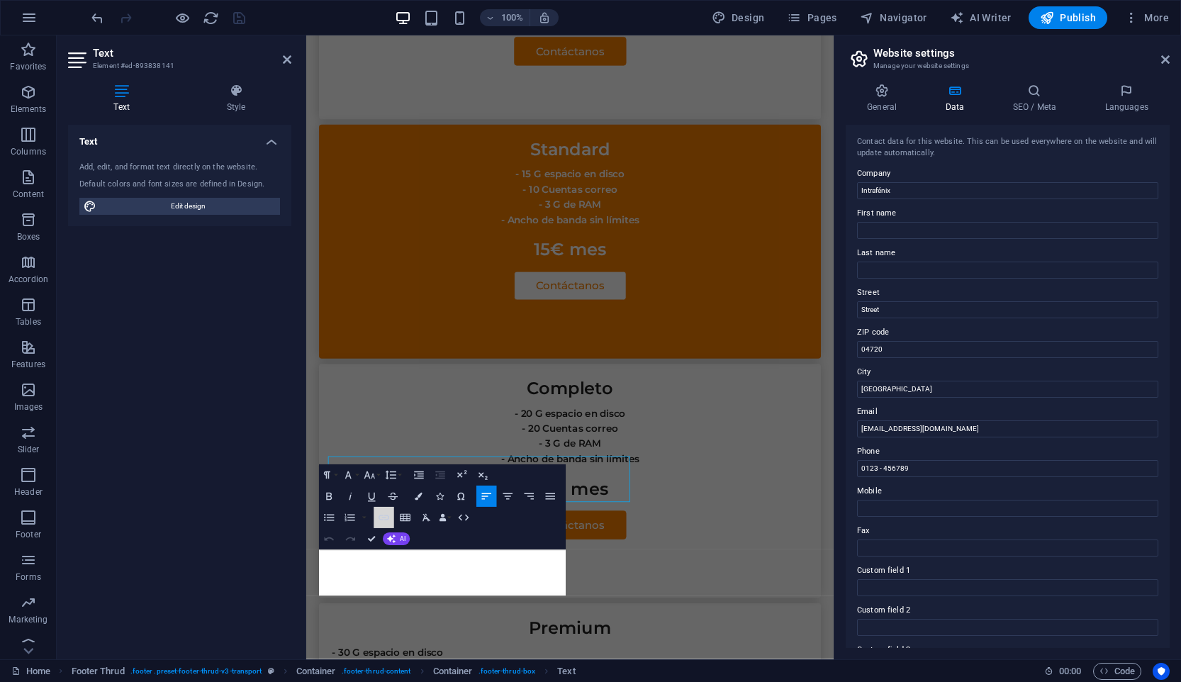
click at [387, 525] on button "Insert Link" at bounding box center [384, 517] width 21 height 21
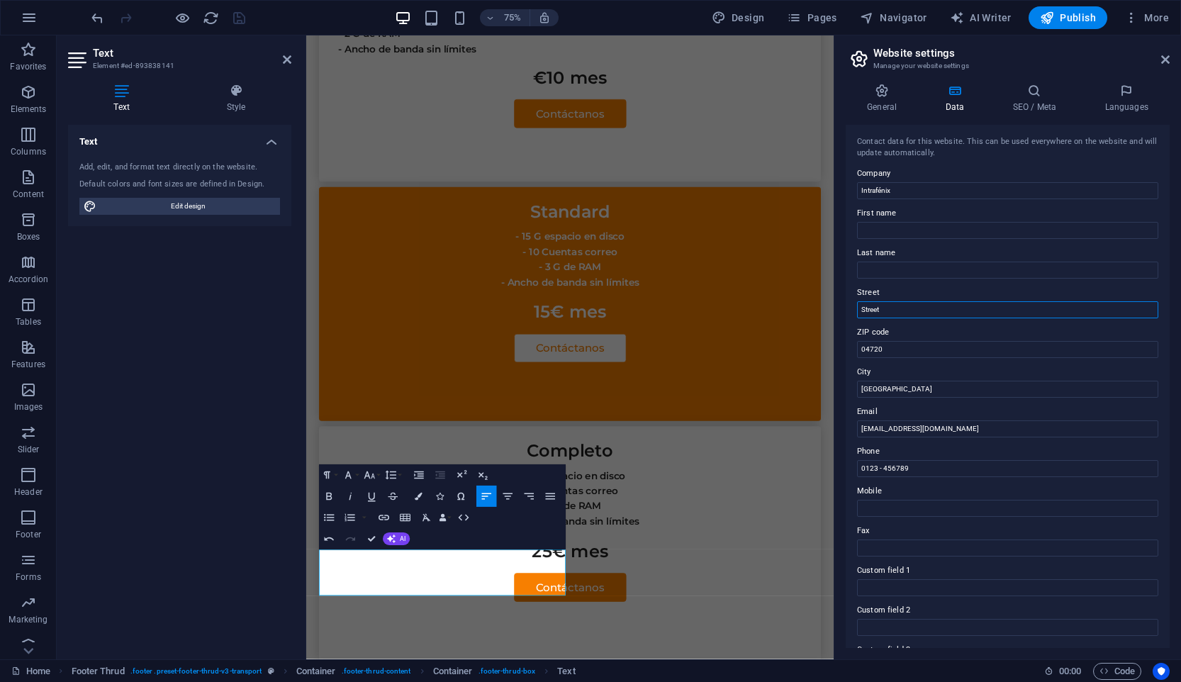
click at [921, 308] on input "Street" at bounding box center [1007, 309] width 301 height 17
click at [235, 13] on icon "save" at bounding box center [239, 18] width 16 height 16
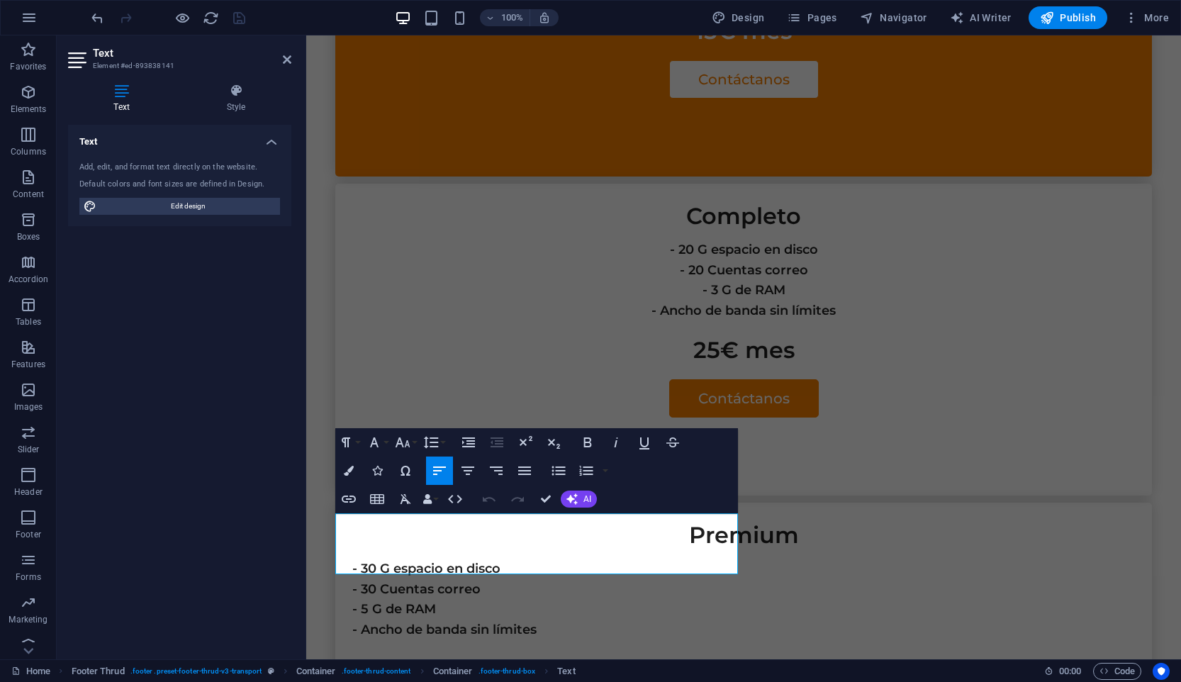
click at [1165, 29] on div "100% Design Pages Navigator AI Writer Publish More" at bounding box center [590, 18] width 1179 height 34
click at [1163, 26] on button "More" at bounding box center [1146, 17] width 56 height 23
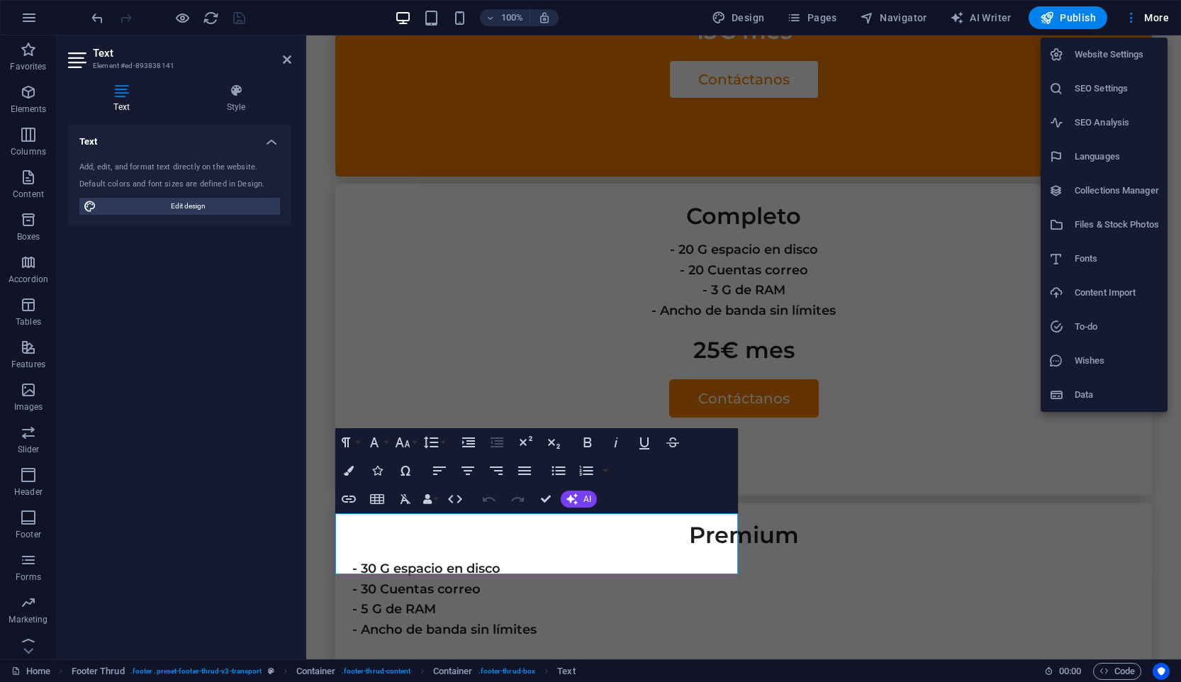
click at [408, 539] on div at bounding box center [590, 341] width 1181 height 682
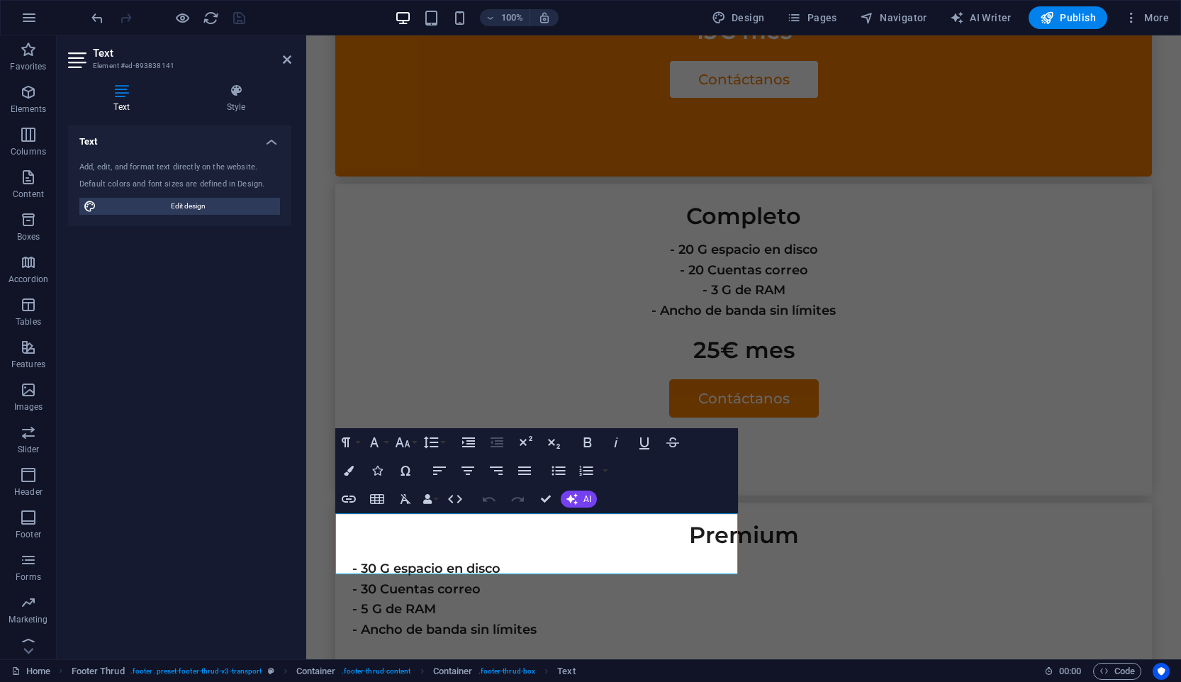
click at [408, 539] on div "Website Settings SEO Settings SEO Analysis Languages Collections Manager Files …" at bounding box center [590, 345] width 1181 height 673
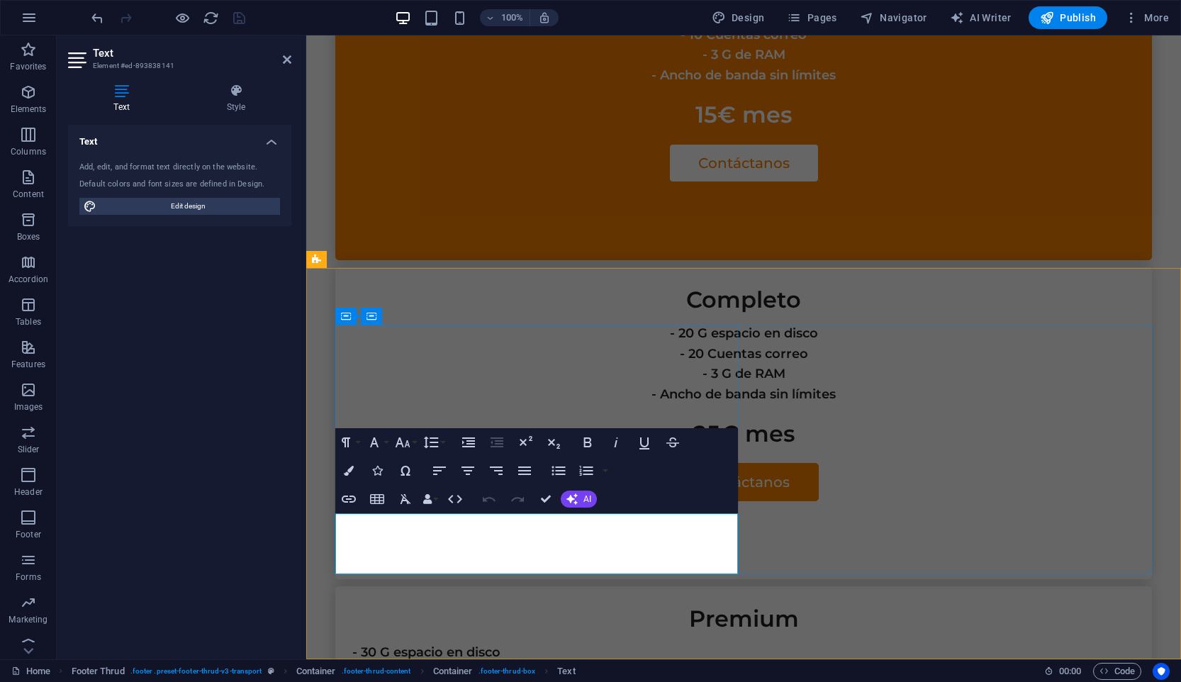
click at [476, 513] on div "Undo Redo Confirm (⌘+⏎) AI Improve Make shorter Make longer Fix spelling & gram…" at bounding box center [537, 499] width 122 height 28
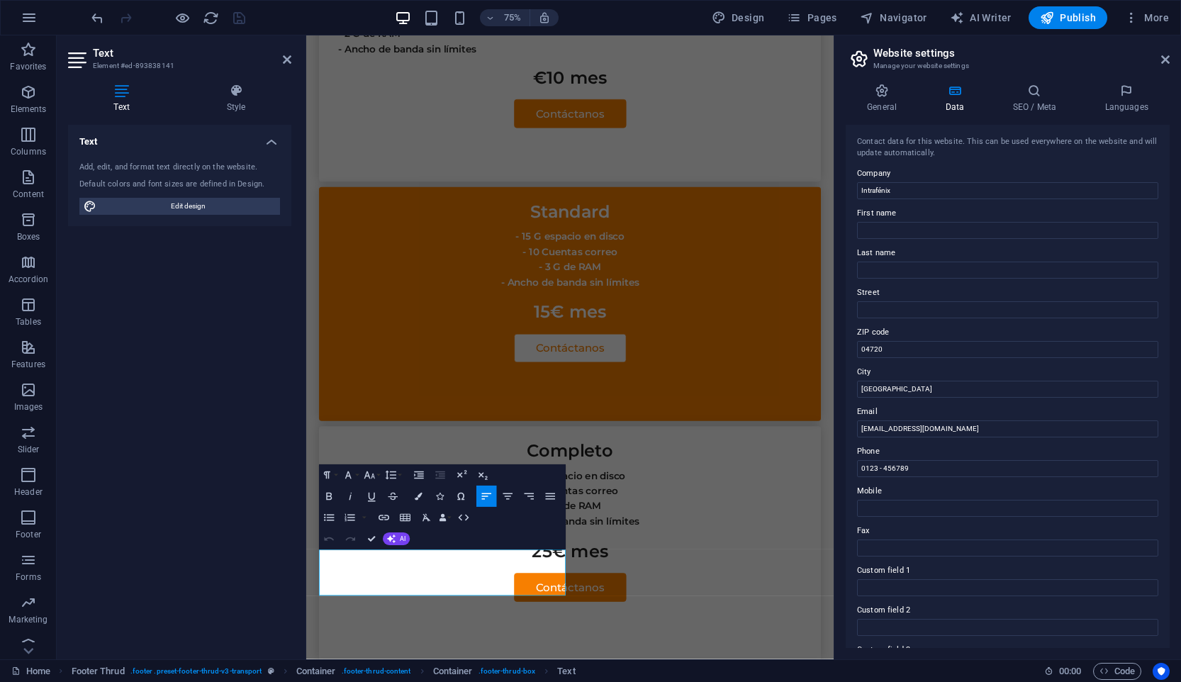
click at [405, 548] on div "Undo Redo Confirm (⌘+⏎) AI Improve Make shorter Make longer Fix spelling & gram…" at bounding box center [364, 538] width 91 height 21
click at [926, 467] on input "0123 - 456789" at bounding box center [1007, 468] width 301 height 17
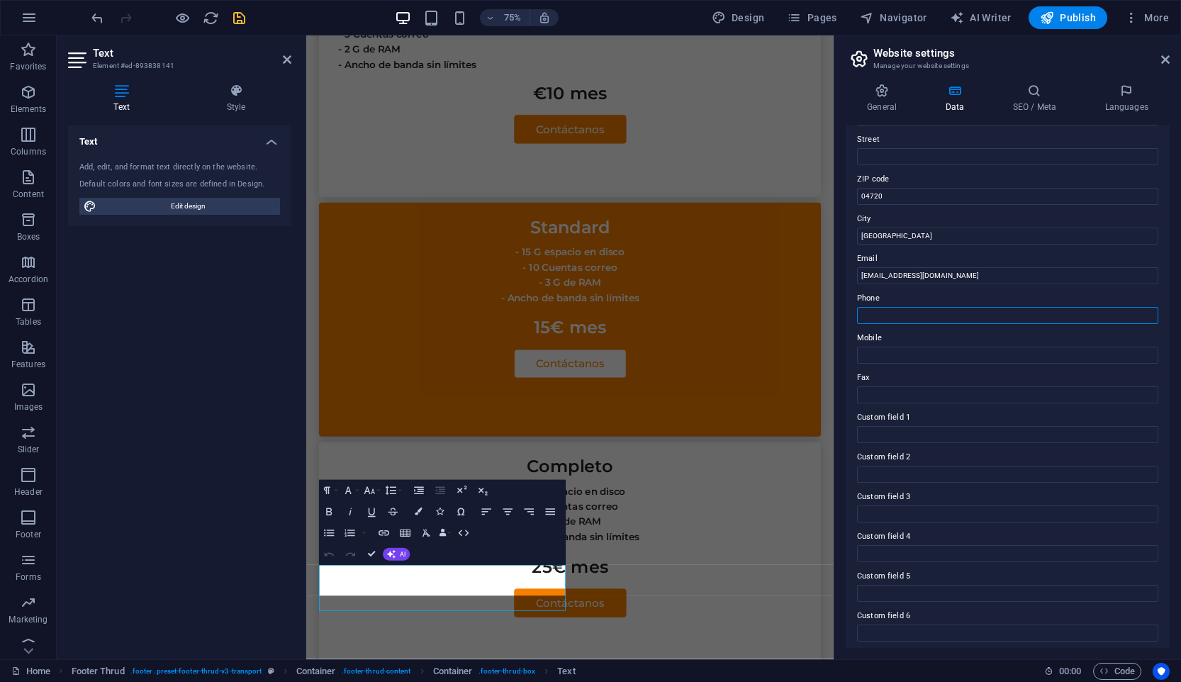
scroll to position [157, 0]
click at [243, 18] on icon "save" at bounding box center [239, 18] width 16 height 16
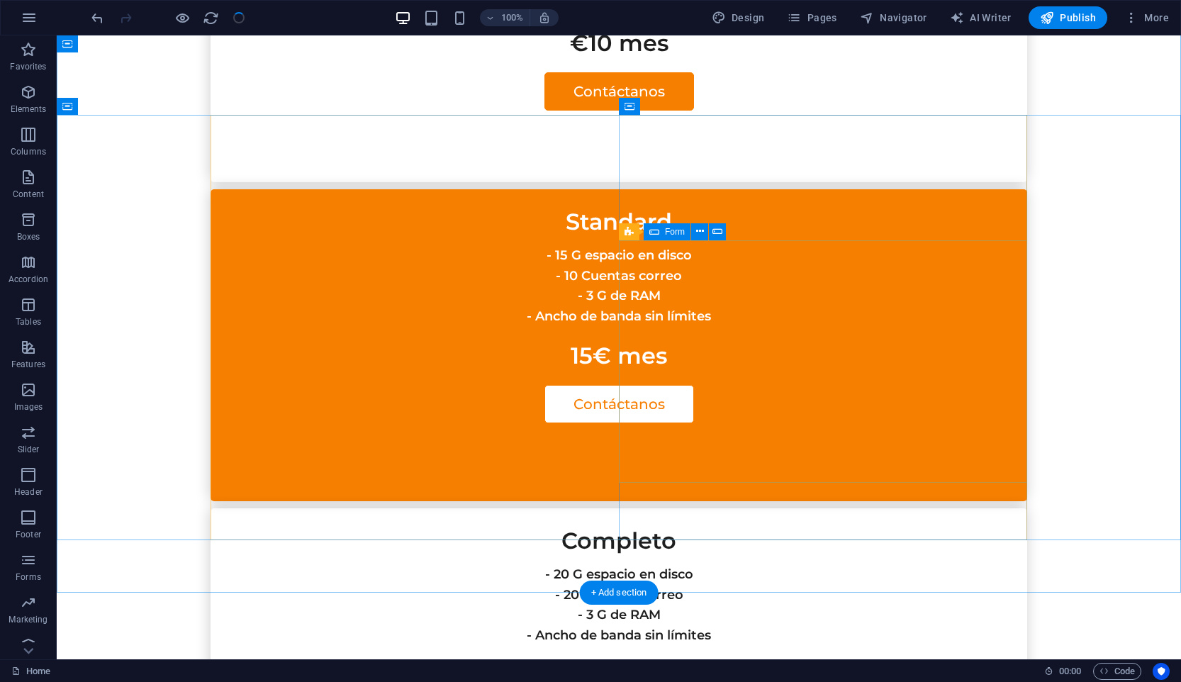
scroll to position [3547, 0]
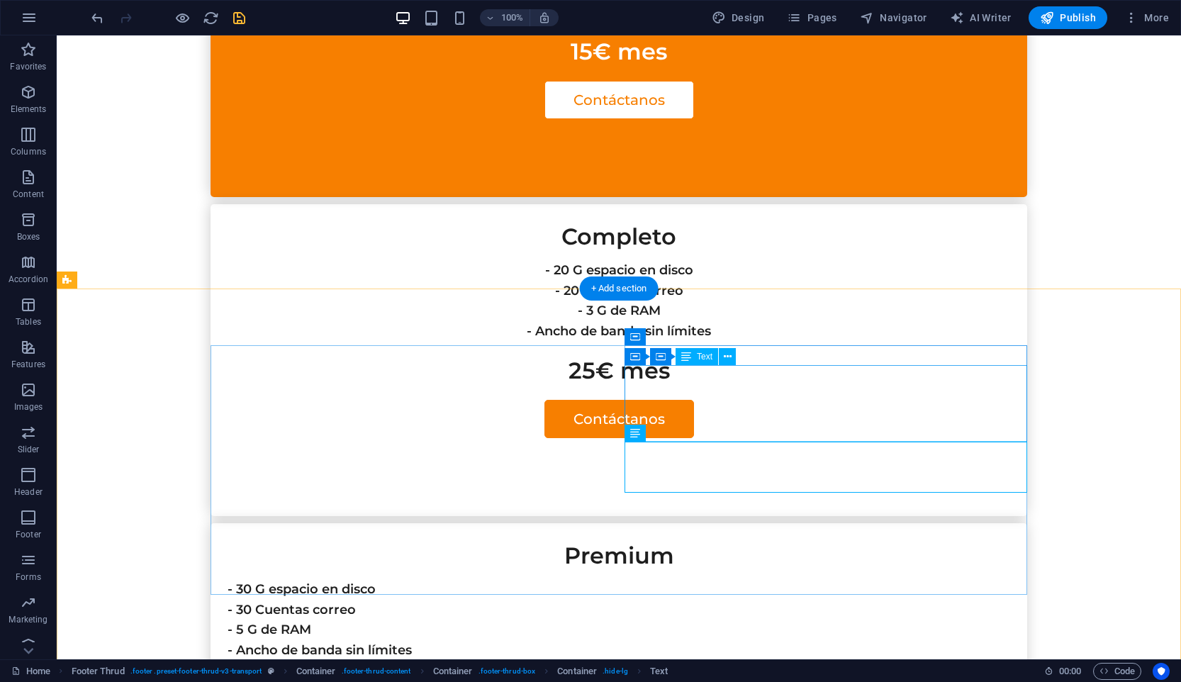
click at [729, 355] on icon at bounding box center [728, 356] width 8 height 15
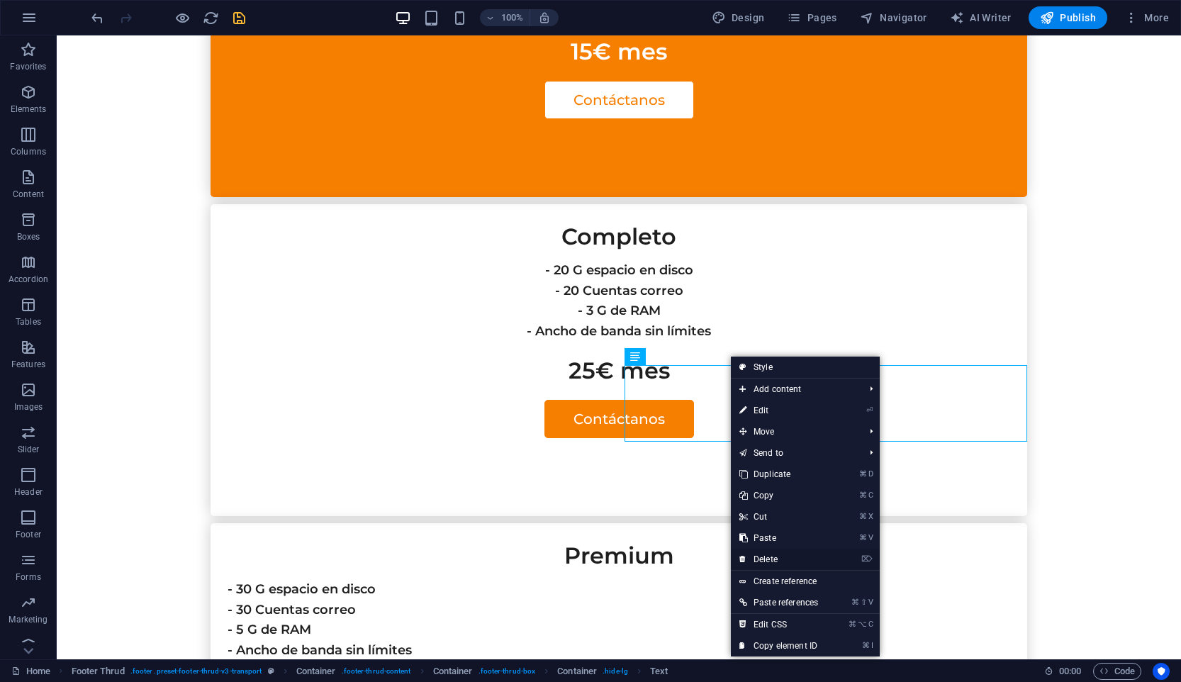
click at [802, 557] on link "⌦ Delete" at bounding box center [779, 559] width 96 height 21
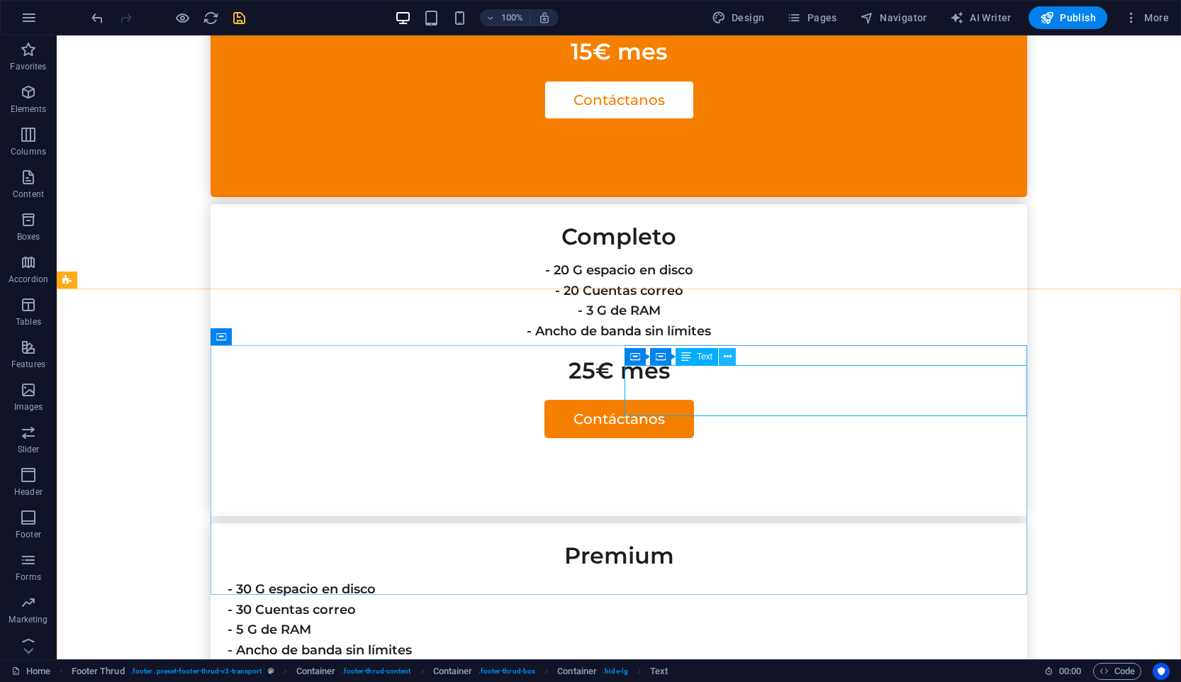
click at [728, 352] on icon at bounding box center [728, 356] width 8 height 15
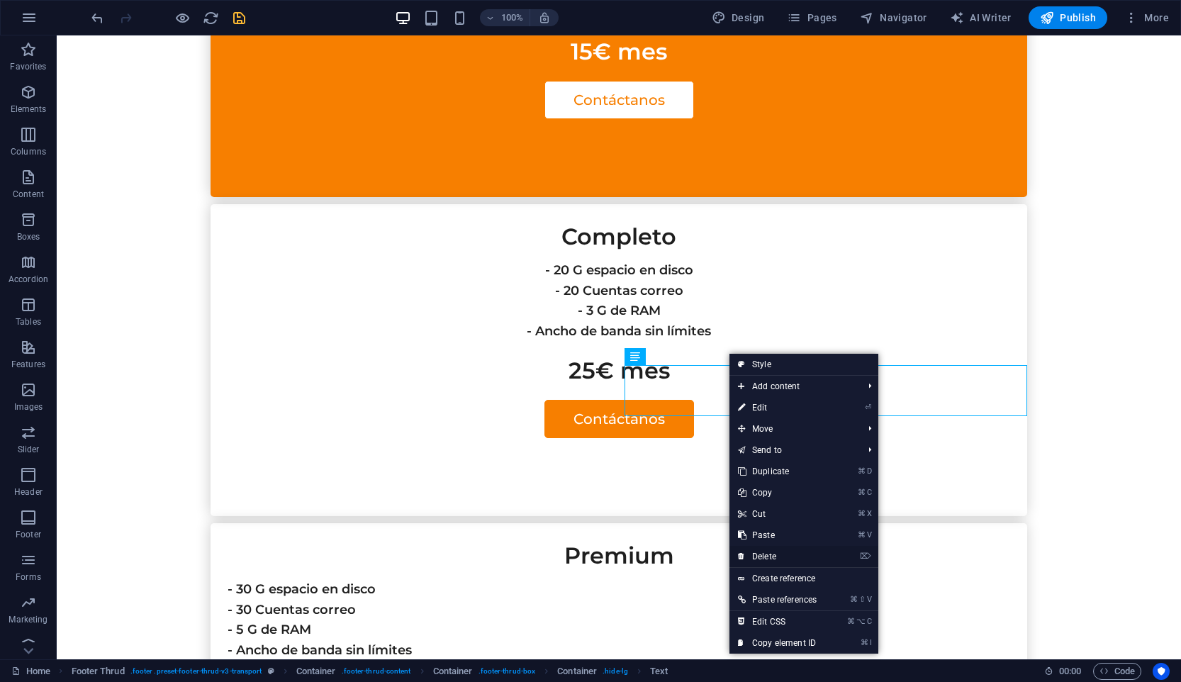
click at [790, 556] on link "⌦ Delete" at bounding box center [777, 556] width 96 height 21
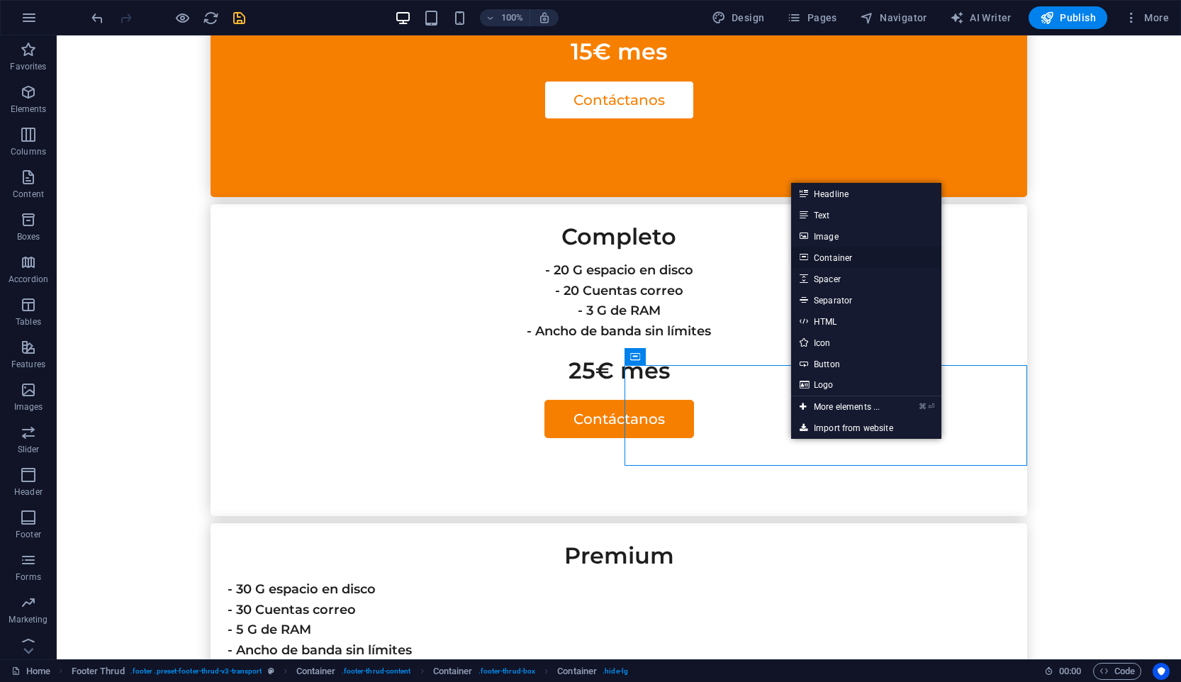
click at [870, 256] on link "Container" at bounding box center [866, 257] width 150 height 21
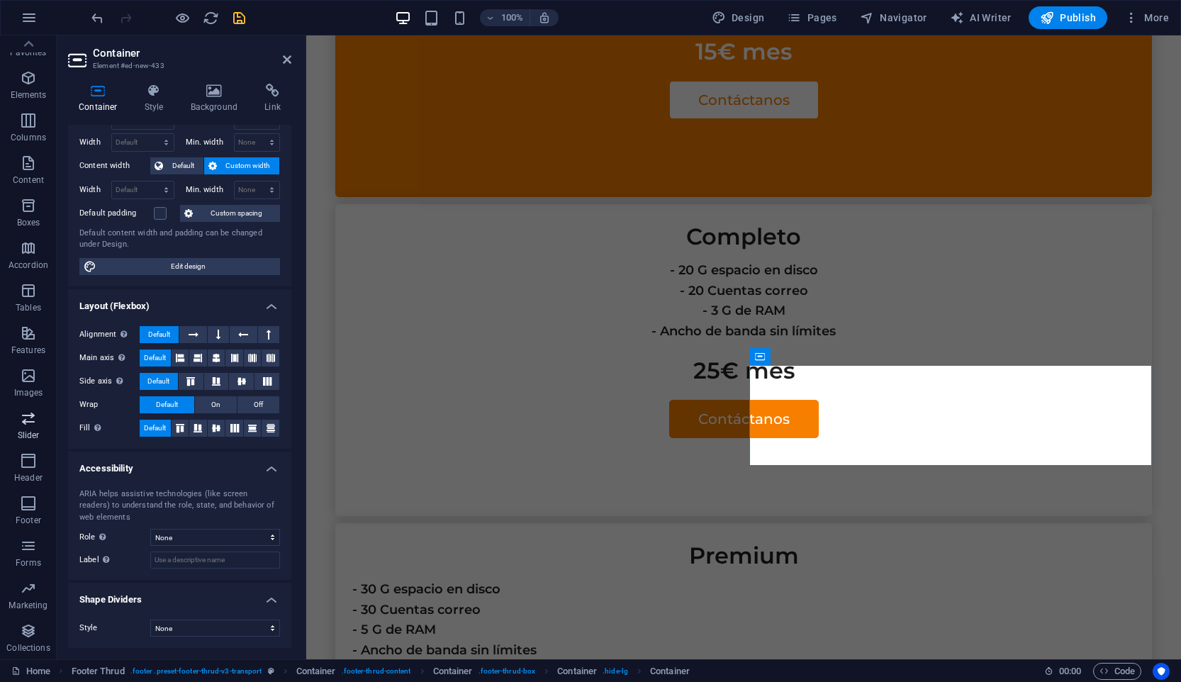
scroll to position [0, 0]
click at [42, 94] on span "Elements" at bounding box center [28, 101] width 57 height 34
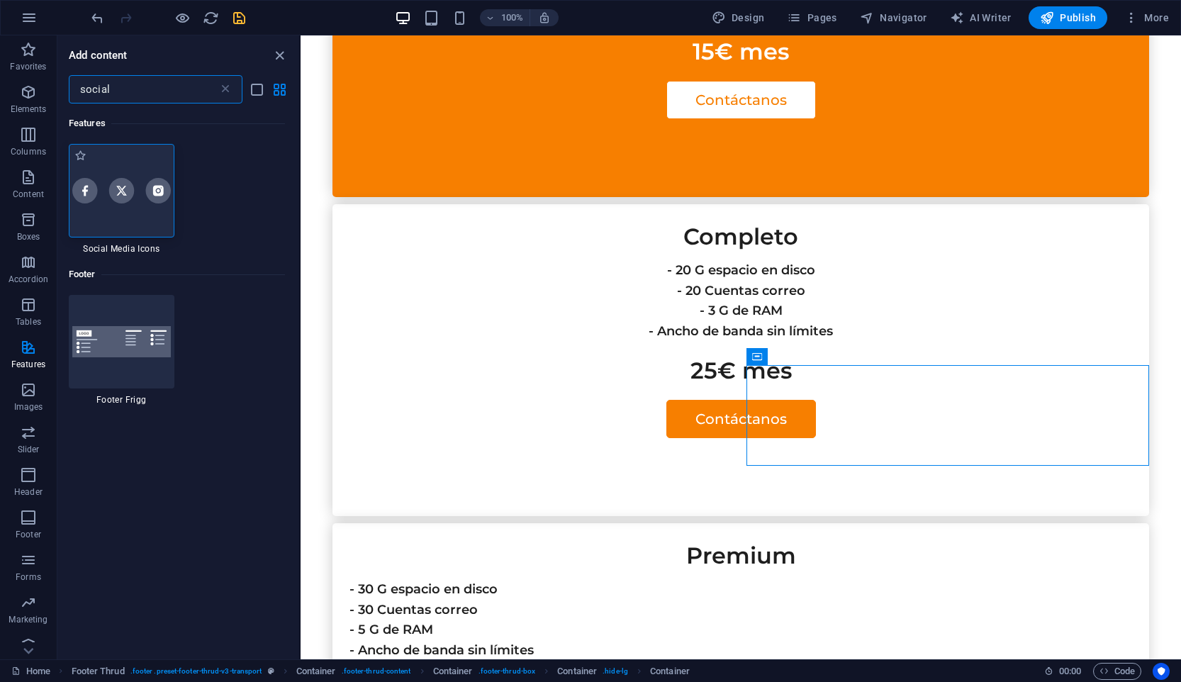
type input "social"
click at [143, 208] on div at bounding box center [122, 191] width 106 height 94
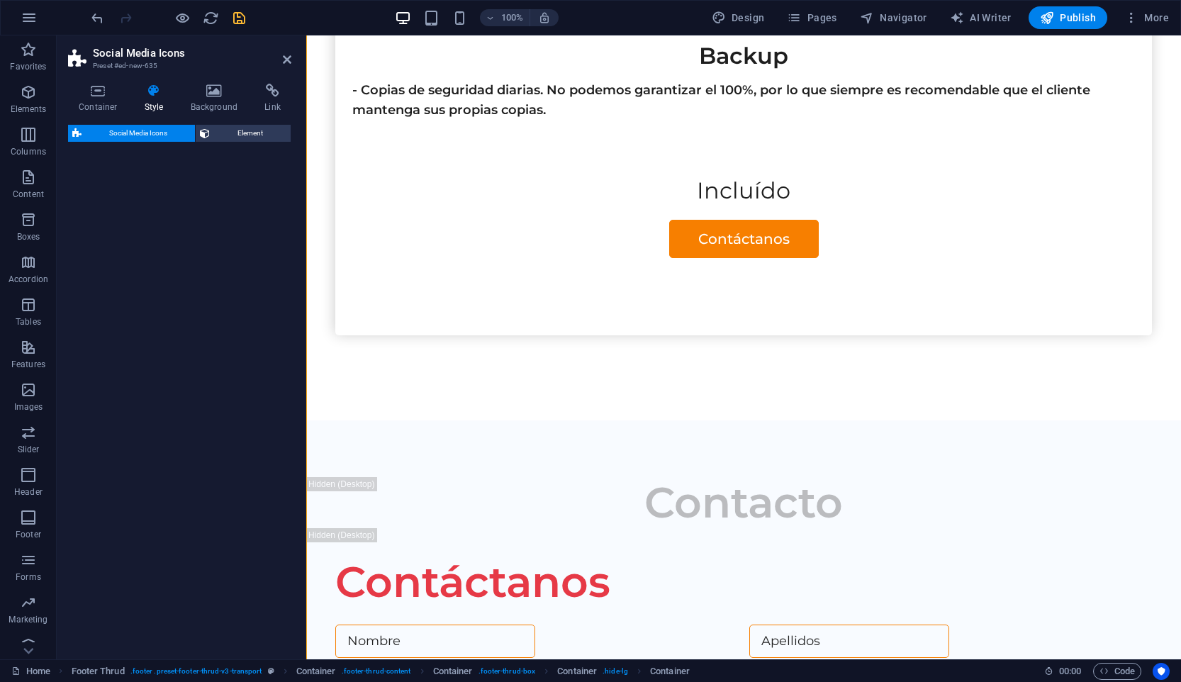
select select "rem"
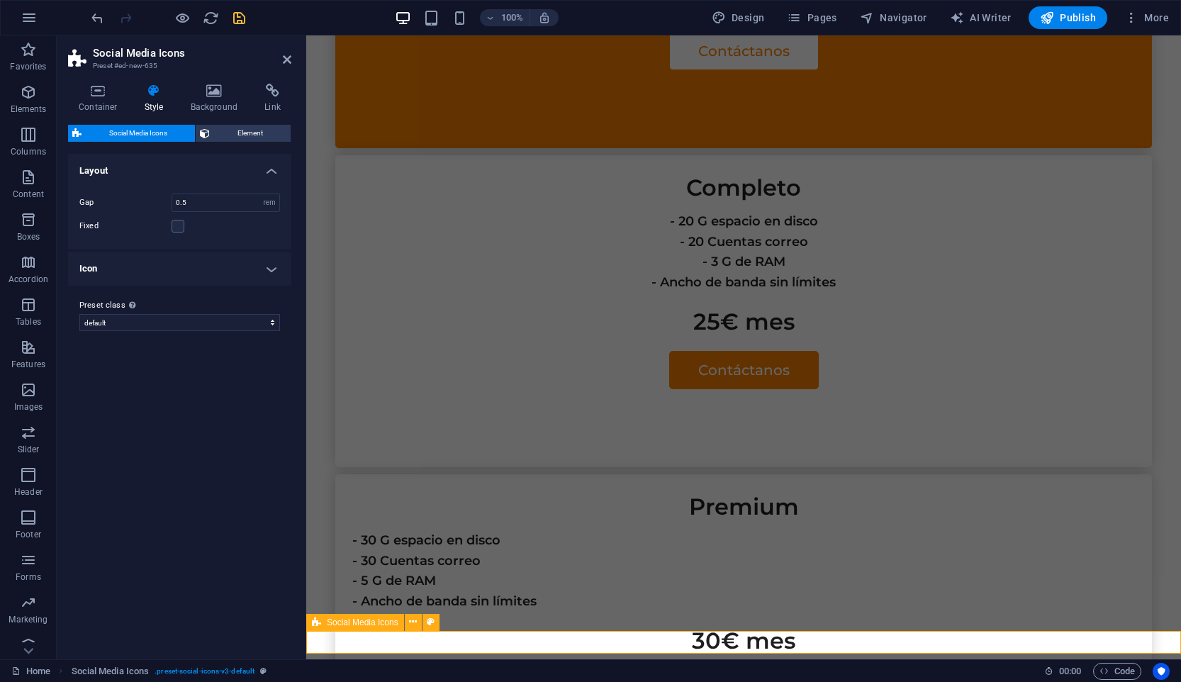
scroll to position [3567, 0]
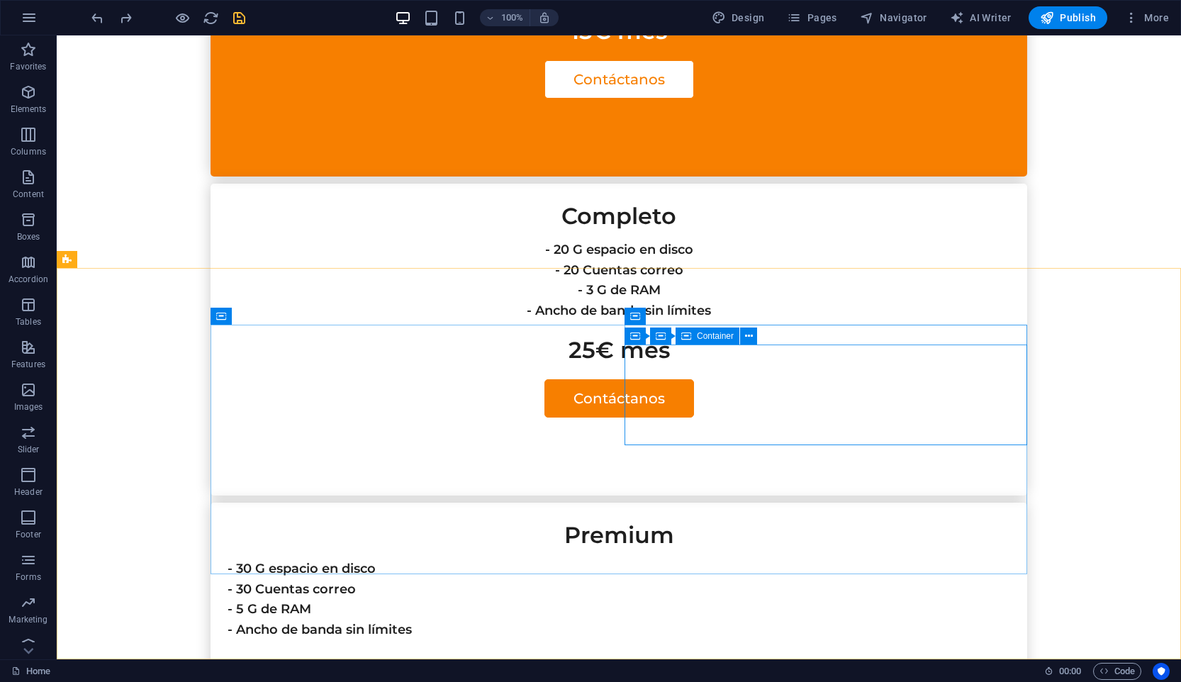
click at [709, 329] on div "Container" at bounding box center [707, 335] width 64 height 17
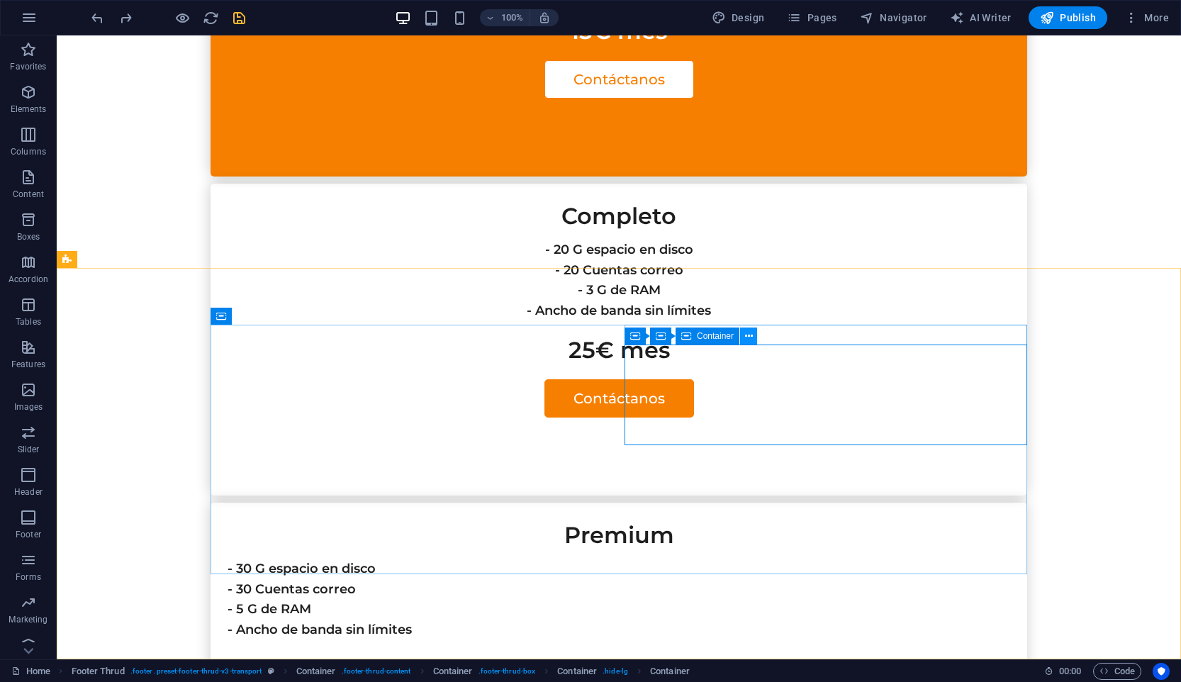
click at [748, 335] on icon at bounding box center [749, 336] width 8 height 15
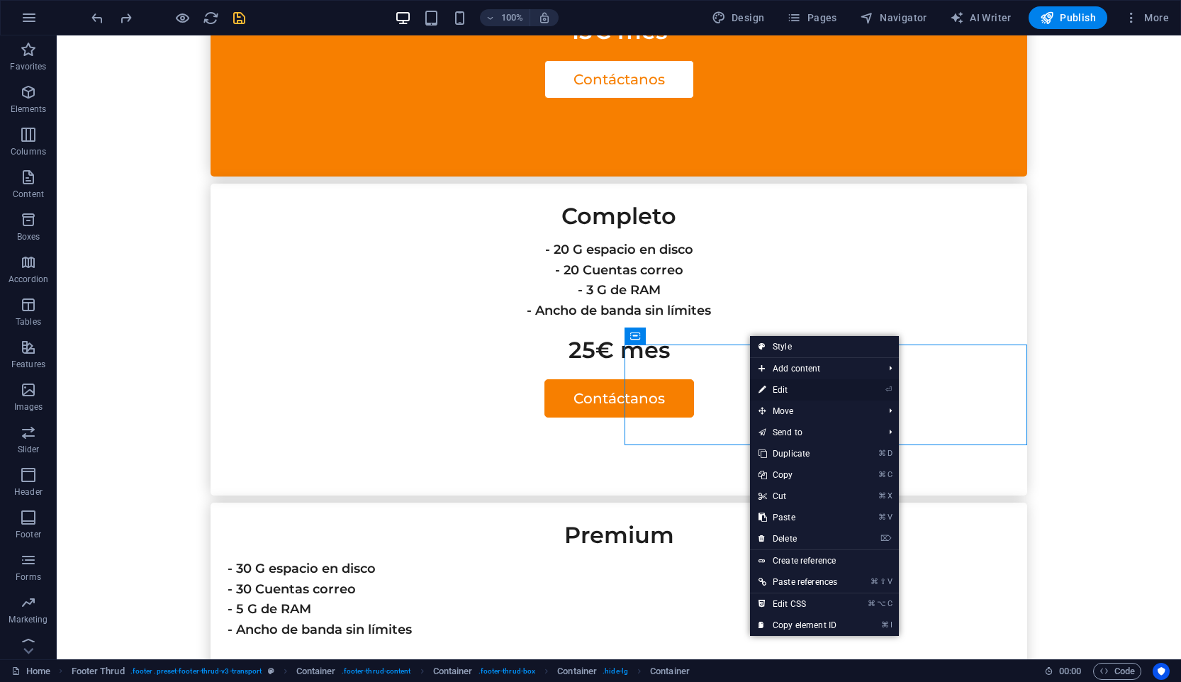
click at [820, 385] on link "⏎ Edit" at bounding box center [798, 389] width 96 height 21
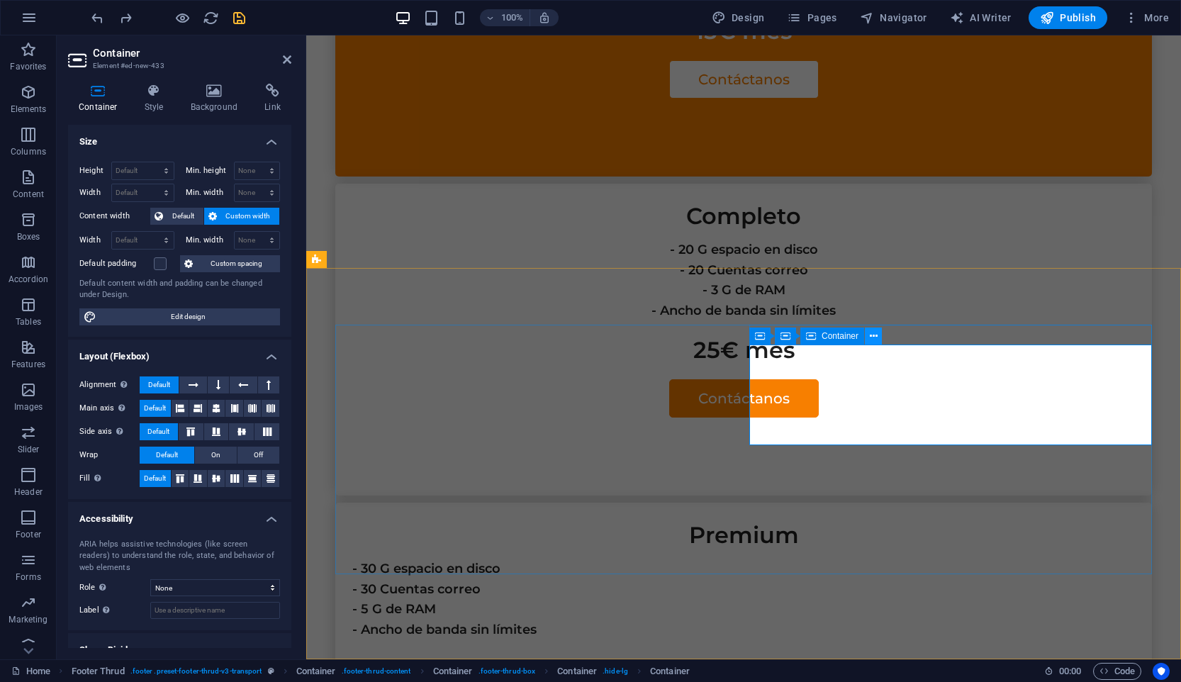
click at [873, 337] on icon at bounding box center [874, 336] width 8 height 15
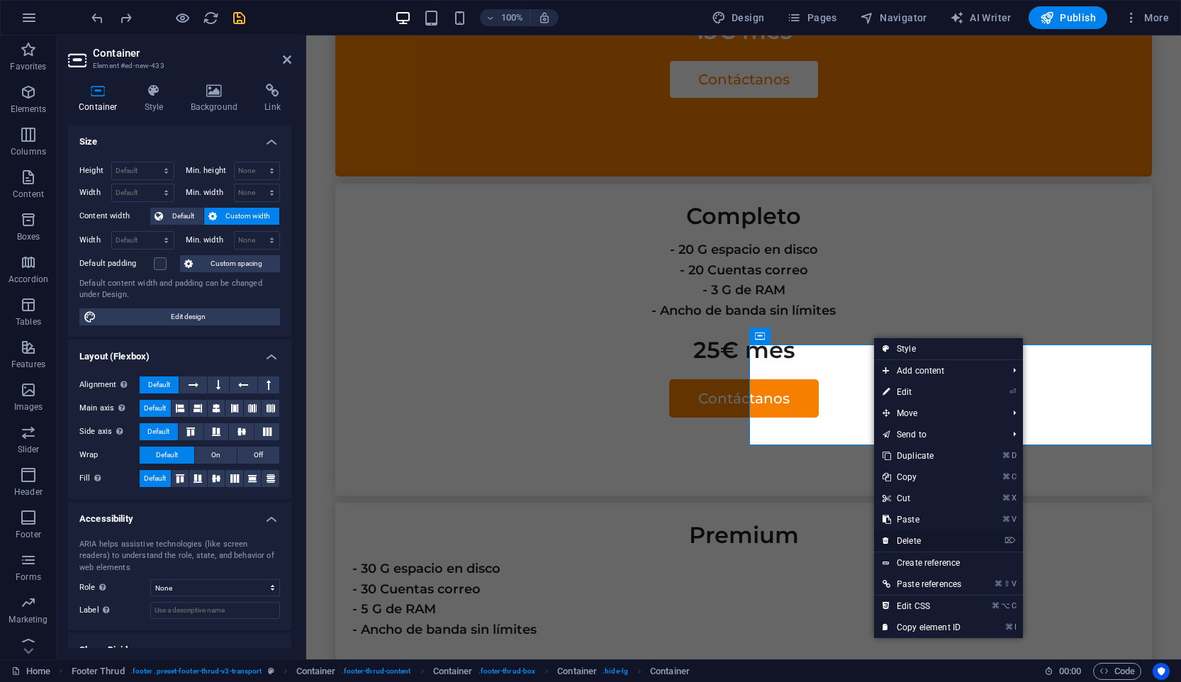
click at [939, 543] on link "⌦ Delete" at bounding box center [922, 540] width 96 height 21
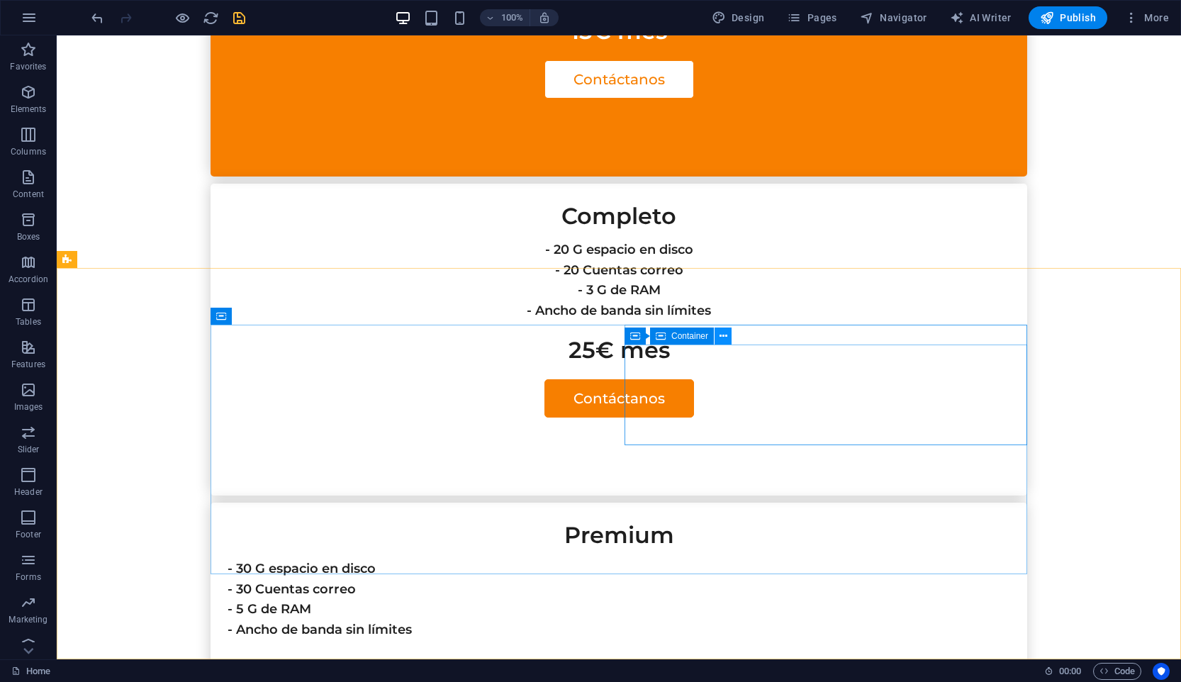
click at [722, 335] on icon at bounding box center [723, 336] width 8 height 15
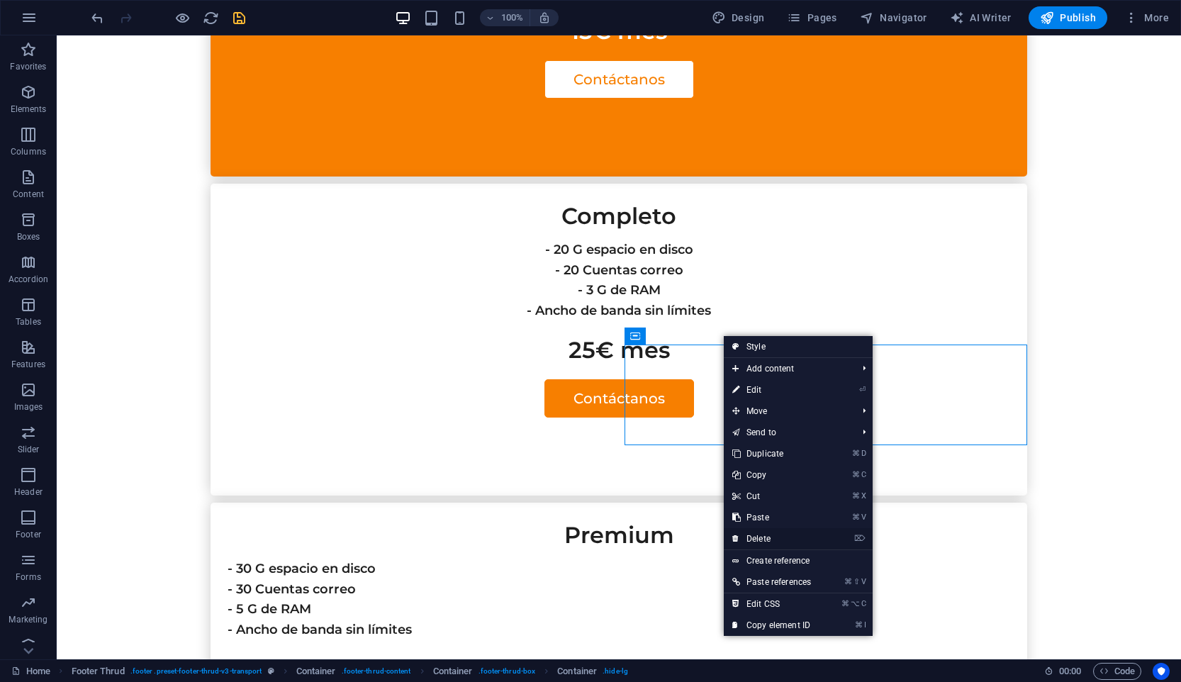
click at [789, 534] on link "⌦ Delete" at bounding box center [772, 538] width 96 height 21
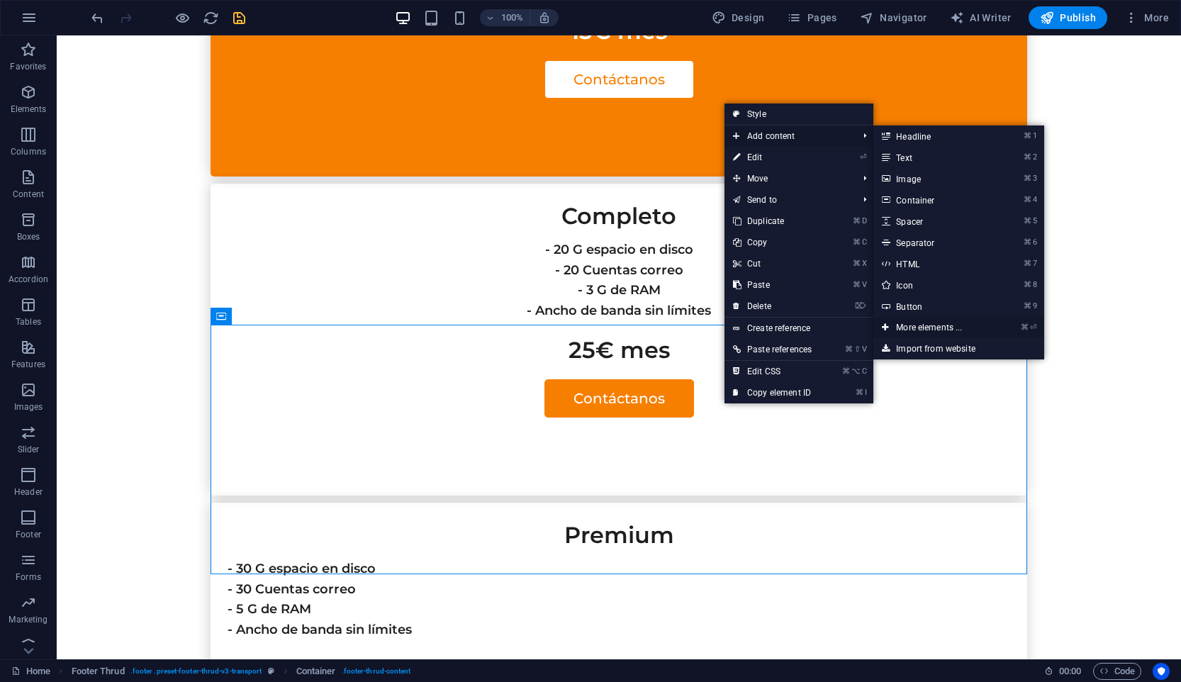
click at [976, 330] on link "⌘ ⏎ More elements ..." at bounding box center [931, 327] width 117 height 21
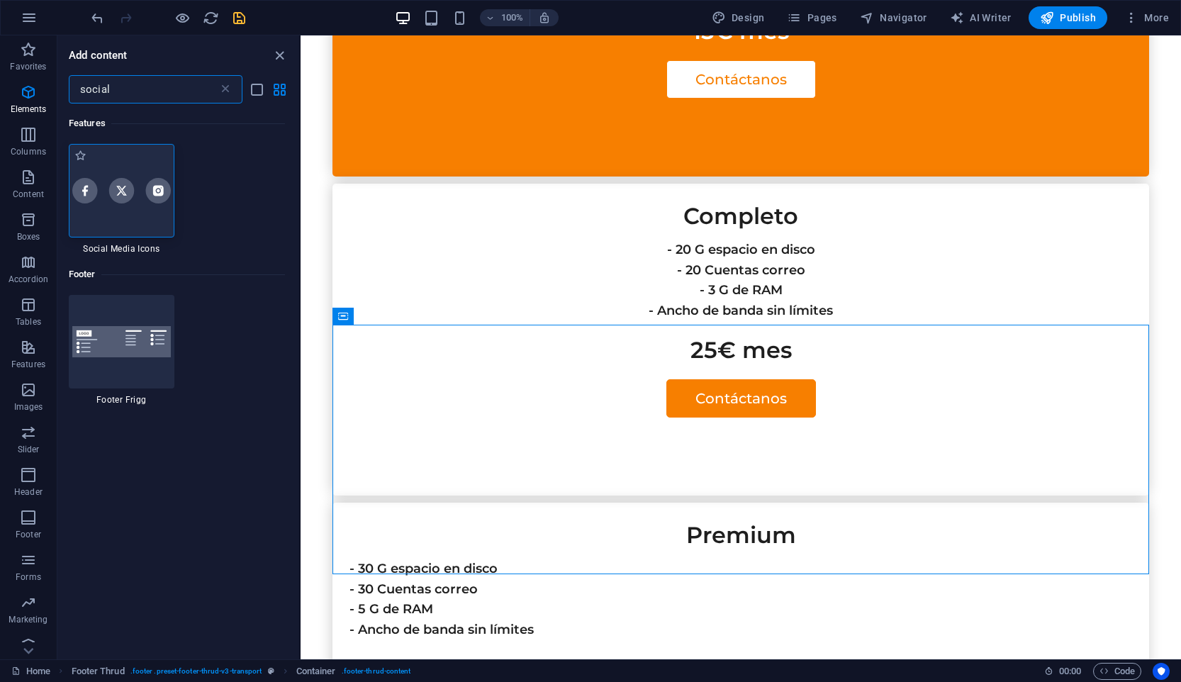
click at [130, 198] on img at bounding box center [121, 190] width 99 height 25
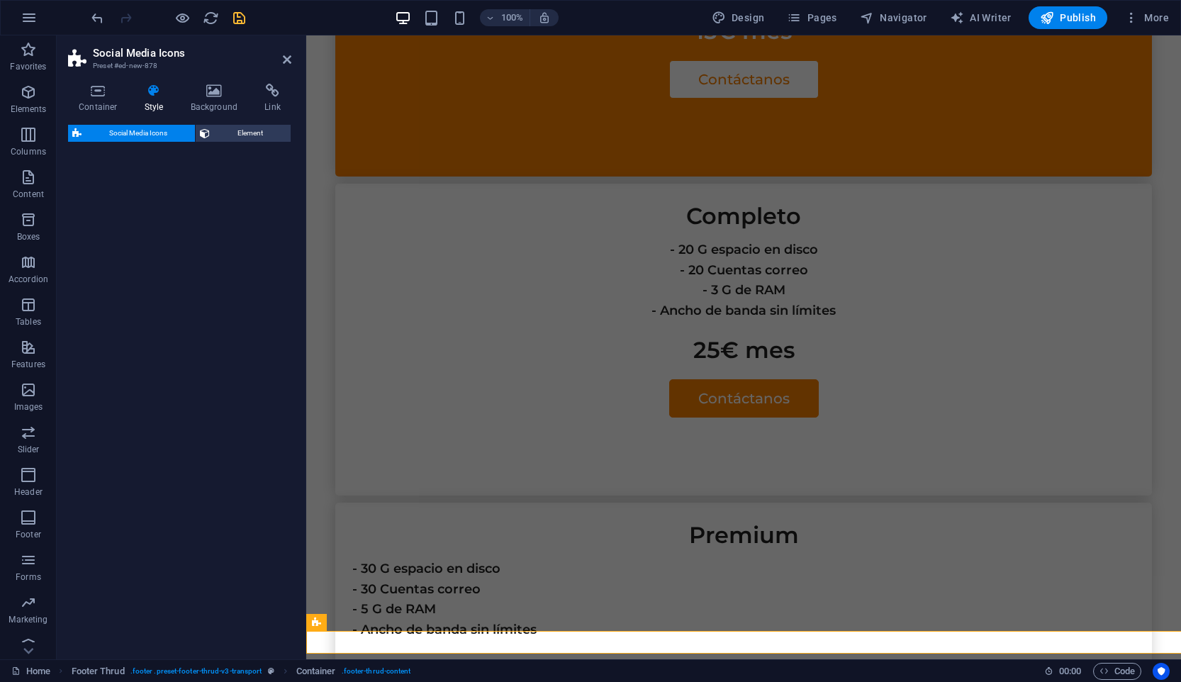
scroll to position [3596, 0]
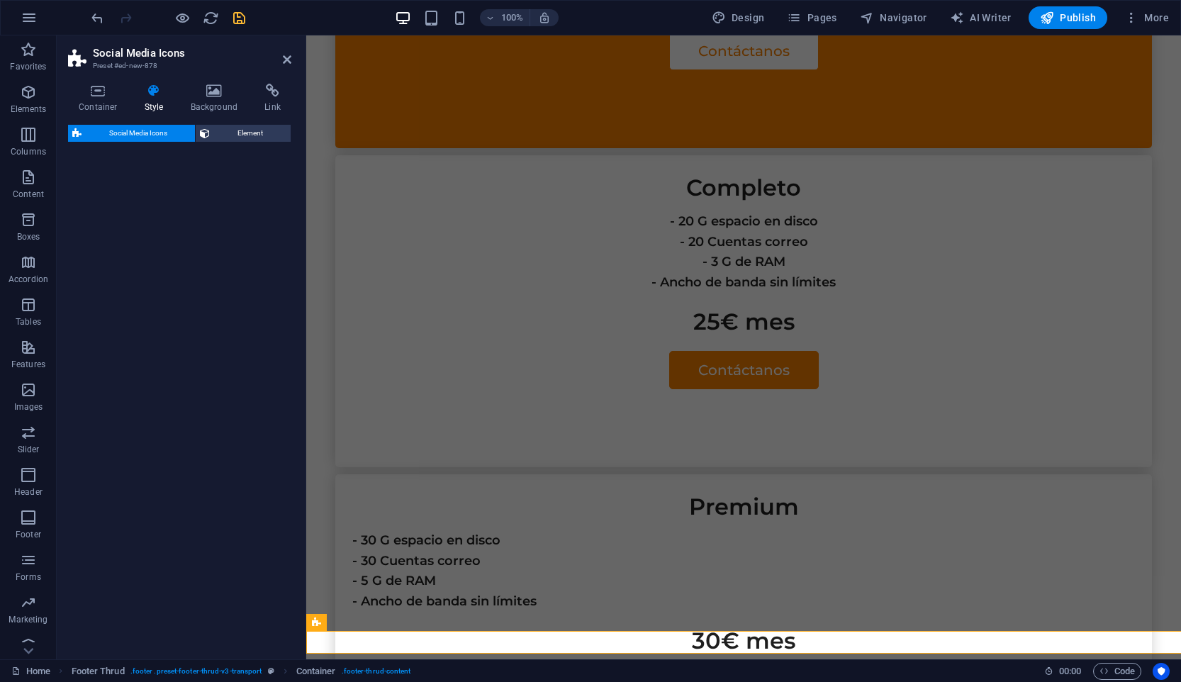
select select "rem"
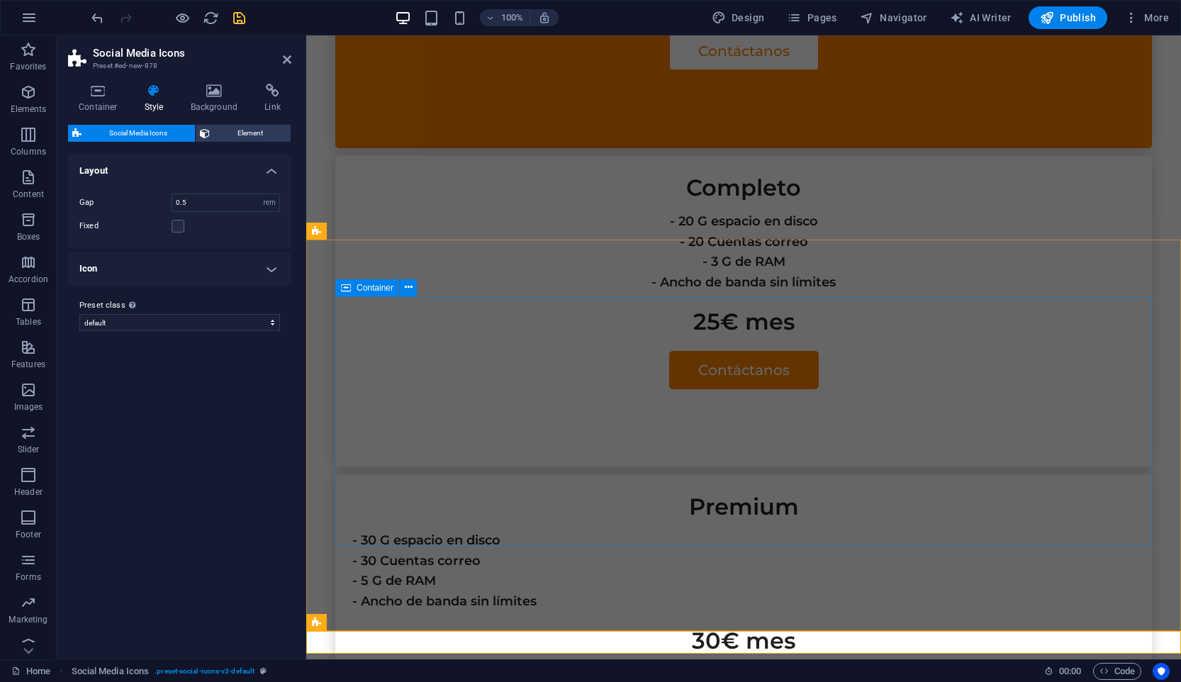
drag, startPoint x: 1124, startPoint y: 661, endPoint x: 913, endPoint y: 427, distance: 315.2
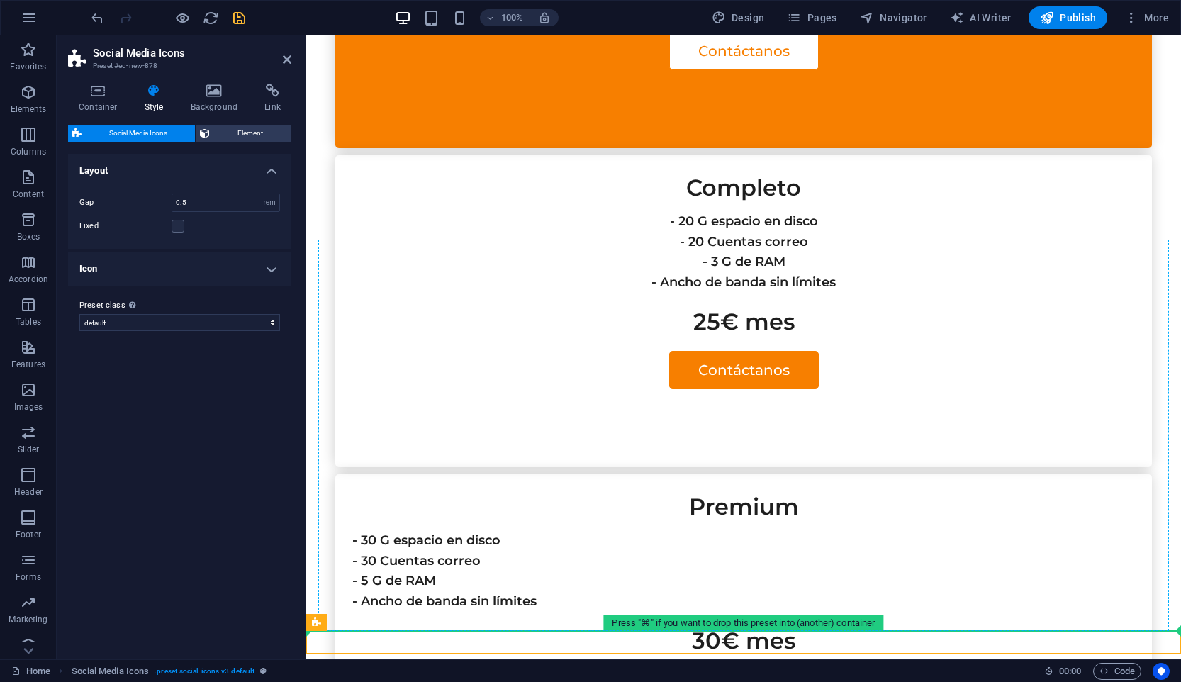
drag, startPoint x: 639, startPoint y: 645, endPoint x: 870, endPoint y: 464, distance: 292.8
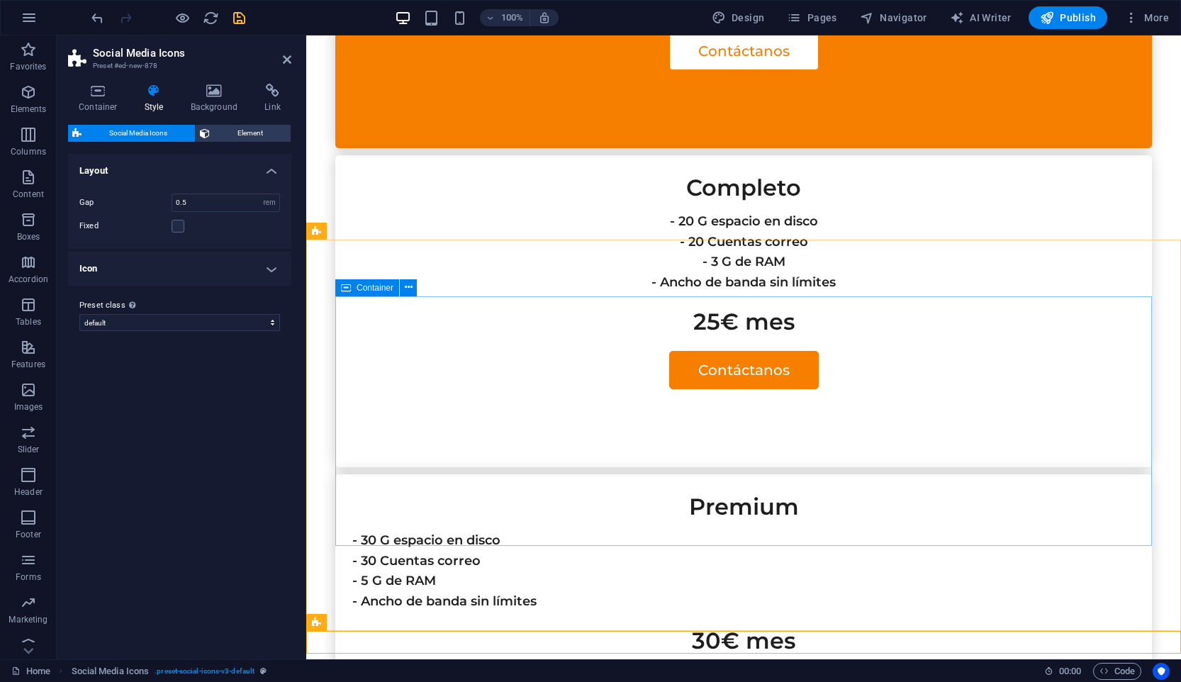
drag, startPoint x: 1121, startPoint y: 656, endPoint x: 877, endPoint y: 449, distance: 319.3
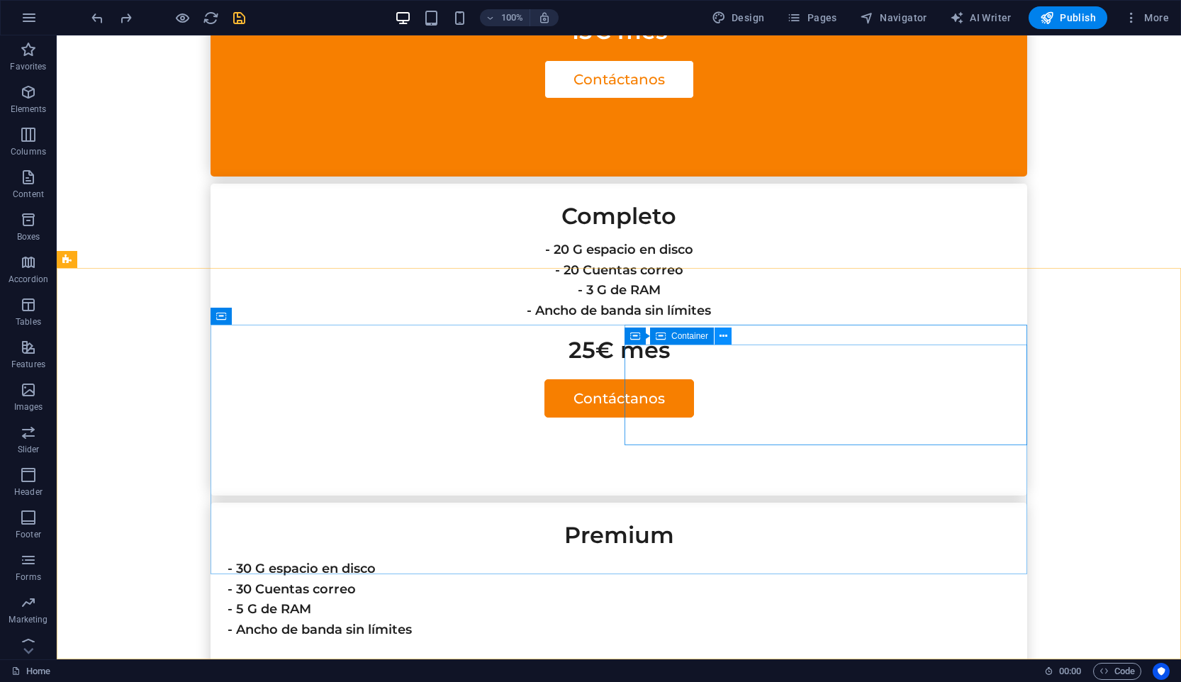
click at [719, 335] on icon at bounding box center [723, 336] width 8 height 15
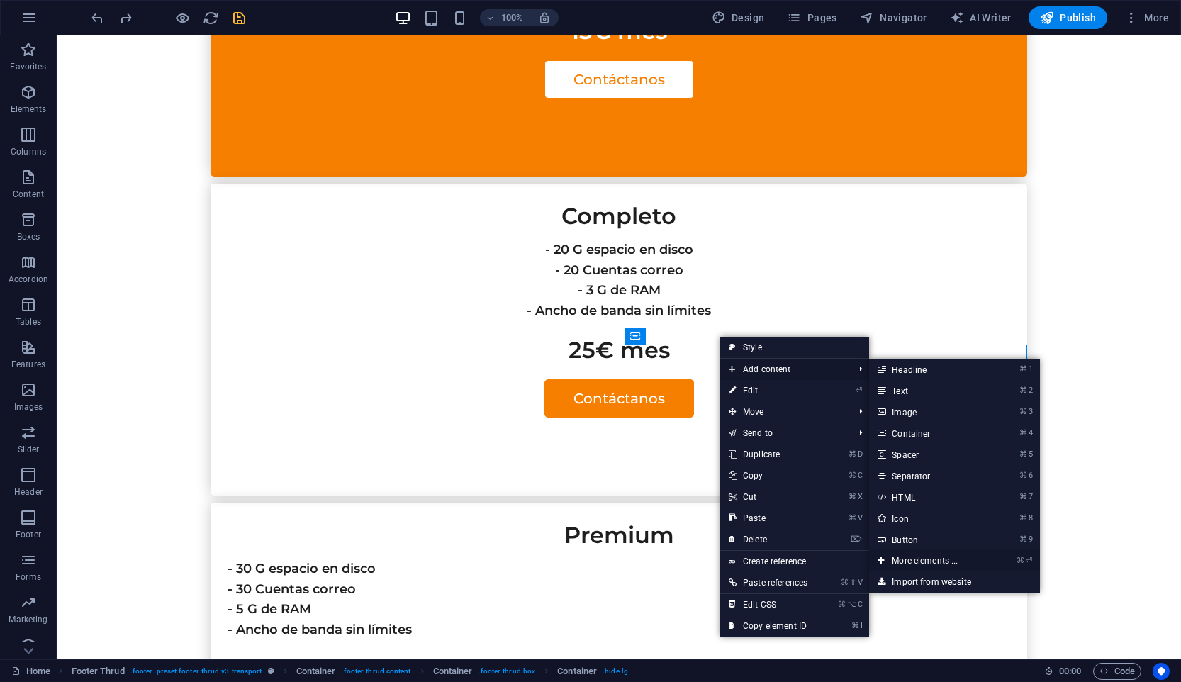
click at [940, 560] on link "⌘ ⏎ More elements ..." at bounding box center [927, 560] width 117 height 21
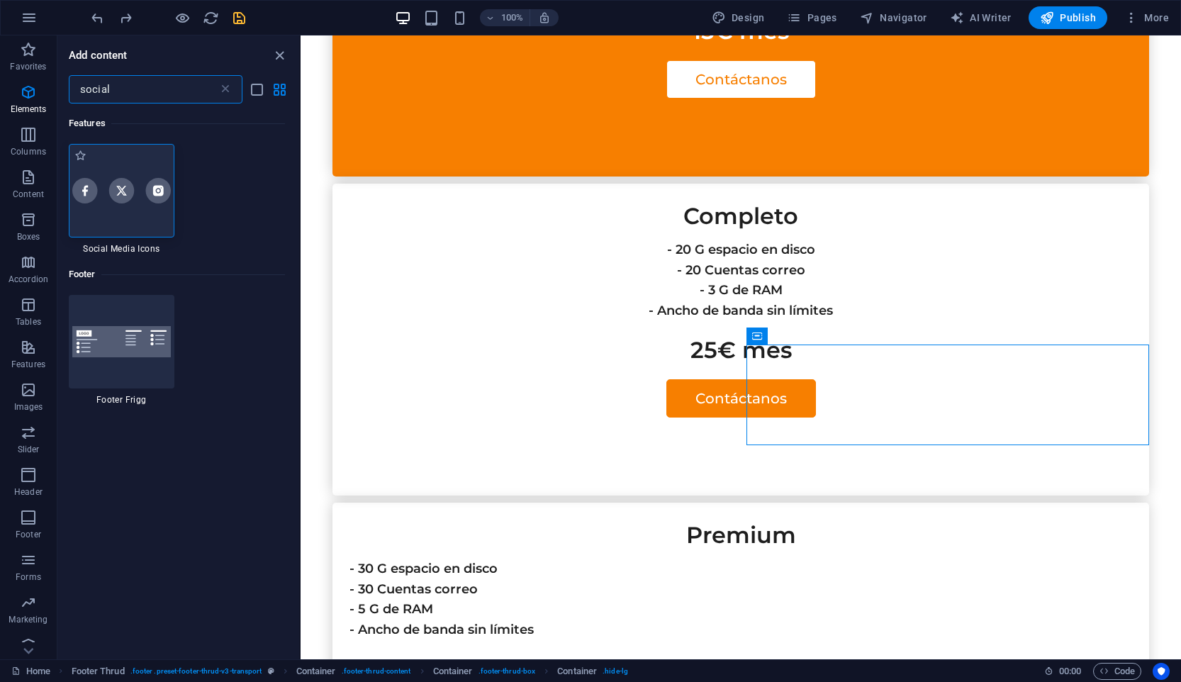
click at [140, 215] on div at bounding box center [122, 191] width 106 height 94
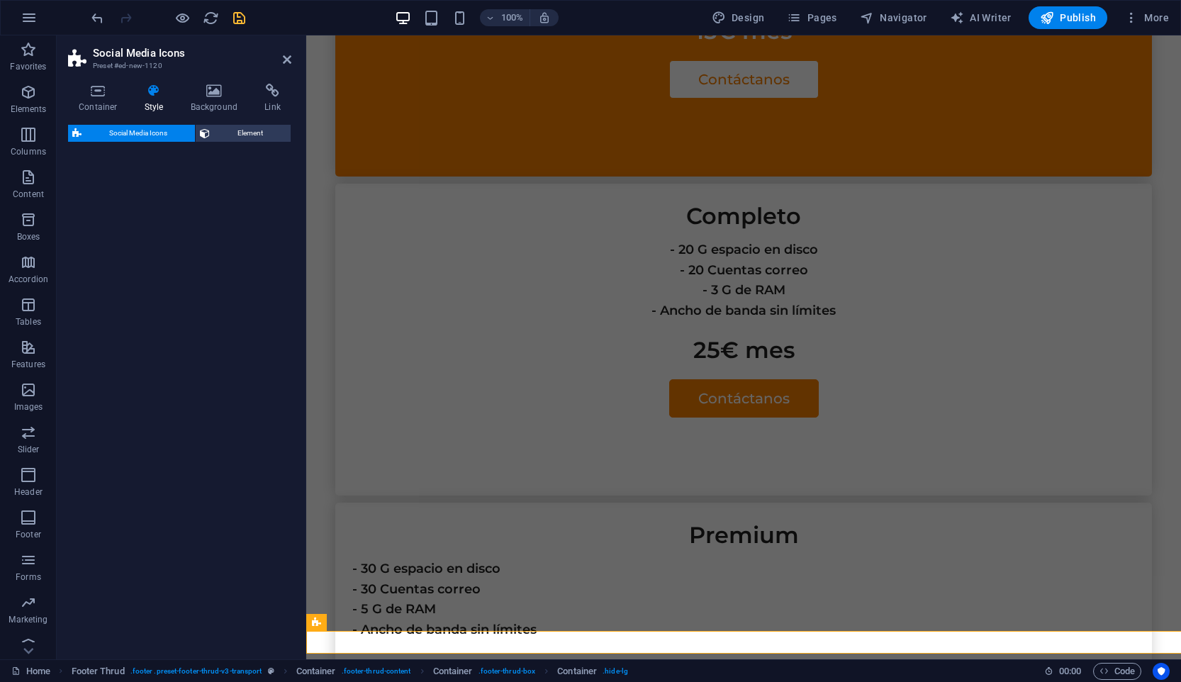
scroll to position [3596, 0]
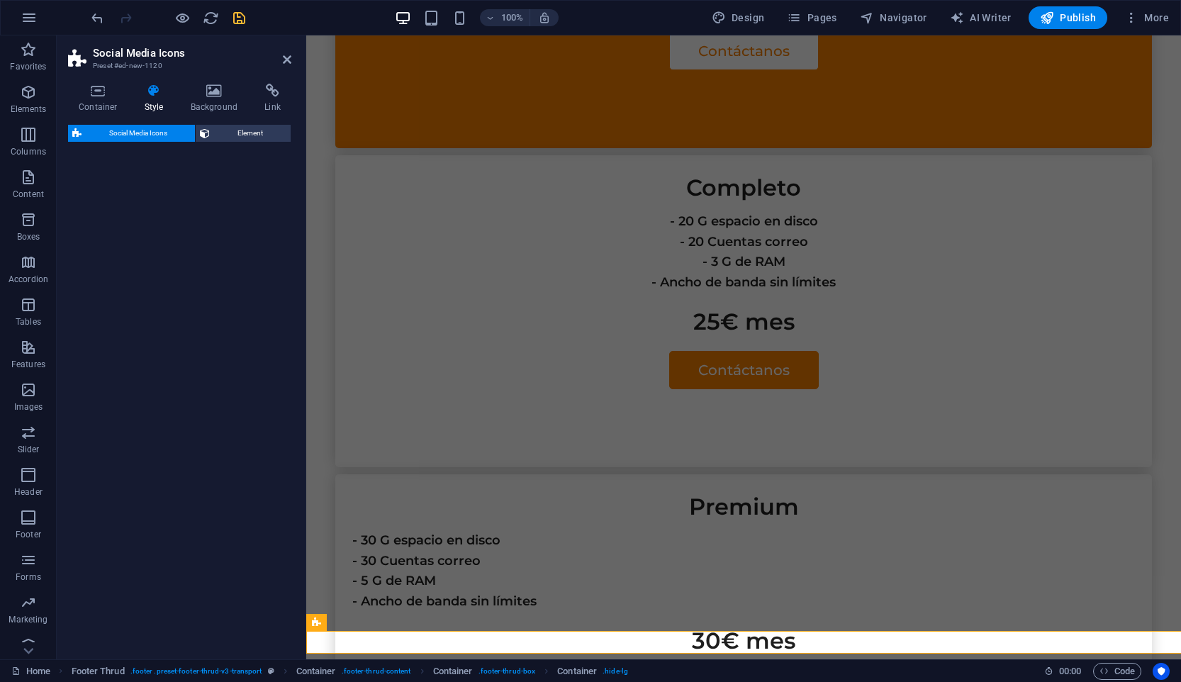
select select "rem"
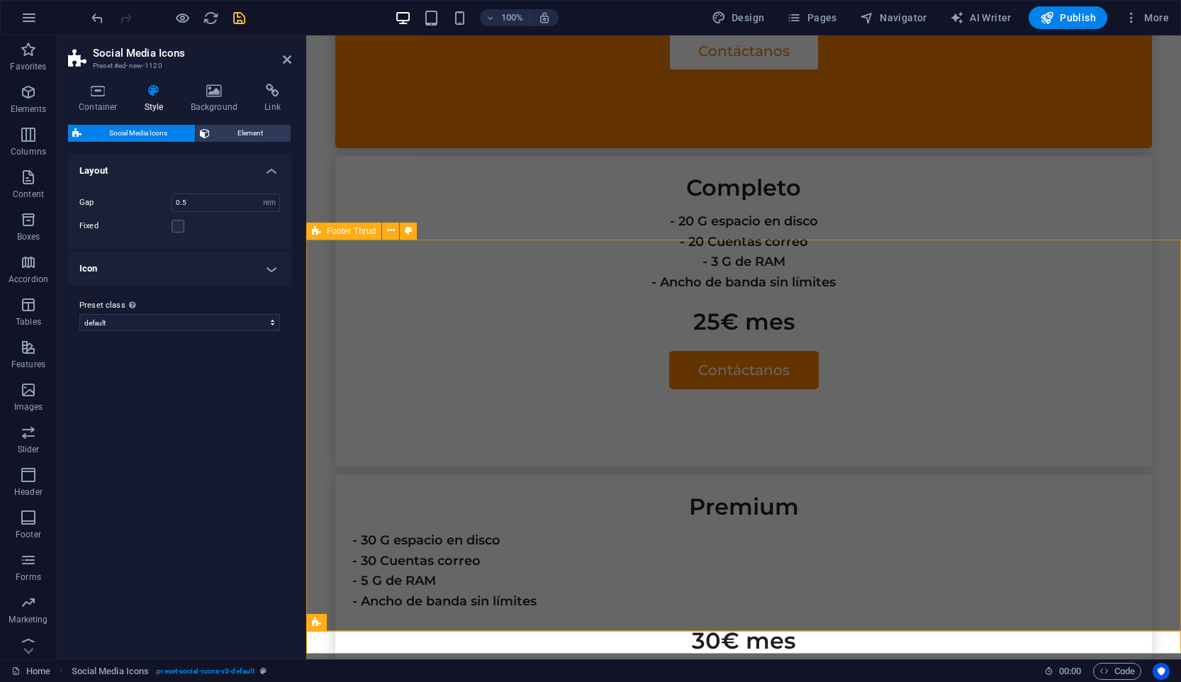
scroll to position [3567, 0]
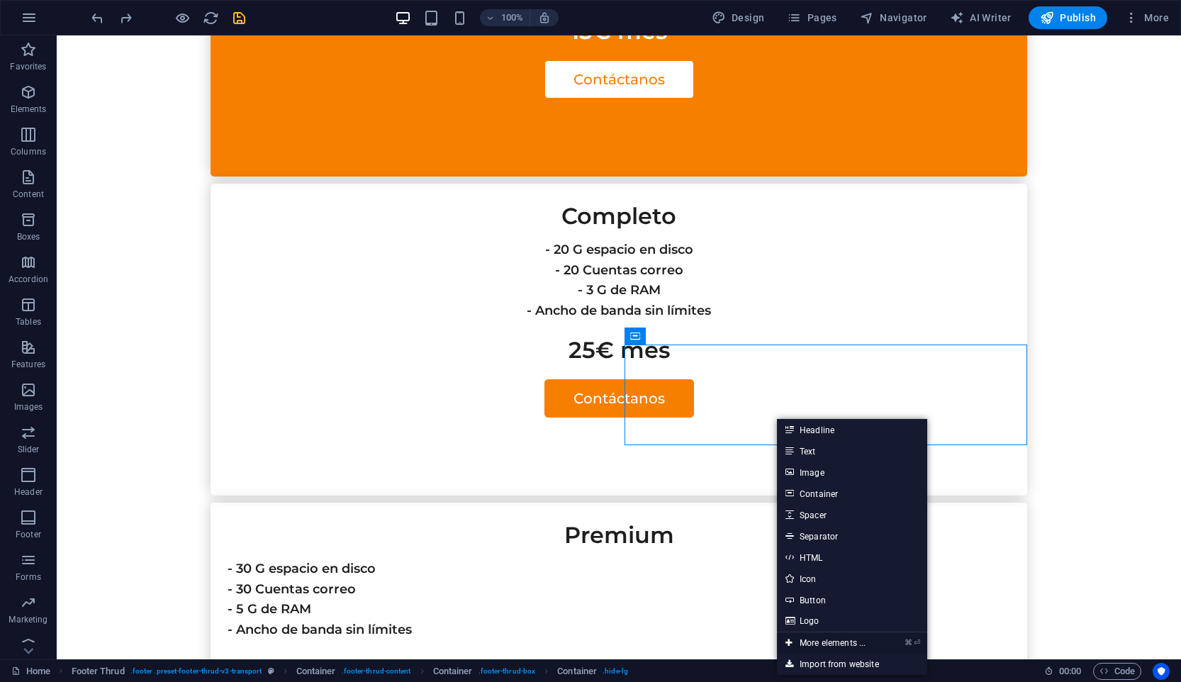
click at [843, 643] on link "⌘ ⏎ More elements ..." at bounding box center [825, 642] width 97 height 21
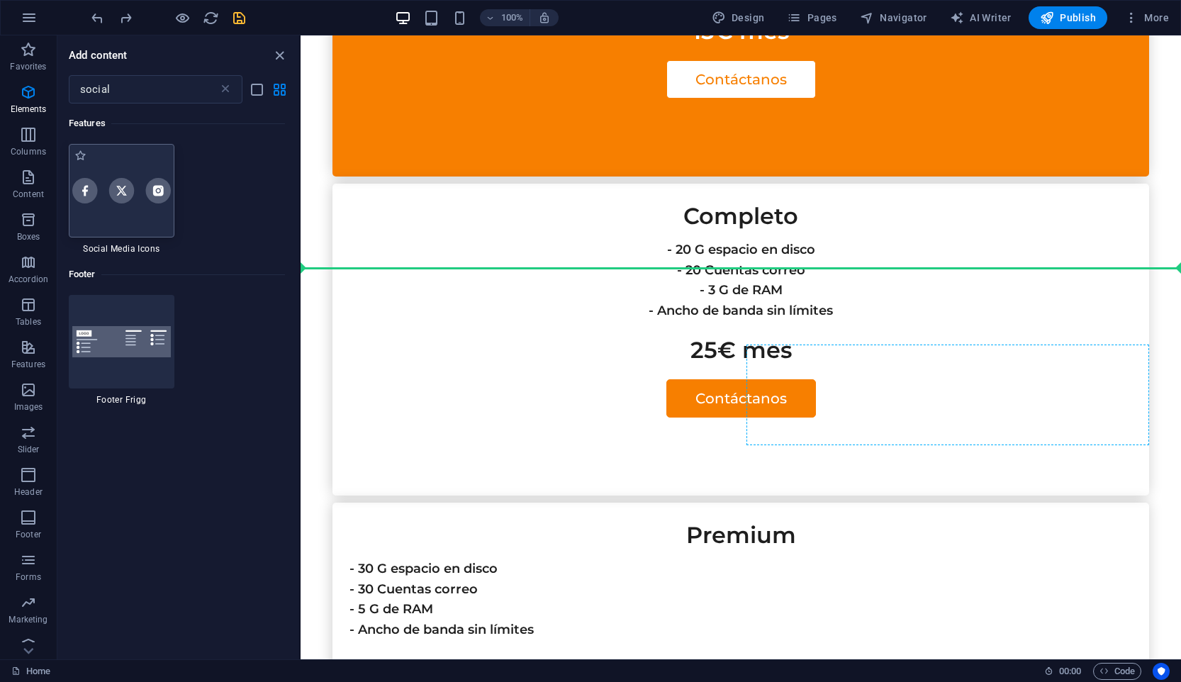
select select "rem"
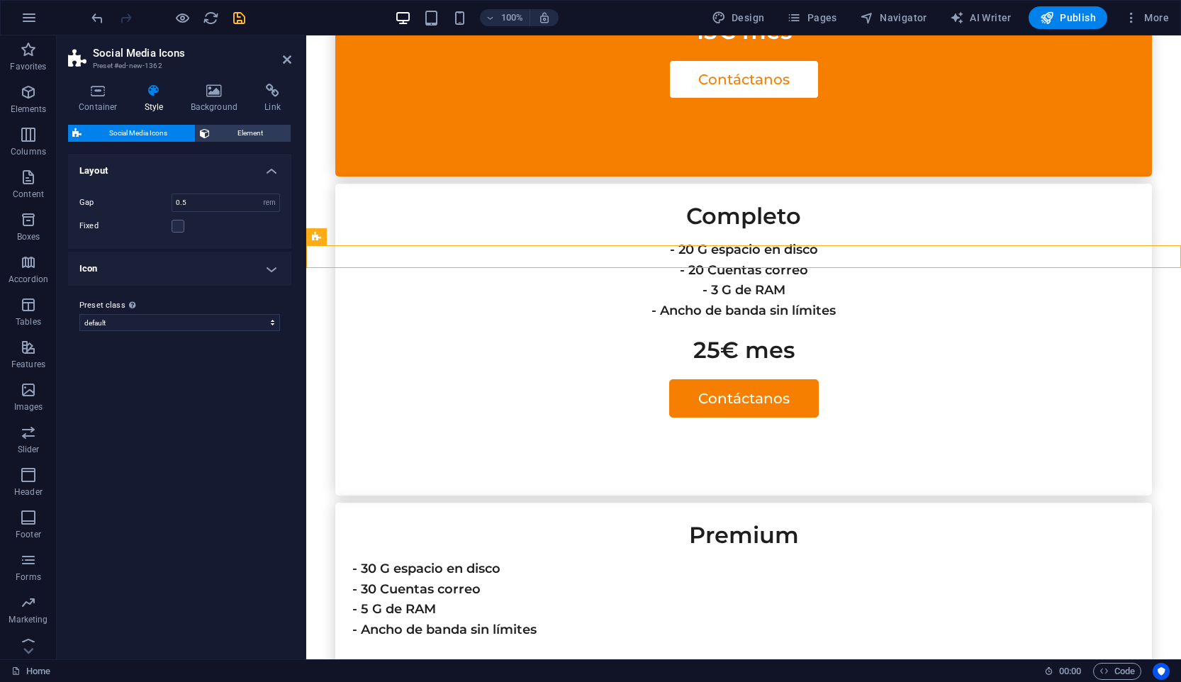
scroll to position [3590, 0]
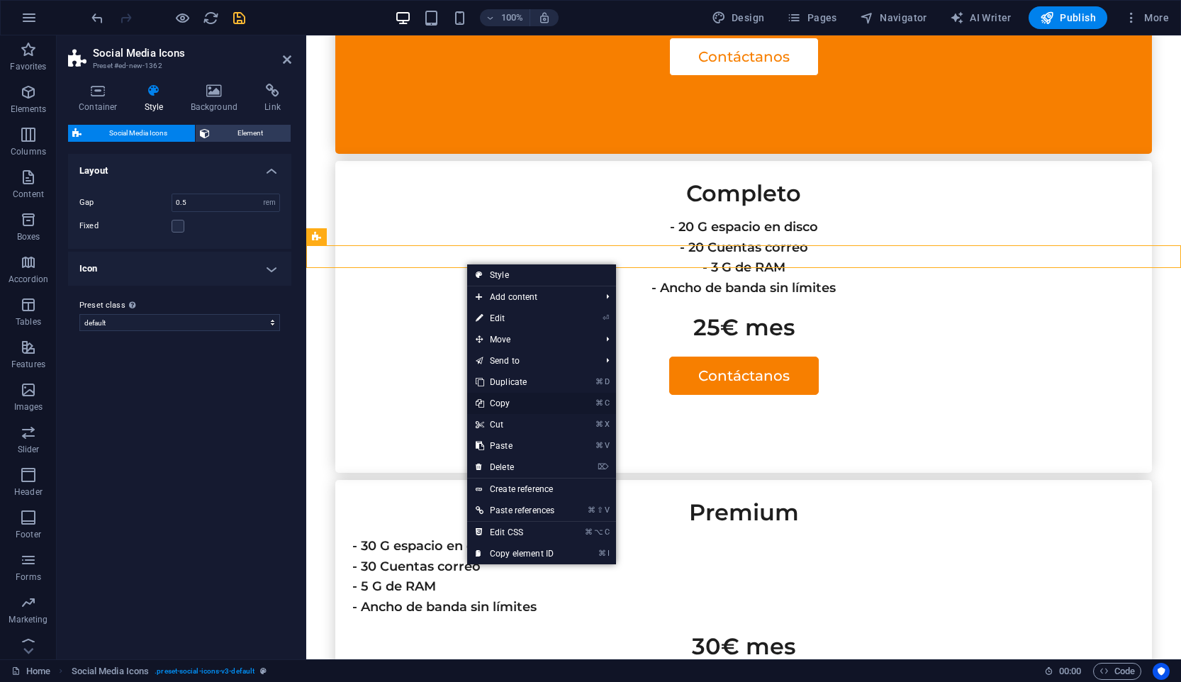
click at [537, 398] on link "⌘ C Copy" at bounding box center [515, 403] width 96 height 21
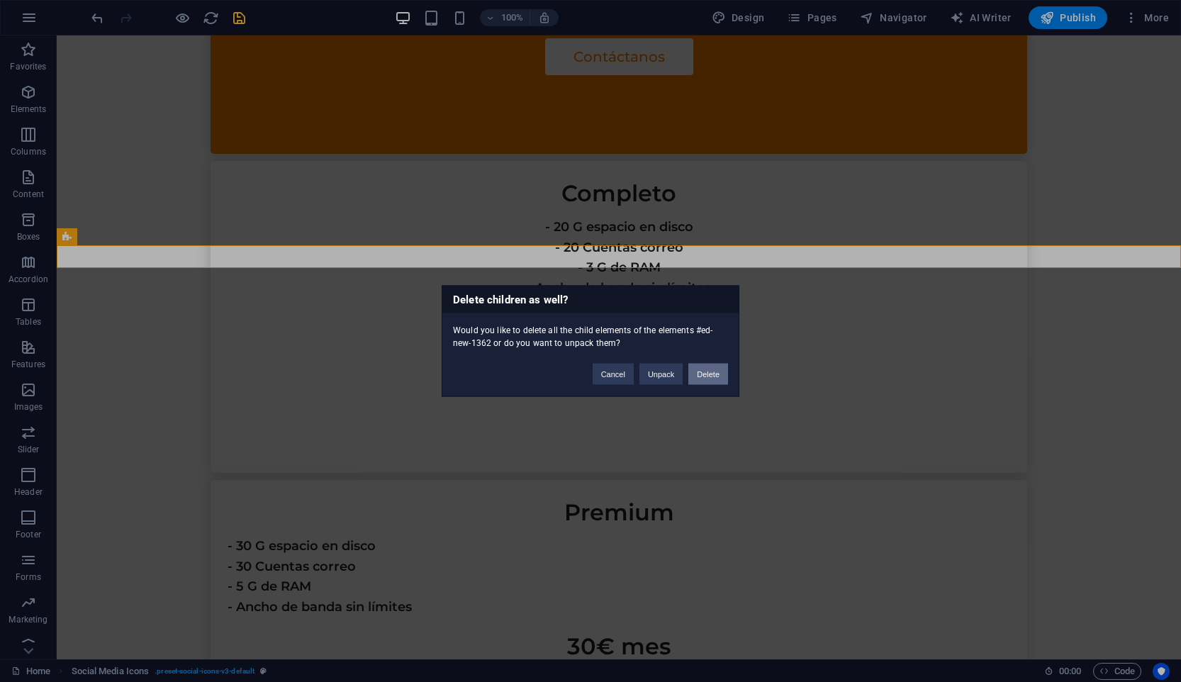
click at [709, 372] on button "Delete" at bounding box center [708, 374] width 40 height 21
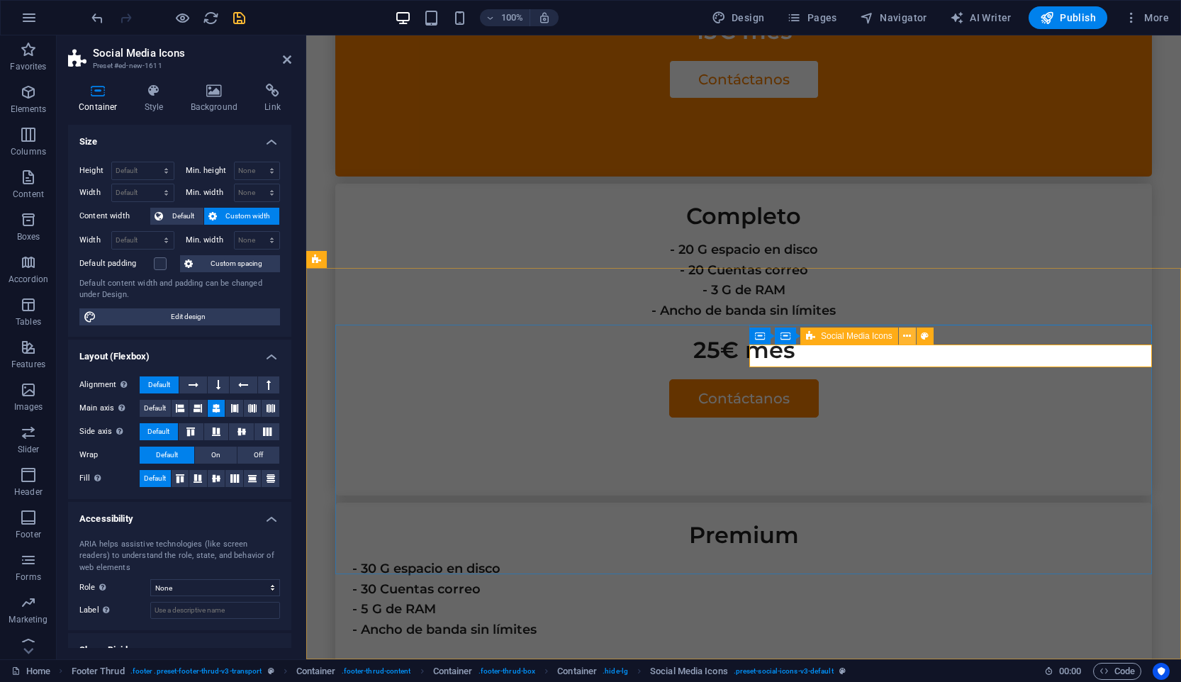
click at [908, 330] on icon at bounding box center [907, 336] width 8 height 15
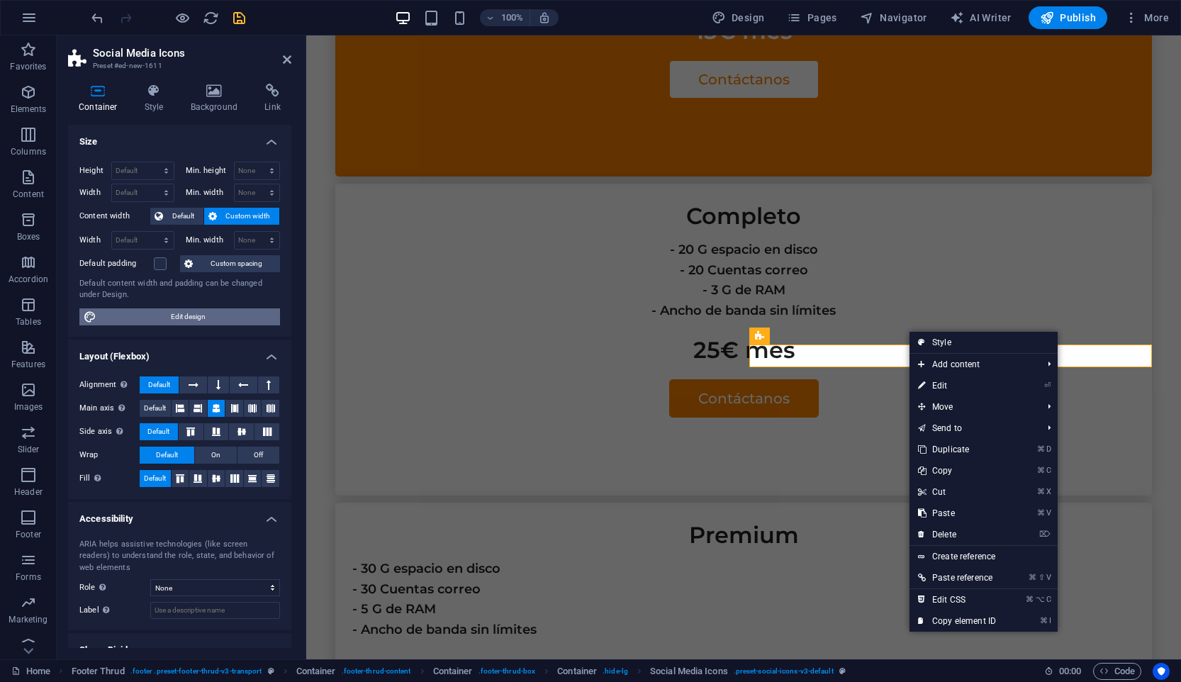
click at [211, 315] on span "Edit design" at bounding box center [188, 316] width 175 height 17
select select "rem"
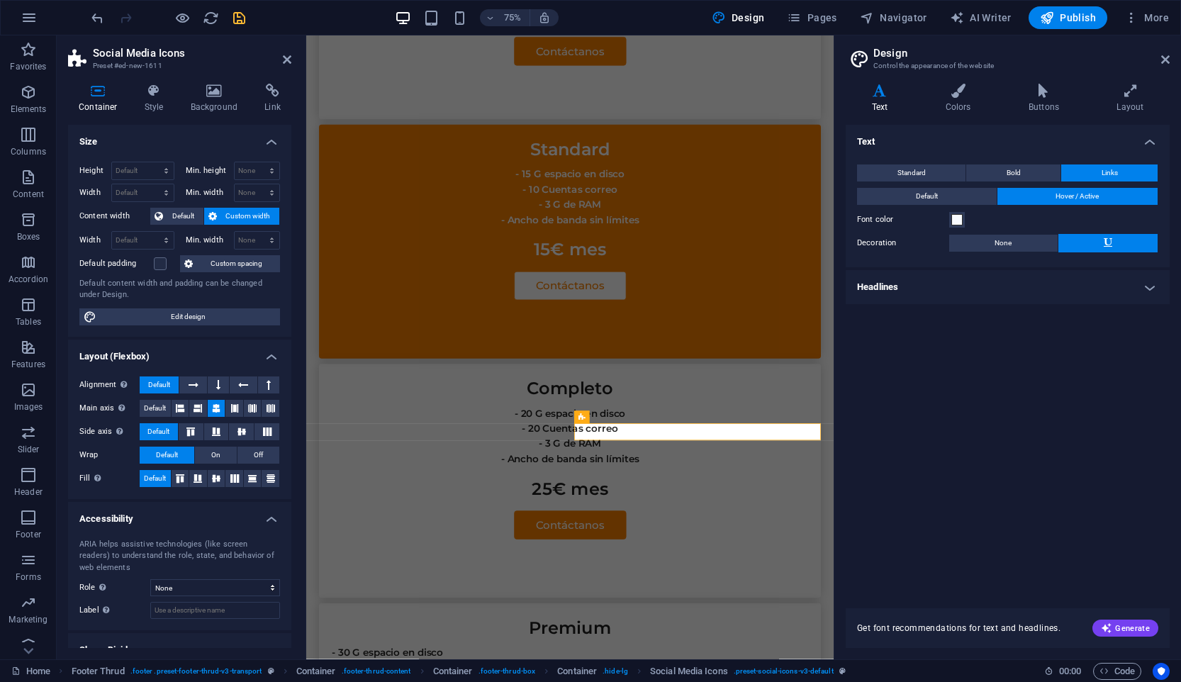
scroll to position [3484, 0]
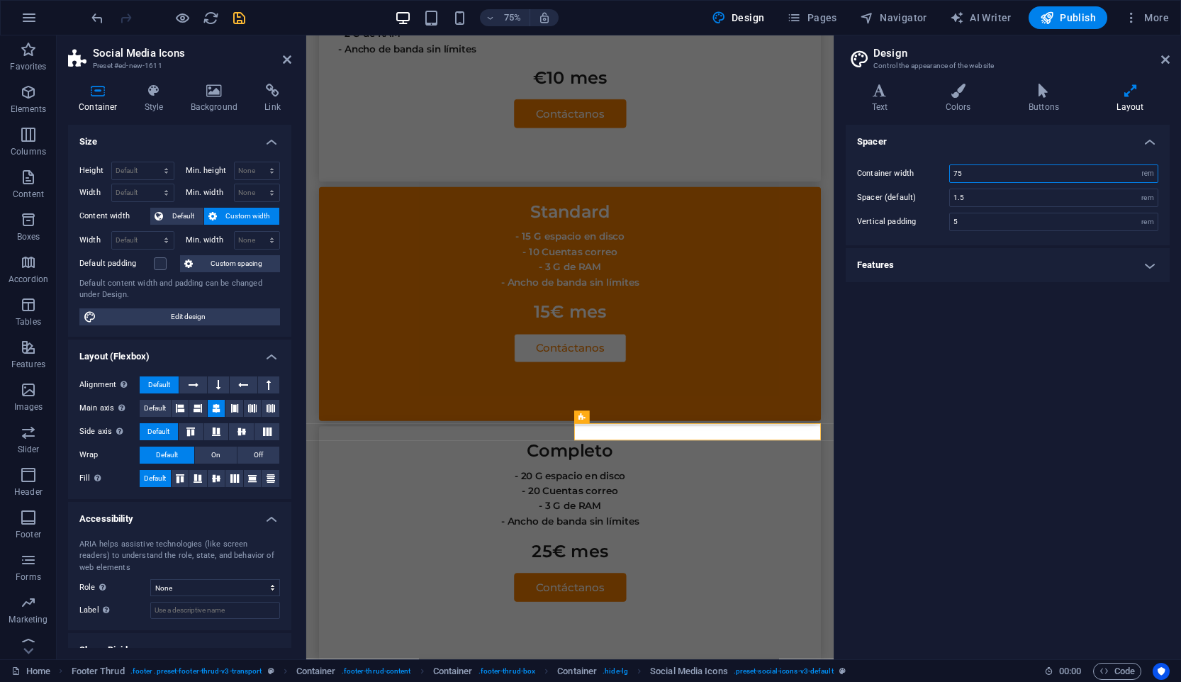
click at [1067, 174] on input "75" at bounding box center [1054, 173] width 208 height 17
type input "79.9375"
click at [1048, 209] on div "Container width 79.9375 rem px Spacer (default) 1.5 rem Vertical padding 5 rem" at bounding box center [1008, 197] width 330 height 95
click at [1048, 203] on input "1.5" at bounding box center [1054, 197] width 208 height 17
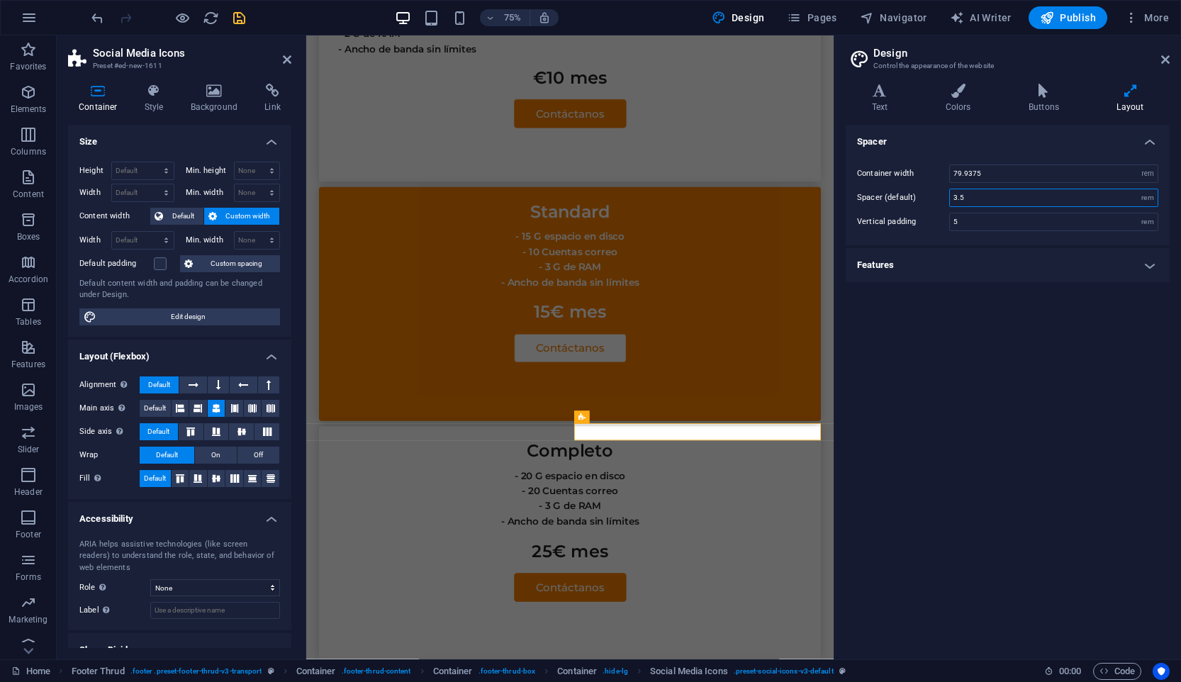
type input "3.5625"
click at [1038, 227] on input "5" at bounding box center [1054, 221] width 208 height 17
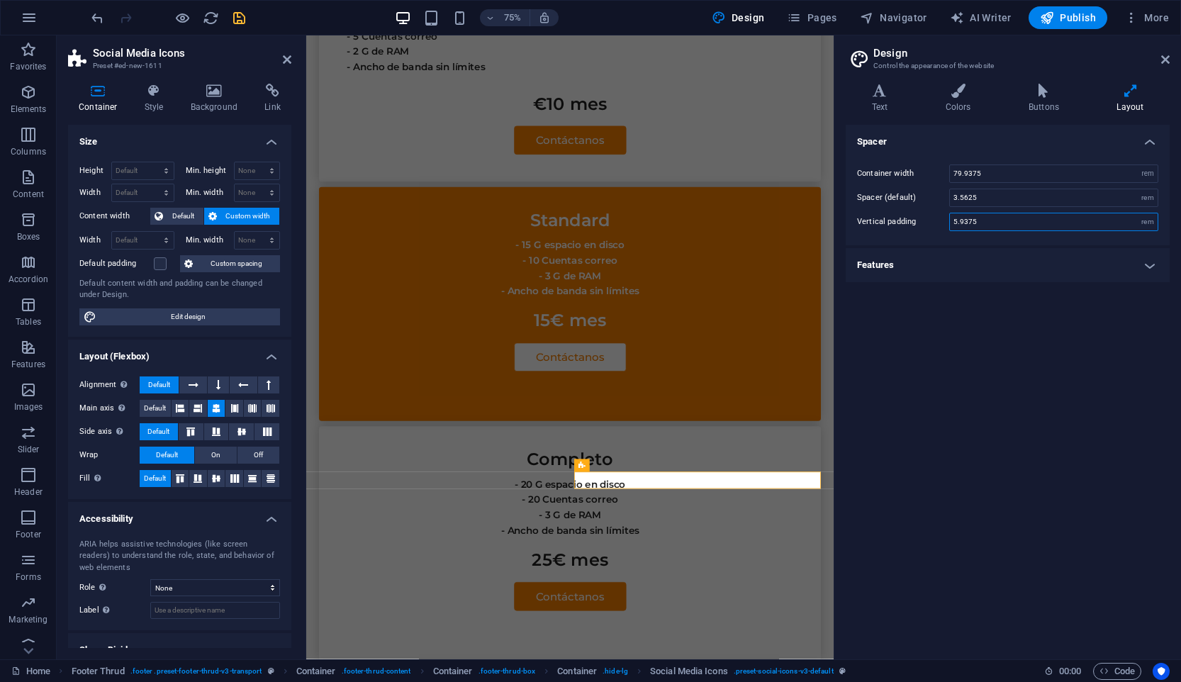
type input "5"
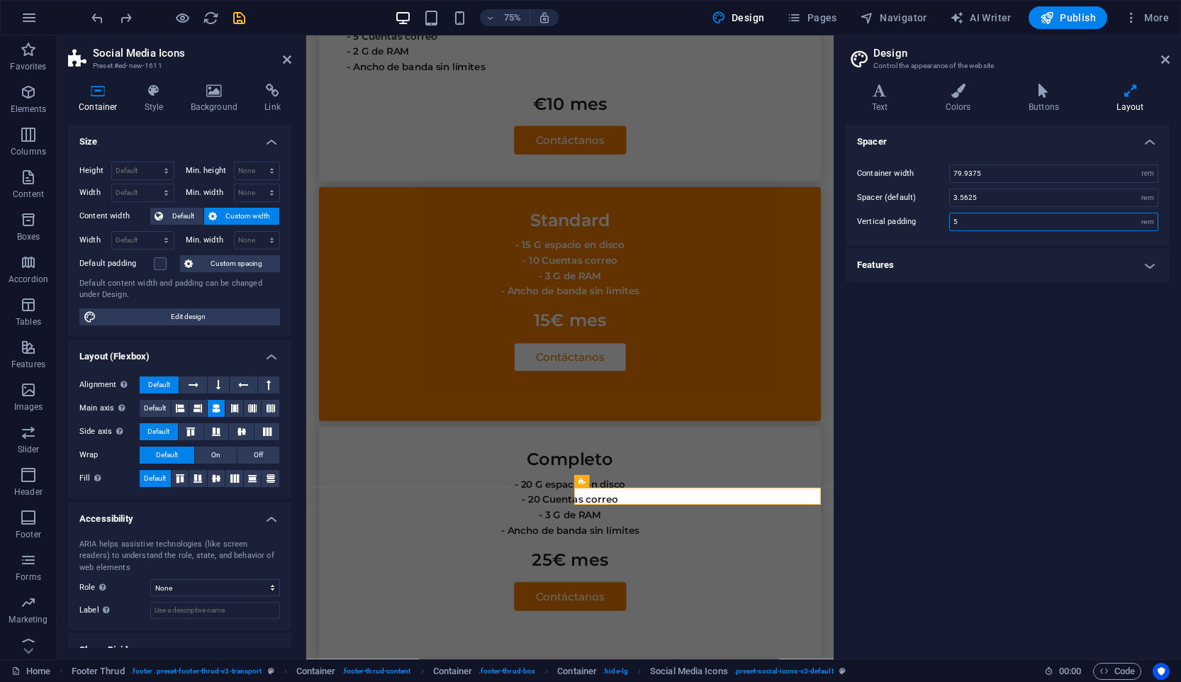
type input "1.5"
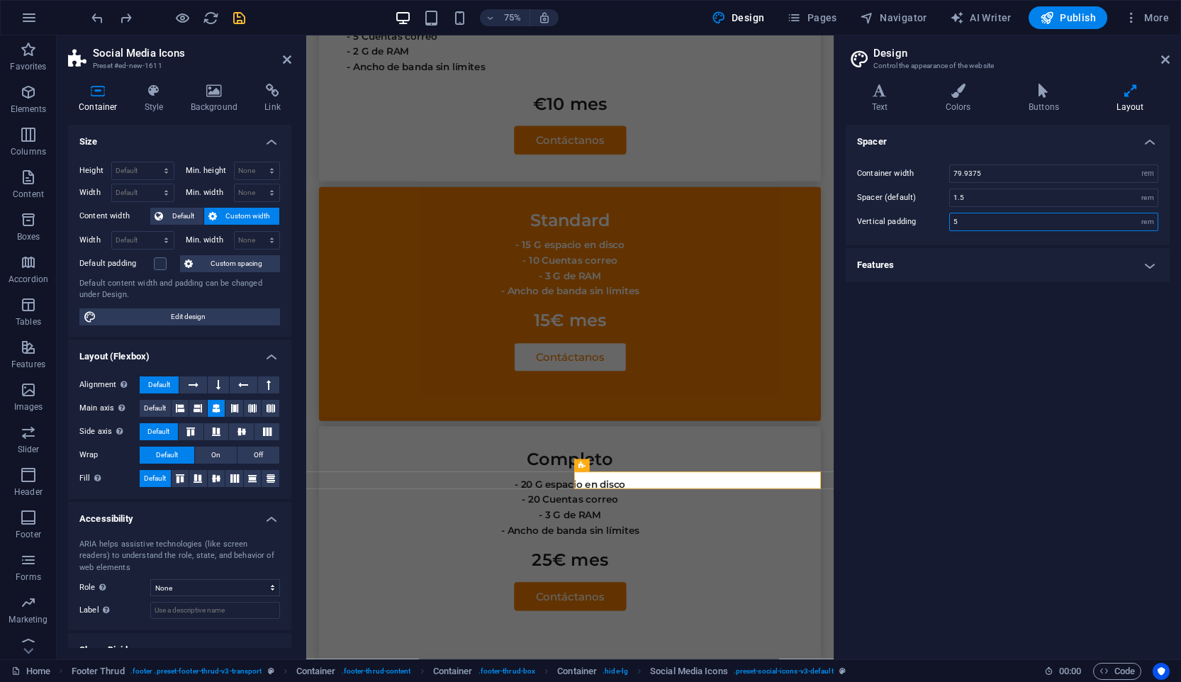
type input "75"
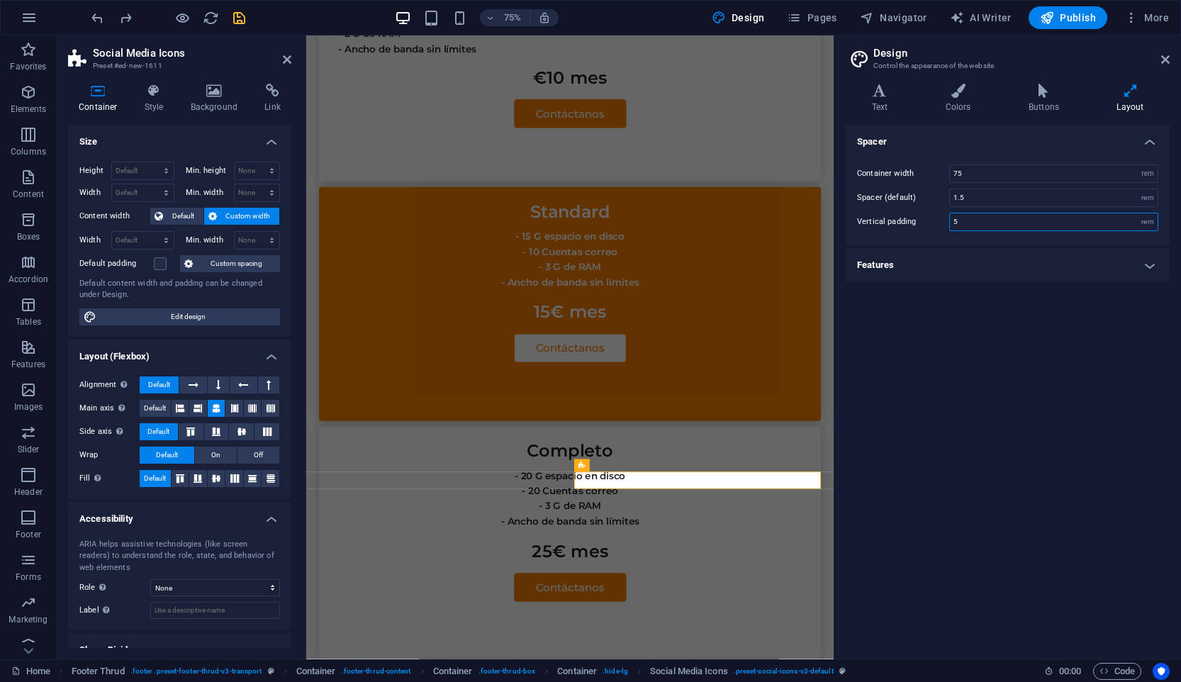
scroll to position [3419, 0]
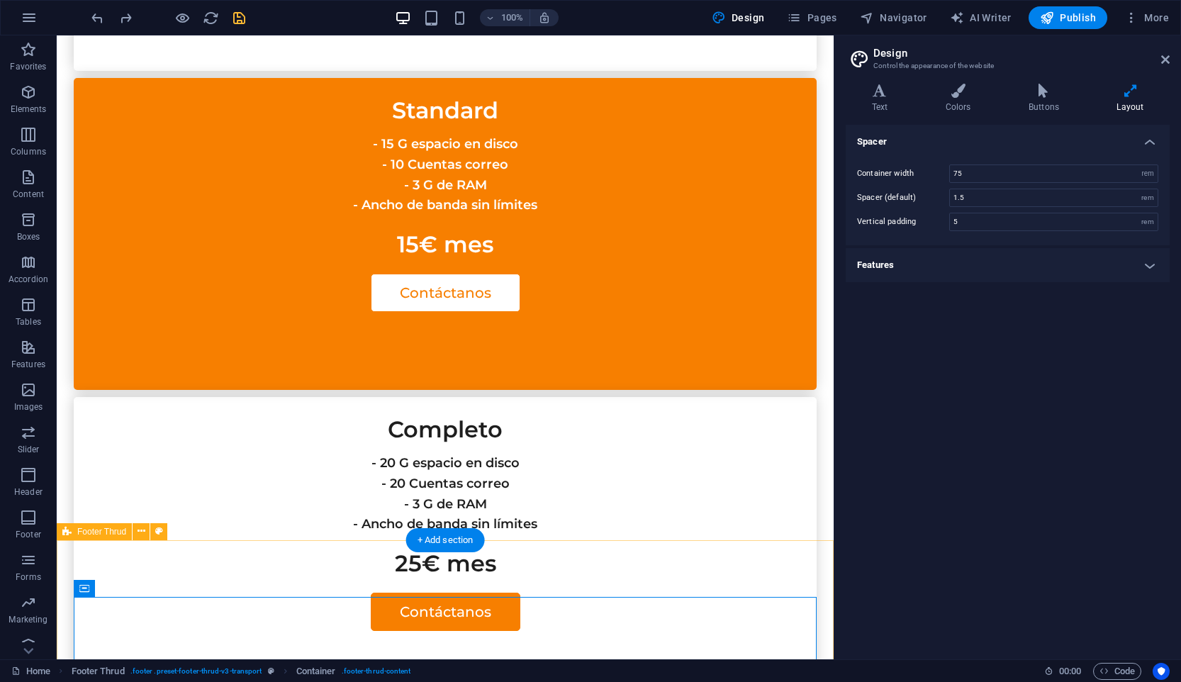
scroll to position [3532, 0]
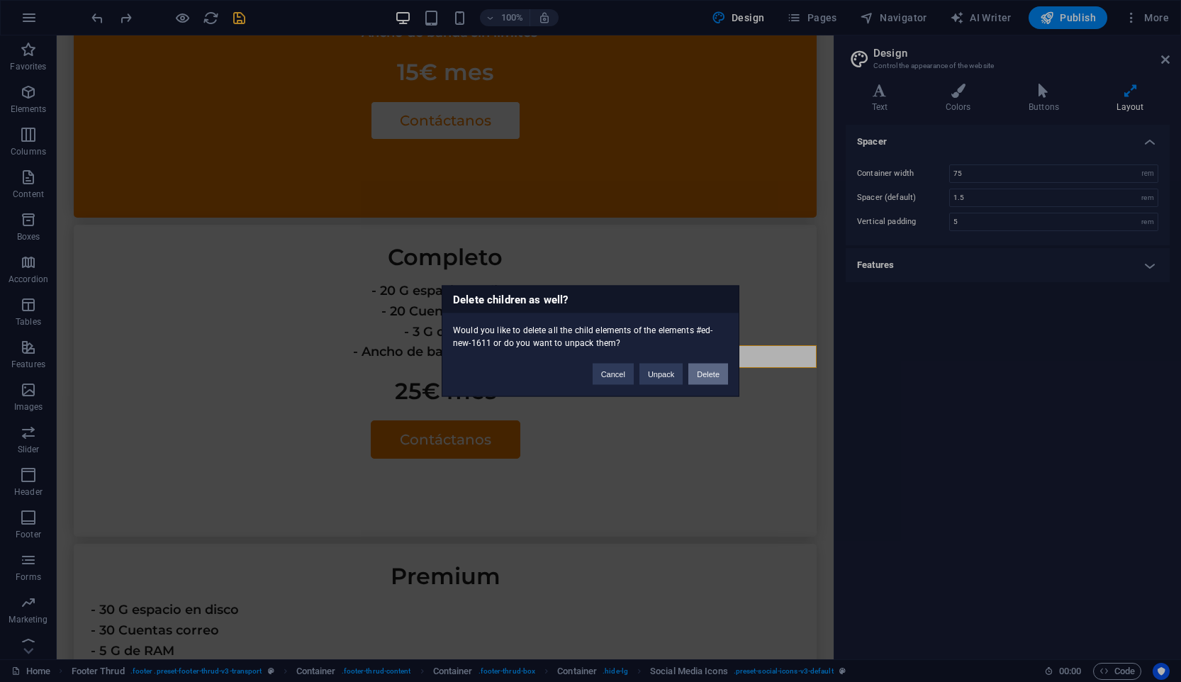
click at [708, 377] on button "Delete" at bounding box center [708, 374] width 40 height 21
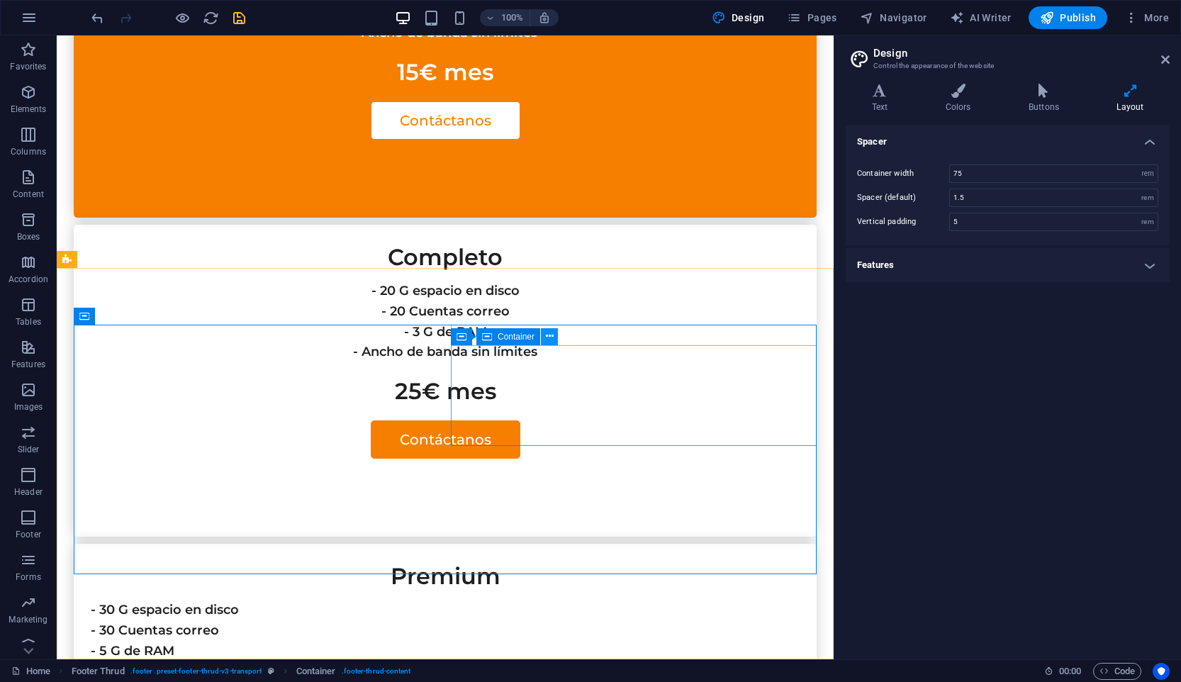
click at [549, 335] on icon at bounding box center [550, 336] width 8 height 15
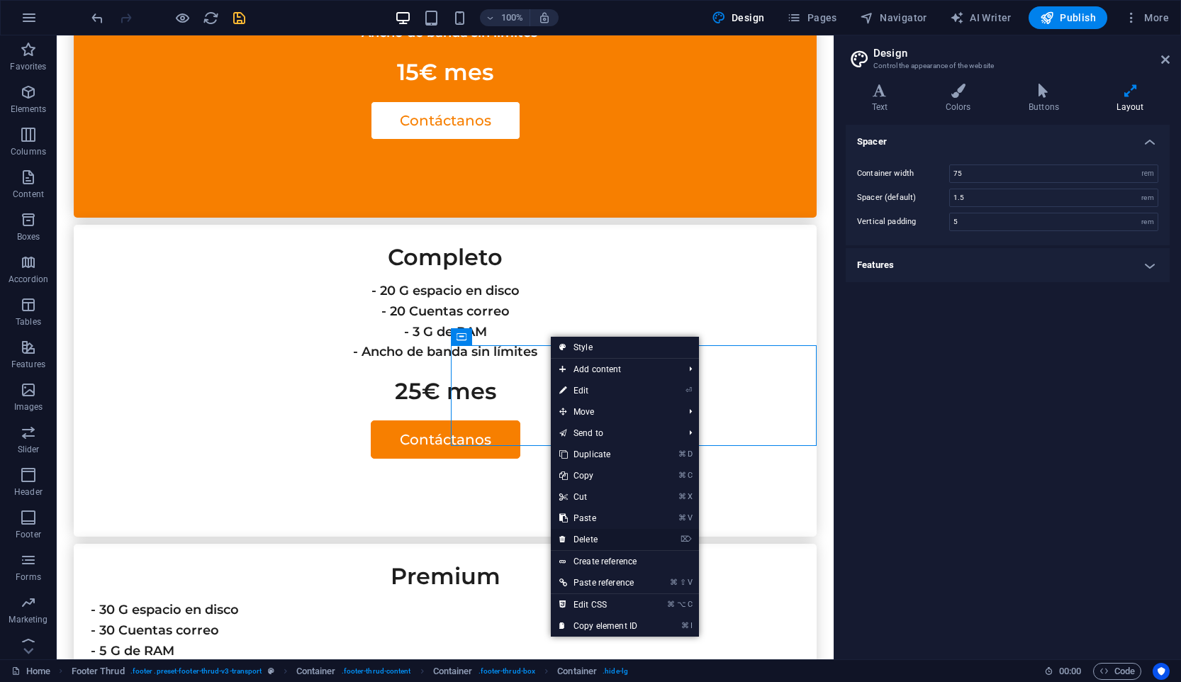
click at [636, 539] on link "⌦ Delete" at bounding box center [598, 539] width 95 height 21
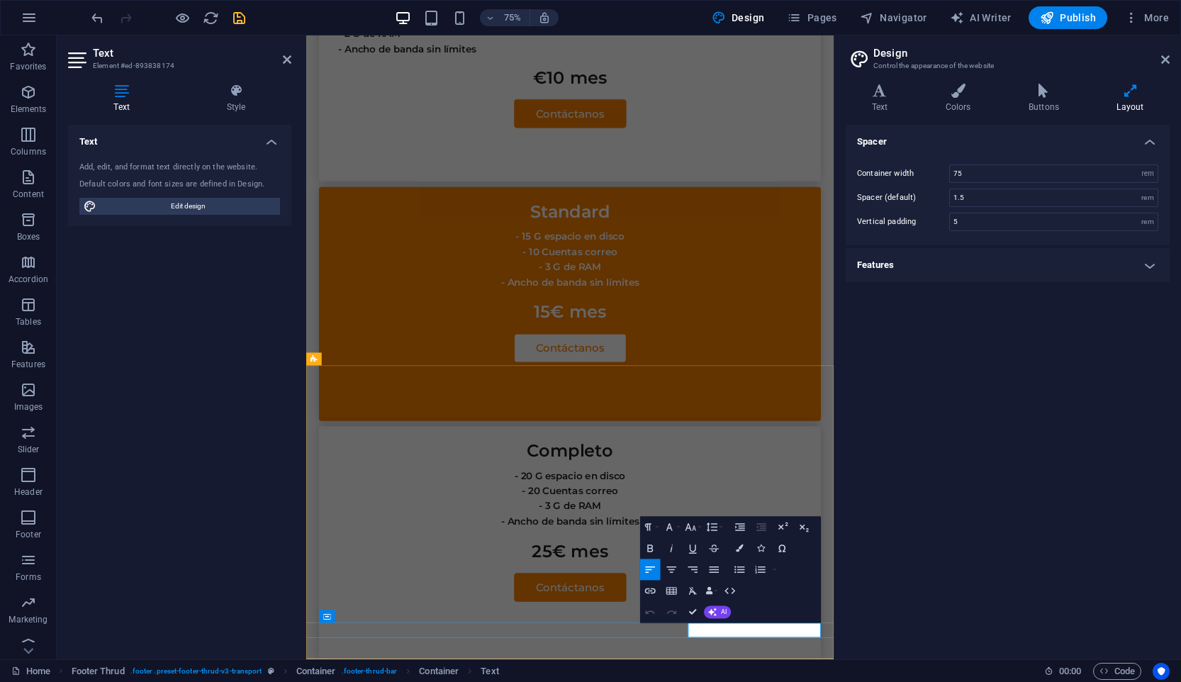
drag, startPoint x: 896, startPoint y: 827, endPoint x: 813, endPoint y: 829, distance: 83.0
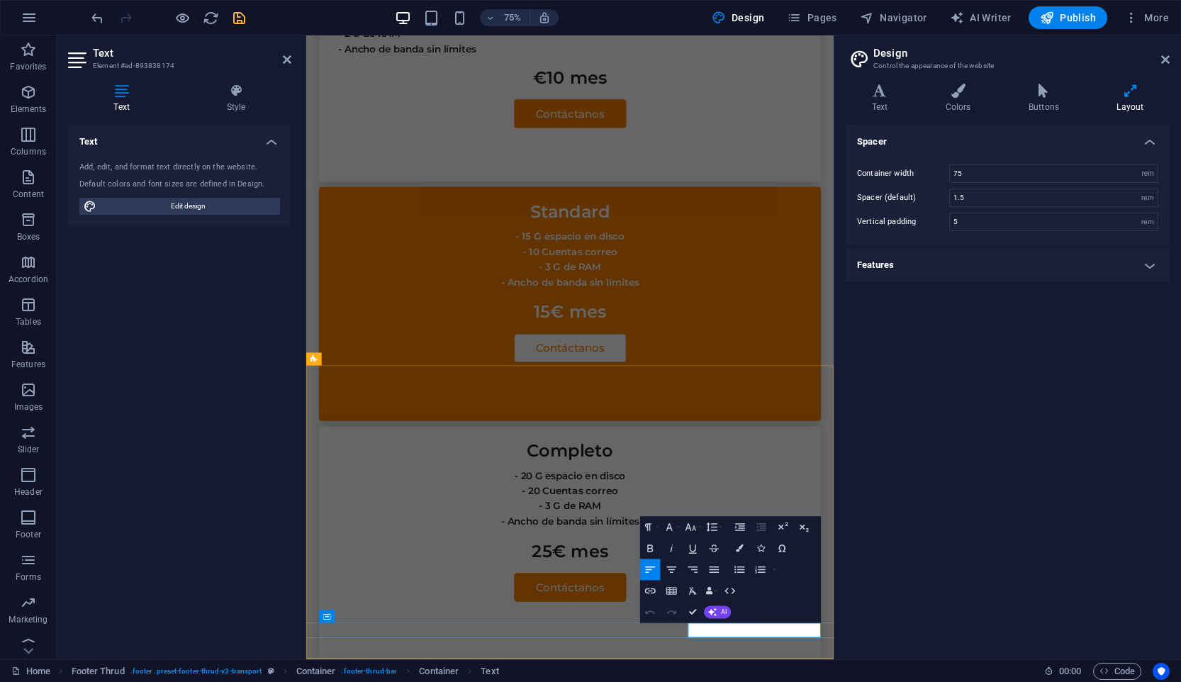
drag, startPoint x: 989, startPoint y: 829, endPoint x: 907, endPoint y: 835, distance: 81.7
click at [890, 594] on div "Spacer Container width 75 rem px Spacer (default) 1.5 rem Vertical padding 5 re…" at bounding box center [1008, 386] width 324 height 523
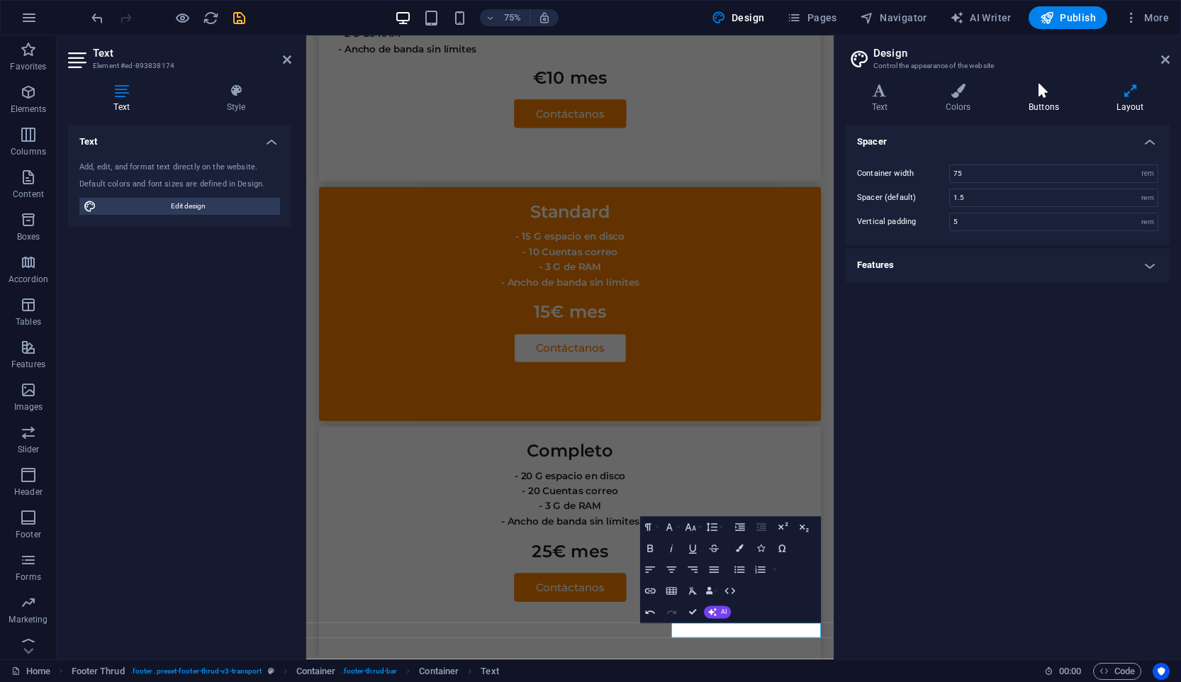
click at [1030, 104] on h4 "Buttons" at bounding box center [1046, 99] width 88 height 30
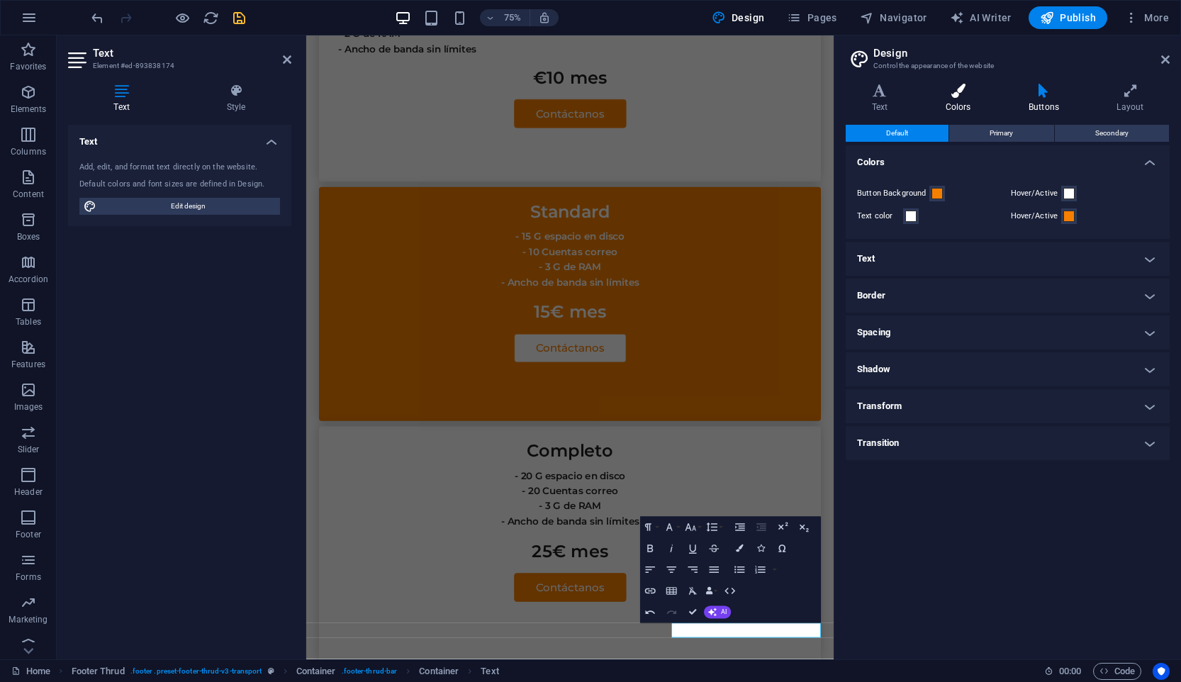
click at [987, 101] on h4 "Colors" at bounding box center [960, 99] width 83 height 30
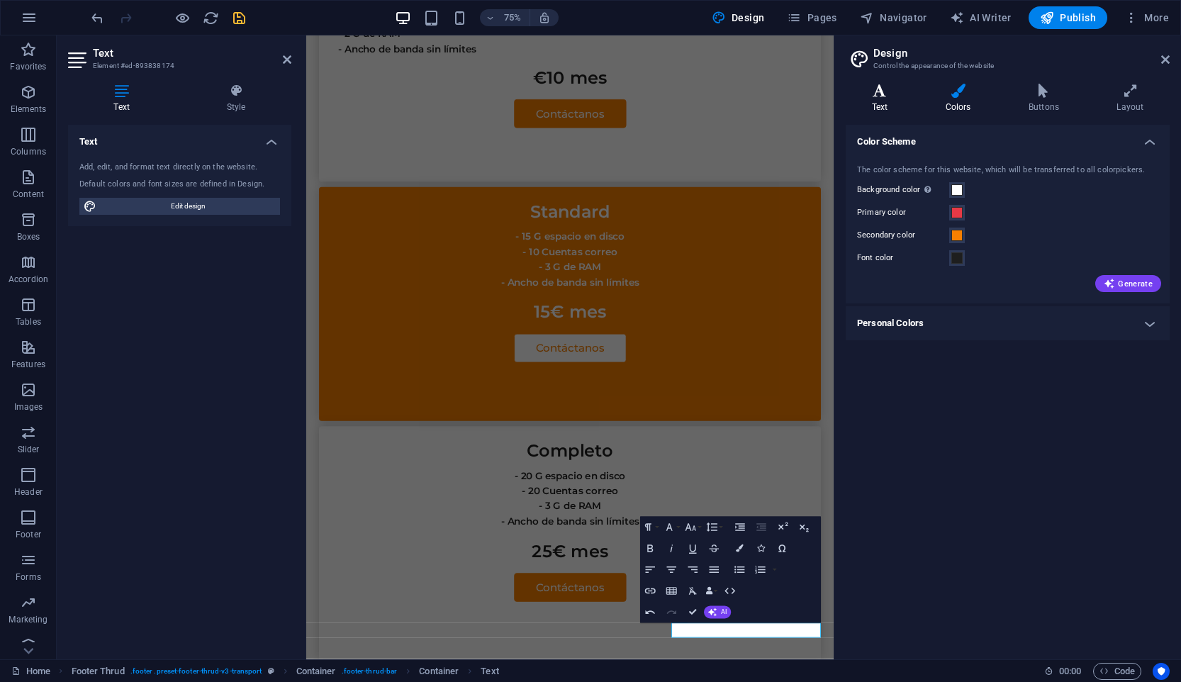
click at [906, 105] on h4 "Text" at bounding box center [883, 99] width 74 height 30
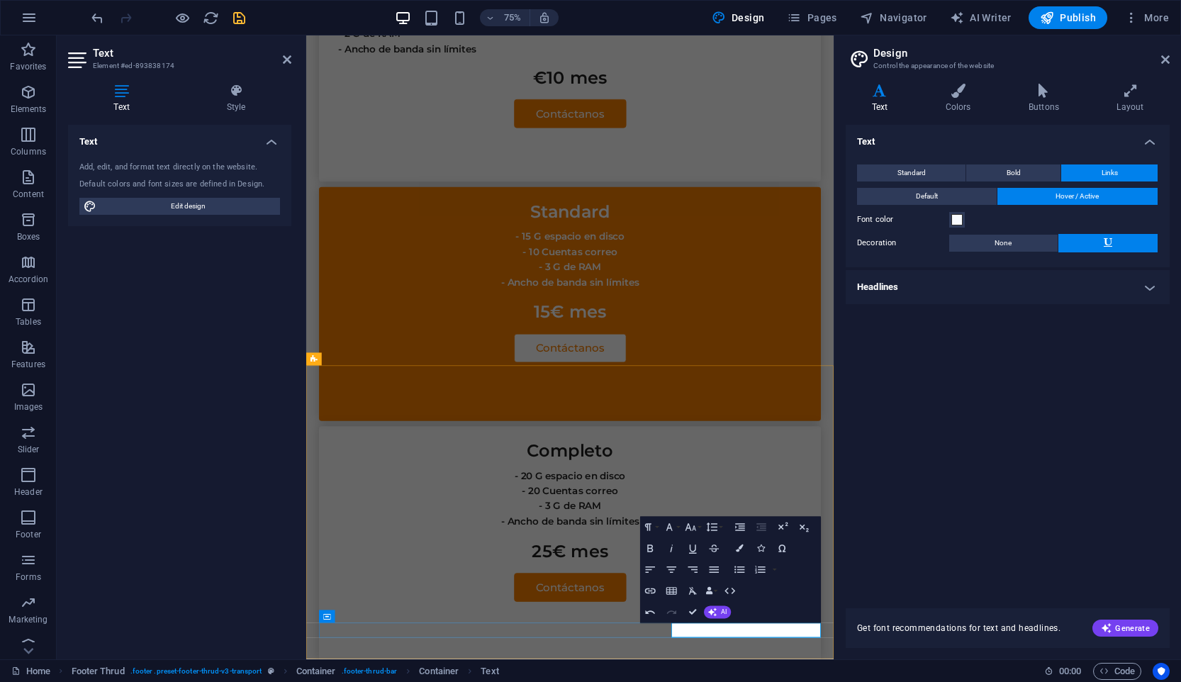
click at [650, 588] on icon "button" at bounding box center [650, 590] width 13 height 13
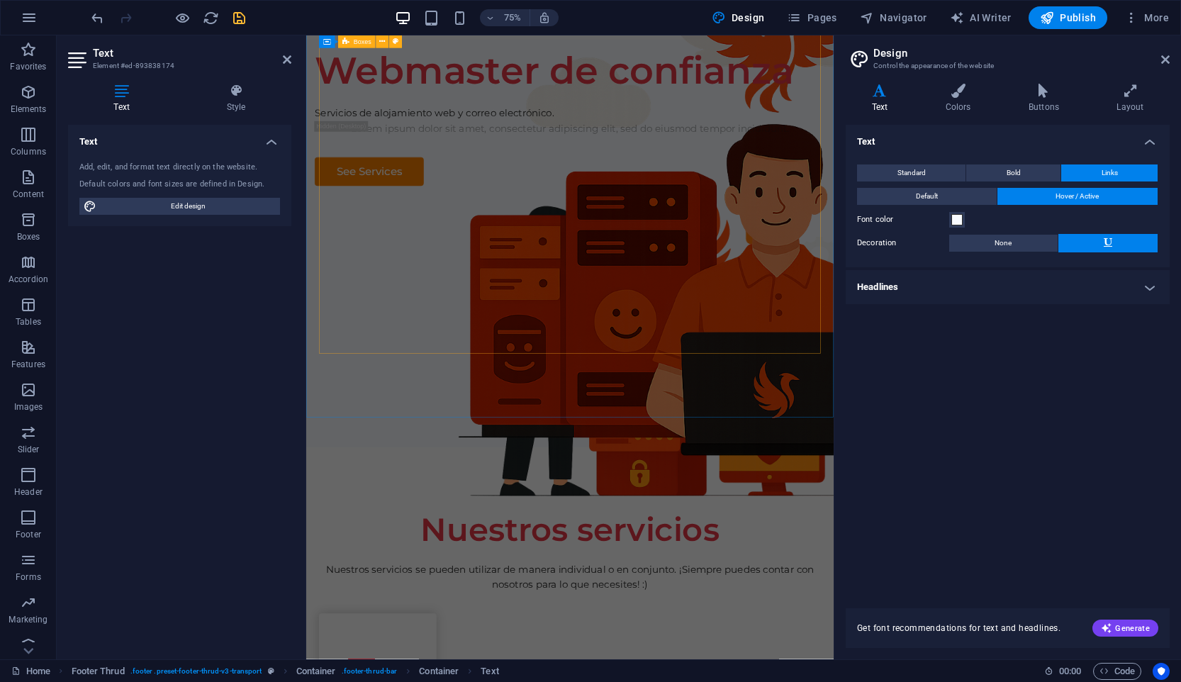
scroll to position [0, 0]
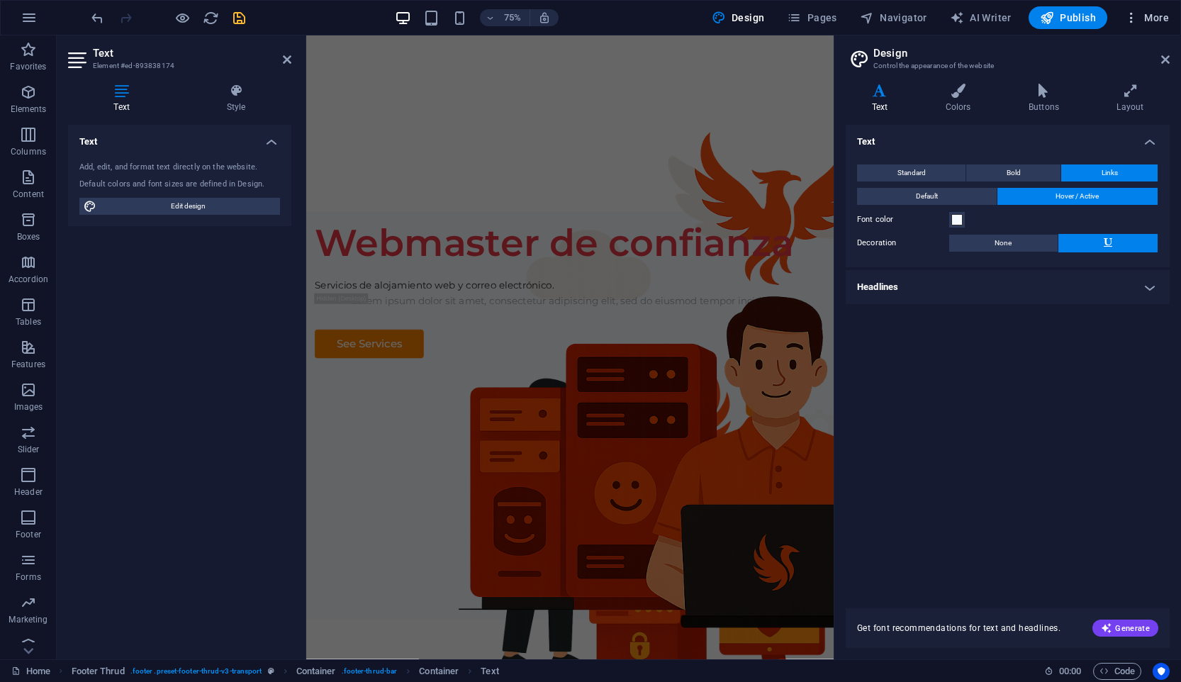
click at [1132, 13] on icon "button" at bounding box center [1131, 18] width 14 height 14
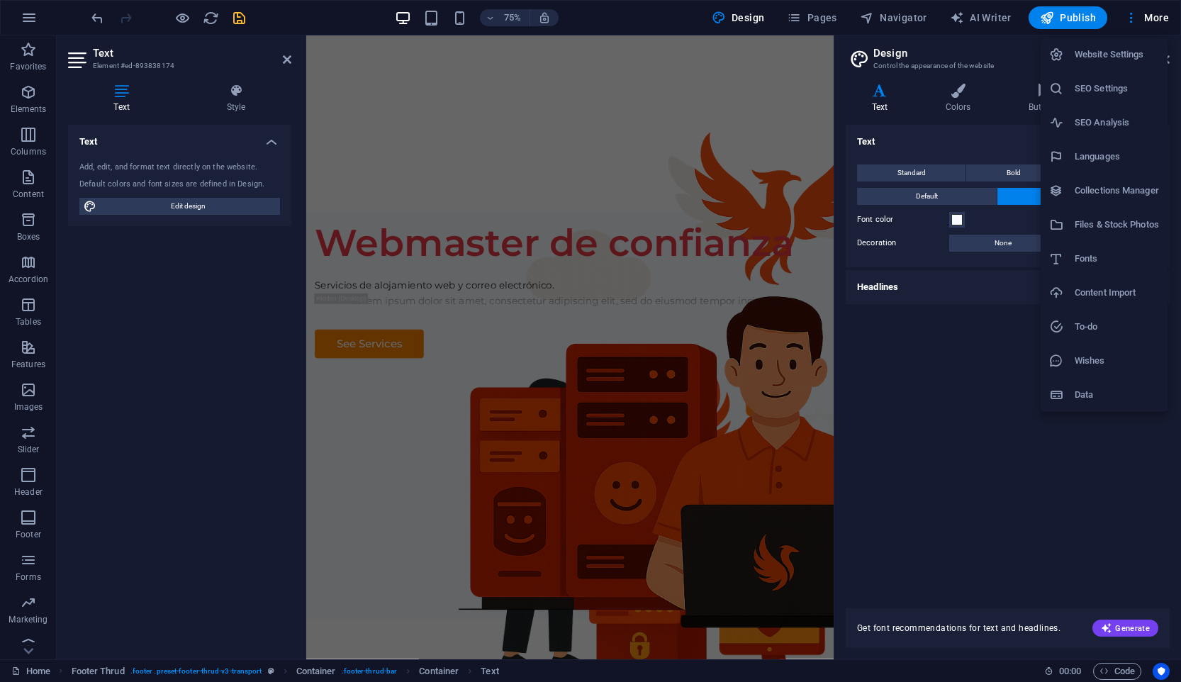
click at [804, 19] on div at bounding box center [590, 341] width 1181 height 682
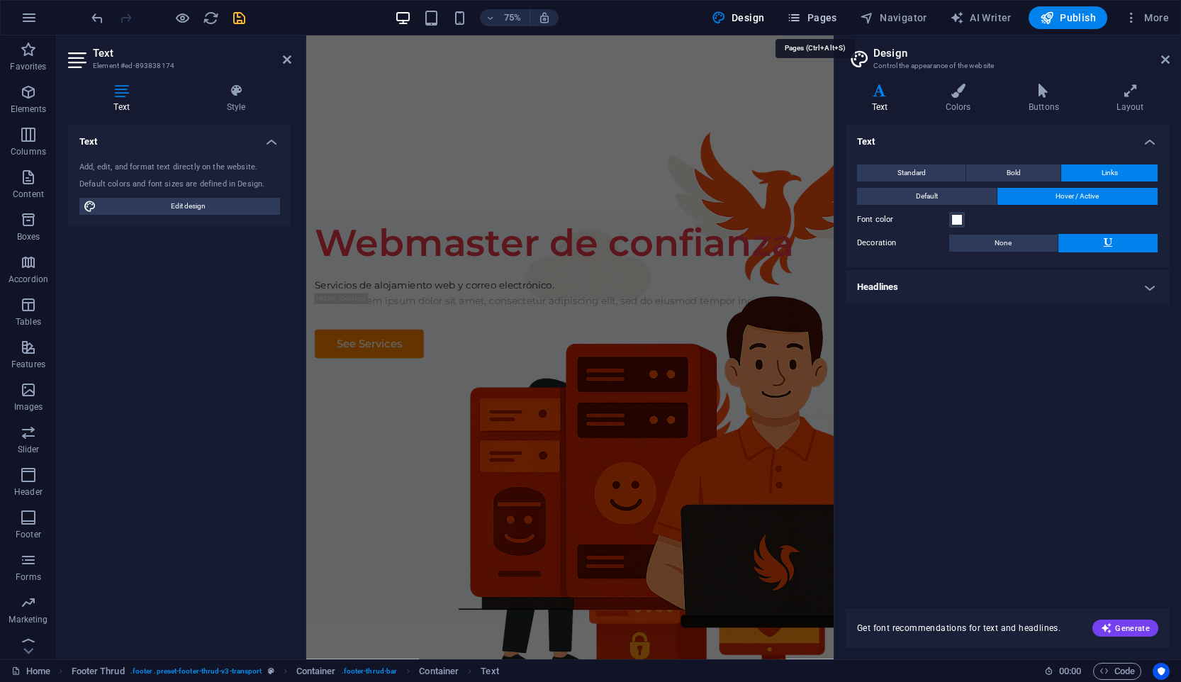
click at [826, 25] on button "Pages" at bounding box center [811, 17] width 61 height 23
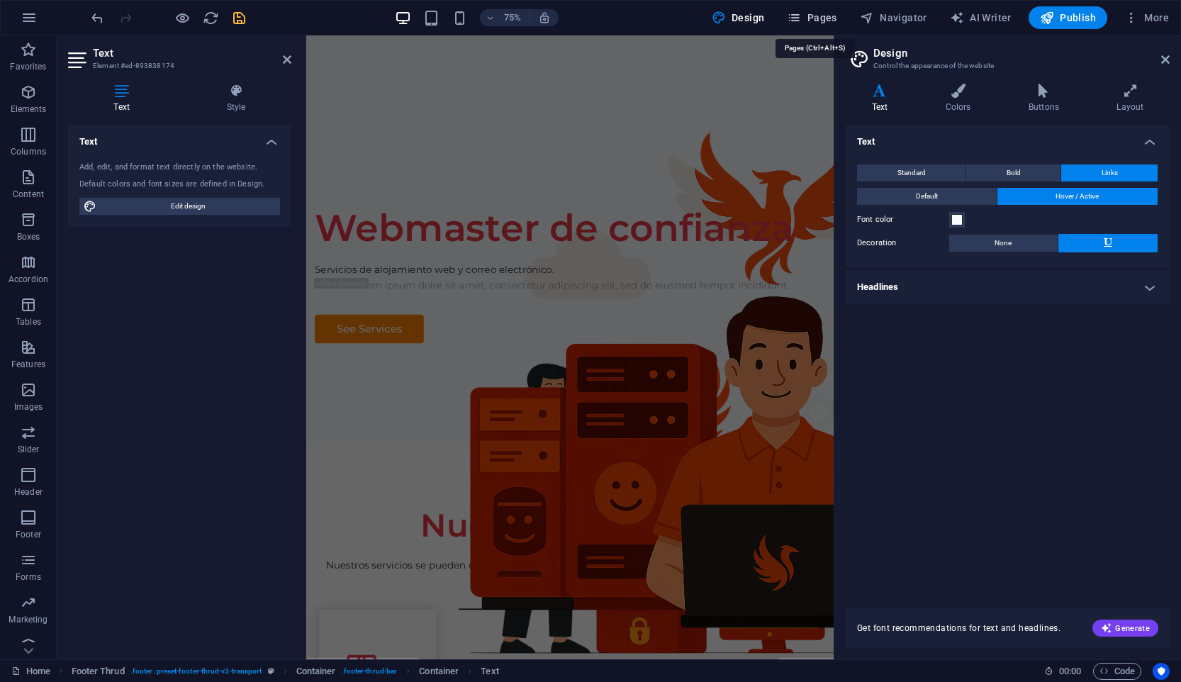
scroll to position [3484, 0]
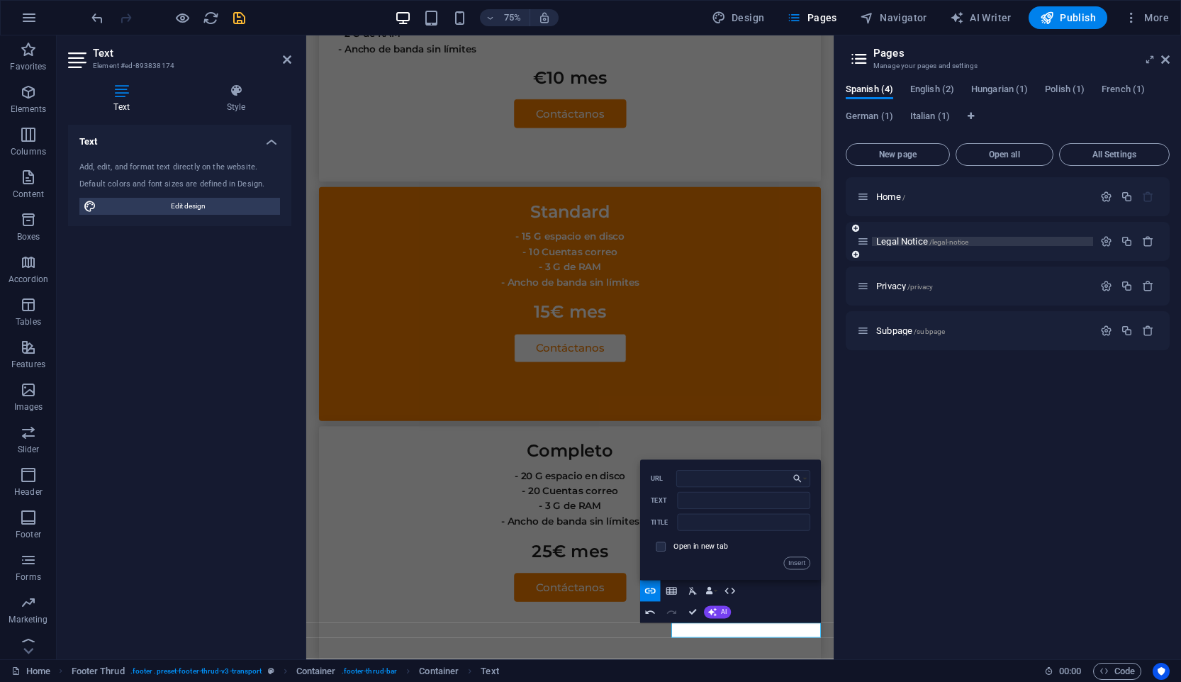
click at [993, 242] on p "Legal Notice /legal-notice" at bounding box center [982, 241] width 213 height 9
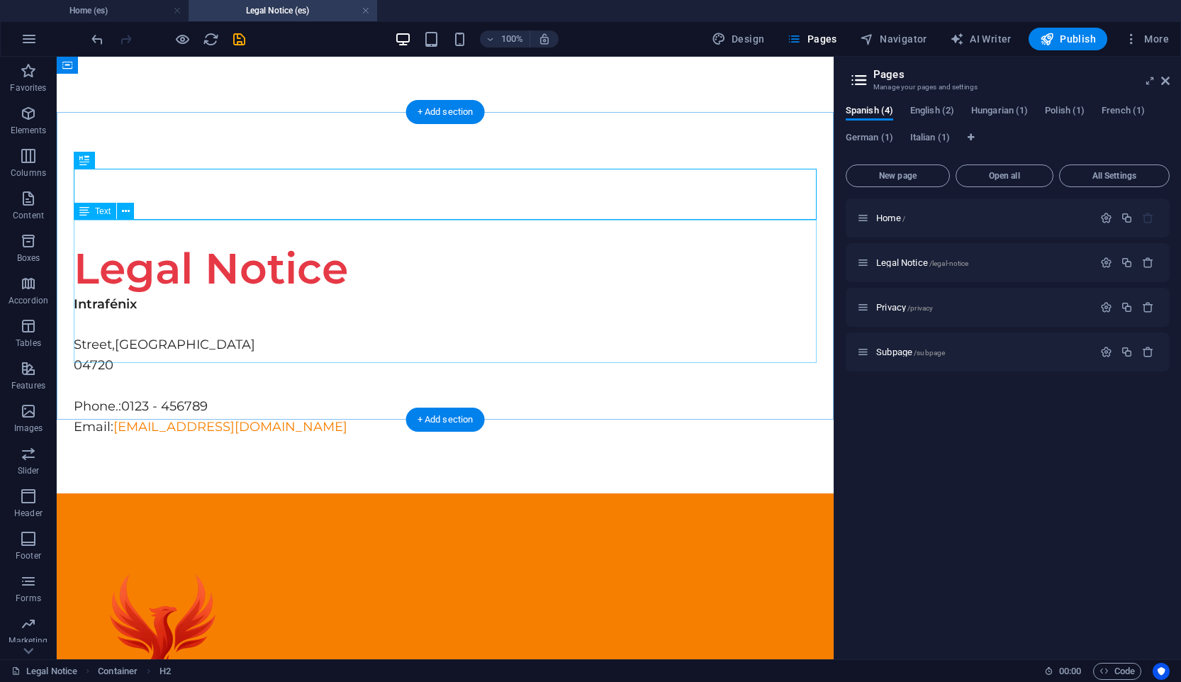
scroll to position [41, 0]
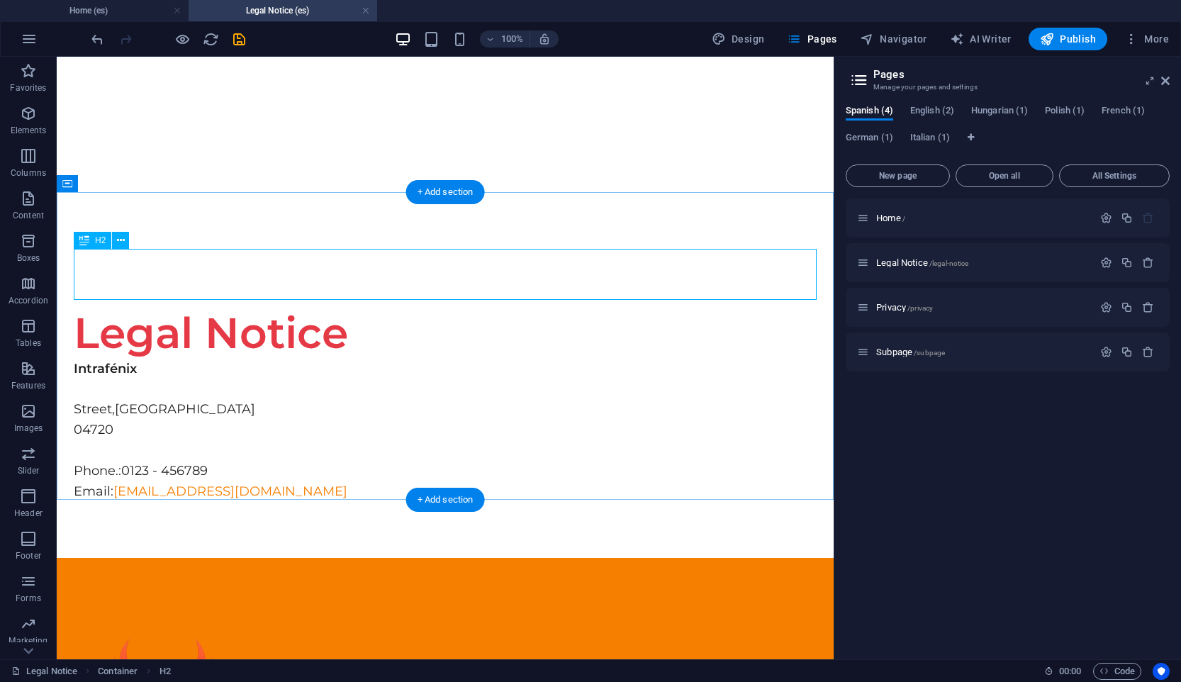
click at [332, 308] on div "Legal Notice" at bounding box center [445, 333] width 743 height 51
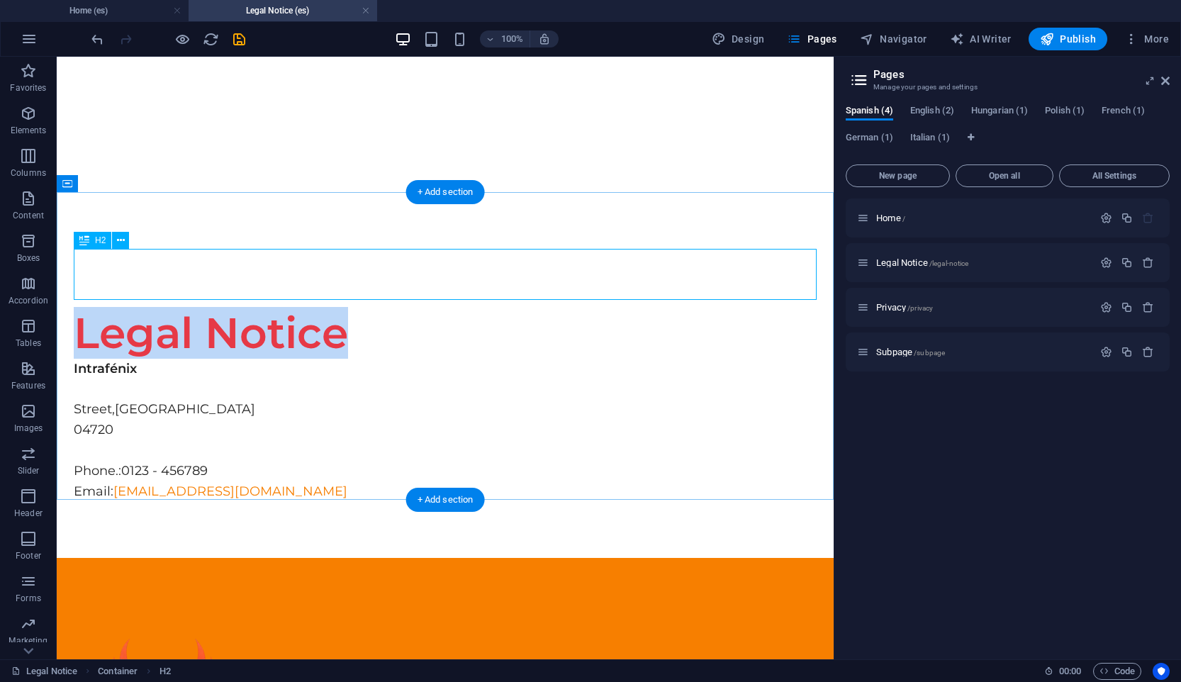
click at [91, 359] on div "Intrafénix Street , Almería 04720 Phone.: 0123 - 456789 Email: admin@intrafenix…" at bounding box center [445, 430] width 743 height 143
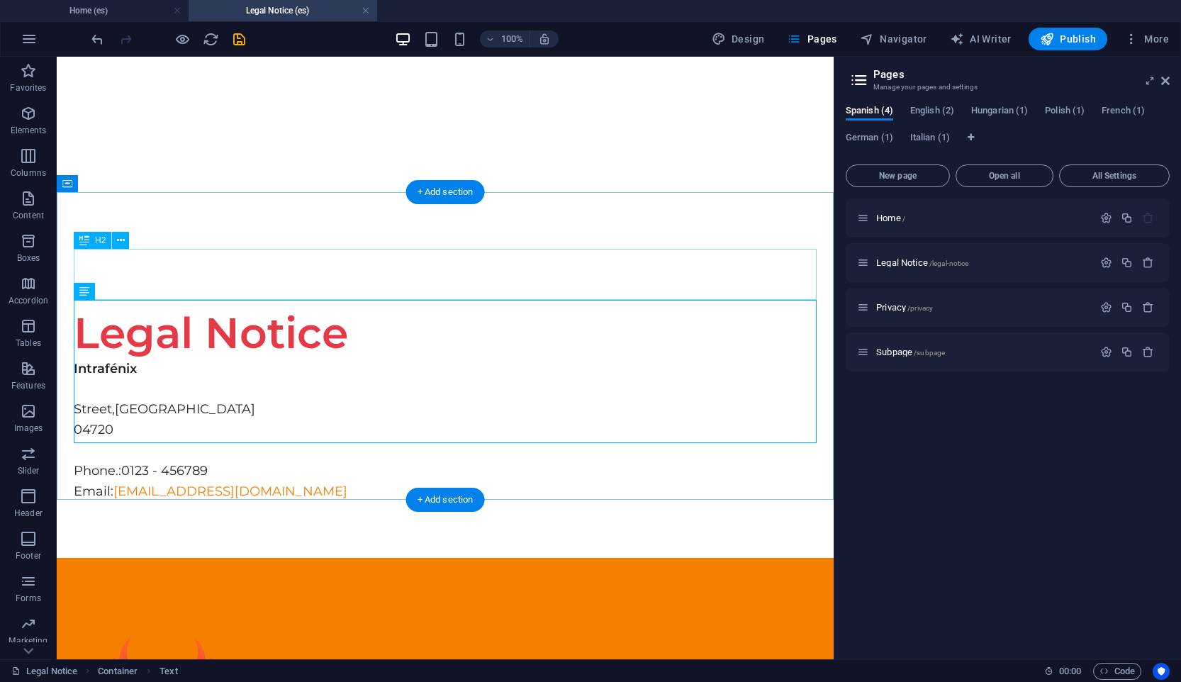
click at [405, 308] on div "Legal Notice" at bounding box center [445, 333] width 743 height 51
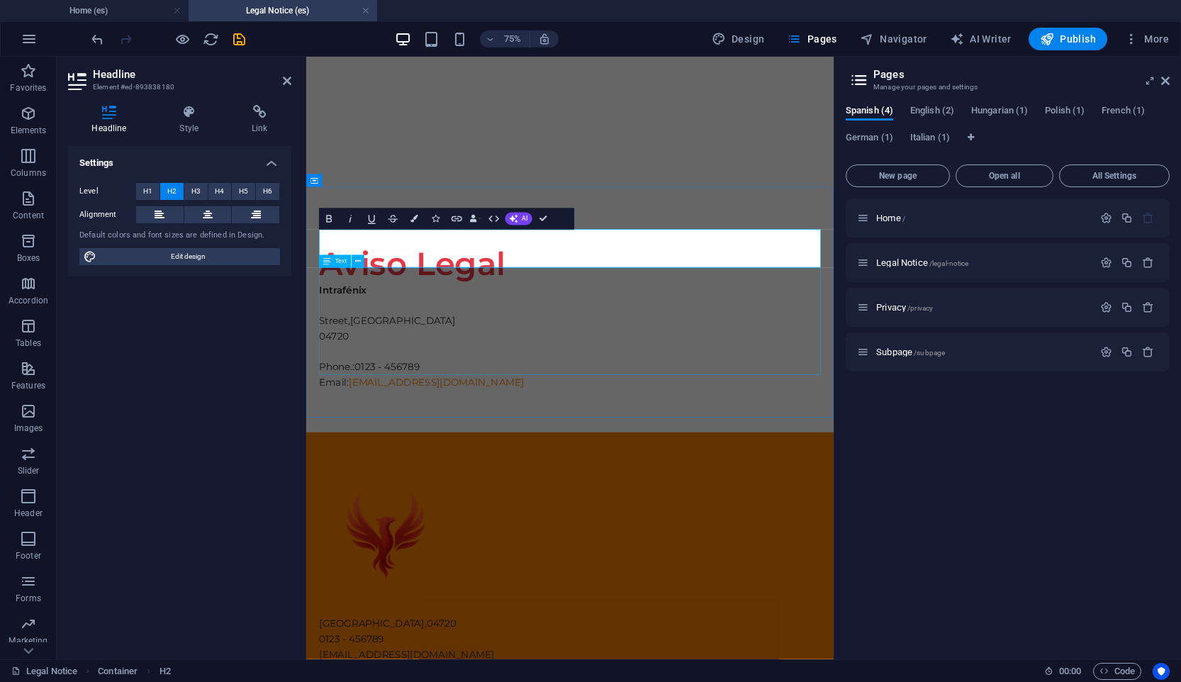
click at [517, 381] on div "Intrafénix Street , Almería 04720 Phone.: 0123 - 456789 Email: admin@intrafenix…" at bounding box center [657, 430] width 669 height 143
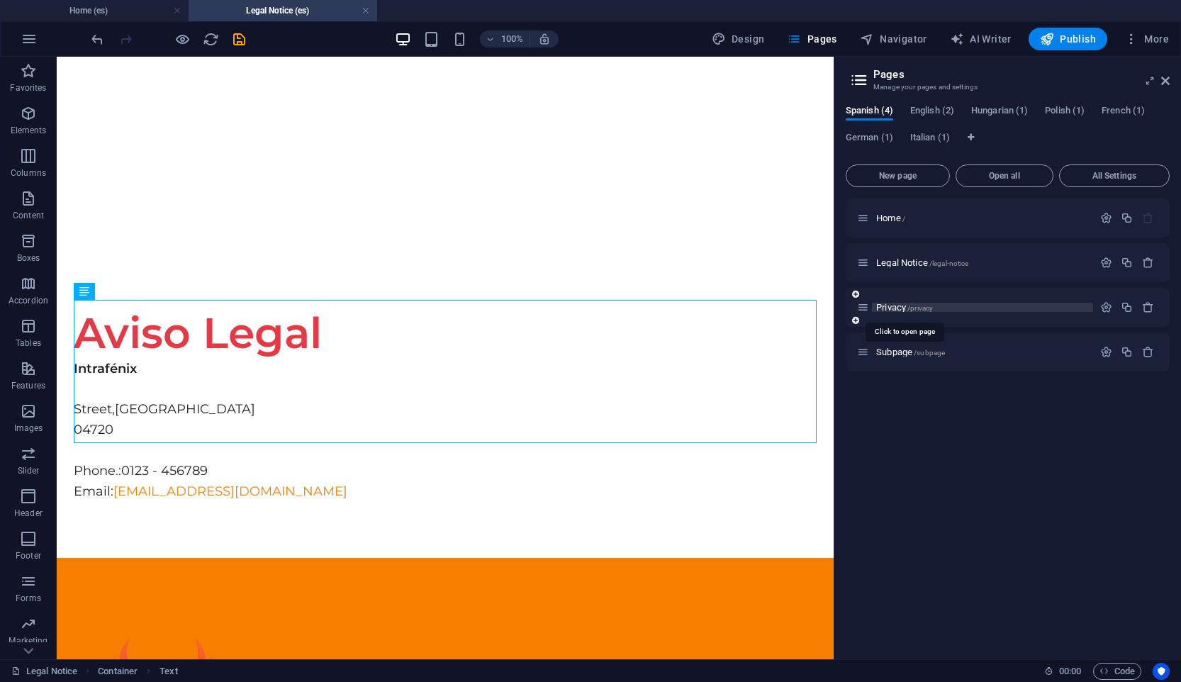
click at [911, 308] on span "/privacy" at bounding box center [920, 308] width 26 height 8
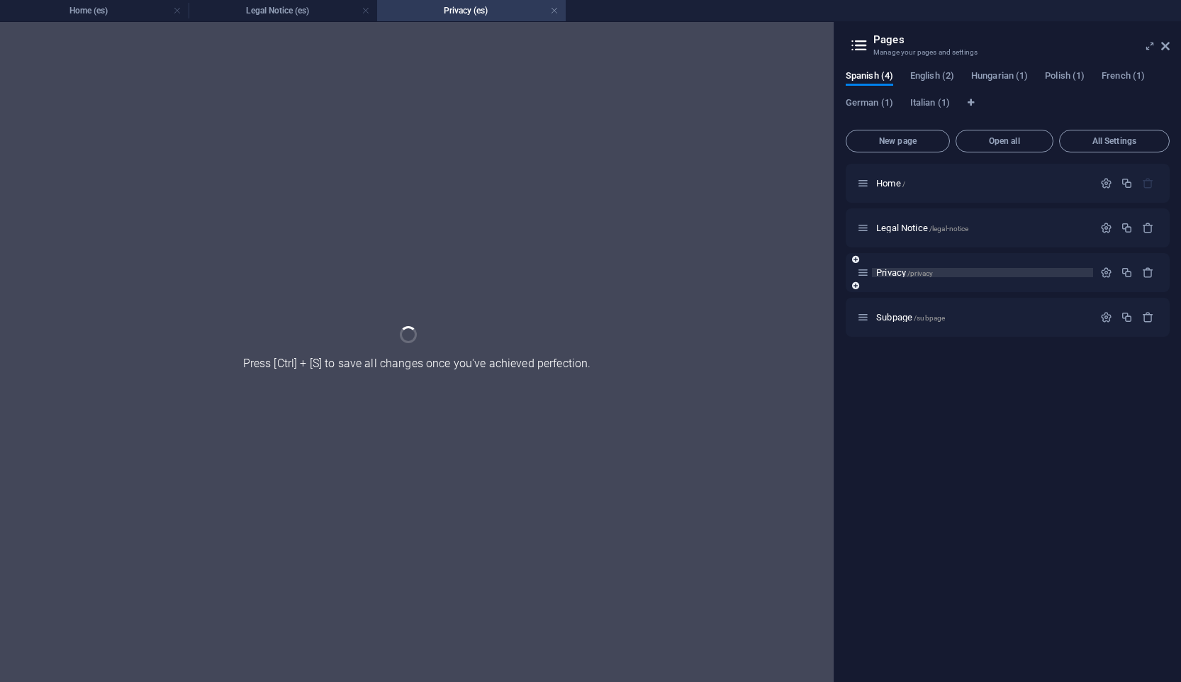
scroll to position [0, 0]
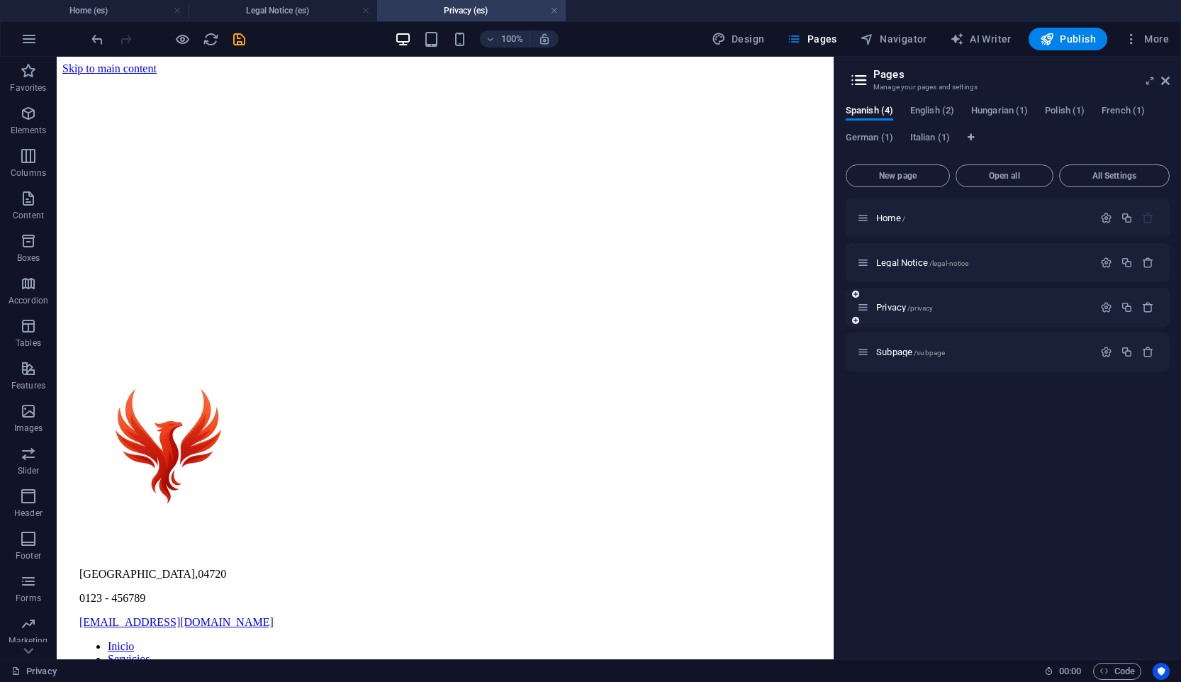
click at [926, 313] on div "Privacy /privacy" at bounding box center [975, 307] width 236 height 16
click at [890, 308] on span "Privacy /privacy" at bounding box center [904, 307] width 57 height 11
click at [916, 311] on span "/privacy" at bounding box center [920, 308] width 26 height 8
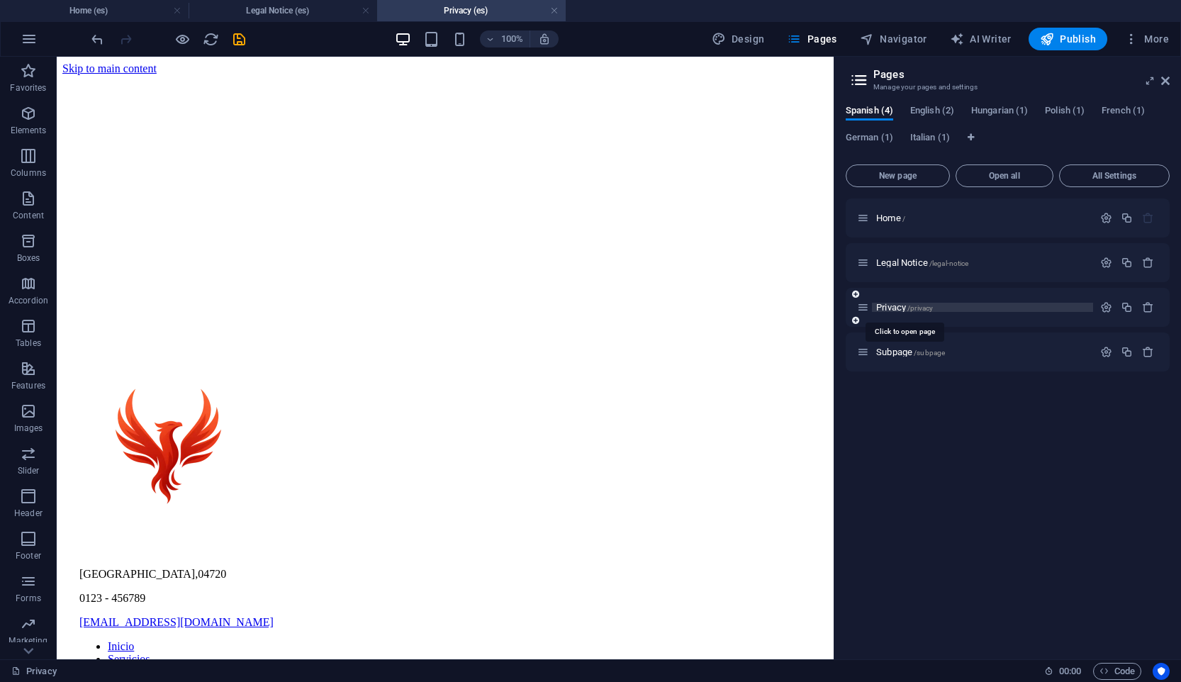
click at [916, 311] on span "/privacy" at bounding box center [920, 308] width 26 height 8
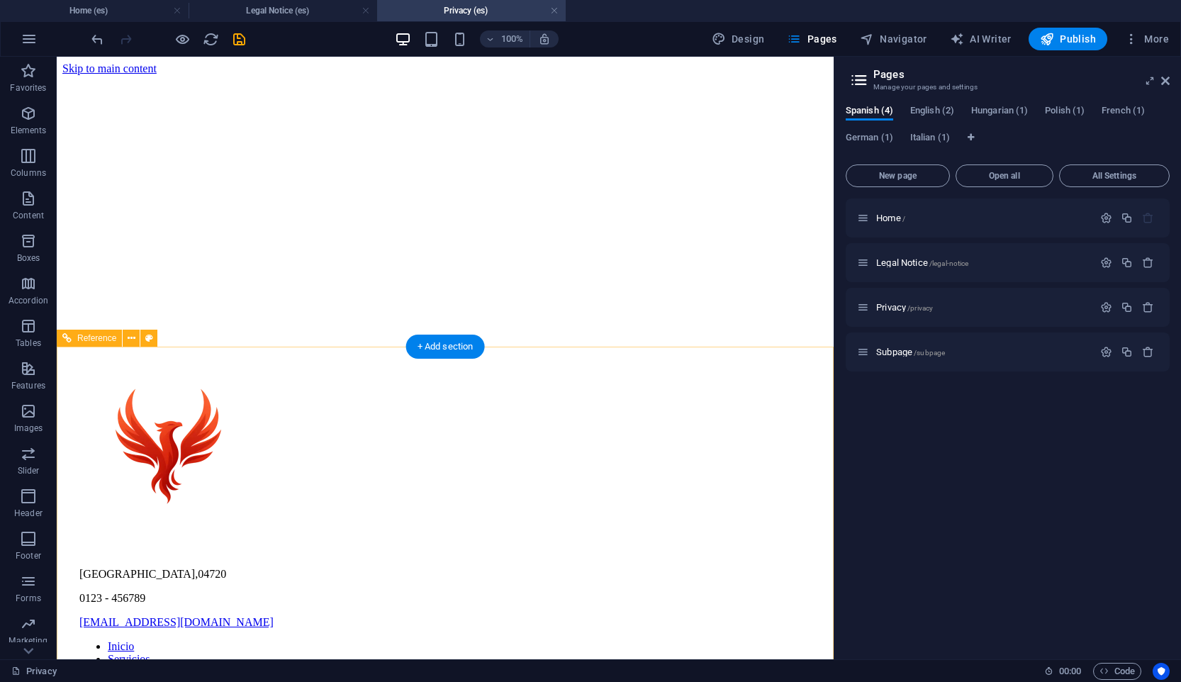
scroll to position [79, 0]
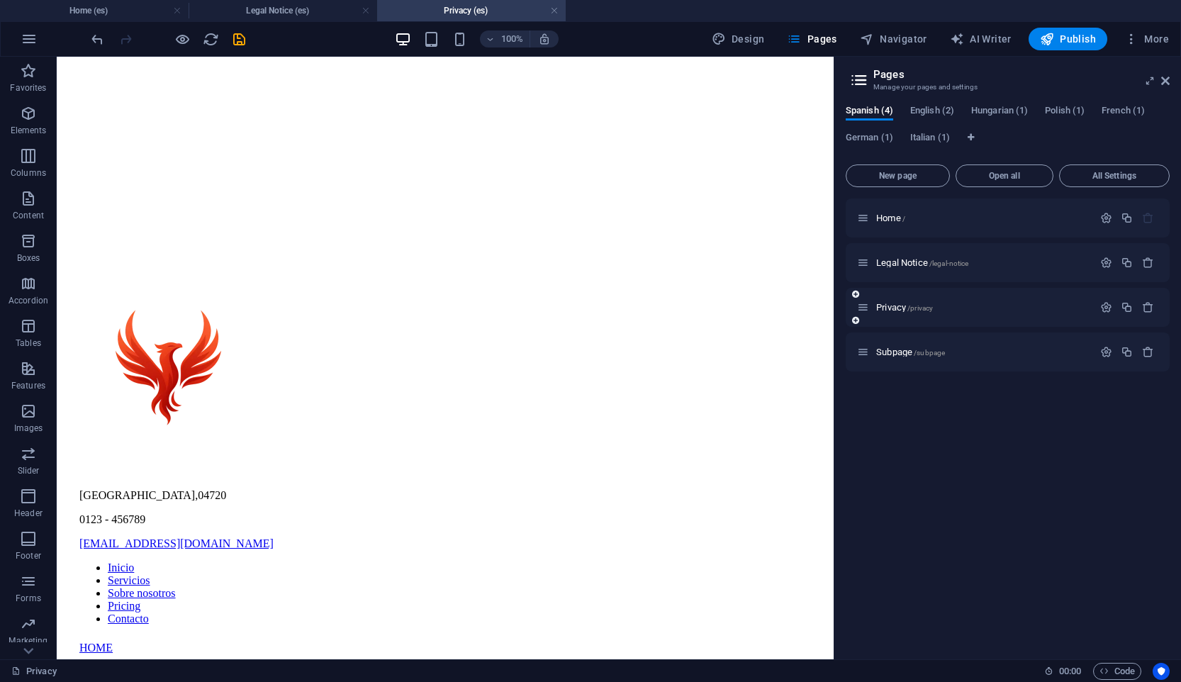
click at [916, 315] on div "Privacy /privacy" at bounding box center [975, 307] width 236 height 16
click at [916, 303] on span "Privacy /privacy" at bounding box center [904, 307] width 57 height 11
click at [941, 313] on div "Privacy /privacy" at bounding box center [975, 307] width 236 height 16
click at [941, 306] on p "Privacy /privacy" at bounding box center [982, 307] width 213 height 9
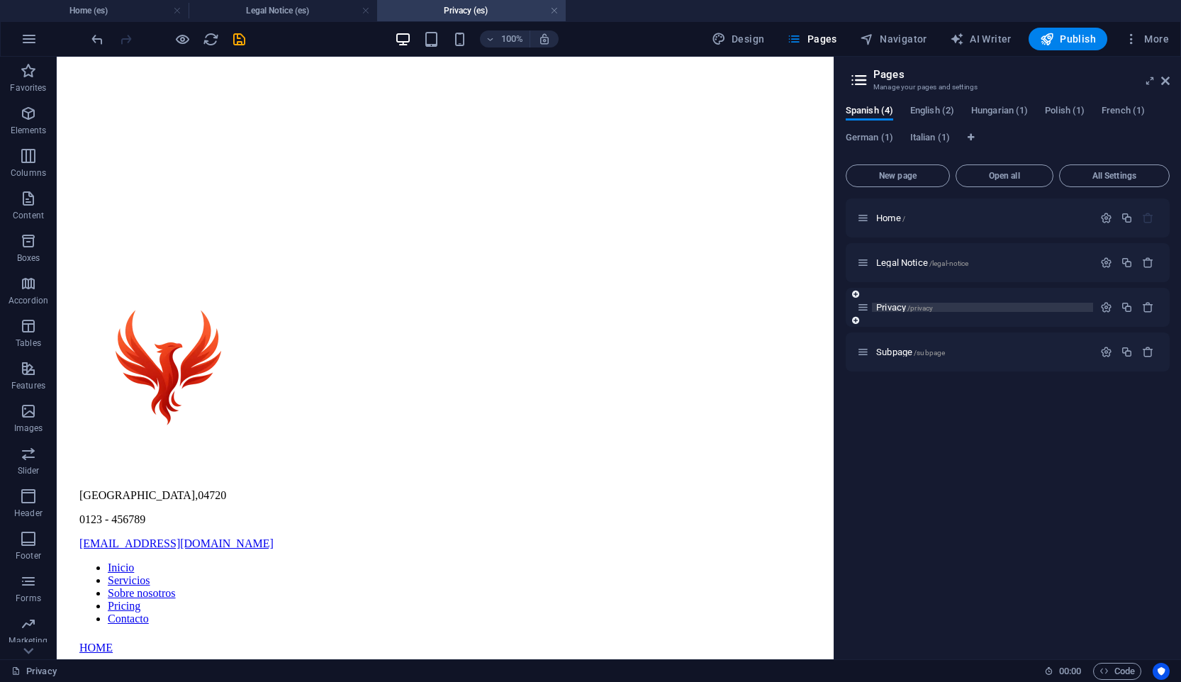
click at [941, 306] on p "Privacy /privacy" at bounding box center [982, 307] width 213 height 9
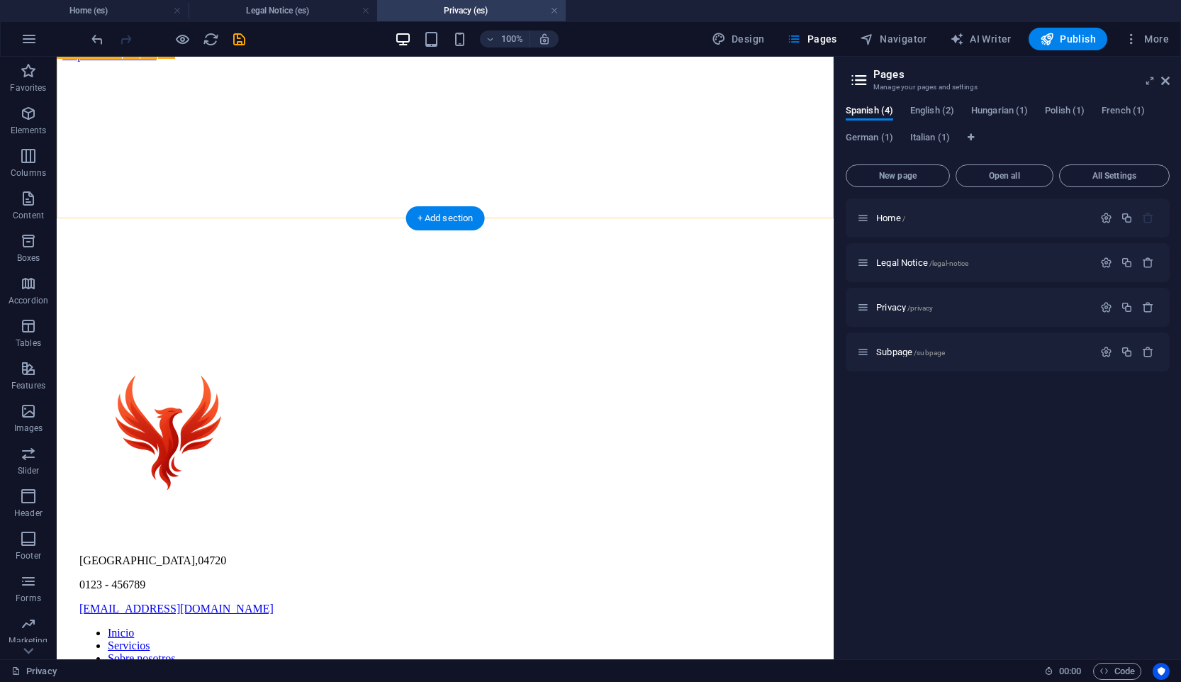
scroll to position [15, 0]
click at [864, 310] on icon at bounding box center [863, 307] width 12 height 12
click at [913, 313] on div "Privacy /privacy" at bounding box center [975, 307] width 236 height 16
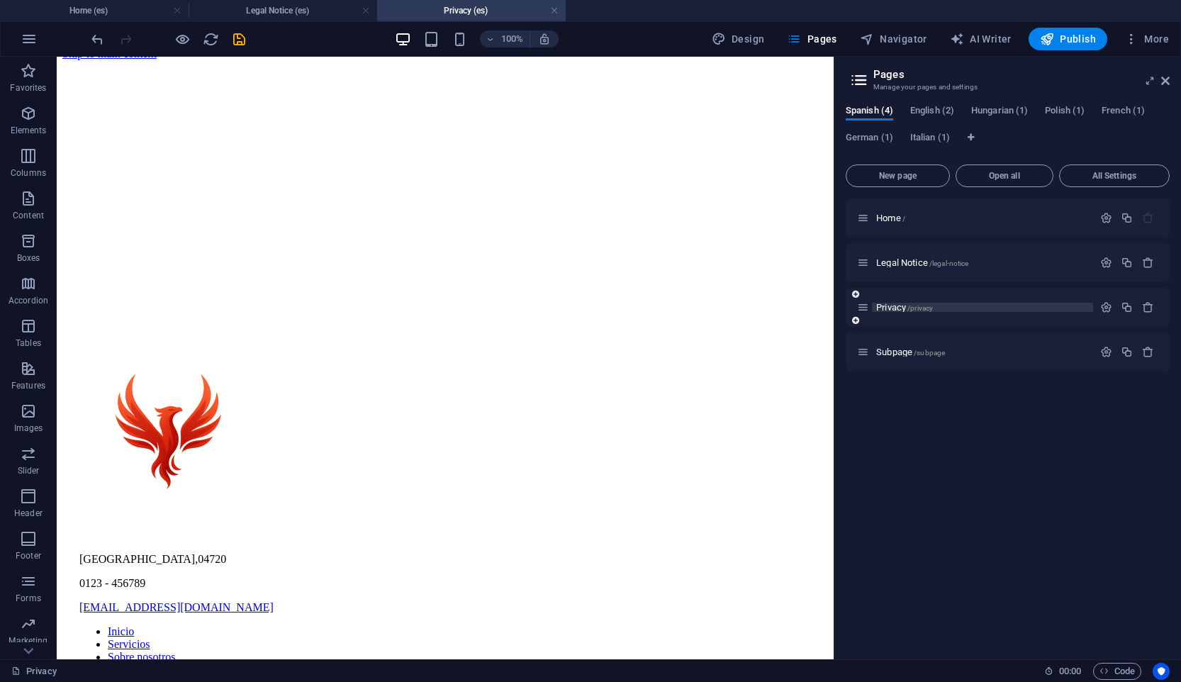
click at [913, 307] on span "/privacy" at bounding box center [920, 308] width 26 height 8
click at [33, 671] on link "Privacy" at bounding box center [33, 671] width 45 height 17
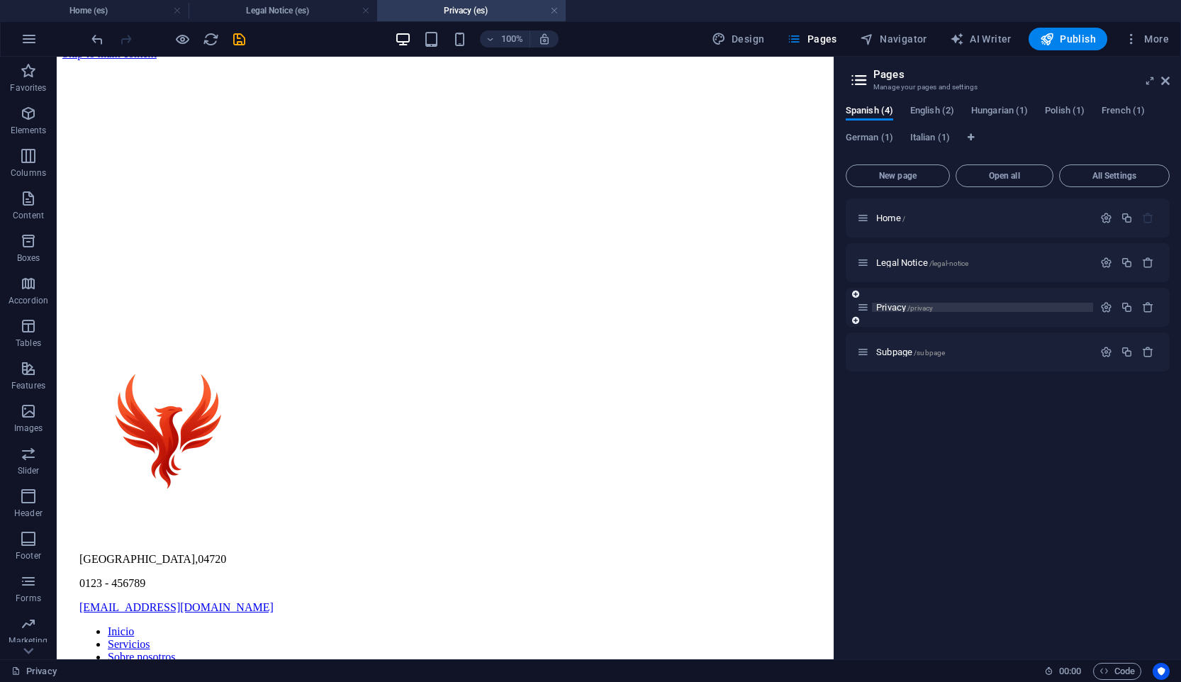
click at [917, 308] on span "/privacy" at bounding box center [920, 308] width 26 height 8
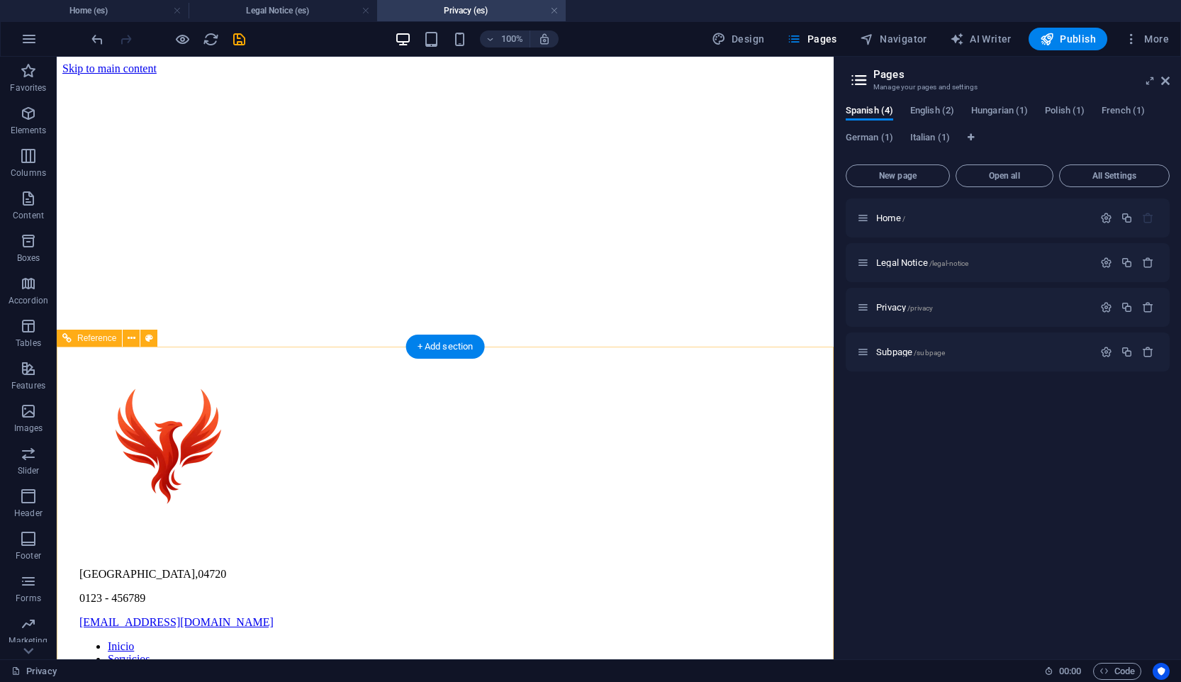
scroll to position [79, 0]
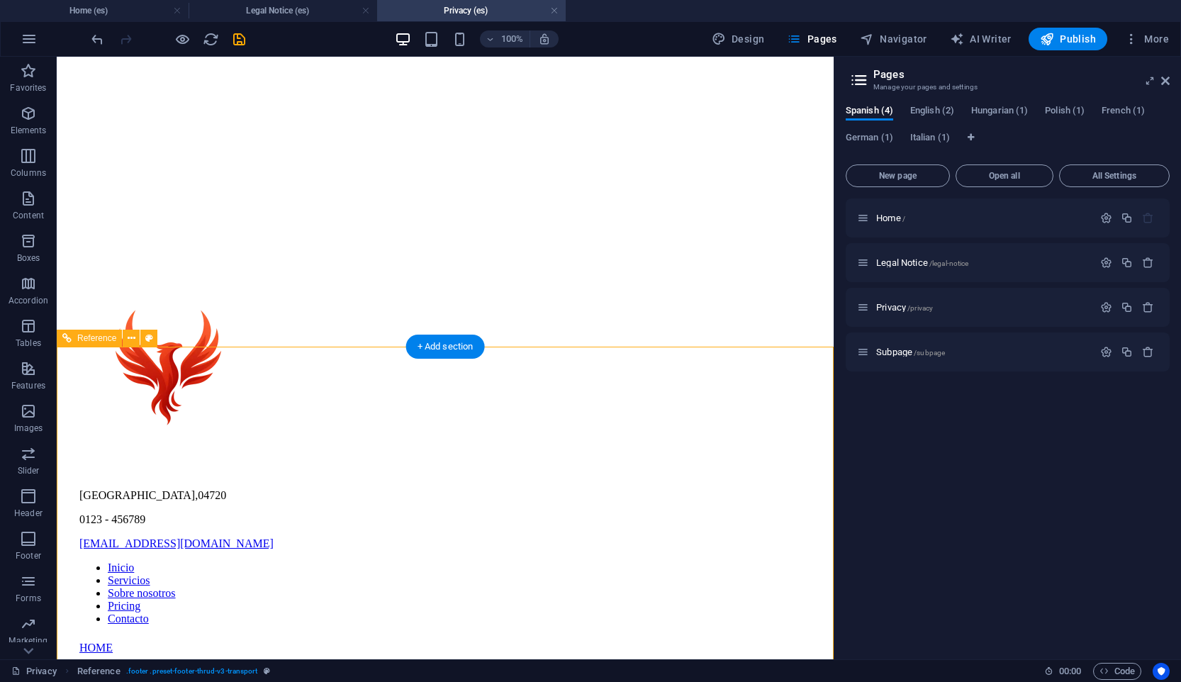
scroll to position [0, 0]
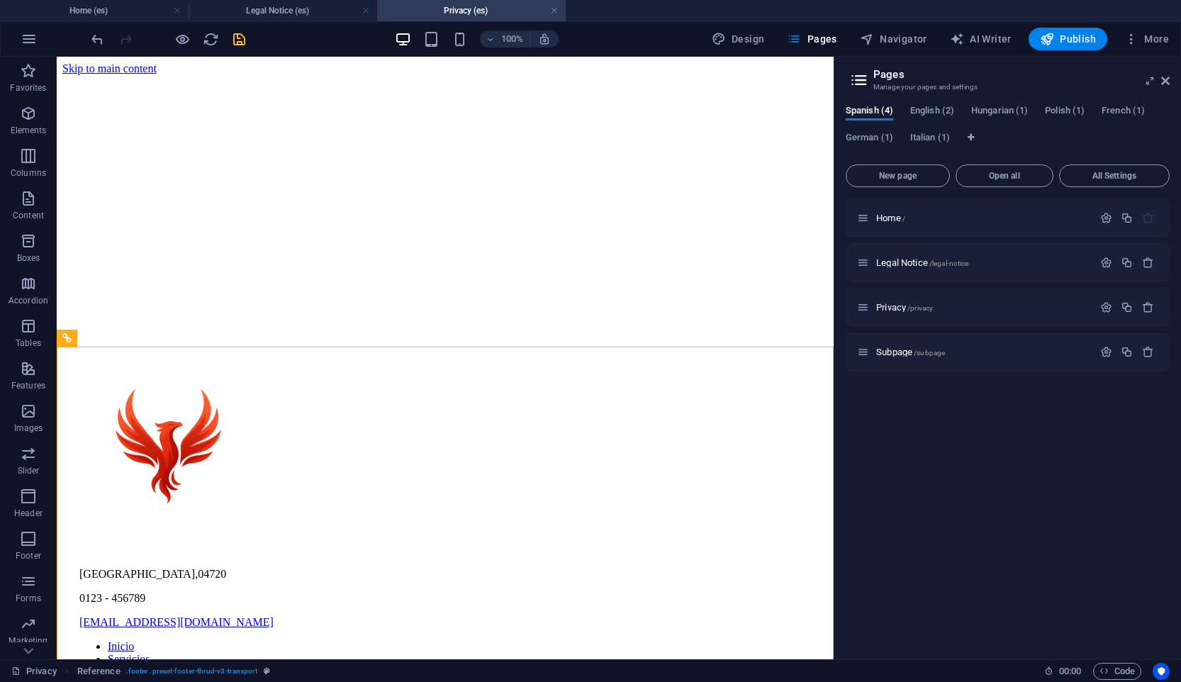
click at [238, 41] on icon "save" at bounding box center [239, 39] width 16 height 16
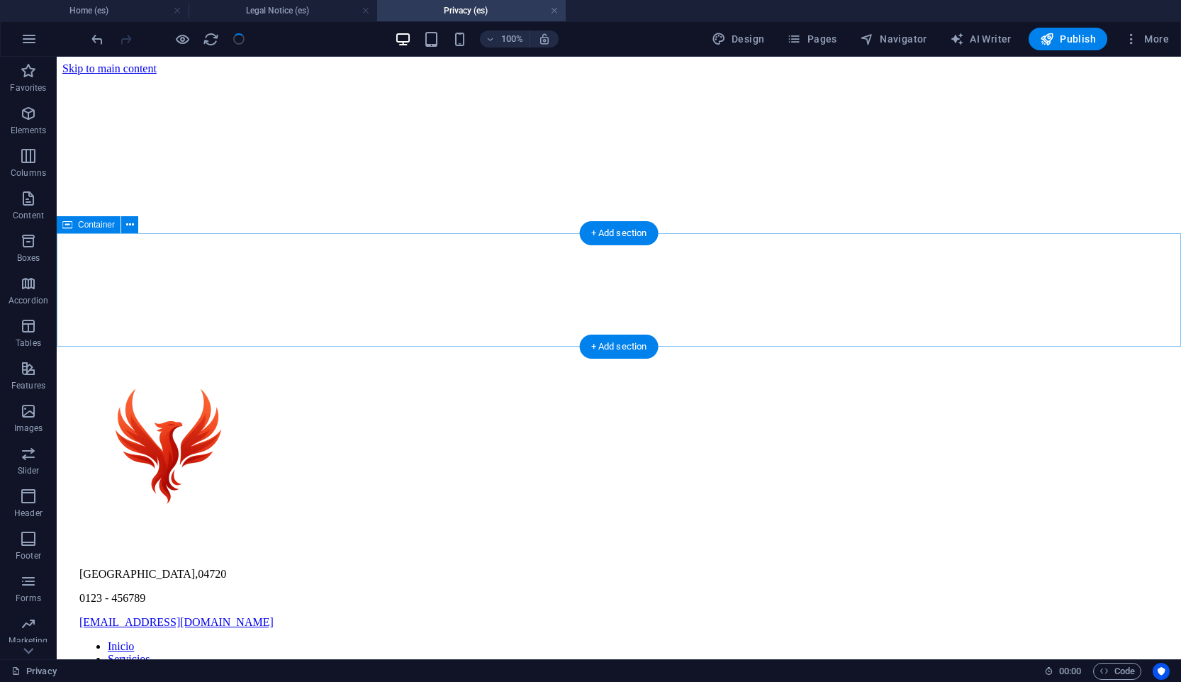
scroll to position [79, 0]
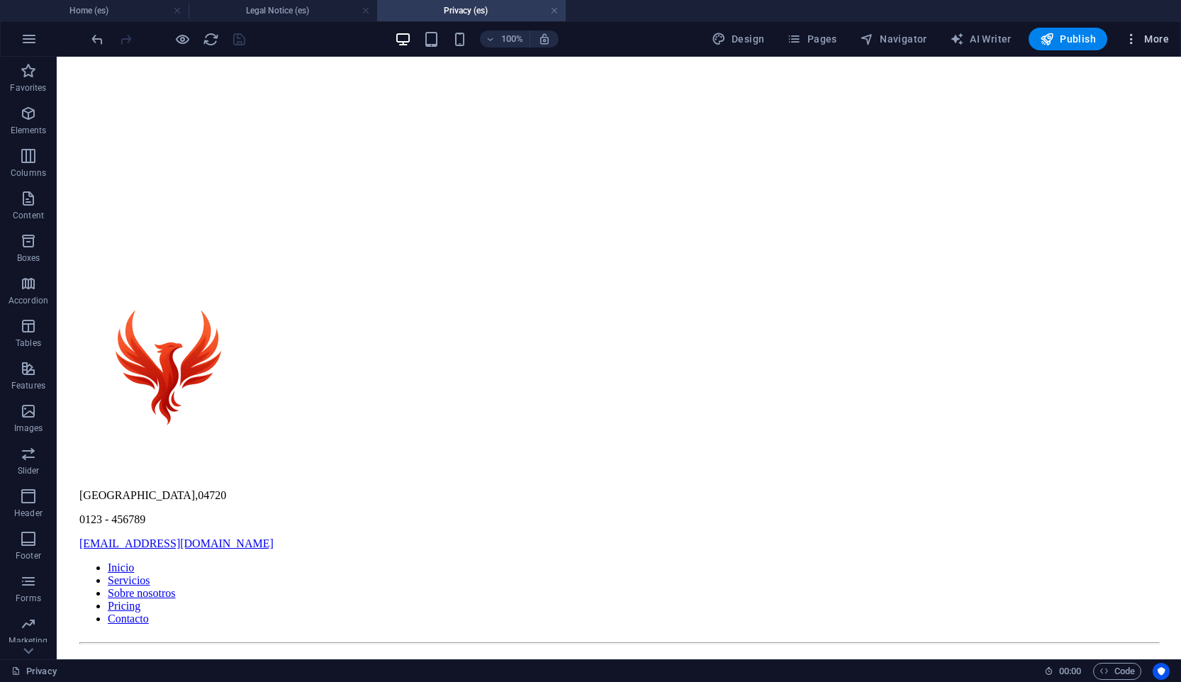
click at [1158, 38] on span "More" at bounding box center [1146, 39] width 45 height 14
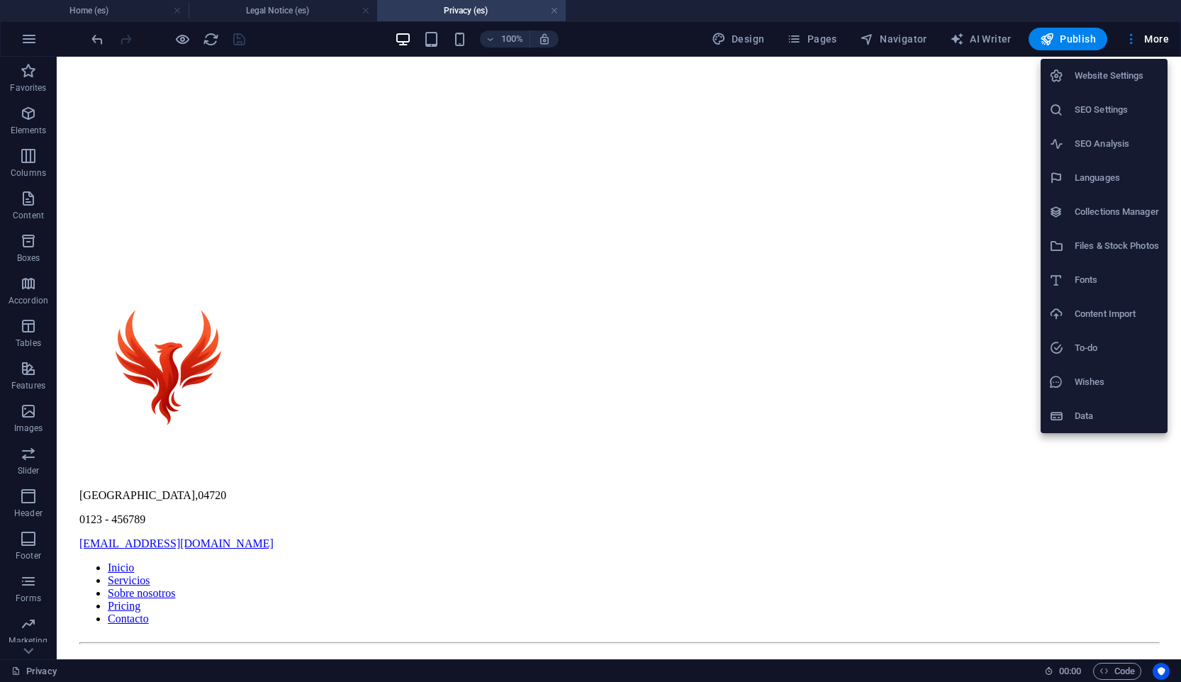
click at [843, 38] on div at bounding box center [590, 341] width 1181 height 682
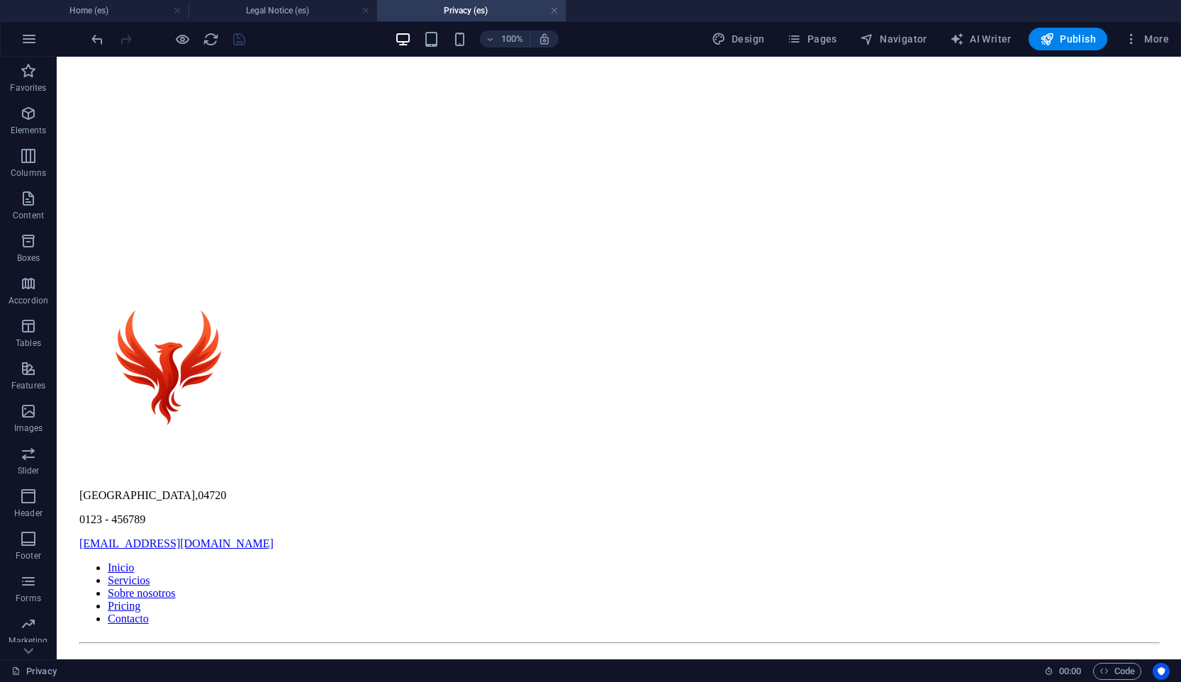
click at [826, 42] on div "Website Settings SEO Settings SEO Analysis Languages Collections Manager Files …" at bounding box center [590, 345] width 1181 height 673
click at [826, 42] on span "Pages" at bounding box center [812, 39] width 50 height 14
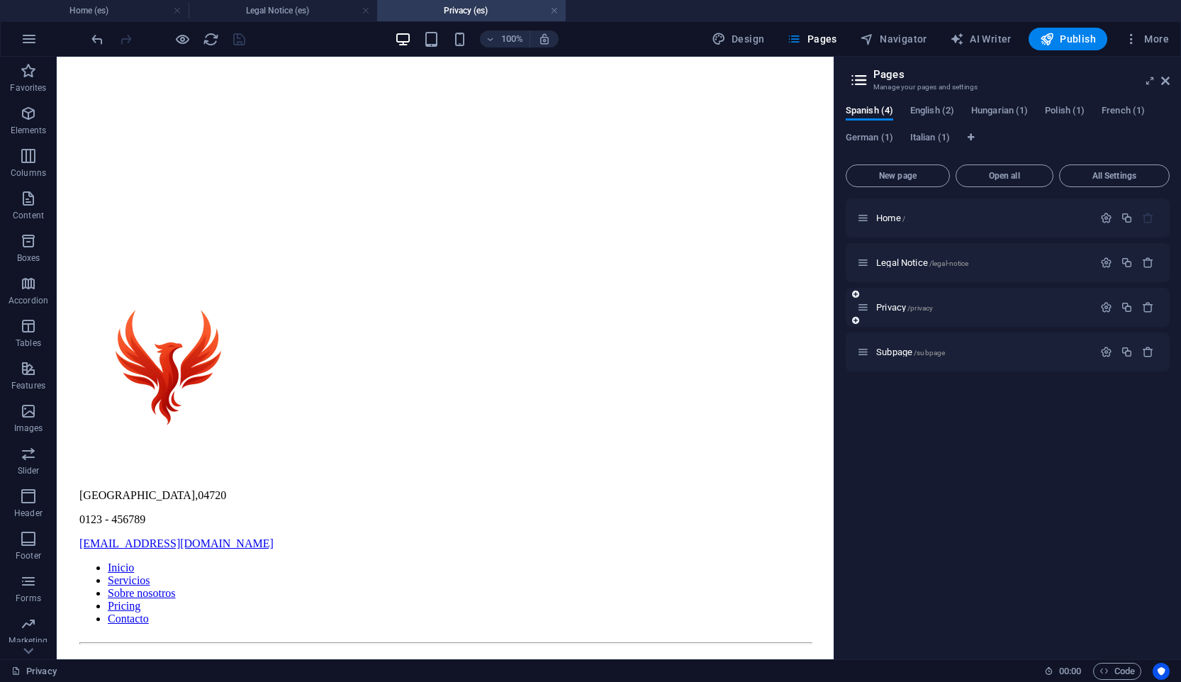
click at [923, 314] on div "Privacy /privacy" at bounding box center [975, 307] width 236 height 16
click at [923, 312] on div "Privacy /privacy" at bounding box center [975, 307] width 236 height 16
click at [924, 308] on span "/privacy" at bounding box center [920, 308] width 26 height 8
click at [1110, 310] on icon "button" at bounding box center [1106, 307] width 12 height 12
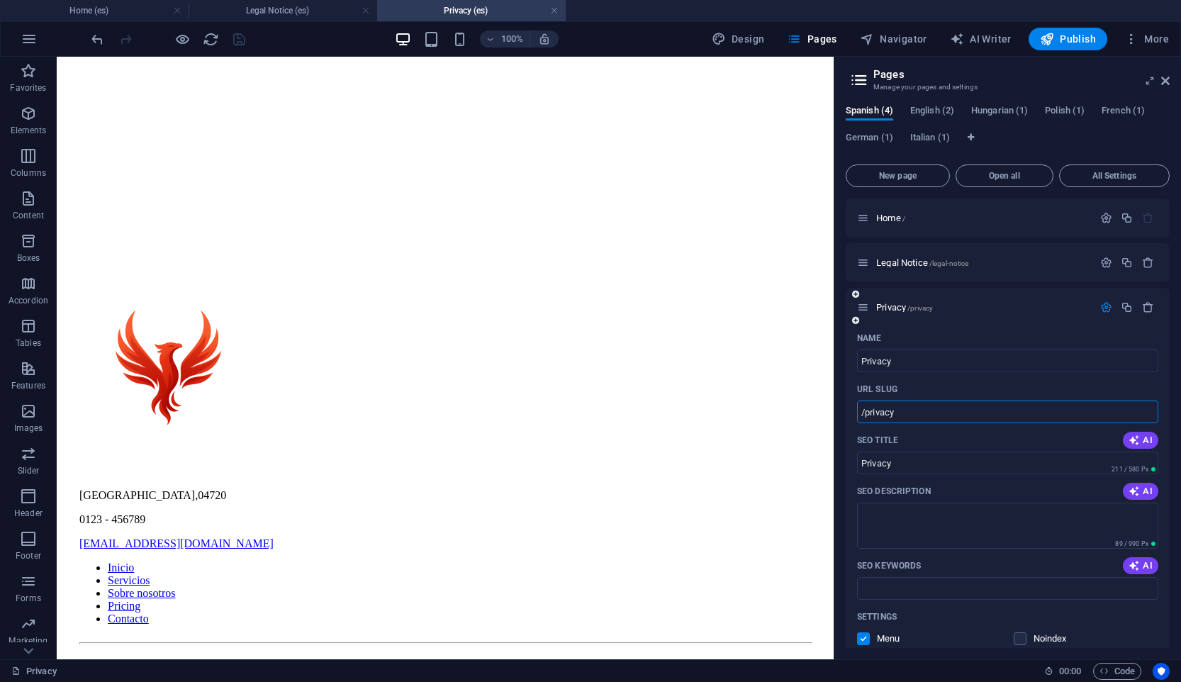
click at [890, 413] on input "/privacy" at bounding box center [1007, 411] width 301 height 23
type input "/privacidad"
click at [948, 371] on div "Name Privacy ​ URL SLUG /privacidad ​ SEO Title AI Privacy ​ 211 / 580 Px SEO D…" at bounding box center [1008, 591] width 324 height 528
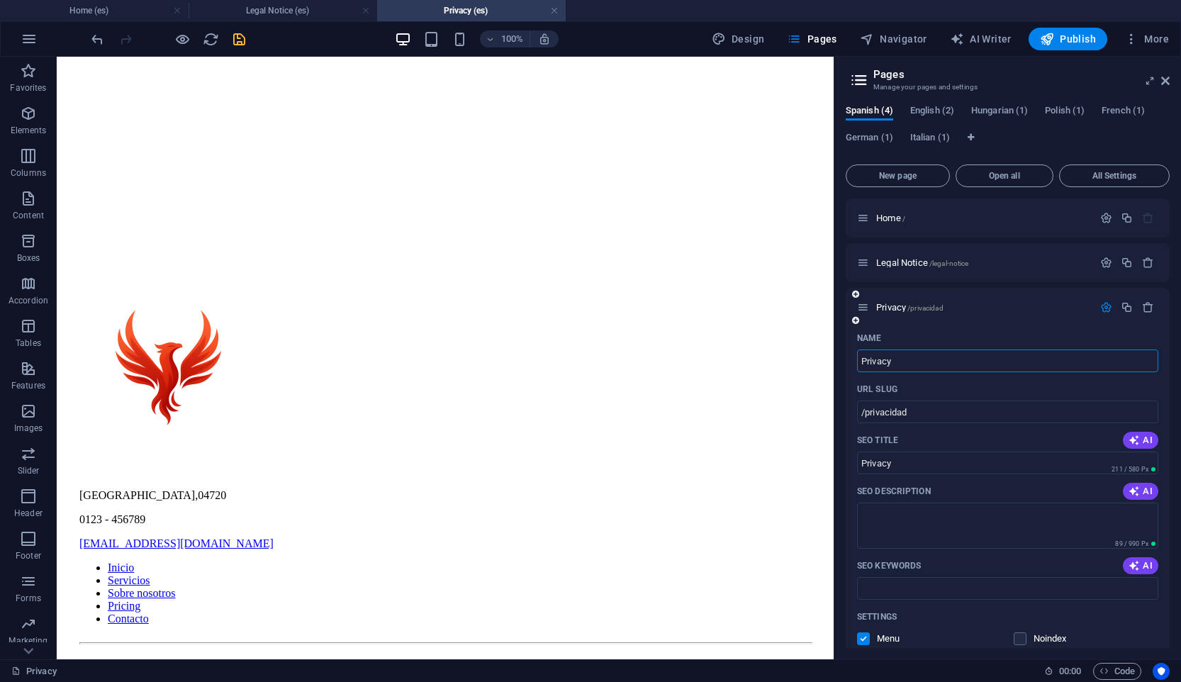
click at [948, 364] on input "Privacy" at bounding box center [1007, 360] width 301 height 23
type input "Privacidad"
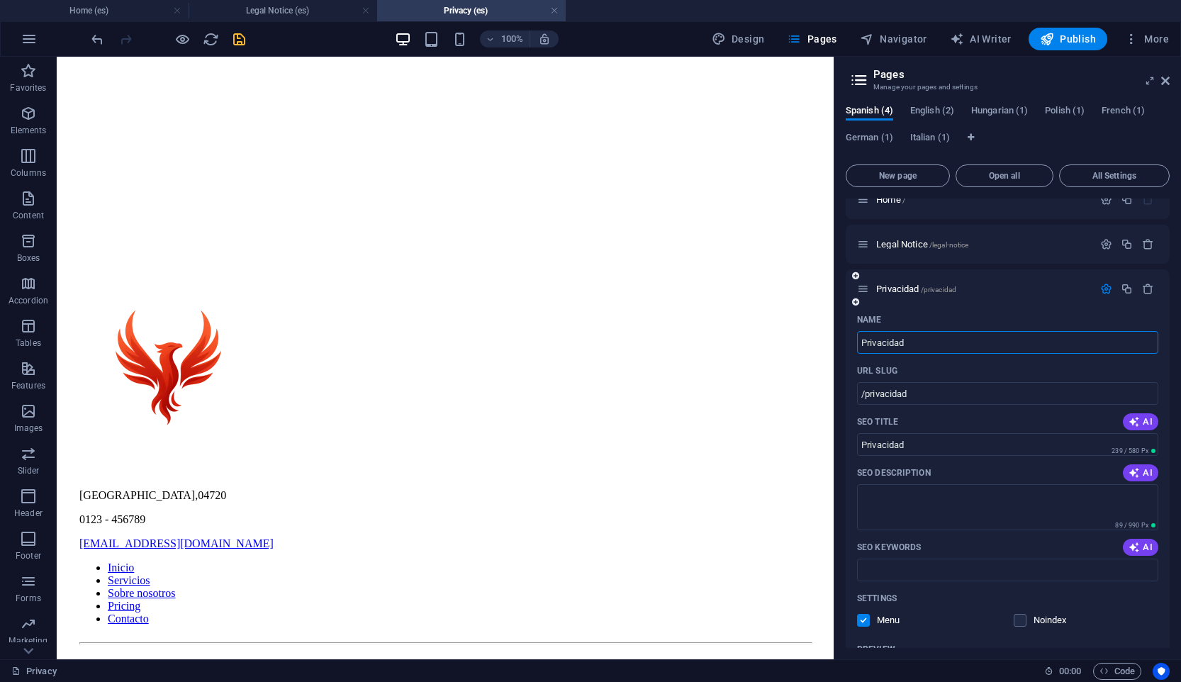
scroll to position [0, 0]
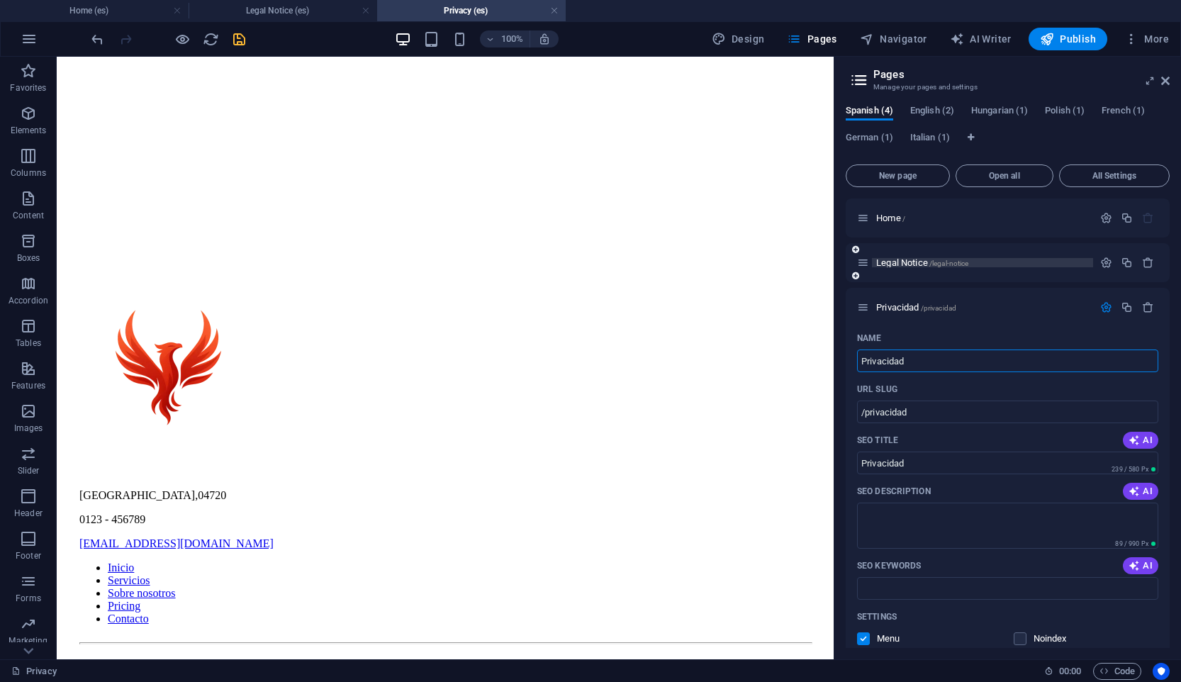
type input "Privacidad"
click at [963, 266] on span "/legal-notice" at bounding box center [949, 263] width 40 height 8
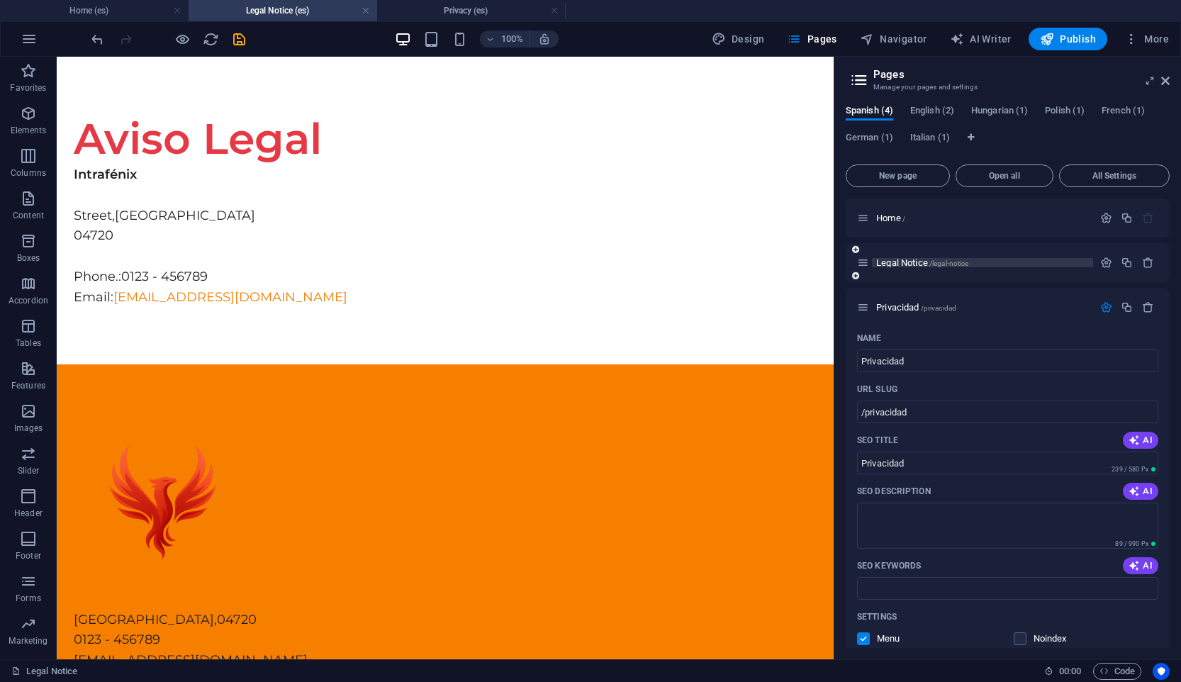
scroll to position [41, 0]
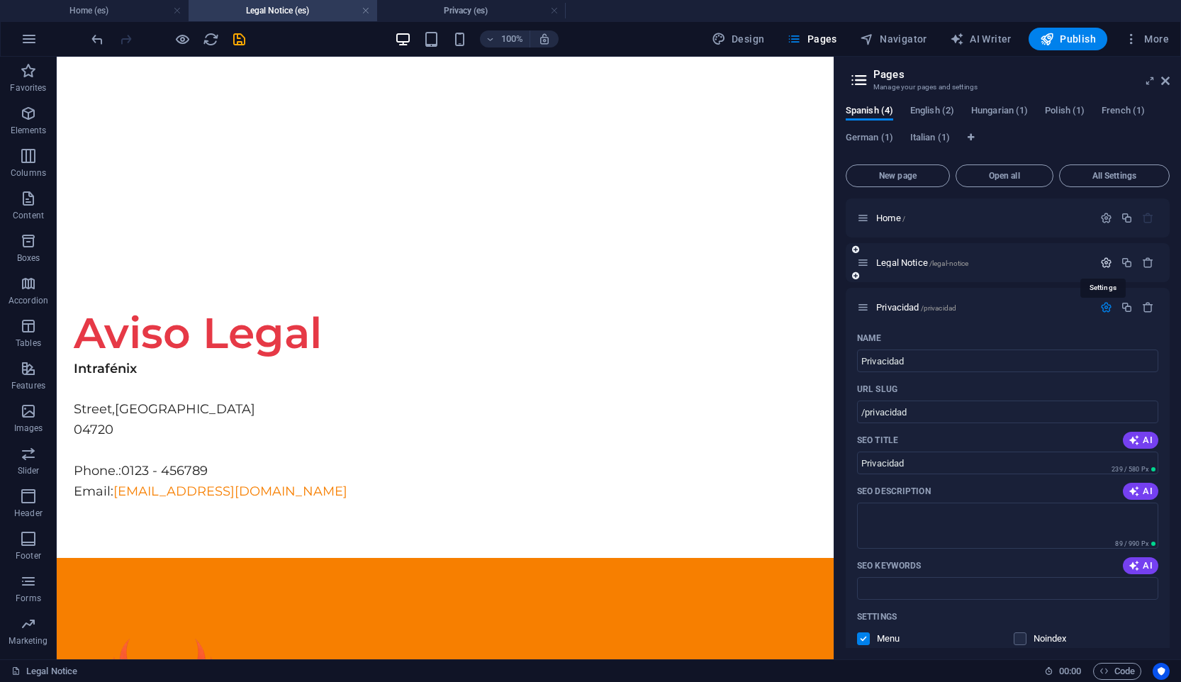
click at [1100, 259] on icon "button" at bounding box center [1106, 263] width 12 height 12
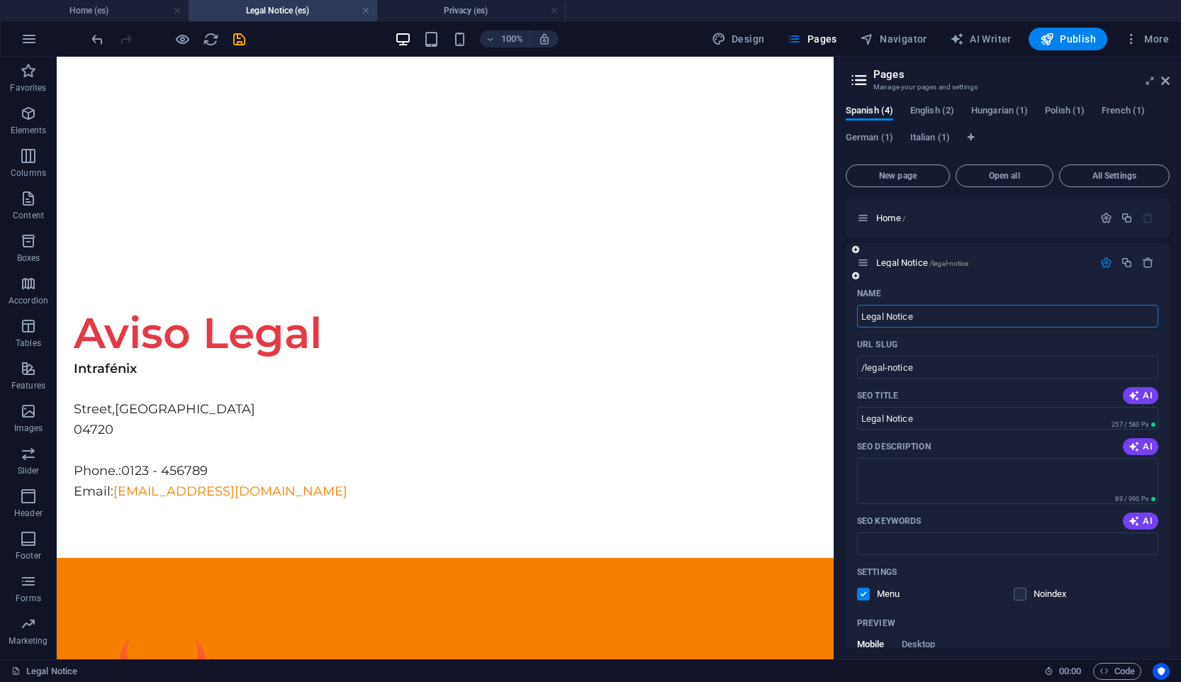
click at [921, 321] on input "Legal Notice" at bounding box center [1007, 316] width 301 height 23
type input "Aviso Legal"
type input "/aviso-legal"
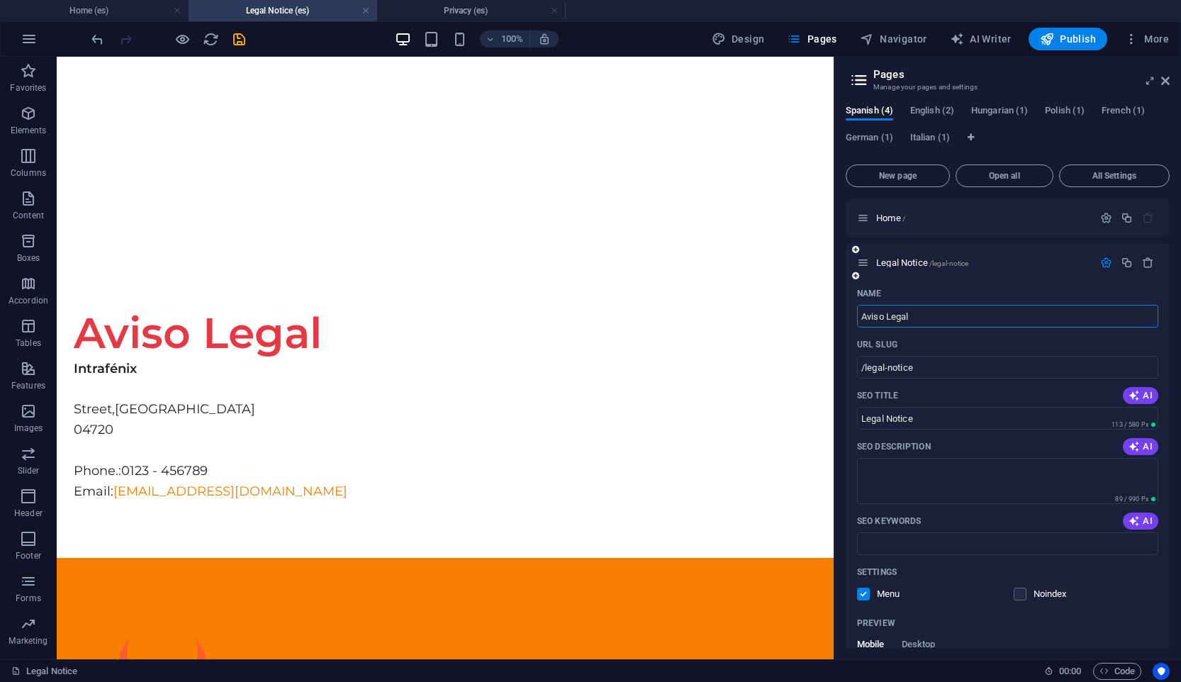
type input "Aviso Legal"
click at [912, 367] on input "/aviso-legal" at bounding box center [1007, 367] width 301 height 23
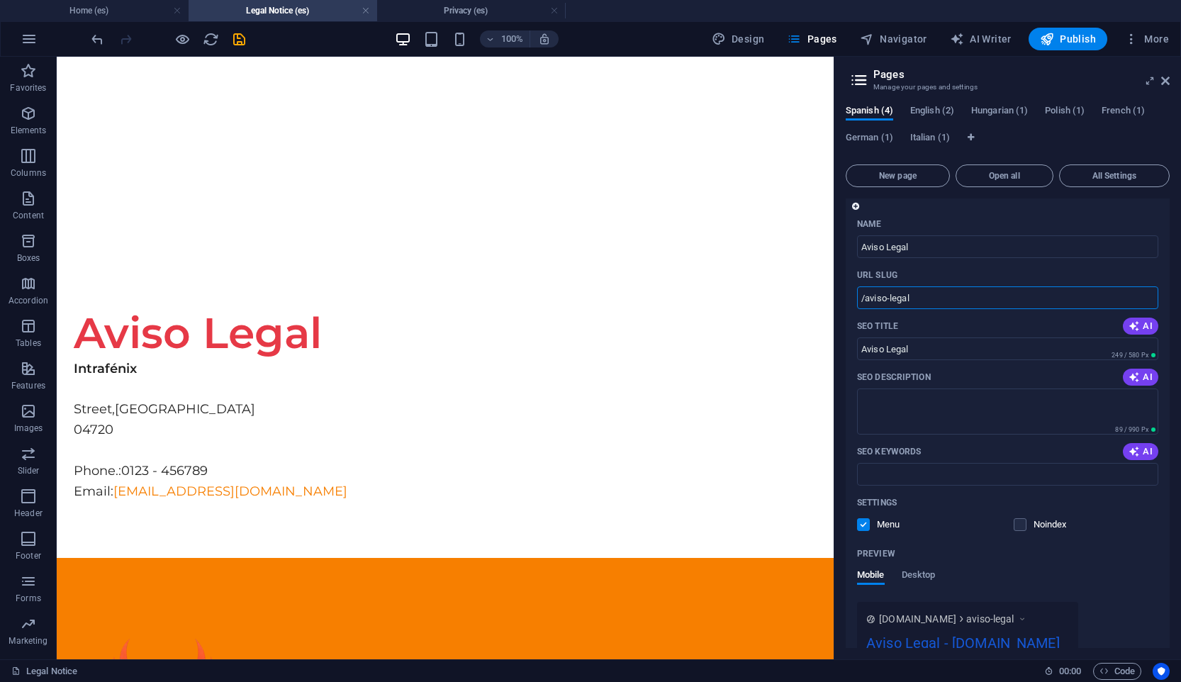
scroll to position [26, 0]
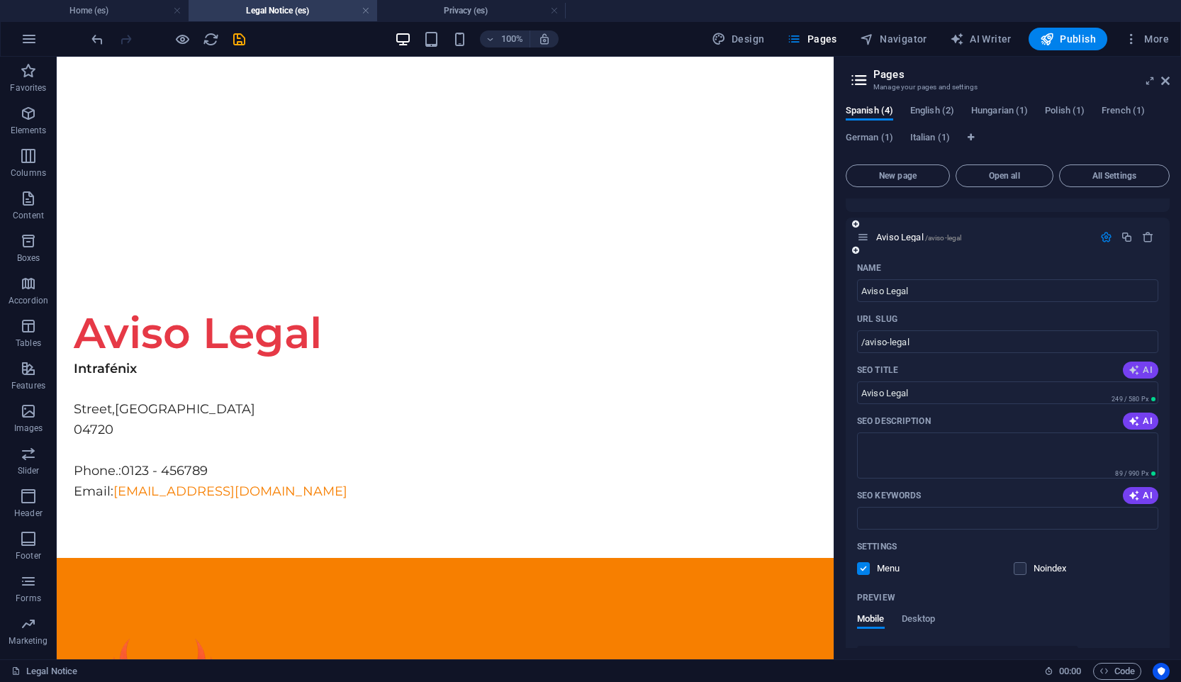
click at [1140, 363] on button "AI" at bounding box center [1140, 369] width 35 height 17
type input "Aviso Legal Intrafénix [GEOGRAPHIC_DATA]"
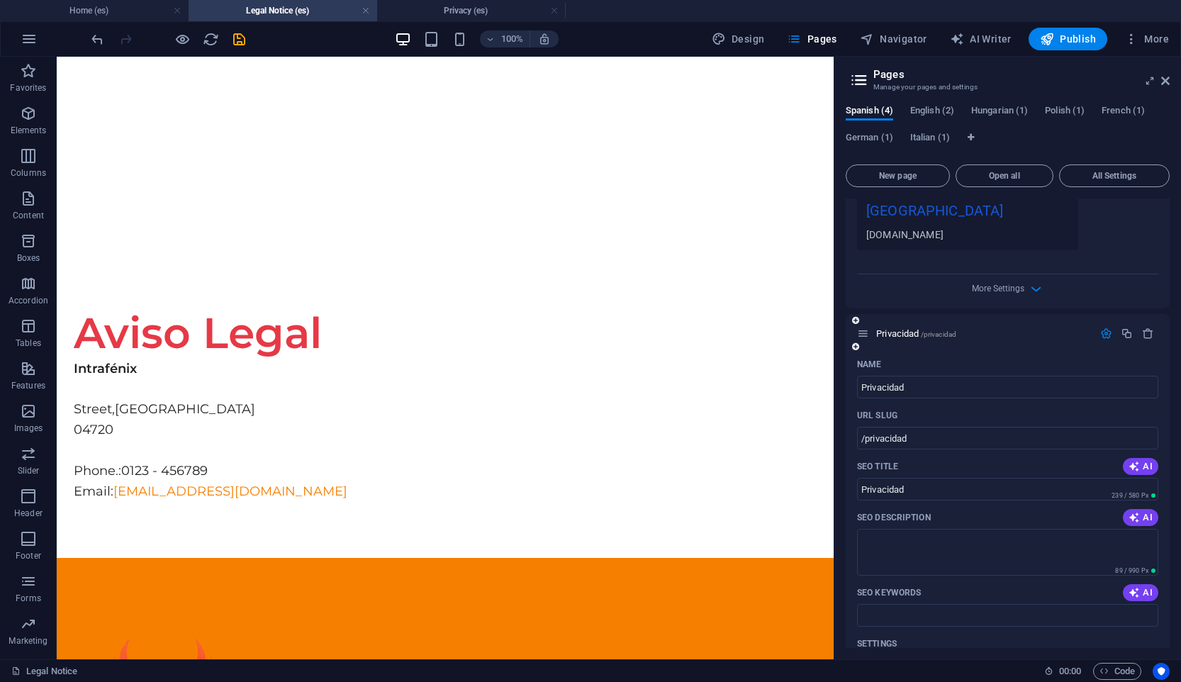
scroll to position [597, 0]
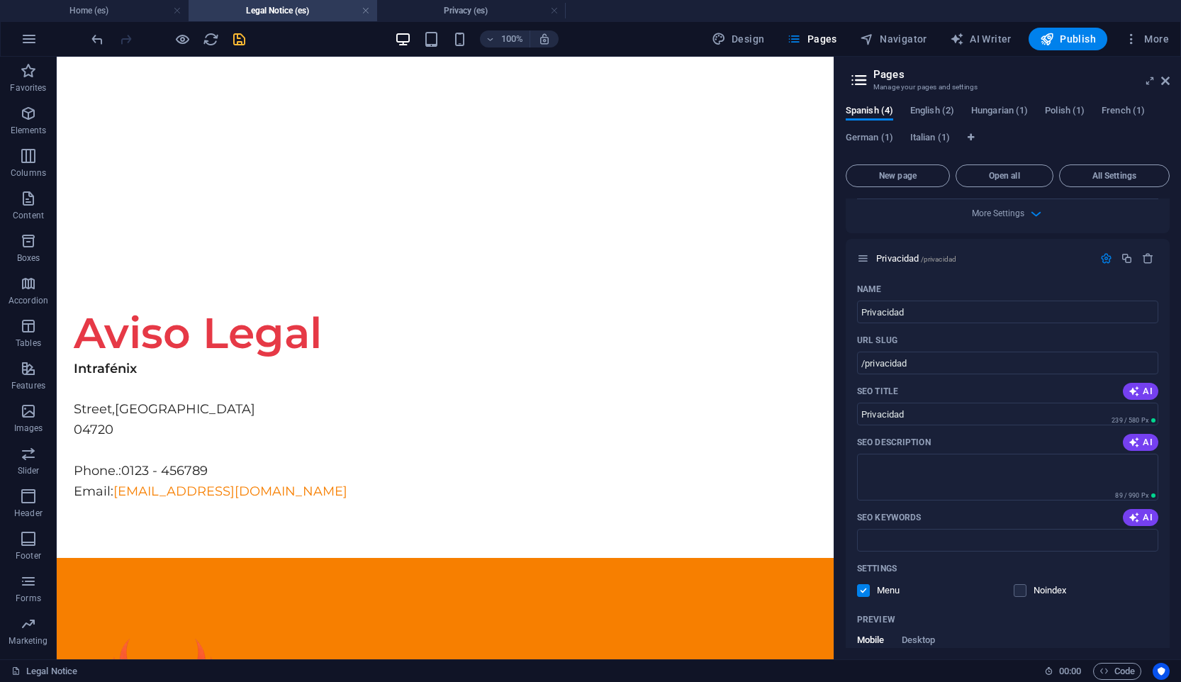
click at [242, 38] on icon "save" at bounding box center [239, 39] width 16 height 16
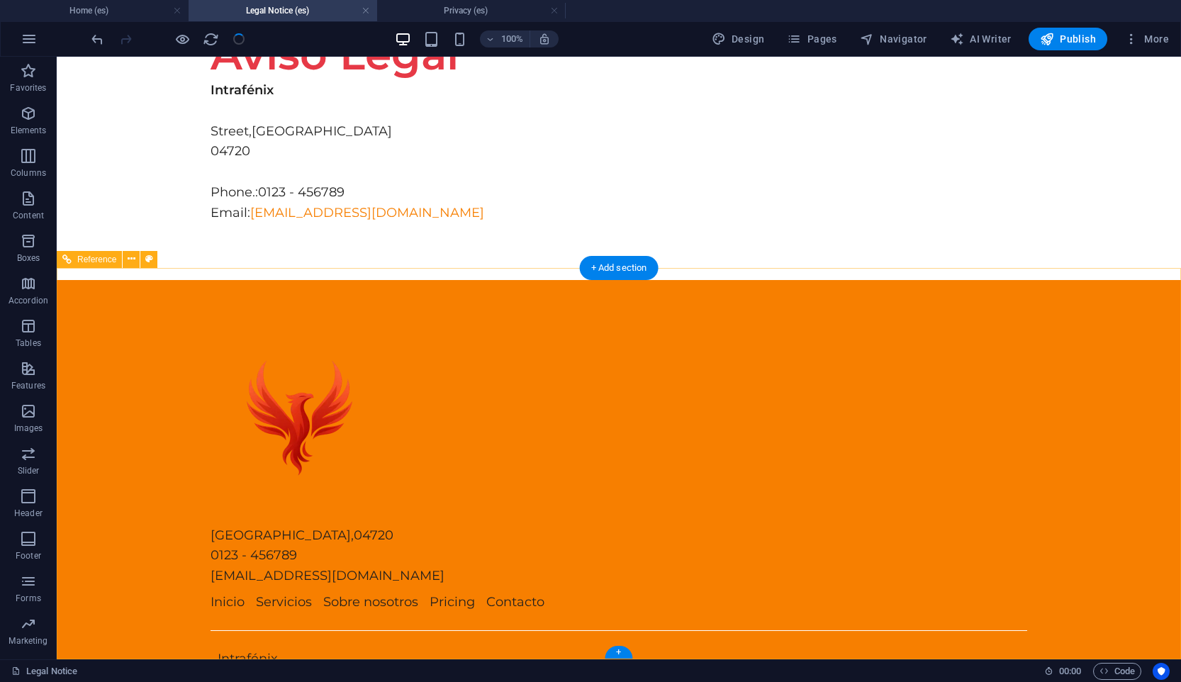
scroll to position [273, 0]
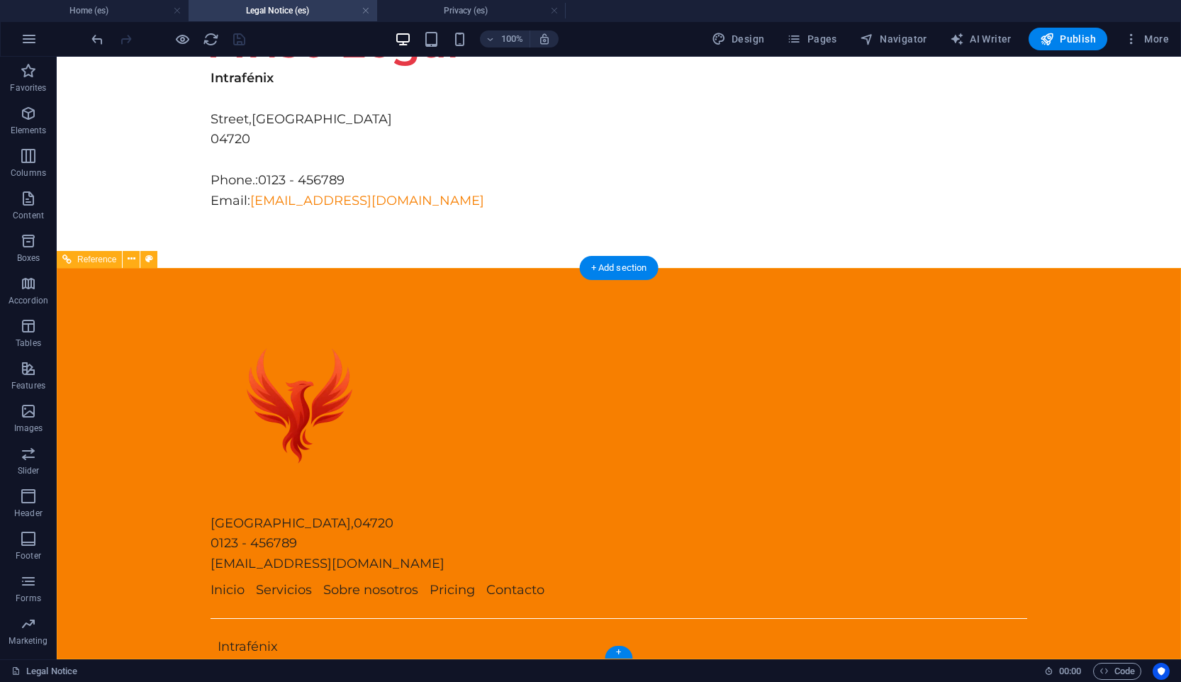
click at [978, 657] on div "Aviso Legal | Política ​ ​ privacidad" at bounding box center [619, 667] width 817 height 21
click at [976, 657] on div "Aviso Legal | Política ​ ​ privacidad" at bounding box center [619, 667] width 817 height 21
click at [987, 657] on div "Aviso Legal | Política ​ ​ privacidad" at bounding box center [619, 667] width 817 height 21
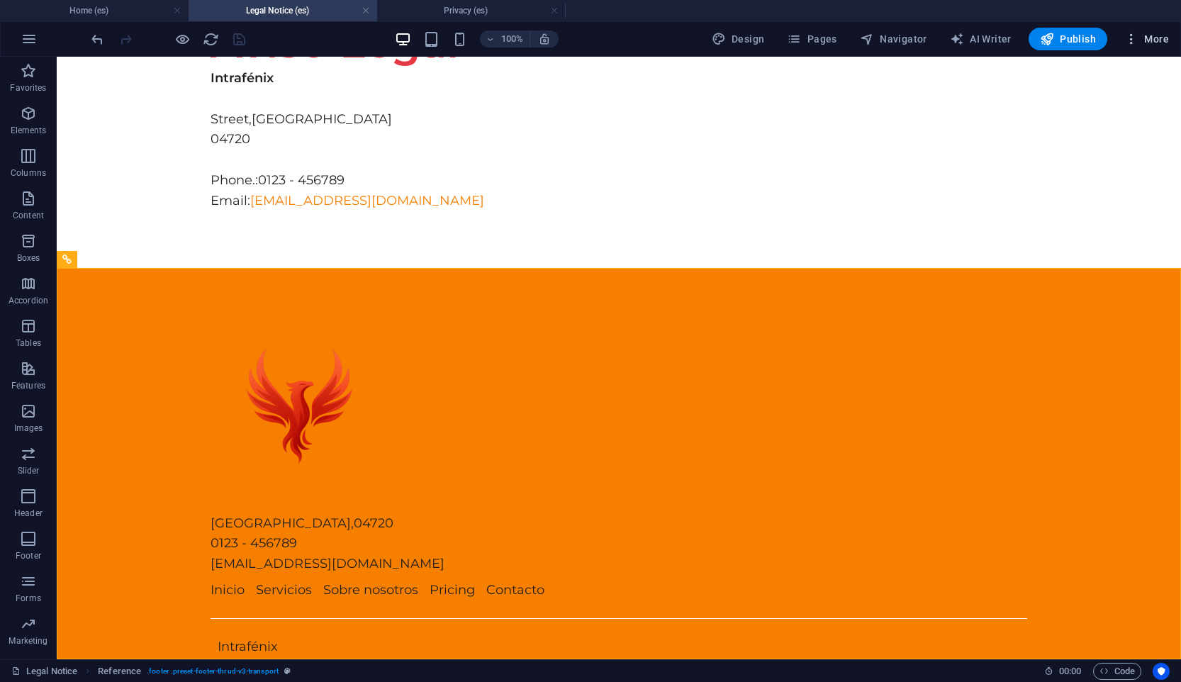
click at [1141, 42] on span "More" at bounding box center [1146, 39] width 45 height 14
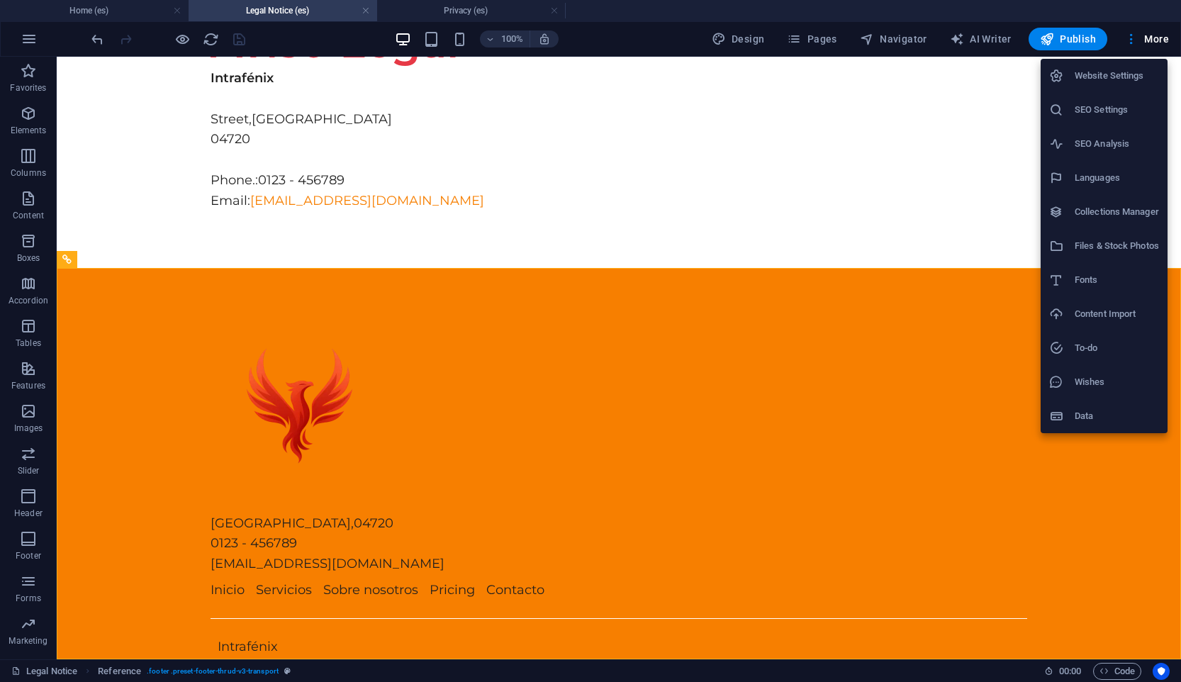
click at [460, 9] on div at bounding box center [590, 341] width 1181 height 682
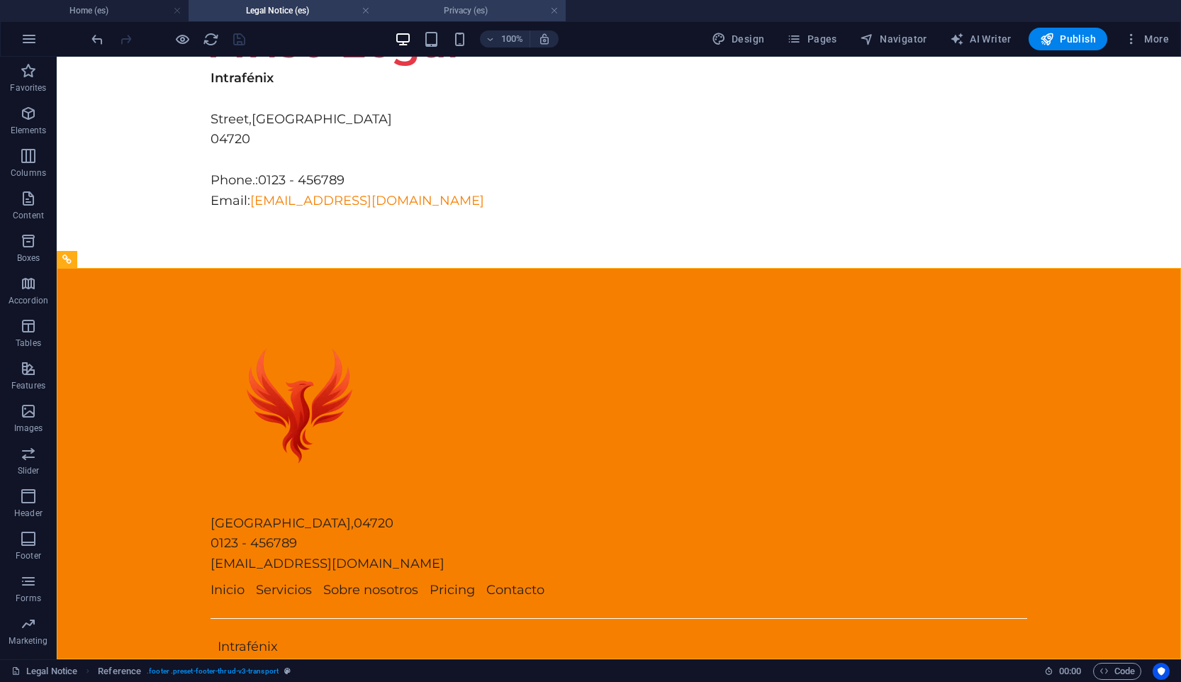
click at [457, 12] on h4 "Privacy (es)" at bounding box center [471, 11] width 189 height 16
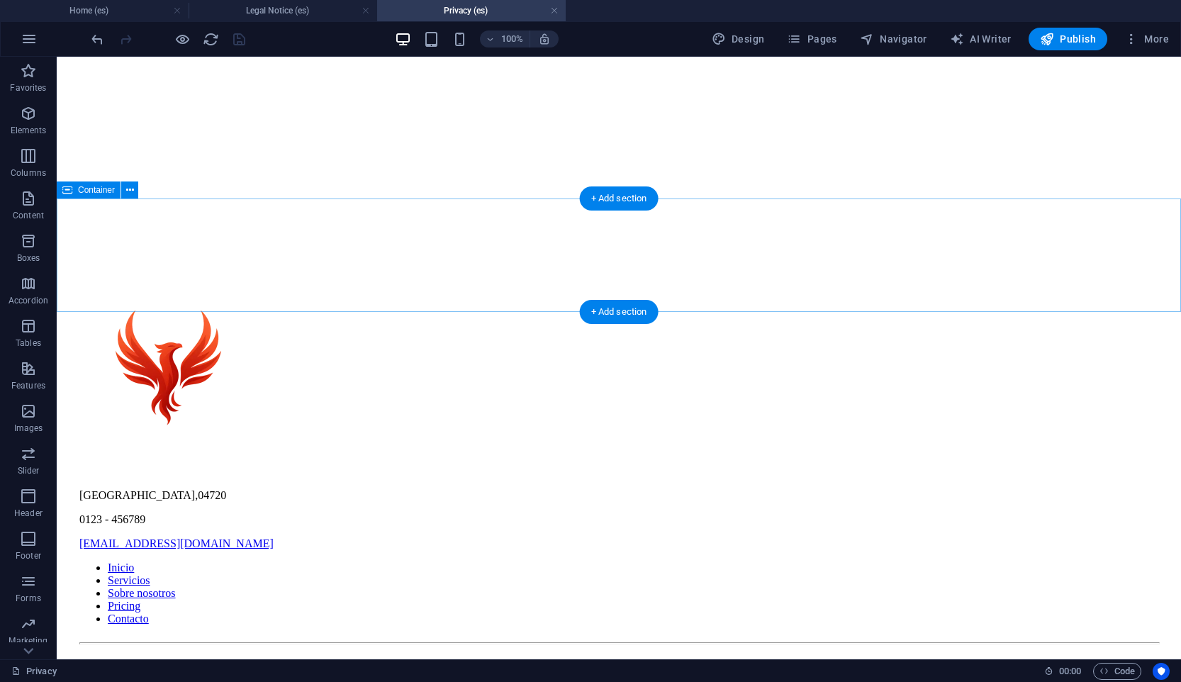
scroll to position [0, 0]
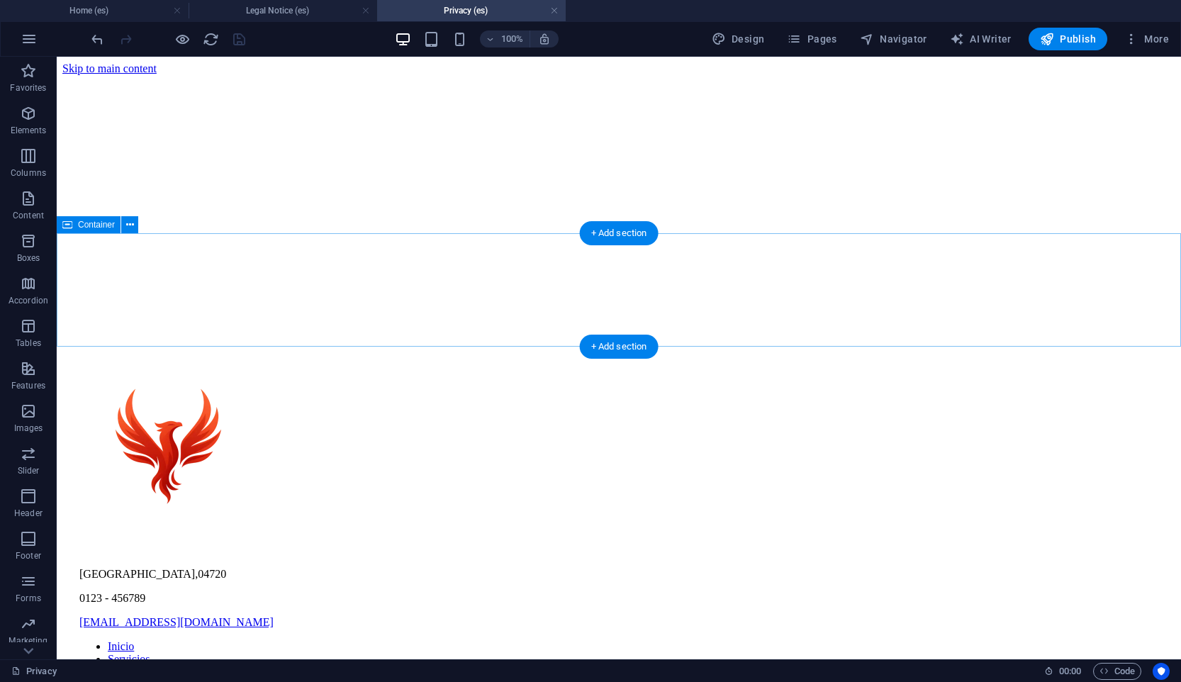
click at [369, 308] on div at bounding box center [618, 308] width 1113 height 0
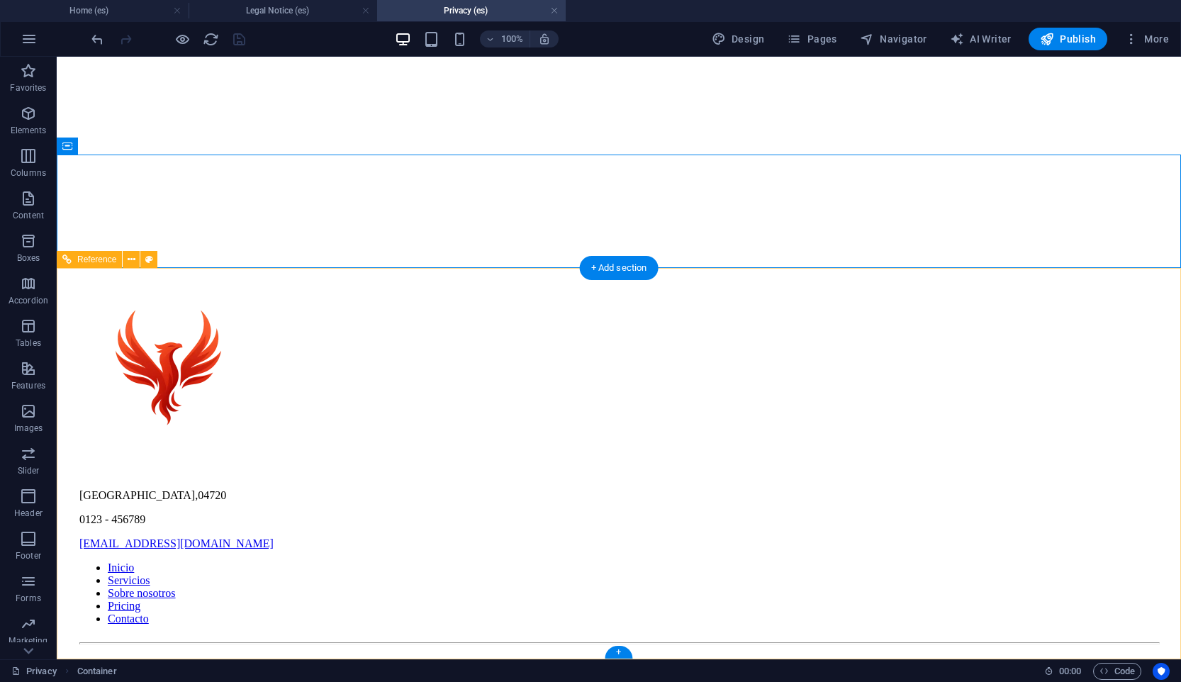
click at [983, 681] on div "Aviso Legal | Política ​ ​ privacidad" at bounding box center [618, 691] width 1079 height 13
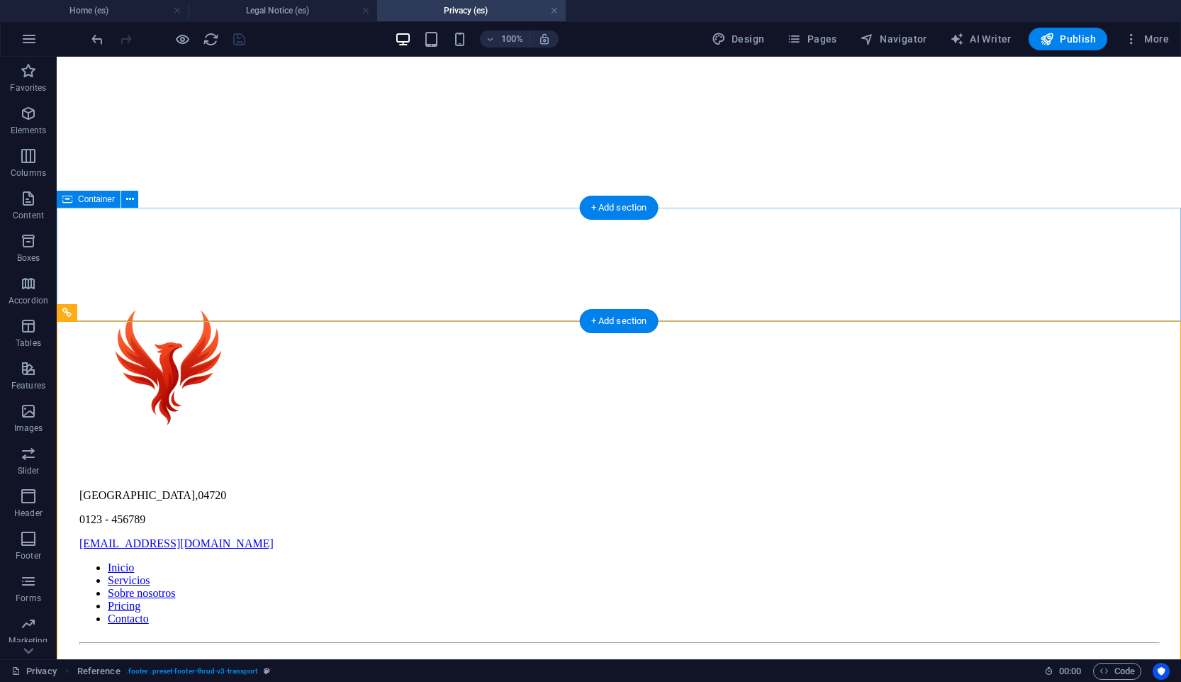
scroll to position [0, 0]
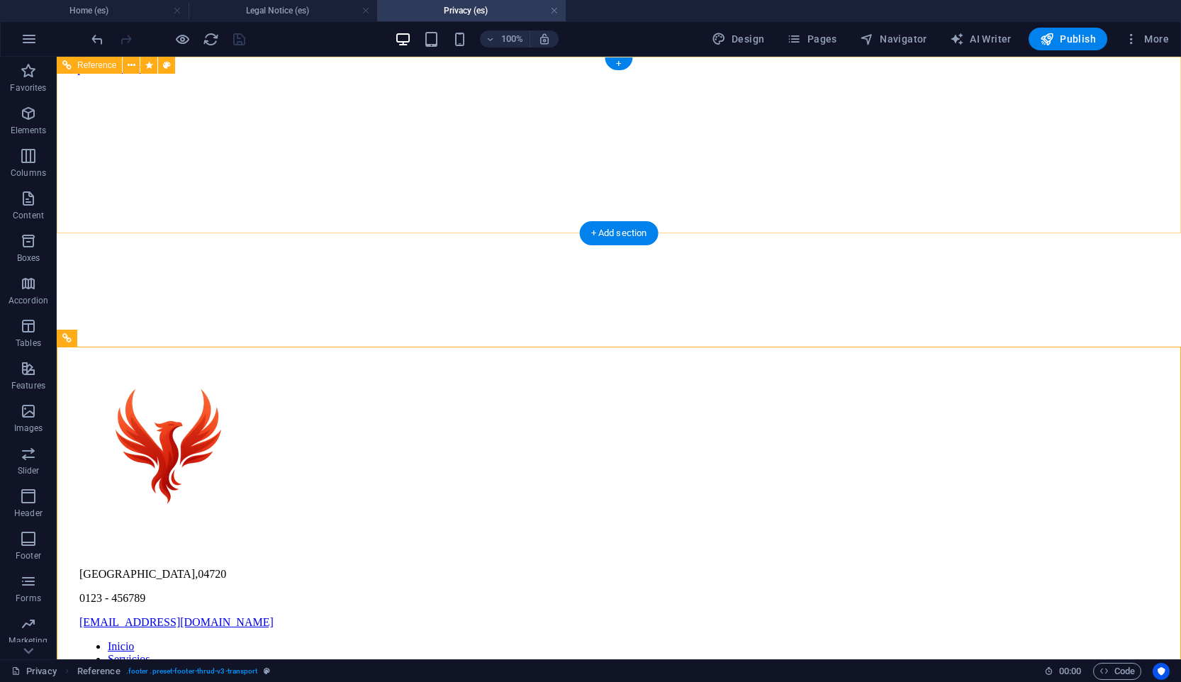
click at [456, 167] on div "Inicio Servicios Sobre nosotros Precios Contáctanos" at bounding box center [618, 191] width 1113 height 233
click at [475, 233] on nav "Inicio Servicios Sobre nosotros Precios" at bounding box center [618, 258] width 1113 height 51
click at [588, 160] on div "Inicio Servicios Sobre nosotros Precios Contáctanos" at bounding box center [618, 191] width 1113 height 233
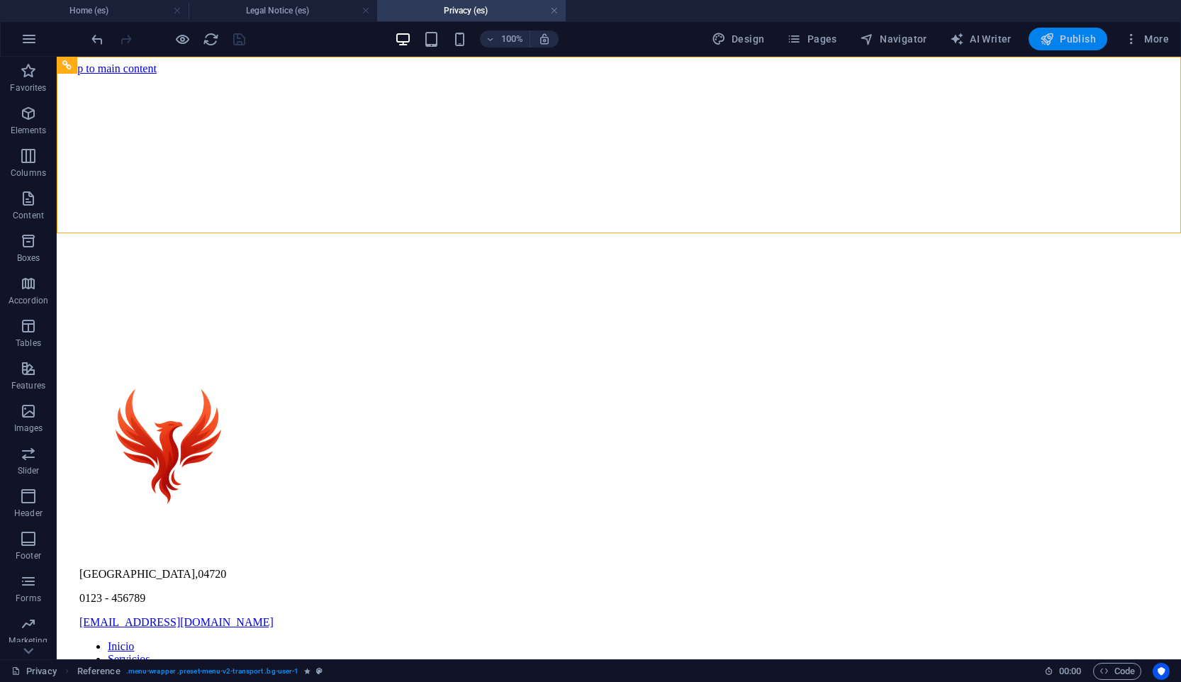
click at [1049, 36] on icon "button" at bounding box center [1047, 39] width 14 height 14
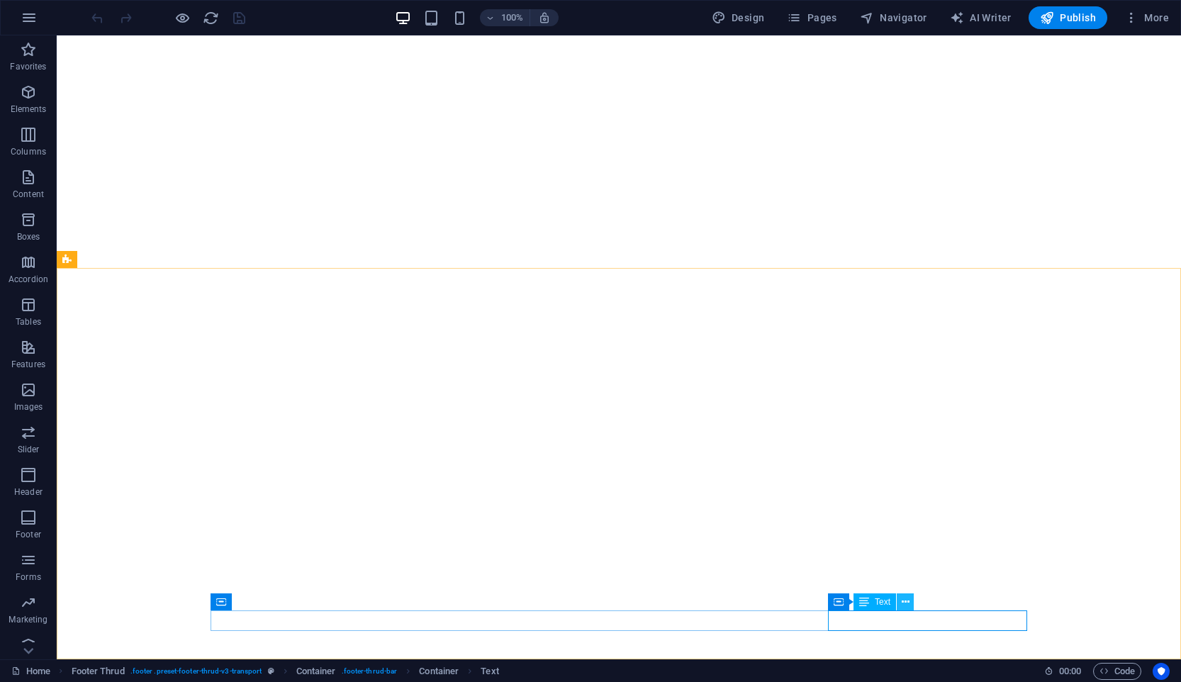
click at [907, 602] on icon at bounding box center [906, 602] width 8 height 15
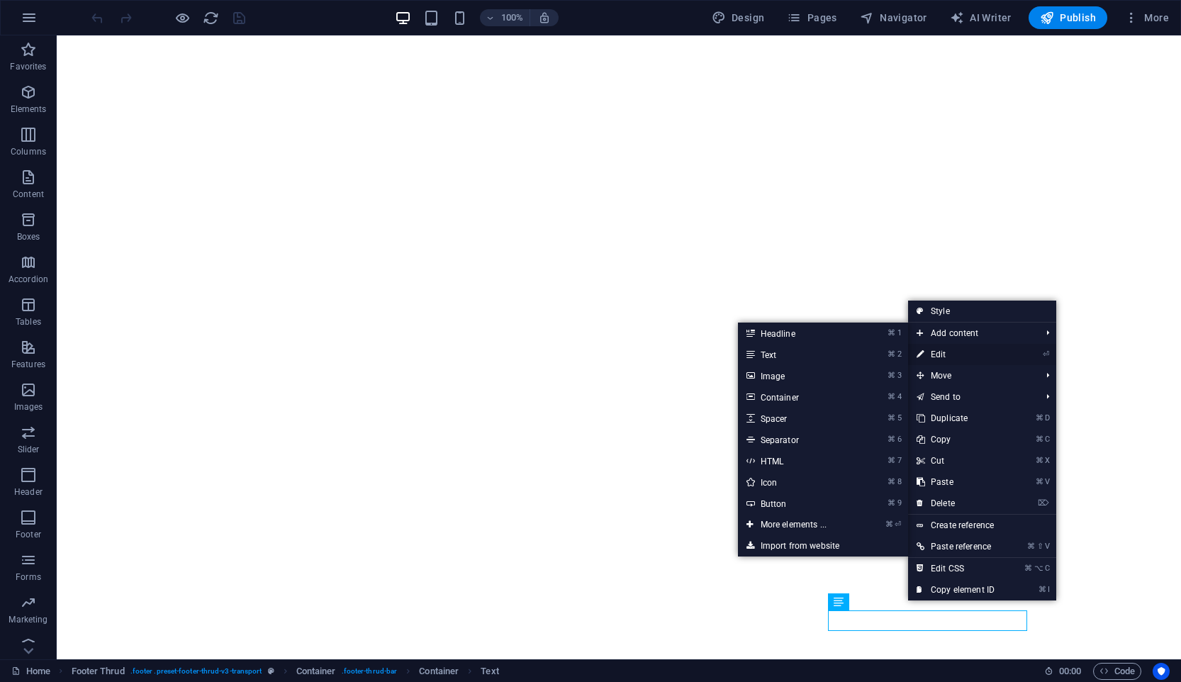
click at [956, 348] on link "⏎ Edit" at bounding box center [955, 354] width 95 height 21
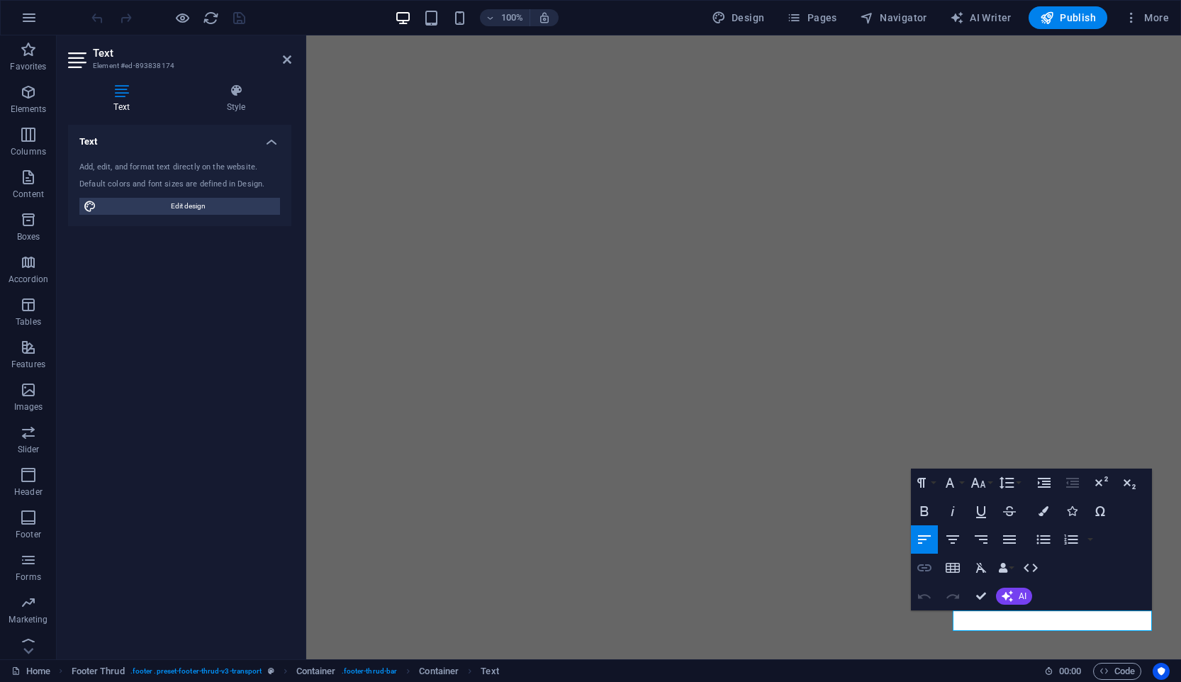
click at [929, 560] on icon "button" at bounding box center [924, 567] width 17 height 17
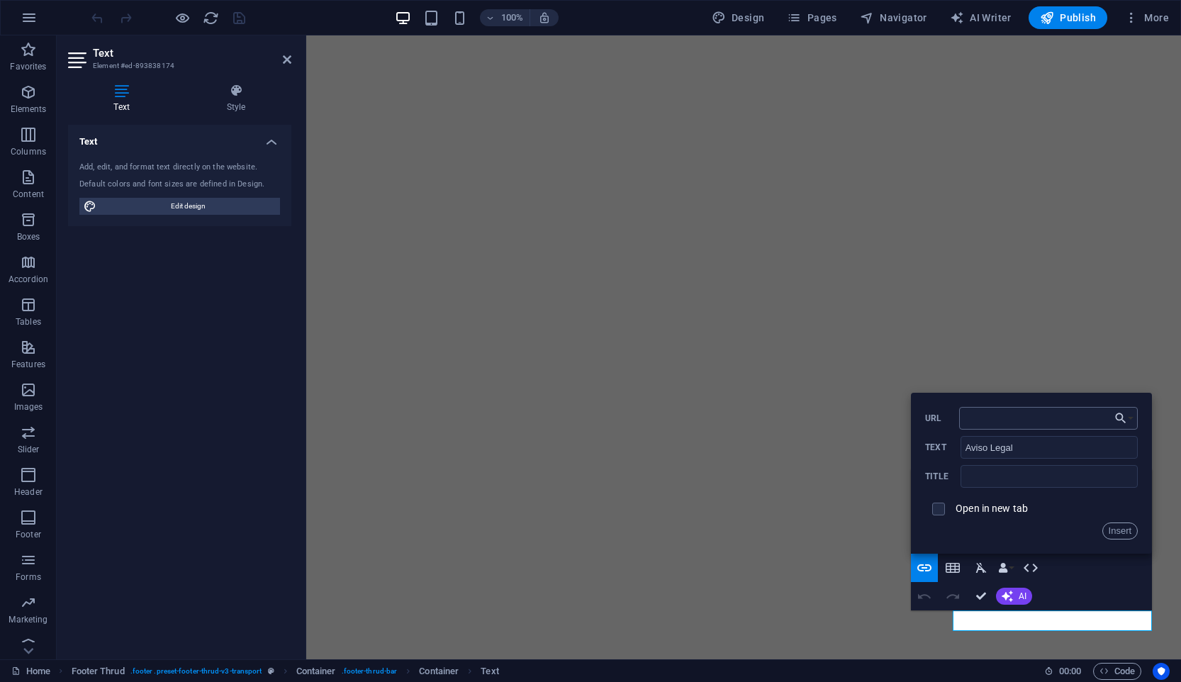
click at [1000, 418] on input "URL" at bounding box center [1048, 418] width 179 height 23
type input "/aviso-legal"
click at [1118, 420] on icon "button" at bounding box center [1121, 418] width 14 height 17
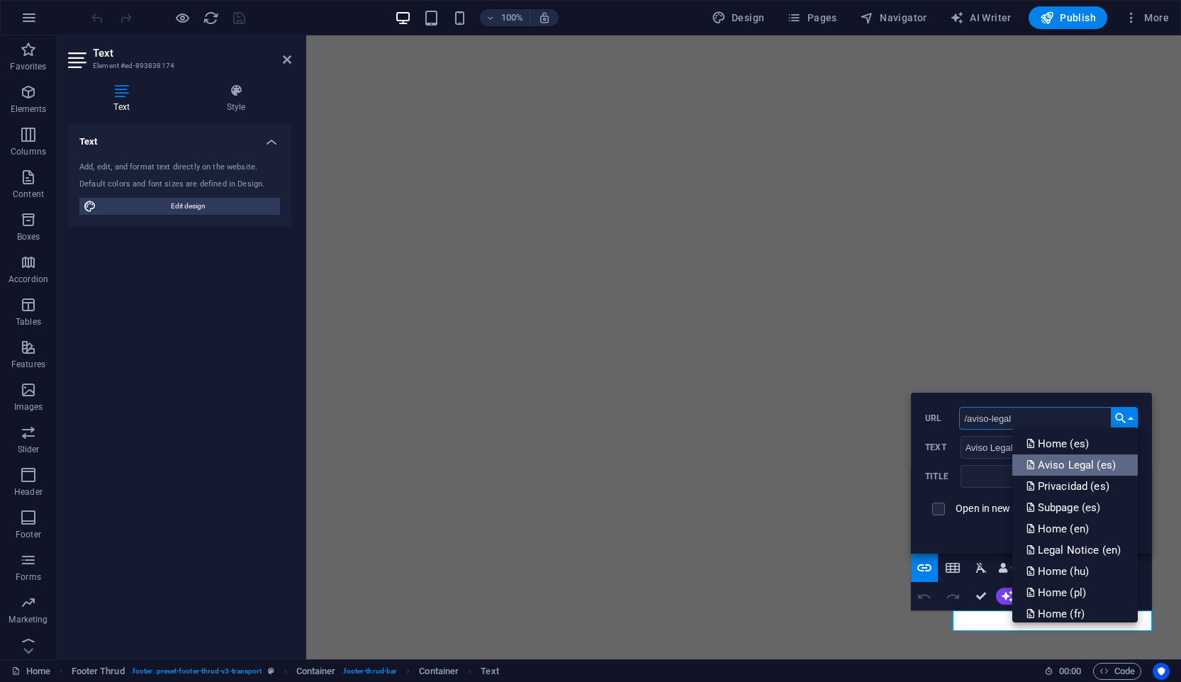
click at [1104, 469] on p "Aviso Legal (es)" at bounding box center [1072, 464] width 92 height 21
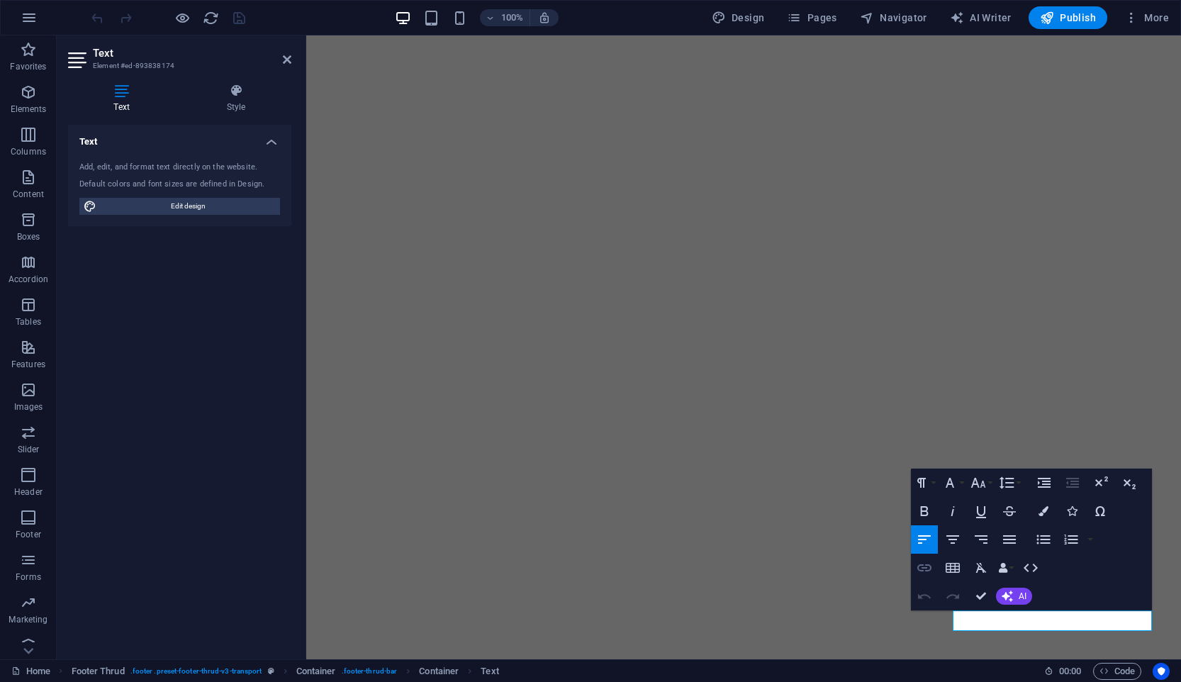
click at [929, 568] on icon "button" at bounding box center [924, 567] width 17 height 17
type input "Política privacidad"
click at [932, 566] on icon "button" at bounding box center [924, 567] width 17 height 17
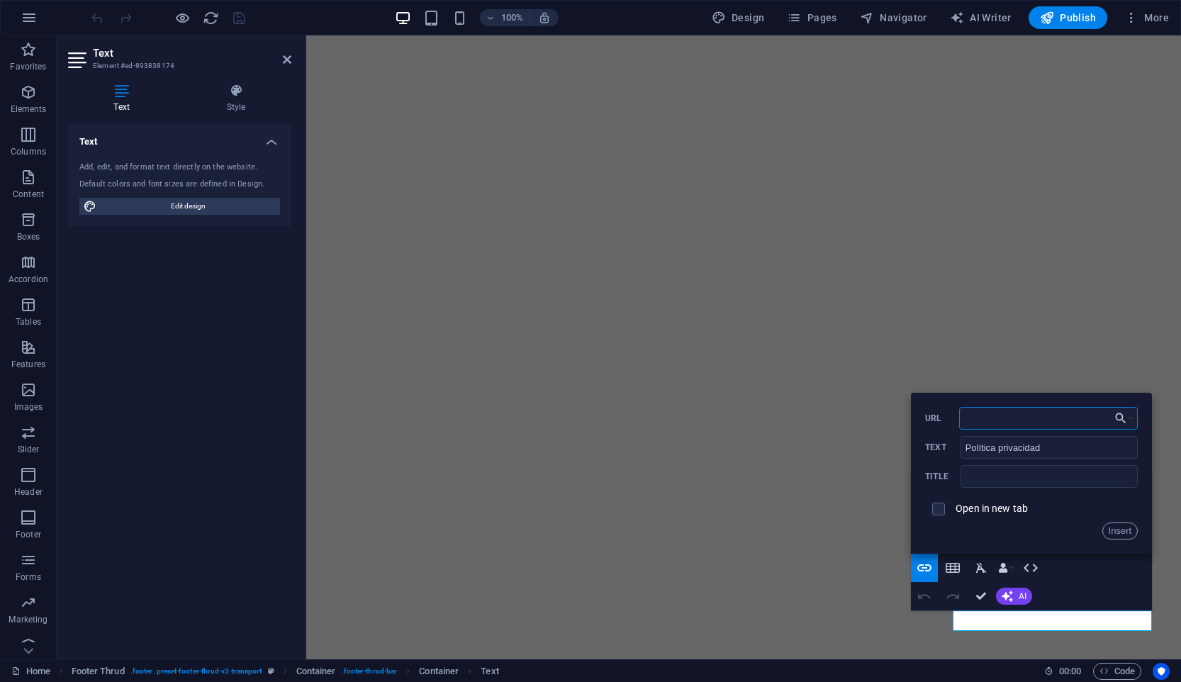
click at [1021, 420] on input "URL" at bounding box center [1048, 418] width 179 height 23
type input "priva"
click at [1122, 418] on icon "button" at bounding box center [1121, 418] width 11 height 11
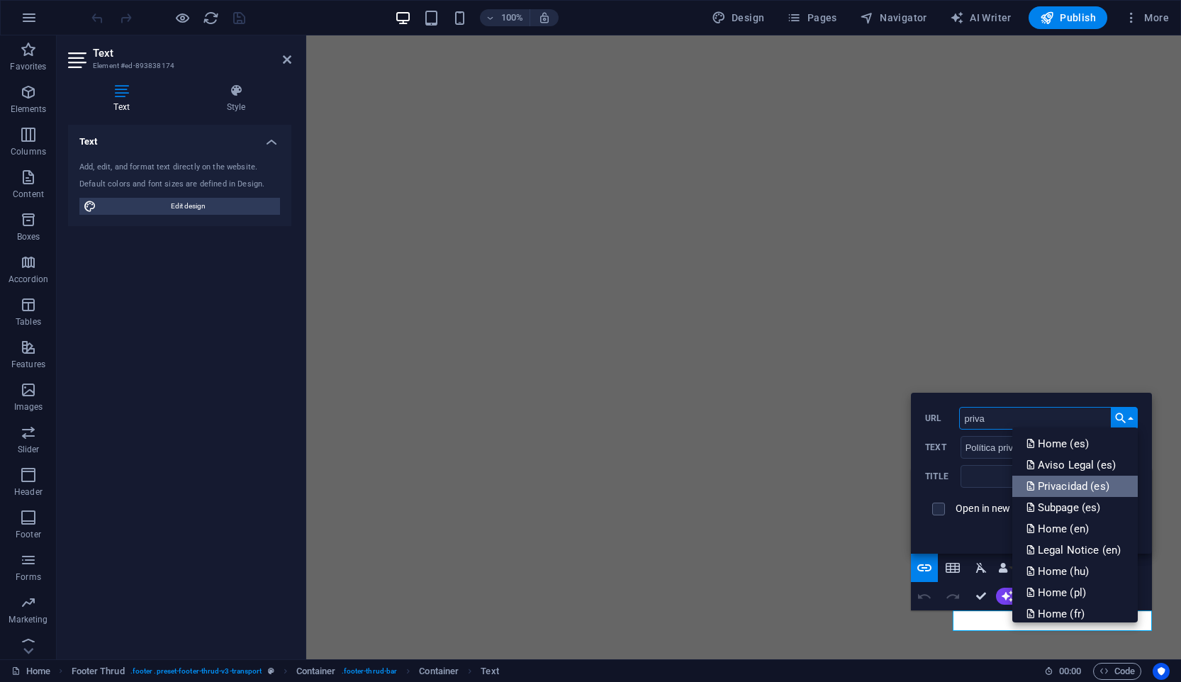
click at [1113, 485] on link "Privacidad (es)" at bounding box center [1074, 486] width 125 height 21
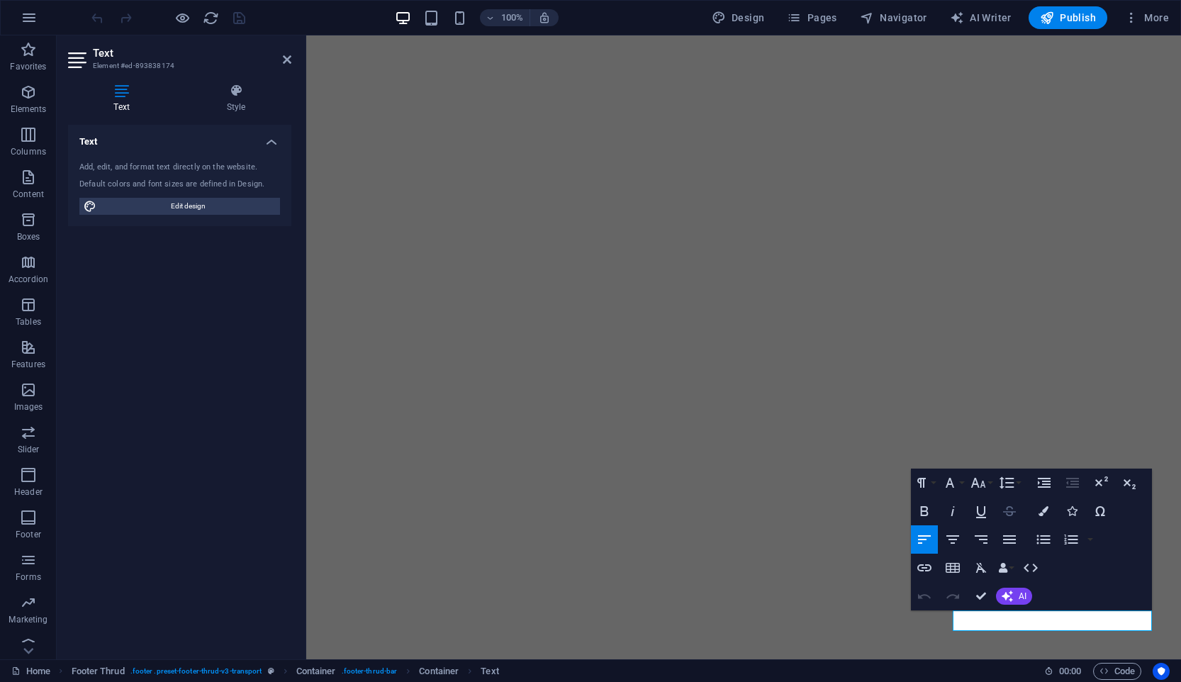
click at [1014, 515] on icon "button" at bounding box center [1009, 511] width 17 height 17
click at [921, 566] on icon "button" at bounding box center [924, 567] width 17 height 17
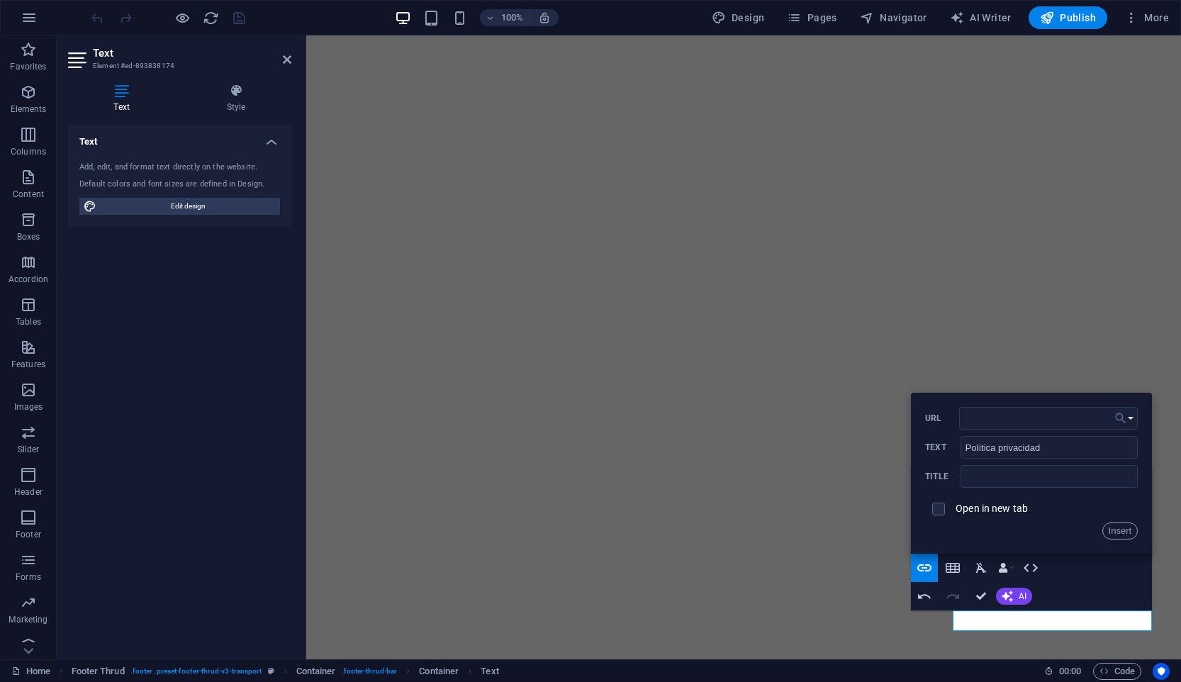
click at [1115, 419] on icon "button" at bounding box center [1121, 418] width 14 height 17
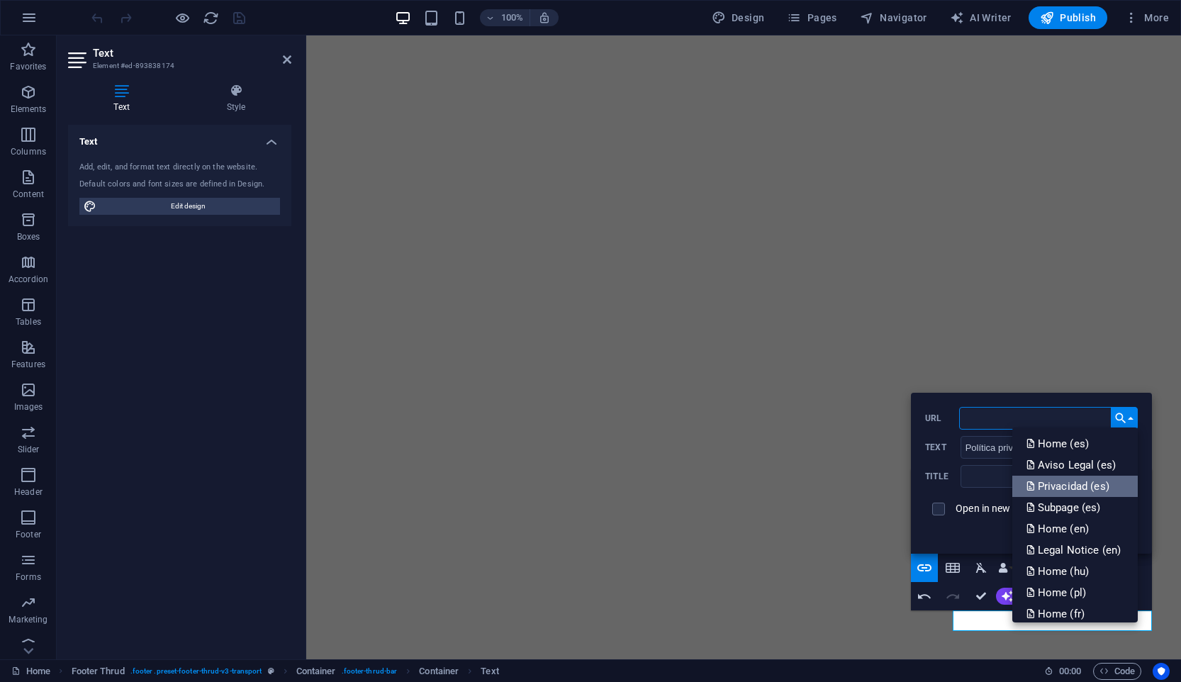
click at [1092, 483] on p "Privacidad (es)" at bounding box center [1069, 486] width 86 height 21
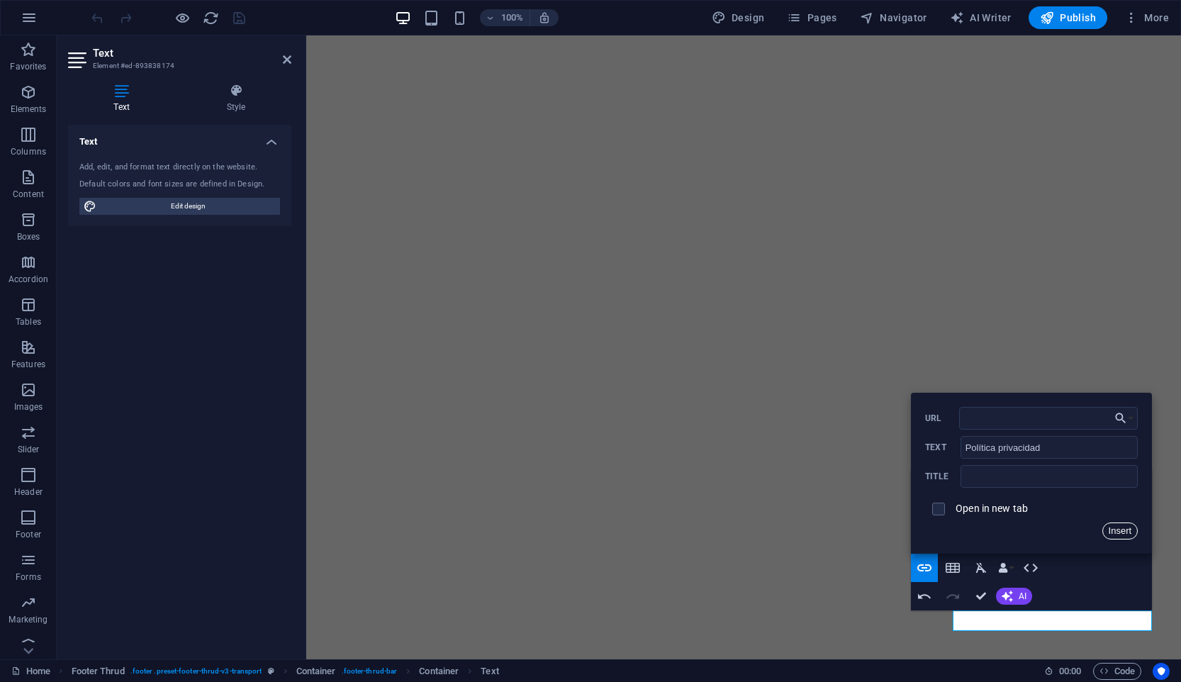
click at [1124, 532] on button "Insert" at bounding box center [1120, 530] width 36 height 17
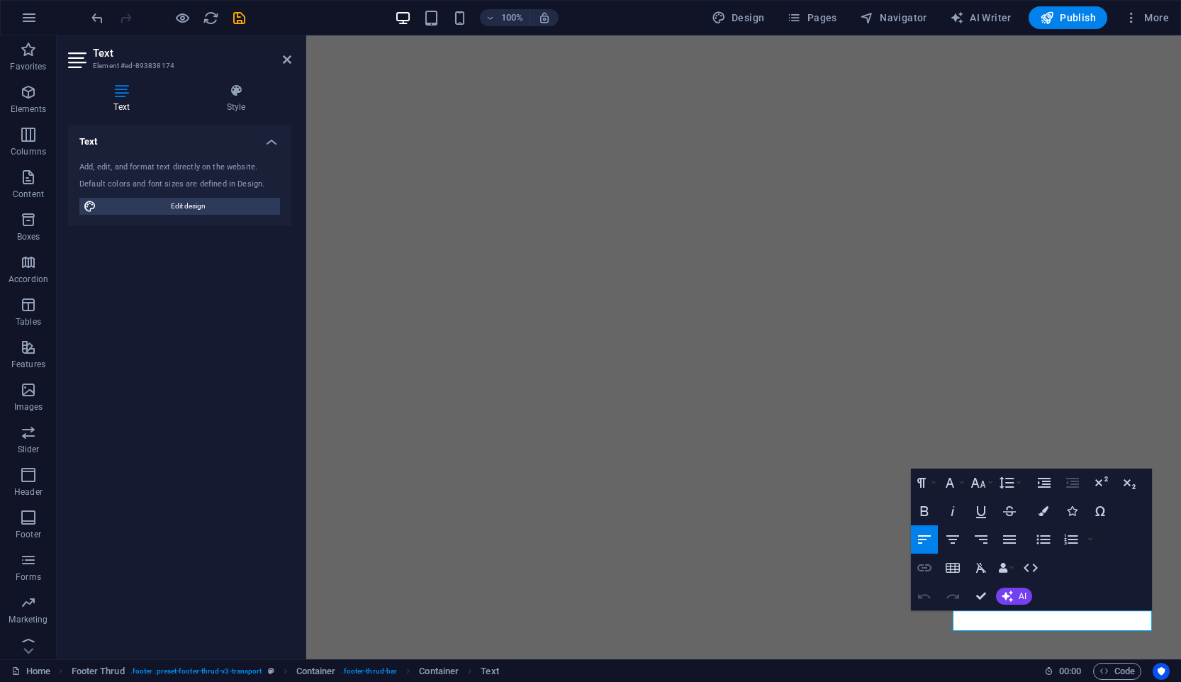
click at [916, 564] on icon "button" at bounding box center [924, 567] width 17 height 17
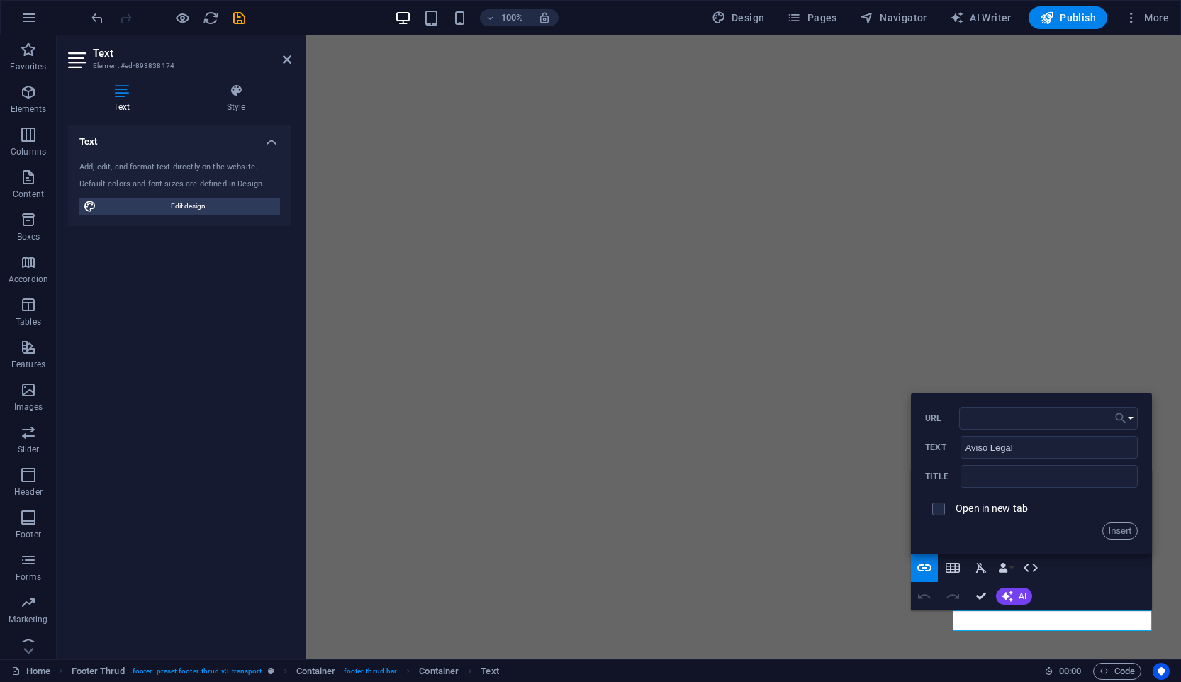
click at [1120, 418] on icon "button" at bounding box center [1121, 418] width 14 height 17
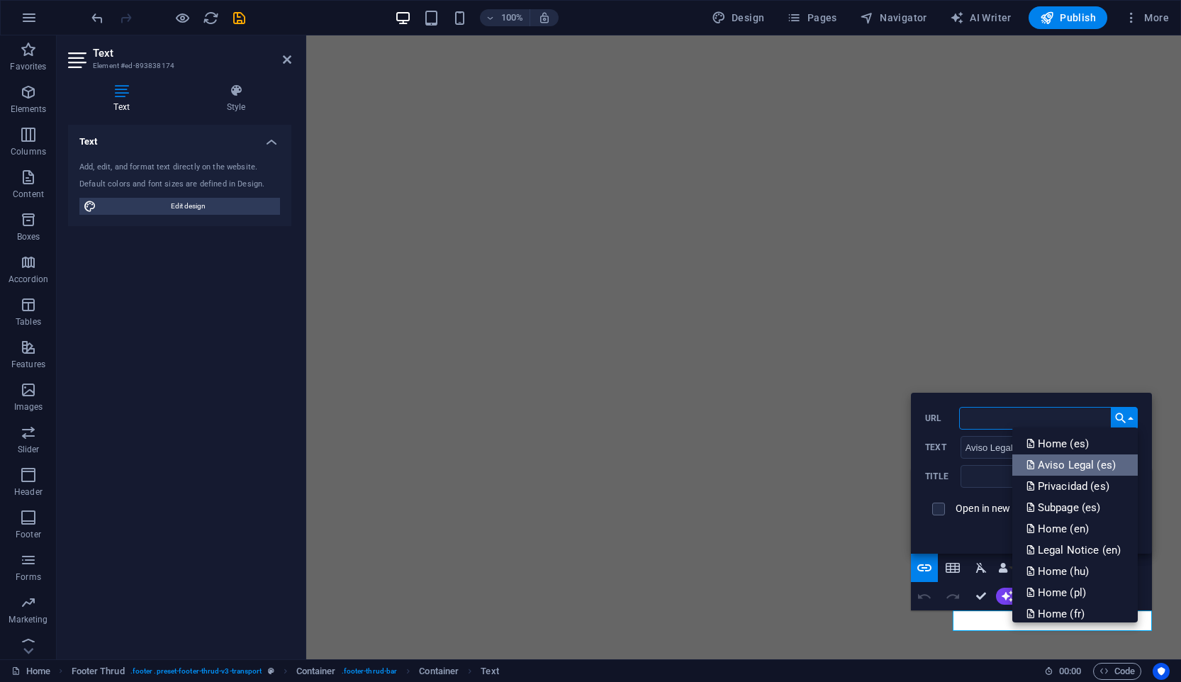
click at [1094, 466] on p "Aviso Legal (es)" at bounding box center [1072, 464] width 92 height 21
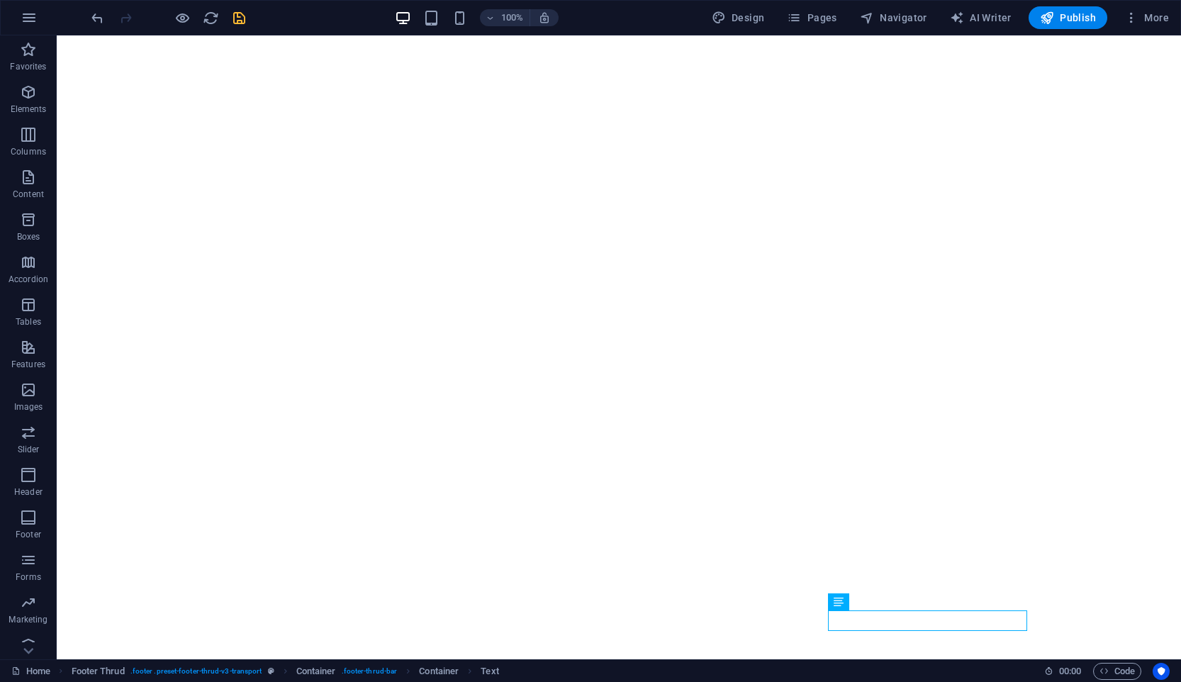
click at [245, 19] on icon "save" at bounding box center [239, 18] width 16 height 16
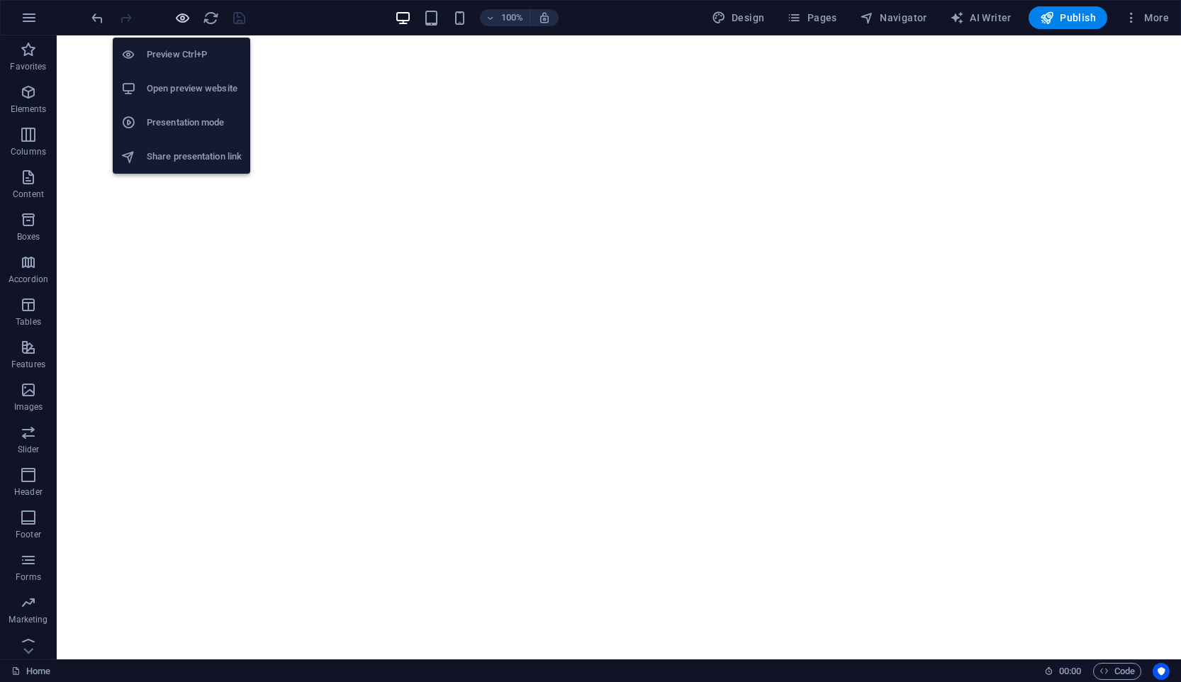
click at [181, 16] on icon "button" at bounding box center [182, 18] width 16 height 16
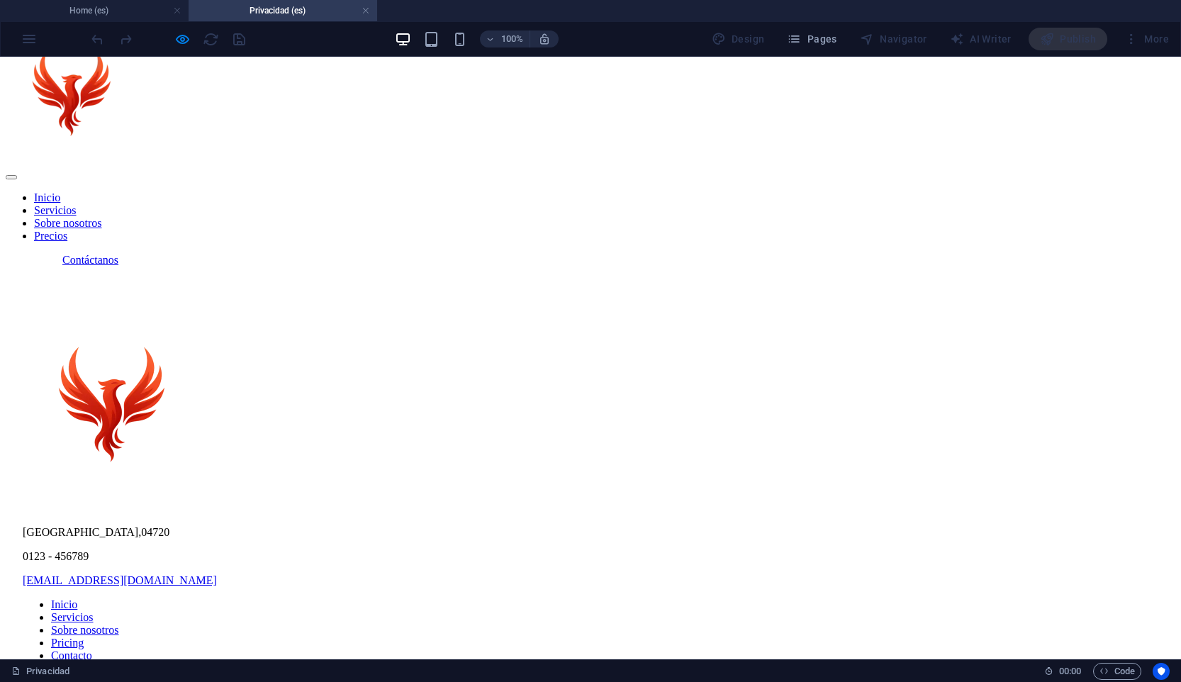
scroll to position [79, 0]
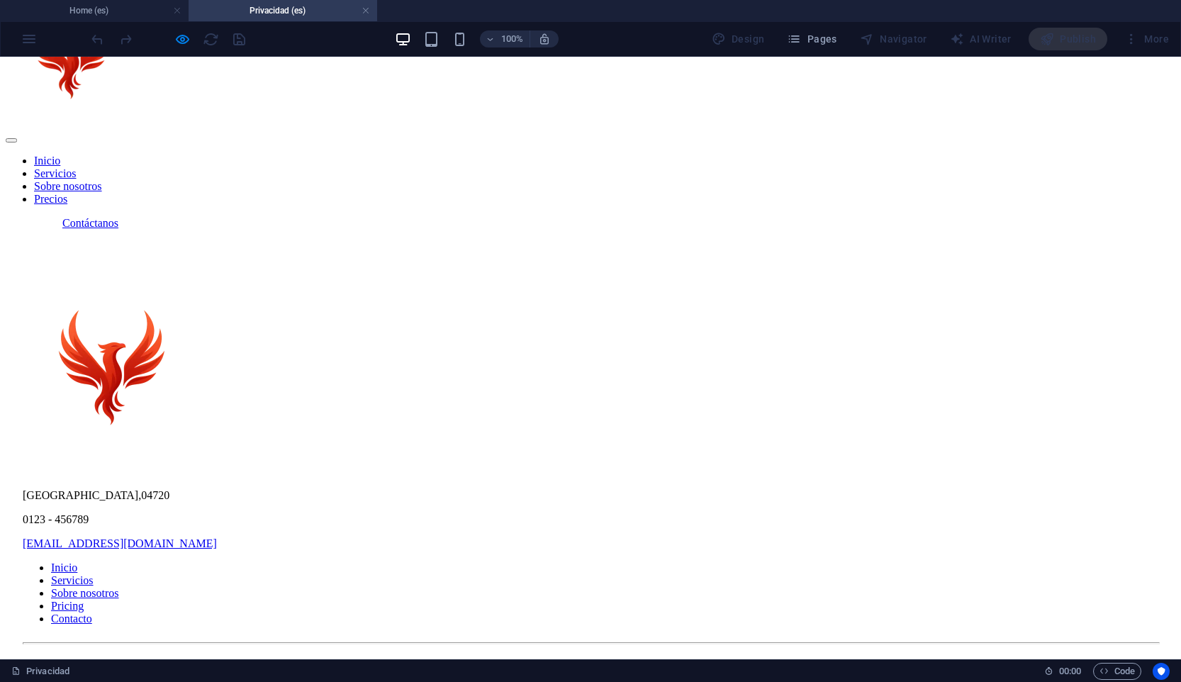
click at [848, 681] on div "Aviso Legal | Política privacidad" at bounding box center [590, 691] width 1135 height 13
click at [848, 633] on div "[GEOGRAPHIC_DATA] , 04720 0123 - 456789 [EMAIL_ADDRESS][DOMAIN_NAME] Inicio Ser…" at bounding box center [590, 484] width 1169 height 508
click at [363, 13] on link at bounding box center [365, 10] width 9 height 13
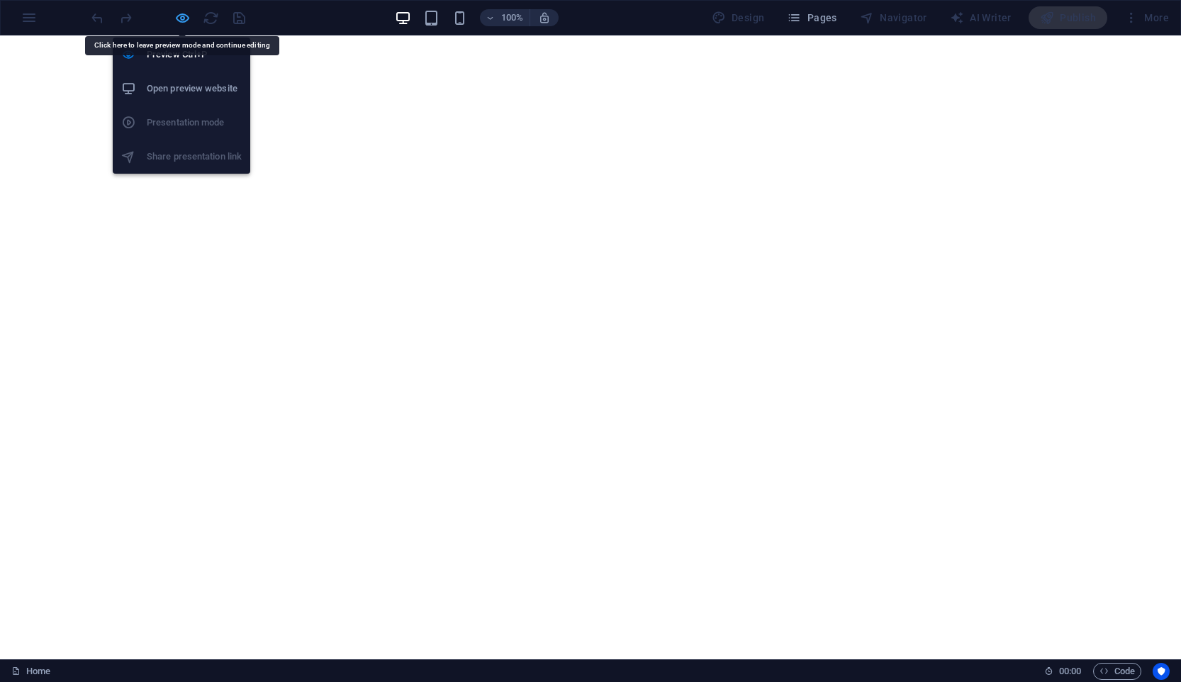
click at [181, 18] on icon "button" at bounding box center [182, 18] width 16 height 16
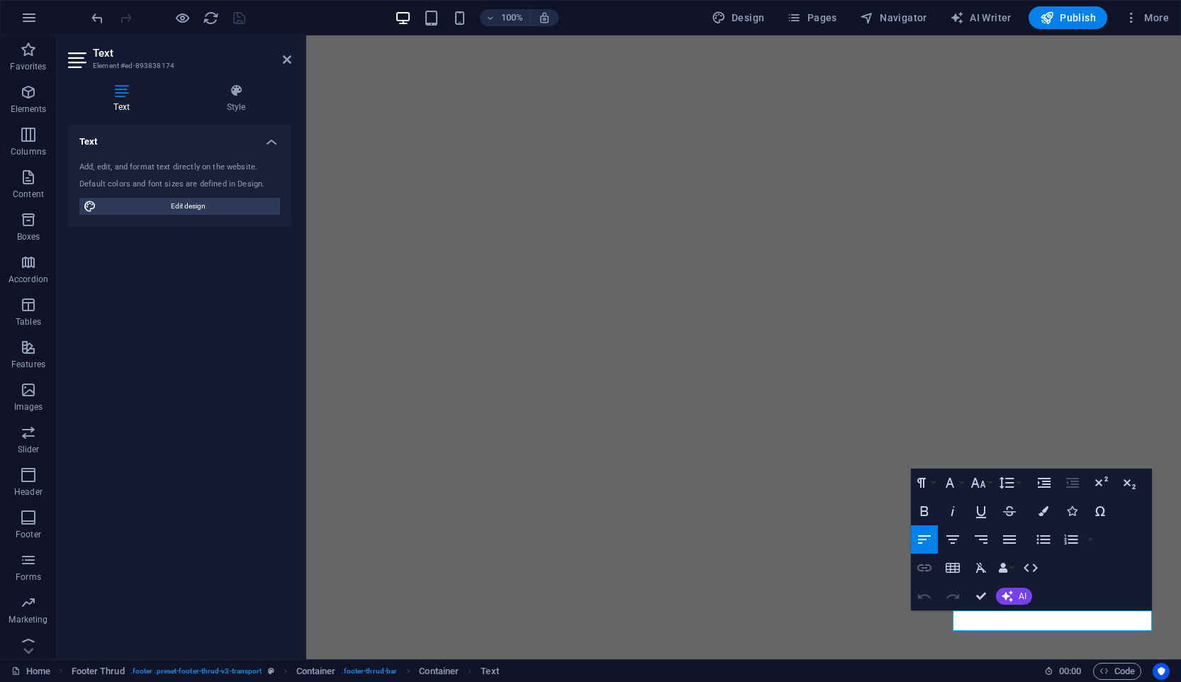
click at [926, 571] on icon "button" at bounding box center [924, 567] width 17 height 17
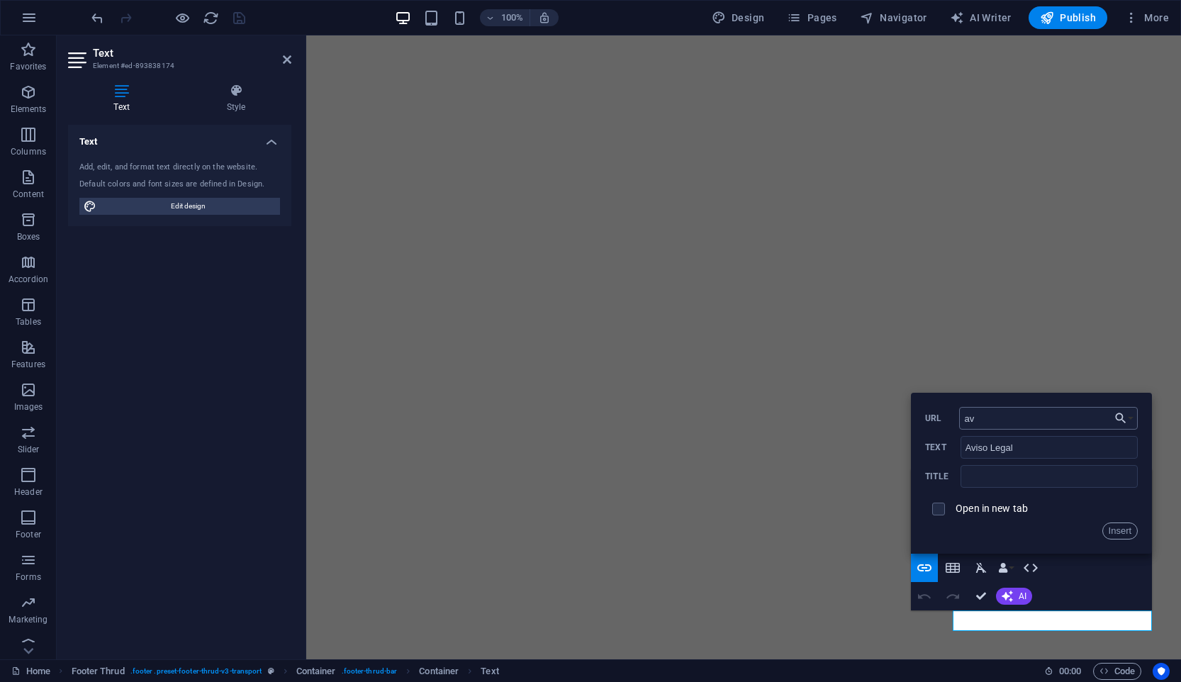
type input "a"
click at [1118, 422] on icon "button" at bounding box center [1121, 418] width 14 height 17
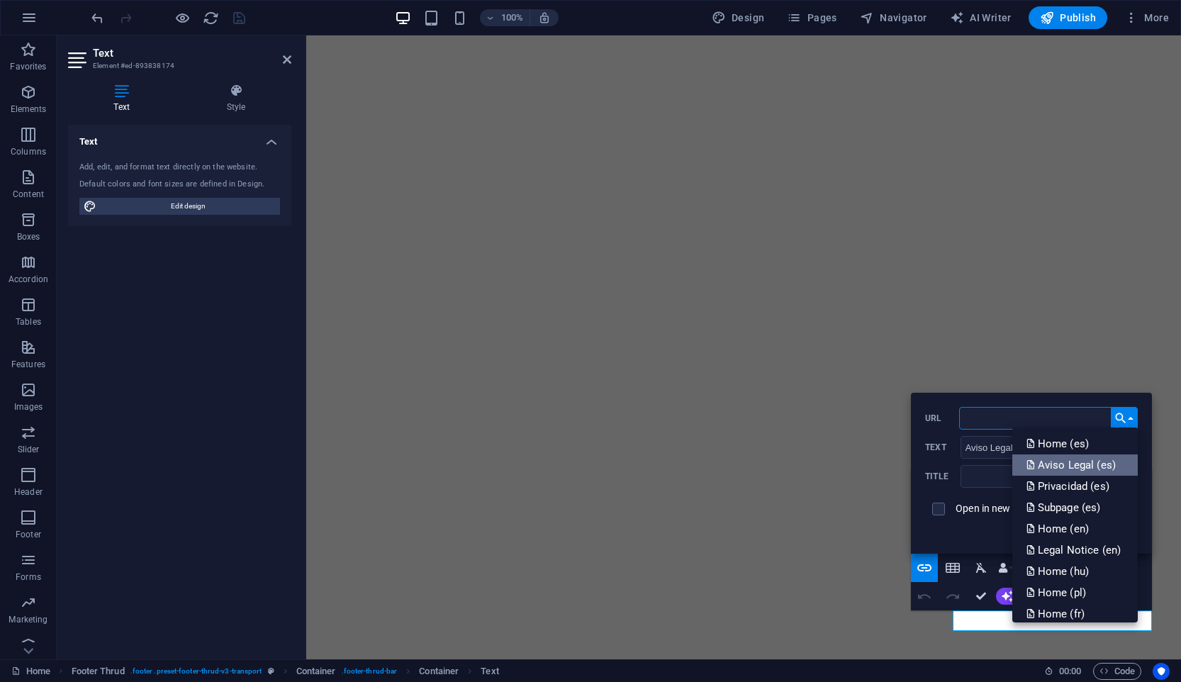
click at [1100, 460] on p "Aviso Legal (es)" at bounding box center [1072, 464] width 92 height 21
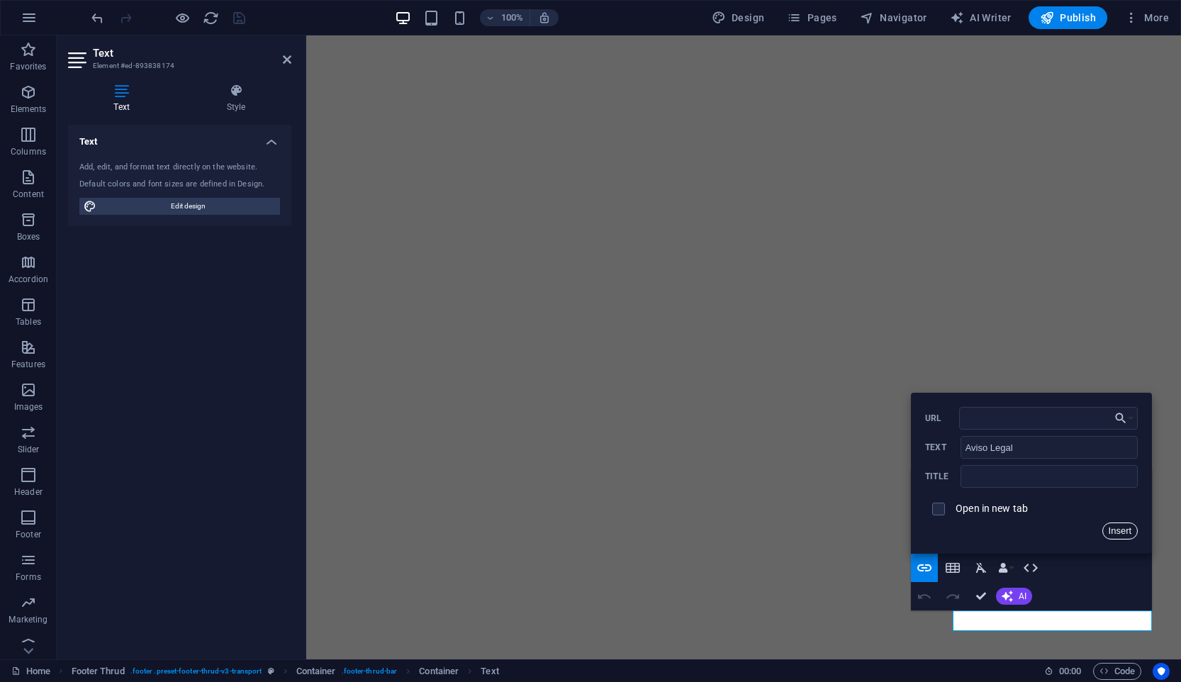
click at [1111, 528] on button "Insert" at bounding box center [1120, 530] width 36 height 17
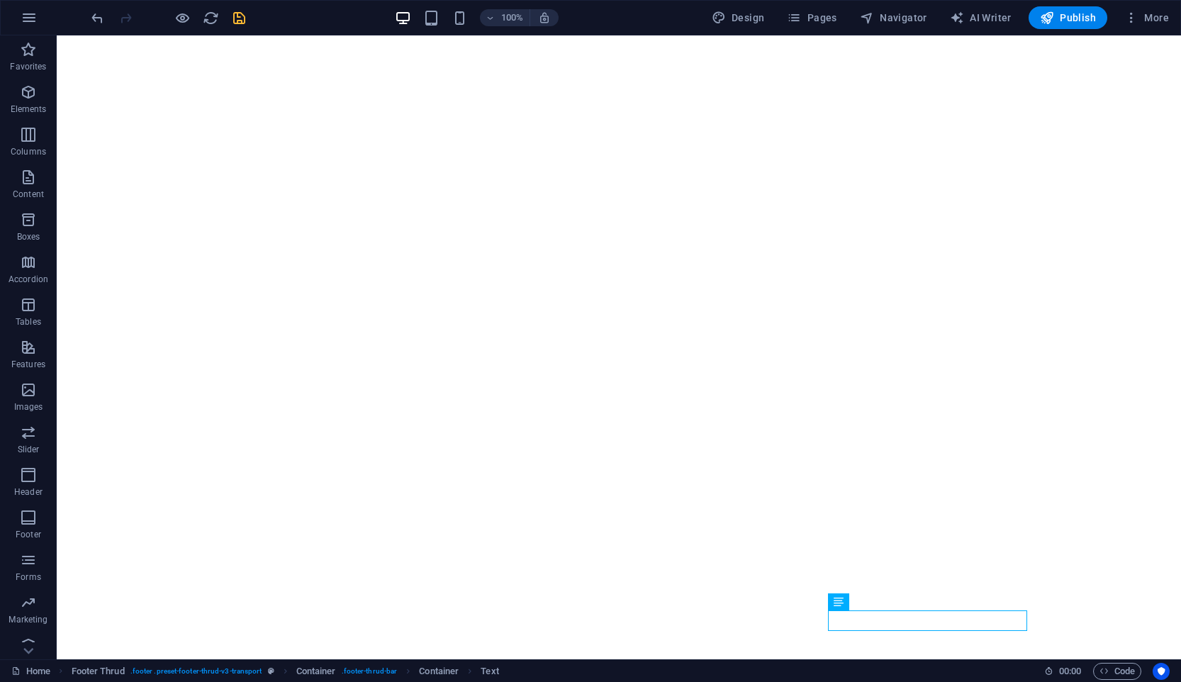
click at [241, 13] on icon "save" at bounding box center [239, 18] width 16 height 16
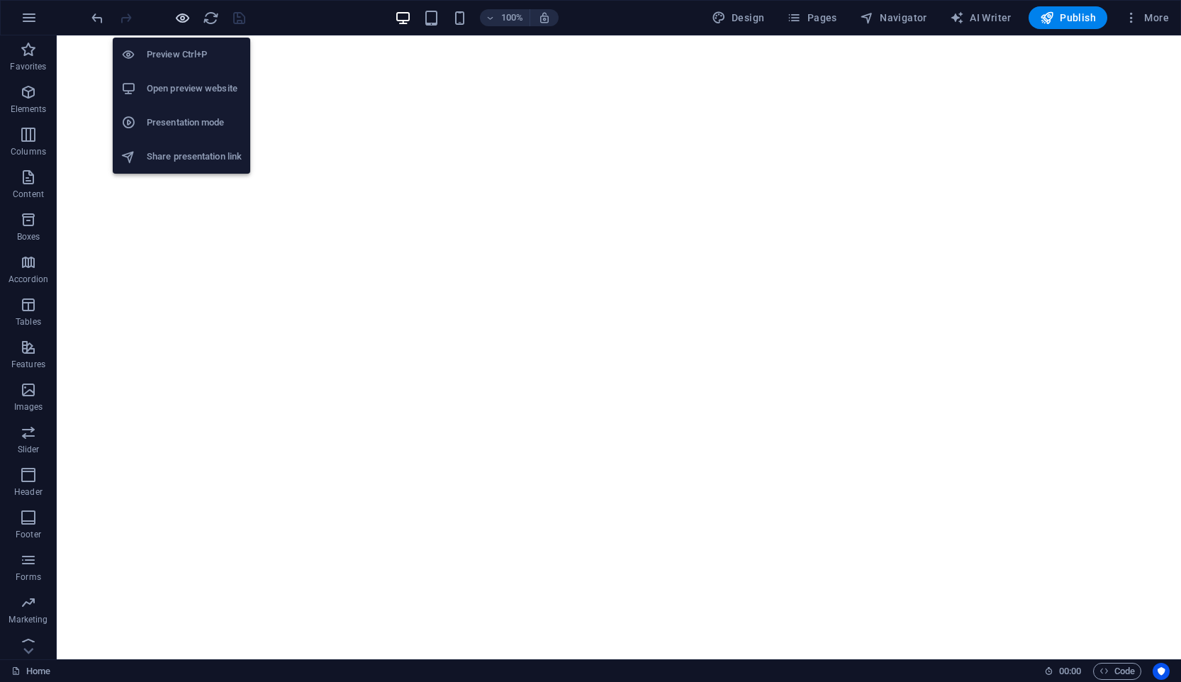
click at [185, 13] on icon "button" at bounding box center [182, 18] width 16 height 16
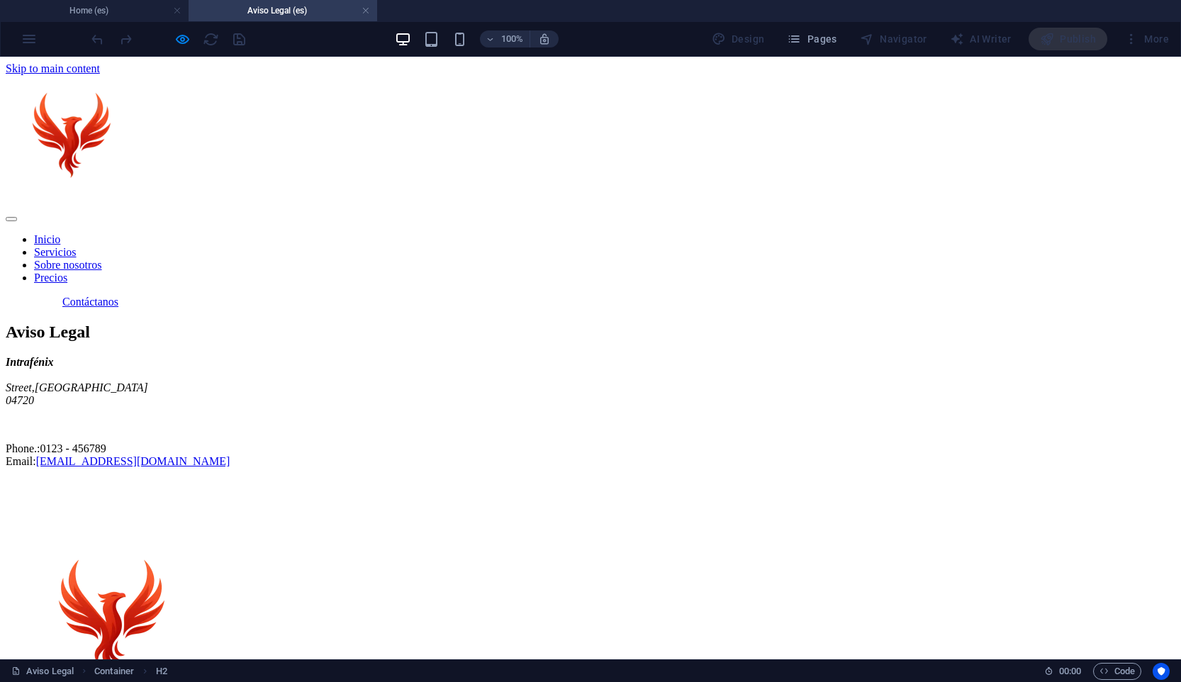
scroll to position [273, 0]
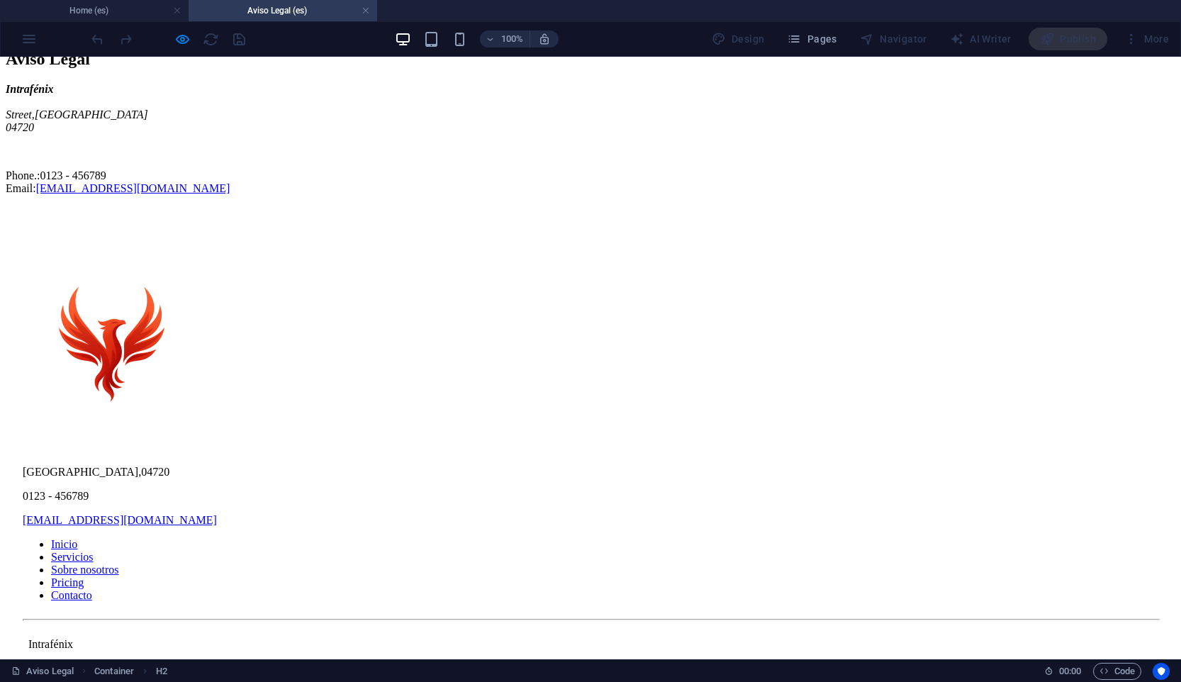
click at [876, 662] on div "Aviso Legal | Política privacidad" at bounding box center [590, 668] width 1135 height 13
click at [127, 13] on h4 "Home (es)" at bounding box center [94, 11] width 189 height 16
click at [916, 662] on div "Aviso Legal | Política privacidad" at bounding box center [590, 668] width 1135 height 13
click at [897, 619] on div at bounding box center [590, 620] width 1135 height 2
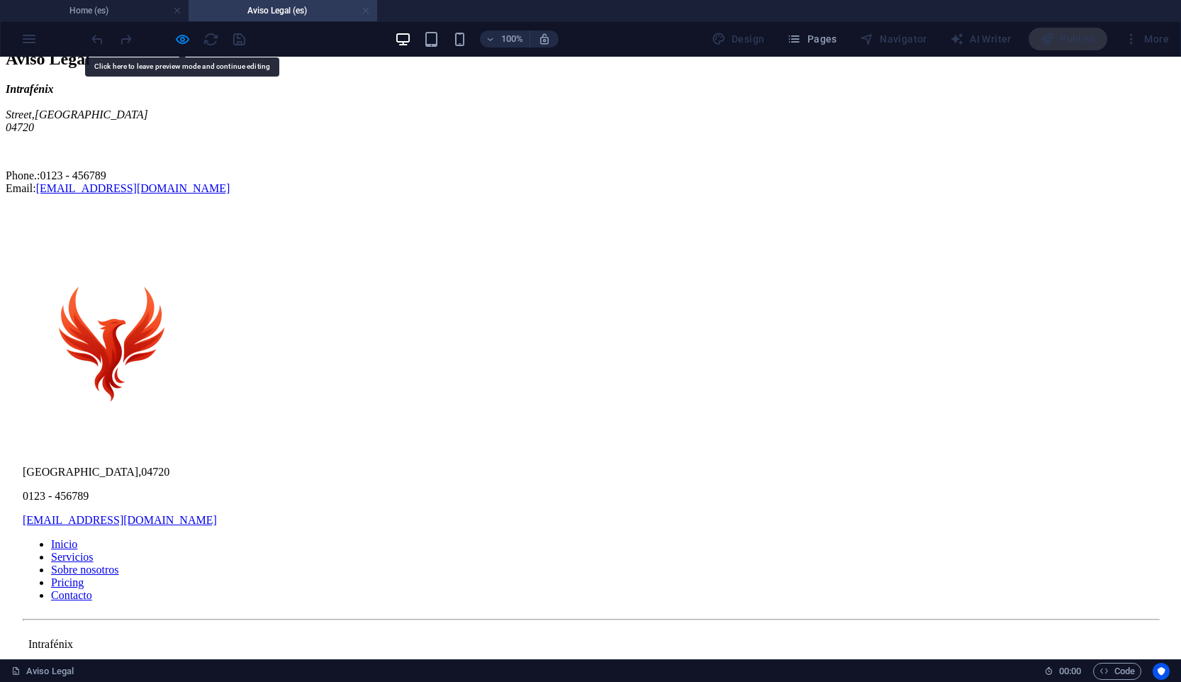
click at [366, 9] on link at bounding box center [365, 10] width 9 height 13
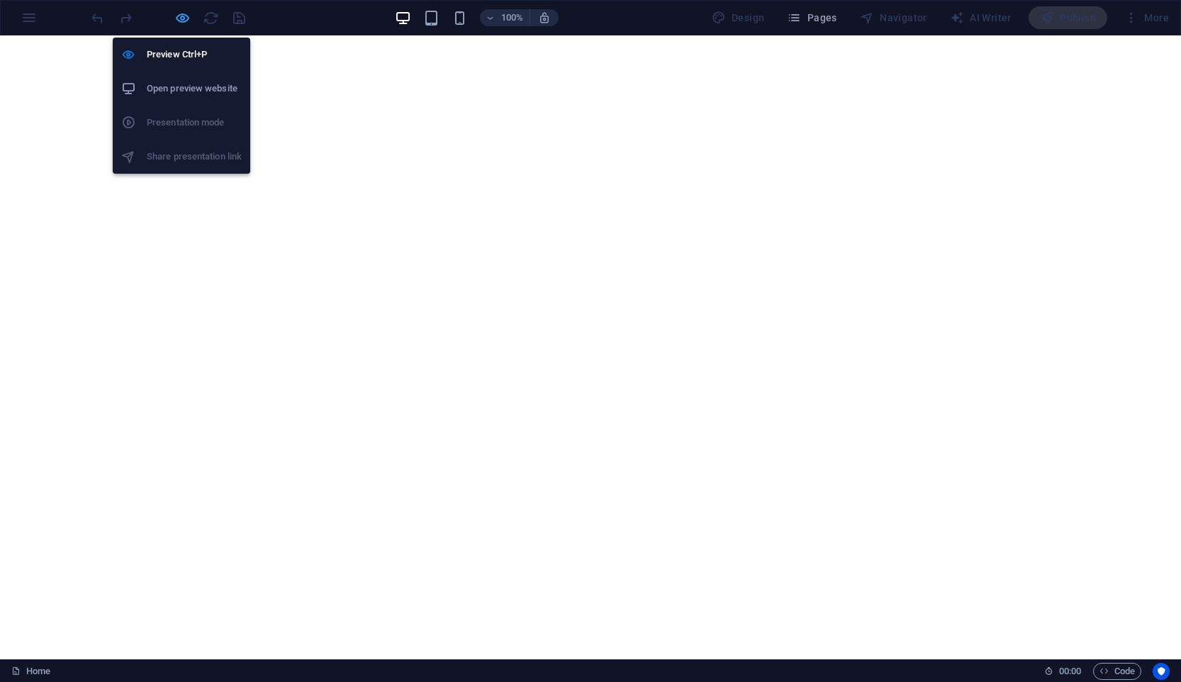
click at [181, 23] on icon "button" at bounding box center [182, 18] width 16 height 16
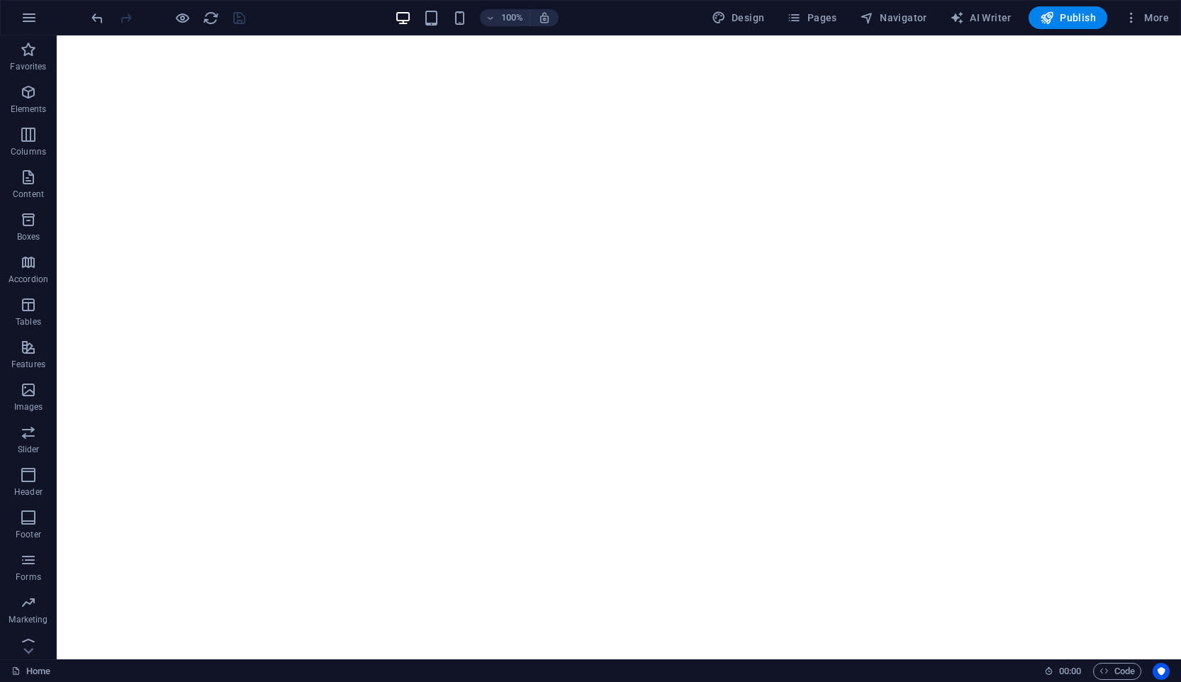
click at [837, 30] on div "100% Design Pages Navigator AI Writer Publish More" at bounding box center [590, 18] width 1179 height 34
click at [824, 18] on span "Pages" at bounding box center [812, 18] width 50 height 14
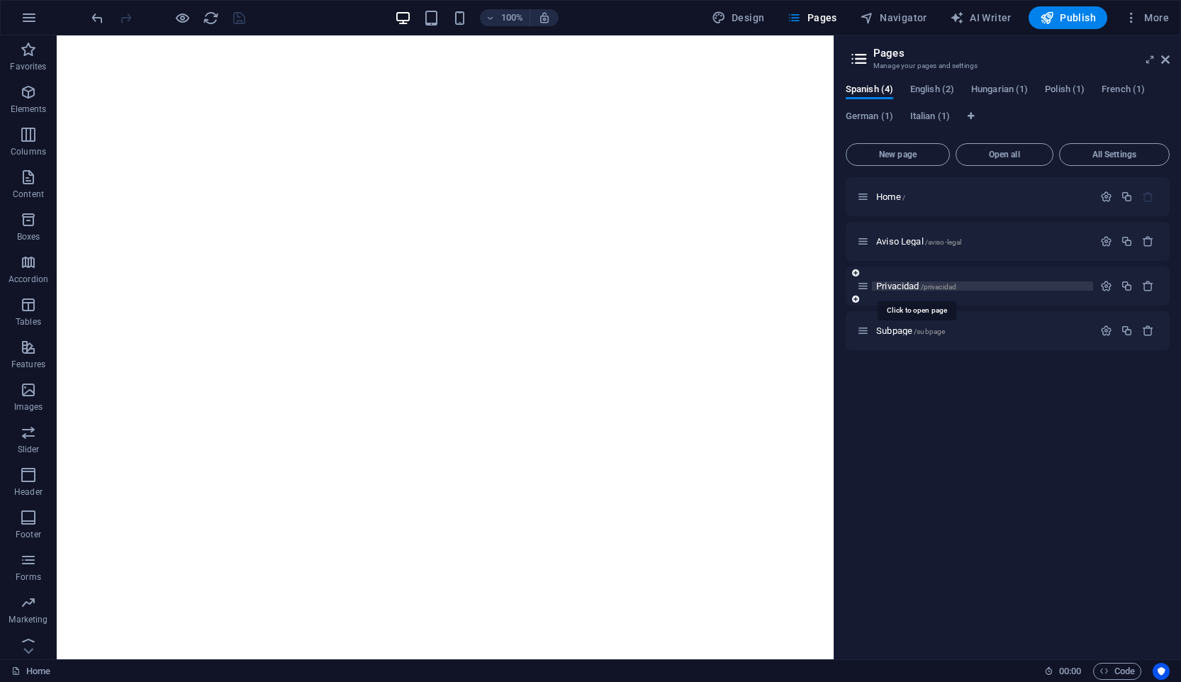
click at [945, 288] on span "/privacidad" at bounding box center [939, 287] width 36 height 8
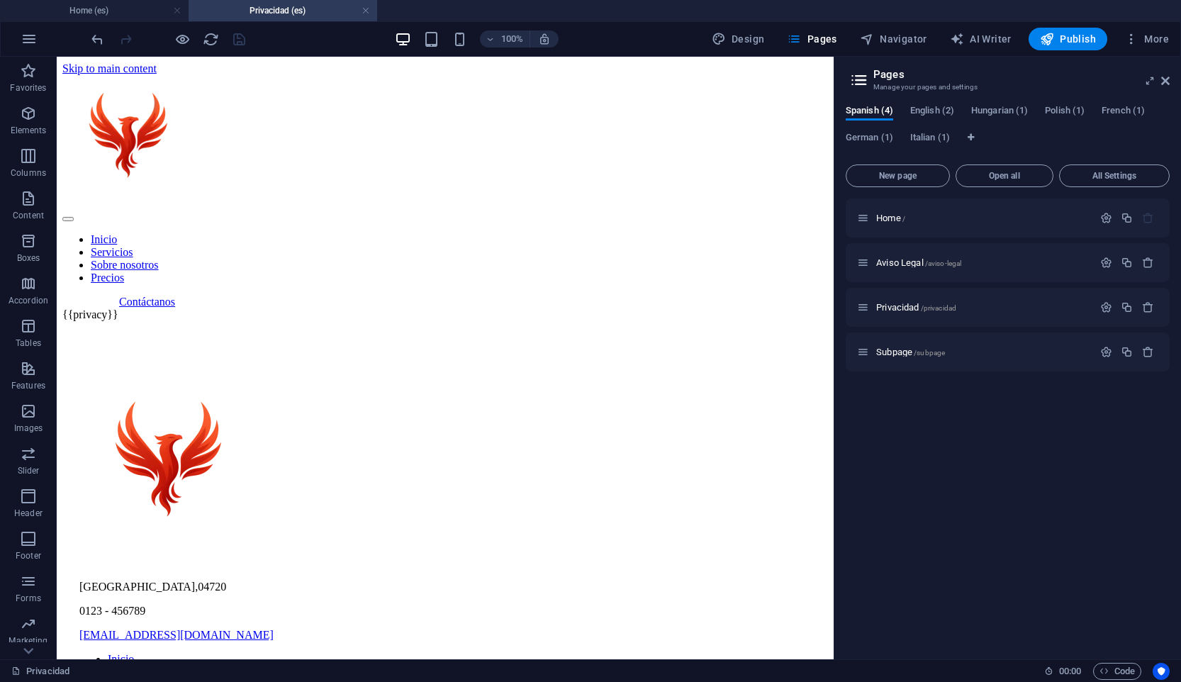
scroll to position [0, 0]
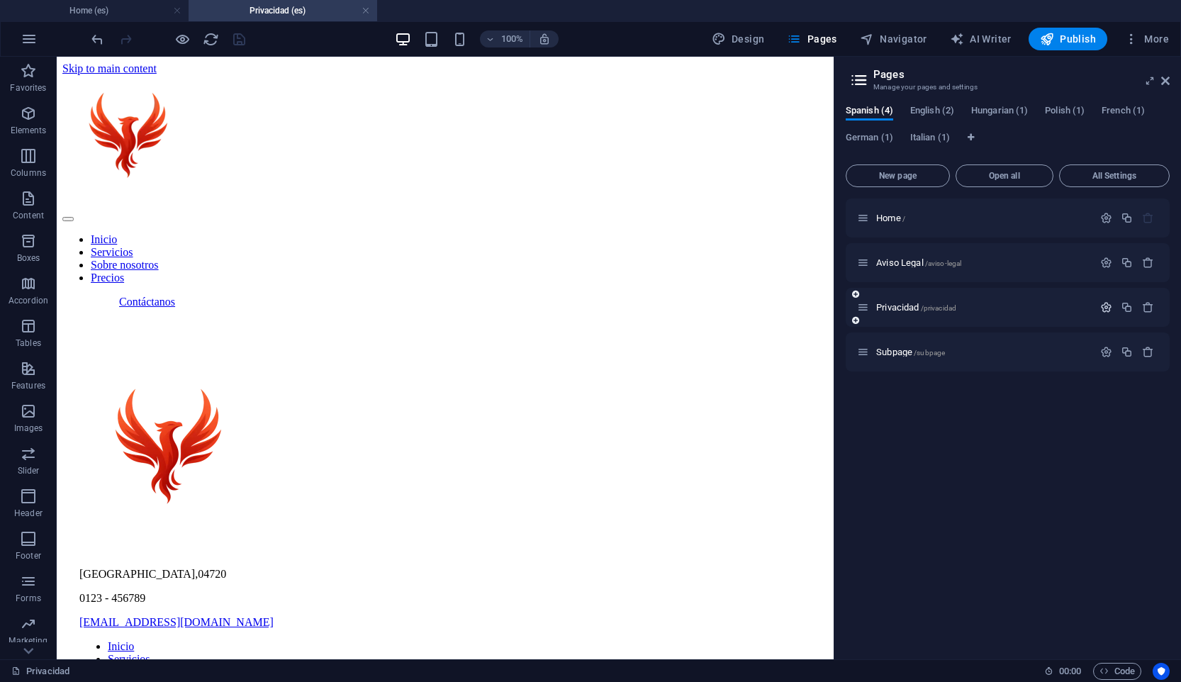
click at [1112, 309] on button "button" at bounding box center [1106, 307] width 21 height 12
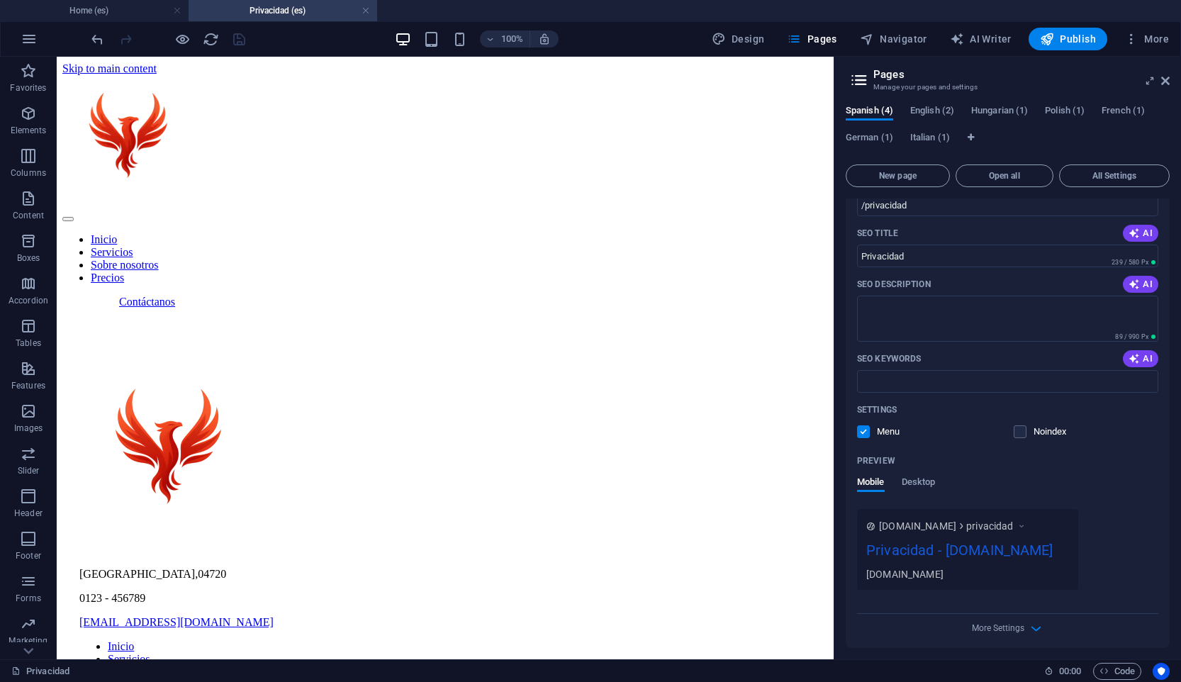
scroll to position [257, 0]
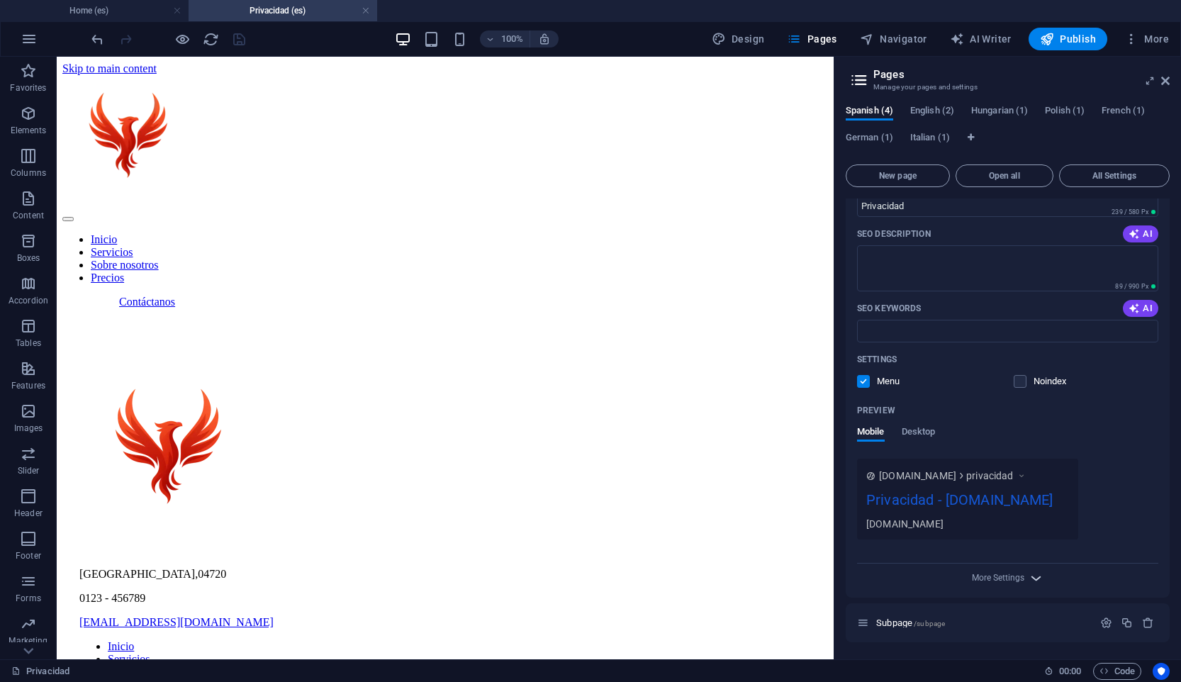
click at [1012, 570] on span "More Settings" at bounding box center [1007, 578] width 17 height 16
click at [1012, 580] on div "Name Privacidad ​ URL SLUG /privacidad ​ SEO Title AI Privacidad ​ 239 / 580 Px…" at bounding box center [1008, 336] width 324 height 534
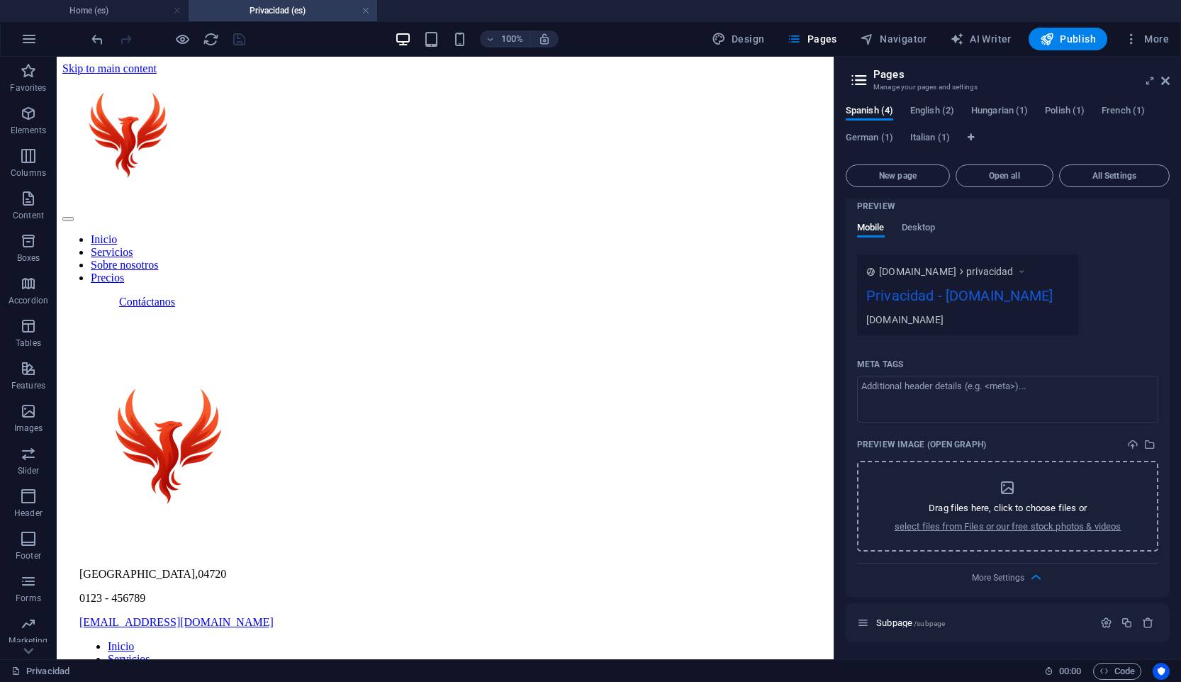
scroll to position [0, 0]
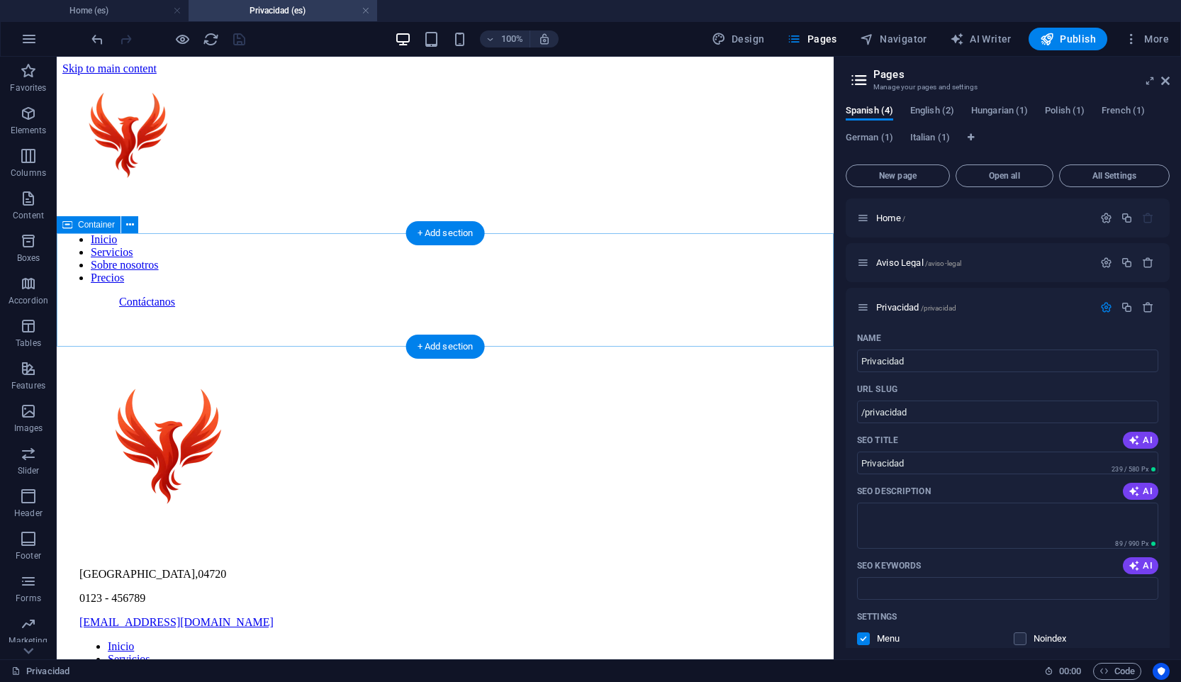
click at [515, 308] on div at bounding box center [444, 308] width 765 height 0
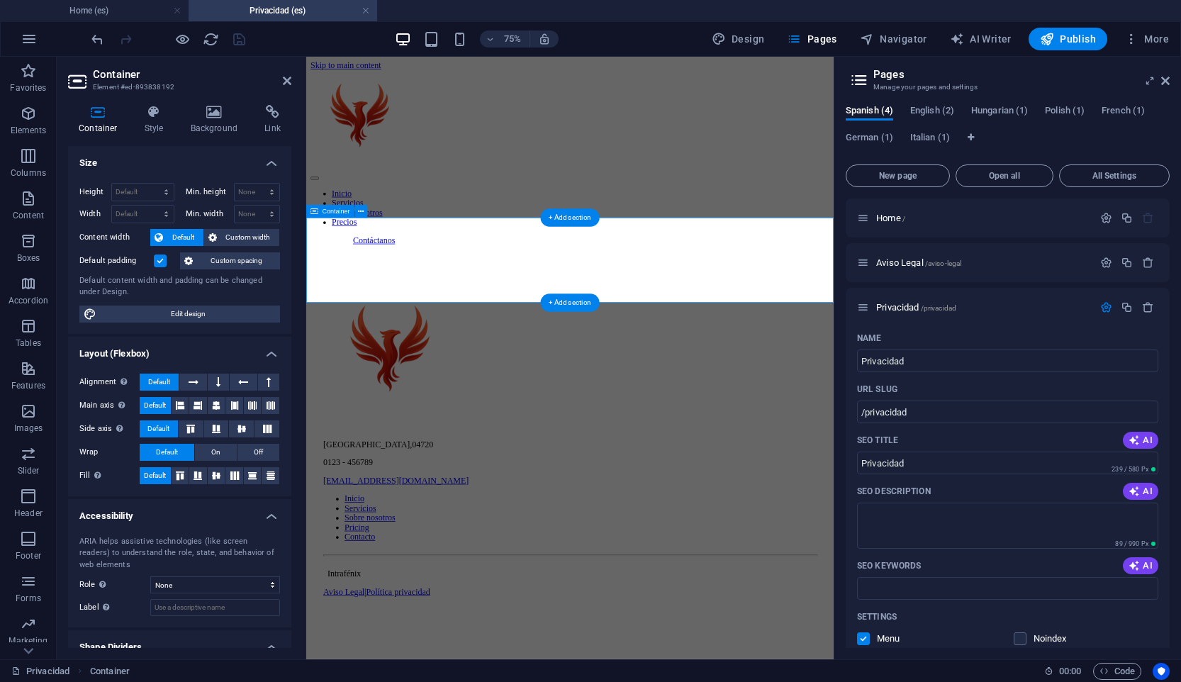
click at [543, 308] on div at bounding box center [658, 308] width 692 height 0
click at [686, 308] on div at bounding box center [658, 308] width 692 height 0
click at [629, 308] on div at bounding box center [658, 308] width 692 height 0
click at [1169, 79] on icon at bounding box center [1165, 80] width 9 height 11
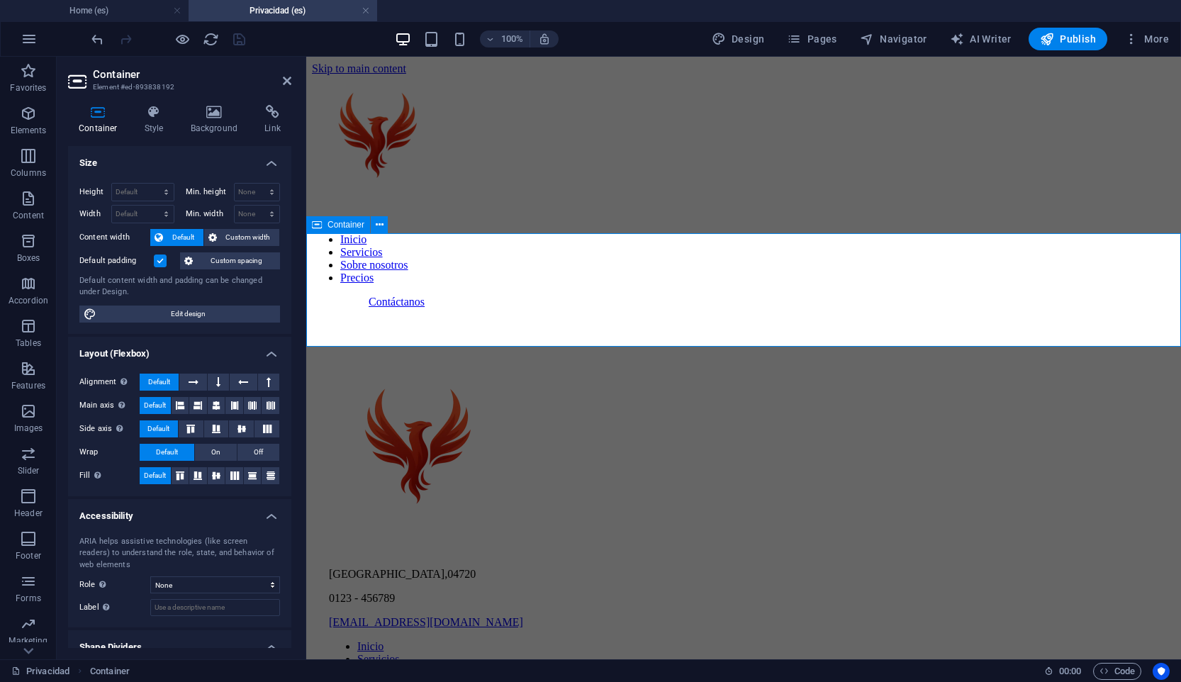
scroll to position [79, 0]
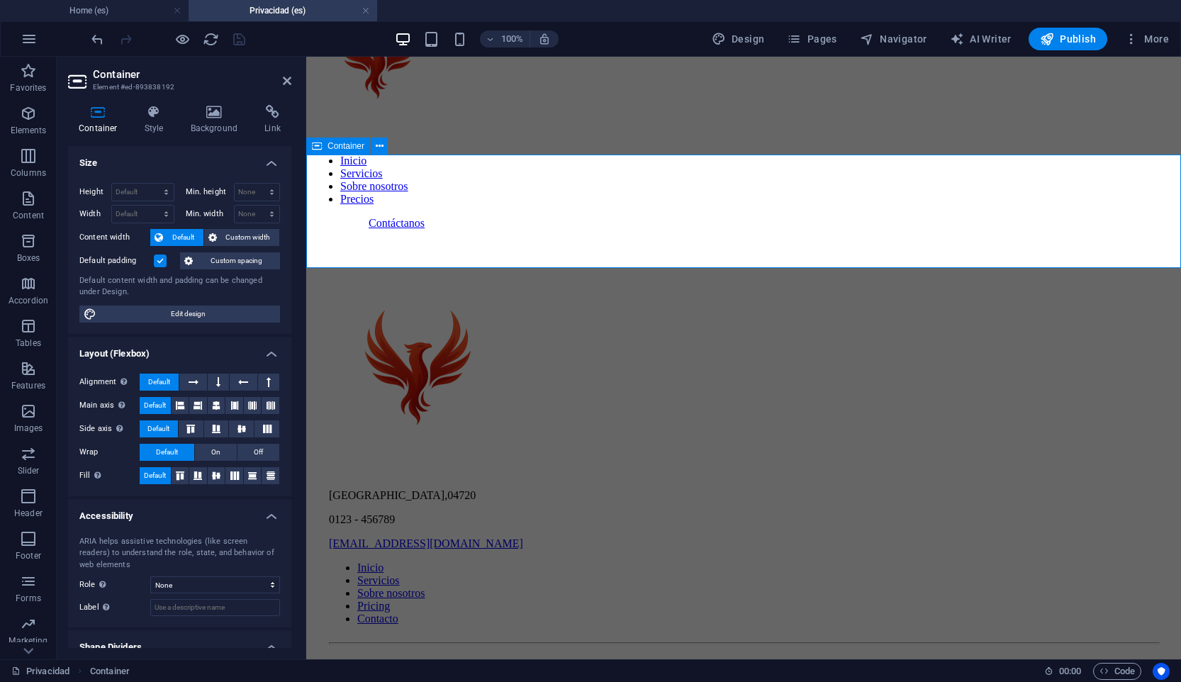
click at [598, 230] on div at bounding box center [743, 230] width 863 height 0
click at [164, 135] on div "Container Style Background Link Size Height Default px rem % vh vw Min. height …" at bounding box center [179, 376] width 223 height 543
click at [159, 120] on h4 "Style" at bounding box center [157, 120] width 46 height 30
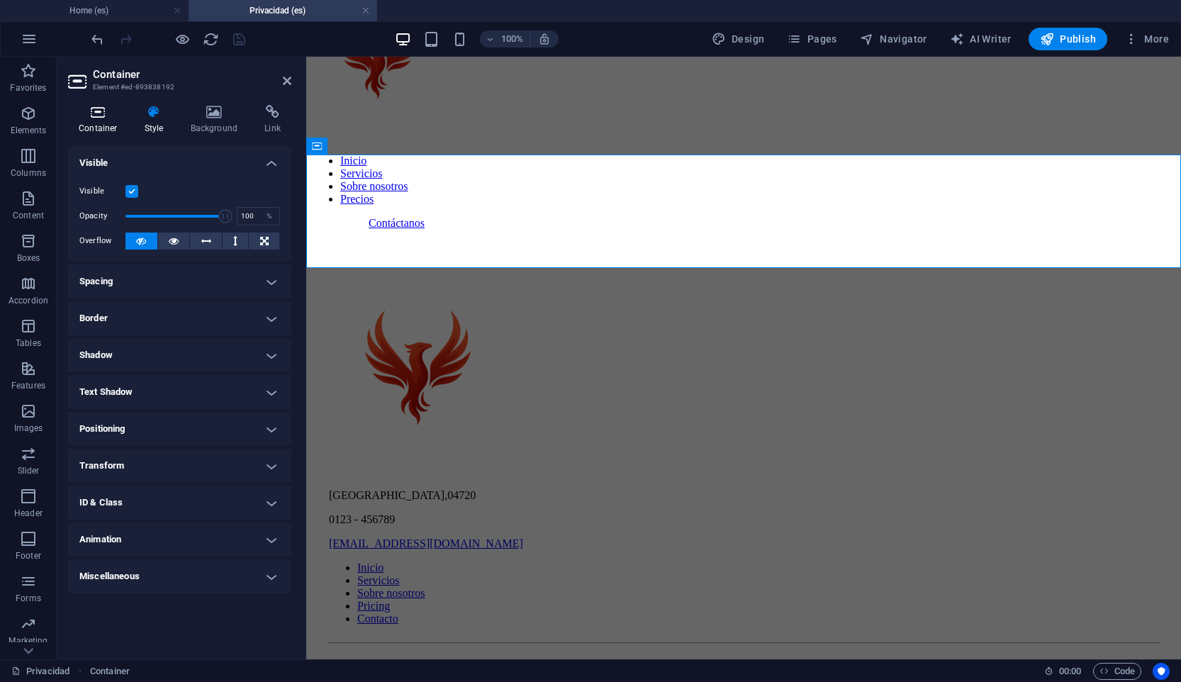
click at [96, 120] on h4 "Container" at bounding box center [101, 120] width 66 height 30
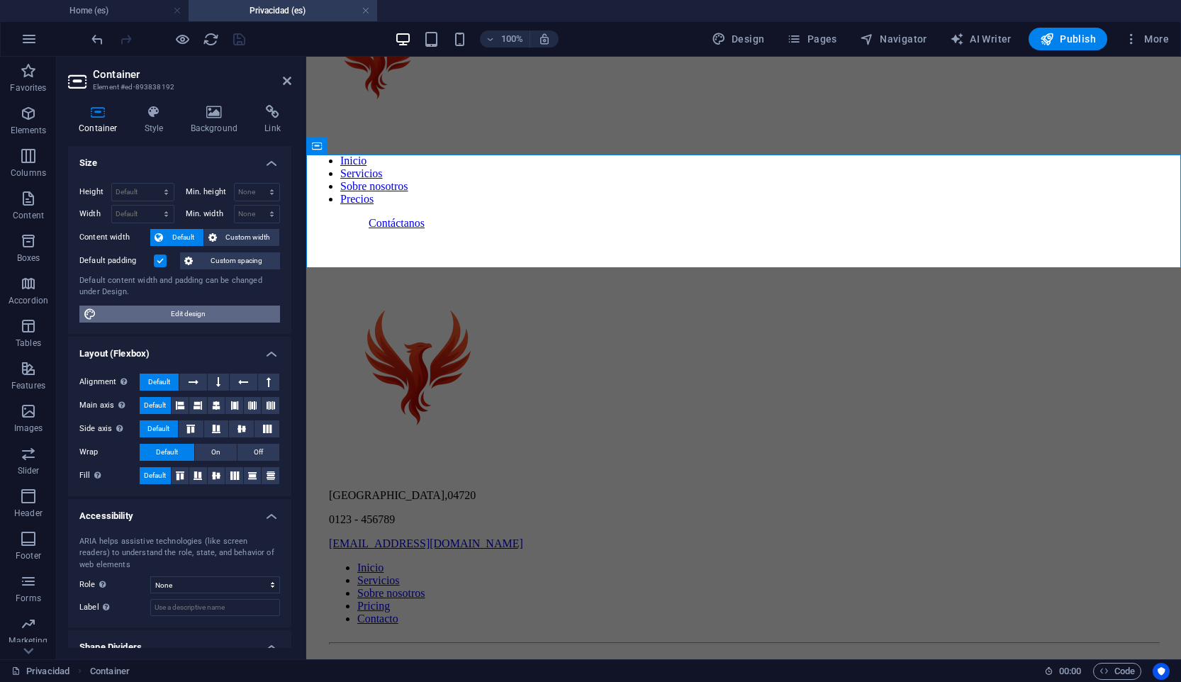
scroll to position [47, 0]
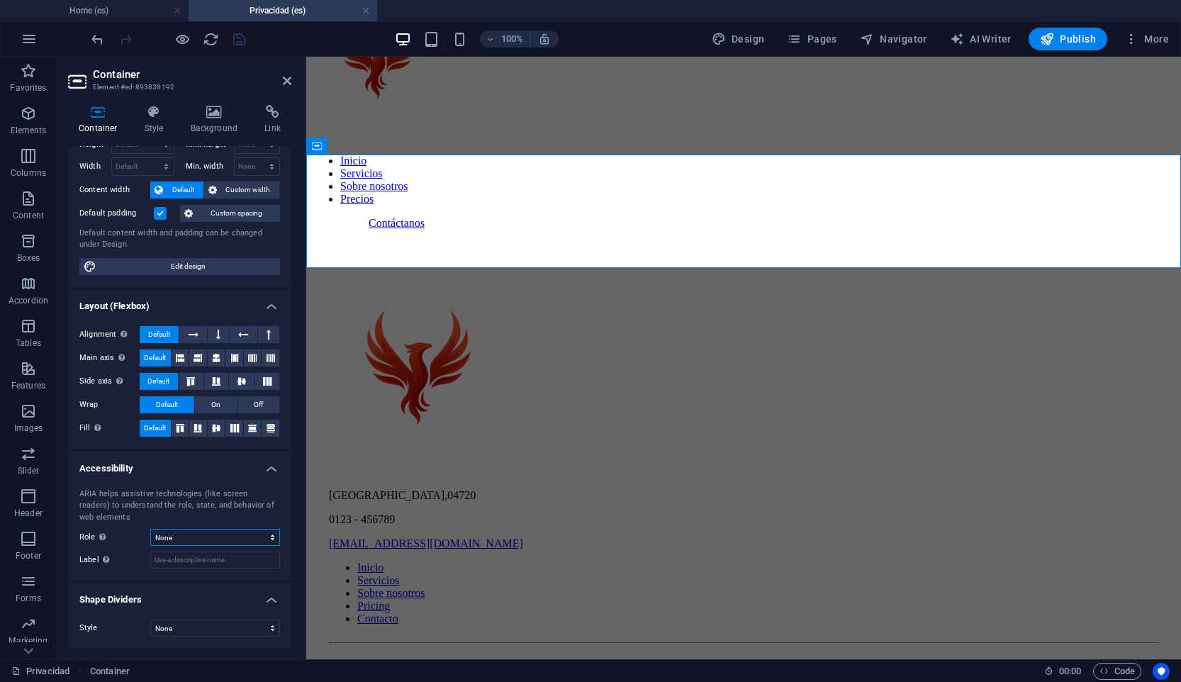
click at [227, 537] on select "None Alert Article Banner Comment Complementary Dialog Footer Header Marquee Pr…" at bounding box center [215, 537] width 130 height 17
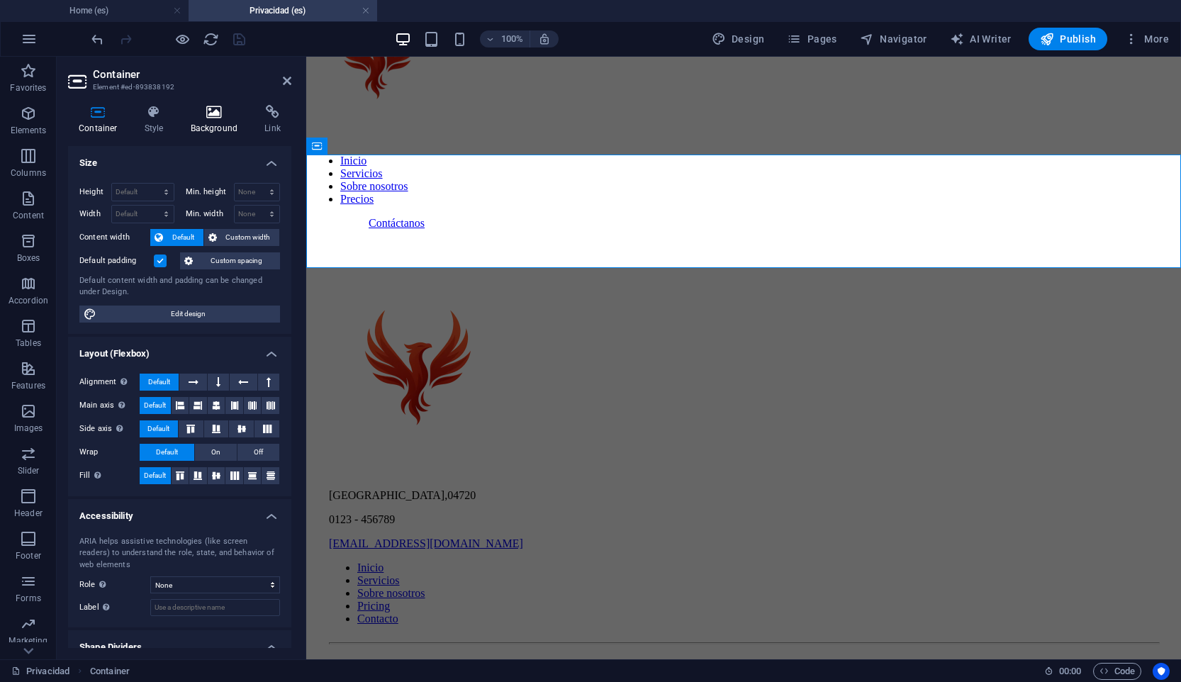
click at [208, 120] on h4 "Background" at bounding box center [217, 120] width 74 height 30
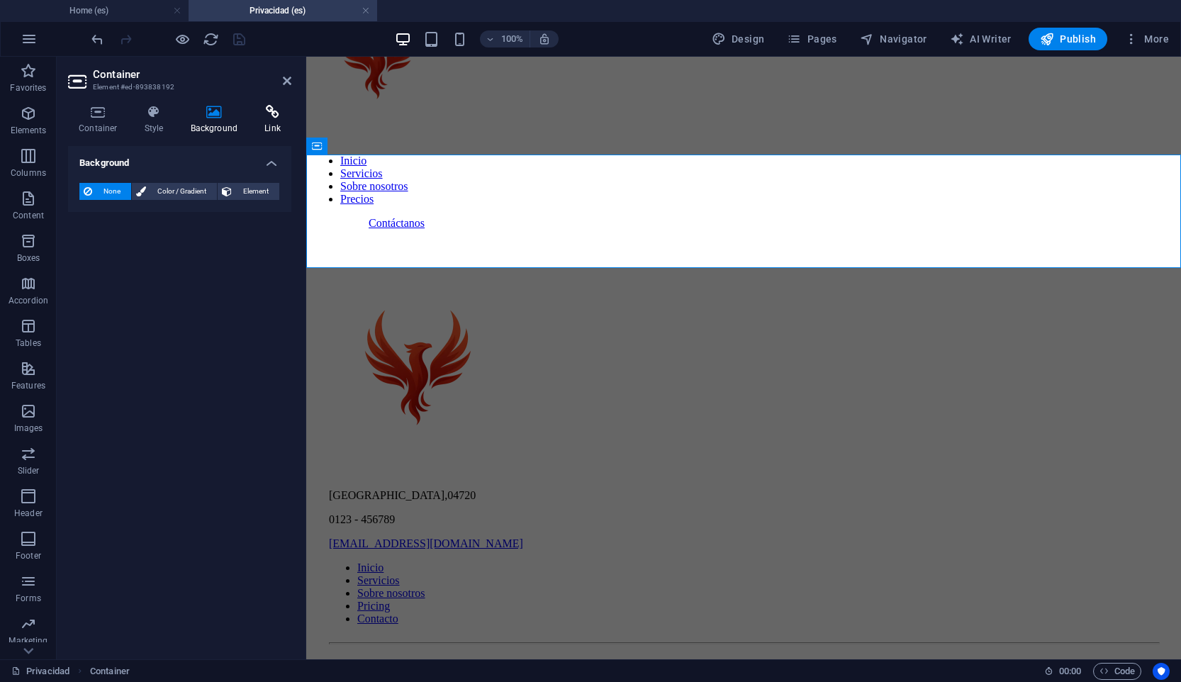
click at [260, 123] on h4 "Link" at bounding box center [273, 120] width 38 height 30
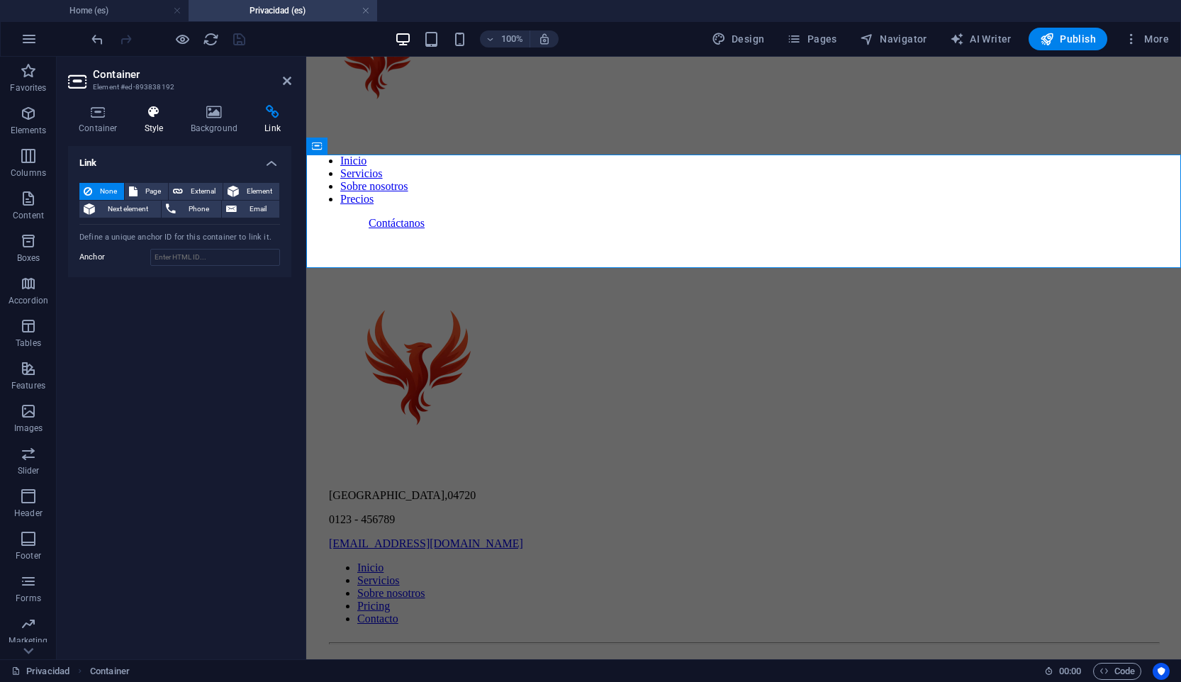
click at [150, 120] on h4 "Style" at bounding box center [157, 120] width 46 height 30
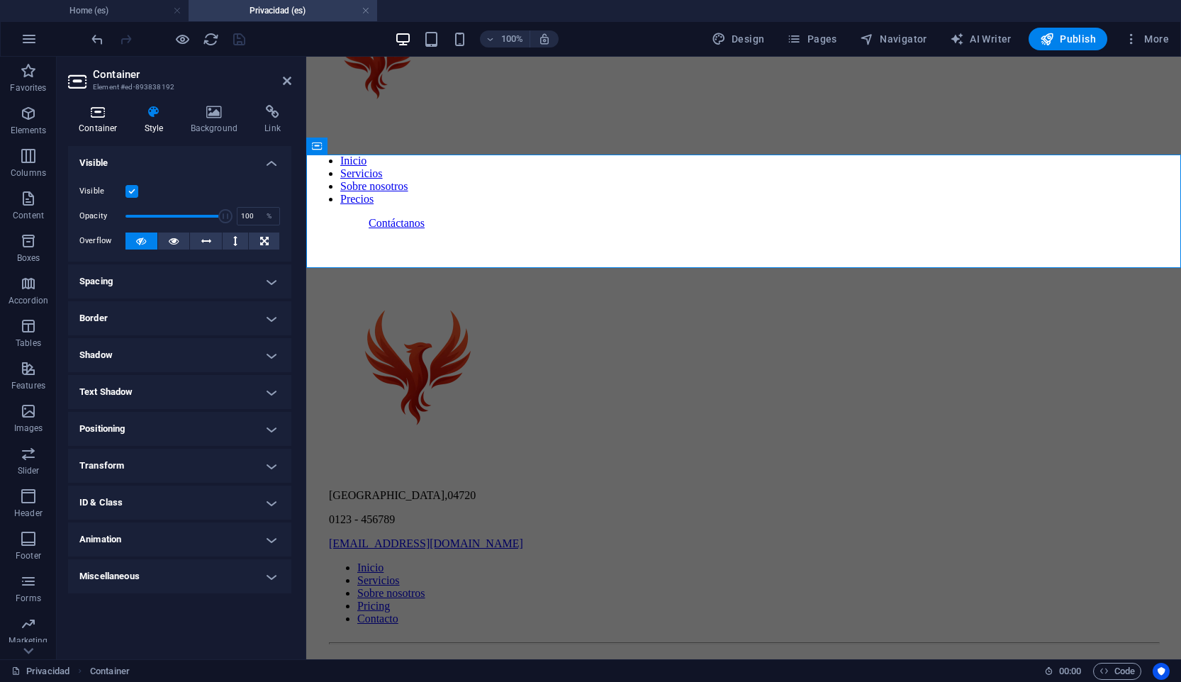
click at [101, 121] on h4 "Container" at bounding box center [101, 120] width 66 height 30
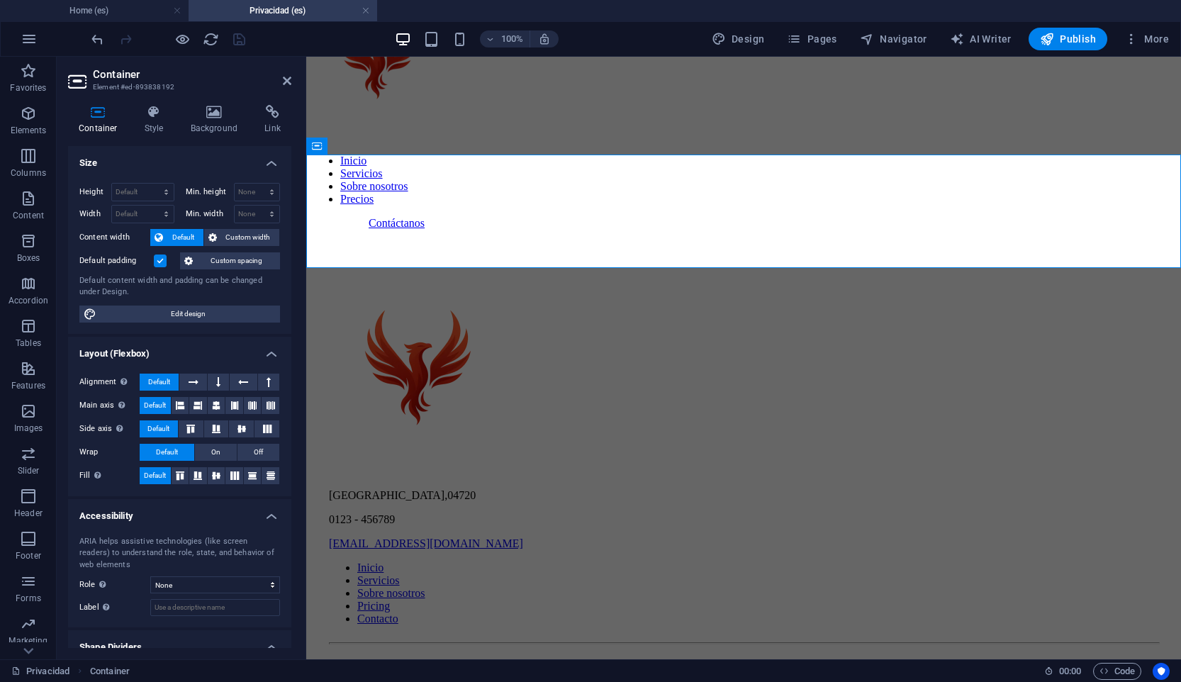
scroll to position [47, 0]
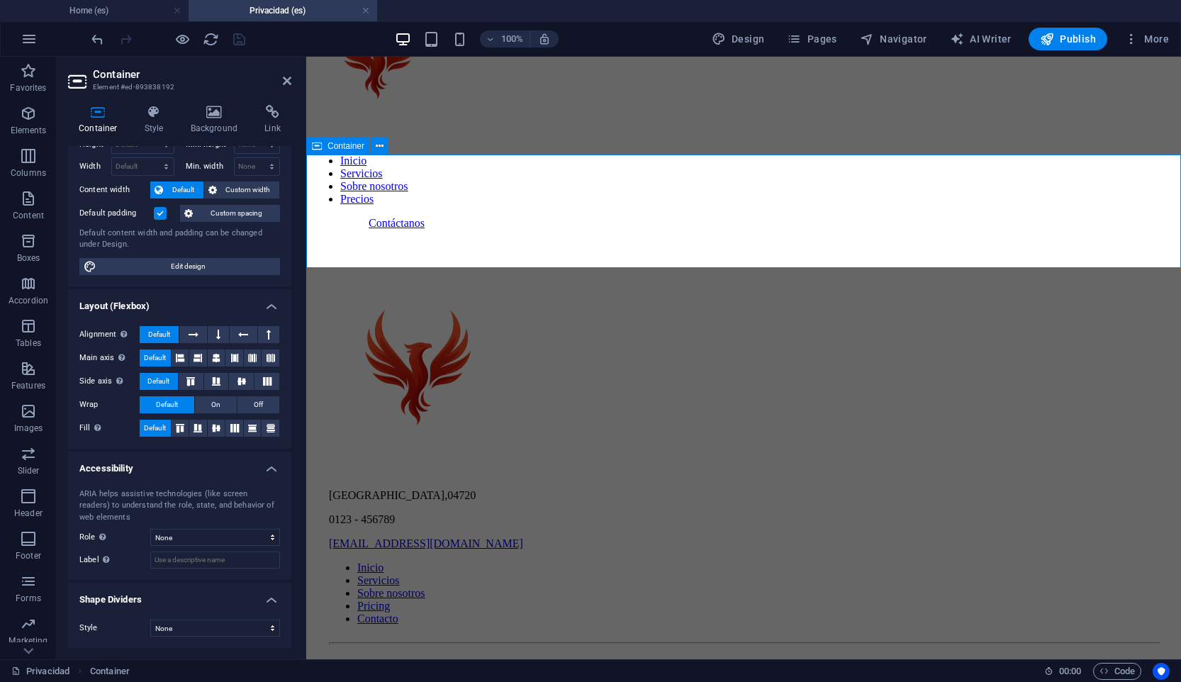
click at [522, 230] on div at bounding box center [743, 230] width 863 height 0
click at [378, 148] on icon at bounding box center [380, 146] width 8 height 15
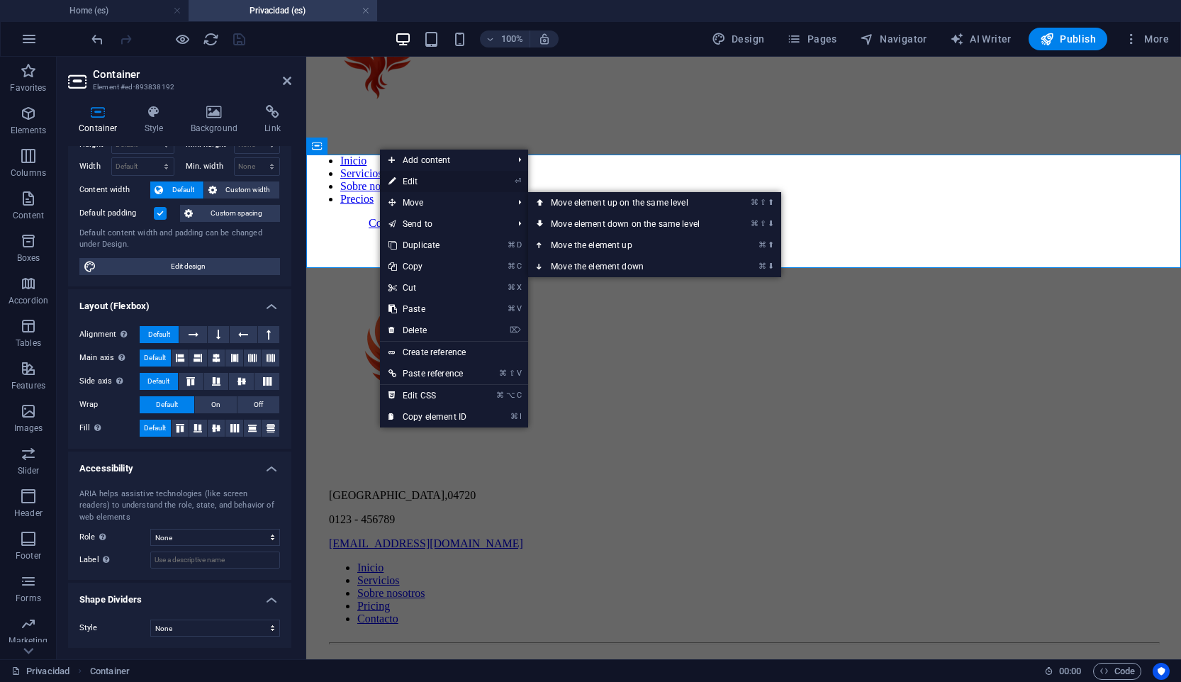
click at [442, 186] on link "⏎ Edit" at bounding box center [427, 181] width 95 height 21
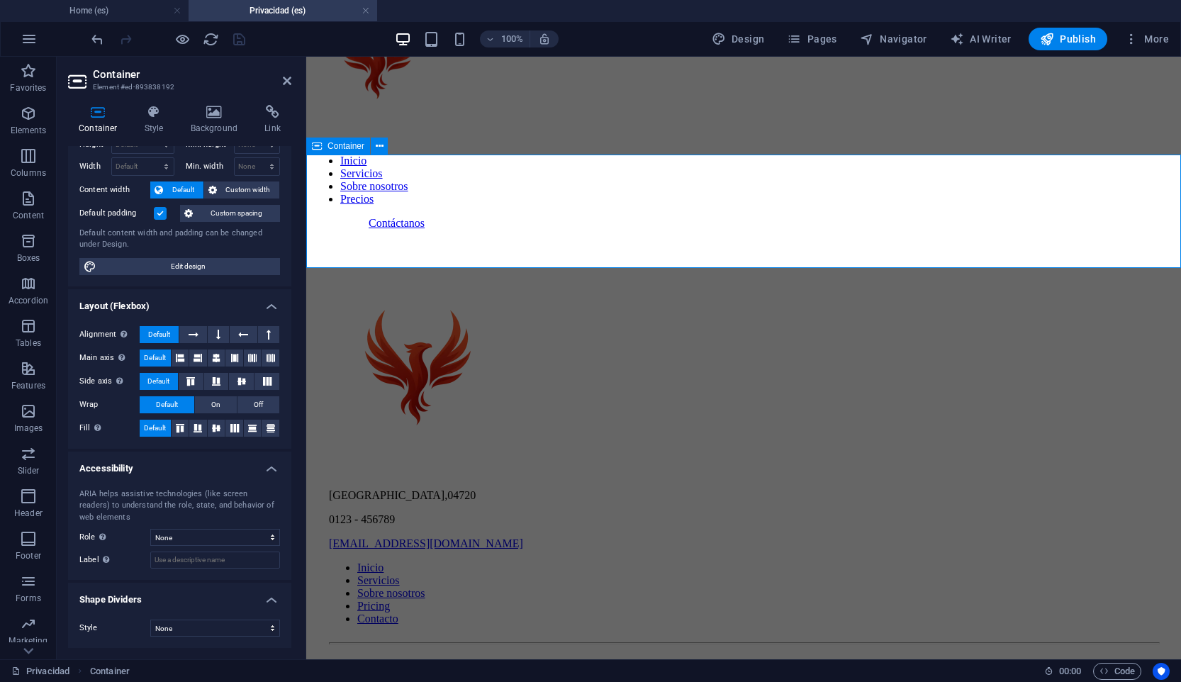
click at [524, 230] on div at bounding box center [743, 230] width 863 height 0
click at [379, 146] on icon at bounding box center [380, 146] width 8 height 15
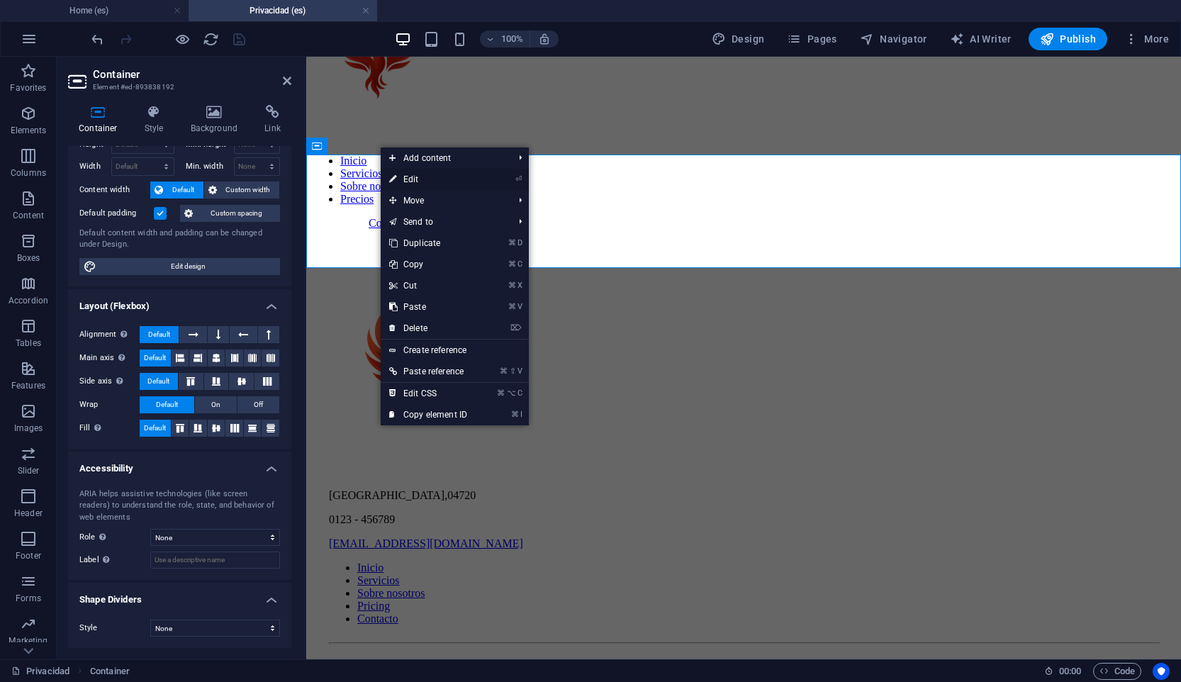
click at [451, 177] on link "⏎ Edit" at bounding box center [428, 179] width 95 height 21
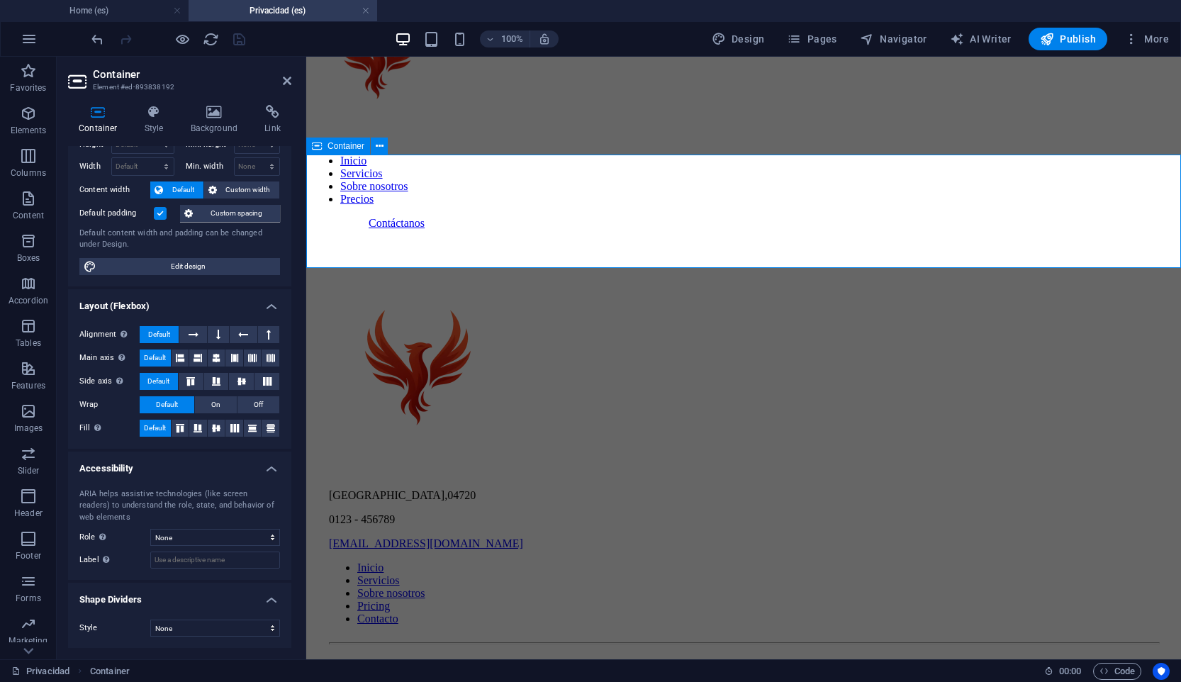
click at [503, 230] on div at bounding box center [743, 230] width 863 height 0
click at [230, 536] on select "None Alert Article Banner Comment Complementary Dialog Footer Header Marquee Pr…" at bounding box center [215, 537] width 130 height 17
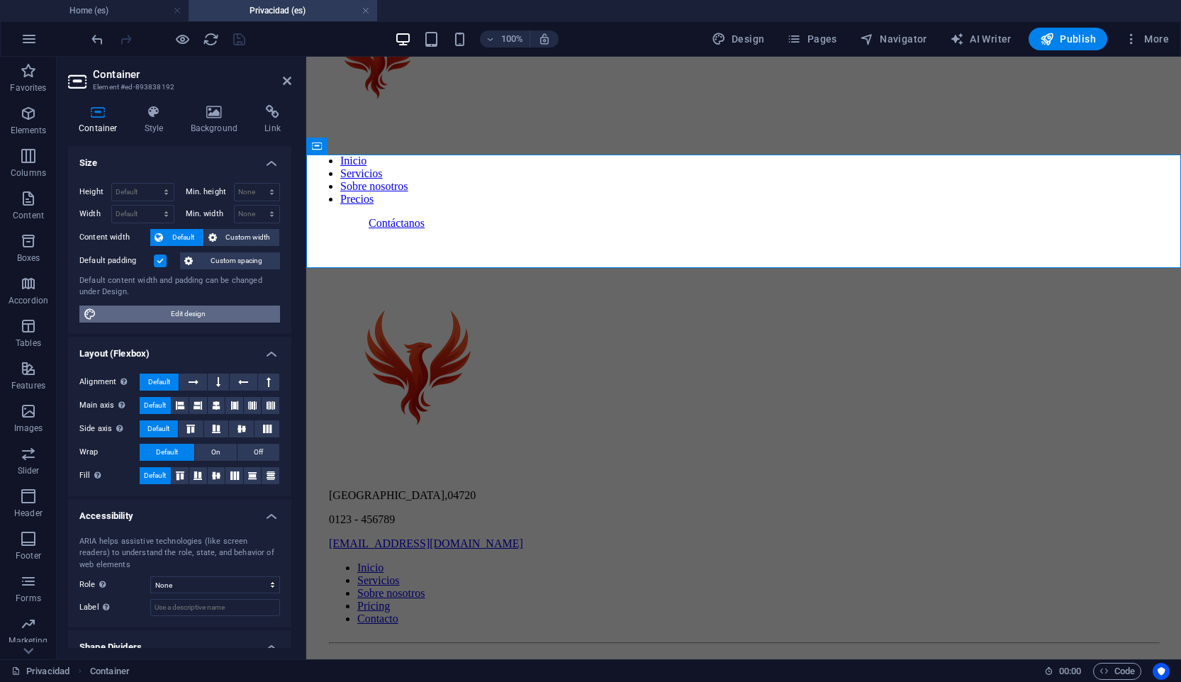
click at [198, 317] on span "Edit design" at bounding box center [188, 313] width 175 height 17
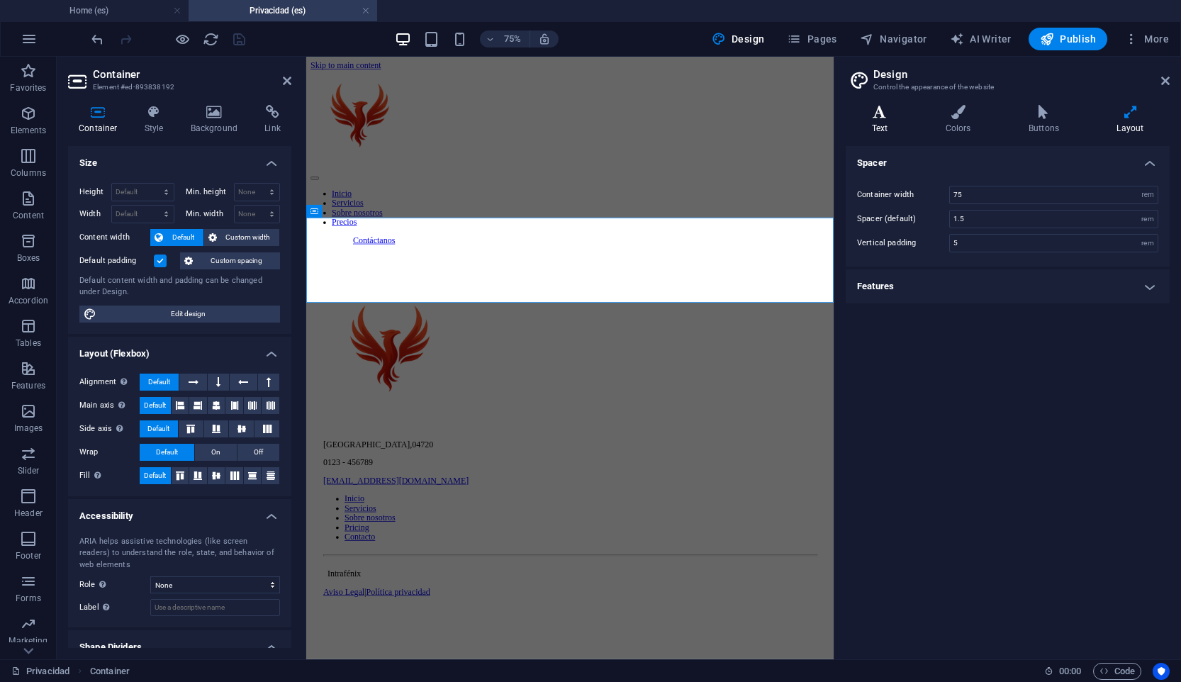
click at [881, 105] on icon at bounding box center [880, 112] width 68 height 14
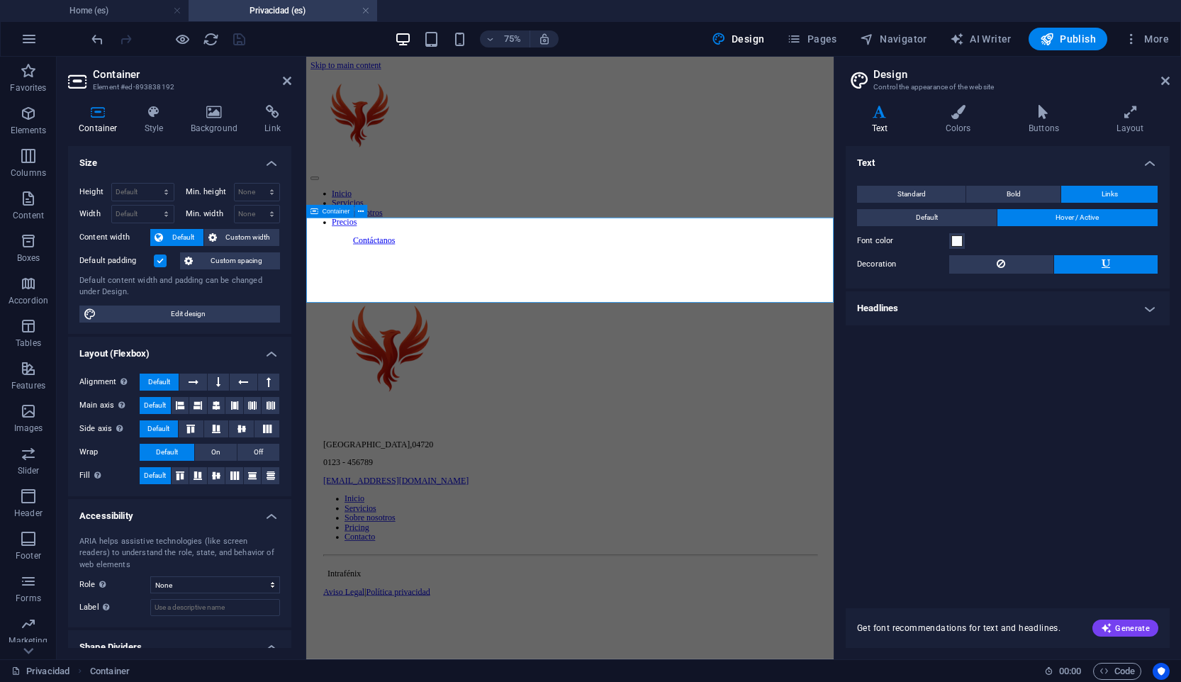
click at [646, 308] on div at bounding box center [658, 308] width 692 height 0
click at [707, 308] on div at bounding box center [658, 308] width 692 height 0
click at [38, 116] on span "Elements" at bounding box center [28, 122] width 57 height 34
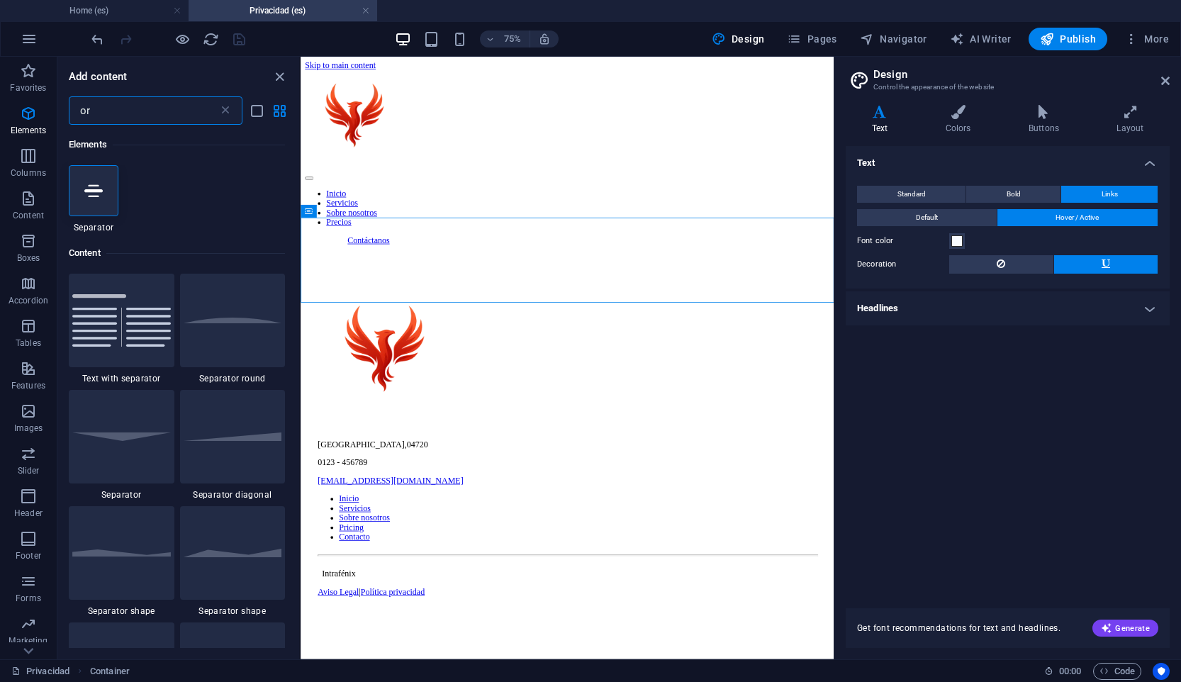
type input "o"
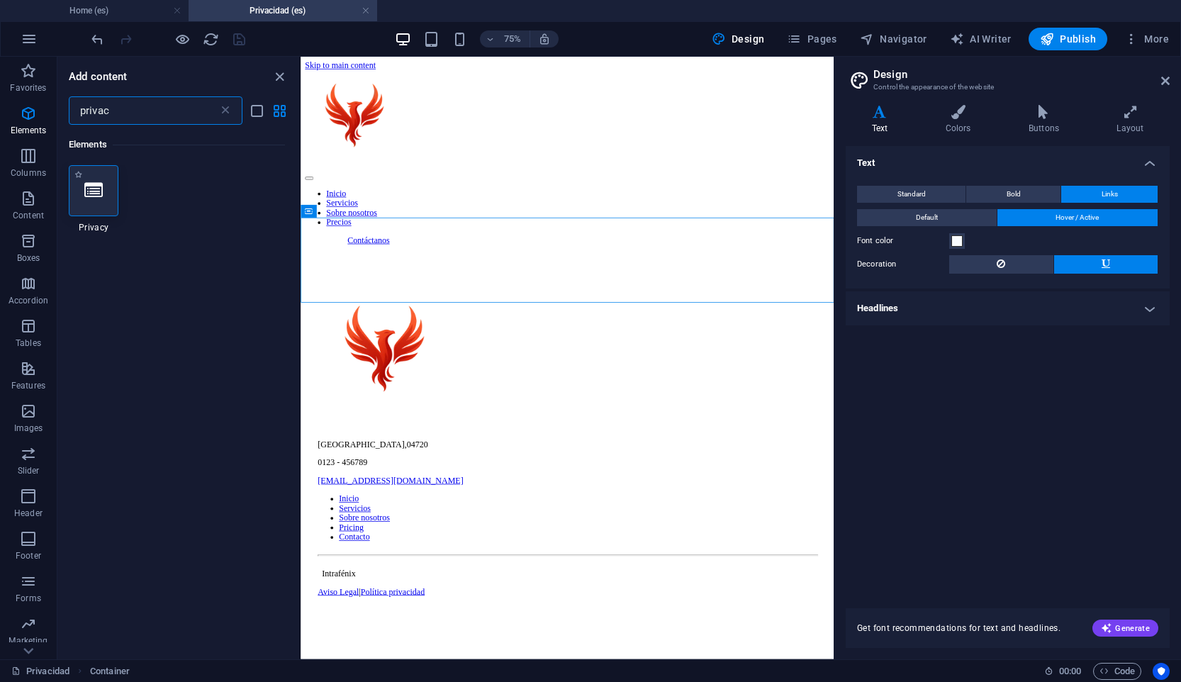
type input "privac"
click at [103, 193] on div at bounding box center [94, 190] width 50 height 51
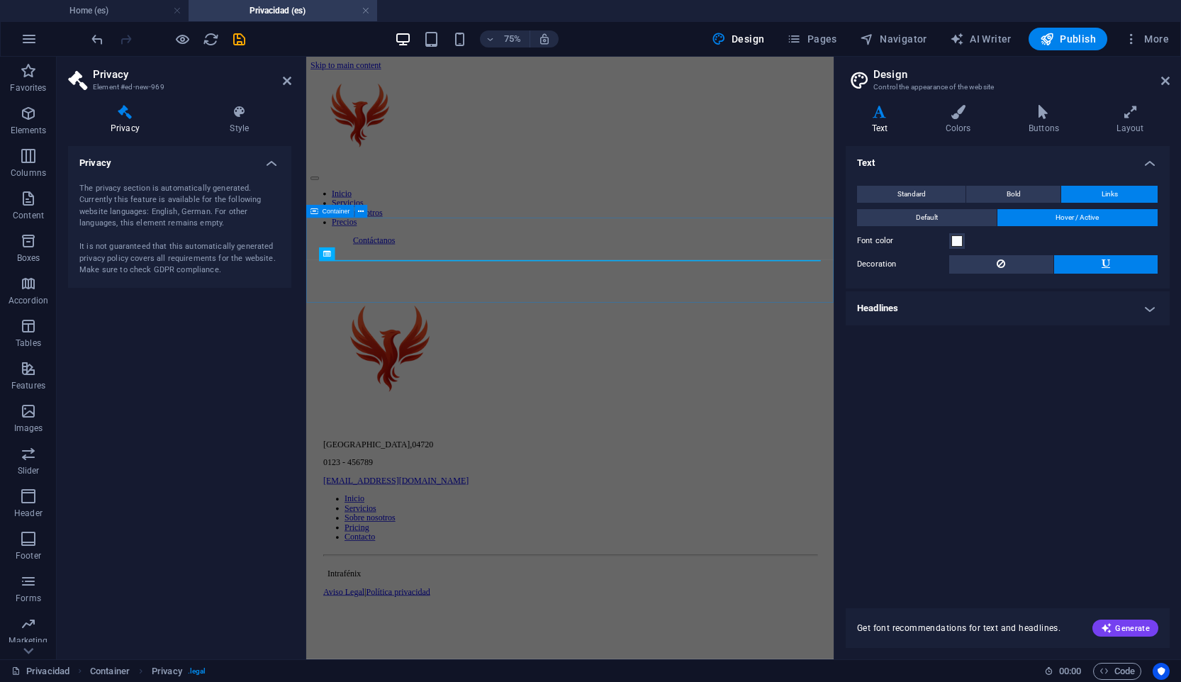
click at [547, 308] on div at bounding box center [658, 308] width 692 height 0
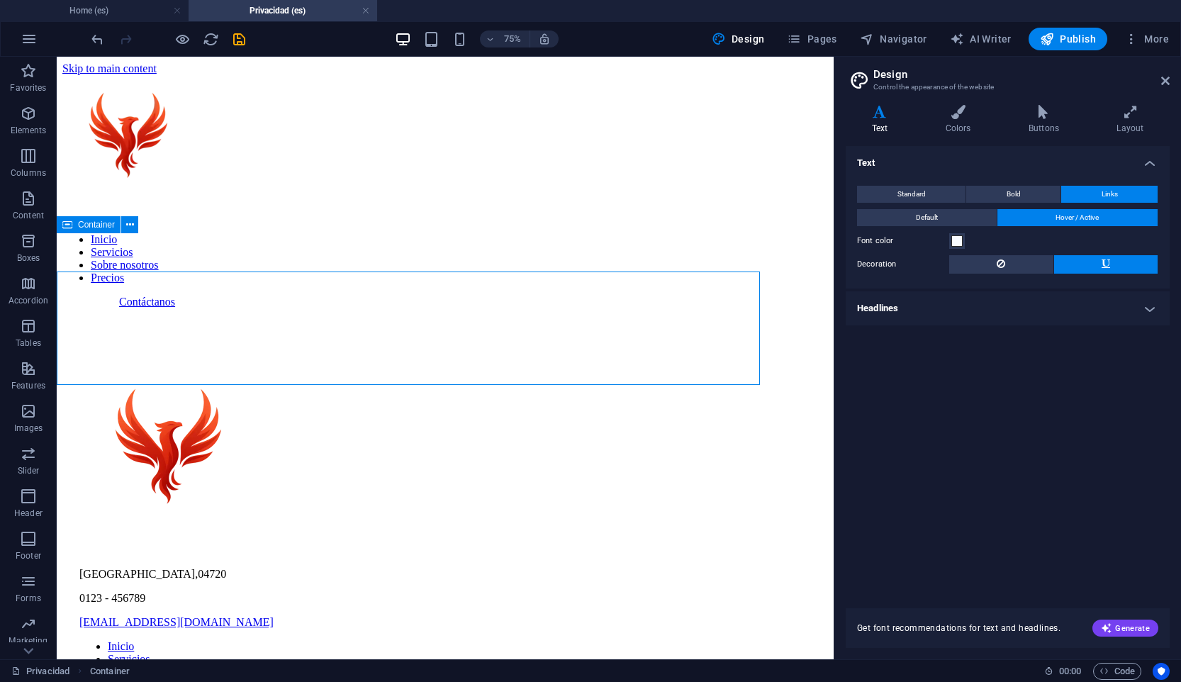
click at [393, 308] on div at bounding box center [444, 308] width 765 height 0
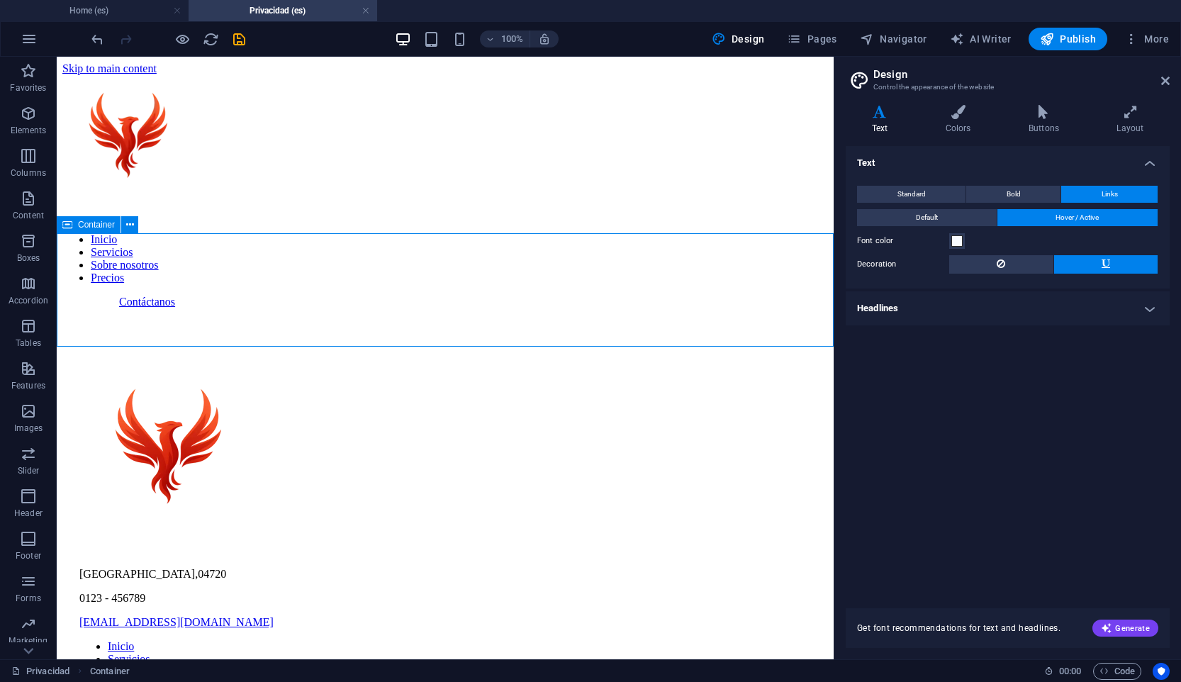
click at [401, 308] on div at bounding box center [444, 308] width 765 height 0
click at [456, 237] on div "+ Add section" at bounding box center [445, 233] width 79 height 24
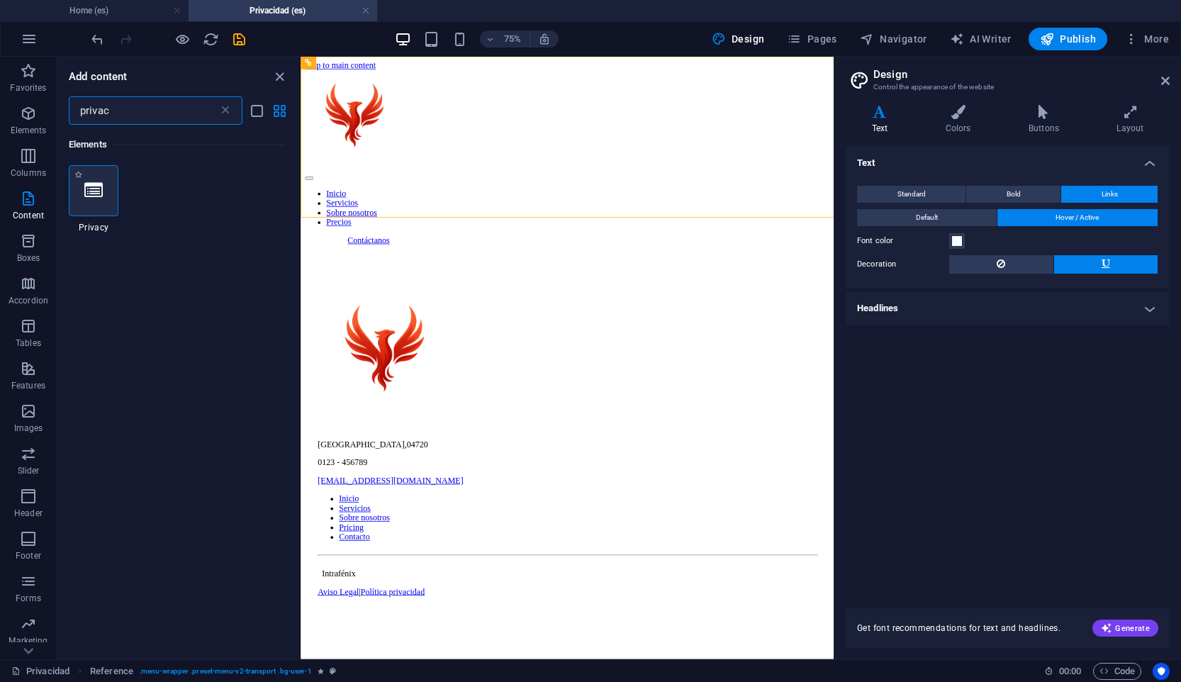
click at [94, 186] on icon at bounding box center [93, 190] width 18 height 18
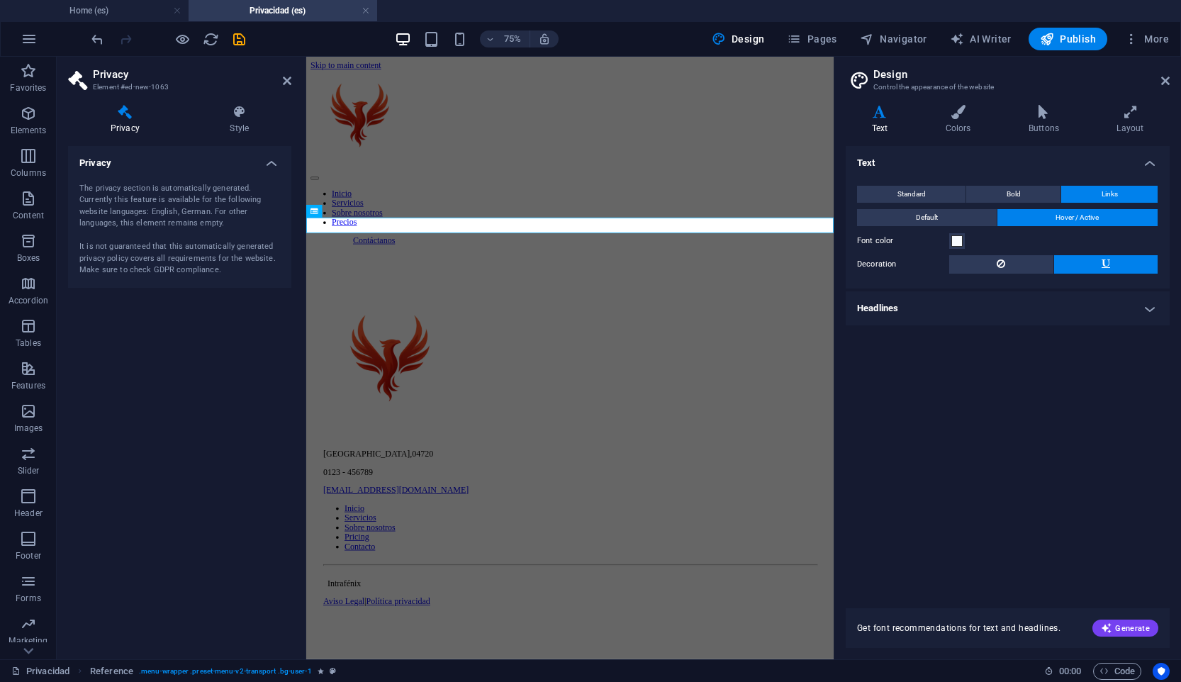
click at [94, 186] on div "Privacy Element #ed-new-1063 Privacy Style Privacy The privacy section is autom…" at bounding box center [445, 358] width 777 height 602
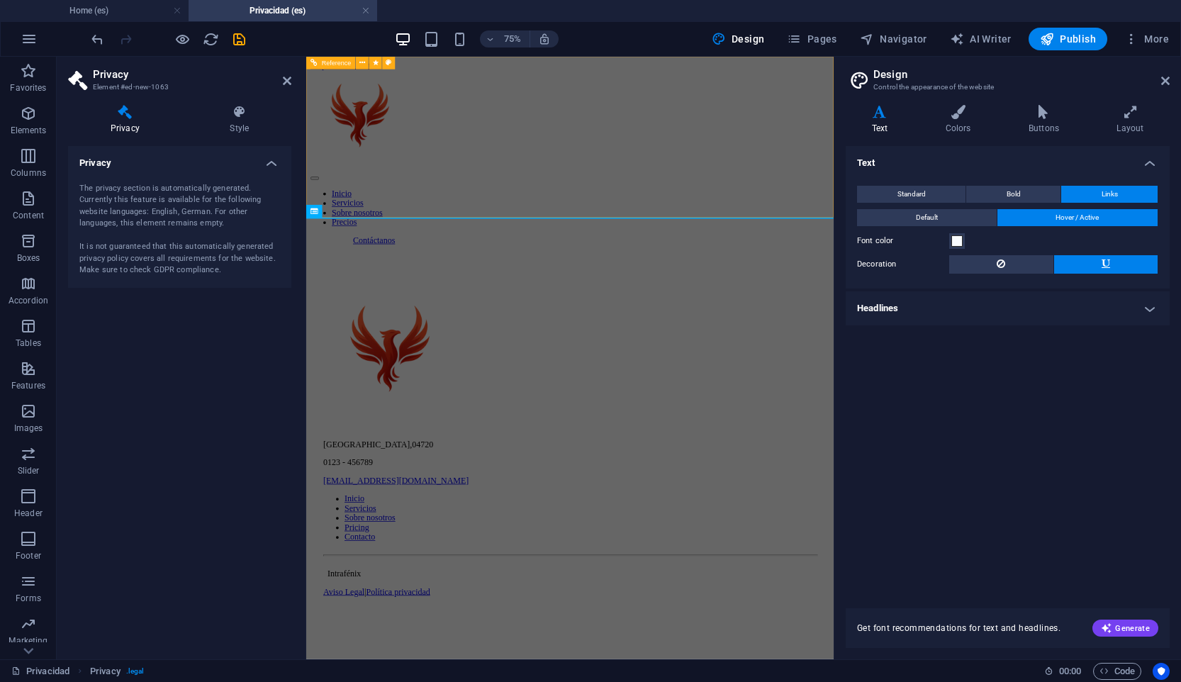
click at [586, 308] on div at bounding box center [658, 308] width 692 height 0
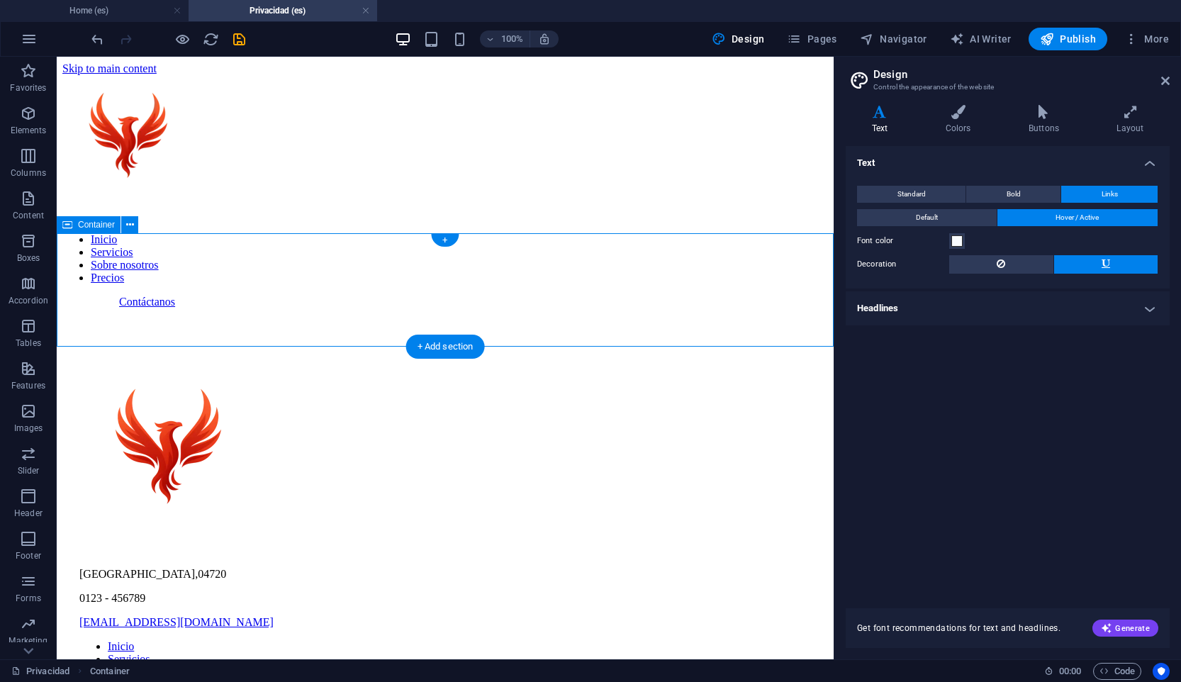
click at [497, 308] on div at bounding box center [444, 308] width 765 height 0
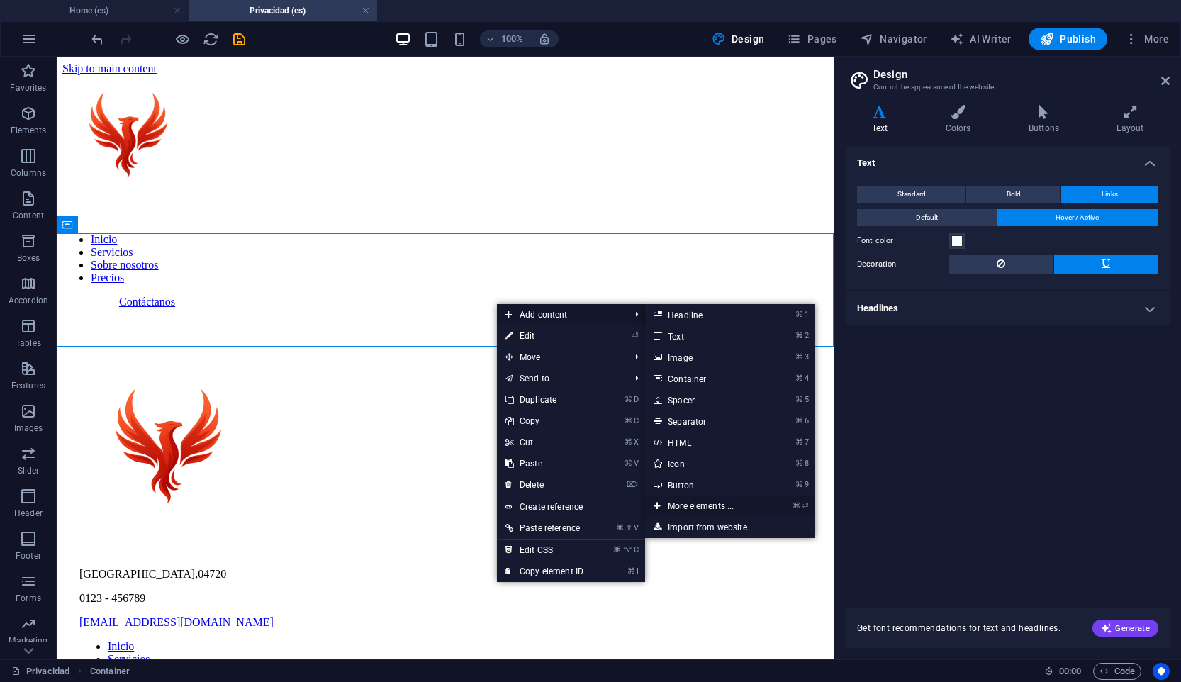
click at [747, 510] on link "⌘ ⏎ More elements ..." at bounding box center [703, 505] width 117 height 21
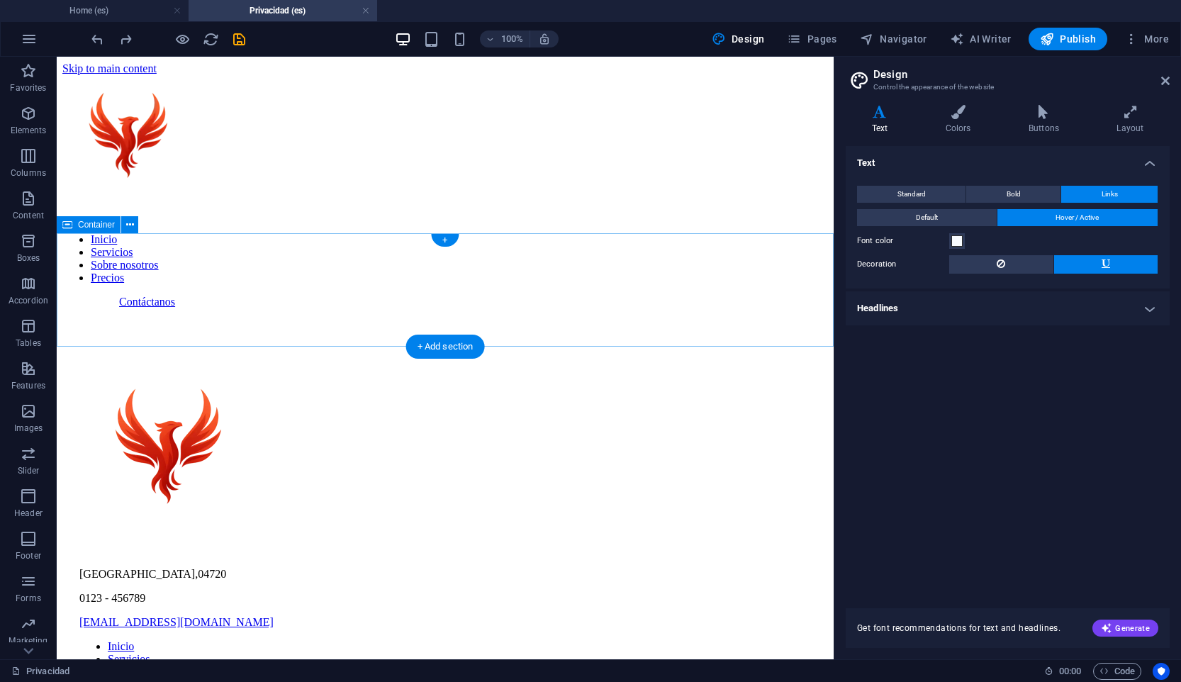
click at [449, 308] on div at bounding box center [444, 308] width 765 height 0
click at [450, 237] on div "+" at bounding box center [445, 240] width 28 height 13
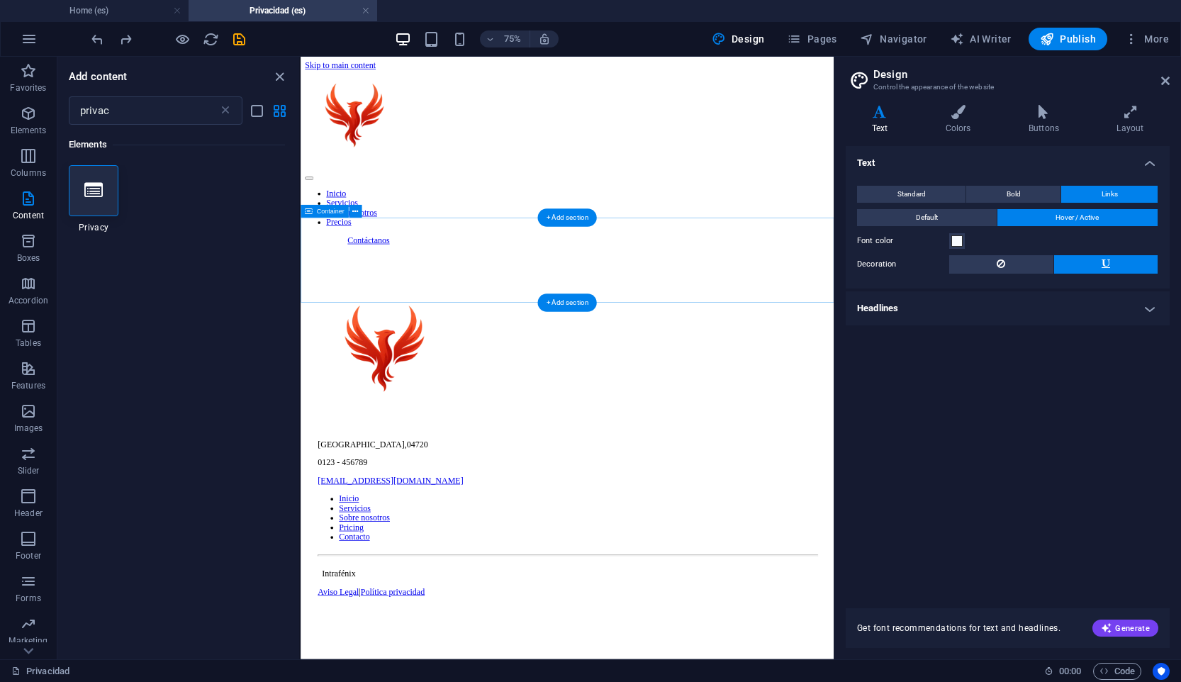
click at [513, 308] on div at bounding box center [656, 308] width 700 height 0
click at [582, 681] on html "Skip to main content Inicio Servicios Sobre nosotros Precios Contáctanos [GEOGR…" at bounding box center [656, 439] width 711 height 765
click at [579, 681] on html "Skip to main content Inicio Servicios Sobre nosotros Precios Contáctanos [GEOGR…" at bounding box center [656, 439] width 711 height 765
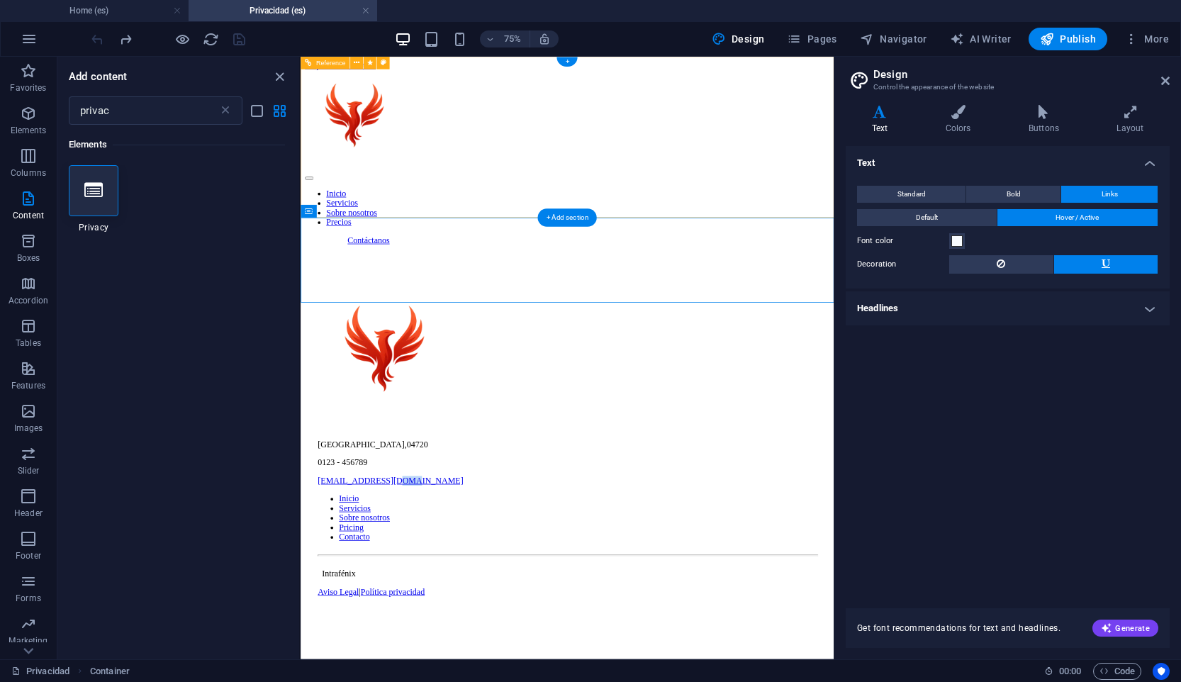
click at [576, 201] on div "Inicio Servicios Sobre nosotros Precios Contáctanos" at bounding box center [656, 191] width 700 height 233
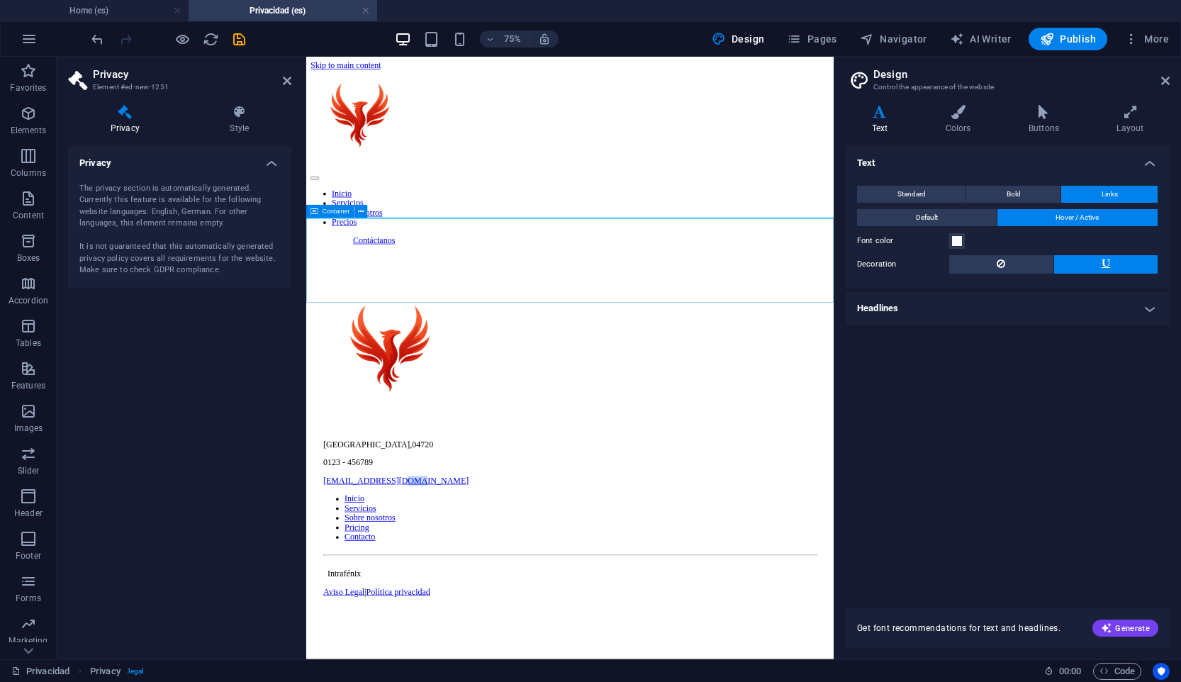
click at [708, 254] on div "Inicio Servicios Sobre nosotros Precios Contáctanos" at bounding box center [658, 191] width 692 height 233
click at [772, 308] on div at bounding box center [658, 308] width 692 height 0
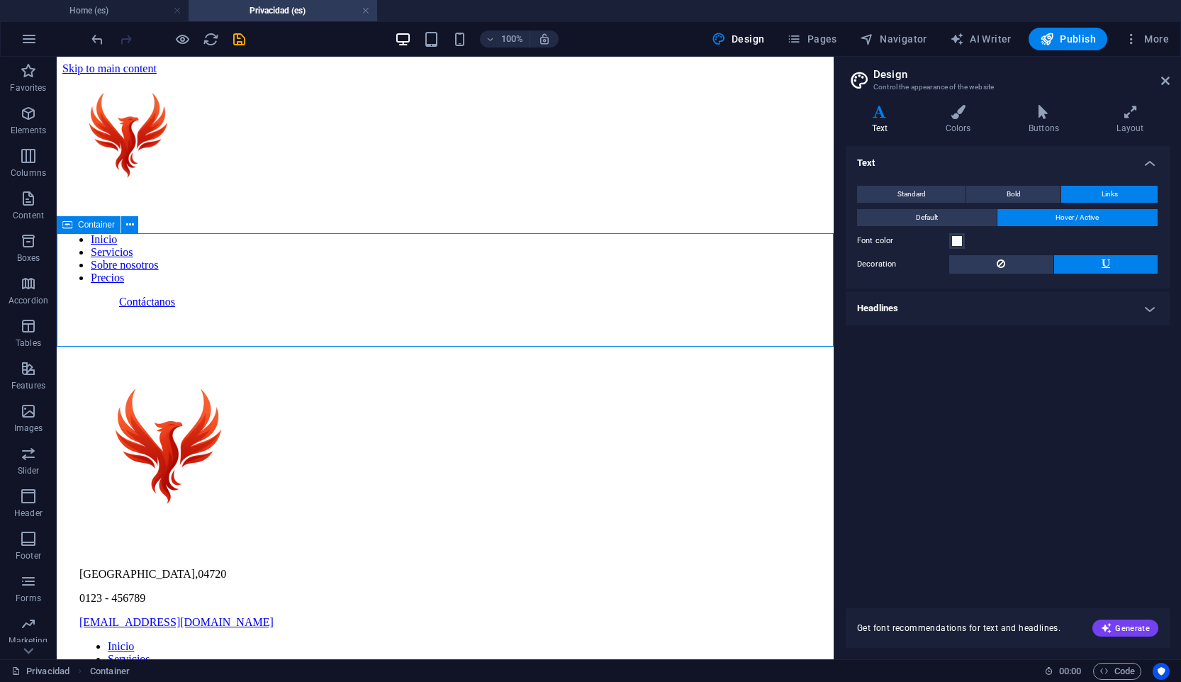
click at [525, 308] on div at bounding box center [444, 308] width 765 height 0
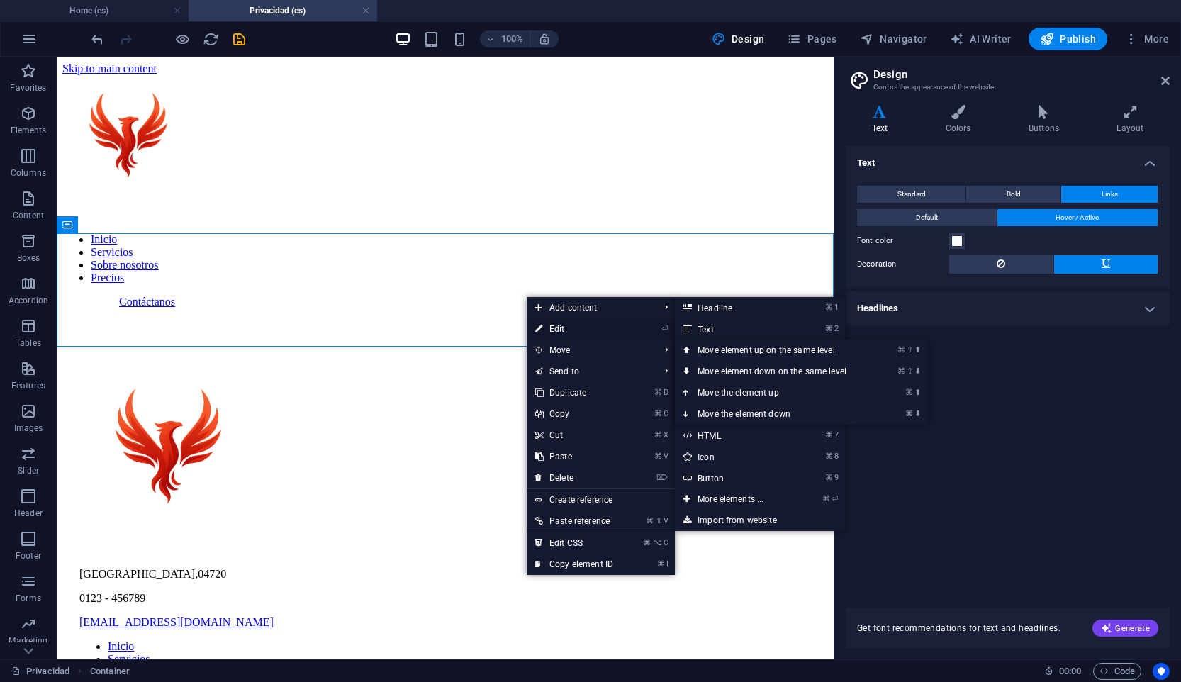
click at [587, 328] on link "⏎ Edit" at bounding box center [574, 328] width 95 height 21
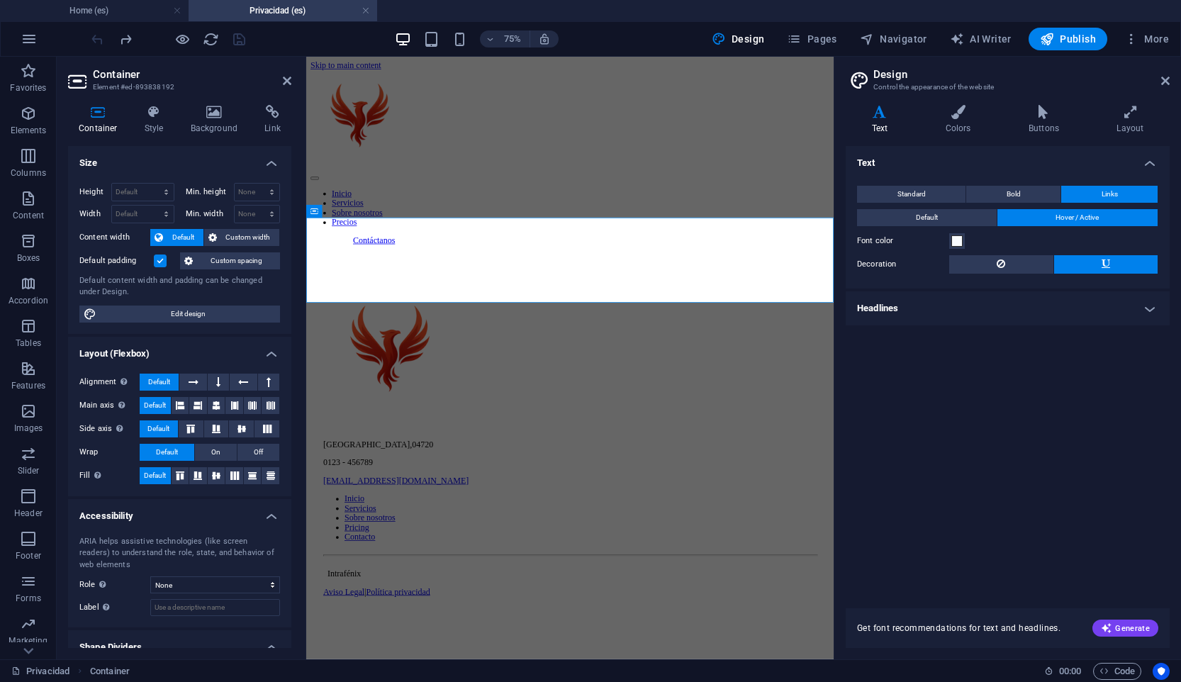
click at [304, 146] on aside "Container Element #ed-893838192 Container Style Background Link Size Height Def…" at bounding box center [181, 358] width 249 height 602
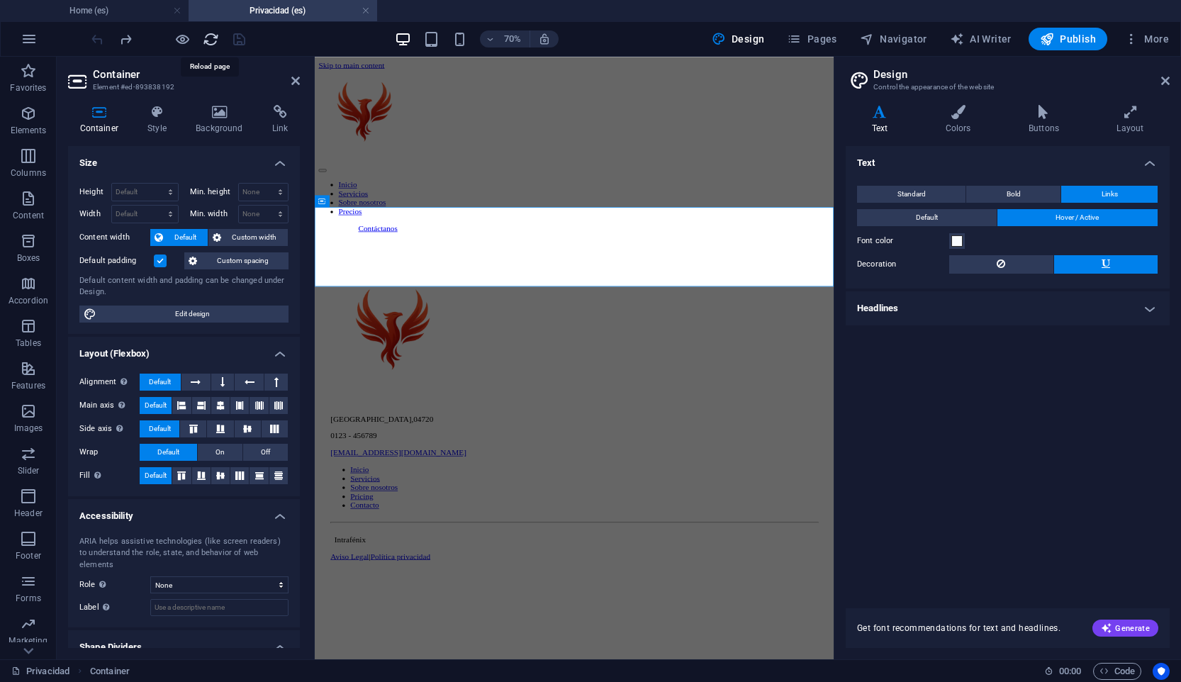
click at [212, 43] on icon "reload" at bounding box center [211, 39] width 16 height 16
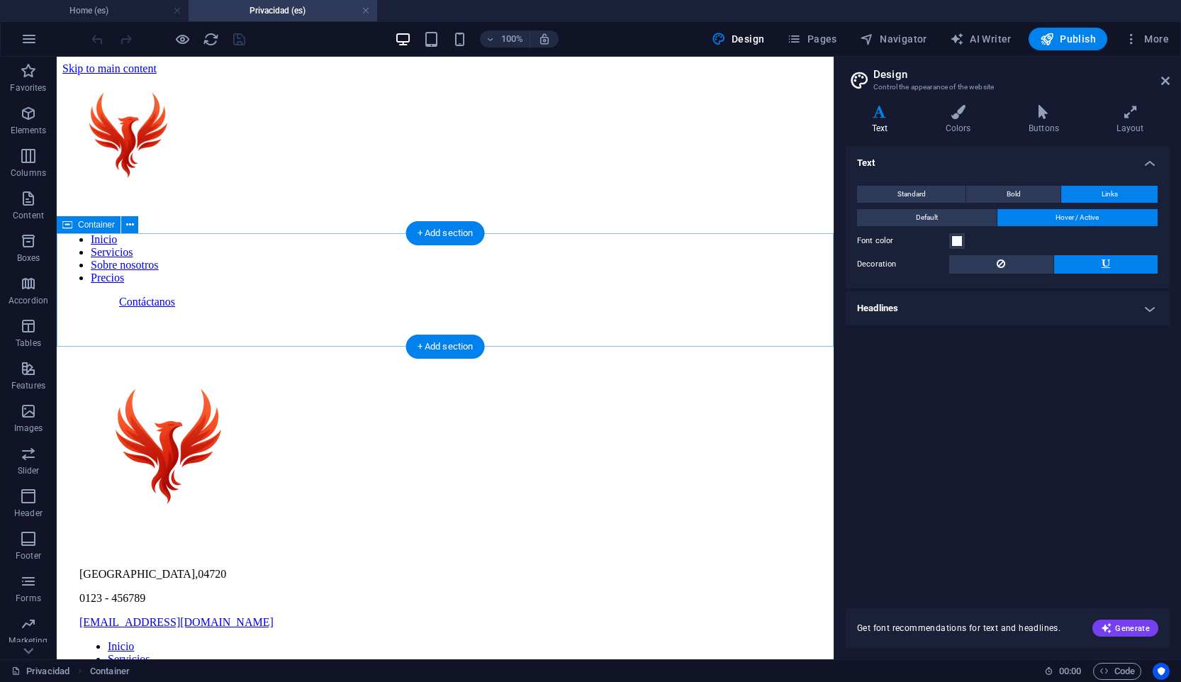
click at [381, 308] on div at bounding box center [444, 308] width 765 height 0
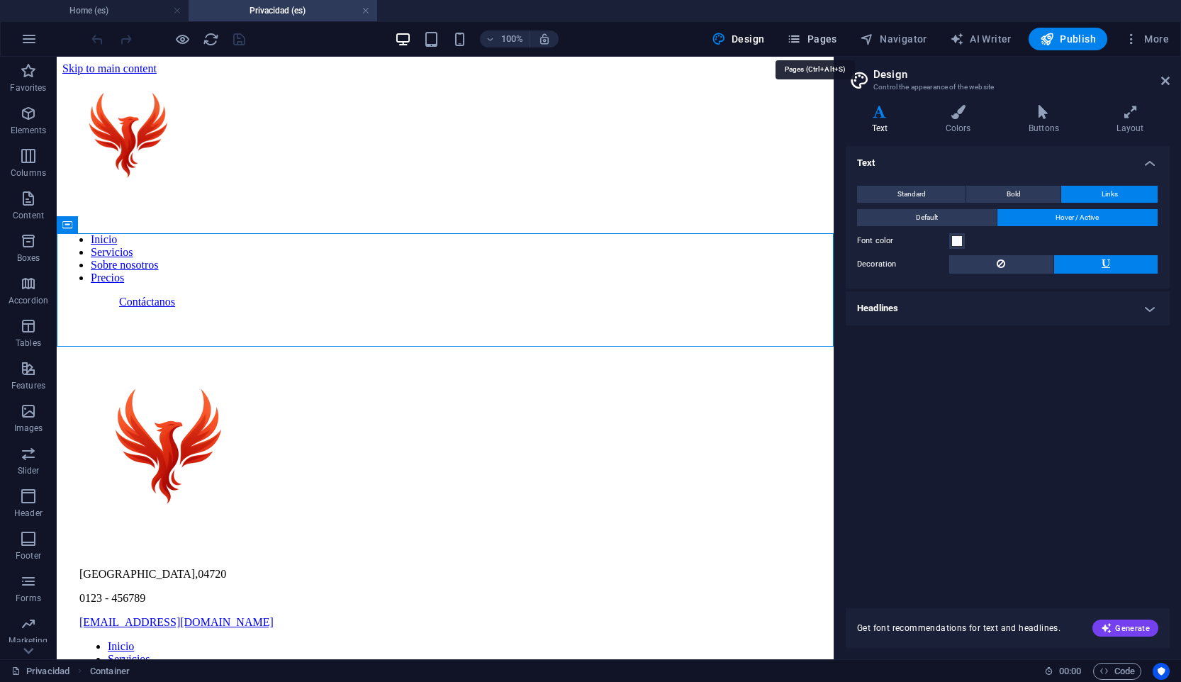
click at [826, 34] on span "Pages" at bounding box center [812, 39] width 50 height 14
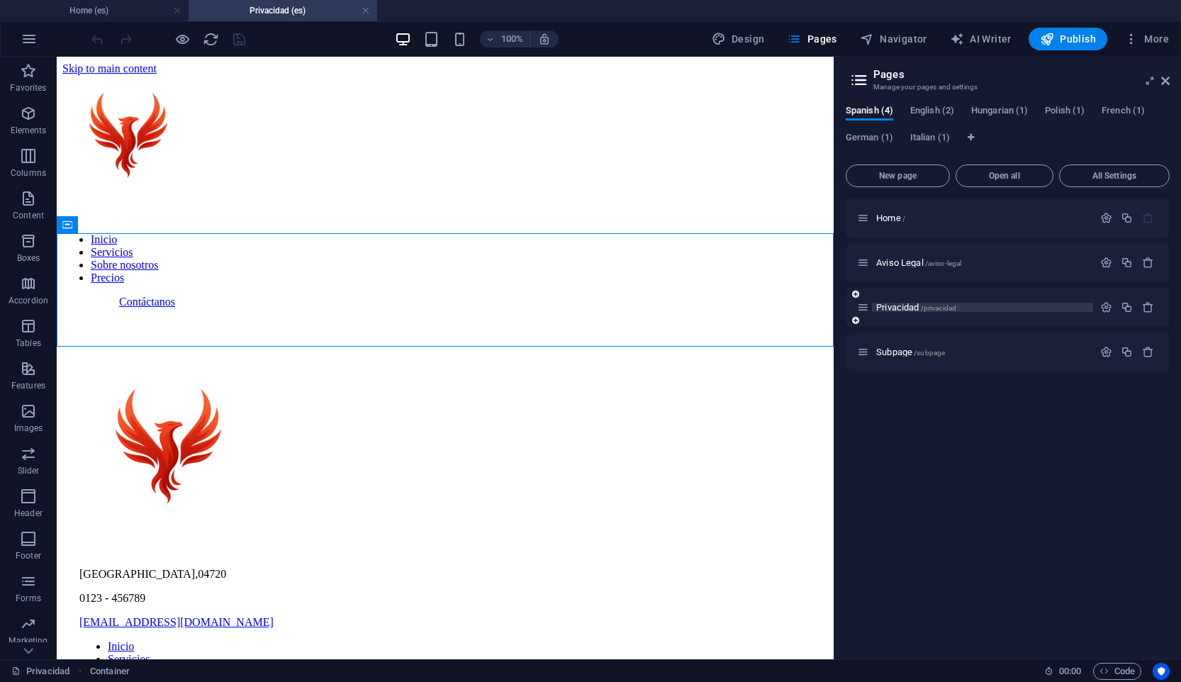
click at [909, 308] on span "Privacidad /privacidad" at bounding box center [916, 307] width 80 height 11
click at [1111, 307] on icon "button" at bounding box center [1106, 307] width 12 height 12
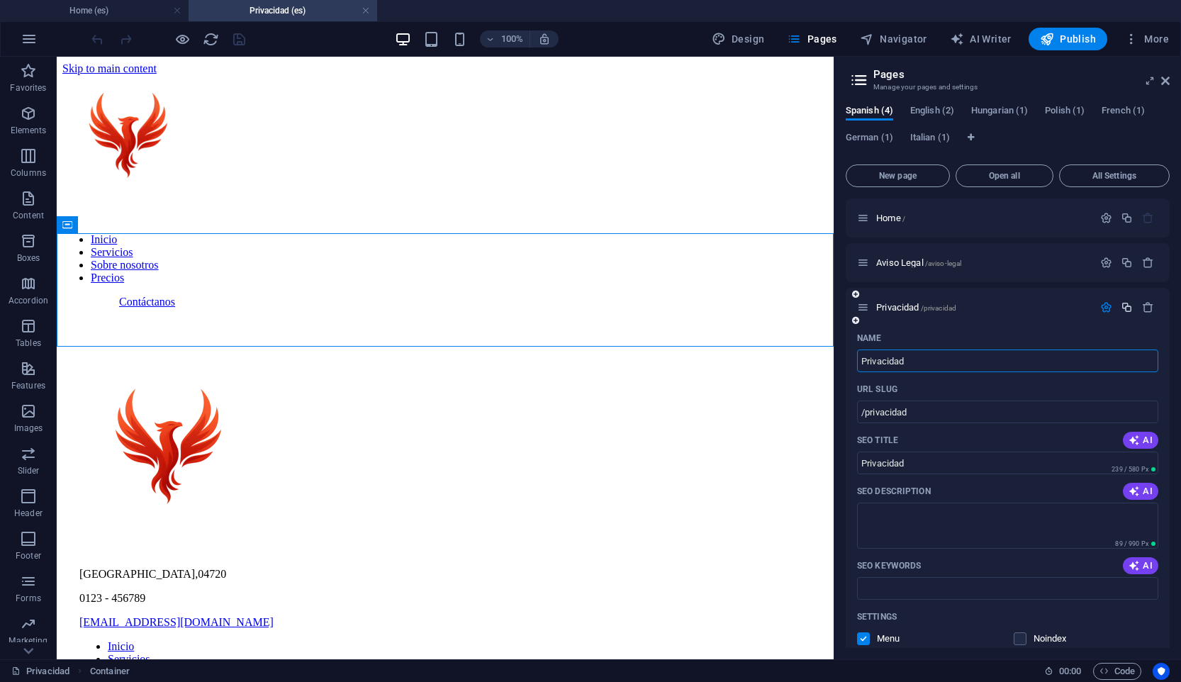
click at [1122, 306] on icon "button" at bounding box center [1127, 307] width 12 height 12
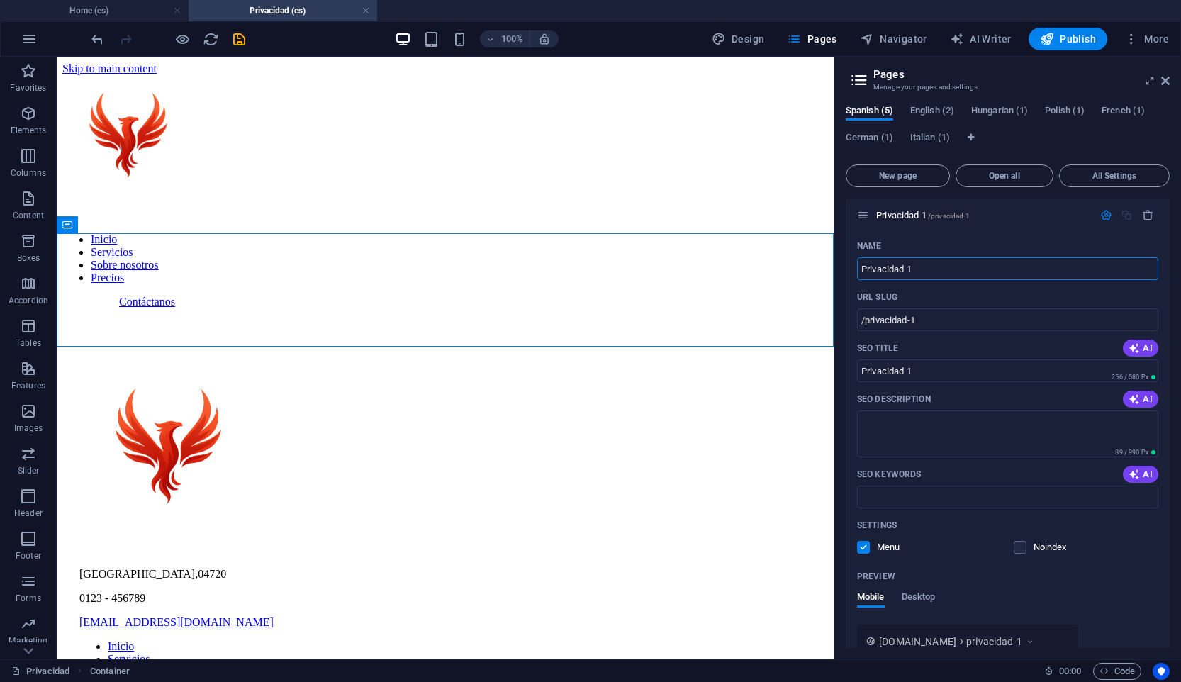
scroll to position [831, 0]
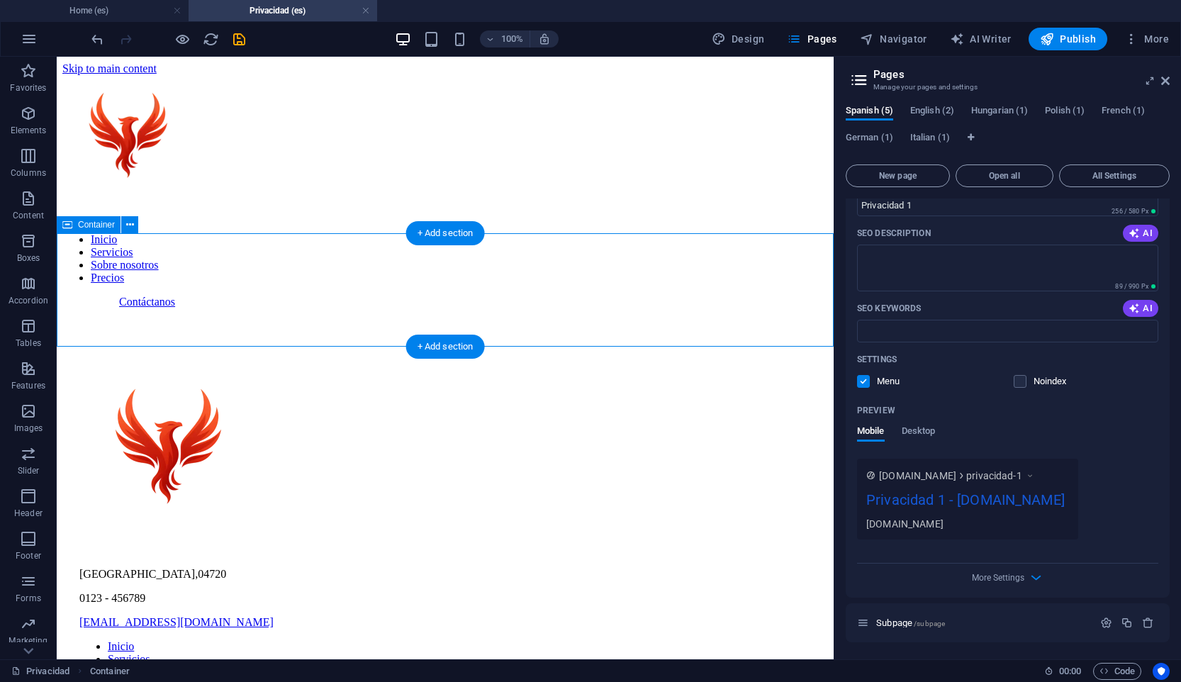
click at [348, 308] on div at bounding box center [444, 308] width 765 height 0
click at [453, 235] on div "+ Add section" at bounding box center [445, 233] width 79 height 24
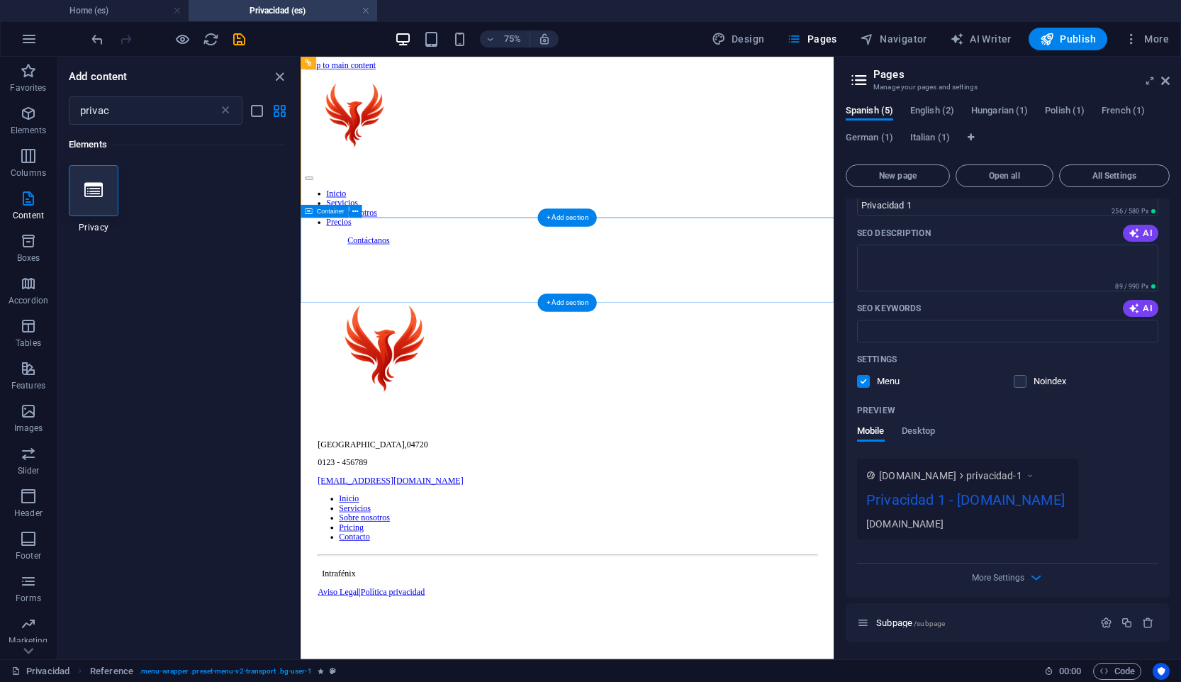
click at [487, 308] on div at bounding box center [656, 308] width 700 height 0
click at [349, 209] on button at bounding box center [355, 211] width 13 height 13
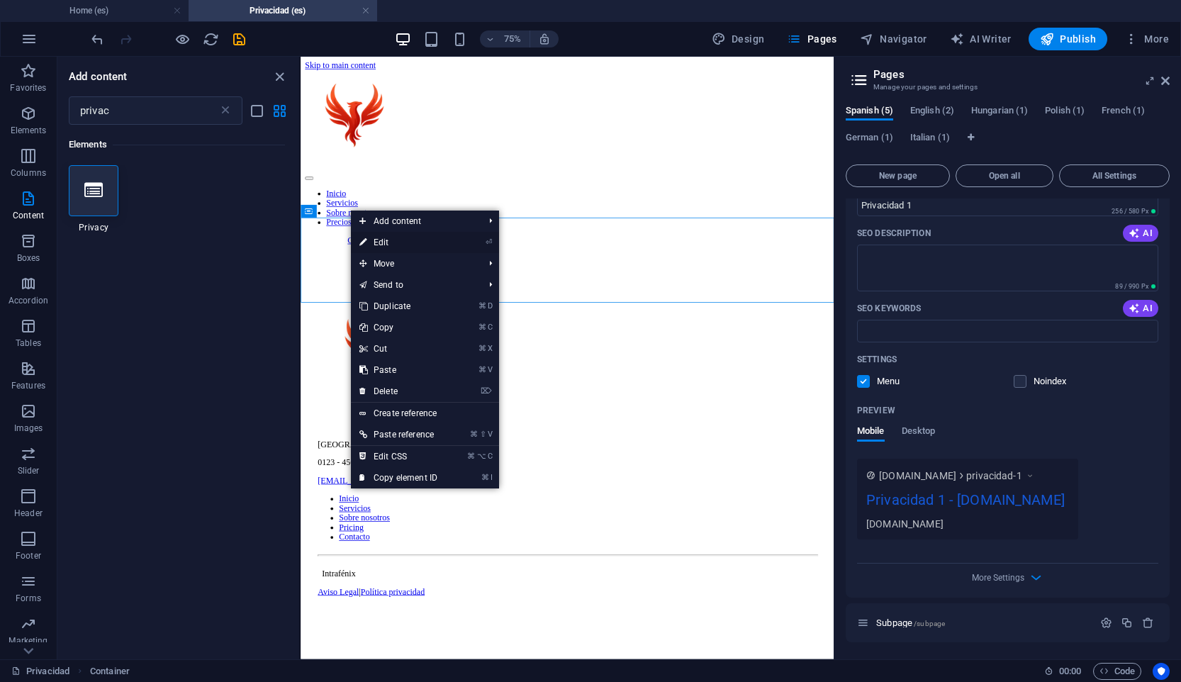
click at [431, 246] on link "⏎ Edit" at bounding box center [398, 242] width 95 height 21
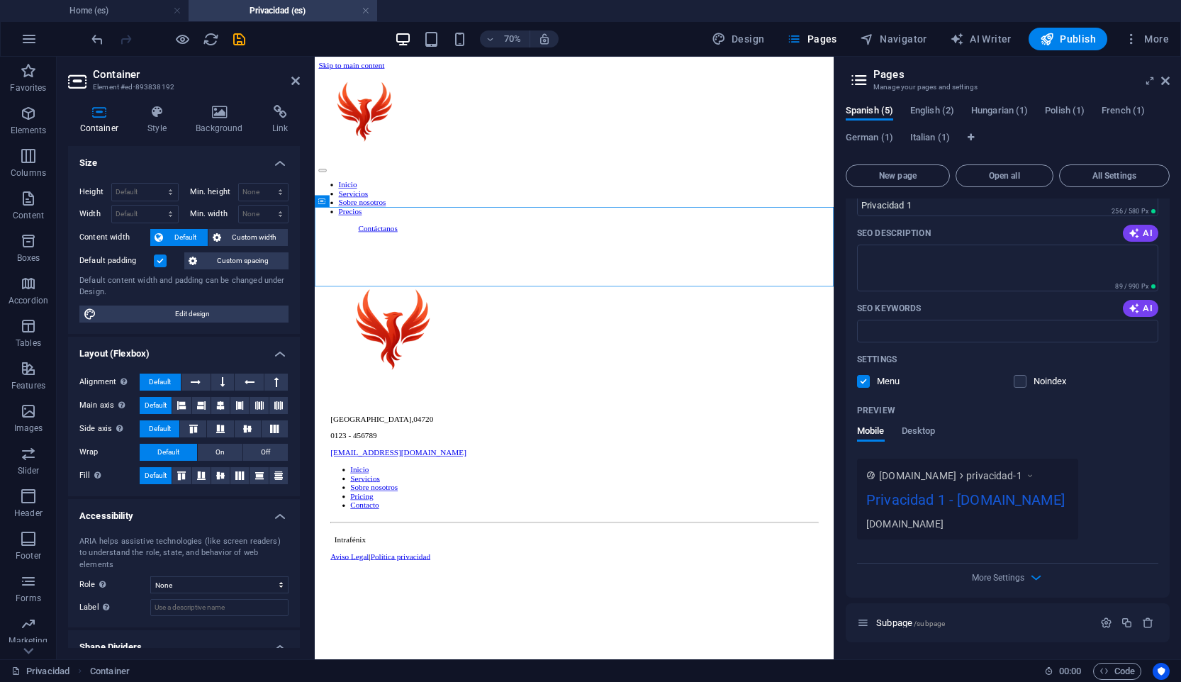
click at [107, 105] on icon at bounding box center [99, 112] width 62 height 14
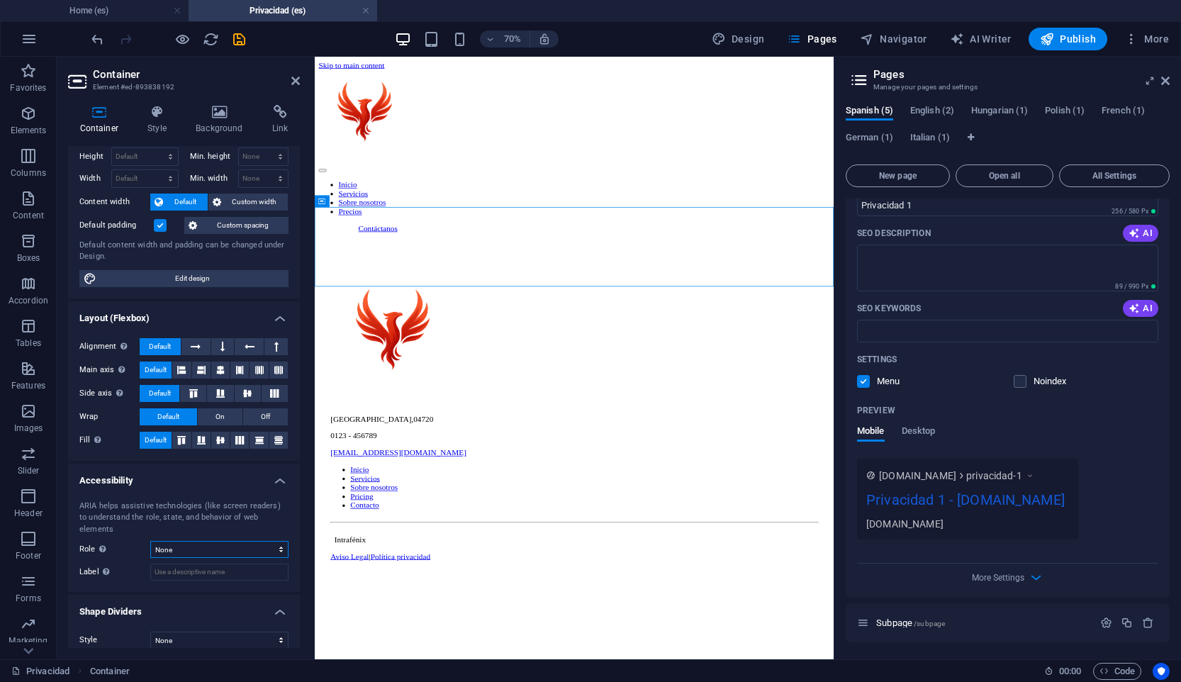
click at [242, 541] on select "None Alert Article Banner Comment Complementary Dialog Footer Header Marquee Pr…" at bounding box center [219, 549] width 138 height 17
click at [464, 308] on div at bounding box center [685, 308] width 730 height 0
click at [612, 664] on div "Privacidad Container" at bounding box center [521, 671] width 1021 height 17
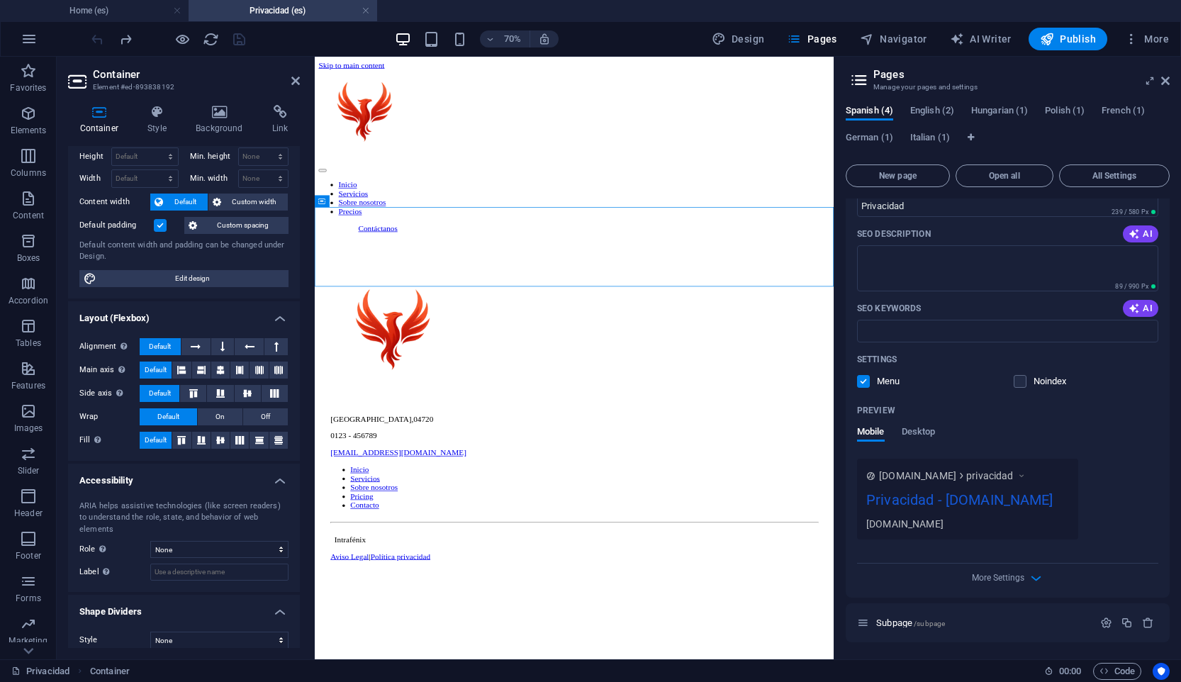
click at [702, 681] on html "Skip to main content Inicio Servicios Sobre nosotros Precios Contáctanos [GEOGR…" at bounding box center [685, 439] width 741 height 765
click at [186, 40] on icon "button" at bounding box center [182, 39] width 16 height 16
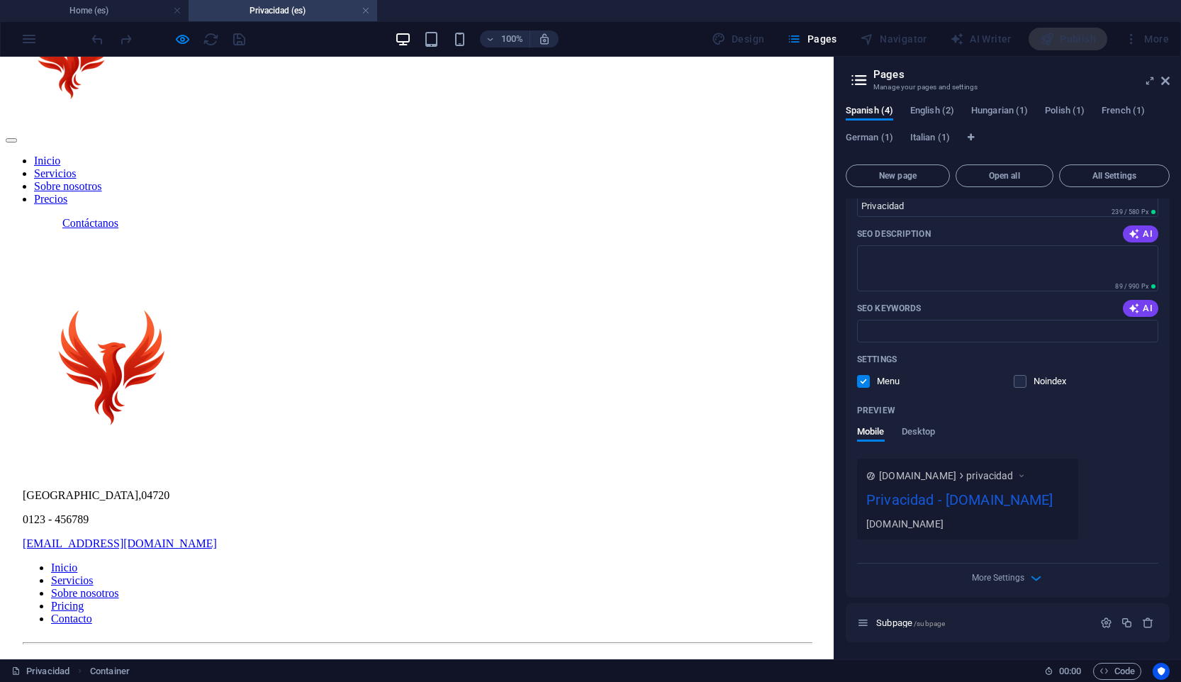
scroll to position [0, 0]
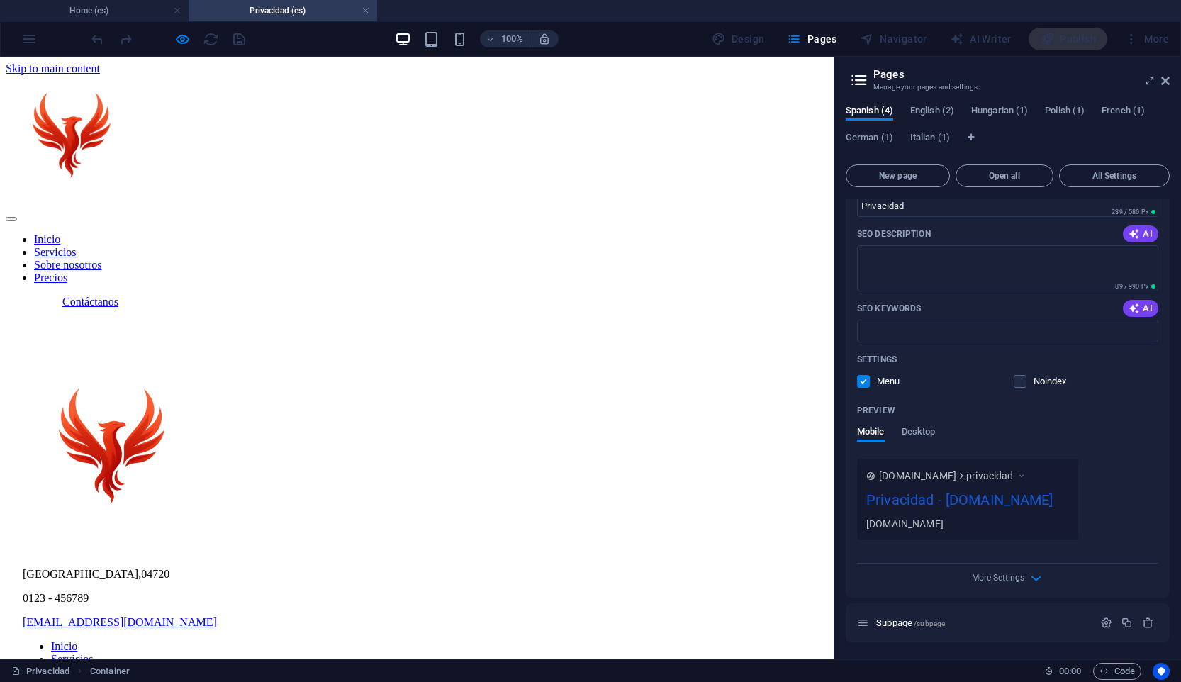
click at [447, 308] on div at bounding box center [417, 308] width 822 height 0
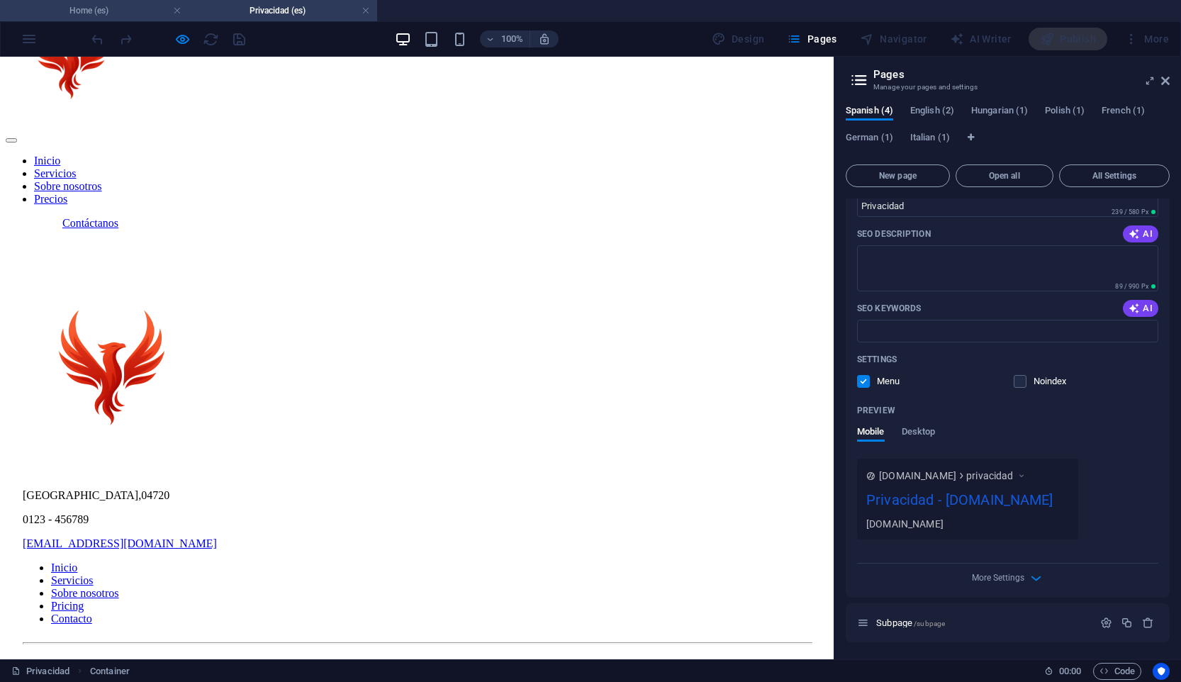
click at [155, 15] on h4 "Home (es)" at bounding box center [94, 11] width 189 height 16
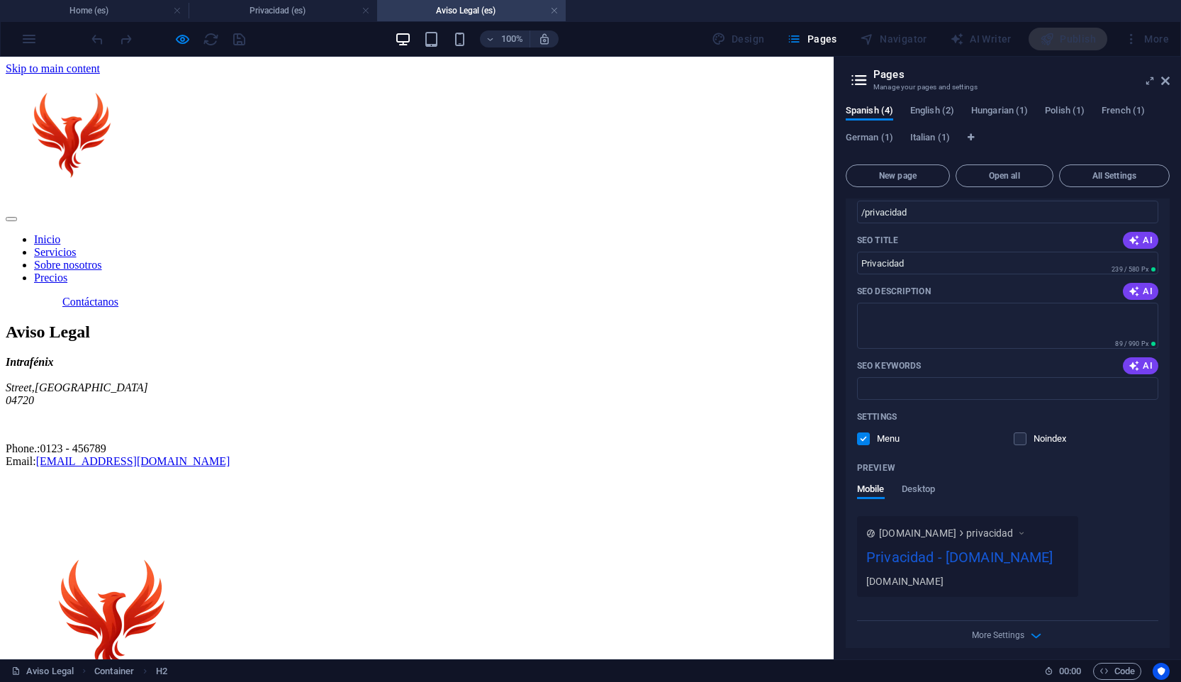
scroll to position [273, 0]
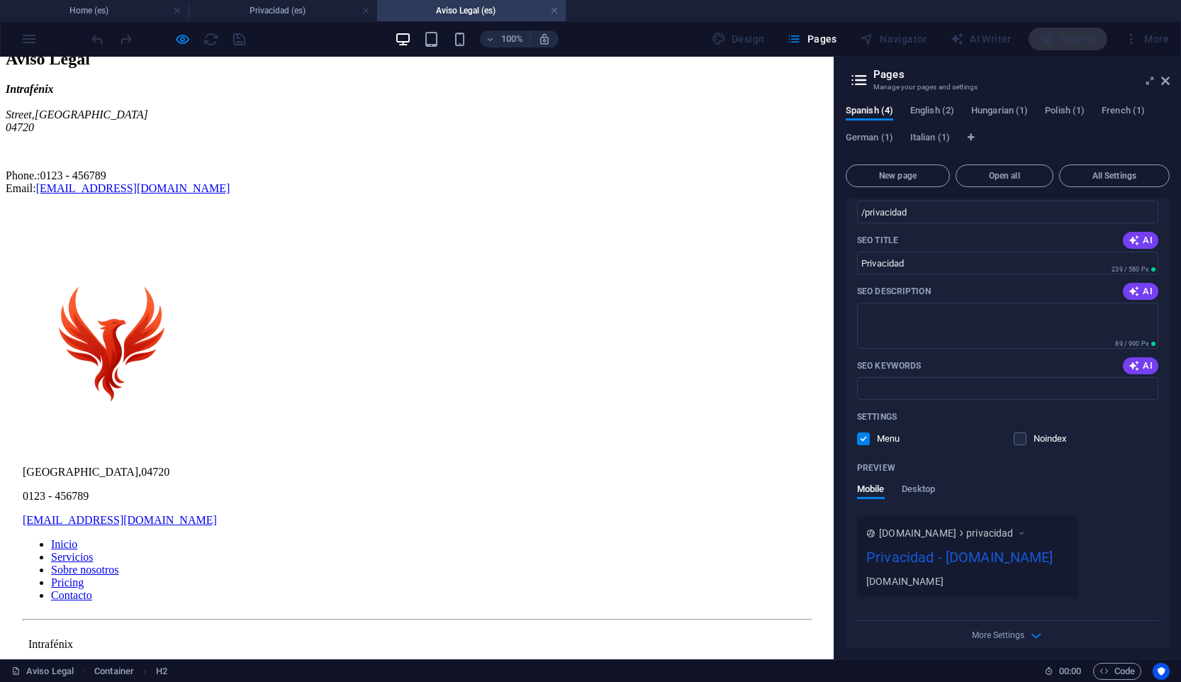
click at [756, 662] on div "Aviso Legal | Política privacidad" at bounding box center [417, 668] width 788 height 13
click at [746, 662] on div "Aviso Legal | Política privacidad" at bounding box center [417, 668] width 788 height 13
click at [364, 8] on link at bounding box center [365, 10] width 9 height 13
click at [366, 9] on link at bounding box center [365, 10] width 9 height 13
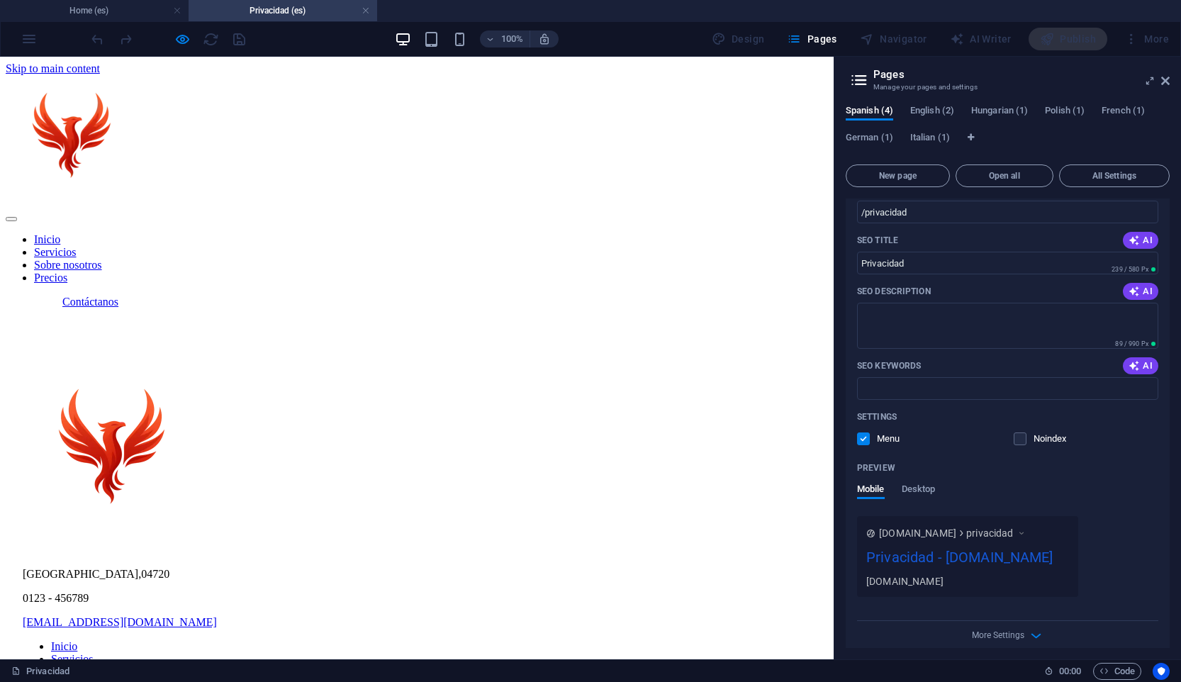
scroll to position [0, 0]
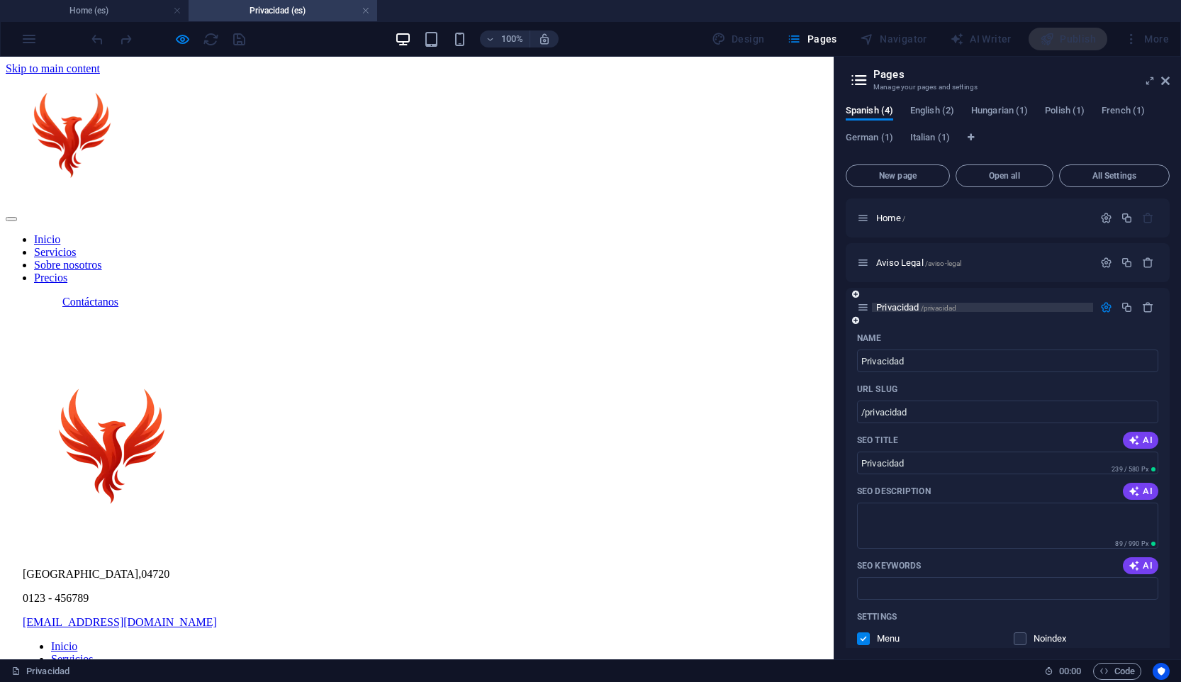
click at [909, 304] on span "Privacidad /privacidad" at bounding box center [916, 307] width 80 height 11
click at [1106, 307] on icon "button" at bounding box center [1106, 307] width 12 height 12
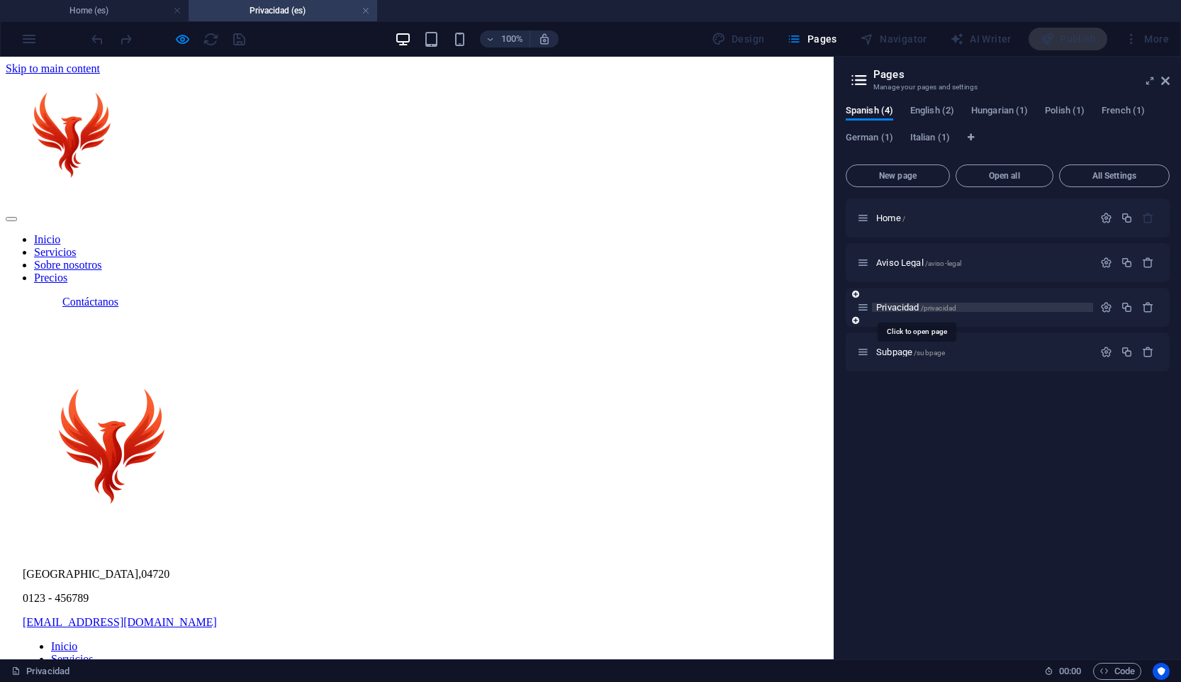
click at [902, 309] on span "Privacidad /privacidad" at bounding box center [916, 307] width 80 height 11
click at [866, 310] on icon at bounding box center [863, 307] width 12 height 12
click at [480, 308] on div at bounding box center [417, 308] width 822 height 0
click at [179, 43] on icon "button" at bounding box center [182, 39] width 16 height 16
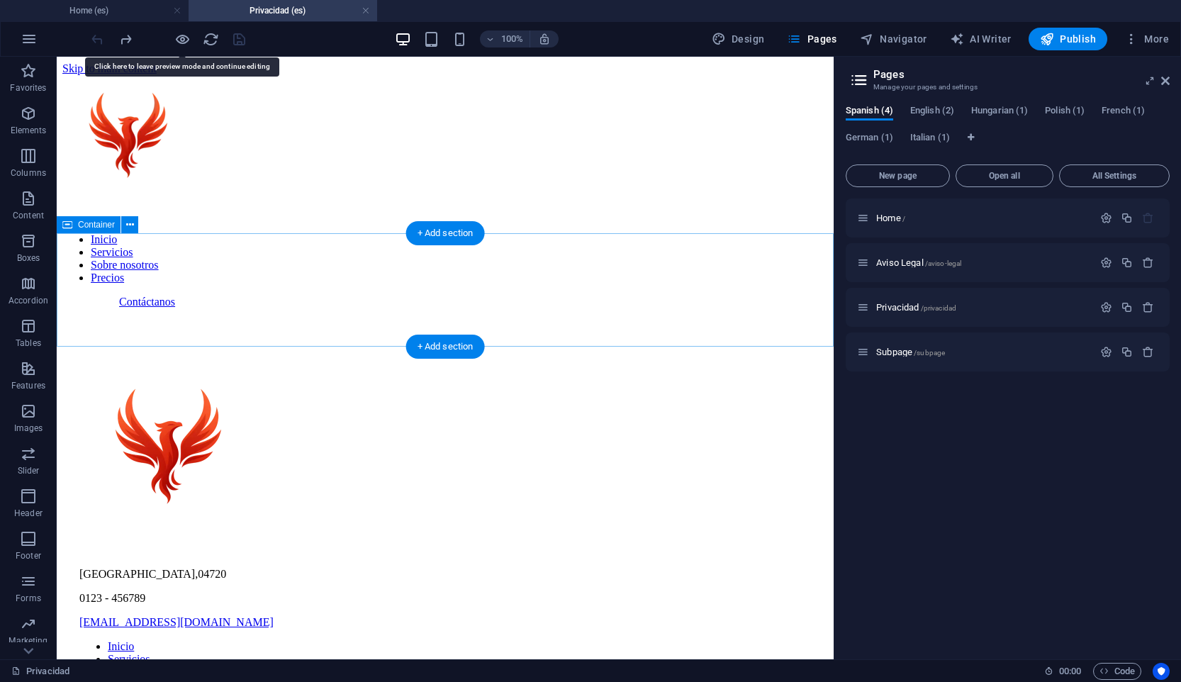
click at [323, 308] on div at bounding box center [444, 308] width 765 height 0
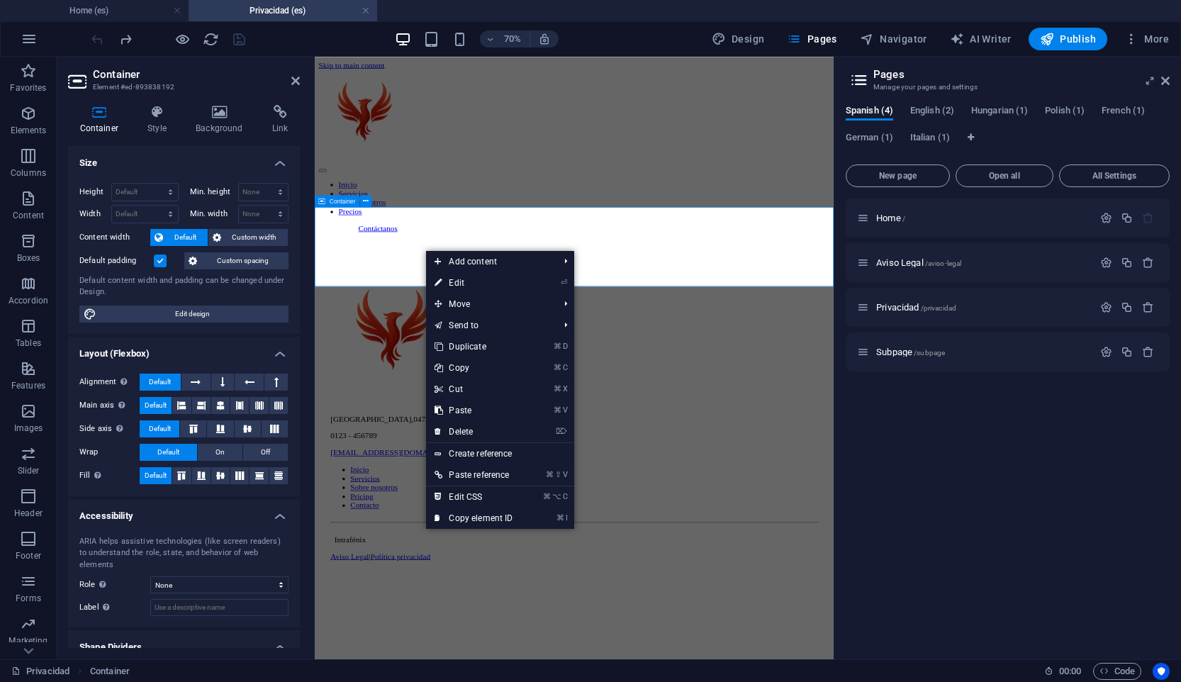
click at [445, 308] on div at bounding box center [685, 308] width 730 height 0
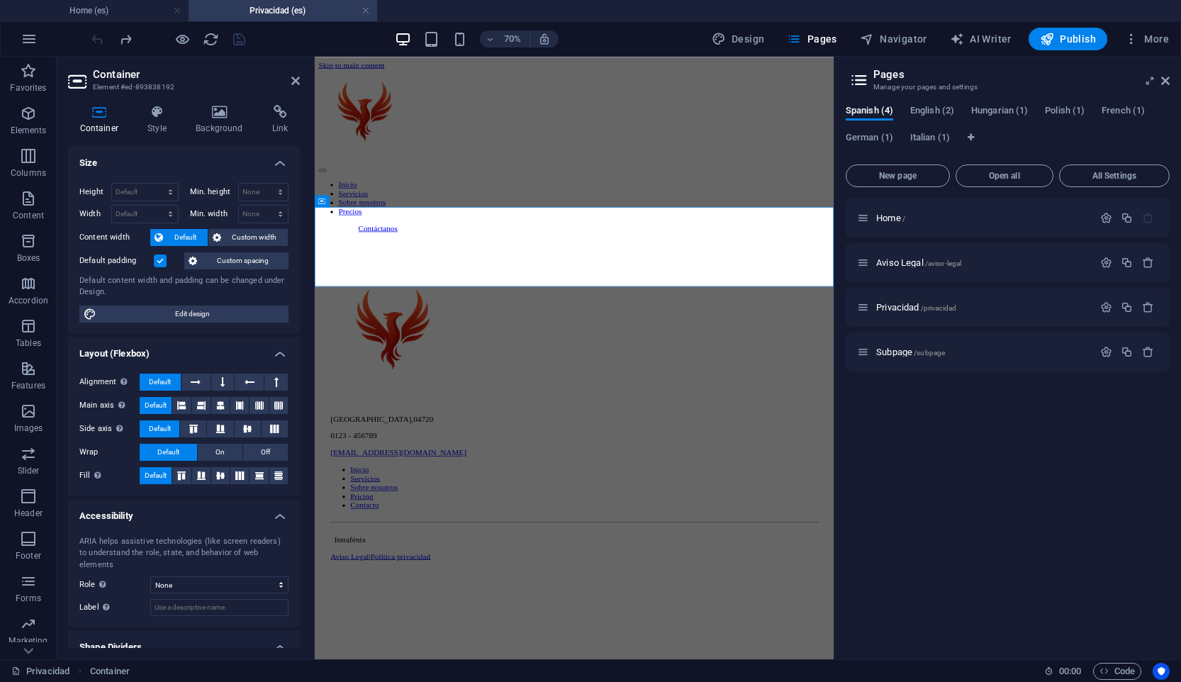
scroll to position [35, 0]
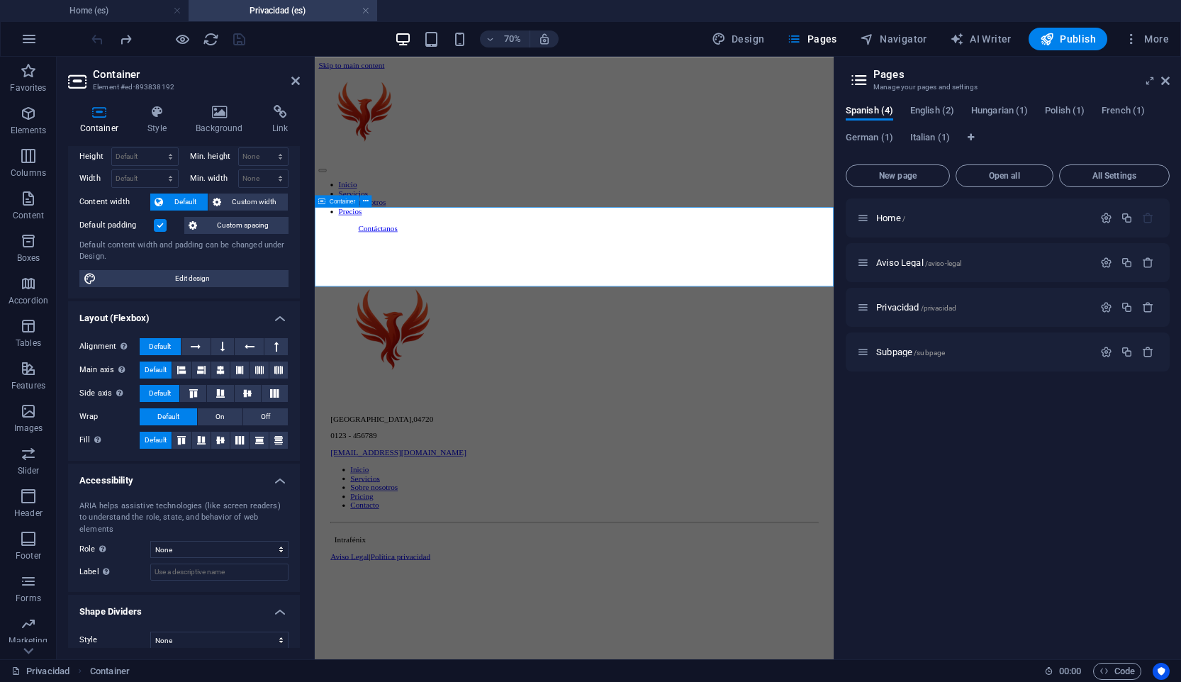
click at [624, 308] on div at bounding box center [685, 308] width 730 height 0
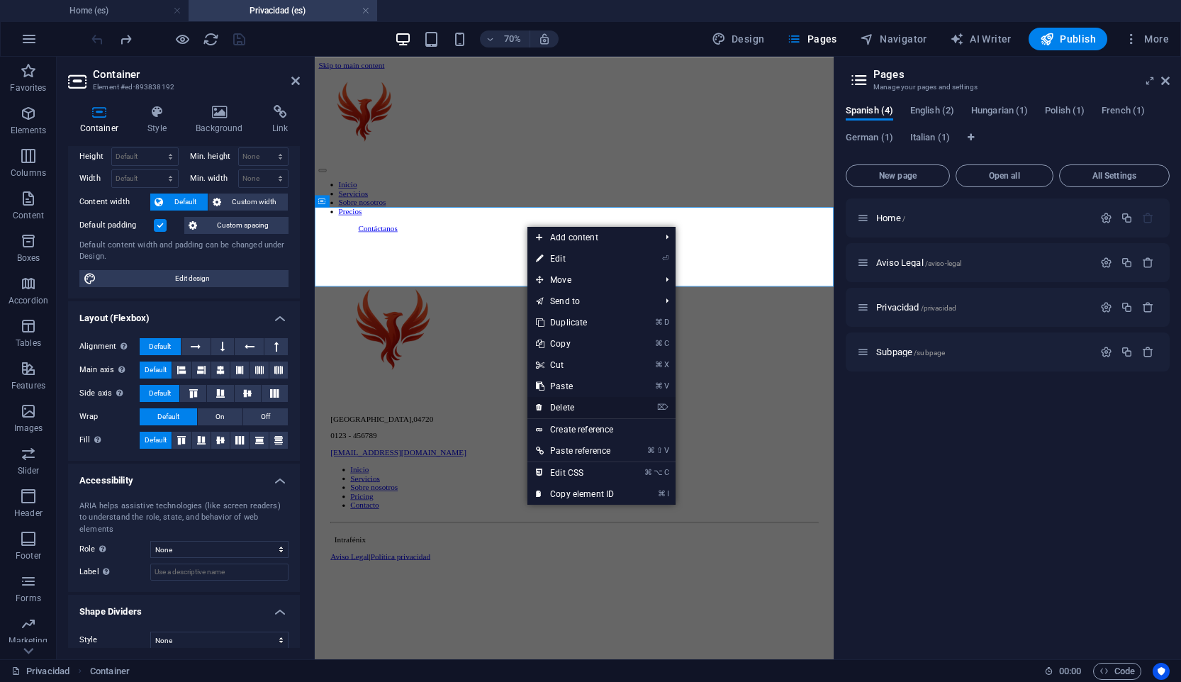
click at [606, 408] on link "⌦ Delete" at bounding box center [574, 407] width 95 height 21
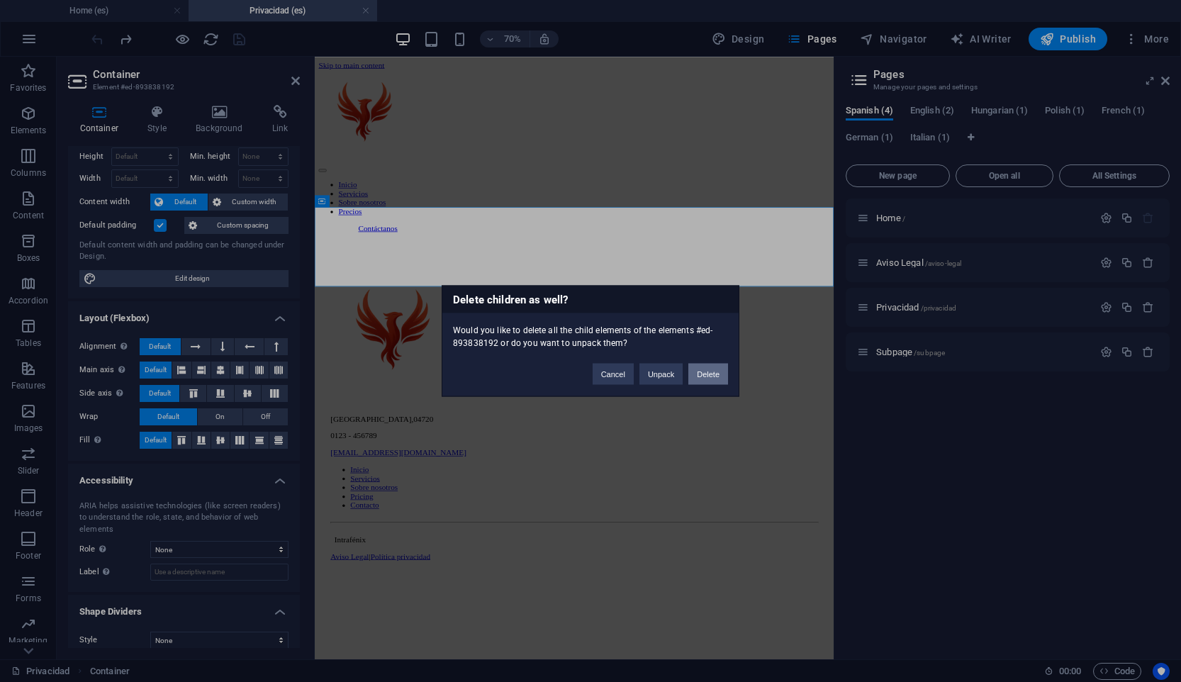
click at [703, 366] on button "Delete" at bounding box center [708, 374] width 40 height 21
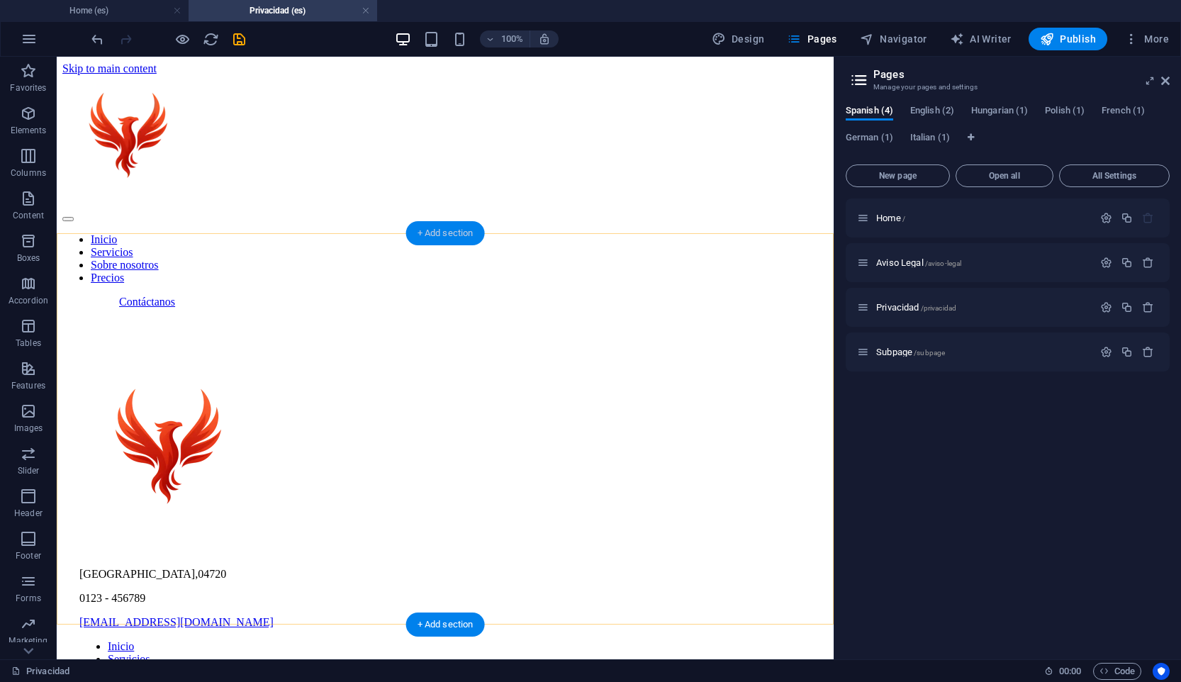
click at [467, 228] on div "+ Add section" at bounding box center [445, 233] width 79 height 24
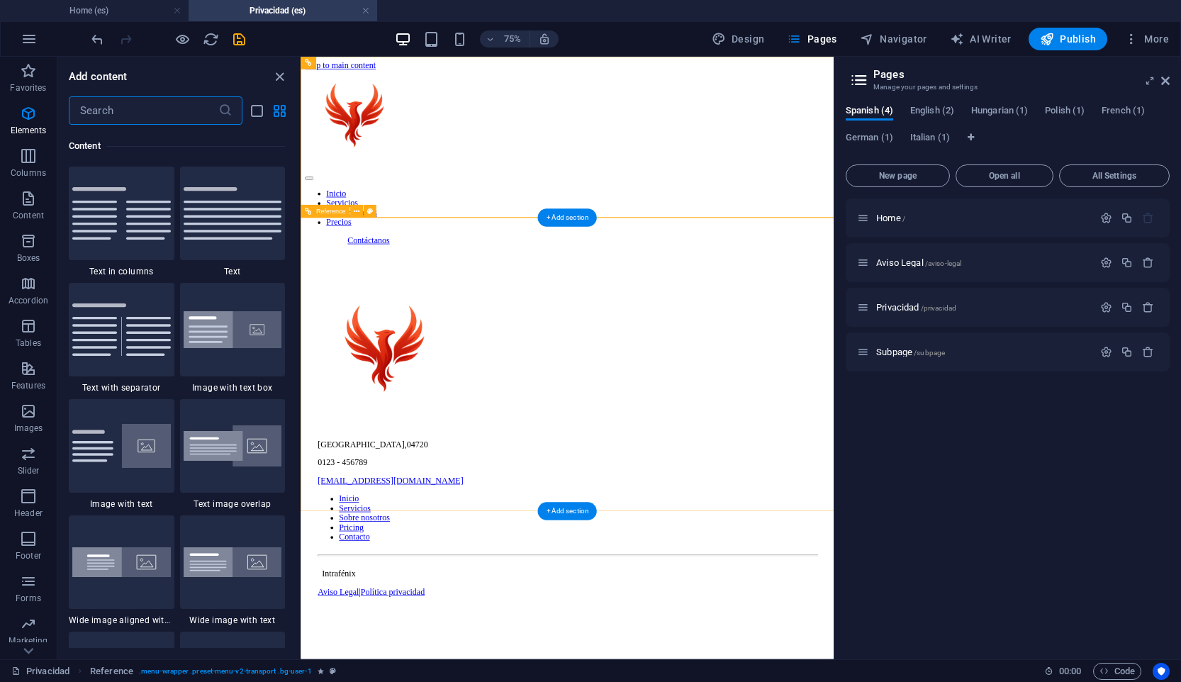
scroll to position [2480, 0]
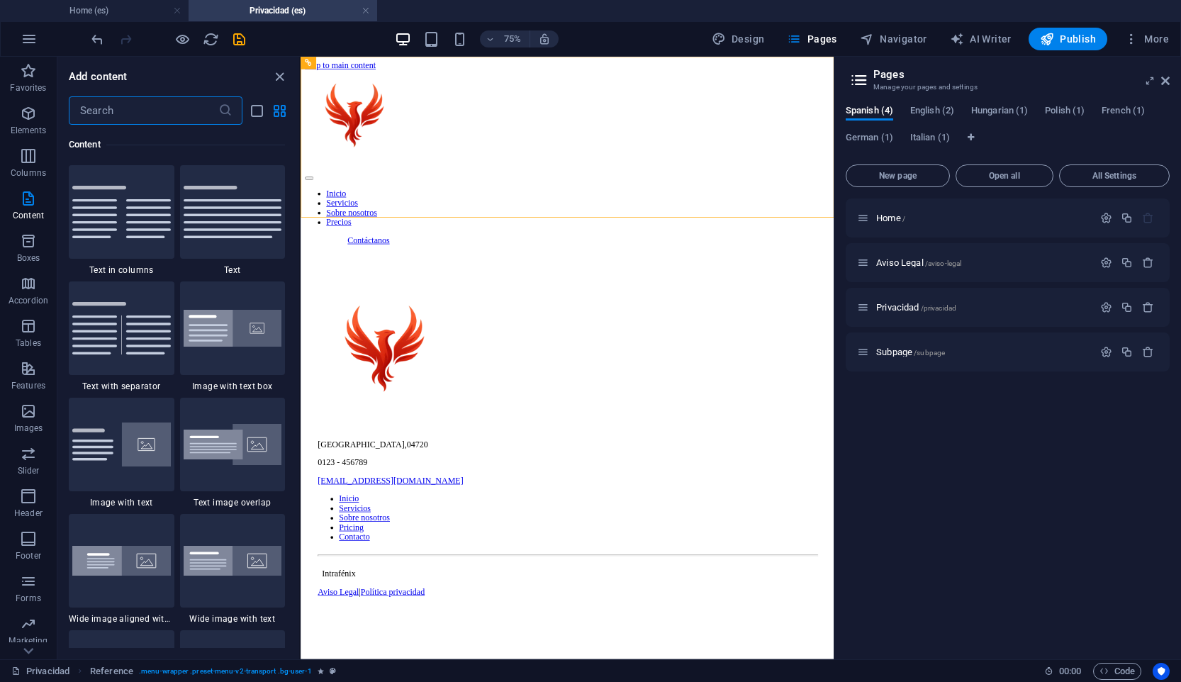
click at [676, 681] on html "Skip to main content Inicio Servicios Sobre nosotros Precios Contáctanos [GEOGR…" at bounding box center [656, 439] width 711 height 765
click at [147, 105] on input "text" at bounding box center [144, 110] width 150 height 28
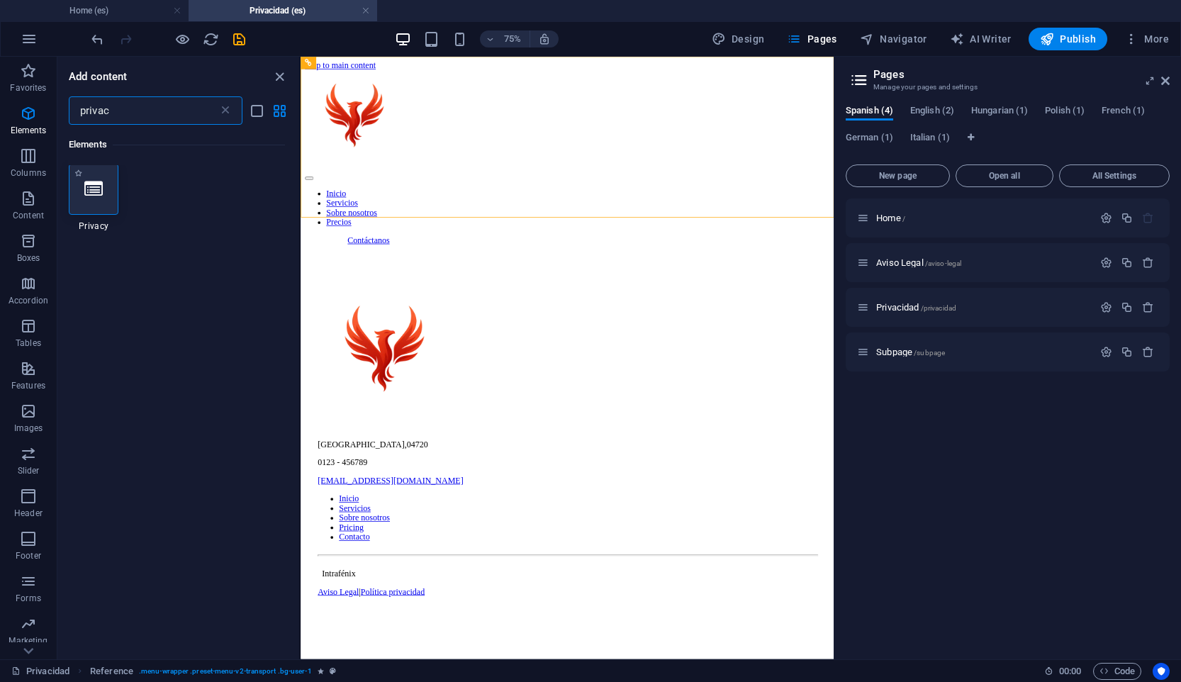
scroll to position [1, 0]
type input "privac"
click at [105, 211] on div at bounding box center [94, 190] width 50 height 51
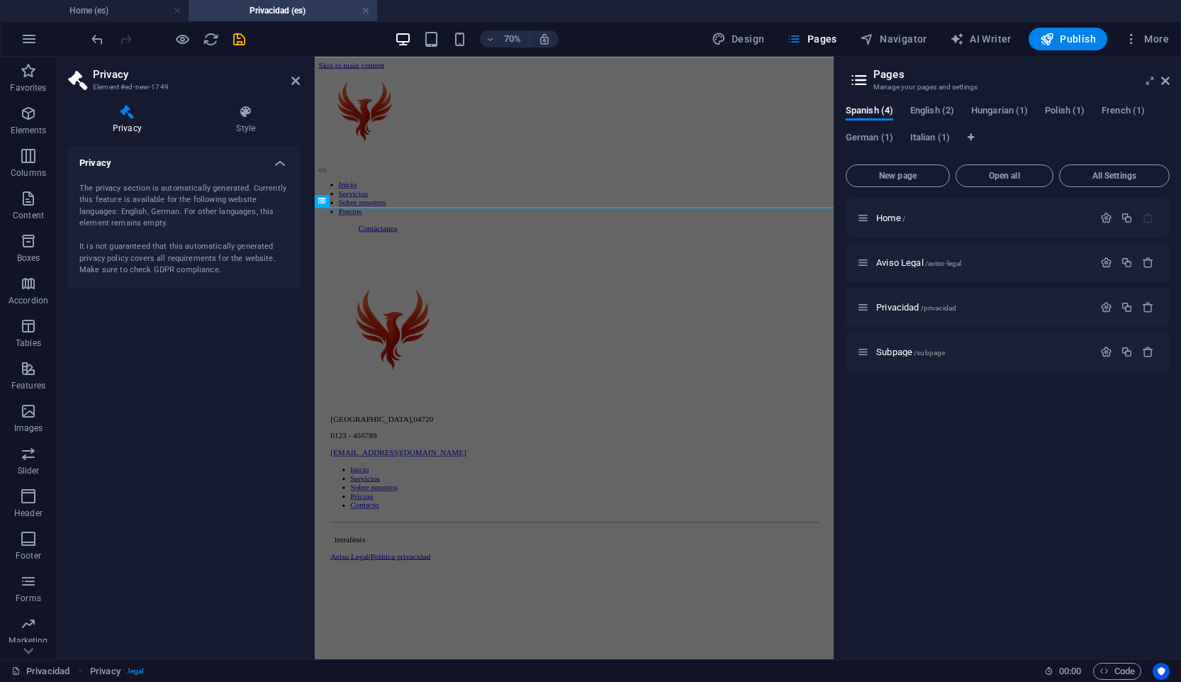
click at [148, 120] on h4 "Privacy" at bounding box center [130, 120] width 124 height 30
click at [947, 681] on html "Skip to main content Inicio Servicios Sobre nosotros Precios Contáctanos [GEOGR…" at bounding box center [685, 439] width 741 height 765
click at [184, 179] on div "The privacy section is automatically generated. Currently this feature is avail…" at bounding box center [184, 230] width 232 height 116
click at [257, 126] on h4 "Style" at bounding box center [246, 120] width 108 height 30
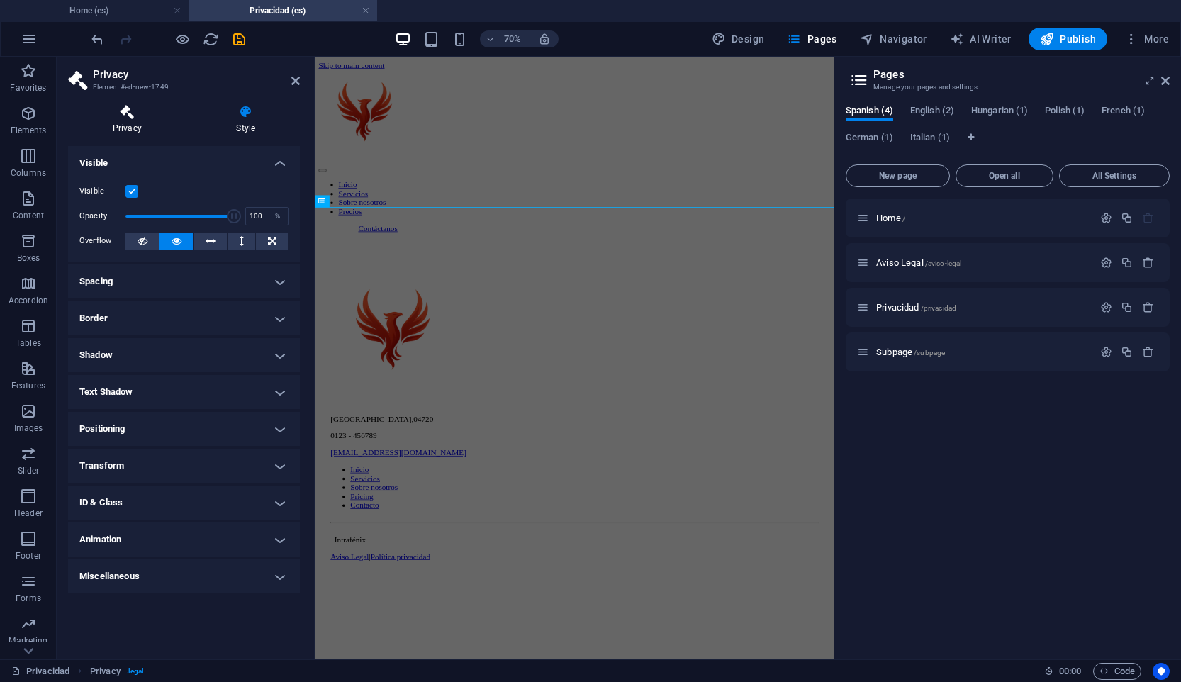
click at [108, 122] on h4 "Privacy" at bounding box center [130, 120] width 124 height 30
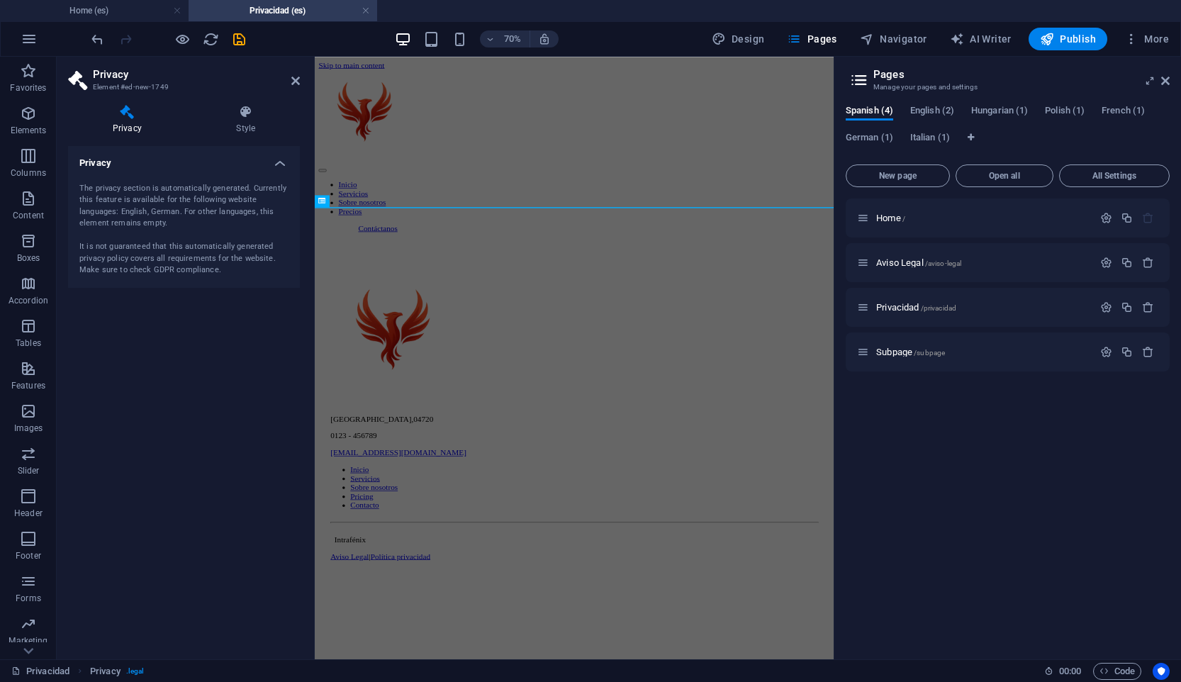
click at [179, 206] on div "The privacy section is automatically generated. Currently this feature is avail…" at bounding box center [183, 230] width 209 height 94
click at [139, 128] on h4 "Privacy" at bounding box center [130, 120] width 124 height 30
click at [695, 681] on html "Skip to main content Inicio Servicios Sobre nosotros Precios Contáctanos [GEOGR…" at bounding box center [685, 439] width 741 height 765
click at [241, 275] on div "The privacy section is automatically generated. Currently this feature is avail…" at bounding box center [183, 230] width 209 height 94
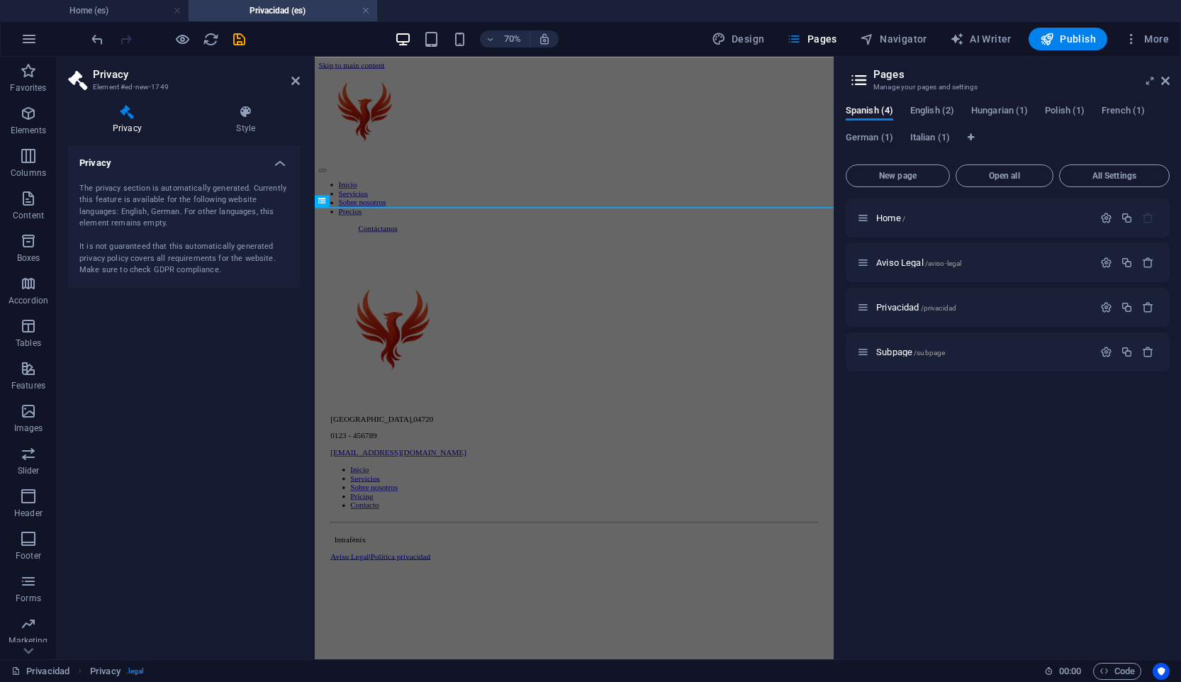
click at [284, 162] on h4 "Privacy" at bounding box center [184, 159] width 232 height 26
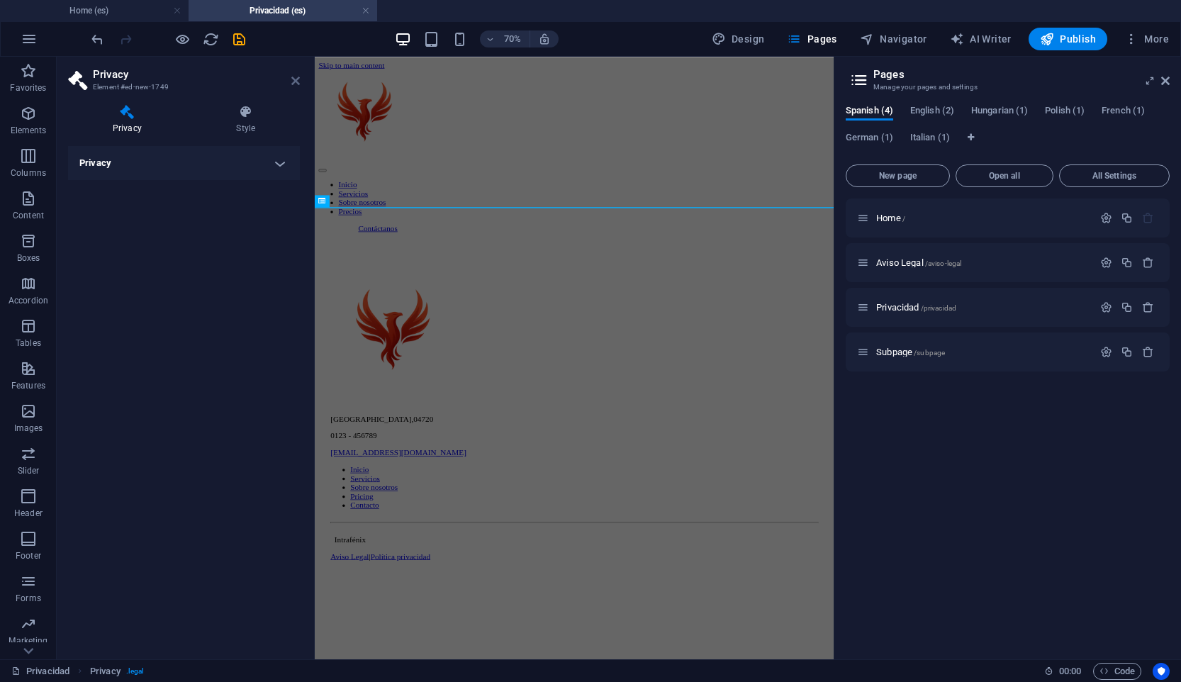
click at [295, 86] on icon at bounding box center [295, 80] width 9 height 11
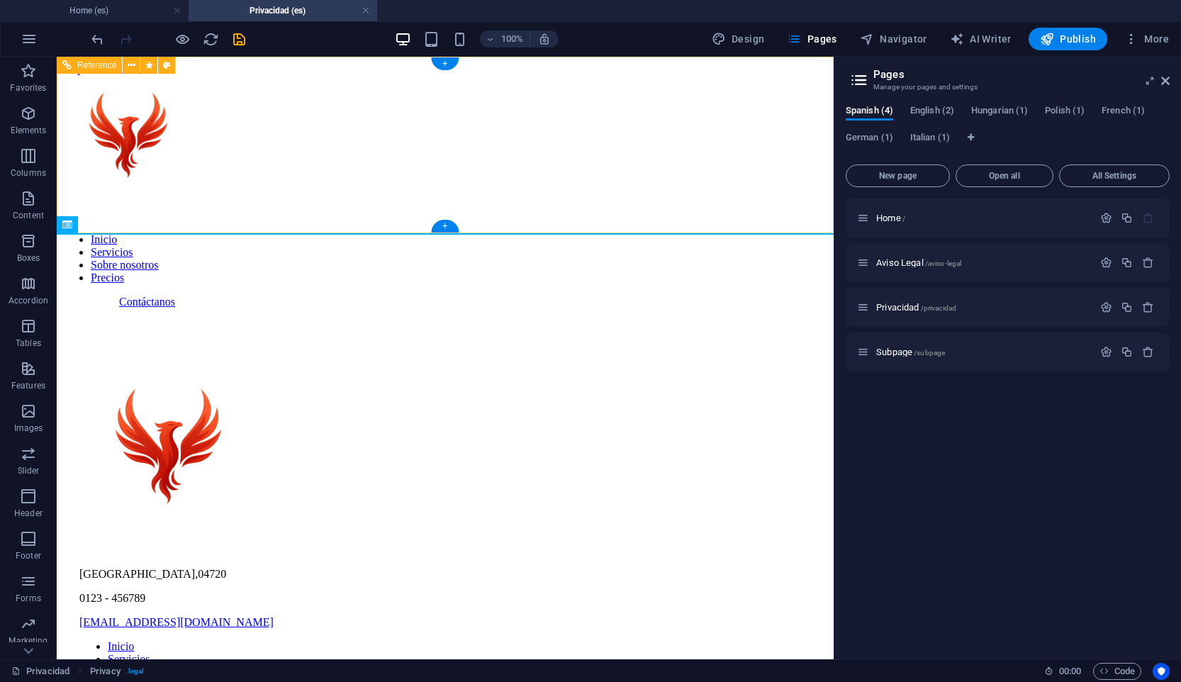
click at [339, 211] on div "Inicio Servicios Sobre nosotros Precios Contáctanos" at bounding box center [444, 191] width 765 height 233
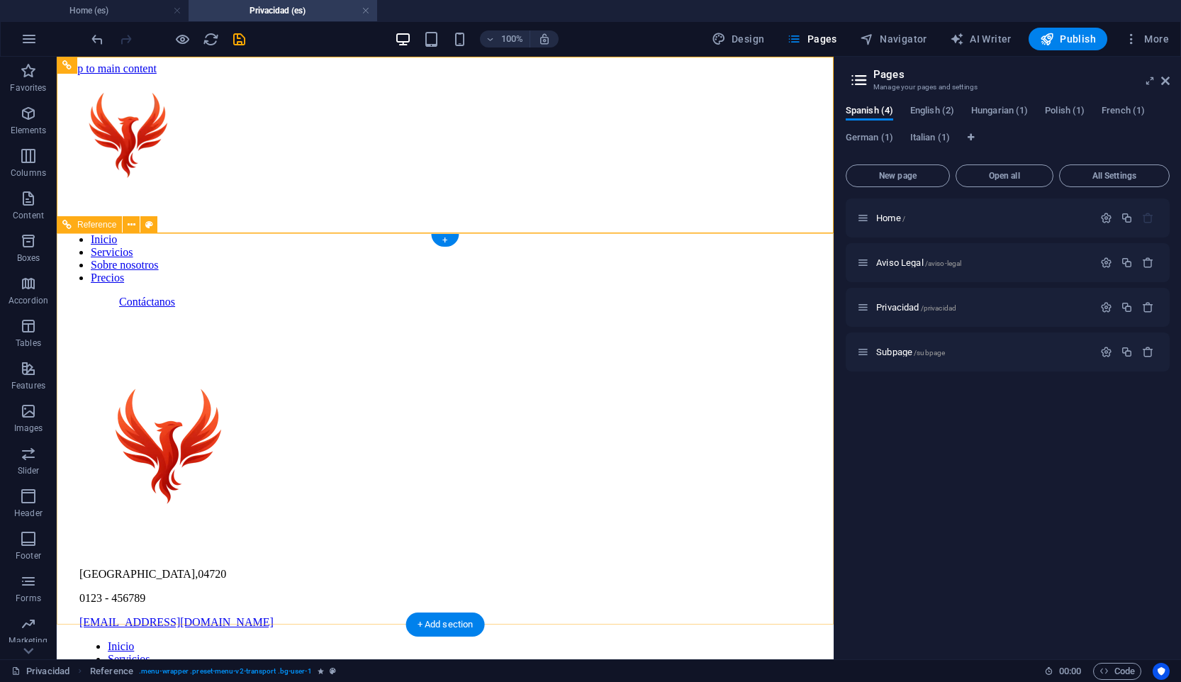
click at [410, 308] on div "[GEOGRAPHIC_DATA] , 04720 0123 - 456789 [EMAIL_ADDRESS][DOMAIN_NAME] Inicio Ser…" at bounding box center [444, 562] width 765 height 508
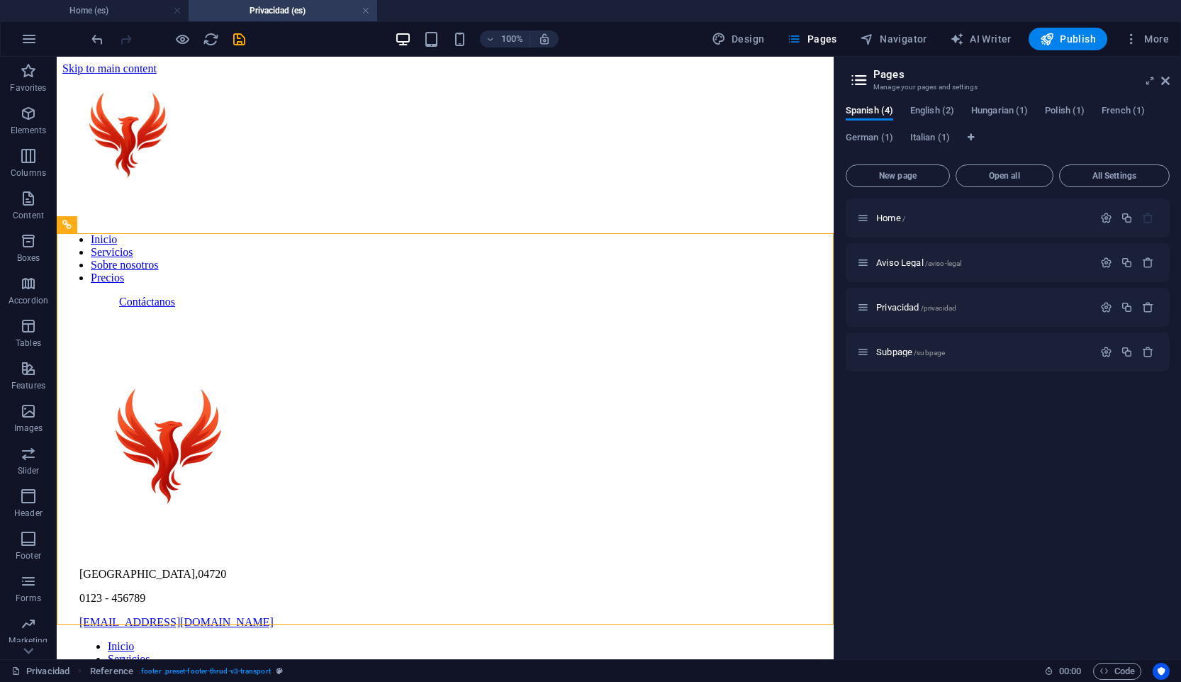
click at [444, 638] on html "Skip to main content Inicio Servicios Sobre nosotros Precios Contáctanos [GEOGR…" at bounding box center [445, 439] width 777 height 765
click at [437, 631] on html "Skip to main content Inicio Servicios Sobre nosotros Precios Contáctanos [GEOGR…" at bounding box center [445, 439] width 777 height 765
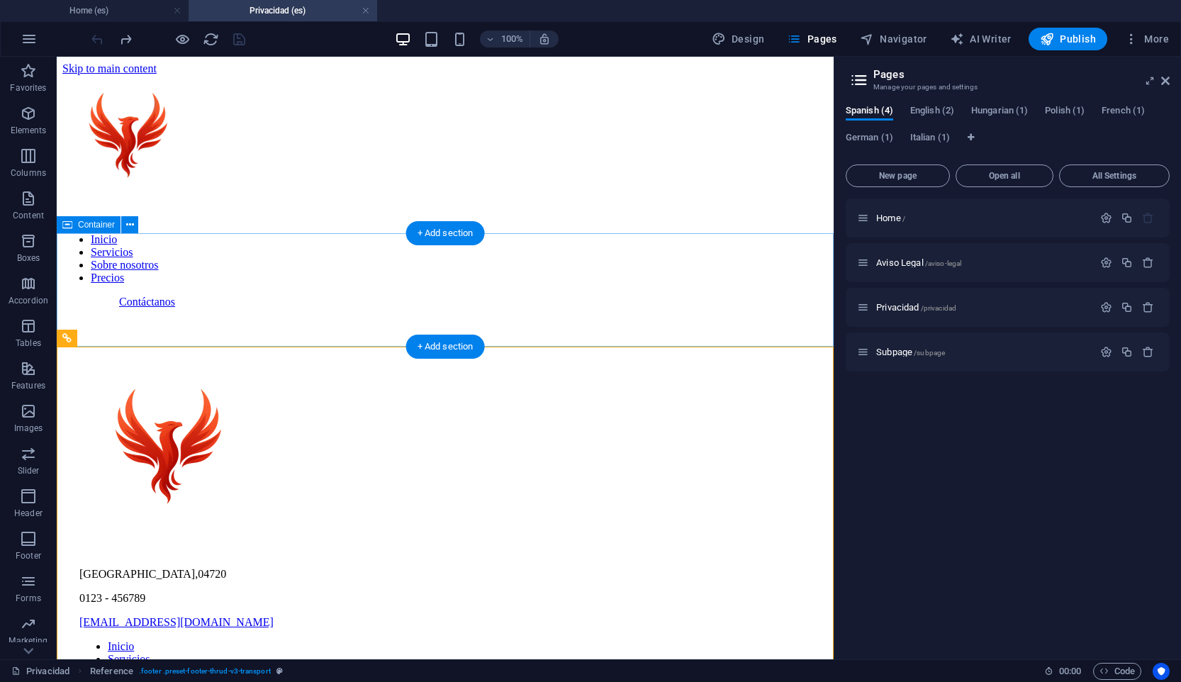
click at [393, 308] on div at bounding box center [444, 308] width 765 height 0
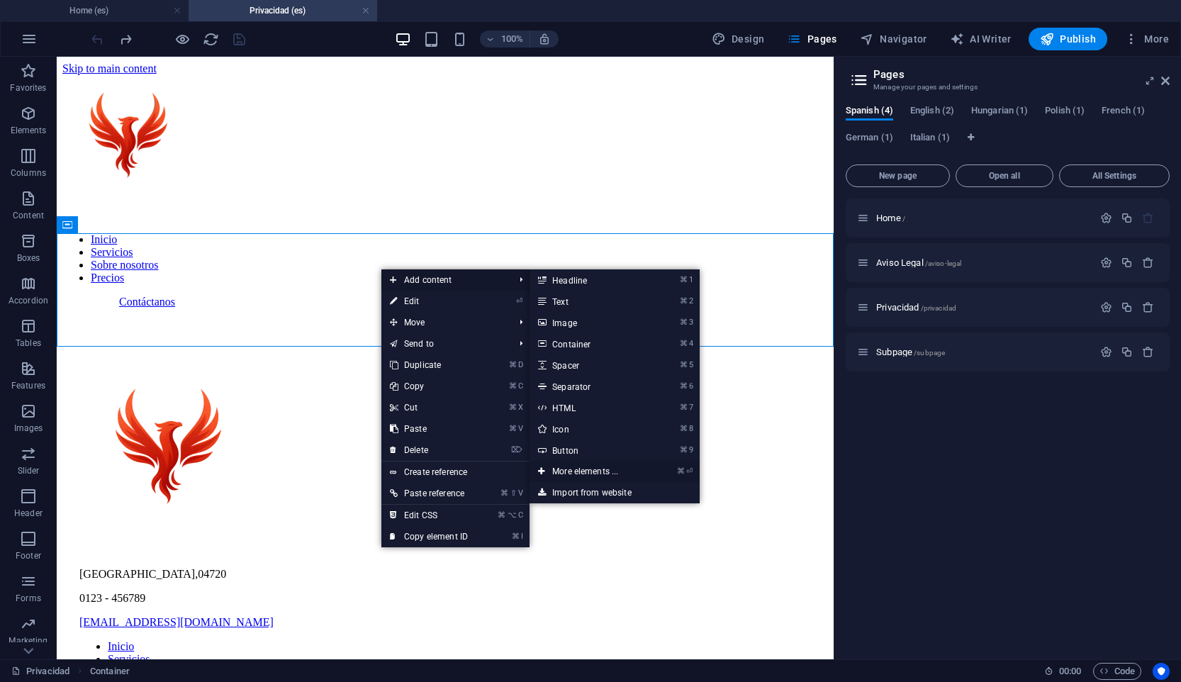
click at [636, 466] on link "⌘ ⏎ More elements ..." at bounding box center [587, 471] width 117 height 21
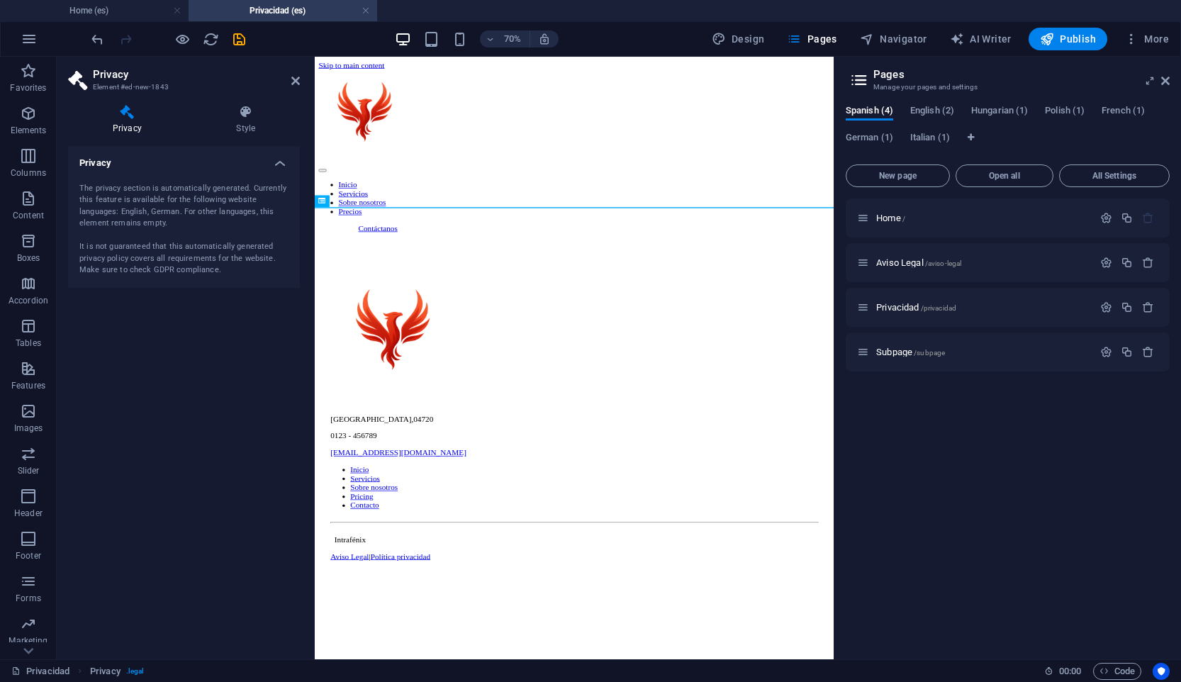
click at [629, 681] on html "Skip to main content Inicio Servicios Sobre nosotros Precios Contáctanos [GEOGR…" at bounding box center [685, 439] width 741 height 765
click at [632, 681] on html "Skip to main content Inicio Servicios Sobre nosotros Precios Contáctanos [GEOGR…" at bounding box center [685, 439] width 741 height 765
click at [547, 308] on div at bounding box center [685, 308] width 730 height 0
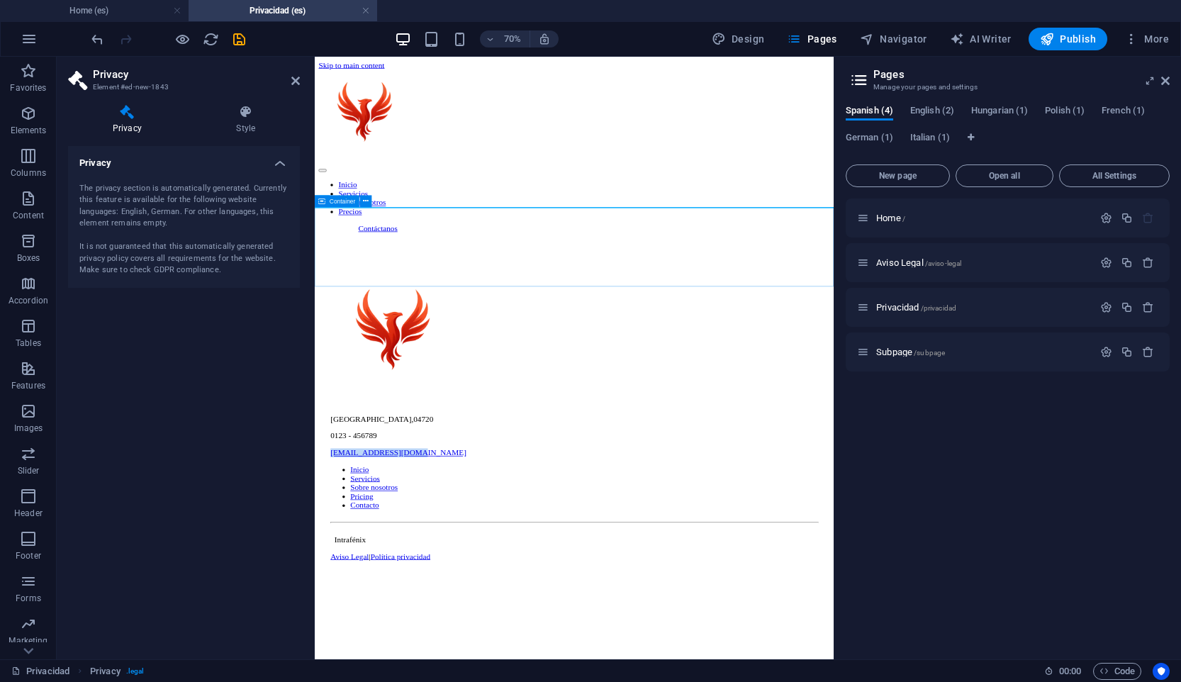
click at [547, 308] on div at bounding box center [685, 308] width 730 height 0
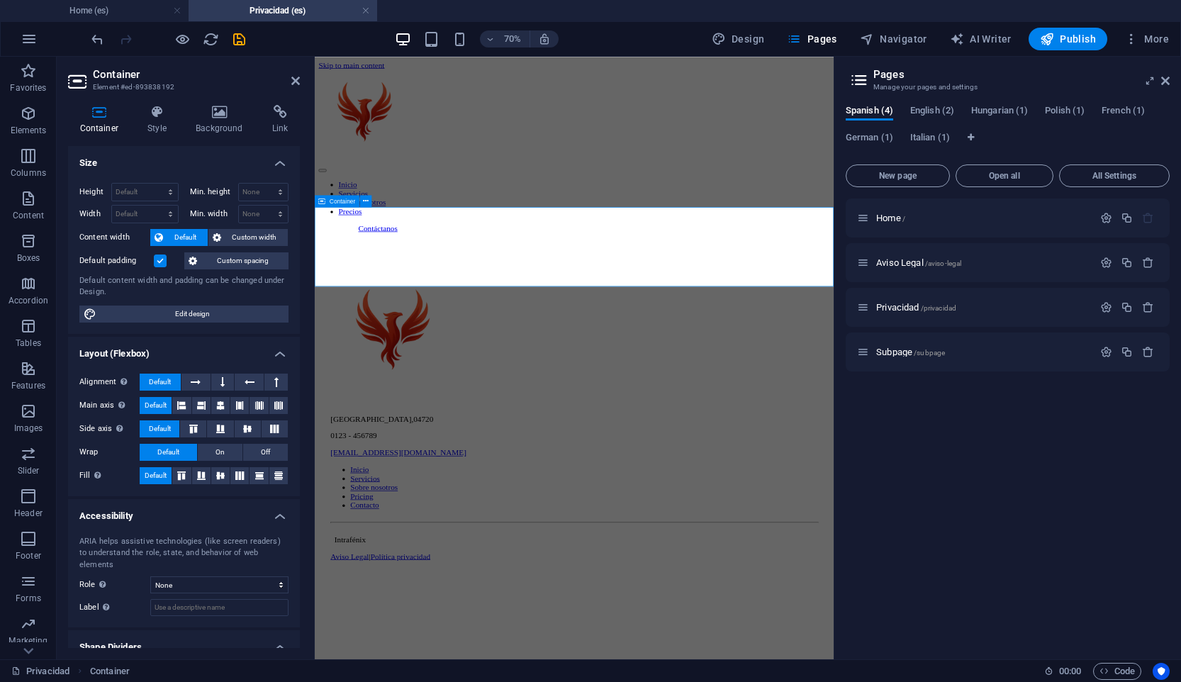
click at [547, 308] on div at bounding box center [685, 308] width 730 height 0
click at [551, 308] on div at bounding box center [685, 308] width 730 height 0
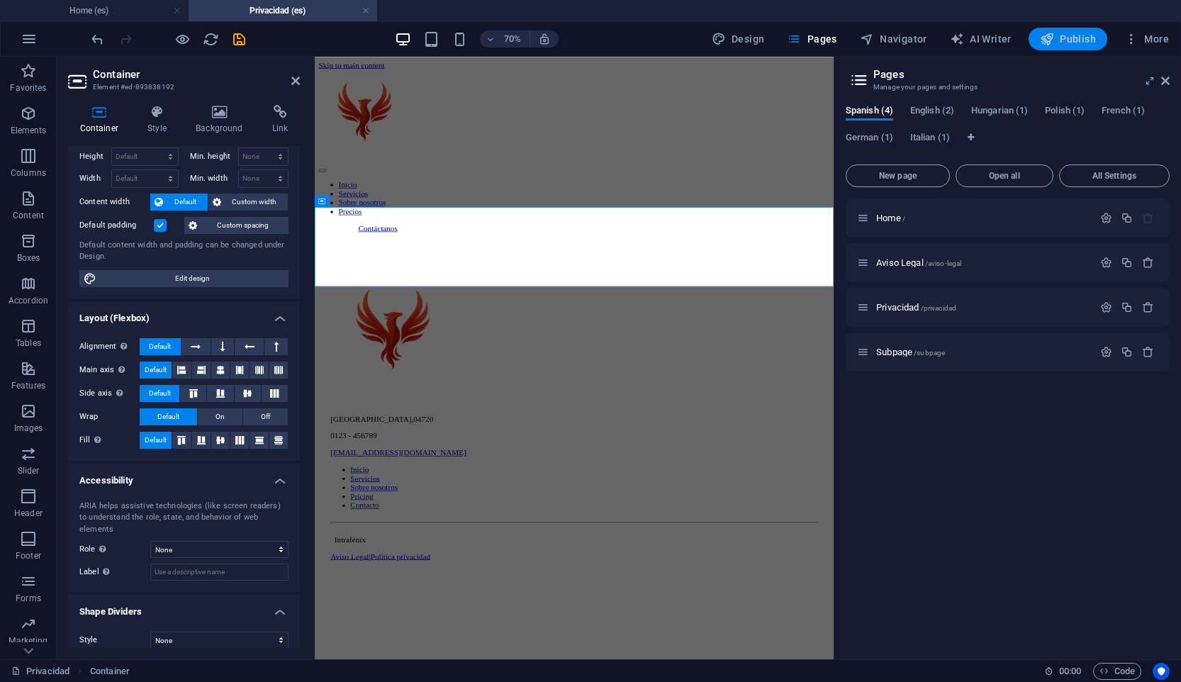
click at [1058, 33] on span "Publish" at bounding box center [1068, 39] width 56 height 14
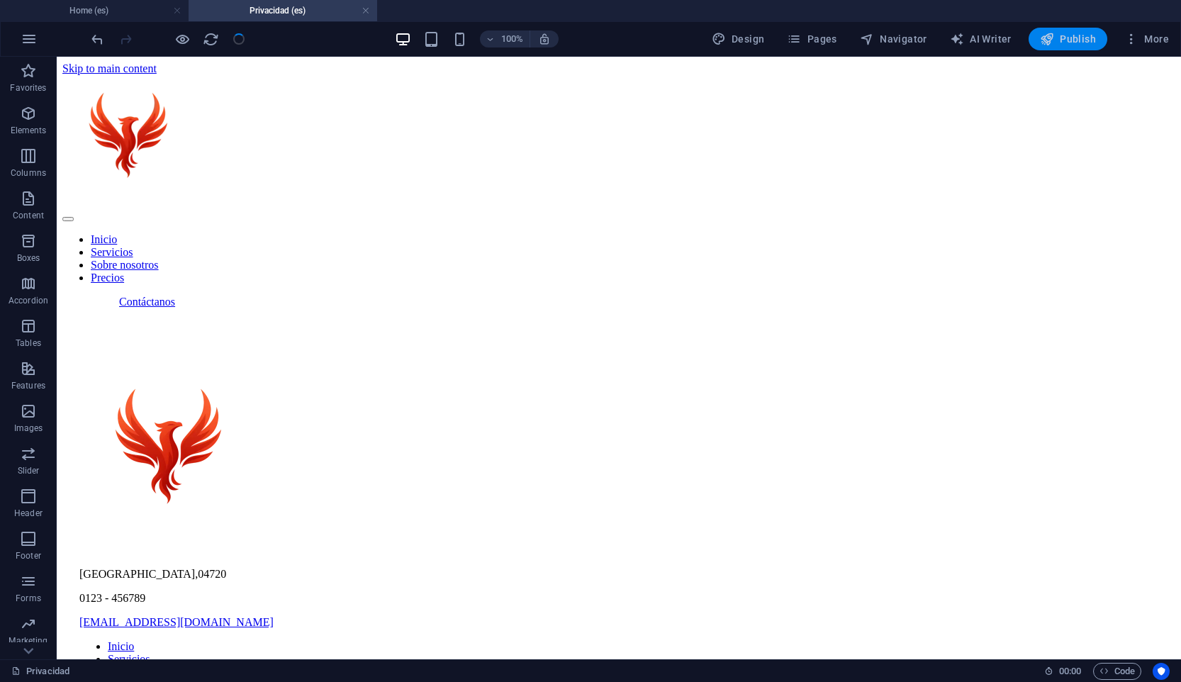
click at [1043, 41] on icon "button" at bounding box center [1047, 39] width 14 height 14
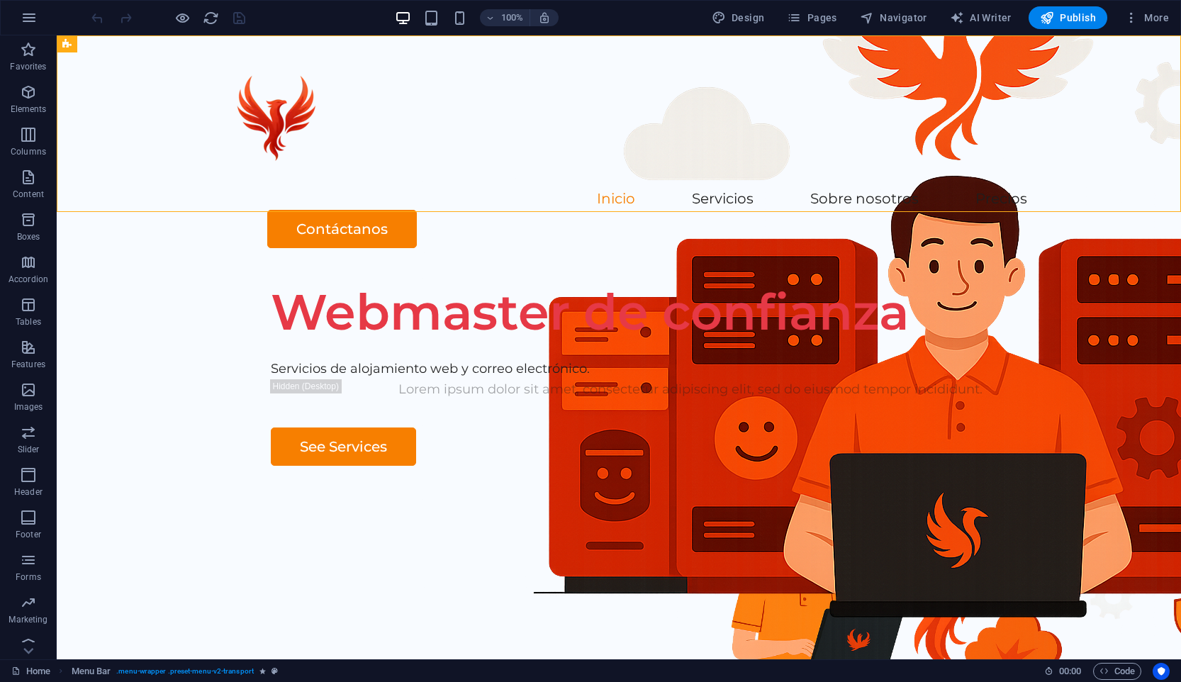
click at [1004, 35] on header "100% Design Pages Navigator AI Writer Publish More" at bounding box center [590, 17] width 1181 height 35
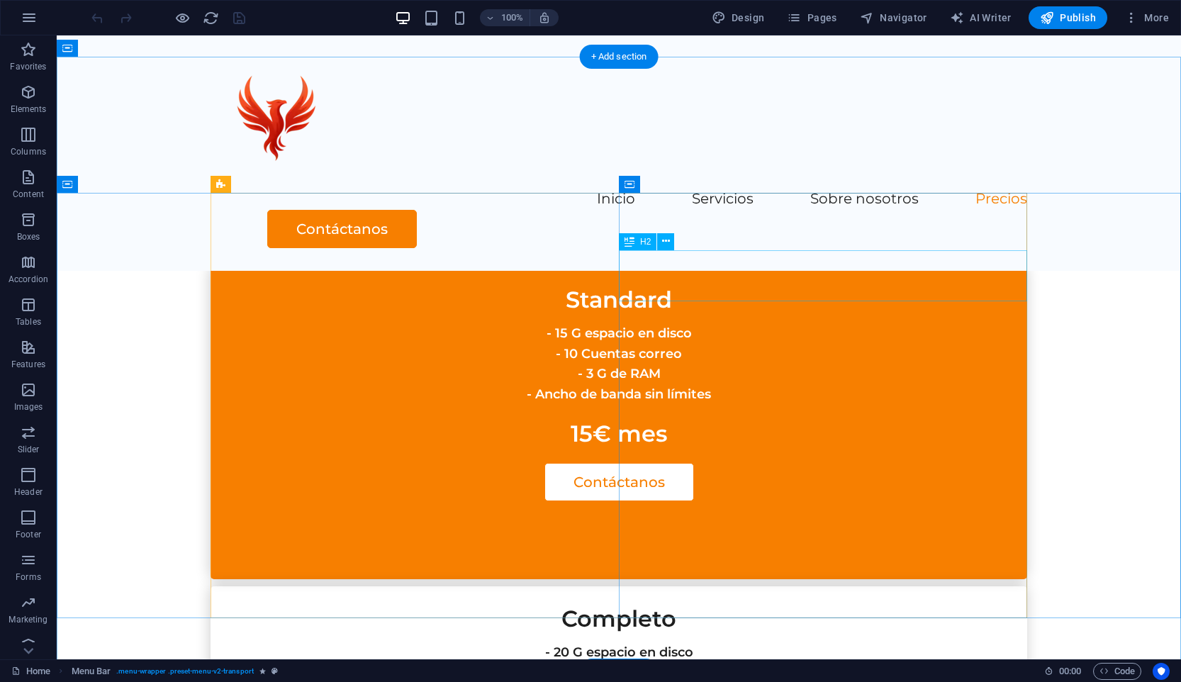
scroll to position [3567, 0]
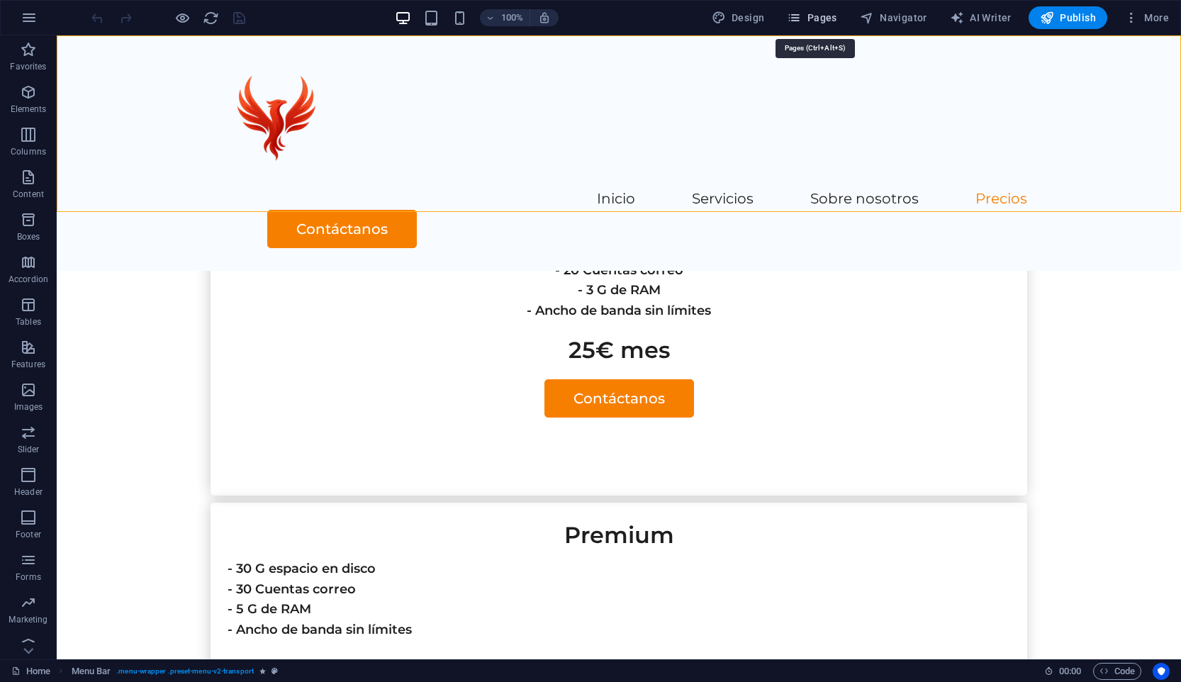
click at [826, 21] on span "Pages" at bounding box center [812, 18] width 50 height 14
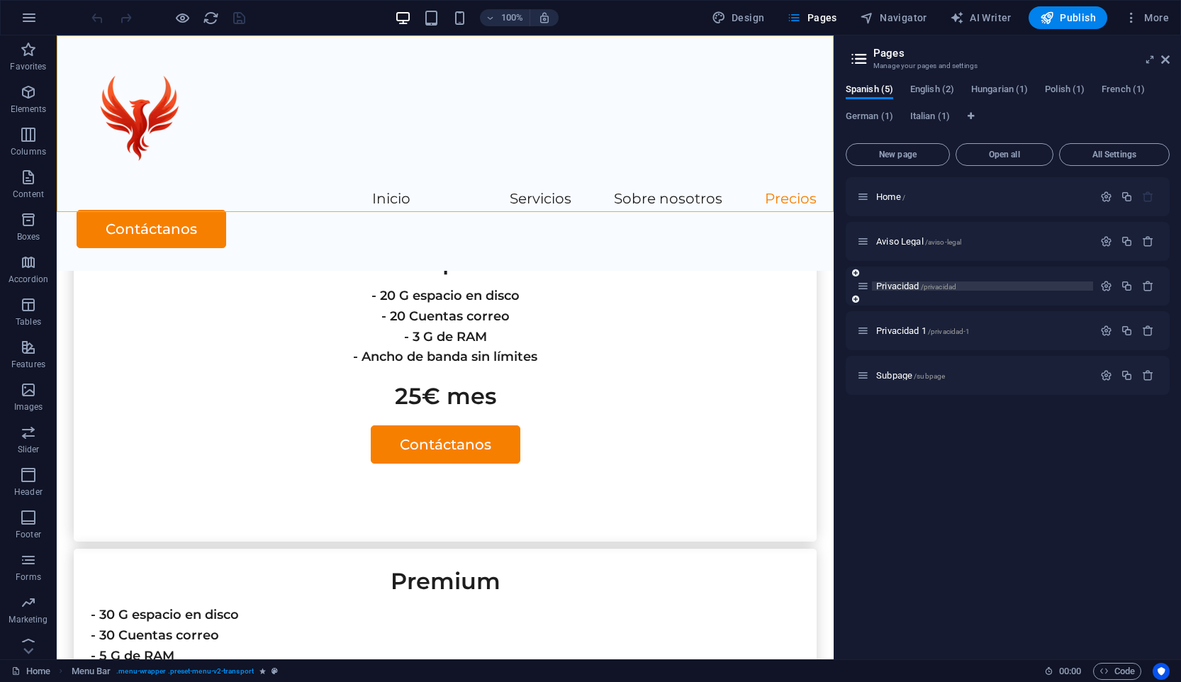
click at [909, 282] on span "Privacidad /privacidad" at bounding box center [916, 286] width 80 height 11
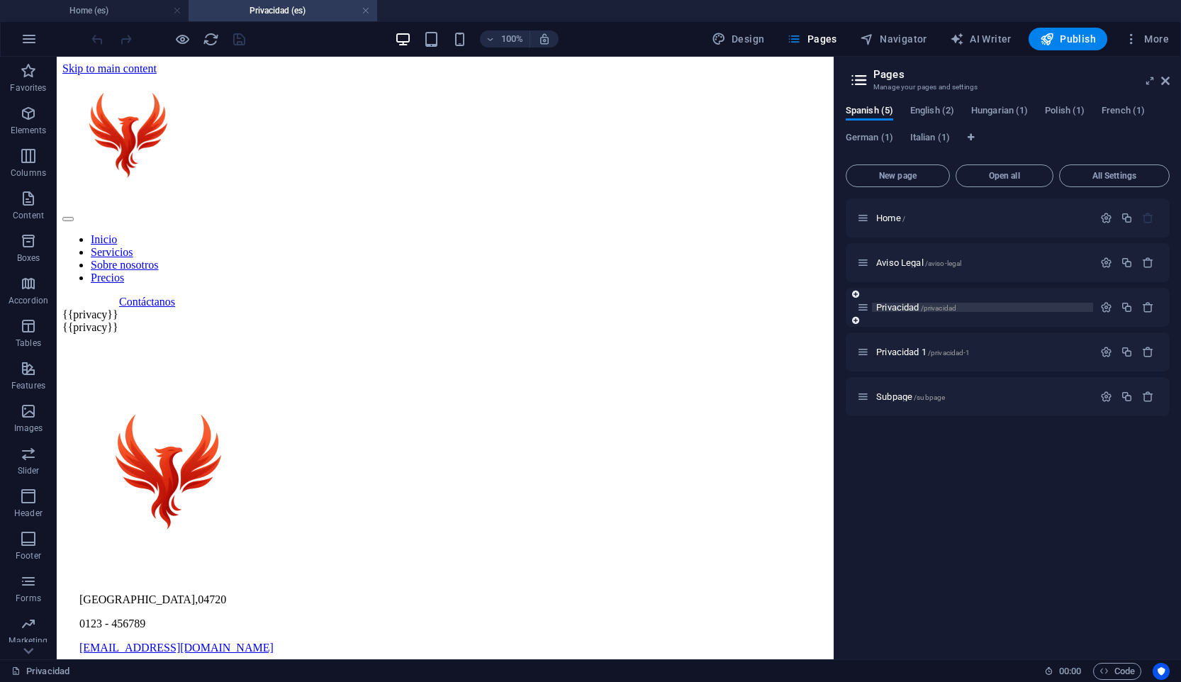
scroll to position [0, 0]
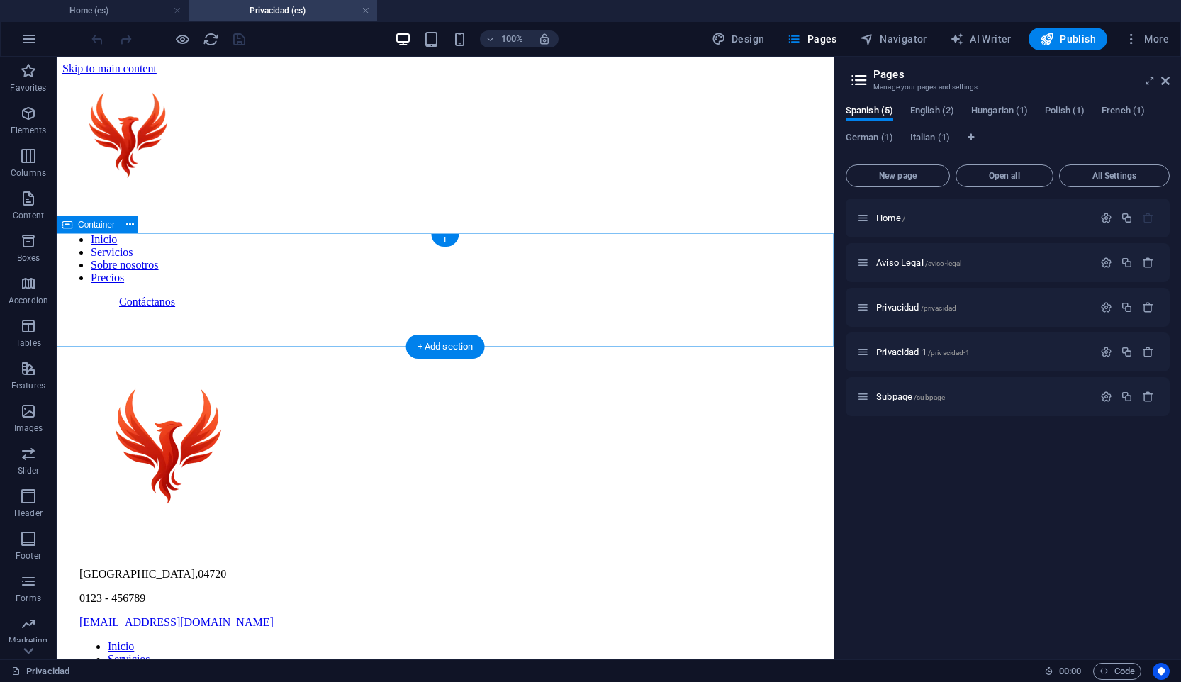
click at [365, 308] on div at bounding box center [444, 308] width 765 height 0
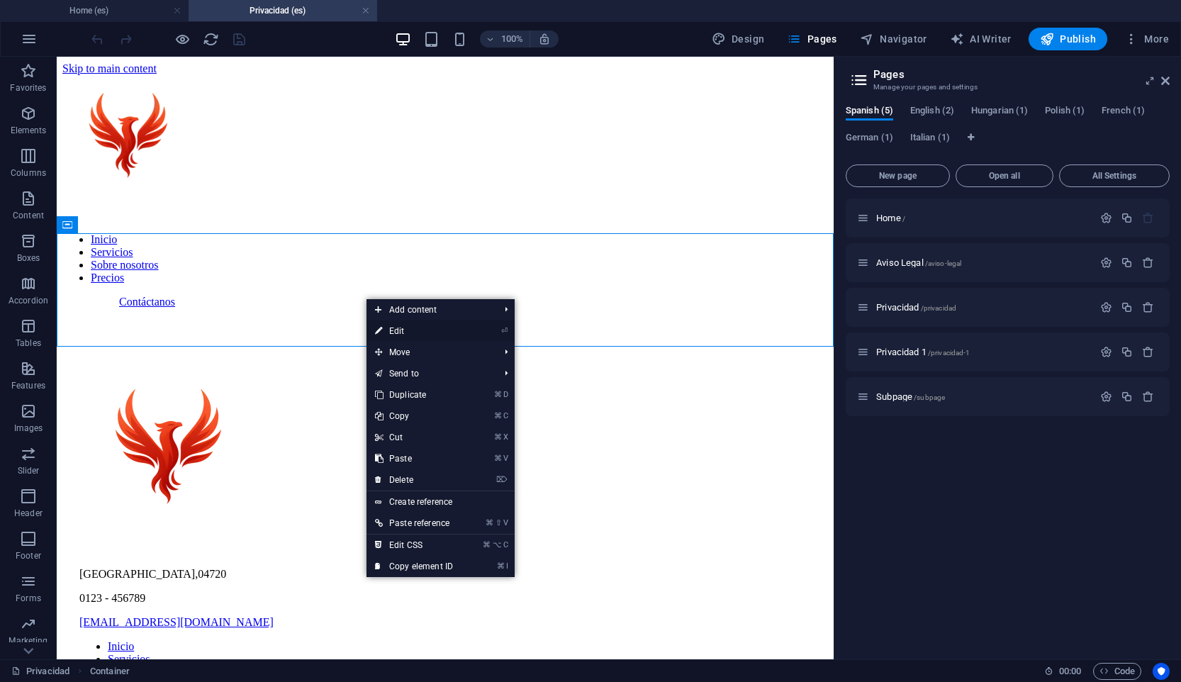
click at [450, 330] on link "⏎ Edit" at bounding box center [413, 330] width 95 height 21
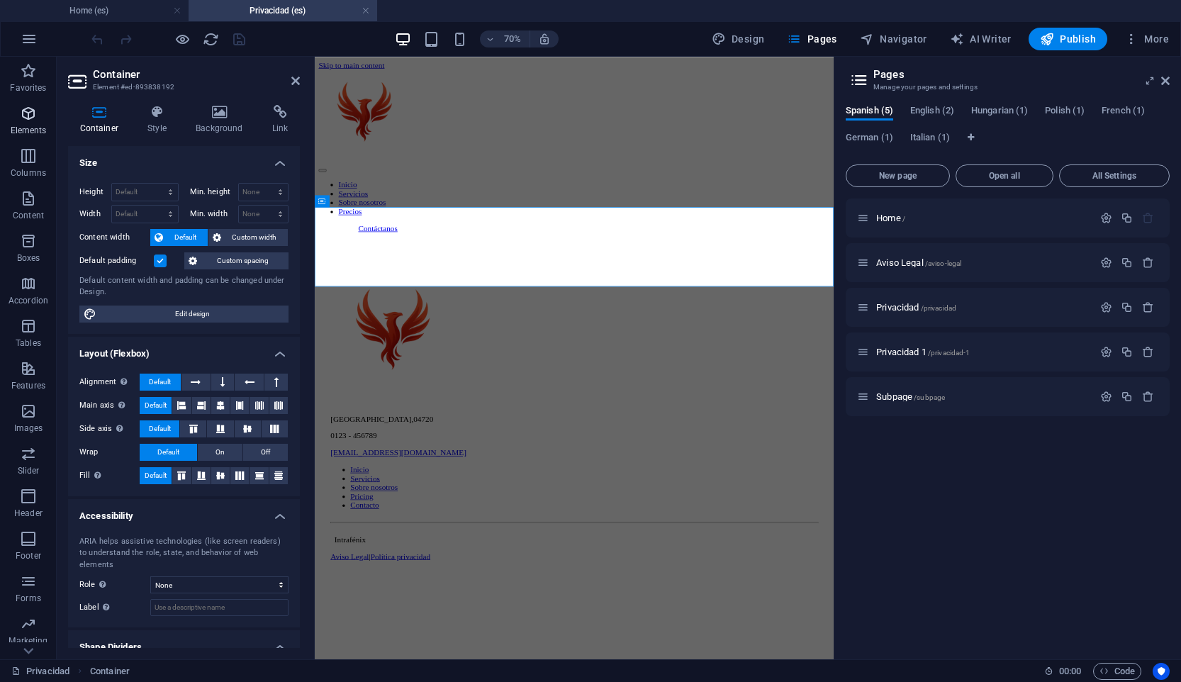
click at [27, 125] on p "Elements" at bounding box center [29, 130] width 36 height 11
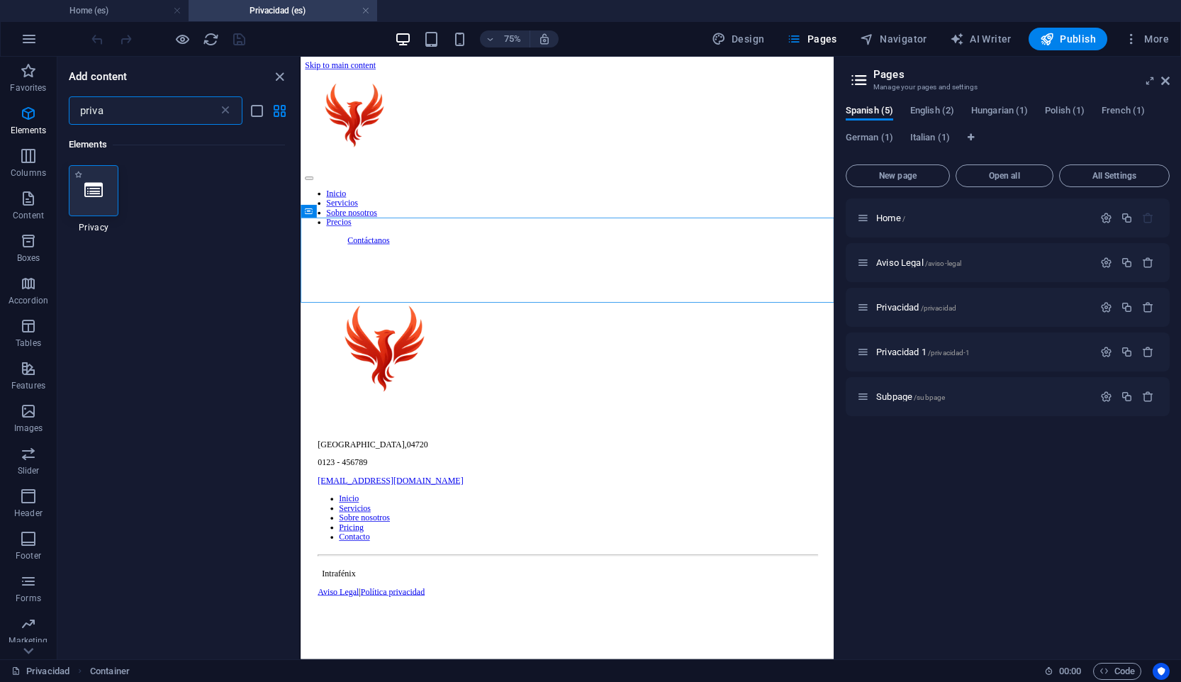
type input "priva"
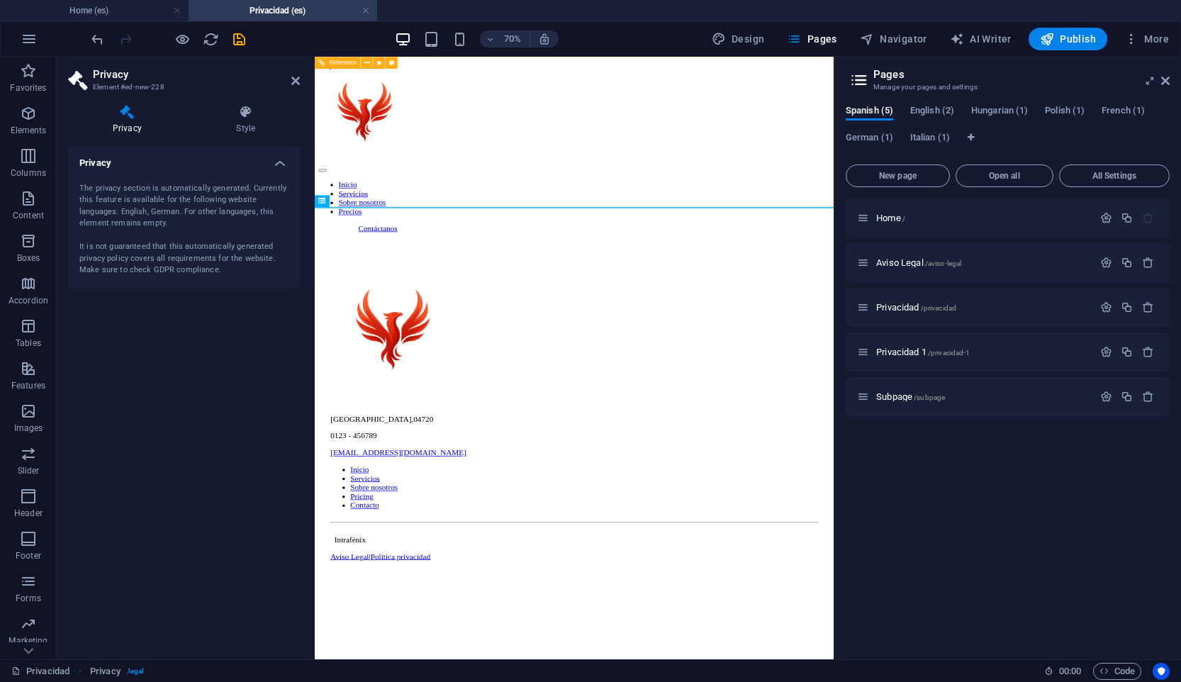
click at [556, 264] on div "Inicio Servicios Sobre nosotros Precios Contáctanos" at bounding box center [685, 191] width 730 height 233
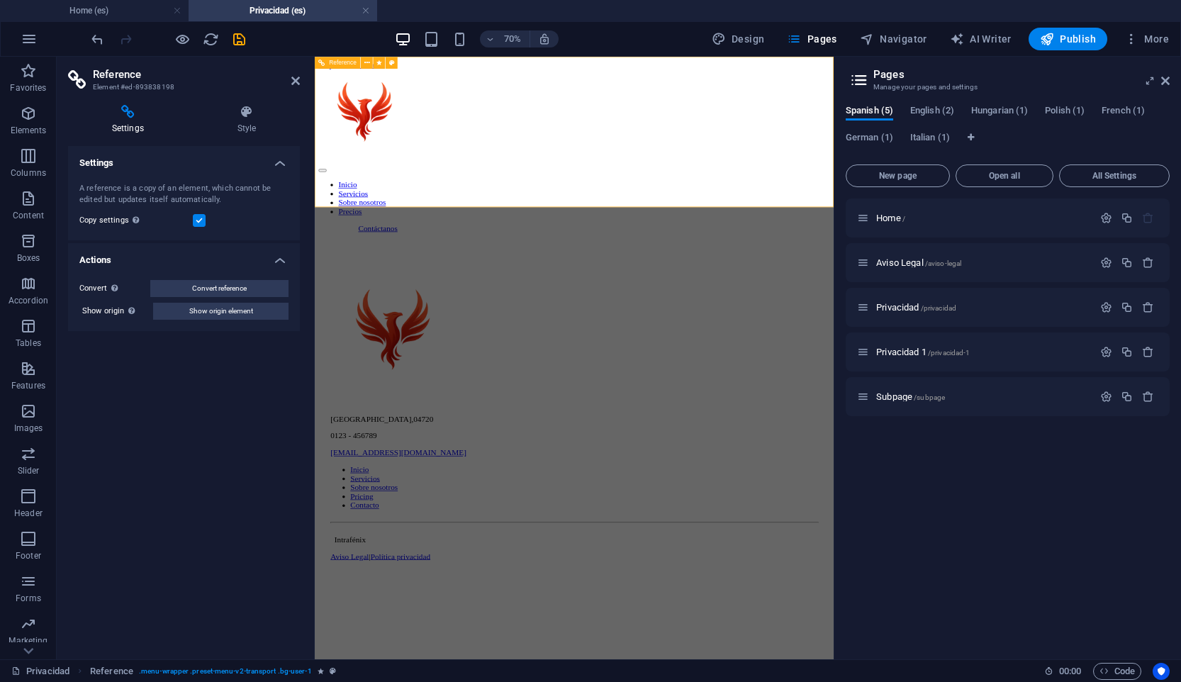
click at [507, 308] on div at bounding box center [685, 308] width 730 height 0
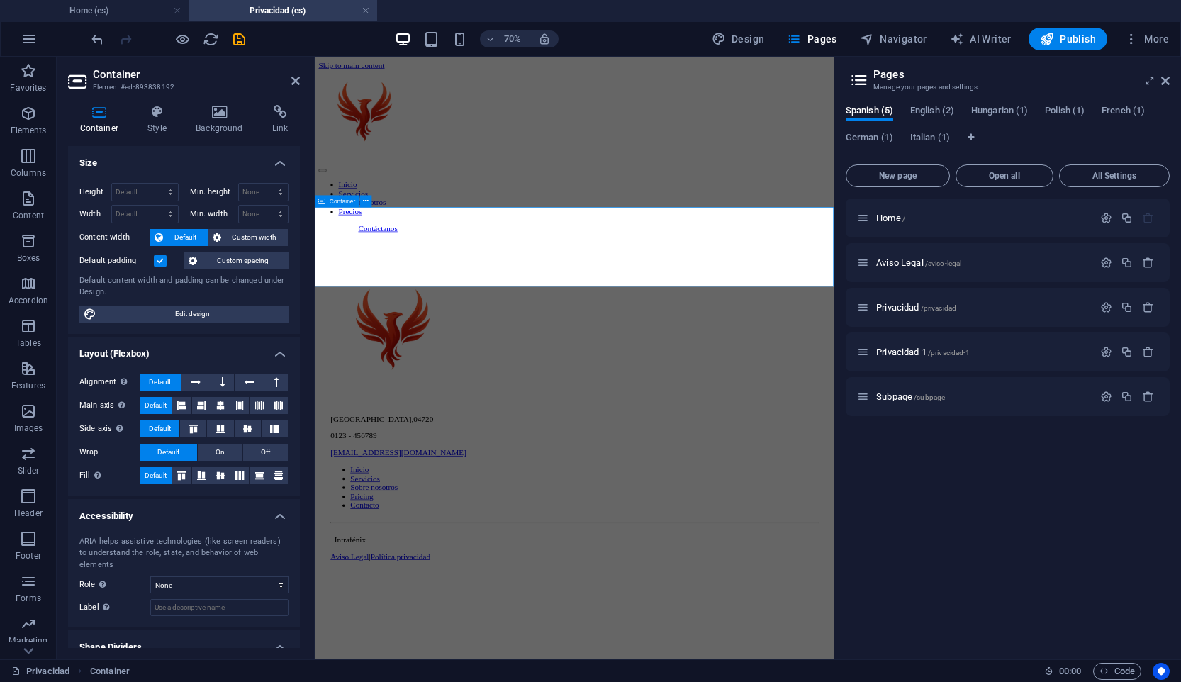
click at [507, 308] on div at bounding box center [685, 308] width 730 height 0
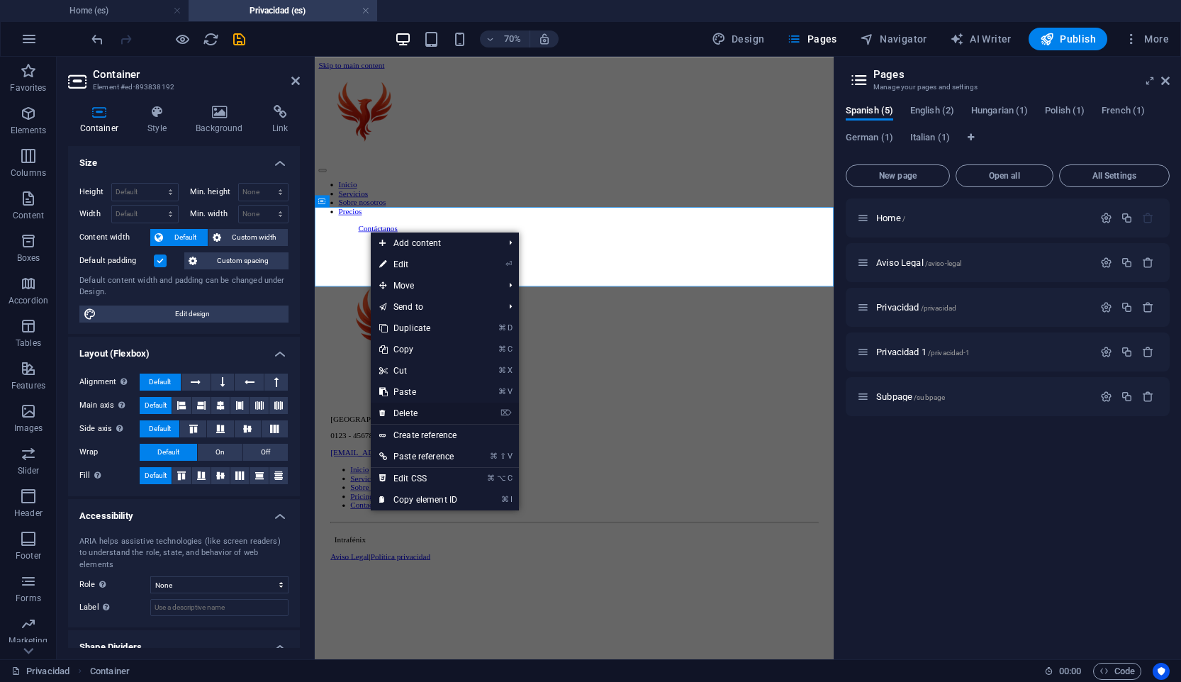
click at [465, 405] on link "⌦ Delete" at bounding box center [418, 413] width 95 height 21
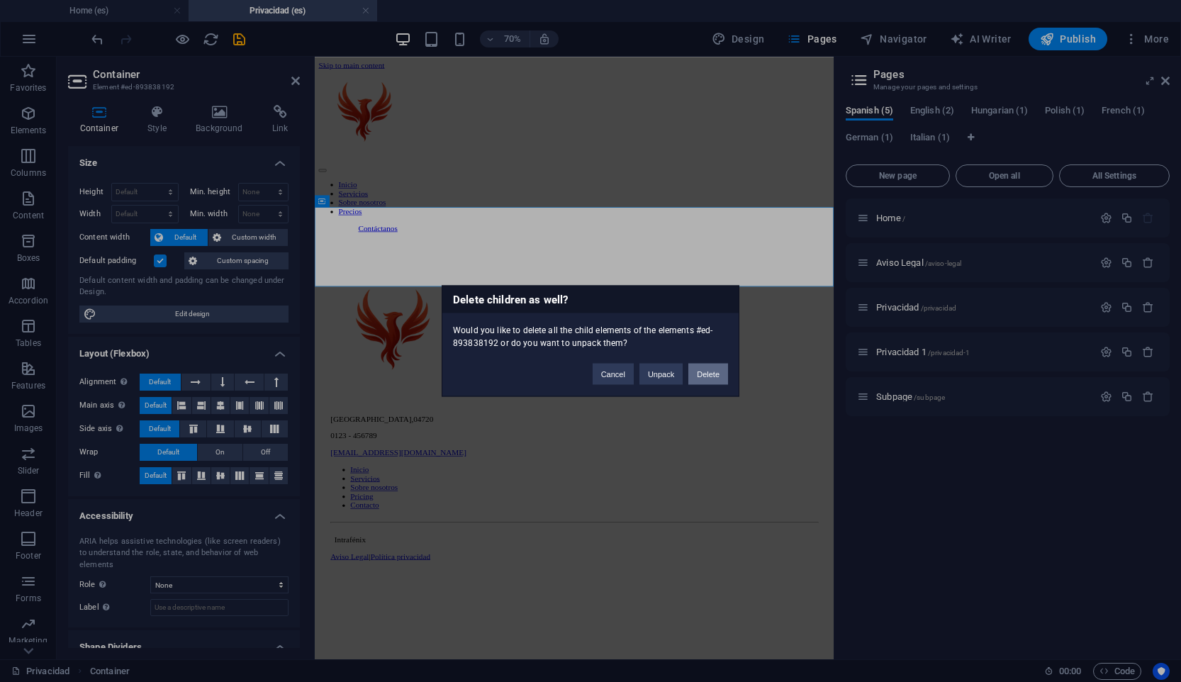
click at [704, 377] on button "Delete" at bounding box center [708, 374] width 40 height 21
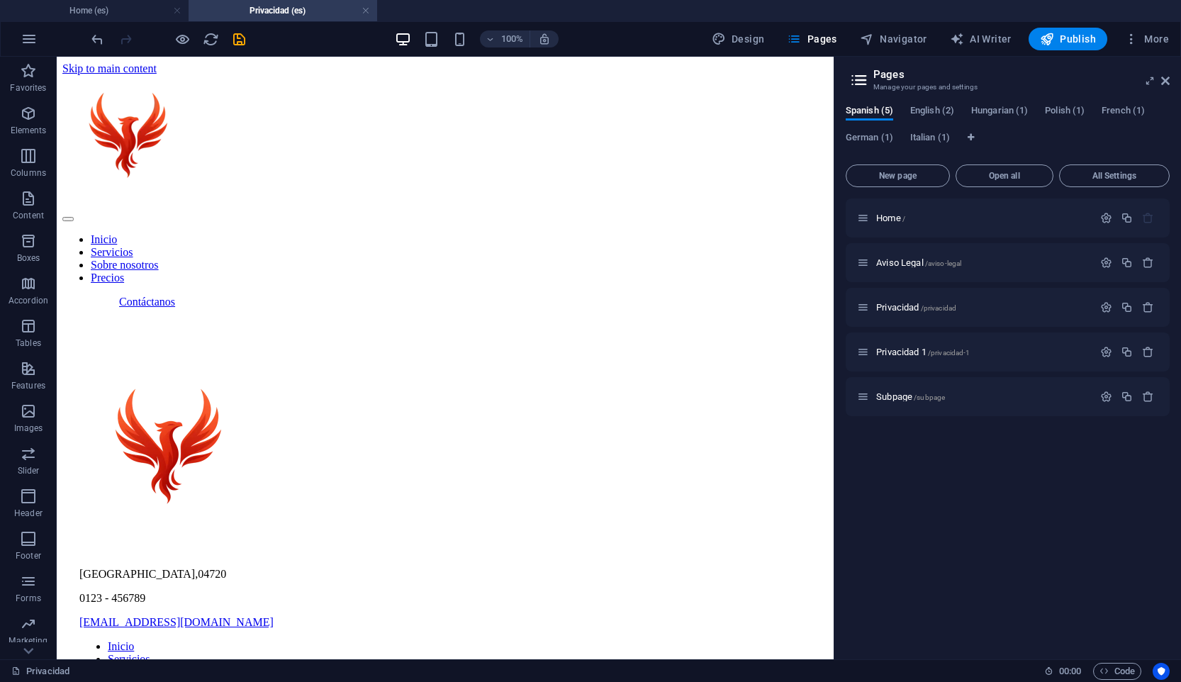
drag, startPoint x: 476, startPoint y: 655, endPoint x: 532, endPoint y: 716, distance: 83.3
click at [476, 655] on html "Skip to main content Inicio Servicios Sobre nosotros Precios Contáctanos Almerí…" at bounding box center [445, 439] width 777 height 765
click at [466, 640] on html "Skip to main content Inicio Servicios Sobre nosotros Precios Contáctanos Almerí…" at bounding box center [445, 439] width 777 height 765
click at [367, 650] on html "Skip to main content Inicio Servicios Sobre nosotros Precios Contáctanos Almerí…" at bounding box center [445, 439] width 777 height 765
click at [432, 629] on div "+ Add section" at bounding box center [445, 624] width 79 height 24
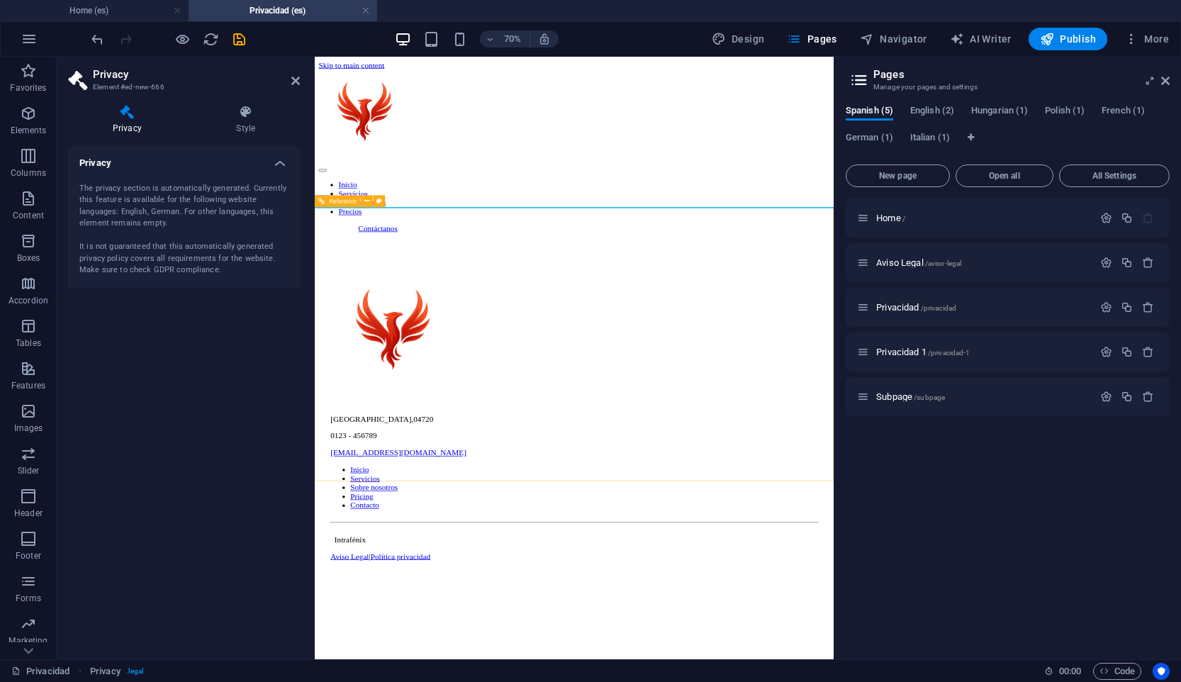
click at [499, 308] on div "[GEOGRAPHIC_DATA] , 04720 0123 - 456789 [EMAIL_ADDRESS][DOMAIN_NAME] Inicio Ser…" at bounding box center [685, 562] width 730 height 508
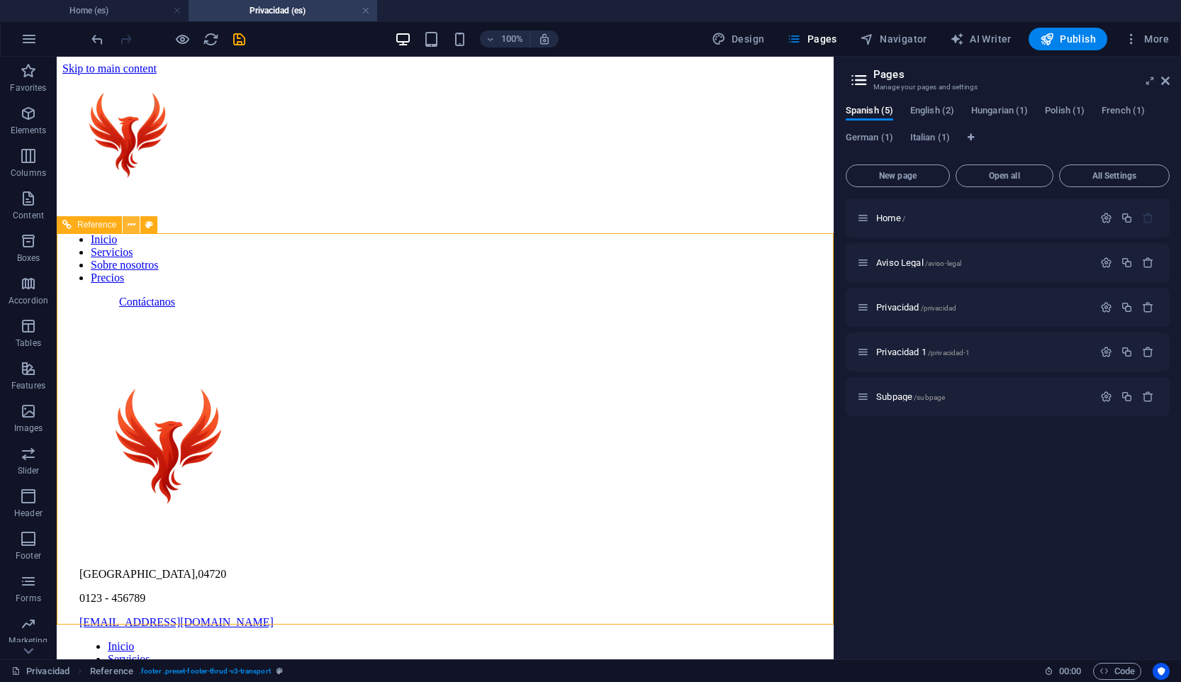
click at [135, 225] on icon at bounding box center [132, 225] width 8 height 15
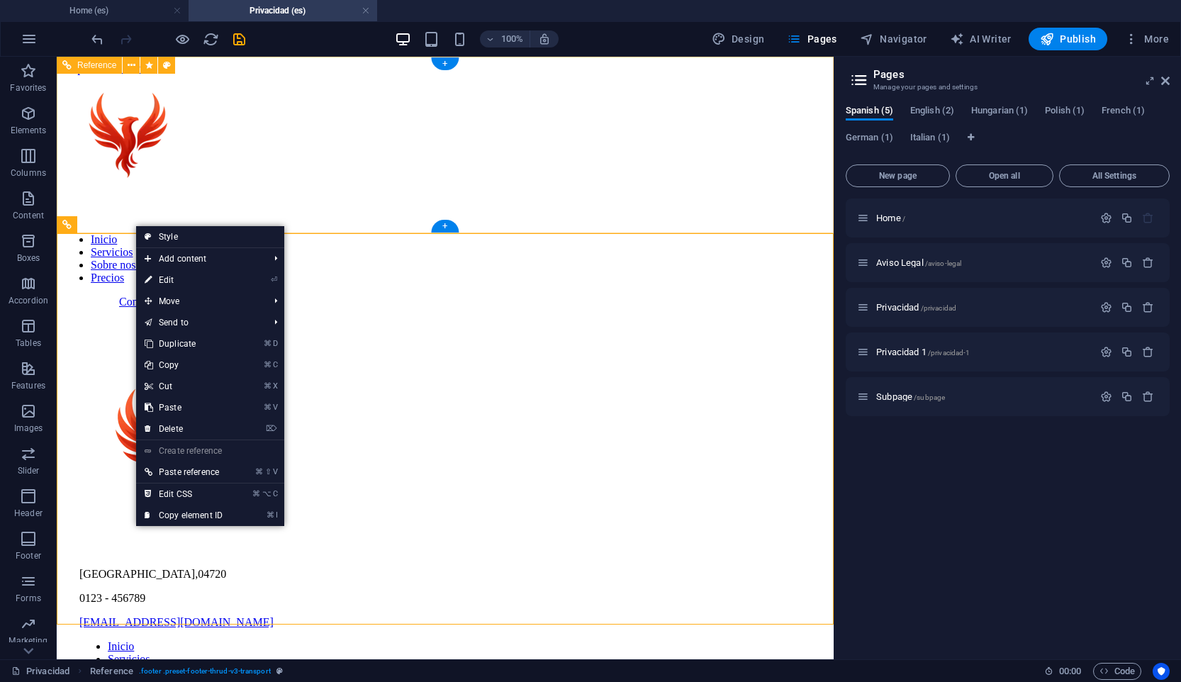
click at [318, 206] on div "Inicio Servicios Sobre nosotros Precios Contáctanos" at bounding box center [444, 191] width 765 height 233
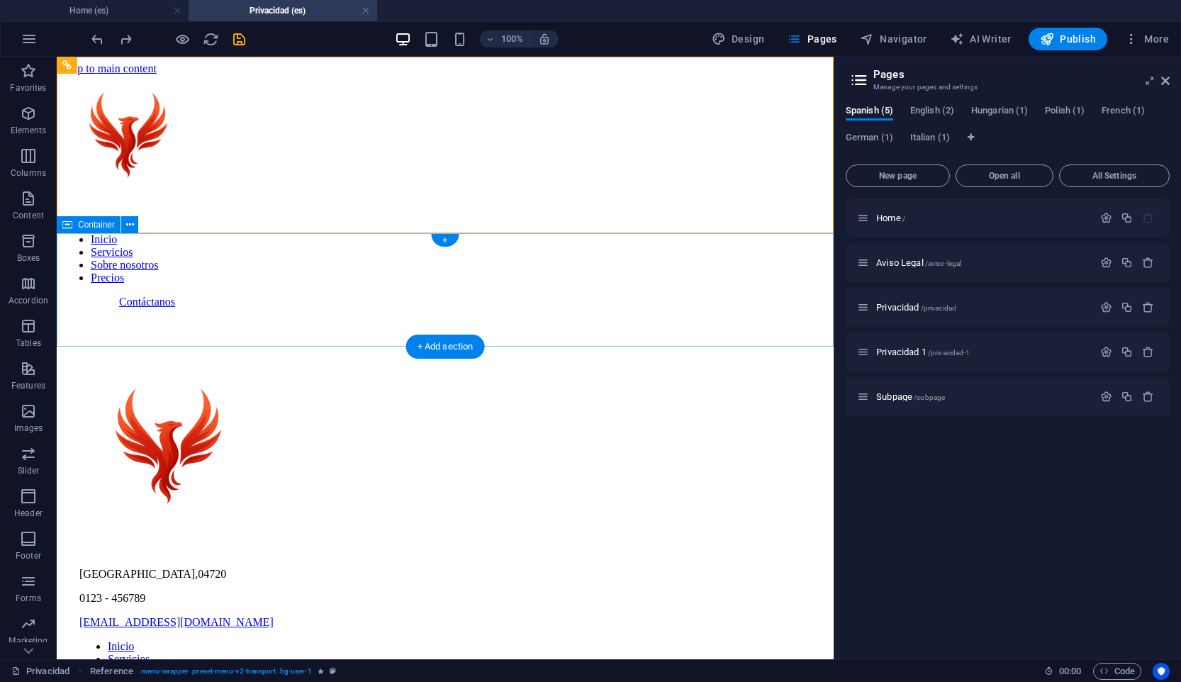
click at [330, 308] on div at bounding box center [444, 308] width 765 height 0
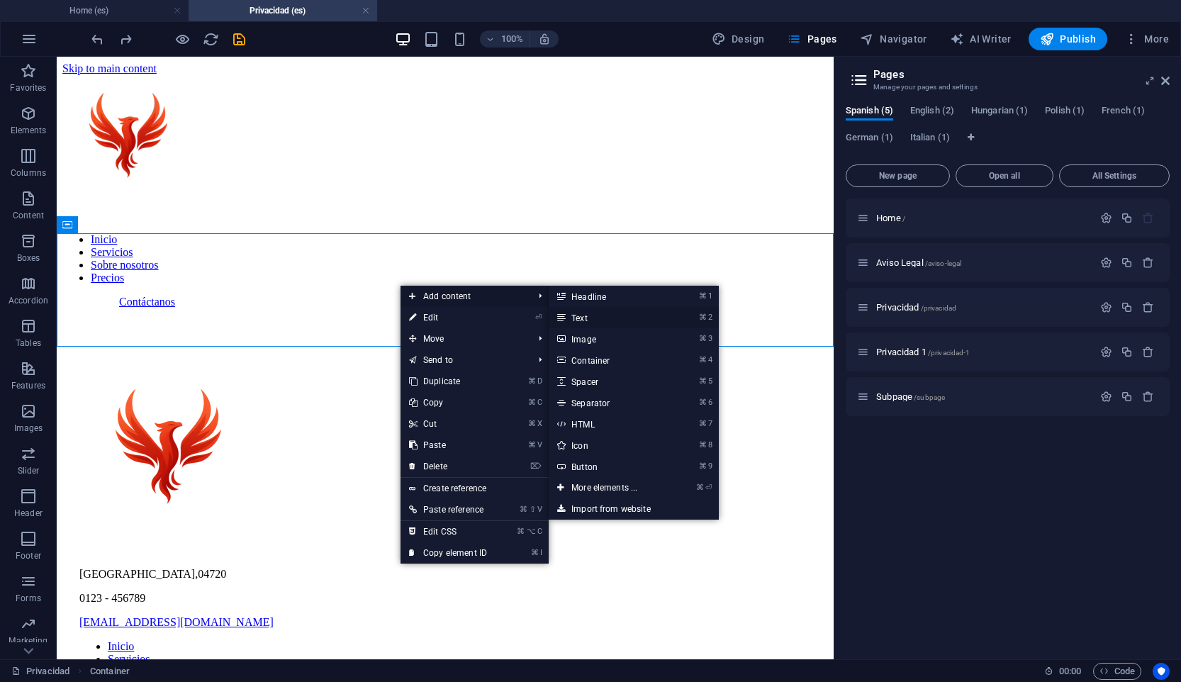
click at [624, 319] on link "⌘ 2 Text" at bounding box center [607, 317] width 117 height 21
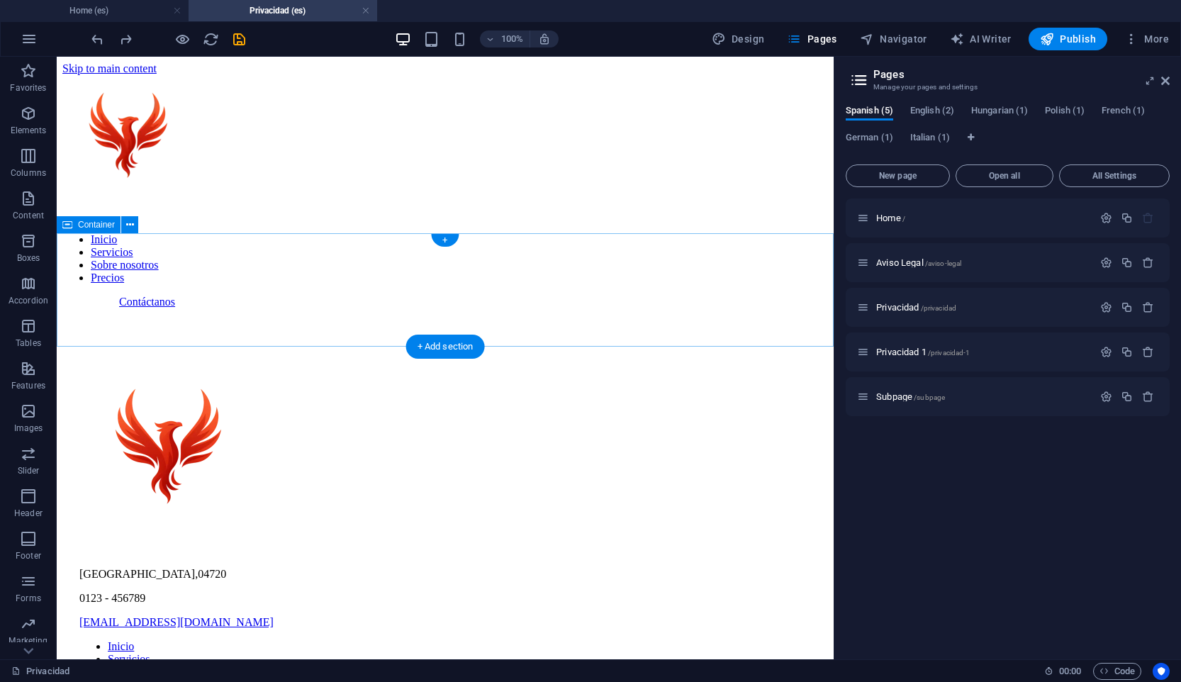
click at [430, 308] on div at bounding box center [444, 308] width 765 height 0
click at [446, 242] on div "+" at bounding box center [445, 240] width 28 height 13
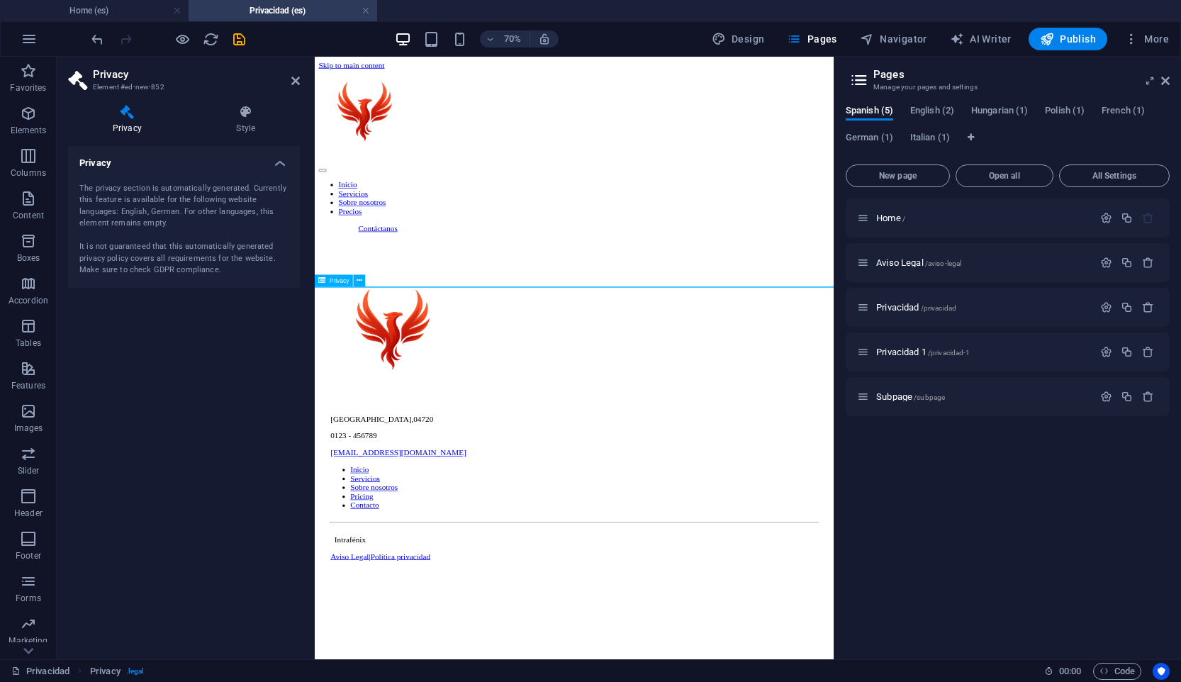
click at [325, 281] on icon at bounding box center [322, 280] width 7 height 12
click at [344, 279] on span "Privacy" at bounding box center [340, 281] width 20 height 6
click at [358, 280] on icon at bounding box center [360, 280] width 6 height 11
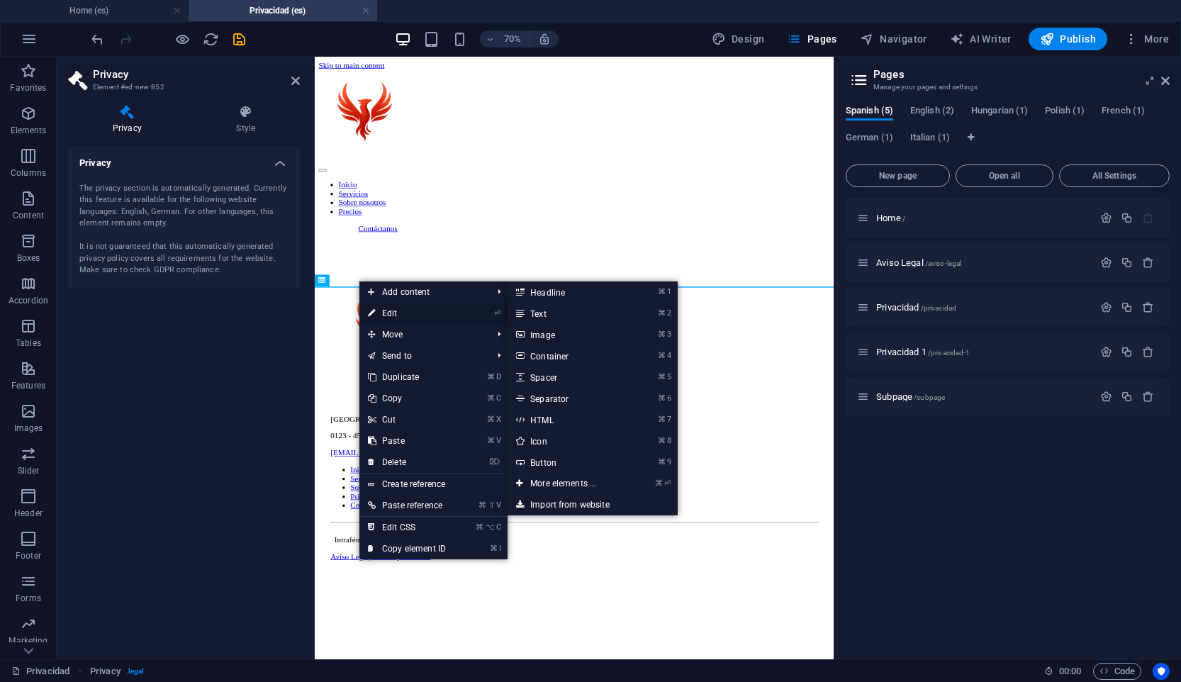
click at [439, 307] on link "⏎ Edit" at bounding box center [406, 313] width 95 height 21
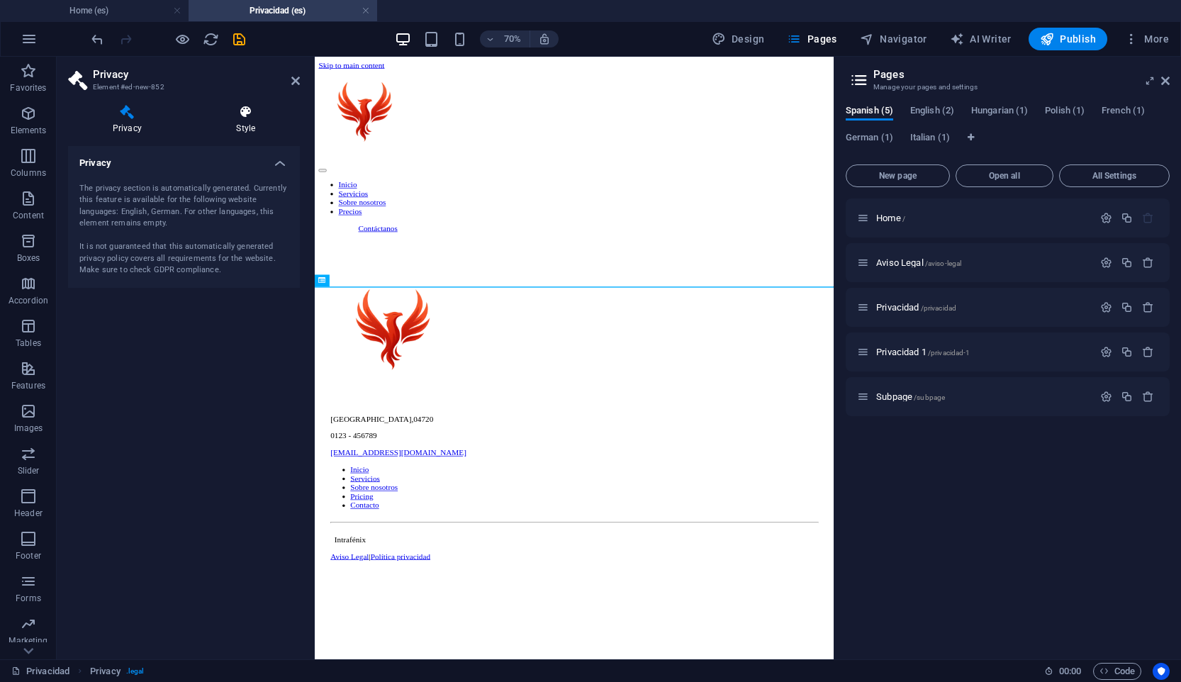
click at [256, 124] on h4 "Style" at bounding box center [246, 120] width 108 height 30
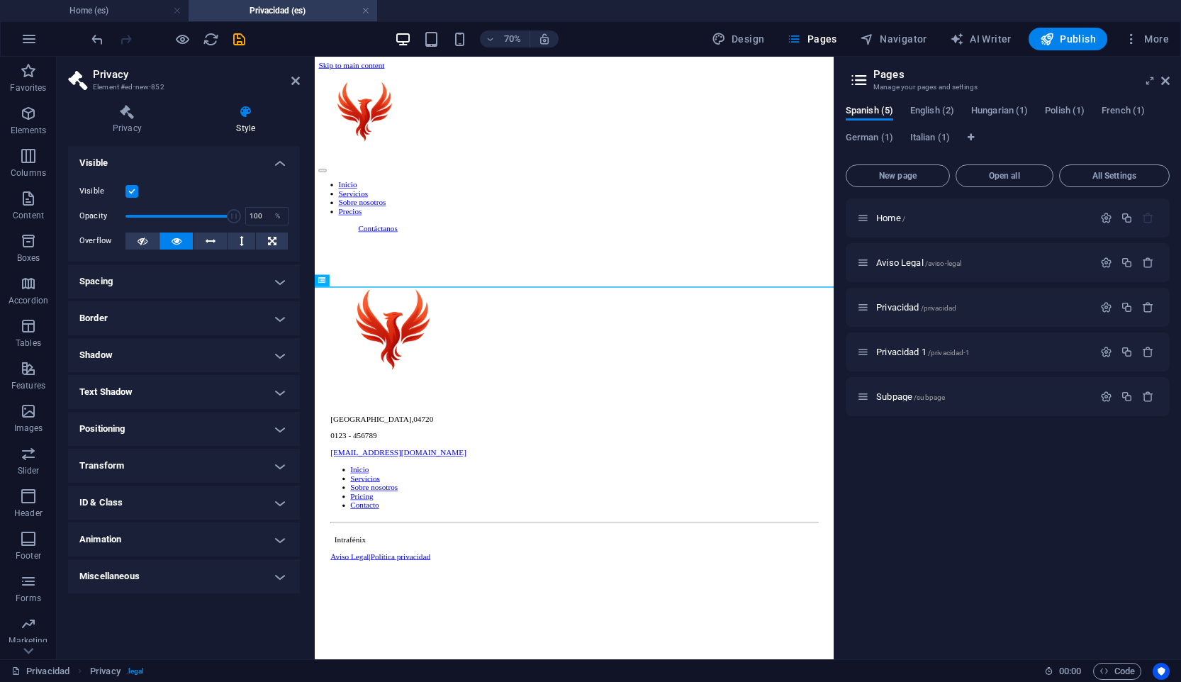
click at [271, 281] on h4 "Spacing" at bounding box center [184, 281] width 232 height 34
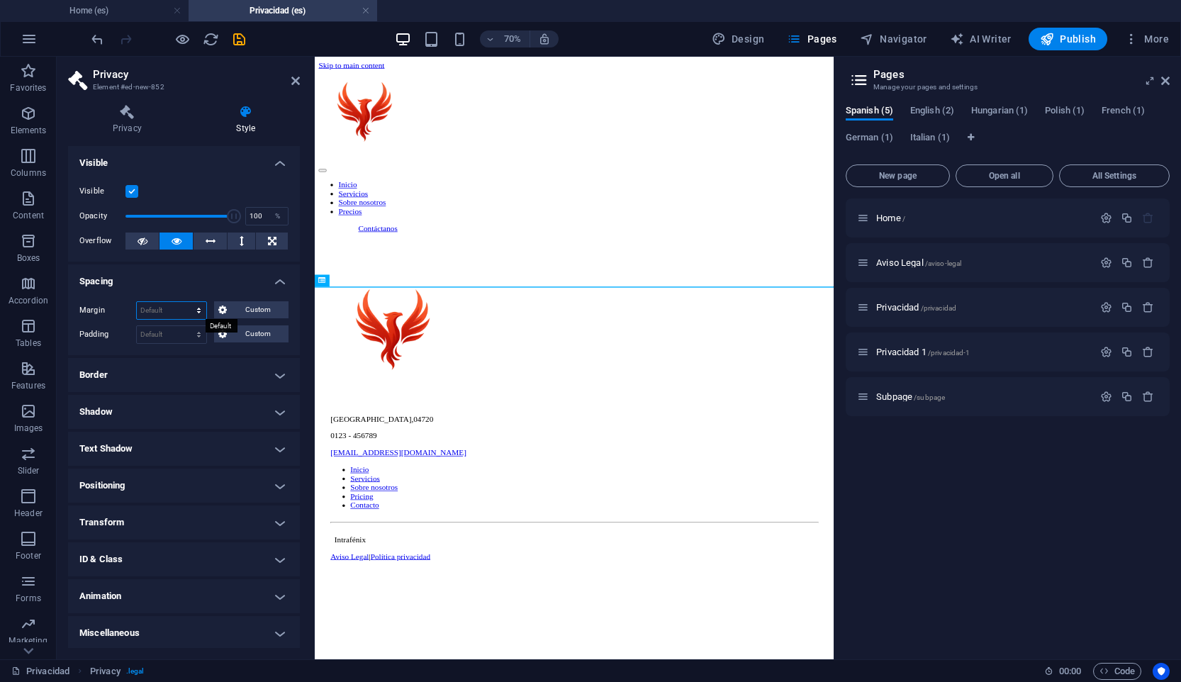
click at [200, 305] on select "Default auto px % rem vw vh Custom" at bounding box center [171, 310] width 69 height 17
click at [176, 305] on select "Default auto px % rem vw vh Custom" at bounding box center [171, 310] width 69 height 17
select select "px"
click at [174, 313] on input "0" at bounding box center [171, 310] width 69 height 17
type input "154"
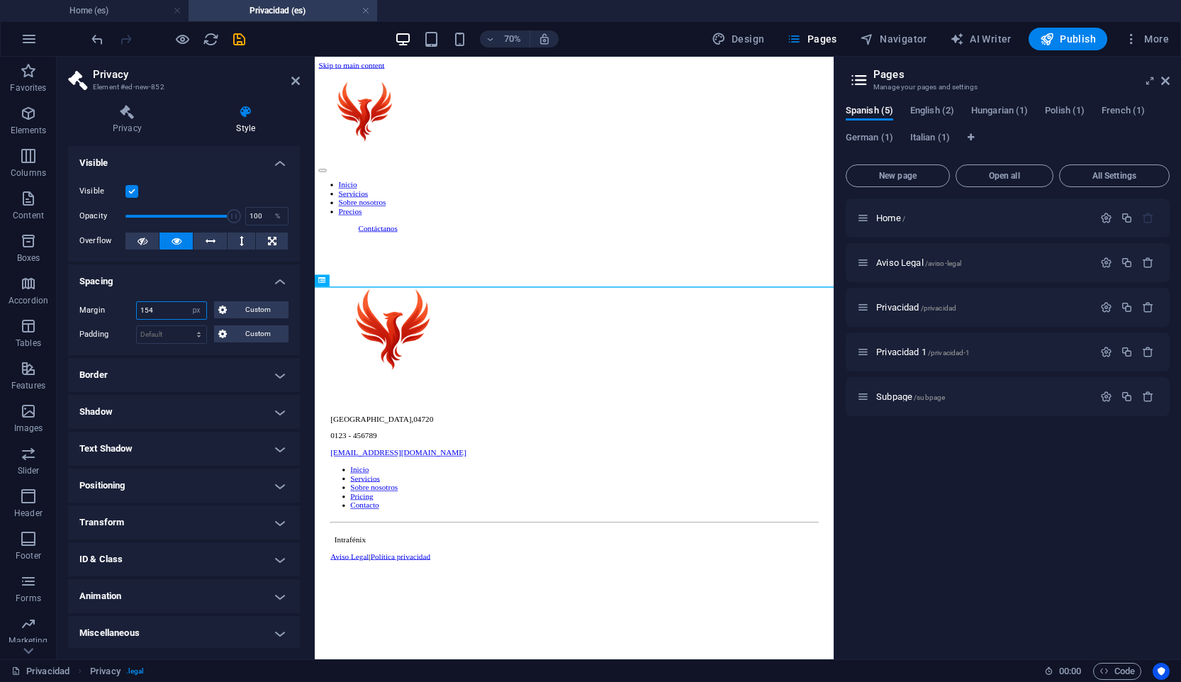
click at [169, 315] on input "154" at bounding box center [171, 310] width 69 height 17
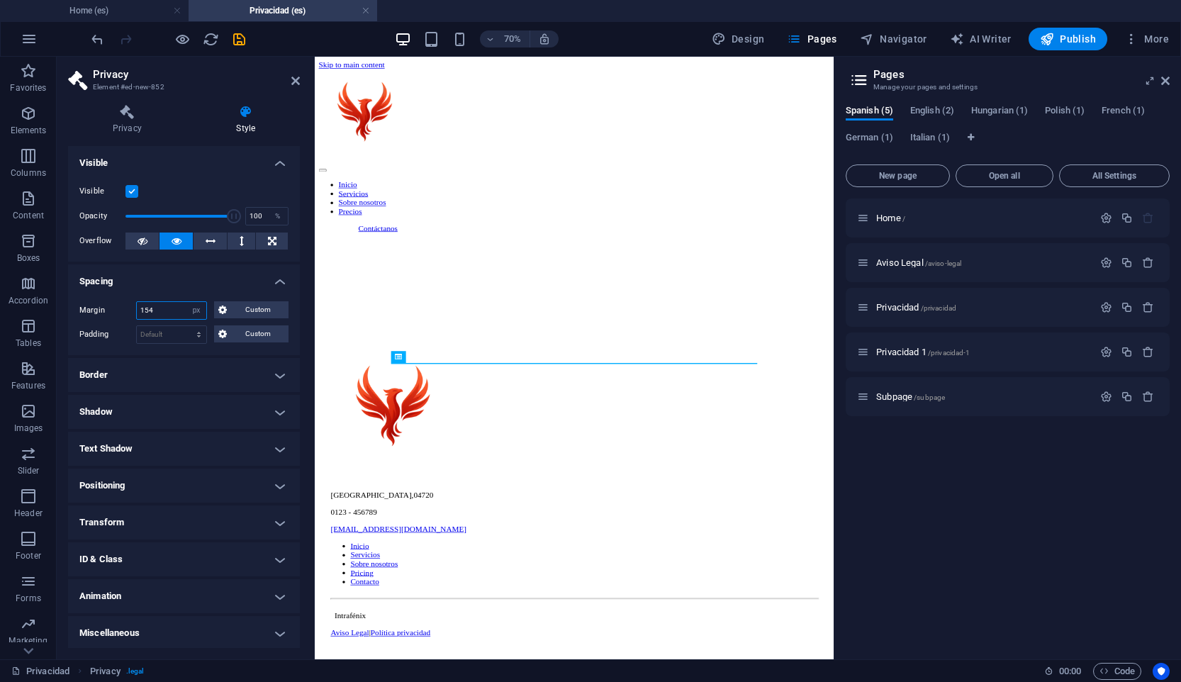
click at [169, 315] on input "154" at bounding box center [171, 310] width 69 height 17
click at [510, 449] on div "Inicio Servicios Sobre nosotros Precios Contáctanos [GEOGRAPHIC_DATA] , 04720 0…" at bounding box center [685, 500] width 730 height 851
click at [163, 309] on input "154" at bounding box center [171, 310] width 69 height 17
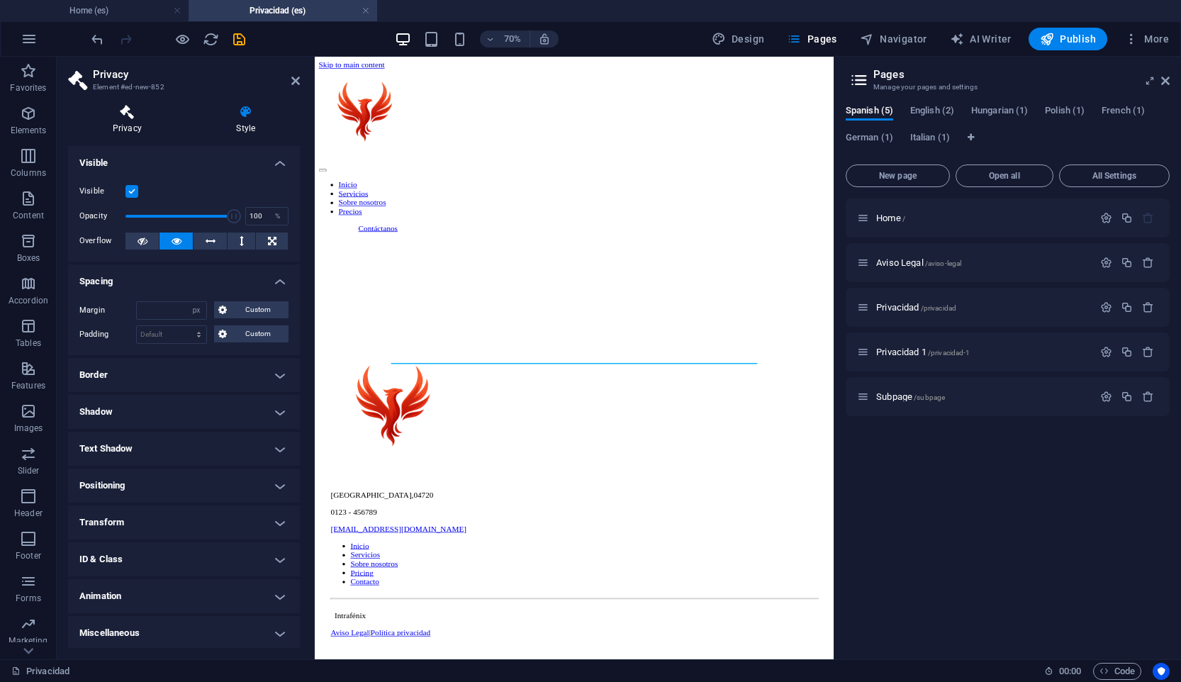
click at [124, 123] on h4 "Privacy" at bounding box center [130, 120] width 124 height 30
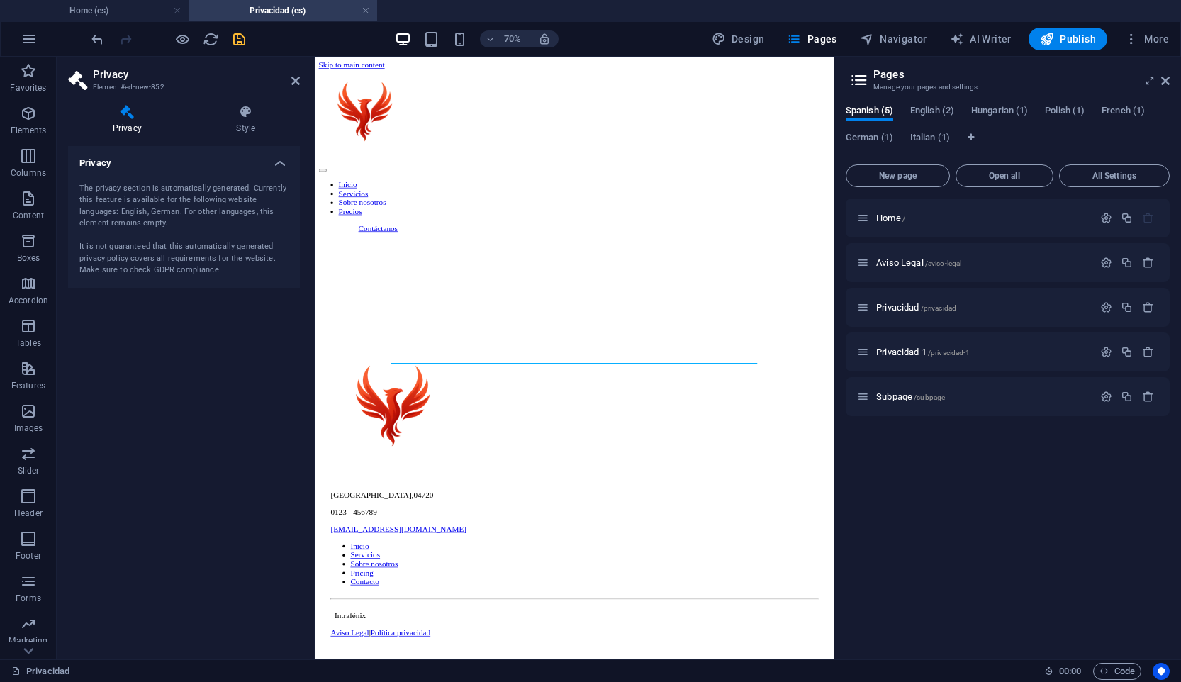
click at [240, 41] on icon "save" at bounding box center [239, 39] width 16 height 16
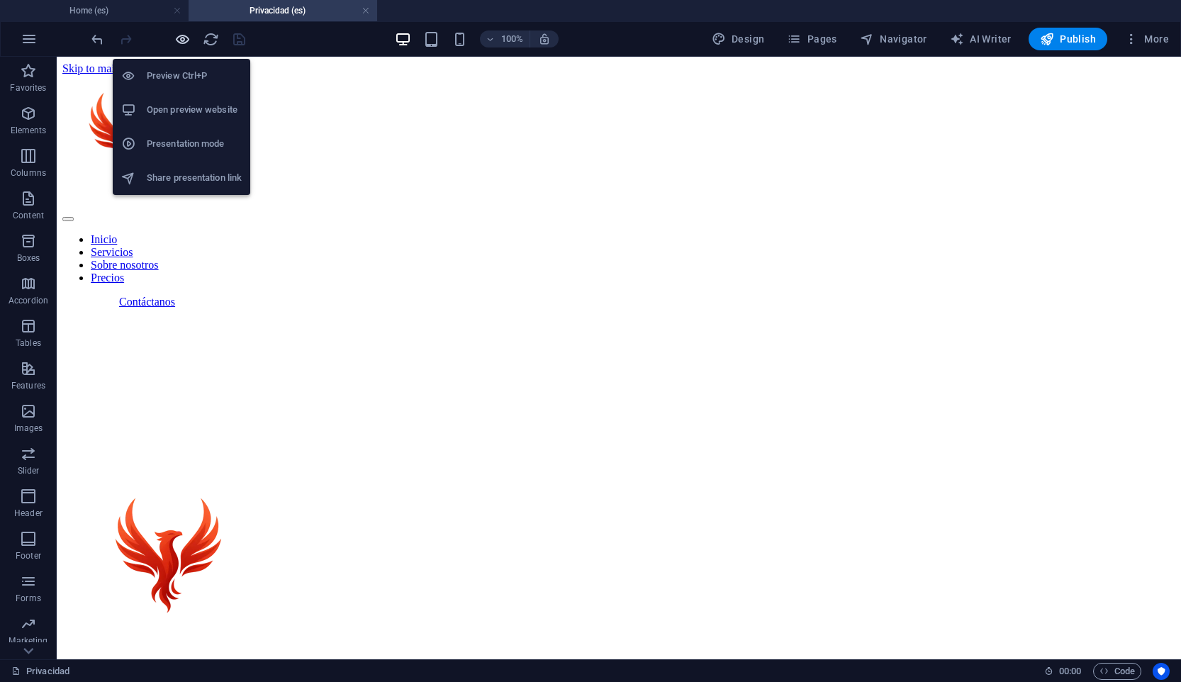
click at [184, 41] on icon "button" at bounding box center [182, 39] width 16 height 16
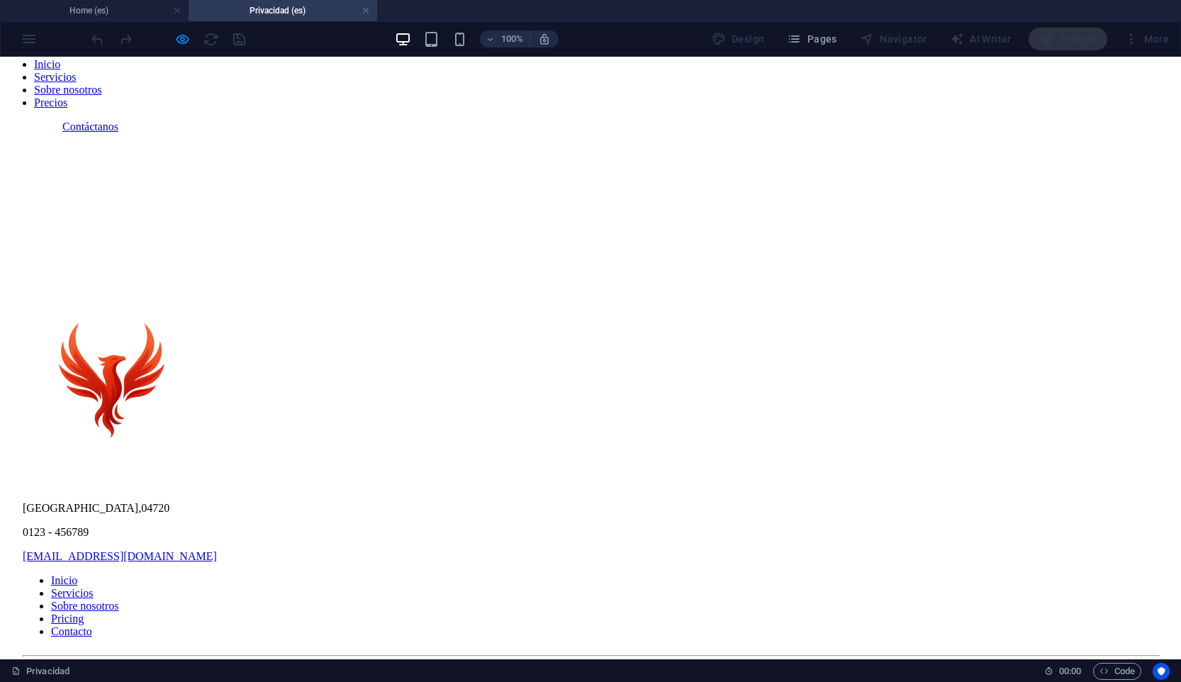
click at [499, 201] on div "Inicio Servicios Sobre nosotros Precios Contáctanos [GEOGRAPHIC_DATA] , 04720 0…" at bounding box center [590, 325] width 1169 height 851
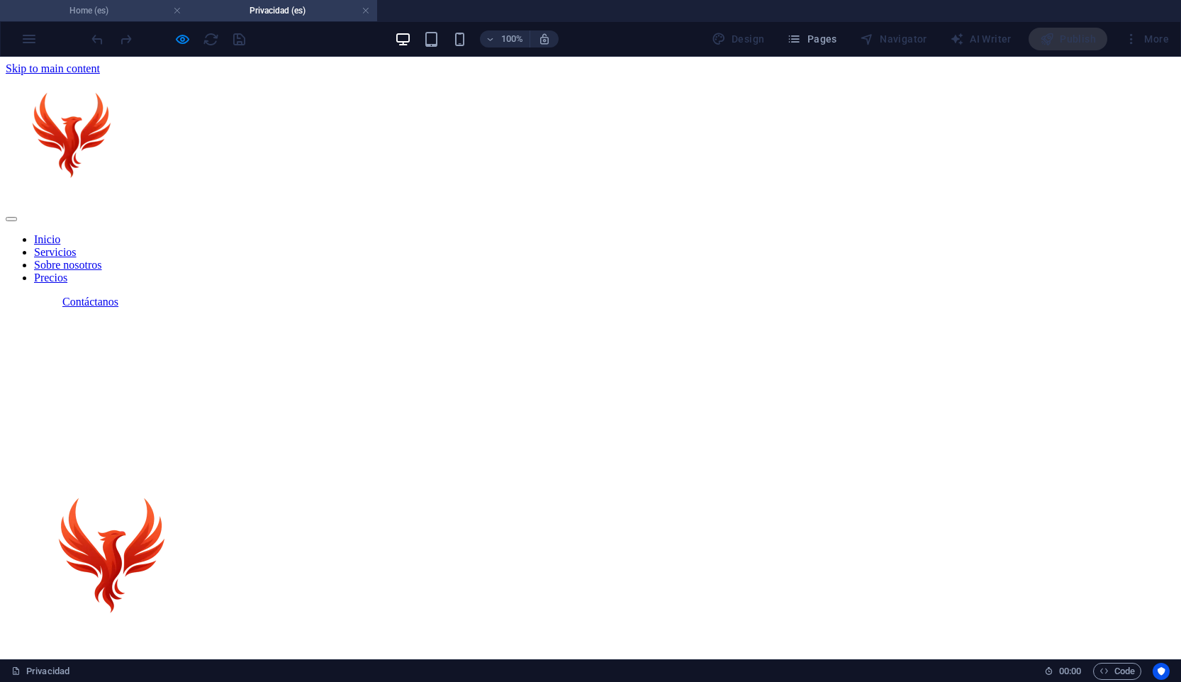
click at [136, 6] on h4 "Home (es)" at bounding box center [94, 11] width 189 height 16
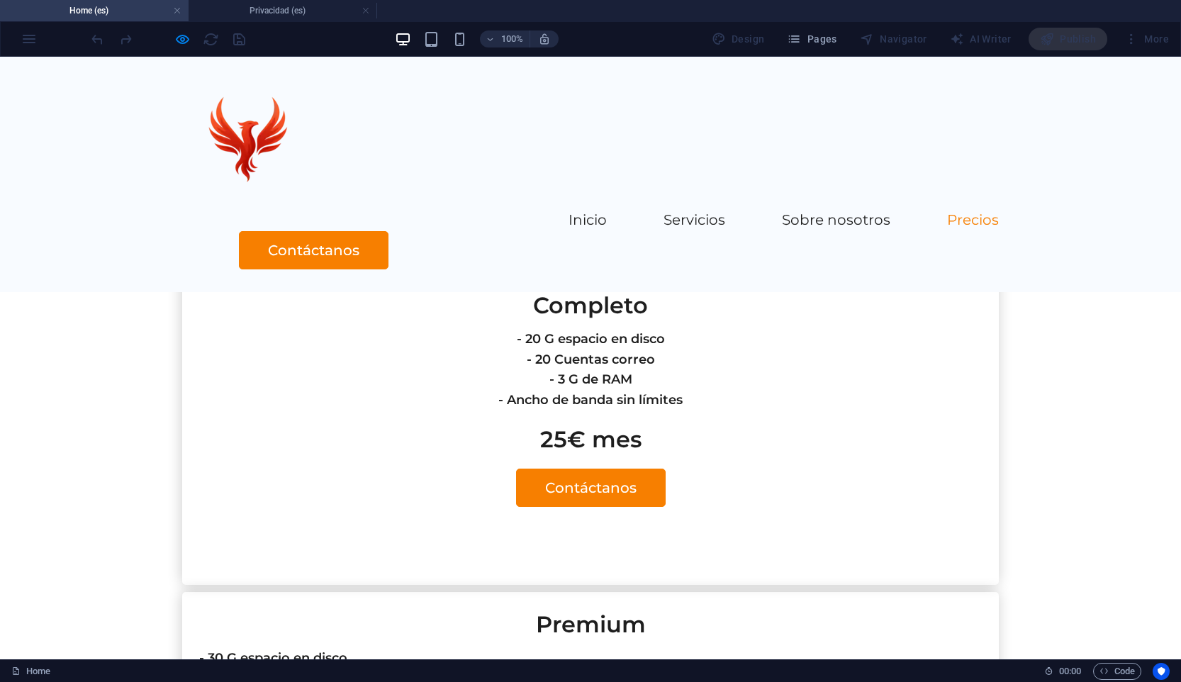
click at [394, 228] on header "Inicio Servicios Sobre nosotros Precios Contáctanos" at bounding box center [590, 174] width 851 height 235
click at [304, 28] on div "100% Design Pages Navigator AI Writer Publish More" at bounding box center [632, 39] width 1086 height 23
click at [333, 14] on h4 "Privacidad (es)" at bounding box center [283, 11] width 189 height 16
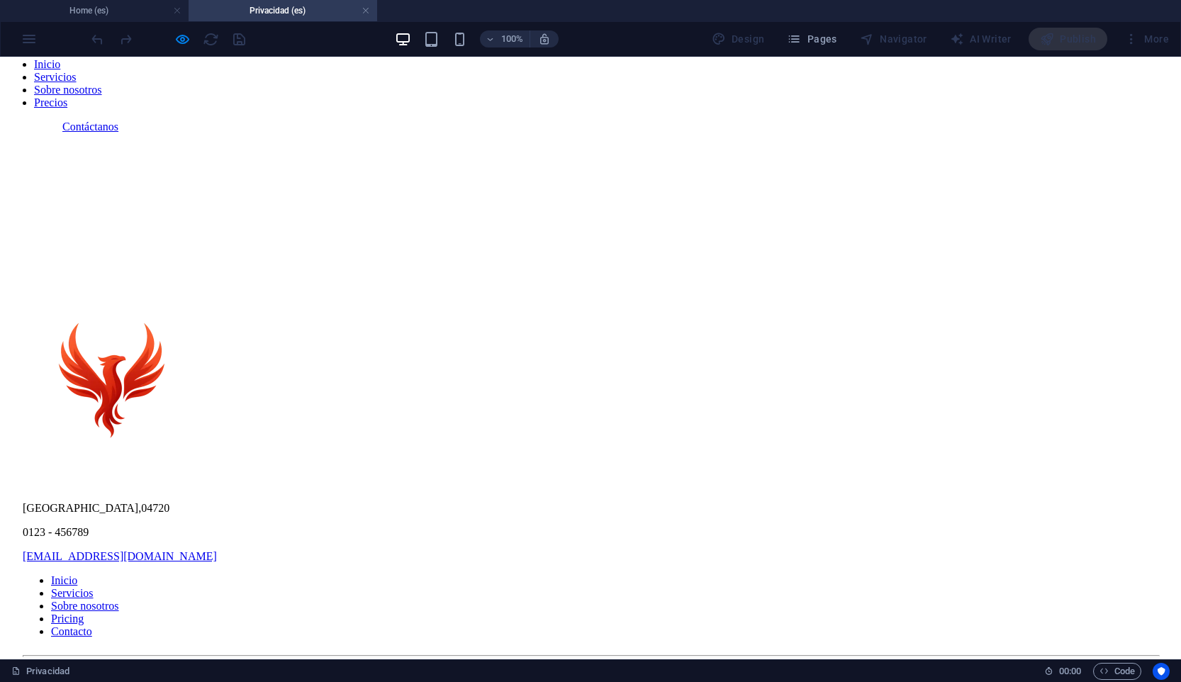
scroll to position [0, 0]
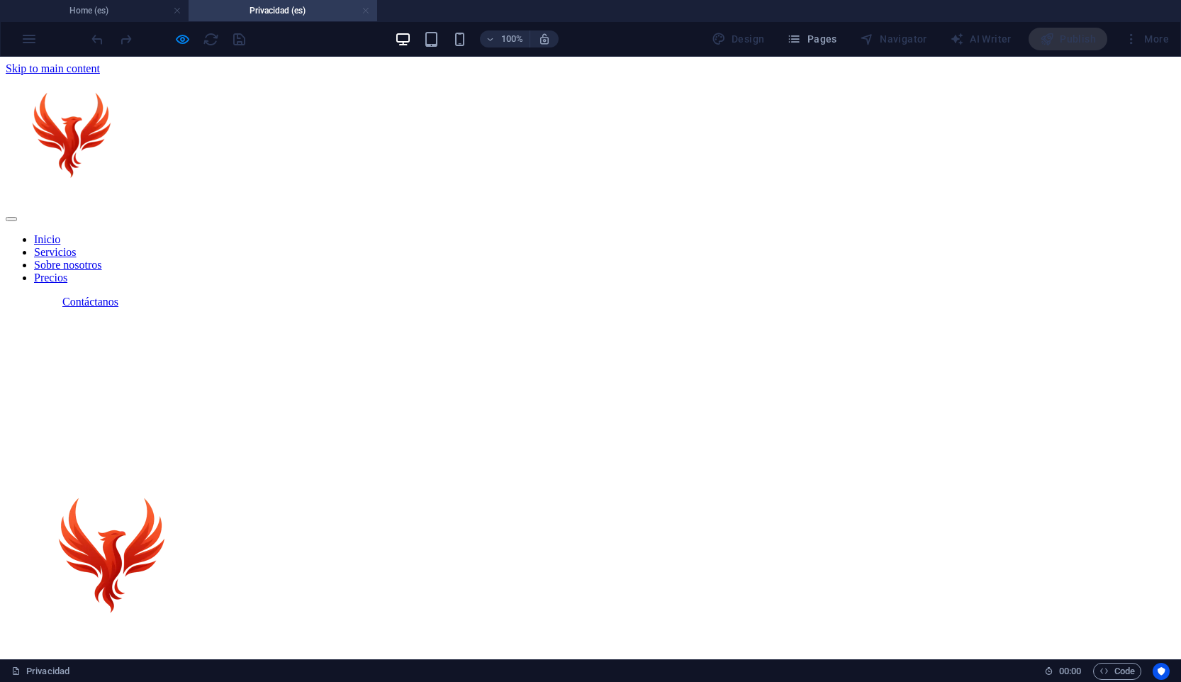
click at [369, 6] on link at bounding box center [365, 10] width 9 height 13
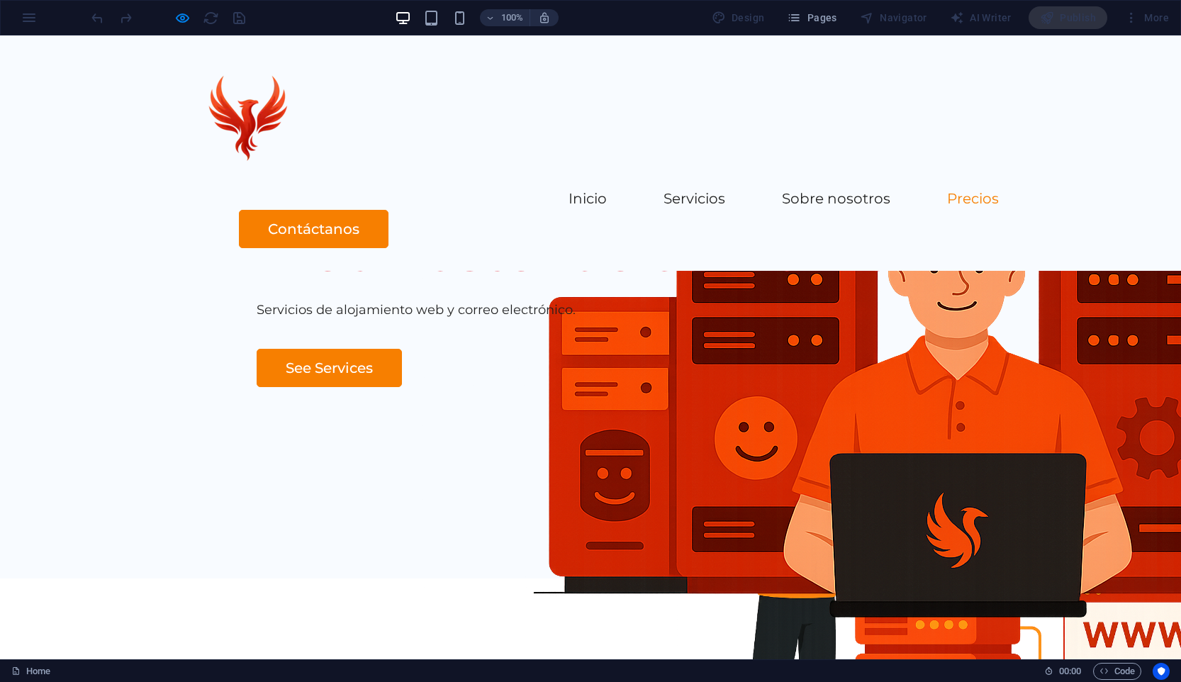
scroll to position [3478, 0]
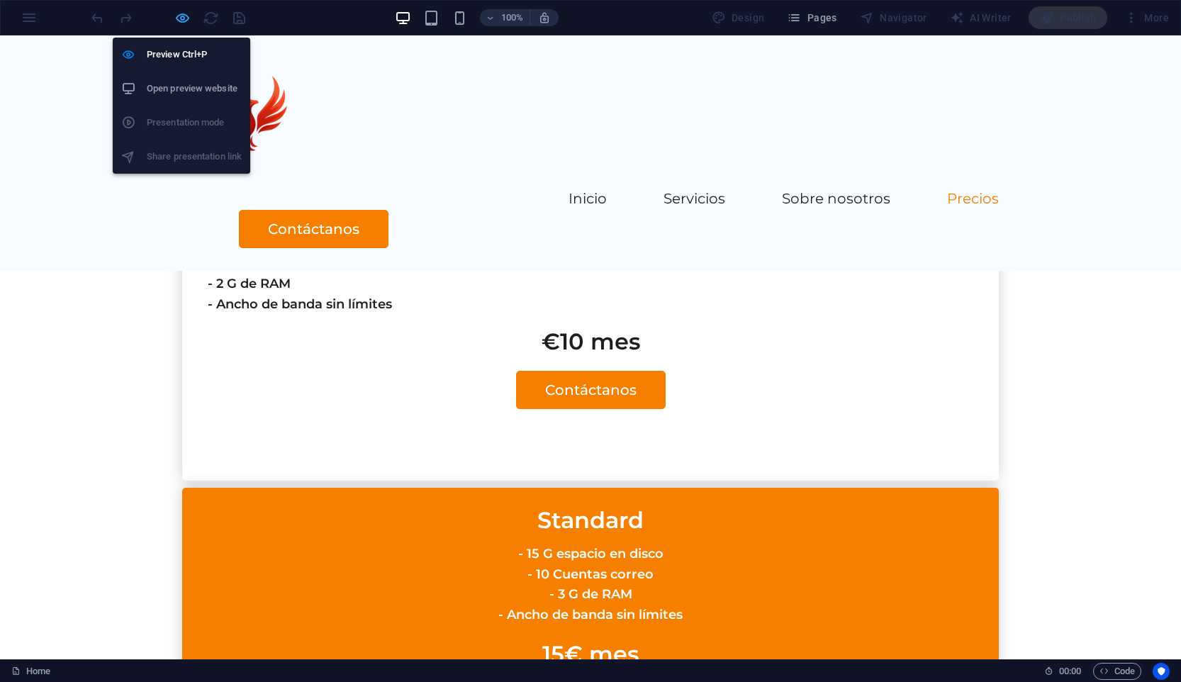
click at [181, 12] on icon "button" at bounding box center [182, 18] width 16 height 16
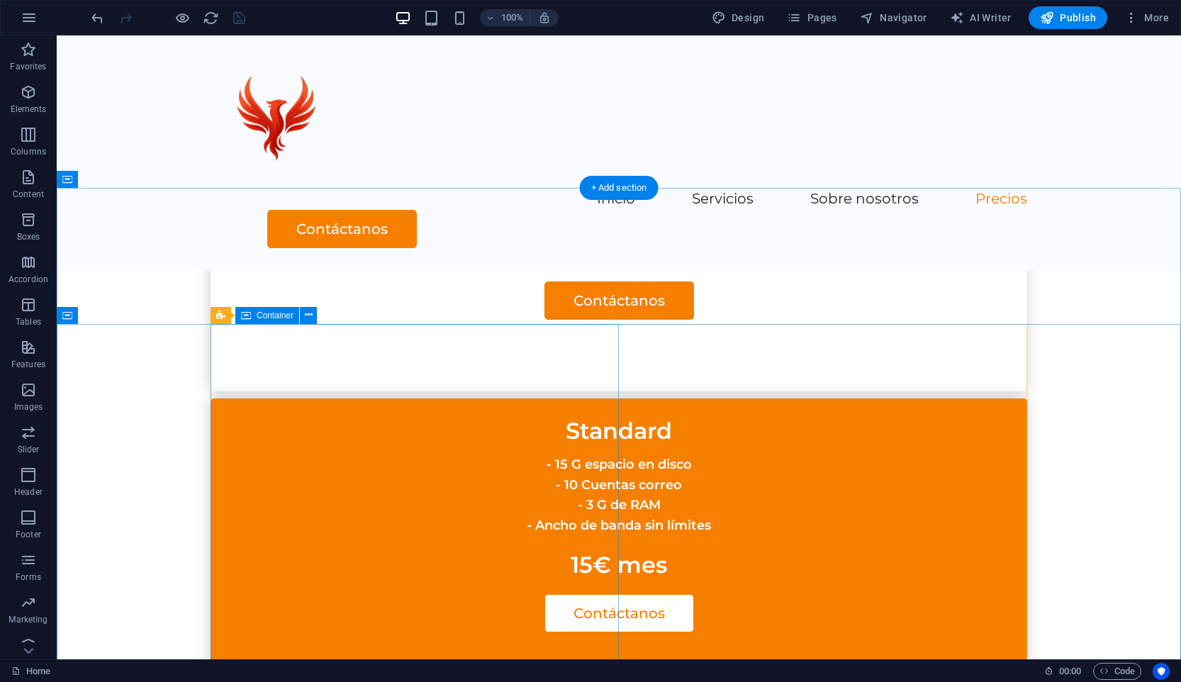
scroll to position [3567, 0]
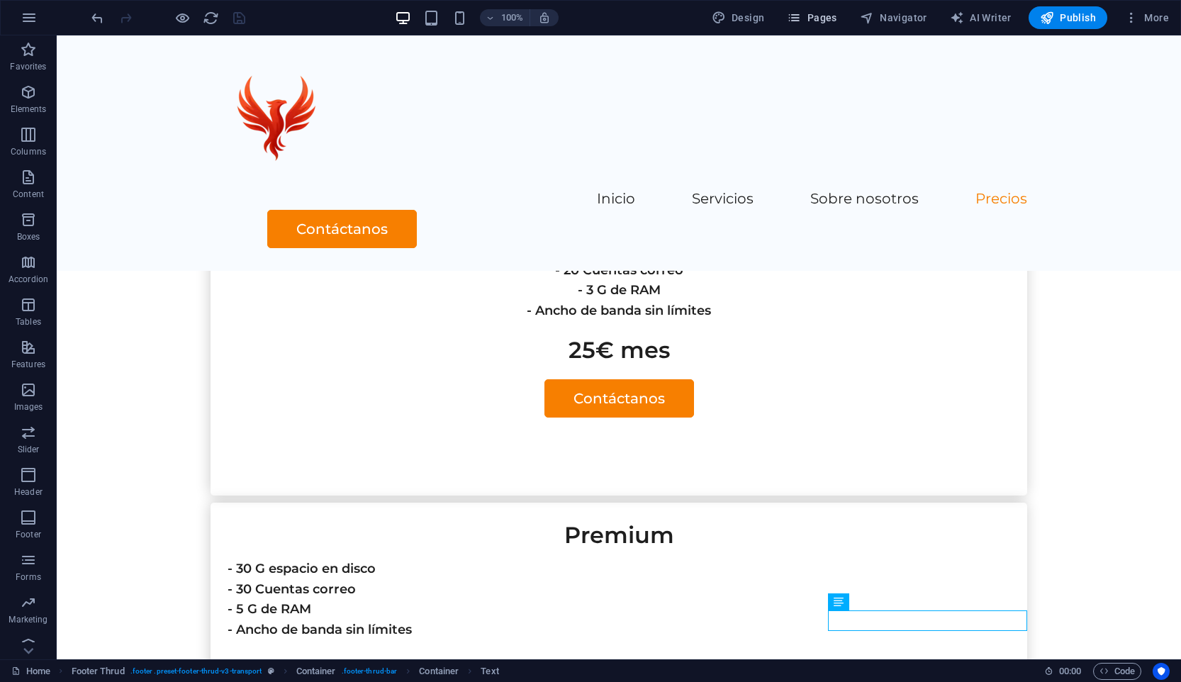
click at [828, 20] on span "Pages" at bounding box center [812, 18] width 50 height 14
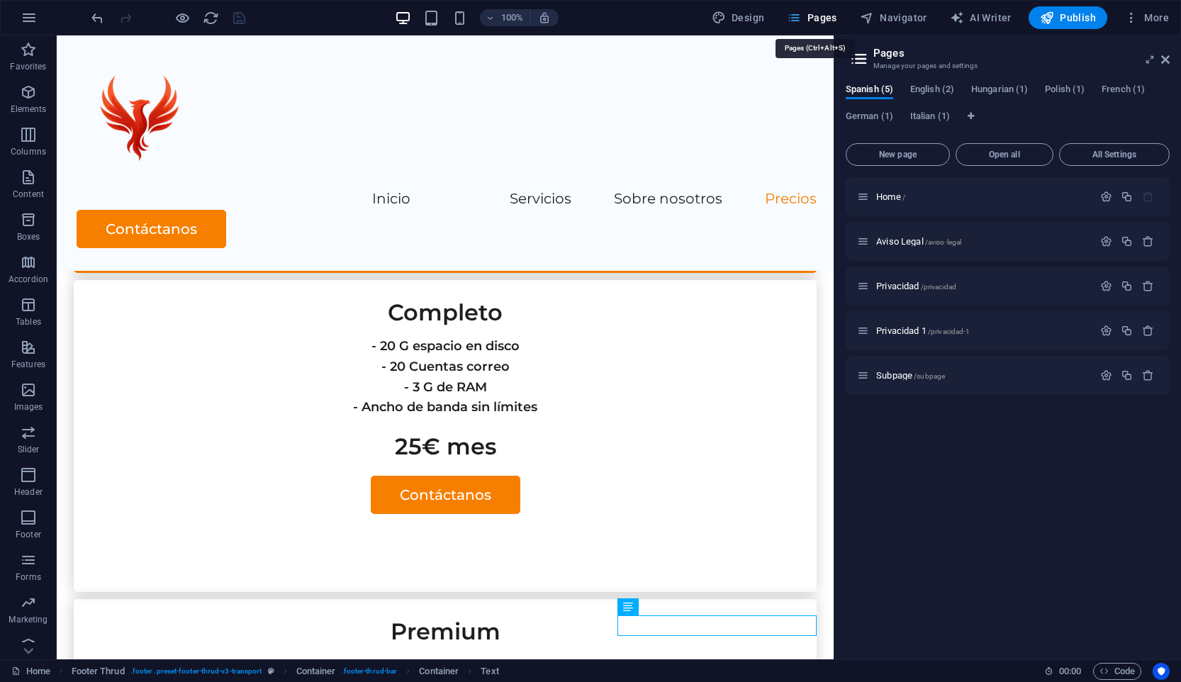
scroll to position [3618, 0]
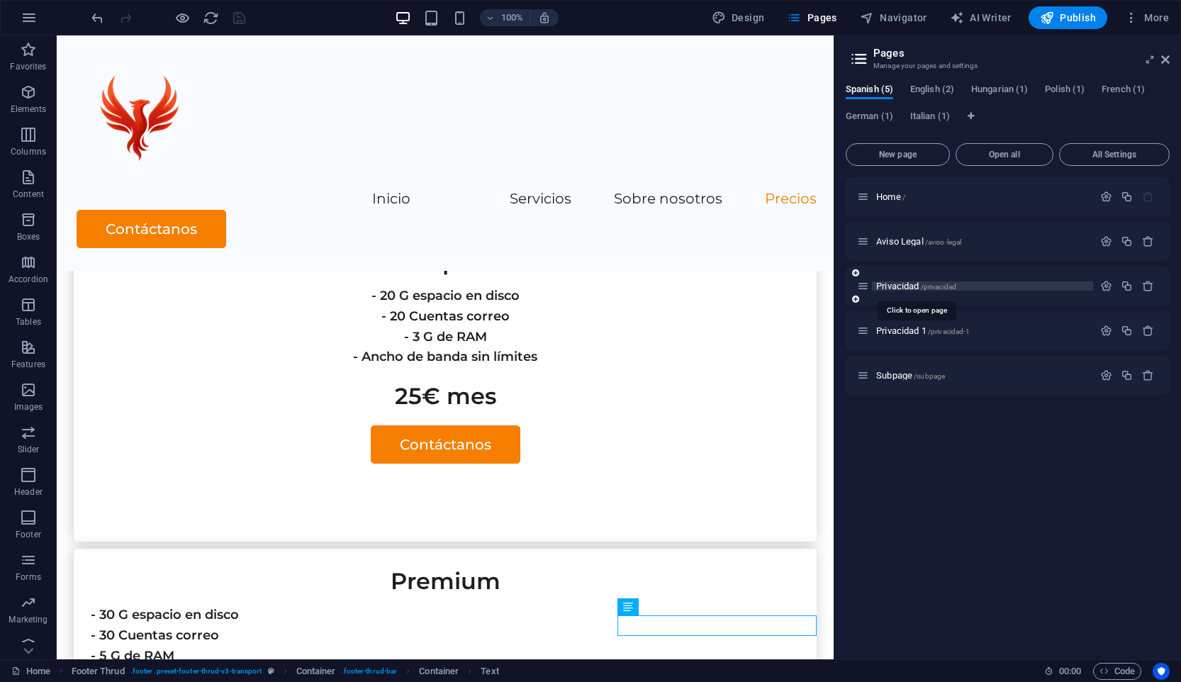
click at [904, 285] on span "Privacidad /privacidad" at bounding box center [916, 286] width 80 height 11
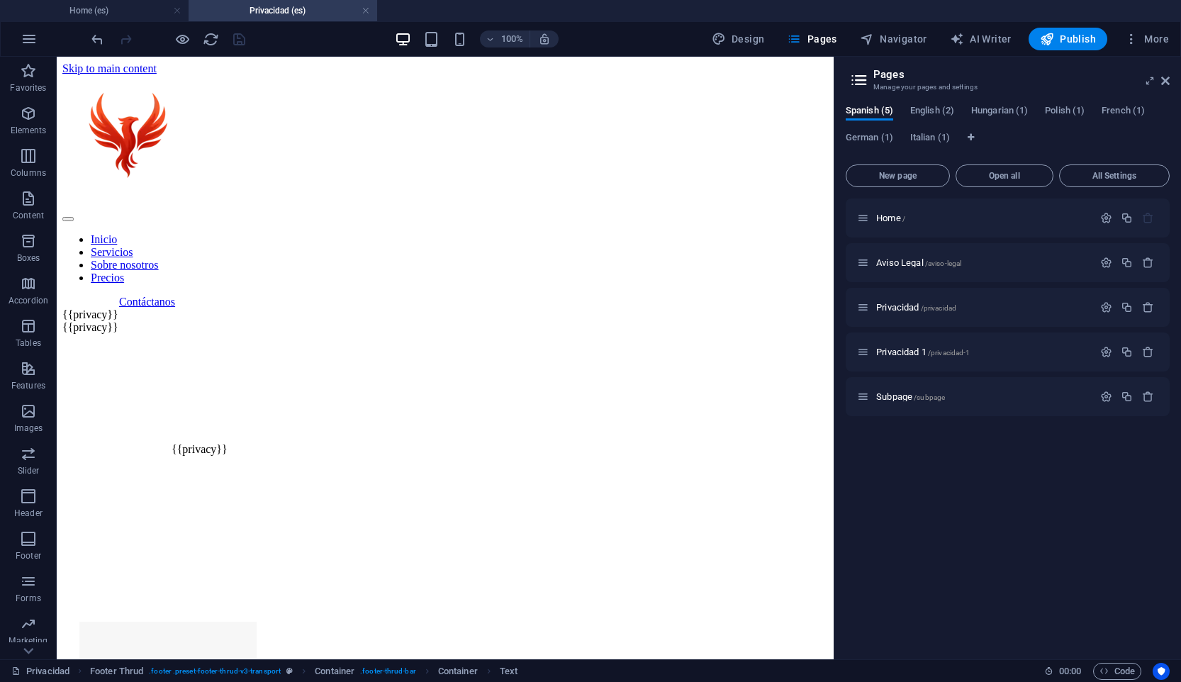
scroll to position [0, 0]
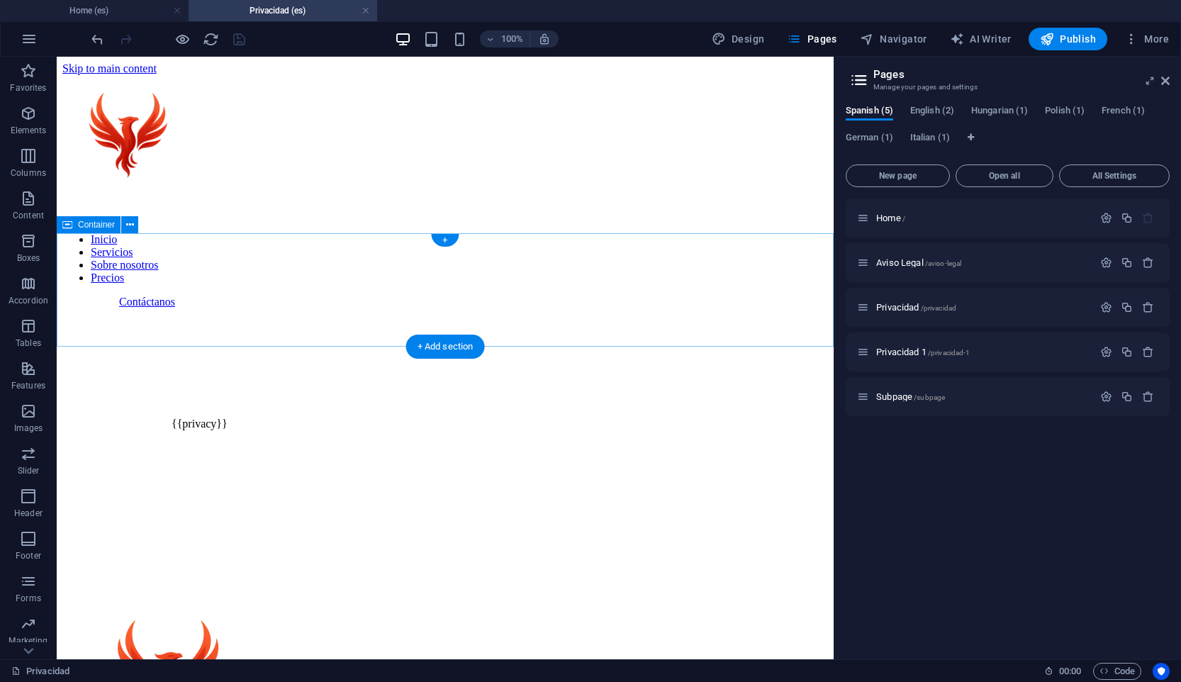
click at [234, 308] on div at bounding box center [444, 308] width 765 height 0
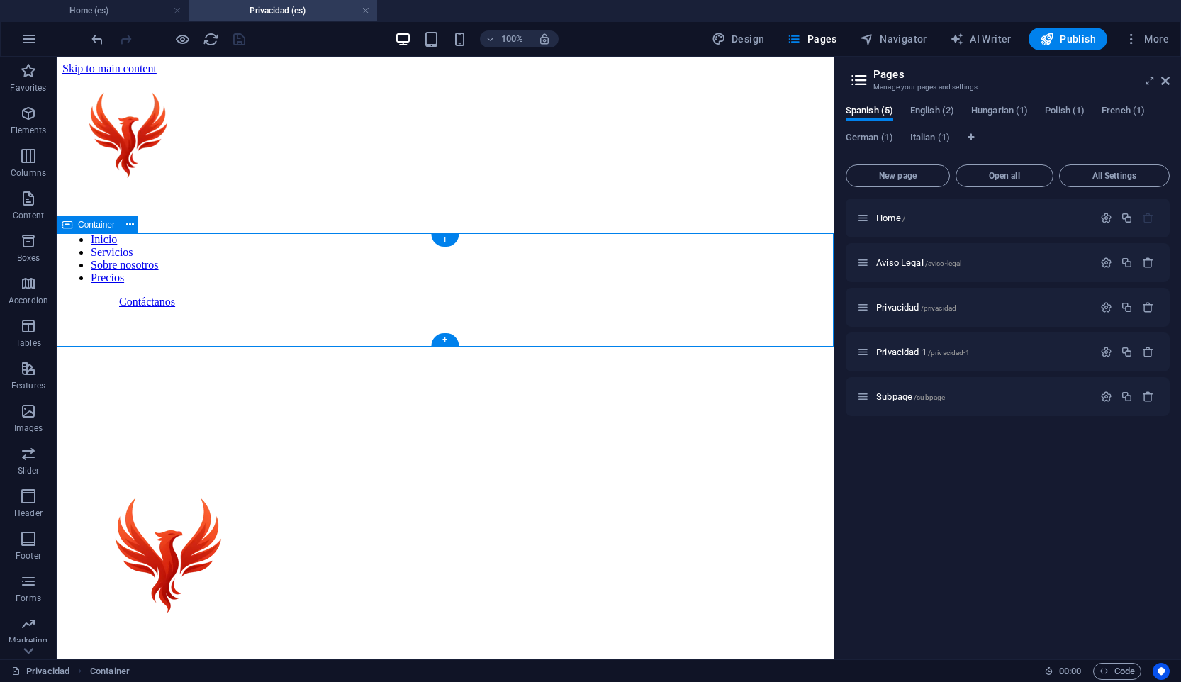
click at [135, 308] on div at bounding box center [444, 308] width 765 height 0
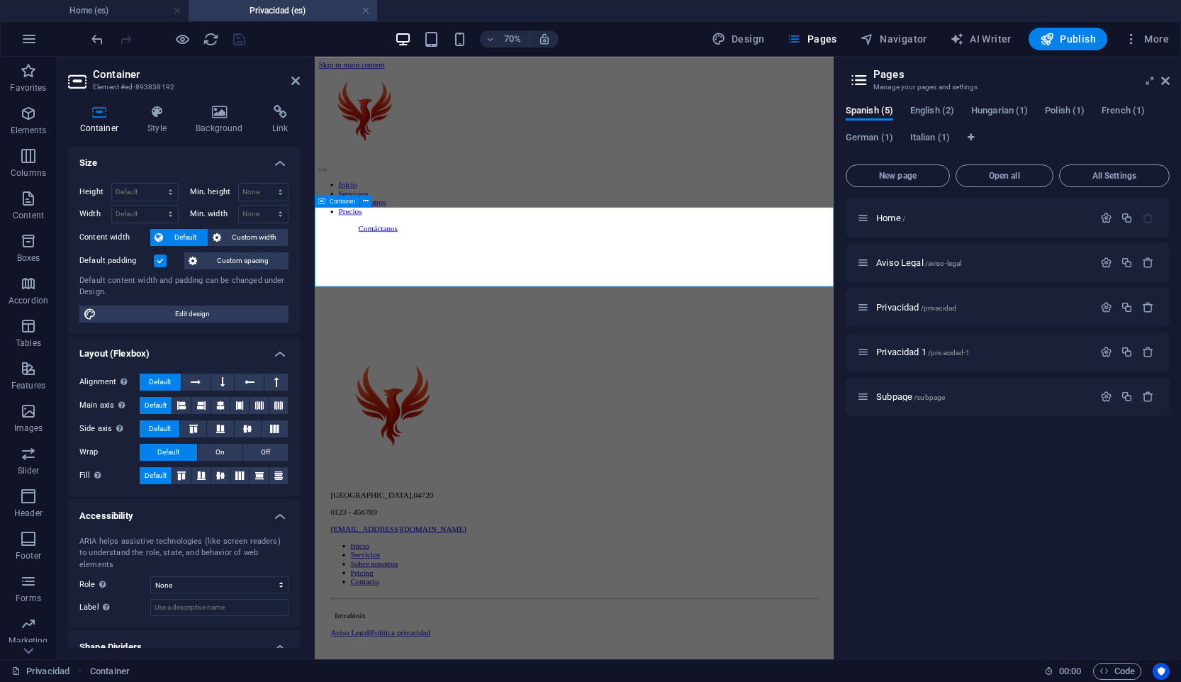
click at [582, 308] on div at bounding box center [685, 308] width 730 height 0
click at [578, 452] on div "Inicio Servicios Sobre nosotros Precios Contáctanos [GEOGRAPHIC_DATA] , 04720 0…" at bounding box center [685, 500] width 730 height 851
click at [295, 79] on icon at bounding box center [295, 80] width 9 height 11
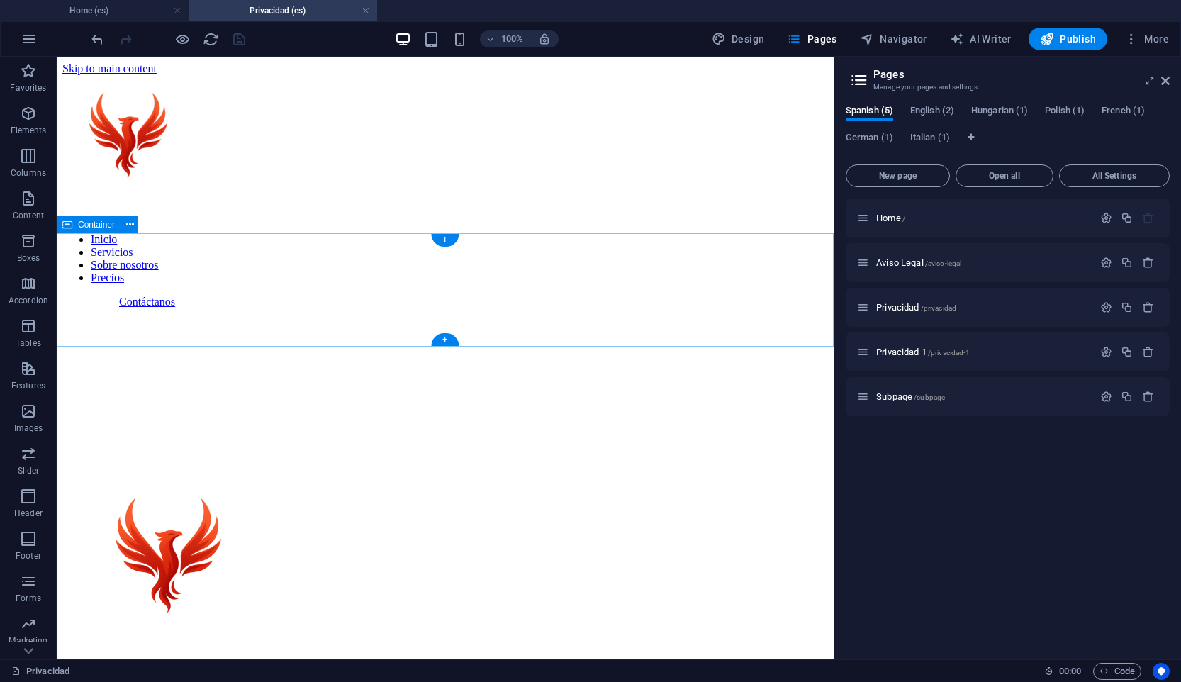
click at [211, 308] on div at bounding box center [444, 308] width 765 height 0
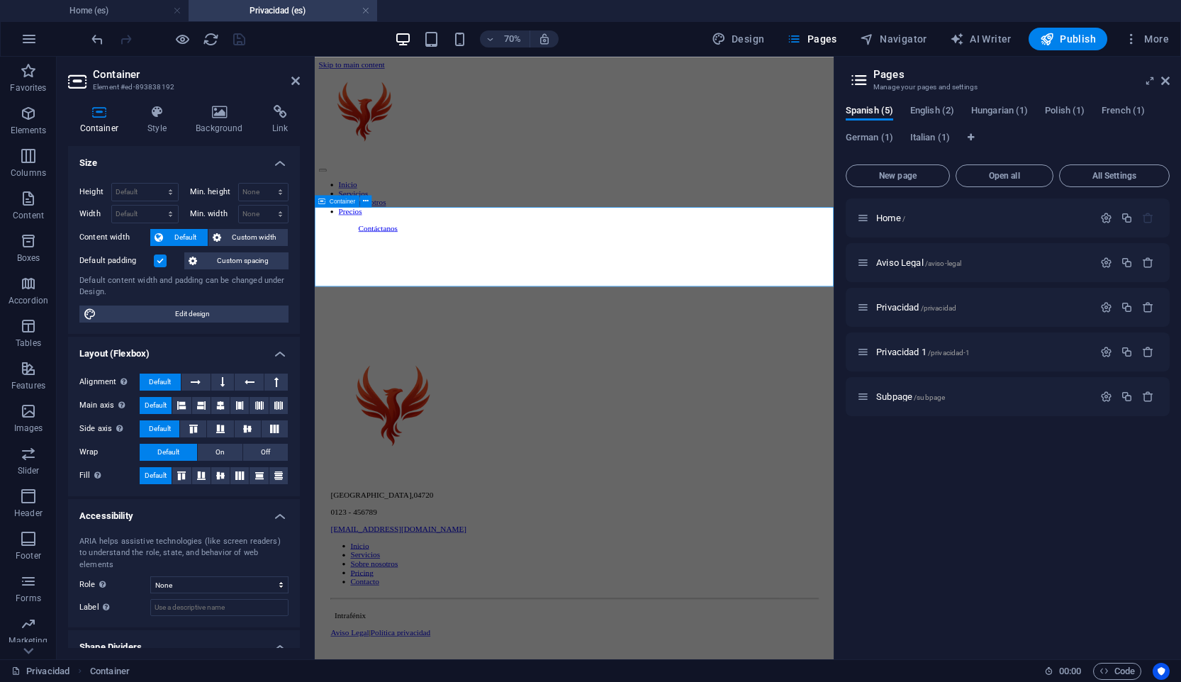
click at [453, 308] on div at bounding box center [685, 308] width 730 height 0
click at [490, 468] on div "Inicio Servicios Sobre nosotros Precios Contáctanos [GEOGRAPHIC_DATA] , 04720 0…" at bounding box center [685, 500] width 730 height 851
click at [434, 440] on div "Inicio Servicios Sobre nosotros Precios Contáctanos [GEOGRAPHIC_DATA] , 04720 0…" at bounding box center [685, 500] width 730 height 851
click at [480, 514] on div "[GEOGRAPHIC_DATA] , 04720 0123 - 456789 [EMAIL_ADDRESS][DOMAIN_NAME] Inicio Ser…" at bounding box center [685, 671] width 730 height 508
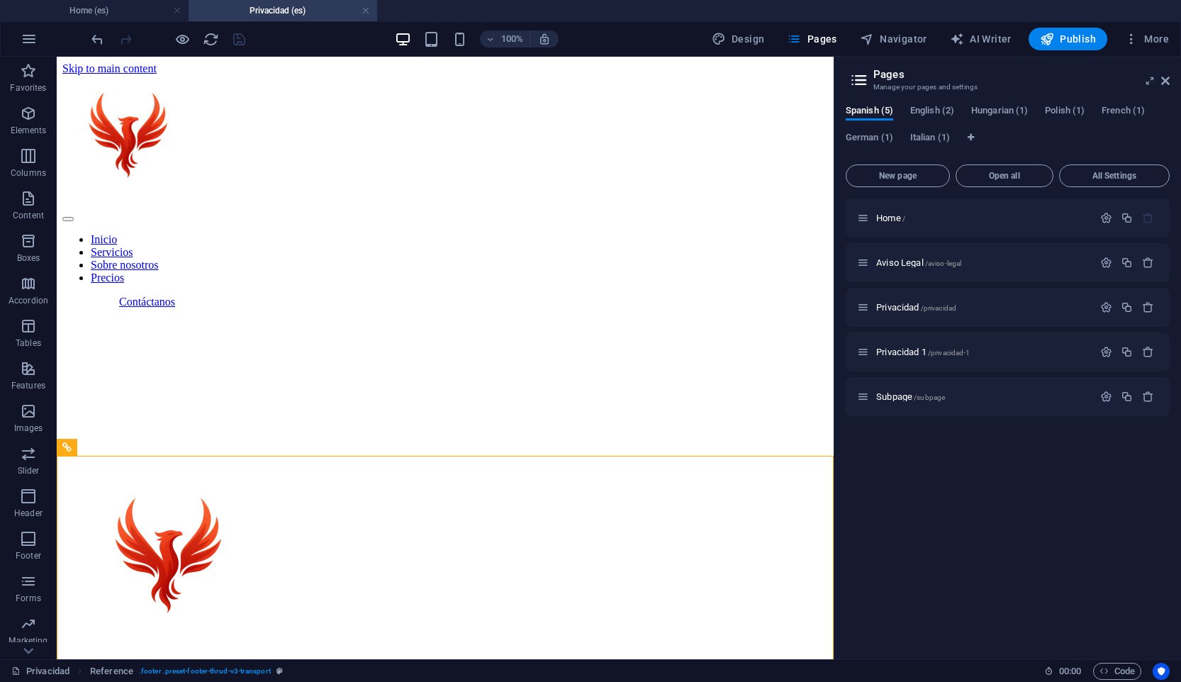
click at [97, 374] on div "Inicio Servicios Sobre nosotros Precios Contáctanos [GEOGRAPHIC_DATA] , 04720 0…" at bounding box center [444, 500] width 765 height 851
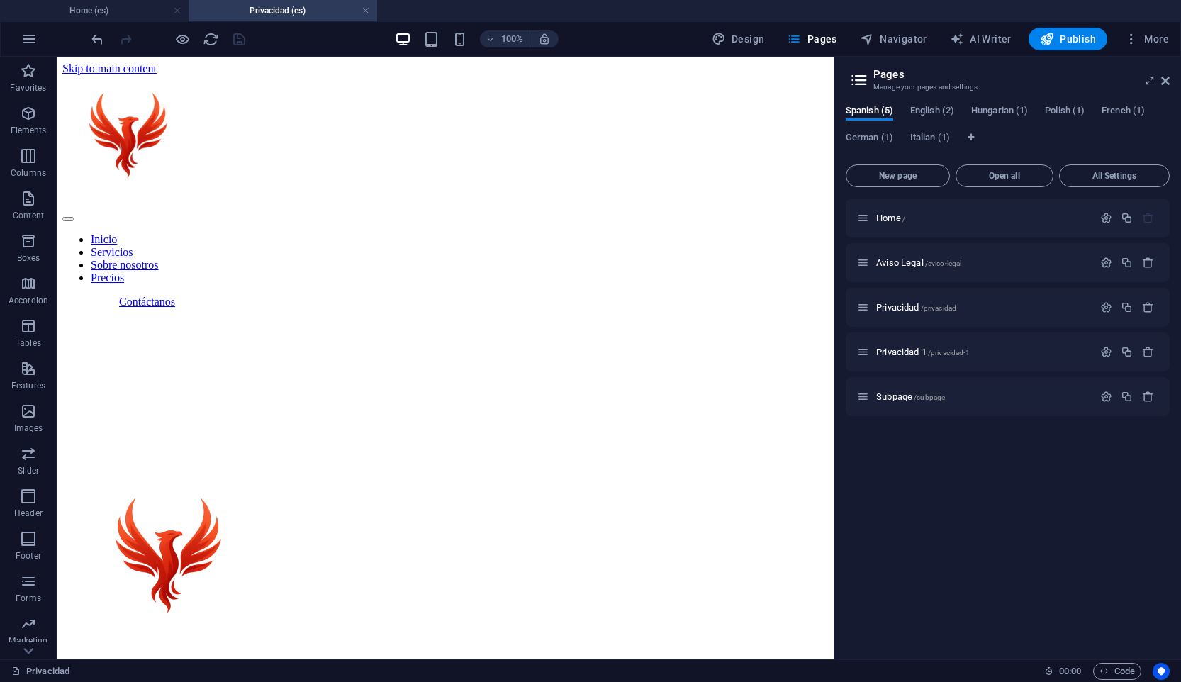
click at [191, 435] on div "Inicio Servicios Sobre nosotros Precios Contáctanos [GEOGRAPHIC_DATA] , 04720 0…" at bounding box center [444, 500] width 765 height 851
click at [133, 228] on icon at bounding box center [130, 225] width 8 height 15
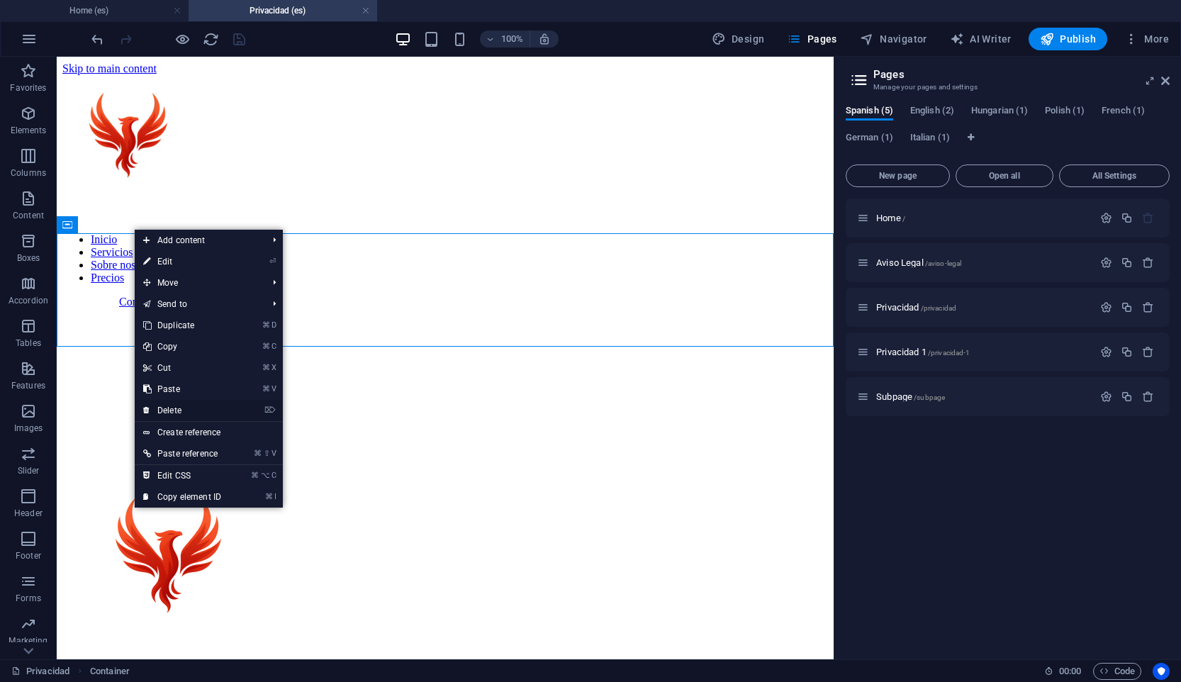
click at [224, 408] on link "⌦ Delete" at bounding box center [182, 410] width 95 height 21
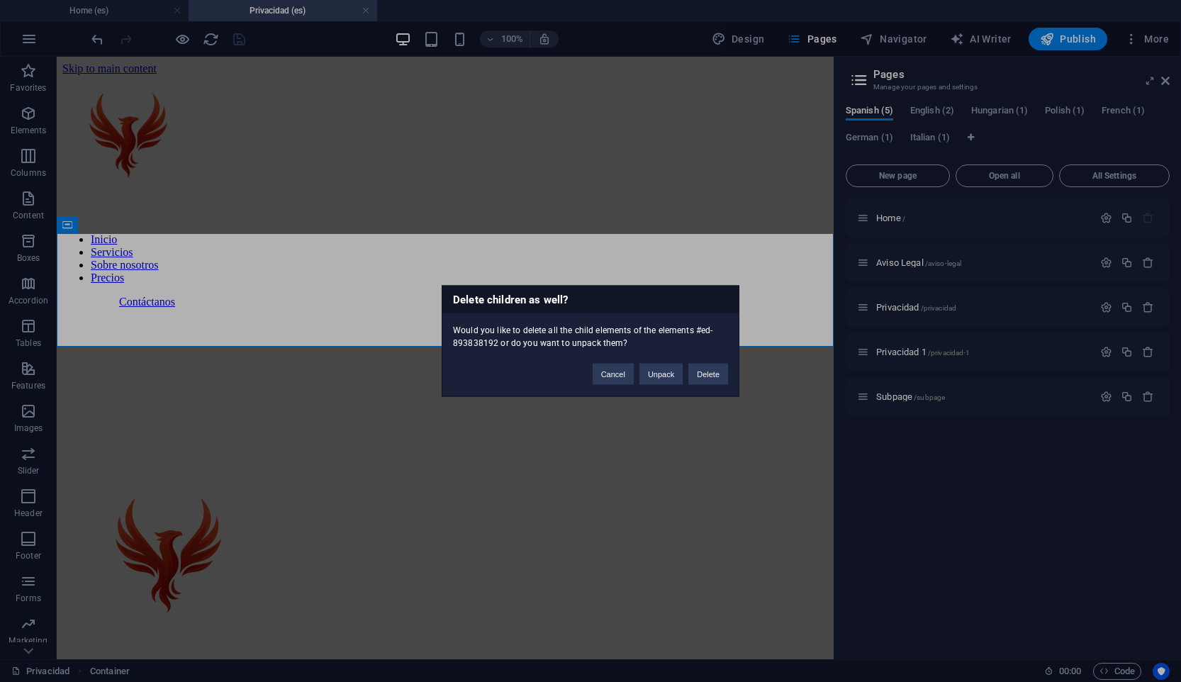
click at [739, 374] on div "Delete children as well? Would you like to delete all the child elements of the…" at bounding box center [590, 341] width 1181 height 682
click at [716, 374] on button "Delete" at bounding box center [708, 374] width 40 height 21
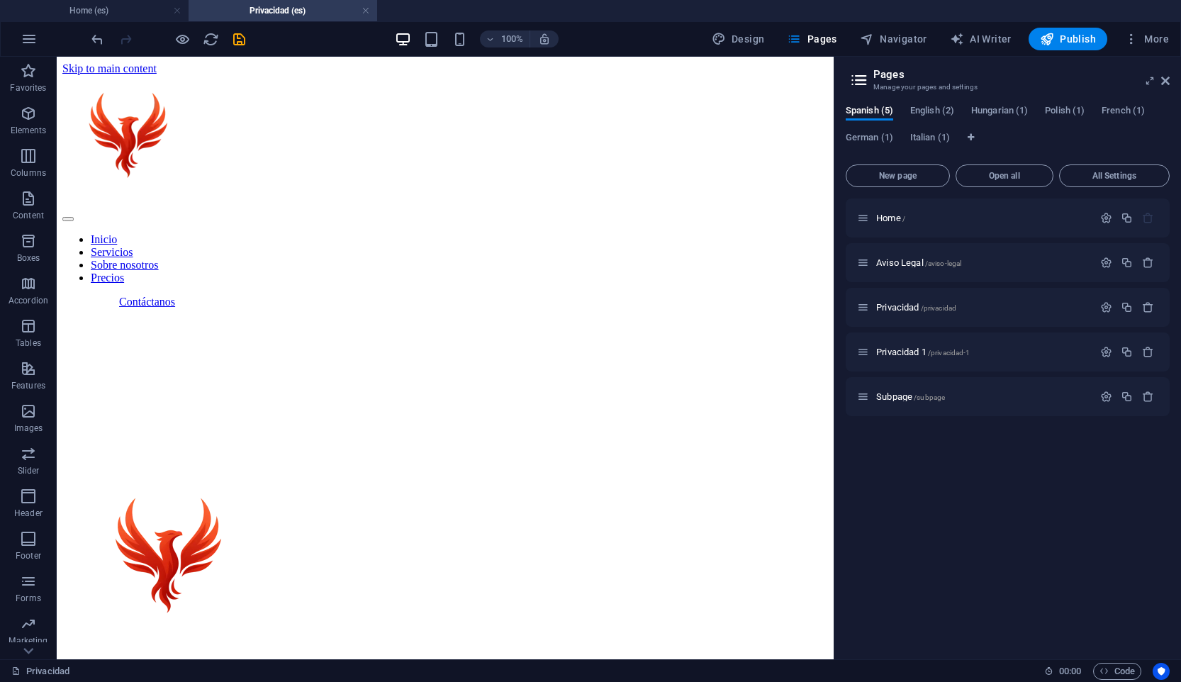
click at [354, 305] on div "Inicio Servicios Sobre nosotros Precios Contáctanos [GEOGRAPHIC_DATA] , 04720 0…" at bounding box center [444, 500] width 765 height 851
click at [298, 264] on div "Inicio Servicios Sobre nosotros Precios Contáctanos [GEOGRAPHIC_DATA] , 04720 0…" at bounding box center [444, 500] width 765 height 851
click at [49, 204] on span "Content" at bounding box center [28, 207] width 57 height 34
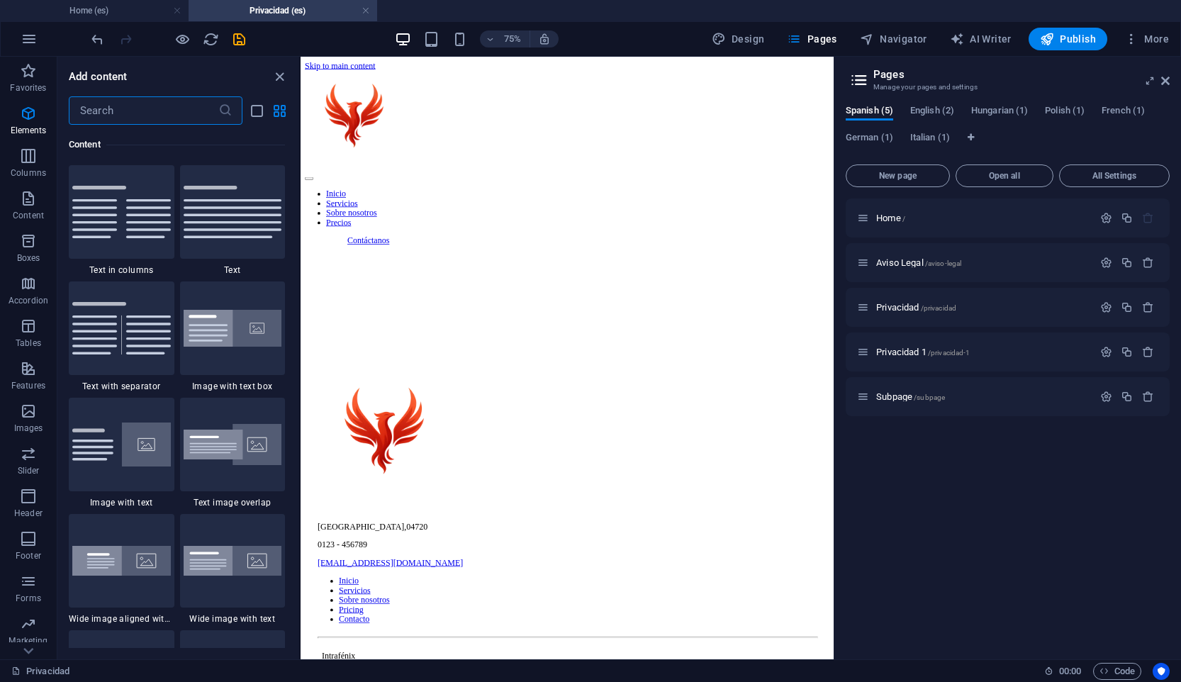
scroll to position [2480, 0]
click at [468, 321] on div "Inicio Servicios Sobre nosotros Precios Contáctanos [GEOGRAPHIC_DATA] , 04720 0…" at bounding box center [656, 500] width 700 height 851
click at [144, 116] on input "text" at bounding box center [144, 110] width 150 height 28
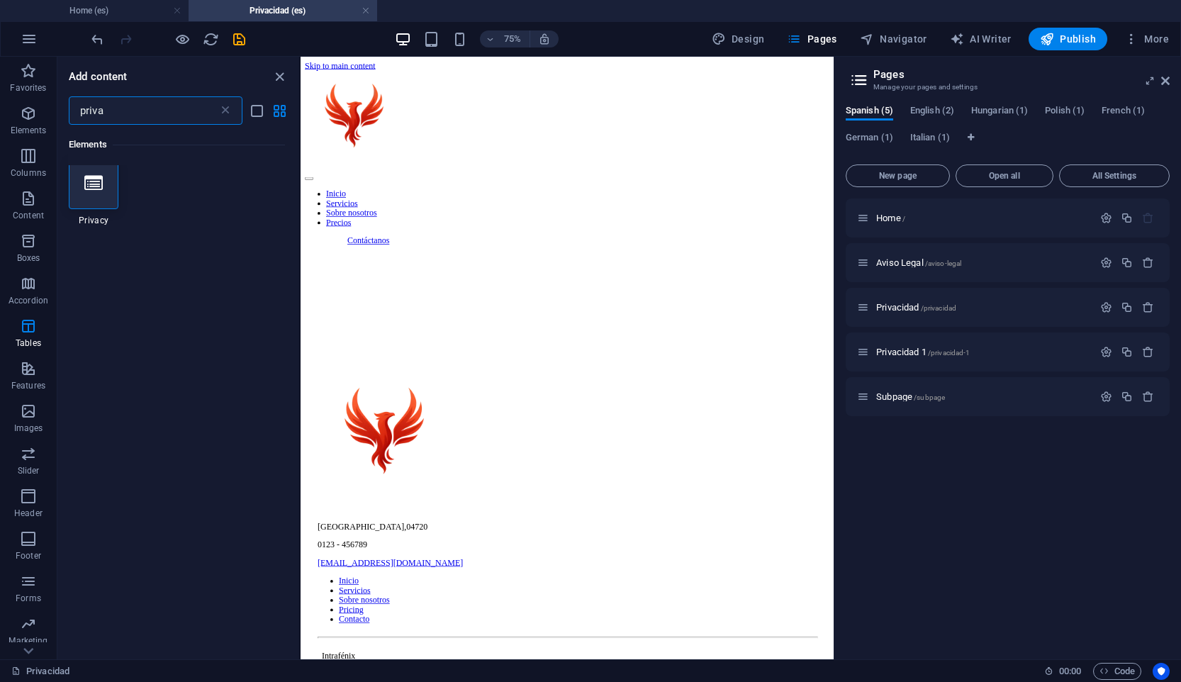
type input "priva"
click at [139, 179] on div "1 Star Privacy" at bounding box center [177, 192] width 216 height 68
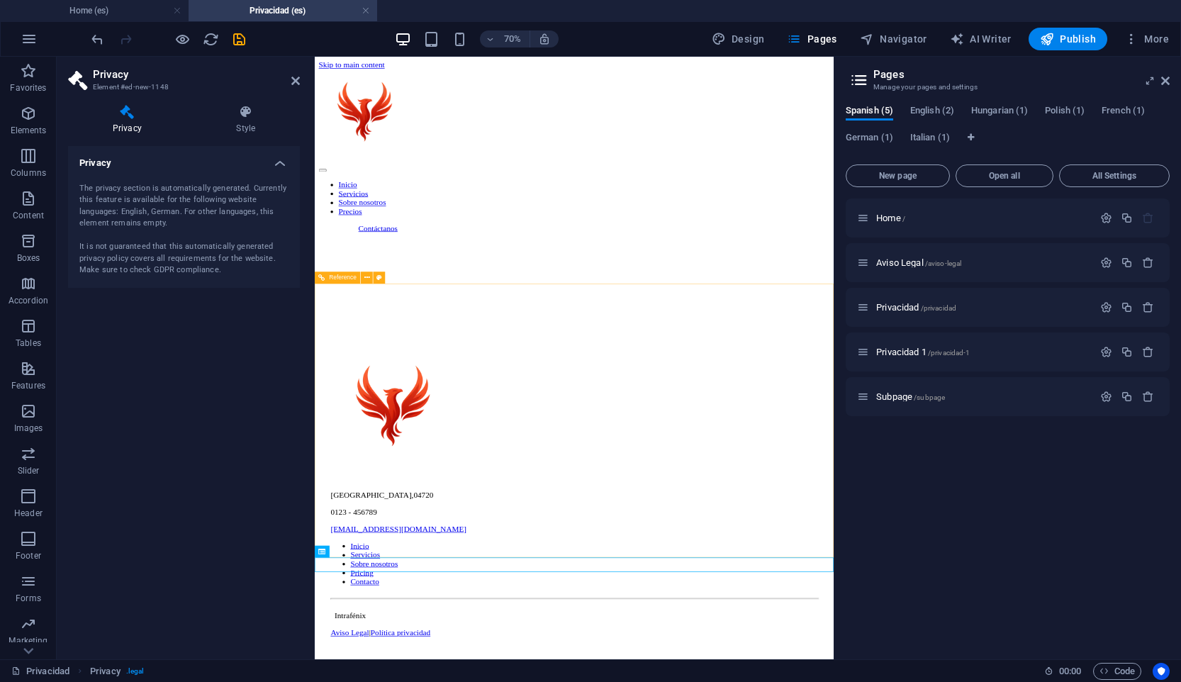
scroll to position [74, 0]
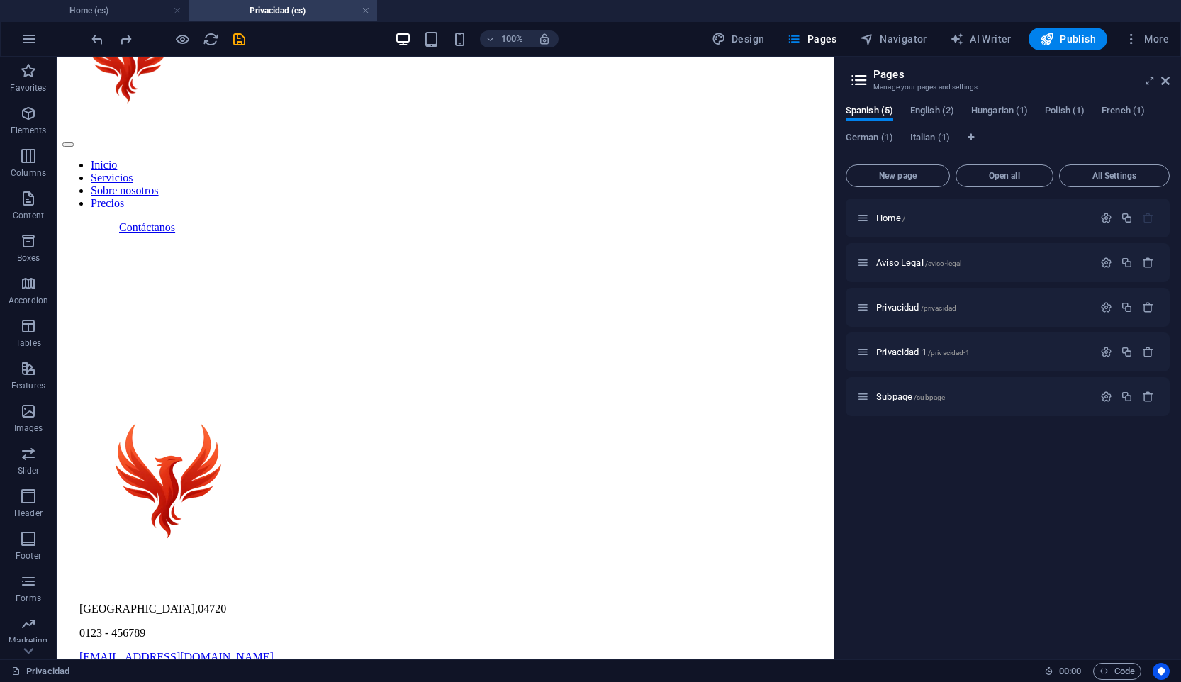
click at [295, 215] on div "Inicio Servicios Sobre nosotros Precios Contáctanos [GEOGRAPHIC_DATA] , 04720 0…" at bounding box center [444, 426] width 765 height 851
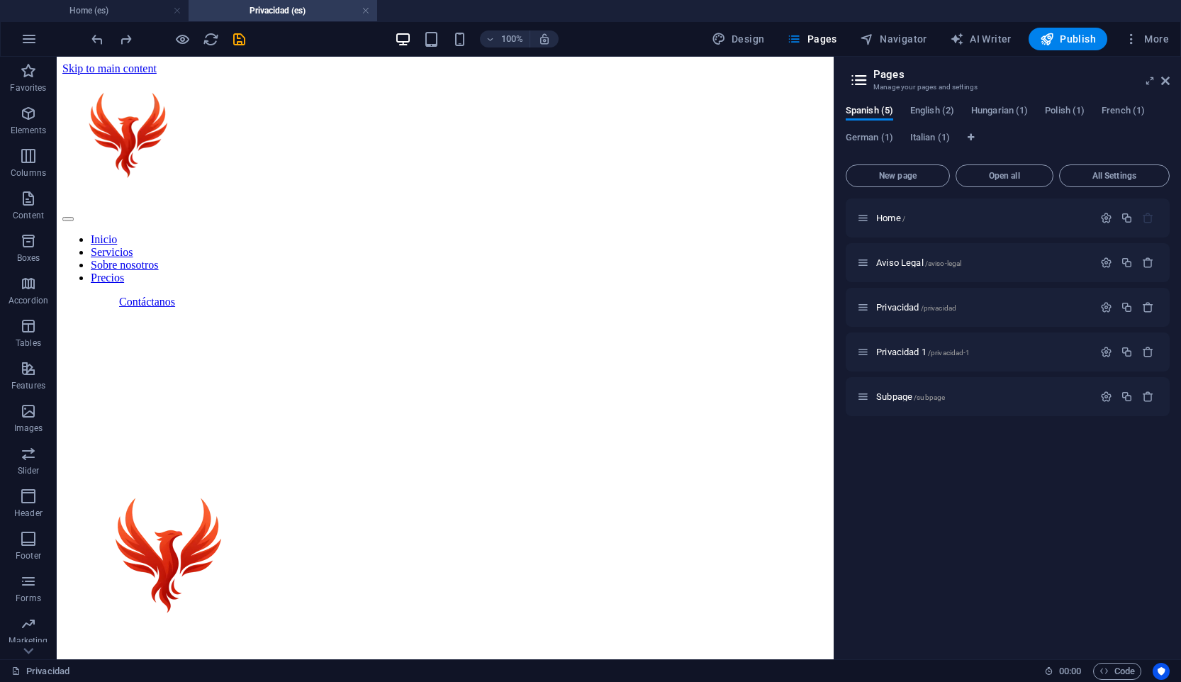
click at [398, 254] on div "Inicio Servicios Sobre nosotros Precios Contáctanos [GEOGRAPHIC_DATA] , 04720 0…" at bounding box center [444, 500] width 765 height 851
click at [26, 120] on icon "button" at bounding box center [28, 113] width 17 height 17
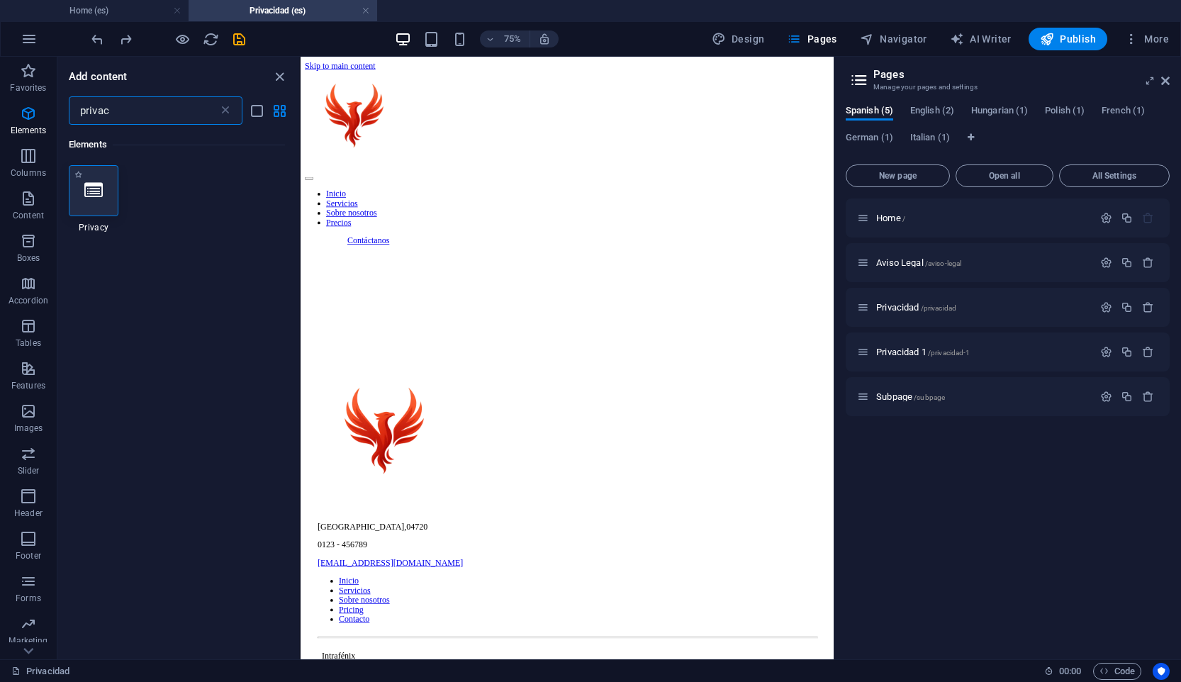
type input "privac"
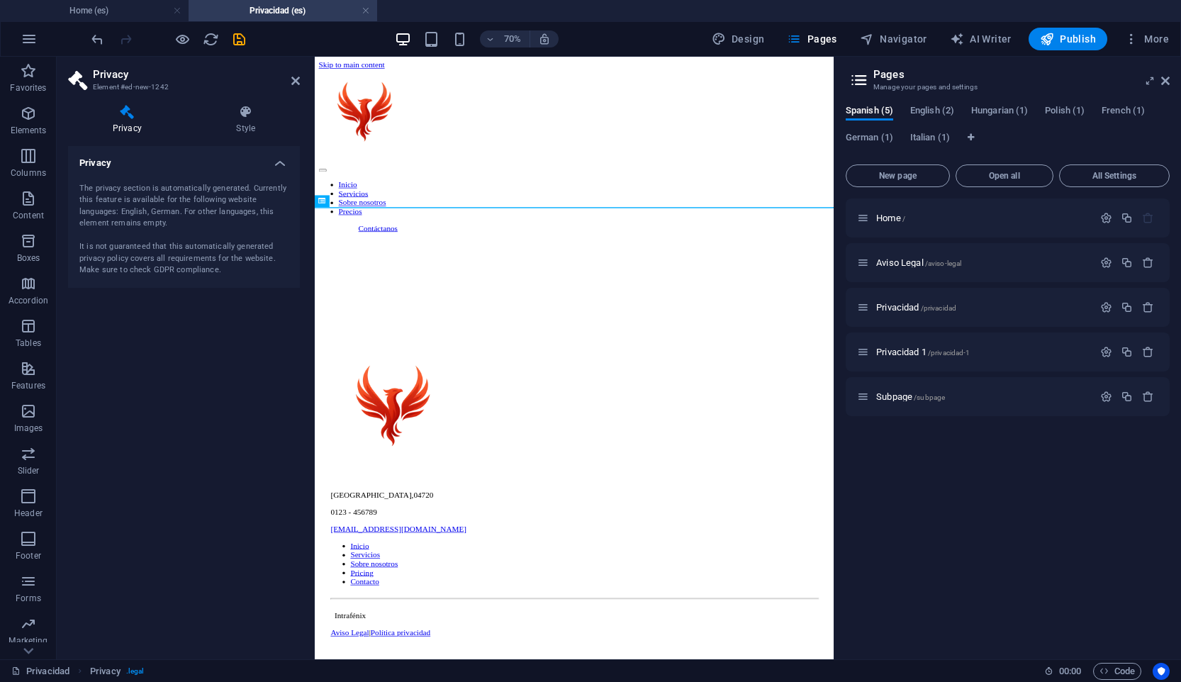
click at [585, 276] on div "Inicio Servicios Sobre nosotros Precios Contáctanos [GEOGRAPHIC_DATA] , 04720 0…" at bounding box center [685, 500] width 730 height 851
click at [326, 278] on div "Inicio Servicios Sobre nosotros Precios Contáctanos [GEOGRAPHIC_DATA] , 04720 0…" at bounding box center [685, 500] width 730 height 851
click at [211, 199] on div "The privacy section is automatically generated. Currently this feature is avail…" at bounding box center [183, 230] width 209 height 94
click at [237, 45] on icon "save" at bounding box center [239, 39] width 16 height 16
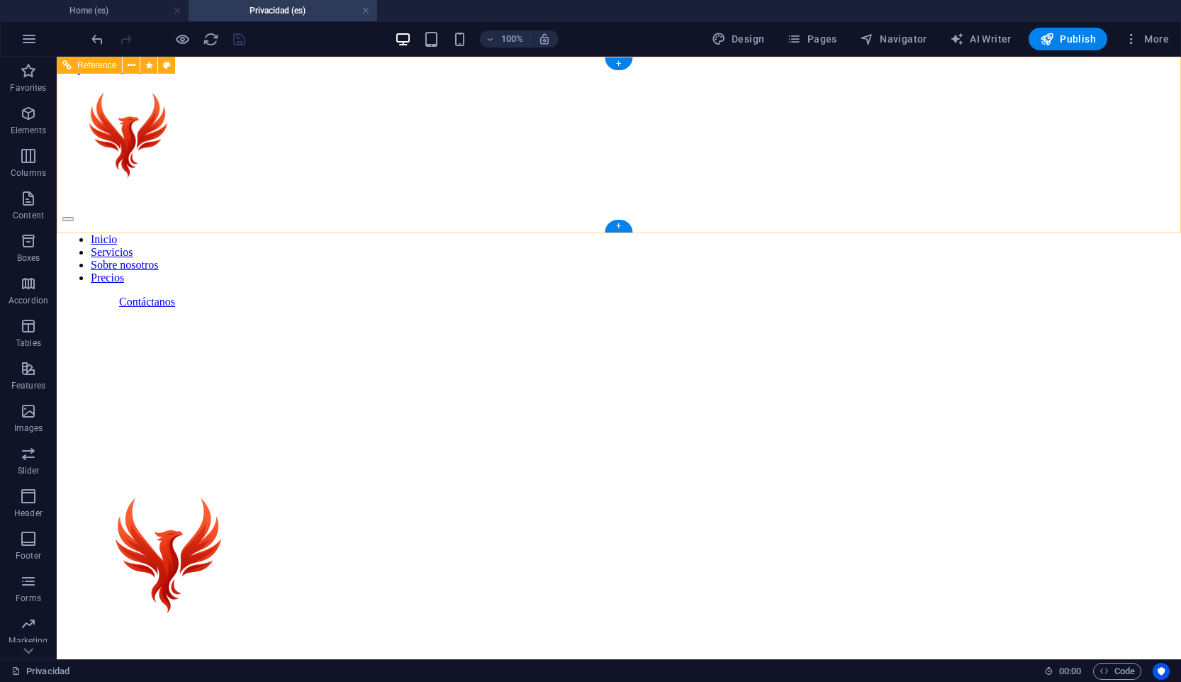
click at [400, 215] on div "Inicio Servicios Sobre nosotros Precios Contáctanos" at bounding box center [618, 191] width 1113 height 233
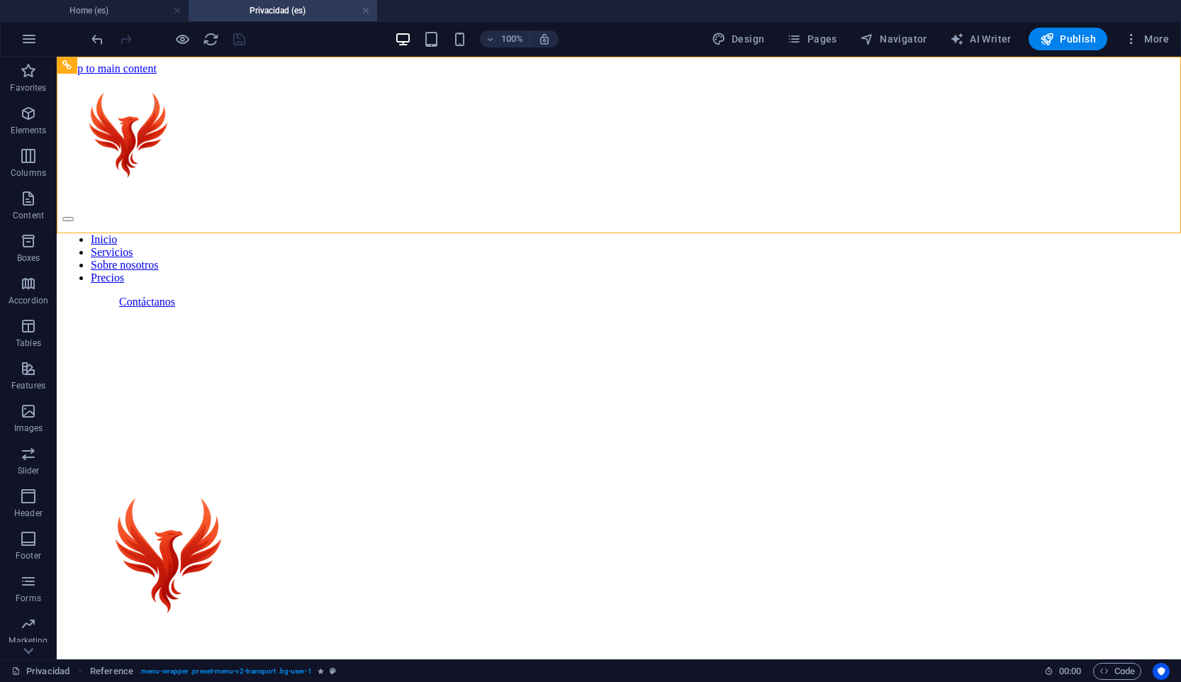
click at [432, 259] on div "Inicio Servicios Sobre nosotros Precios Contáctanos [GEOGRAPHIC_DATA] , 04720 0…" at bounding box center [618, 500] width 1113 height 851
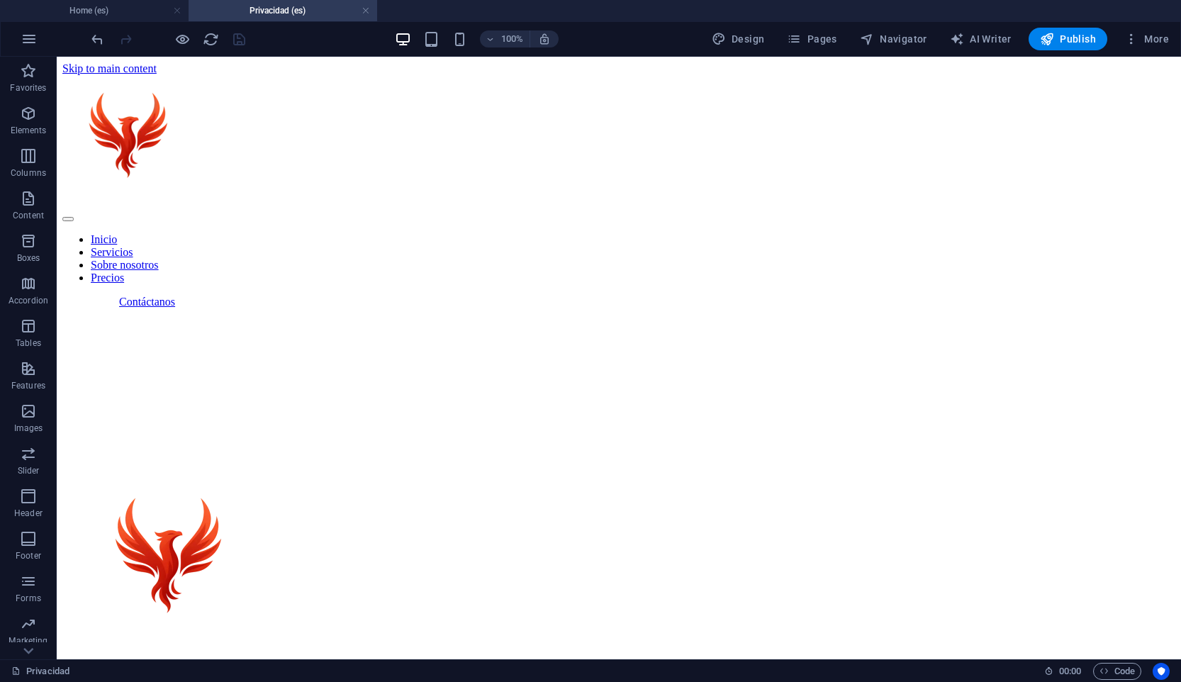
click at [351, 293] on div "Inicio Servicios Sobre nosotros Precios Contáctanos [GEOGRAPHIC_DATA] , 04720 0…" at bounding box center [618, 500] width 1113 height 851
click at [66, 237] on div "Inicio Servicios Sobre nosotros Precios Contáctanos [GEOGRAPHIC_DATA] , 04720 0…" at bounding box center [618, 500] width 1113 height 851
click at [644, 287] on div "Inicio Servicios Sobre nosotros Precios Contáctanos [GEOGRAPHIC_DATA] , 04720 0…" at bounding box center [618, 500] width 1113 height 851
click at [255, 289] on div "Inicio Servicios Sobre nosotros Precios Contáctanos [GEOGRAPHIC_DATA] , 04720 0…" at bounding box center [618, 500] width 1113 height 851
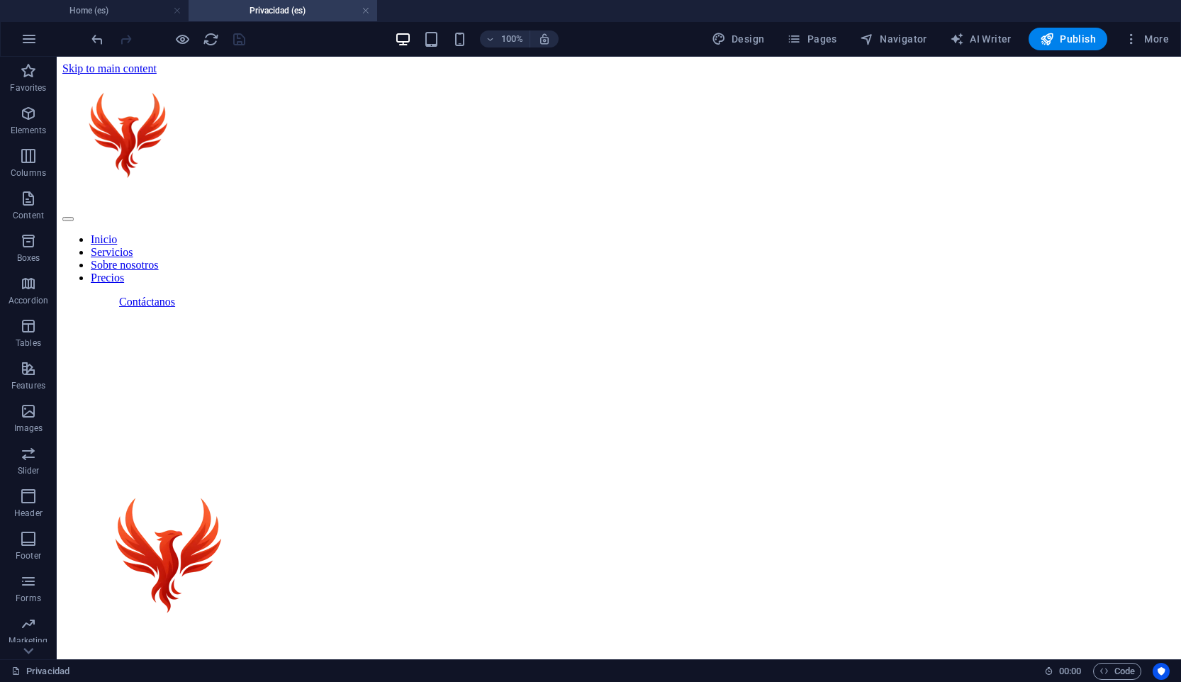
click at [255, 289] on div "Inicio Servicios Sobre nosotros Precios Contáctanos [GEOGRAPHIC_DATA] , 04720 0…" at bounding box center [618, 500] width 1113 height 851
click at [53, 668] on link "Privacidad" at bounding box center [40, 671] width 58 height 17
click at [272, 291] on div "Inicio Servicios Sobre nosotros Precios Contáctanos [GEOGRAPHIC_DATA] , 04720 0…" at bounding box center [618, 500] width 1113 height 851
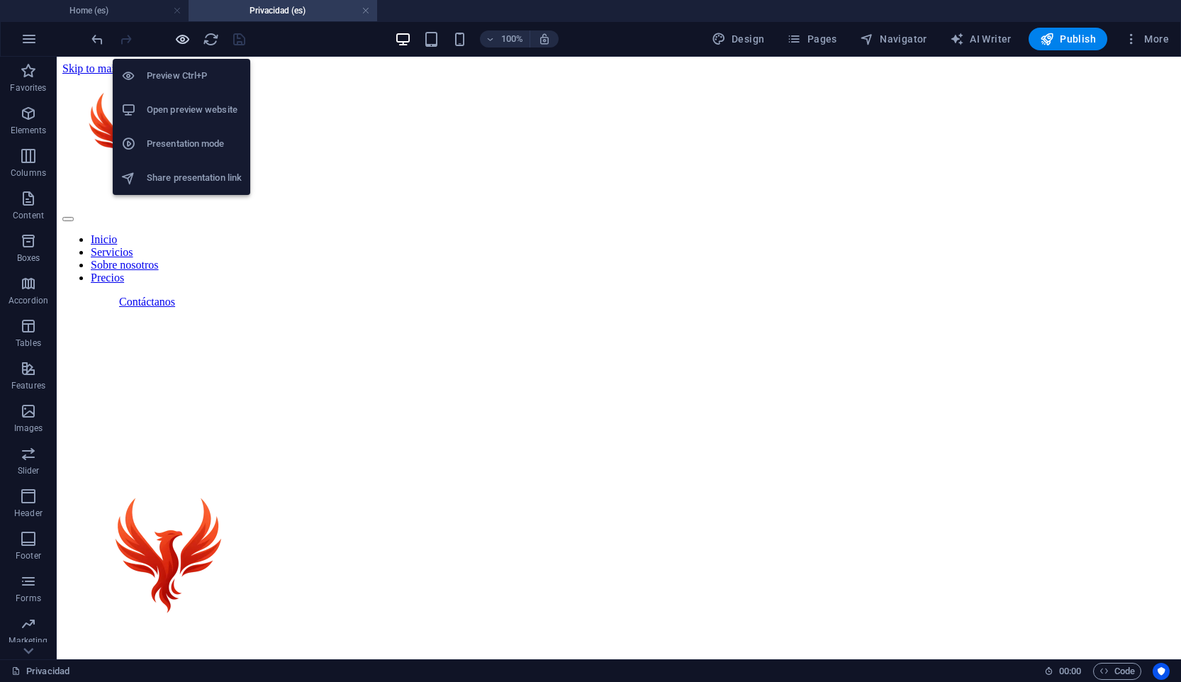
click at [184, 38] on icon "button" at bounding box center [182, 39] width 16 height 16
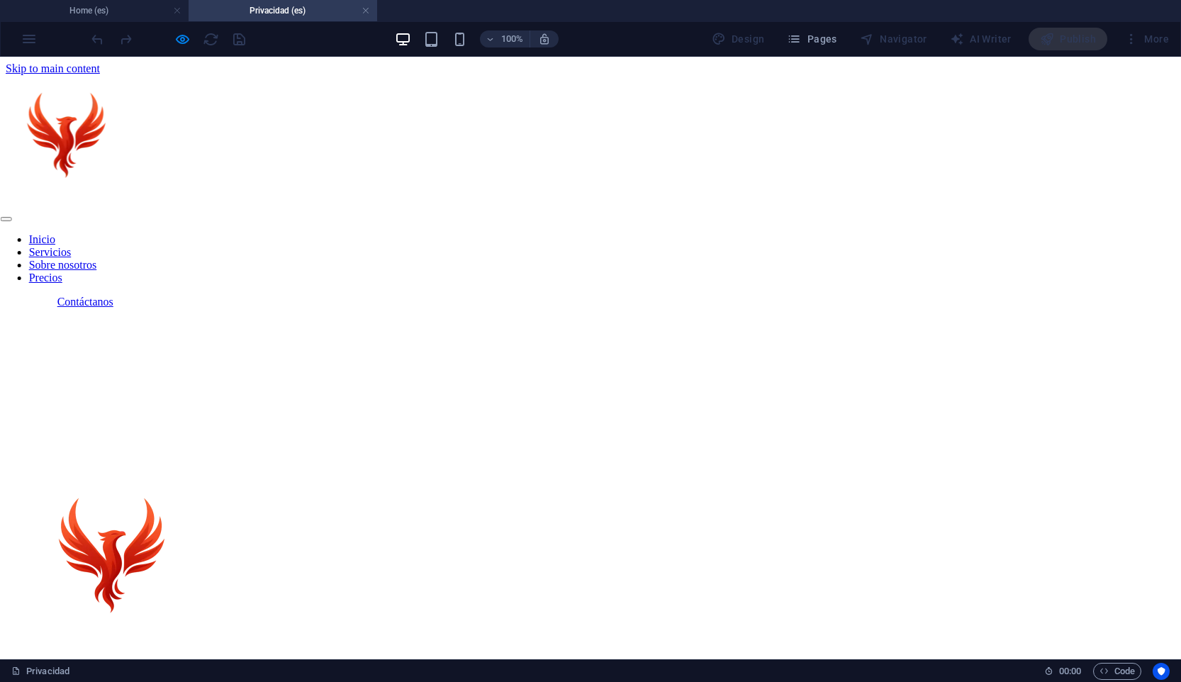
scroll to position [74, 0]
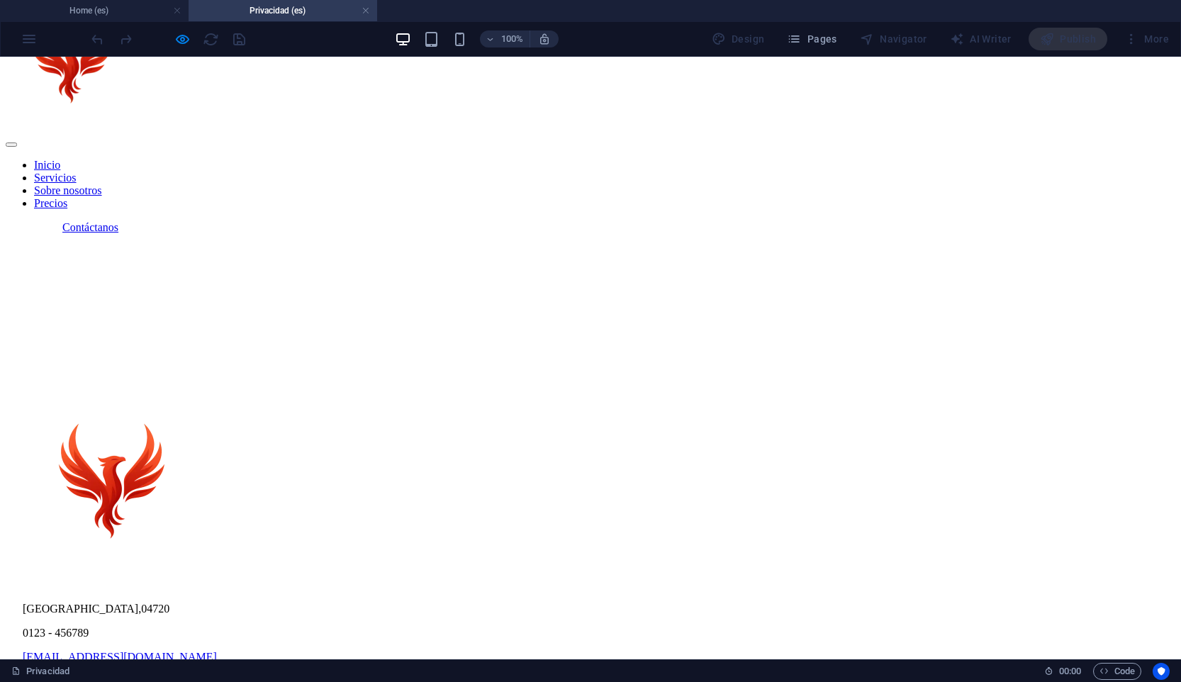
click at [508, 176] on div "Inicio Servicios Sobre nosotros Precios Contáctanos [GEOGRAPHIC_DATA] , 04720 0…" at bounding box center [590, 426] width 1169 height 851
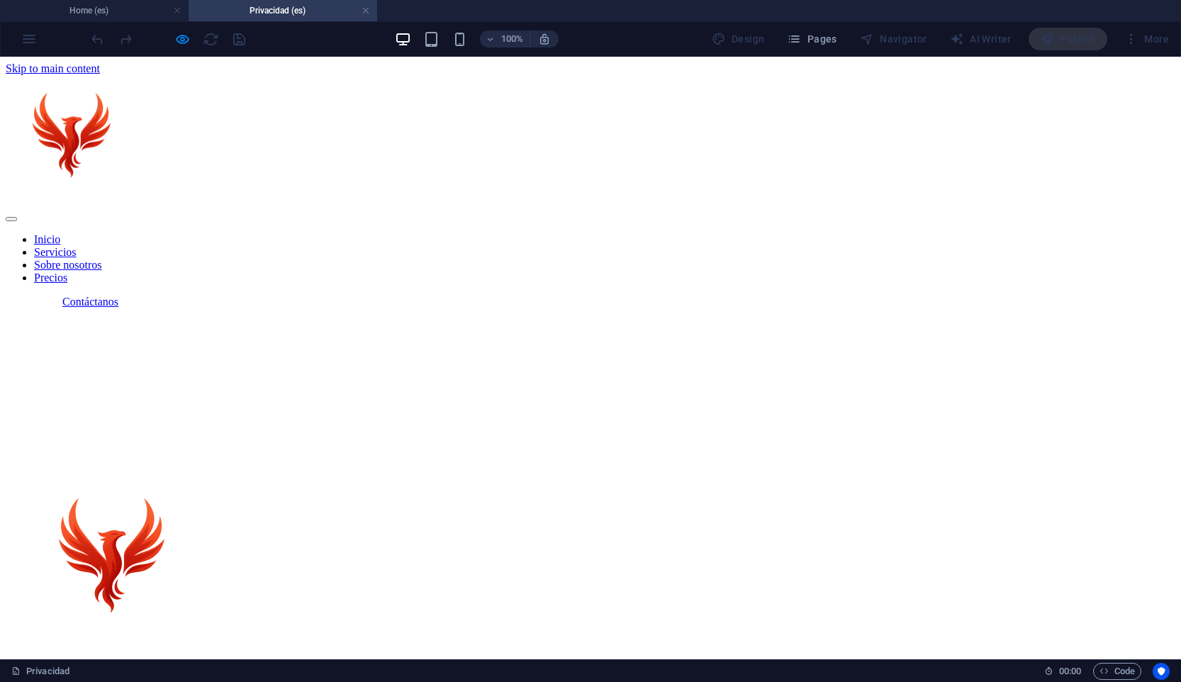
click at [578, 287] on div "Inicio Servicios Sobre nosotros Precios Contáctanos [GEOGRAPHIC_DATA] , 04720 0…" at bounding box center [590, 500] width 1169 height 851
click at [550, 282] on div "Inicio Servicios Sobre nosotros Precios Contáctanos [GEOGRAPHIC_DATA] , 04720 0…" at bounding box center [590, 500] width 1169 height 851
click at [369, 10] on link at bounding box center [365, 10] width 9 height 13
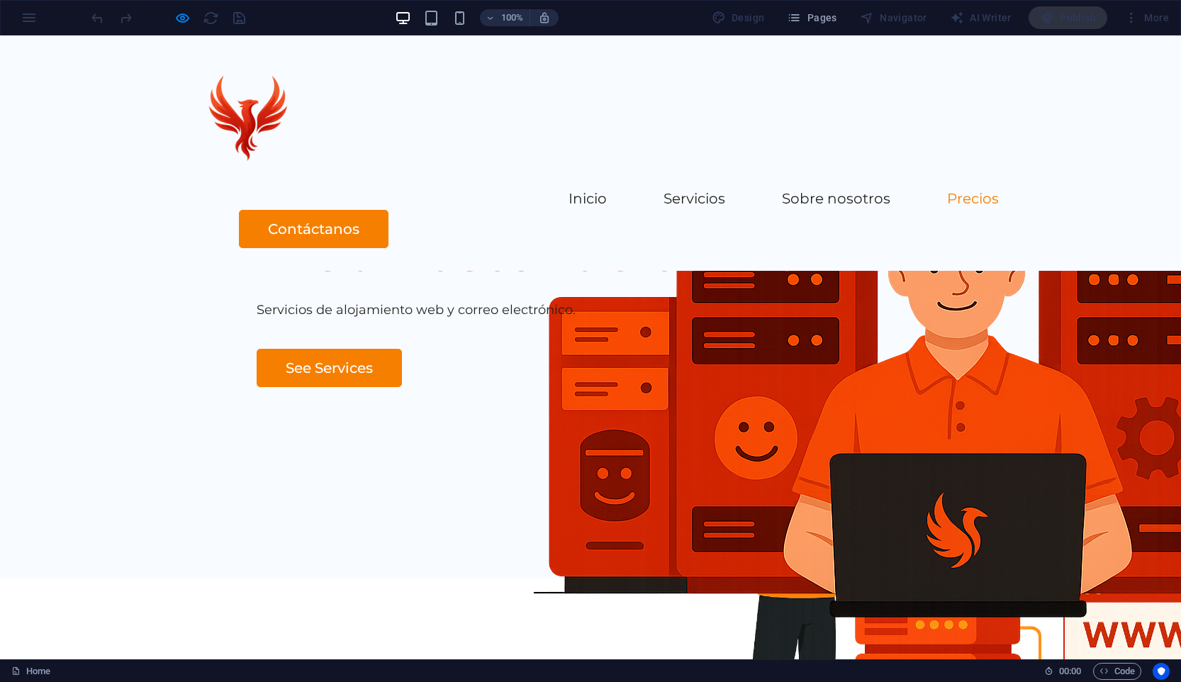
scroll to position [3478, 0]
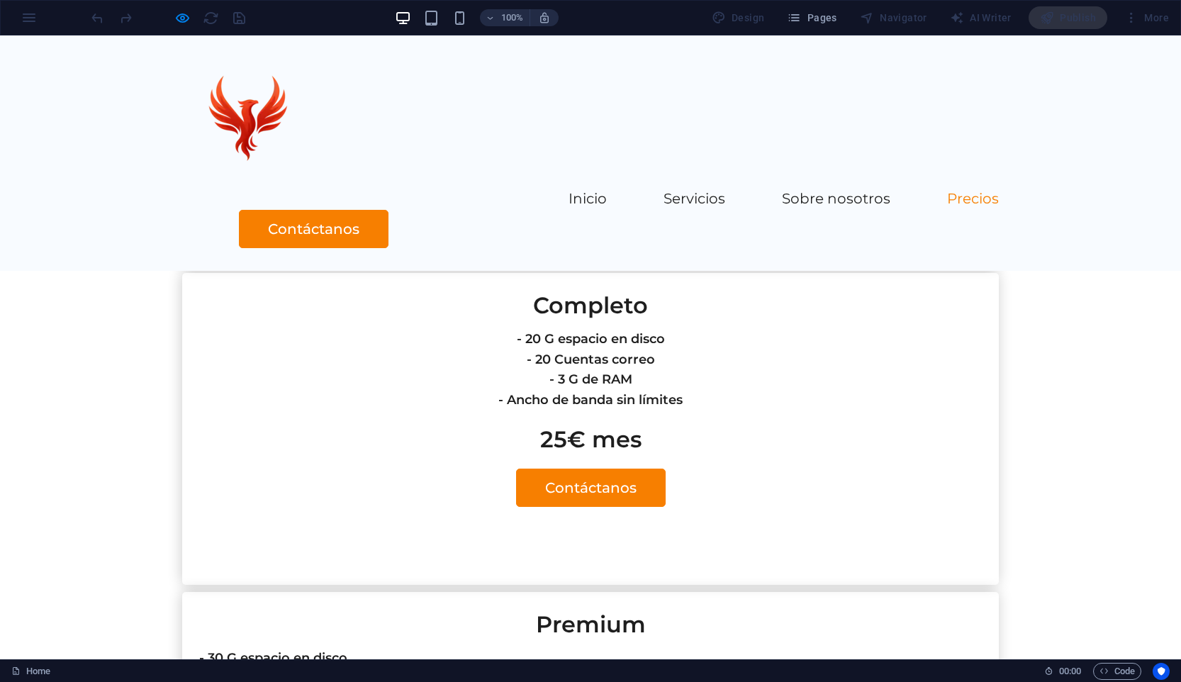
click at [361, 211] on header "Inicio Servicios Sobre nosotros Precios Contáctanos" at bounding box center [590, 152] width 851 height 235
click at [181, 17] on icon "button" at bounding box center [182, 18] width 16 height 16
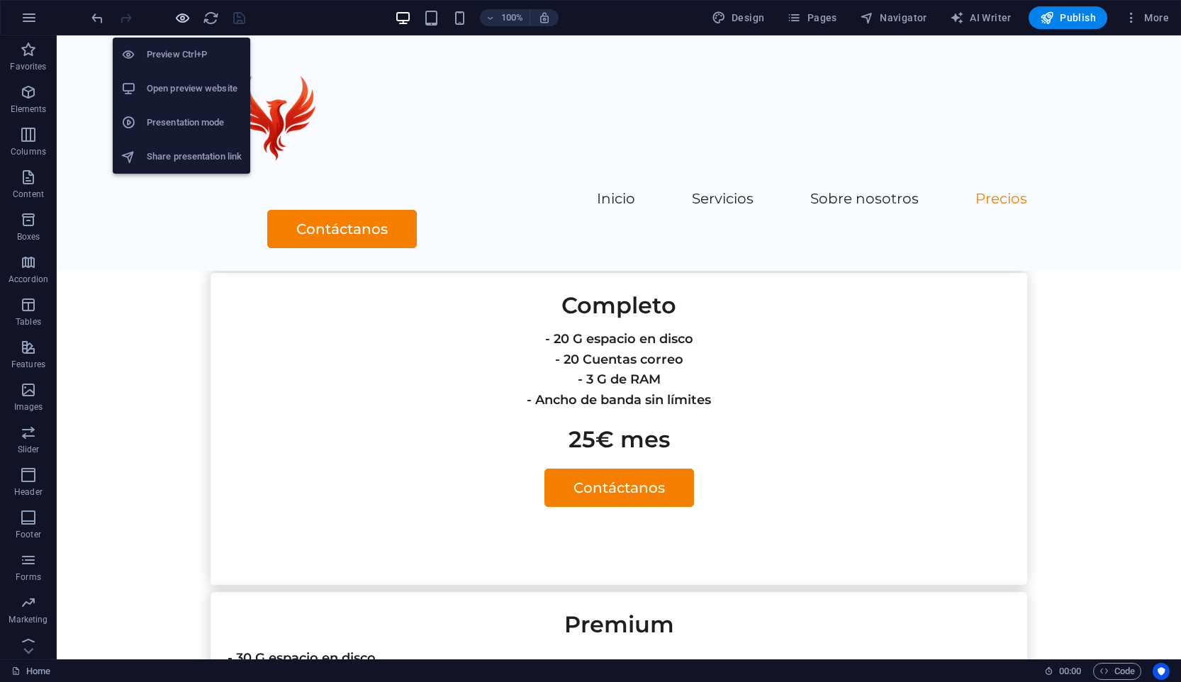
scroll to position [3567, 0]
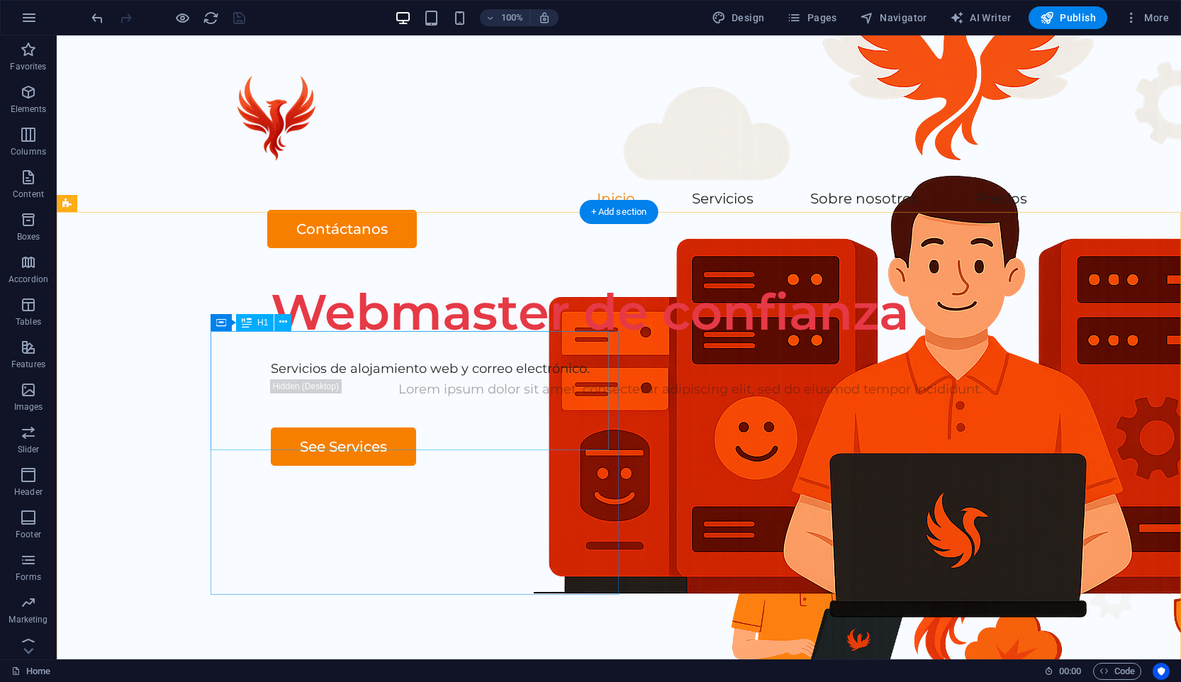
scroll to position [4, 0]
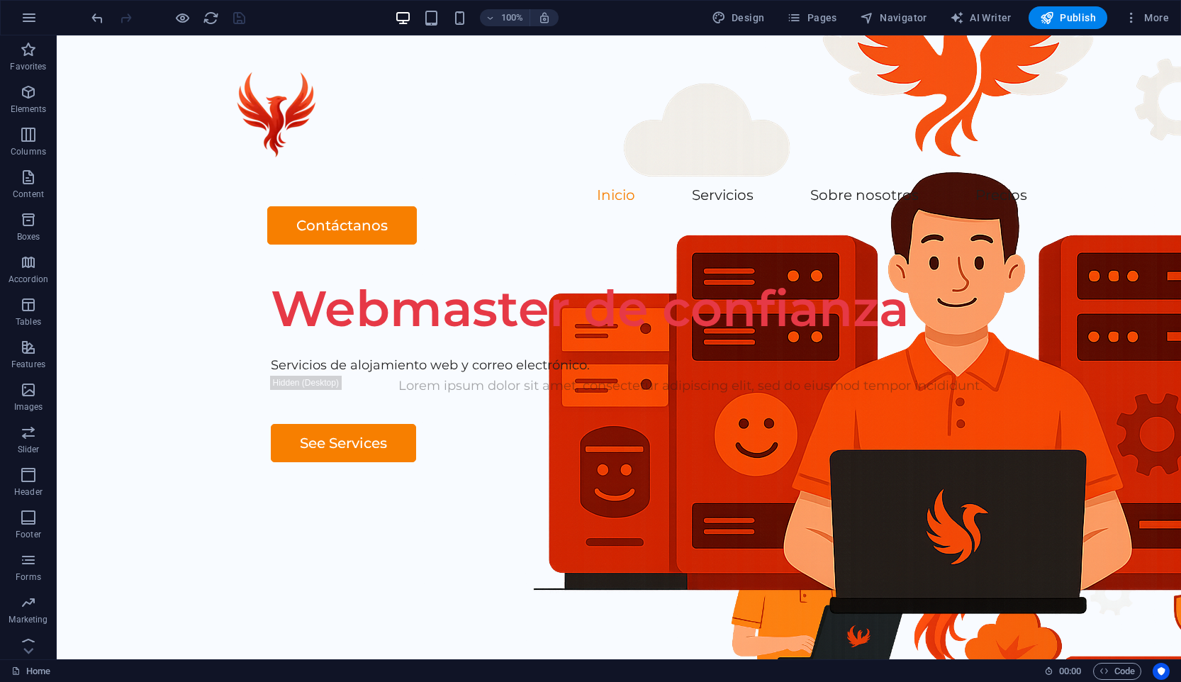
click at [137, 21] on div at bounding box center [168, 17] width 159 height 23
click at [130, 21] on div at bounding box center [168, 17] width 159 height 23
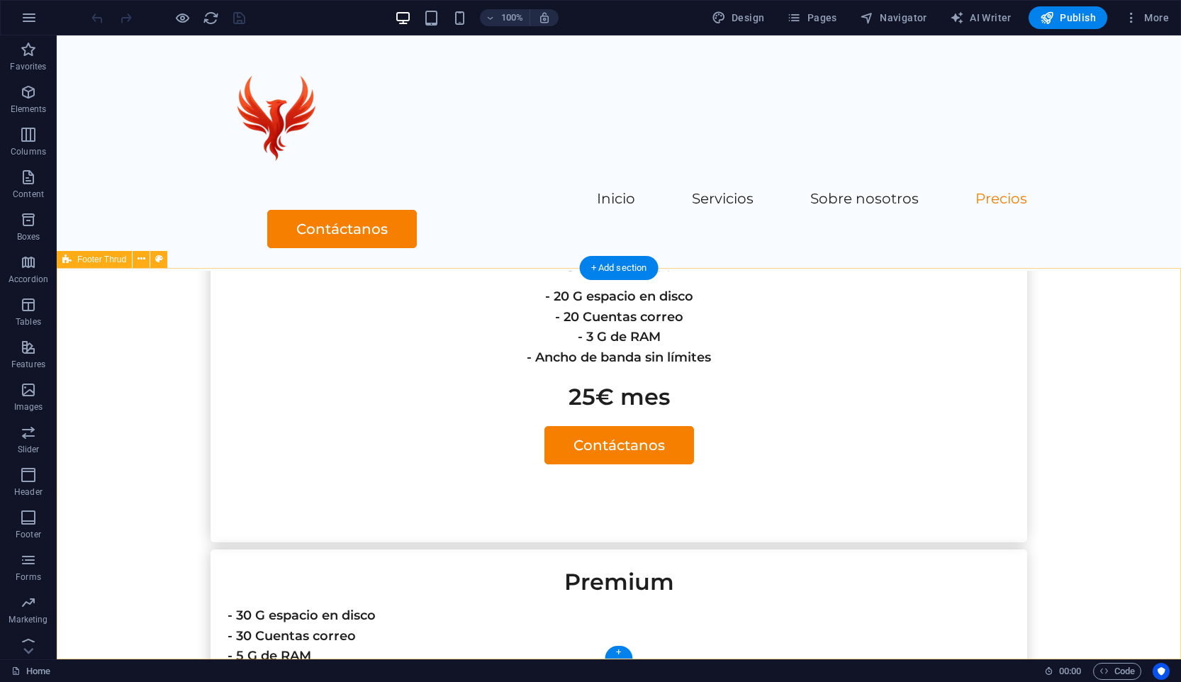
scroll to position [3567, 0]
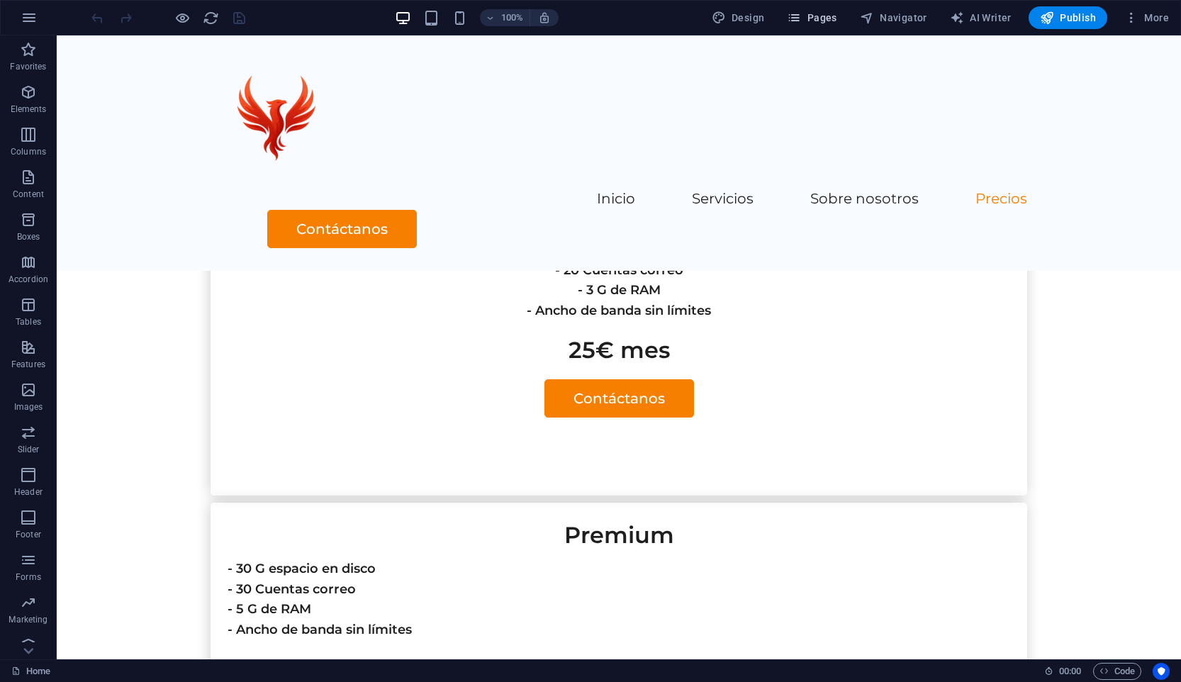
click at [834, 18] on span "Pages" at bounding box center [812, 18] width 50 height 14
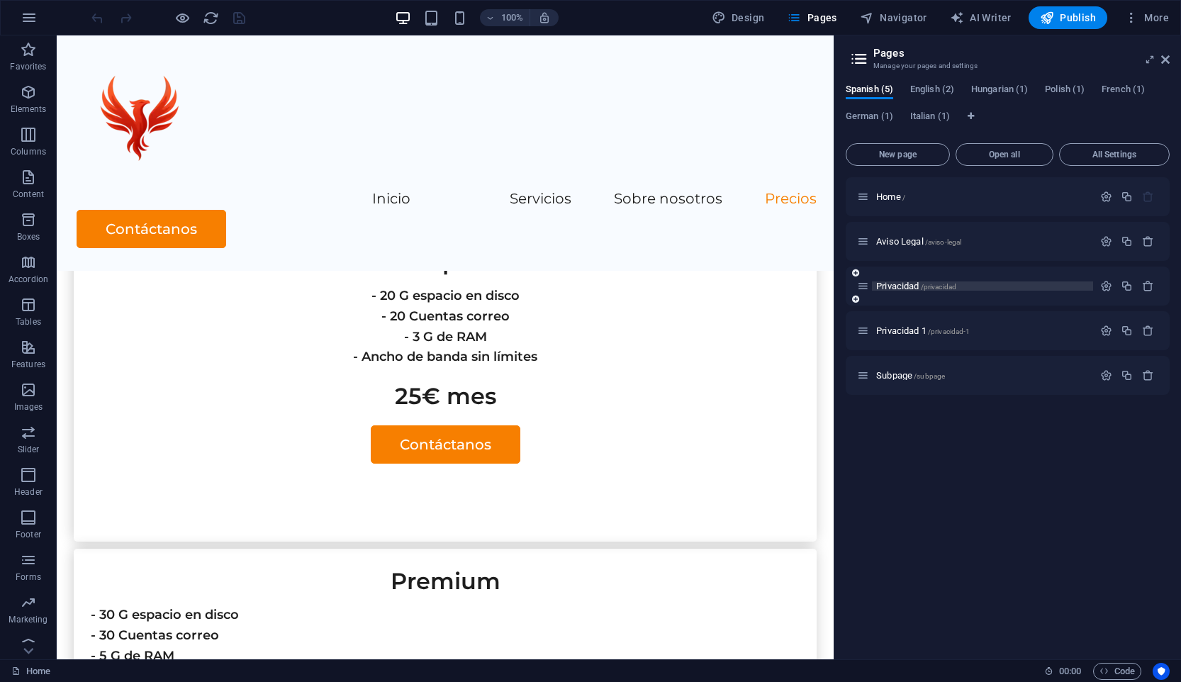
click at [904, 281] on span "Privacidad /privacidad" at bounding box center [916, 286] width 80 height 11
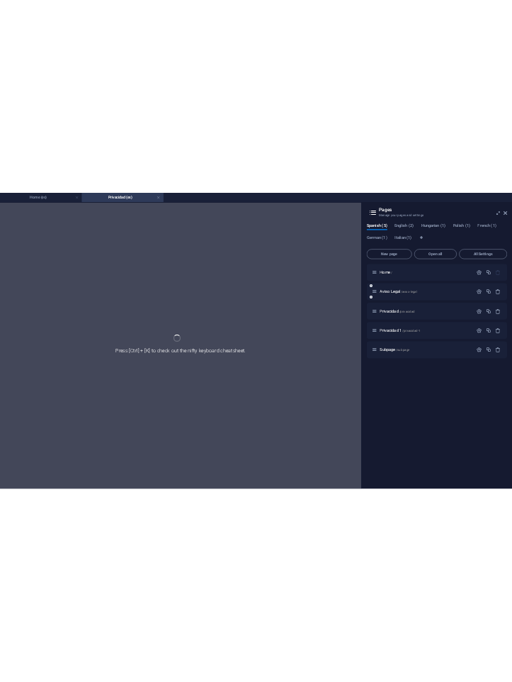
scroll to position [0, 0]
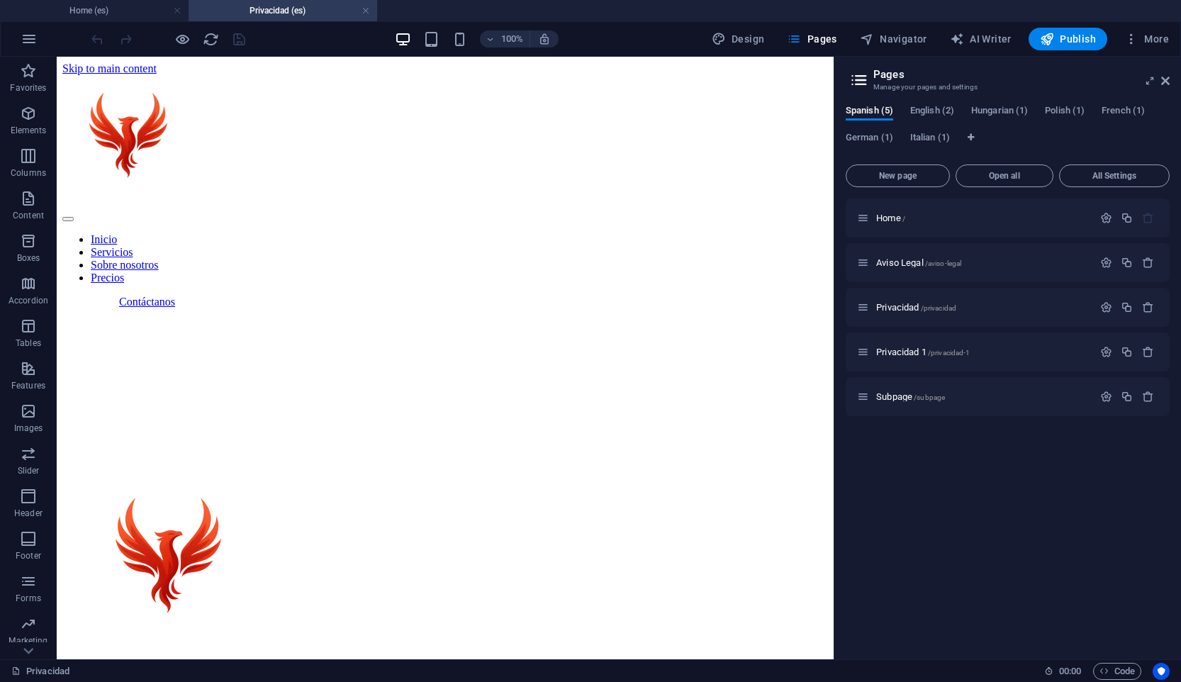
click at [126, 233] on div "Inicio Servicios Sobre nosotros Precios Contáctanos [GEOGRAPHIC_DATA] , 04720 0…" at bounding box center [444, 500] width 765 height 851
click at [126, 245] on div "Inicio Servicios Sobre nosotros Precios Contáctanos [GEOGRAPHIC_DATA] , 04720 0…" at bounding box center [444, 500] width 765 height 851
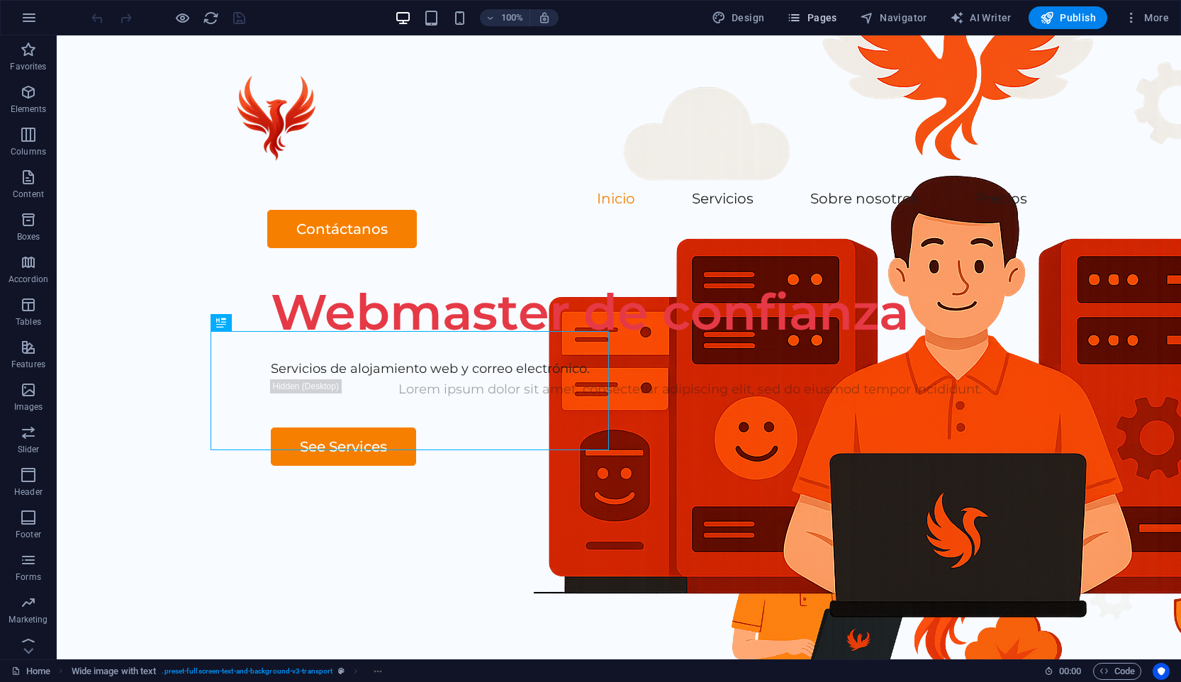
click at [512, 19] on span "Pages" at bounding box center [812, 18] width 50 height 14
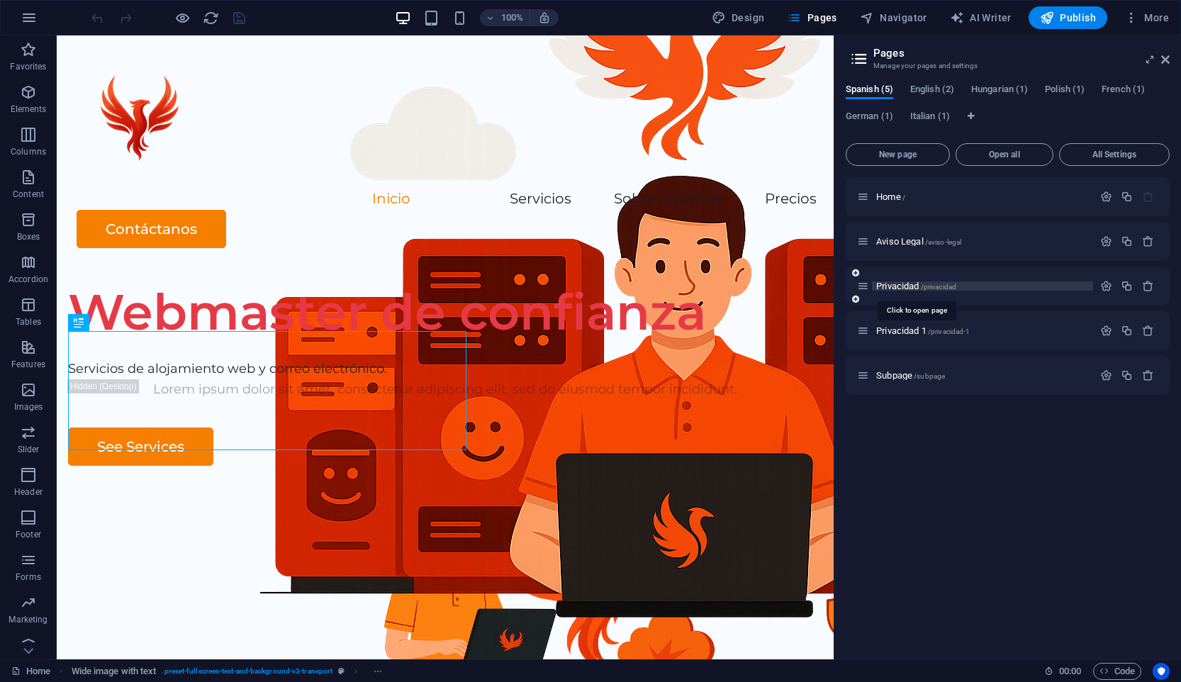
click at [512, 287] on span "Privacidad /privacidad" at bounding box center [916, 286] width 80 height 11
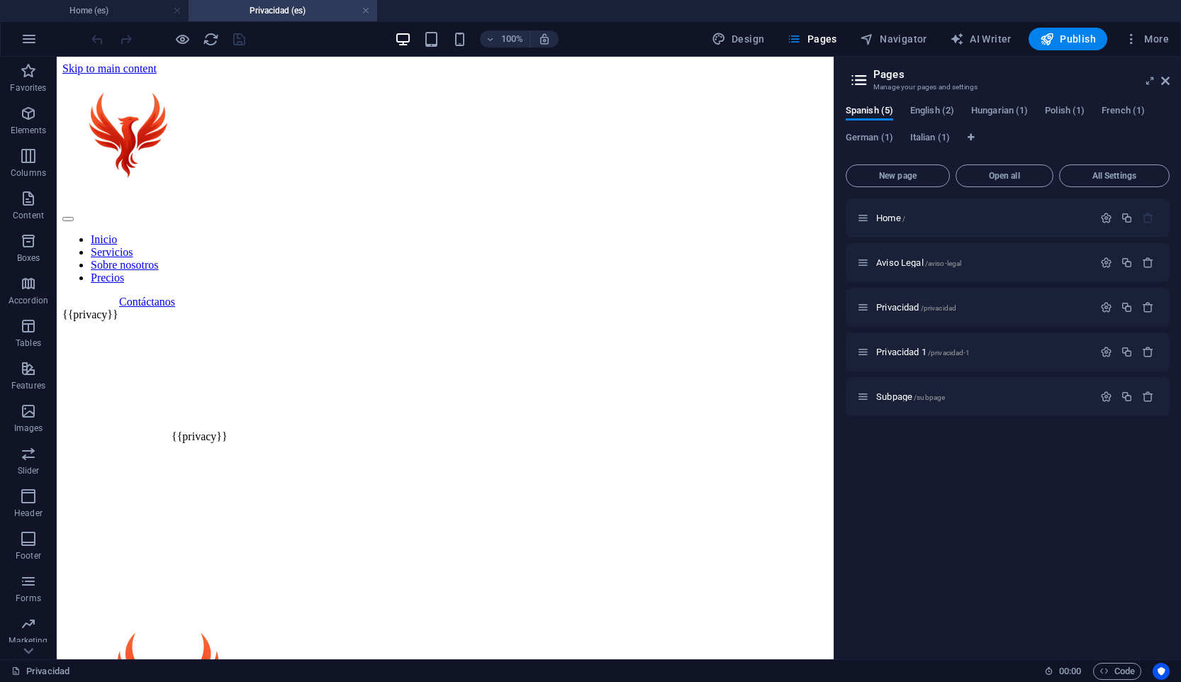
click at [94, 274] on div "Inicio Servicios Sobre nosotros Precios Contáctanos {{privacy}} {{privacy}} [GE…" at bounding box center [444, 567] width 765 height 985
click at [86, 242] on div "Inicio Servicios Sobre nosotros Precios Contáctanos {{privacy}} [GEOGRAPHIC_DAT…" at bounding box center [444, 561] width 765 height 972
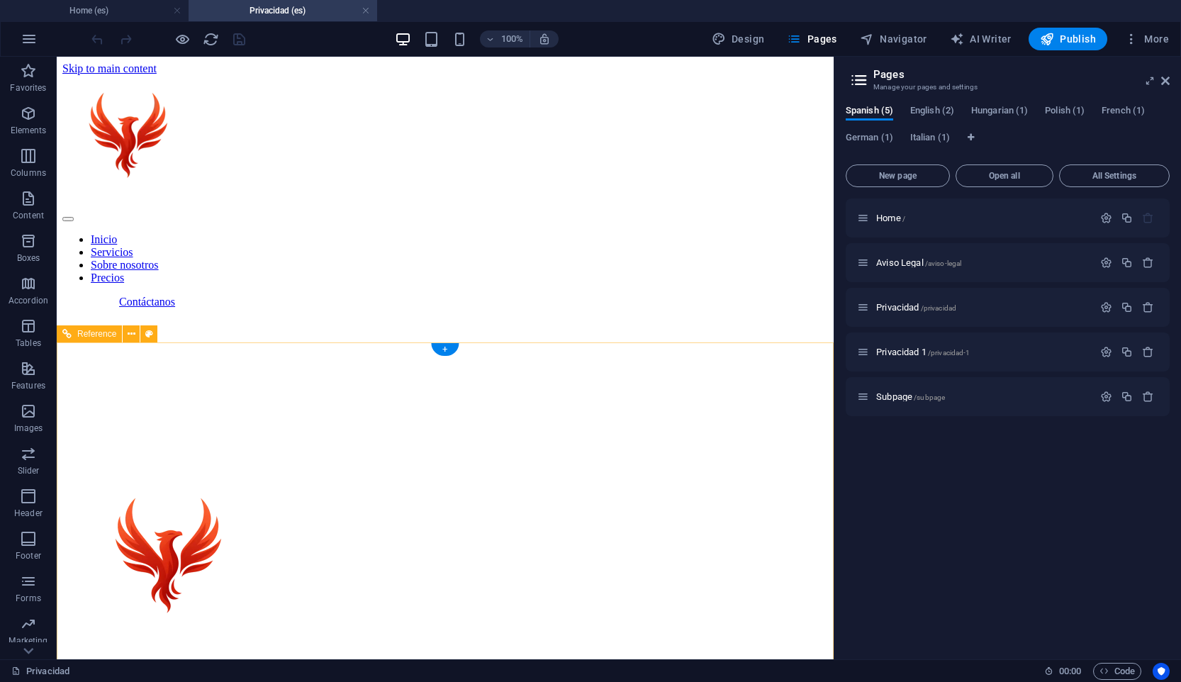
drag, startPoint x: 196, startPoint y: 344, endPoint x: 196, endPoint y: 336, distance: 7.8
click at [196, 417] on div "[GEOGRAPHIC_DATA] , 04720 0123 - 456789 [EMAIL_ADDRESS][DOMAIN_NAME] Inicio Ser…" at bounding box center [444, 671] width 765 height 508
click at [194, 298] on div "Inicio Servicios Sobre nosotros Precios Contáctanos [GEOGRAPHIC_DATA] , 04720 0…" at bounding box center [444, 500] width 765 height 851
click at [198, 235] on div "Inicio Servicios Sobre nosotros Precios Contáctanos [GEOGRAPHIC_DATA] , 04720 0…" at bounding box center [444, 500] width 765 height 851
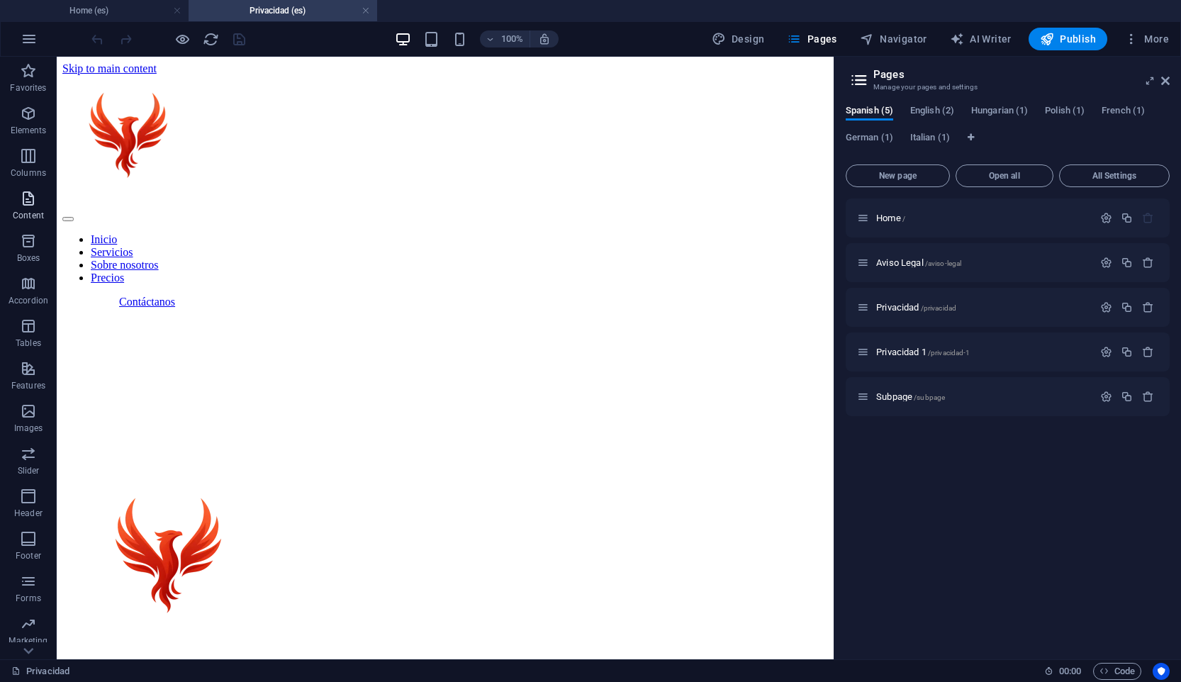
click at [37, 203] on span "Content" at bounding box center [28, 207] width 57 height 34
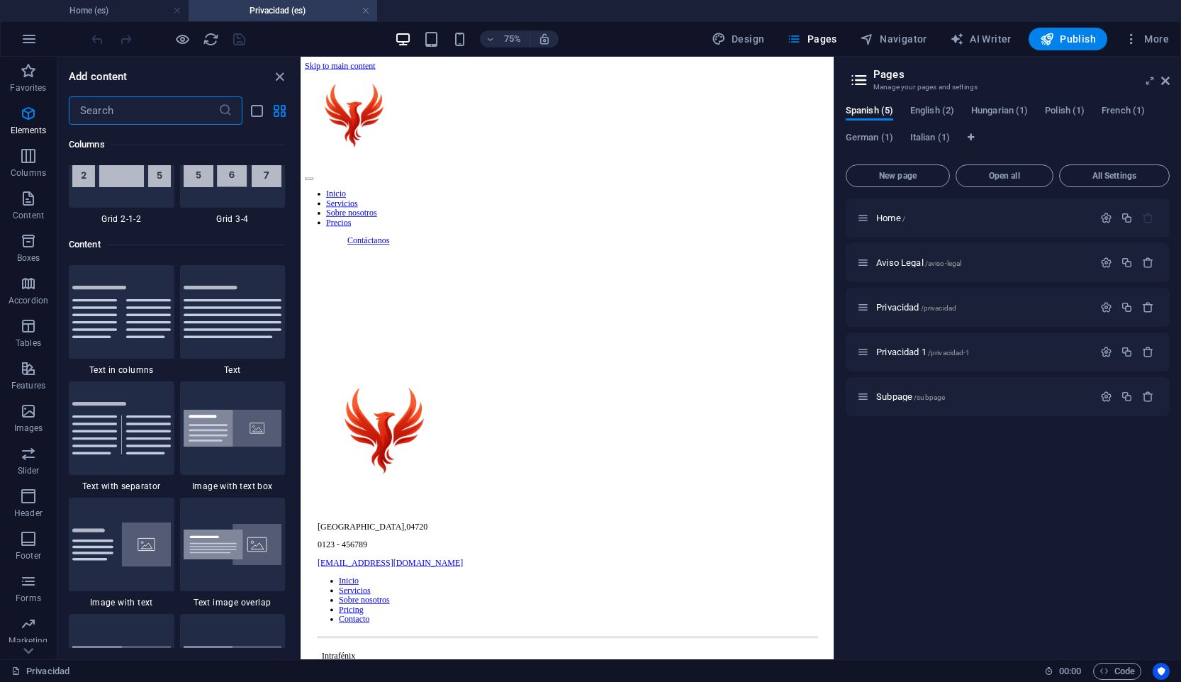
scroll to position [2480, 0]
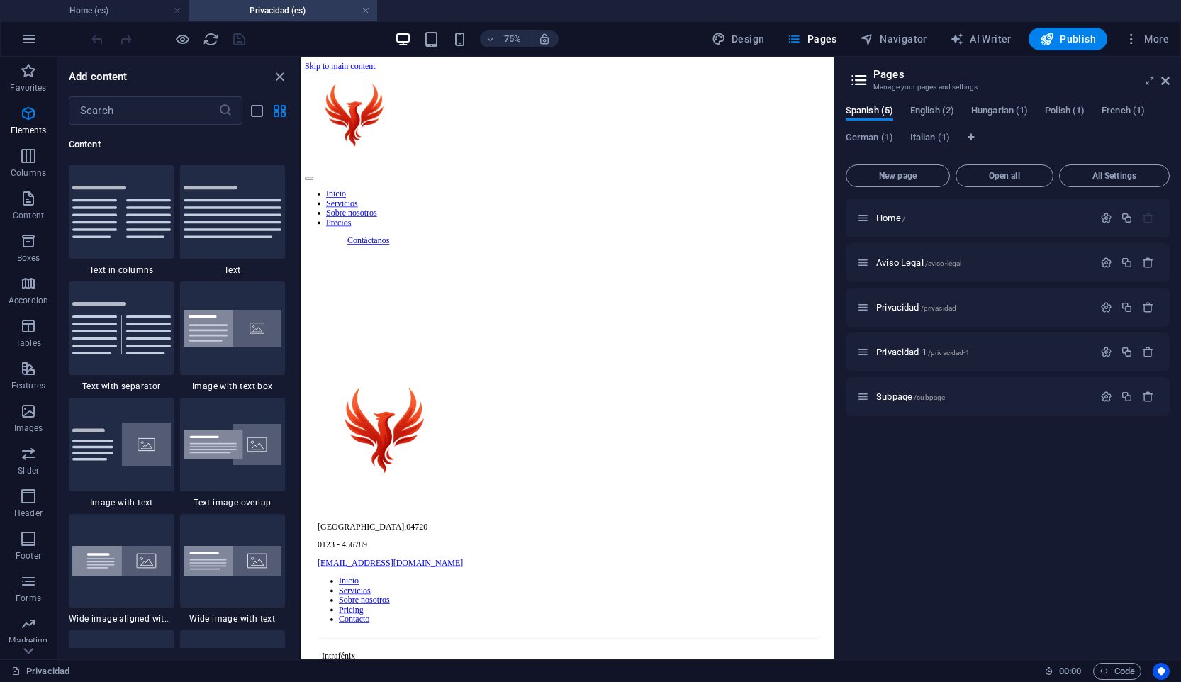
click at [341, 301] on div "Inicio Servicios Sobre nosotros Precios Contáctanos [GEOGRAPHIC_DATA] , 04720 0…" at bounding box center [656, 500] width 700 height 851
click at [512, 311] on div "Inicio Servicios Sobre nosotros Precios Contáctanos [GEOGRAPHIC_DATA] , 04720 0…" at bounding box center [656, 500] width 700 height 851
click at [512, 352] on div "Inicio Servicios Sobre nosotros Precios Contáctanos [GEOGRAPHIC_DATA] , 04720 0…" at bounding box center [656, 500] width 700 height 851
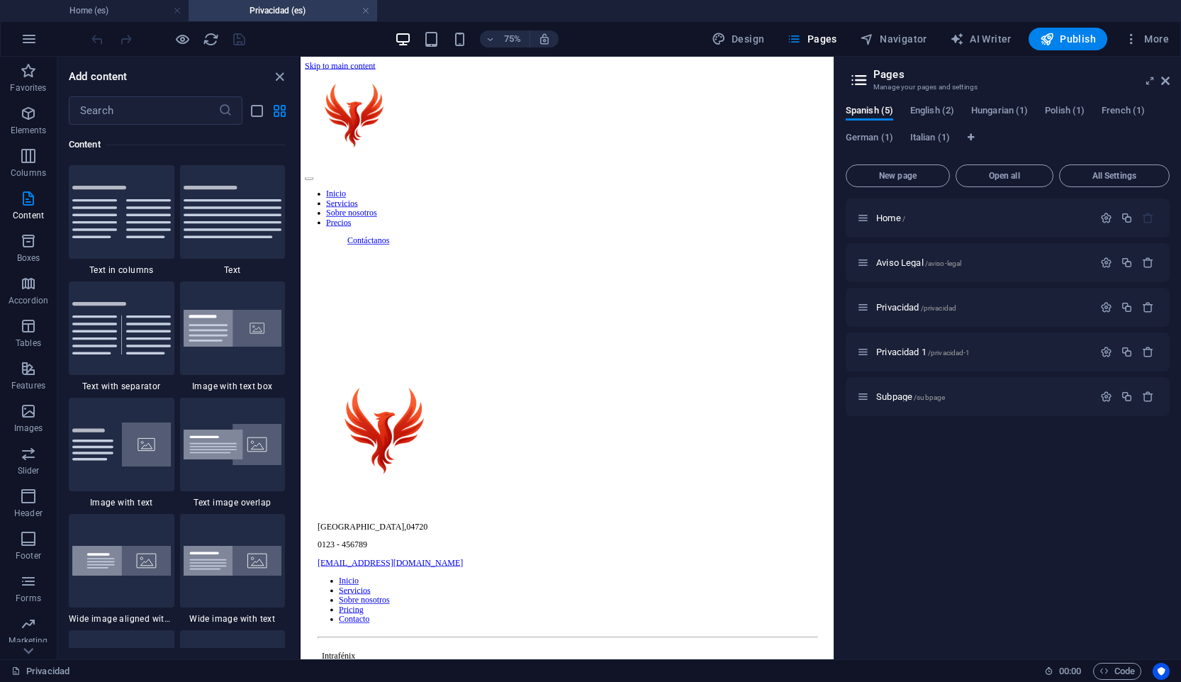
click at [512, 352] on div "Inicio Servicios Sobre nosotros Precios Contáctanos [GEOGRAPHIC_DATA] , 04720 0…" at bounding box center [656, 500] width 700 height 851
click at [116, 17] on h4 "Home (es)" at bounding box center [94, 11] width 189 height 16
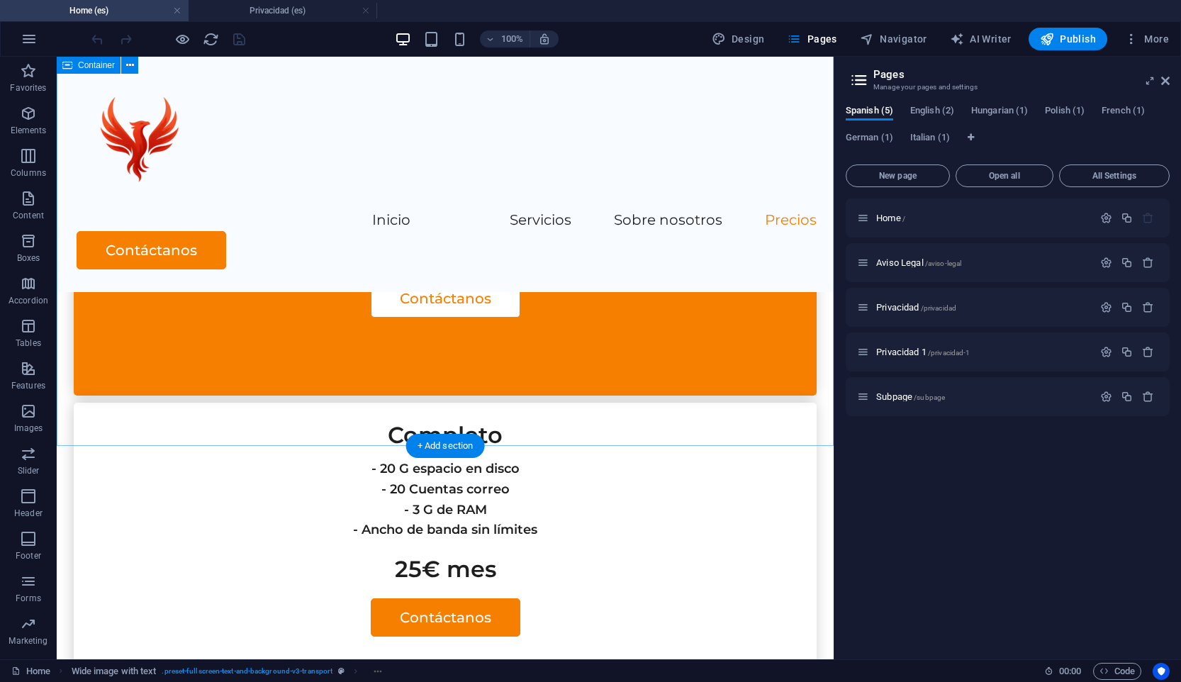
scroll to position [3644, 0]
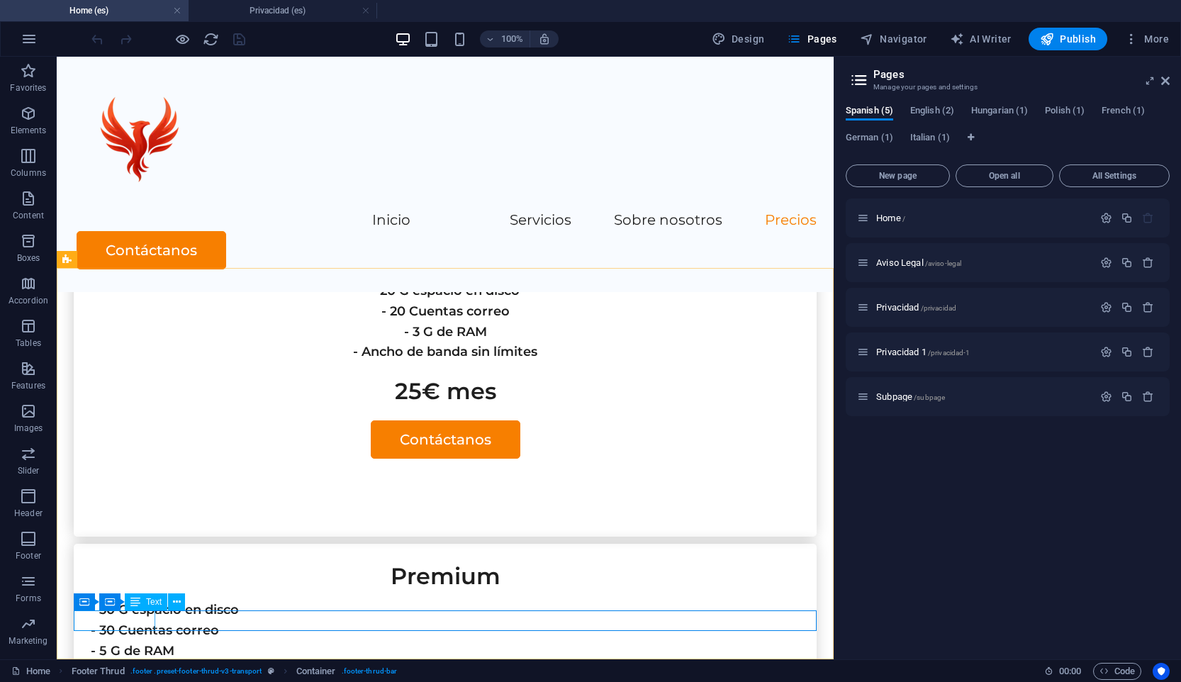
click at [150, 602] on span "Text" at bounding box center [154, 602] width 16 height 9
click at [512, 600] on icon at bounding box center [695, 602] width 8 height 15
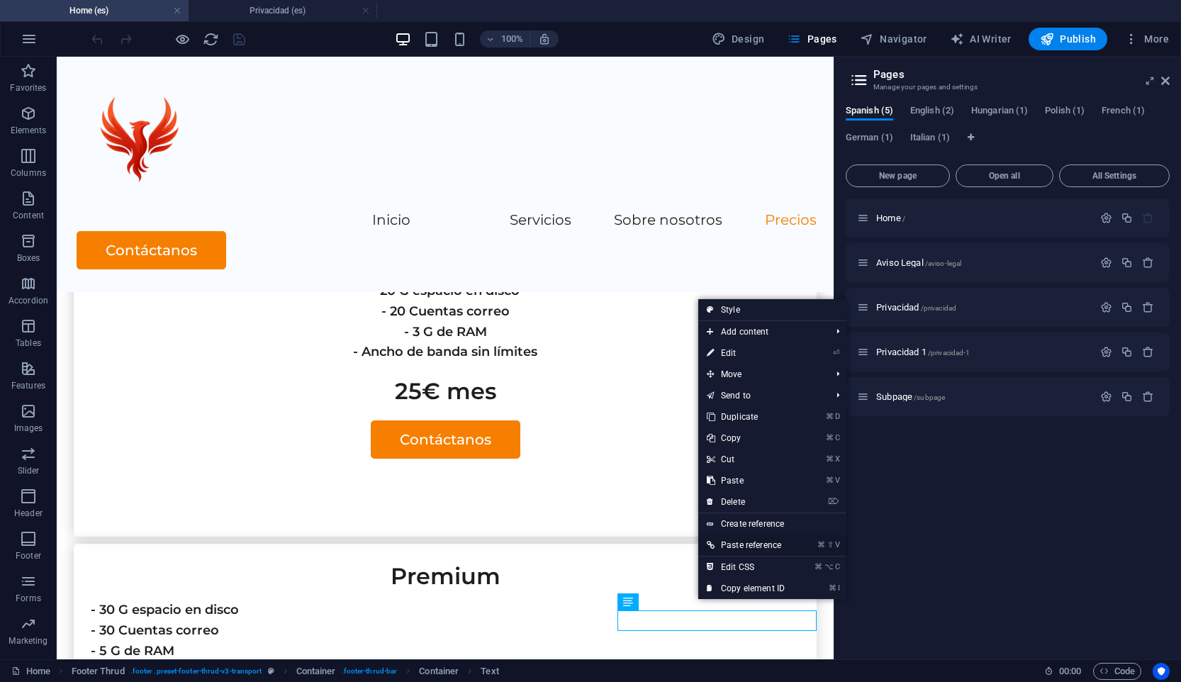
click at [512, 543] on link "⌘ ⇧ V Paste reference" at bounding box center [745, 544] width 95 height 21
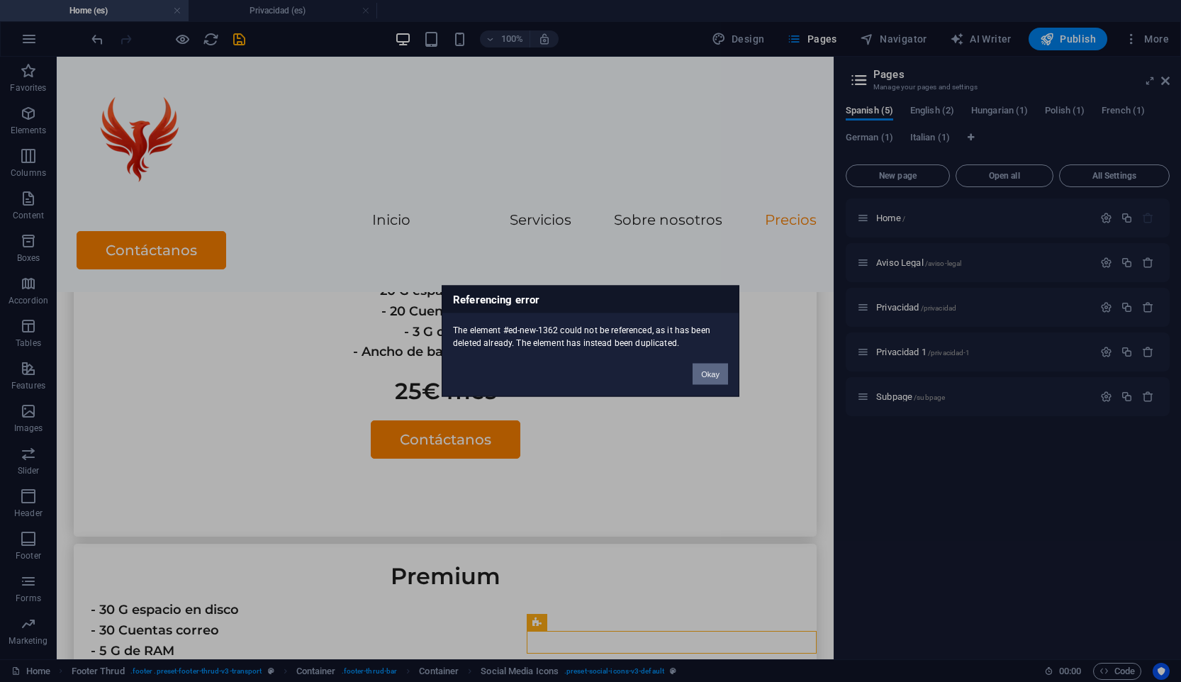
click at [512, 376] on button "Okay" at bounding box center [709, 374] width 35 height 21
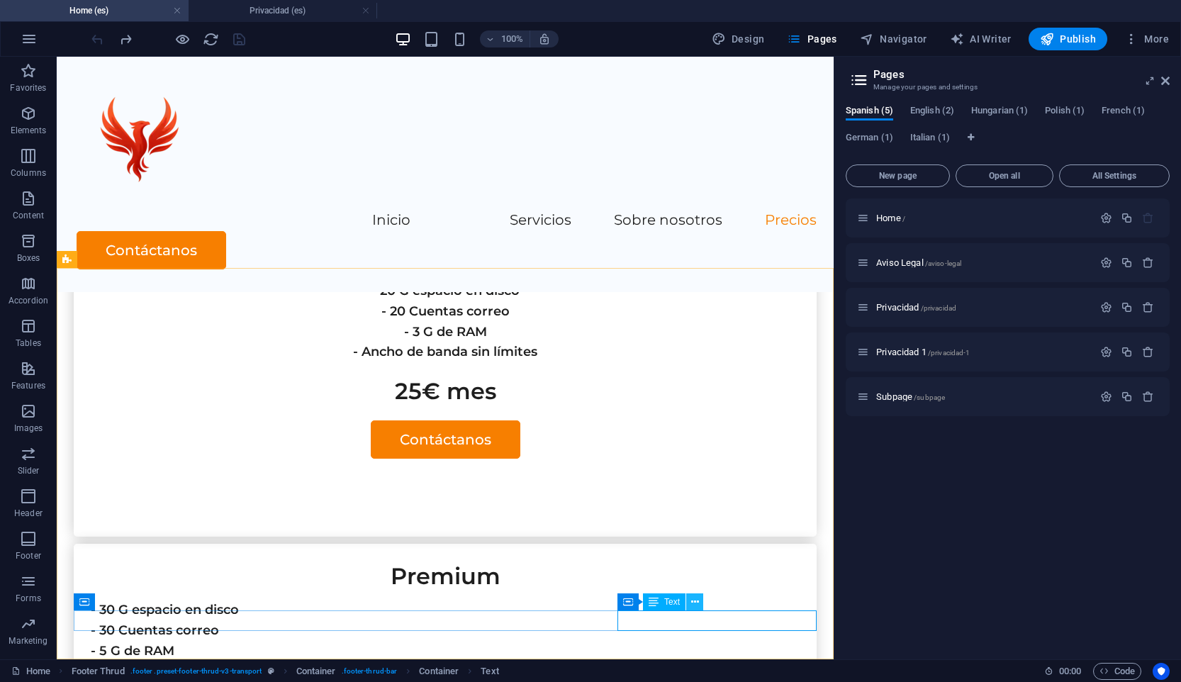
click at [512, 604] on icon at bounding box center [695, 602] width 8 height 15
click at [150, 602] on icon at bounding box center [147, 602] width 8 height 15
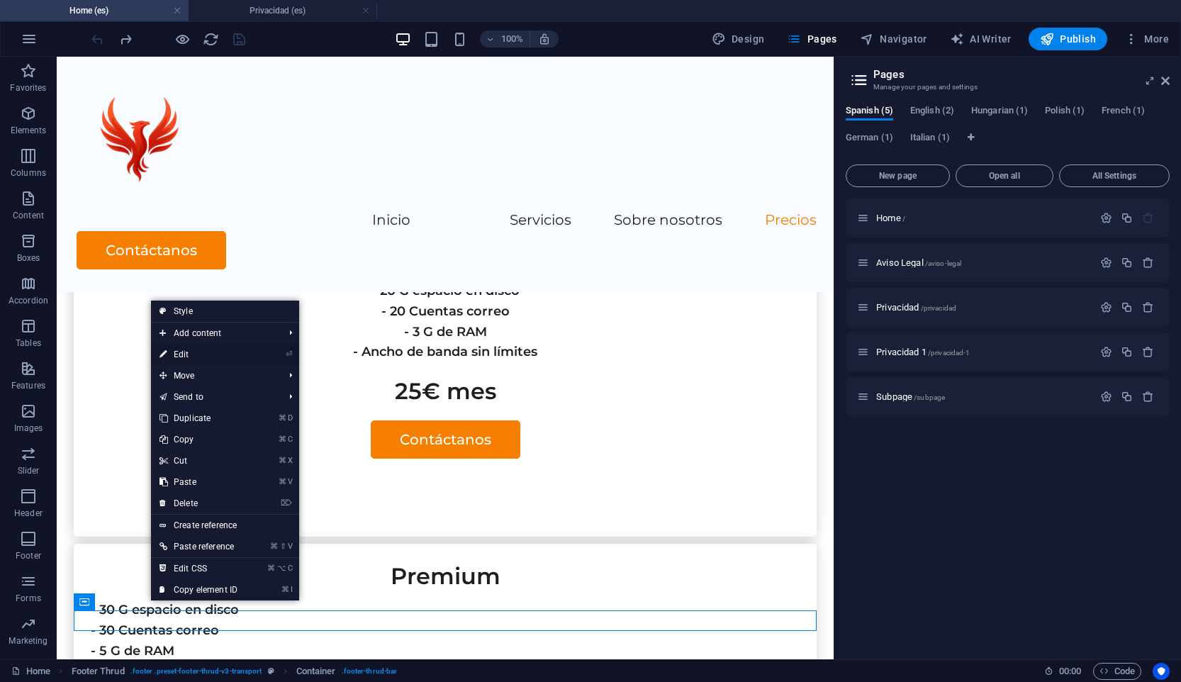
click at [246, 355] on link "⏎ Edit" at bounding box center [198, 354] width 95 height 21
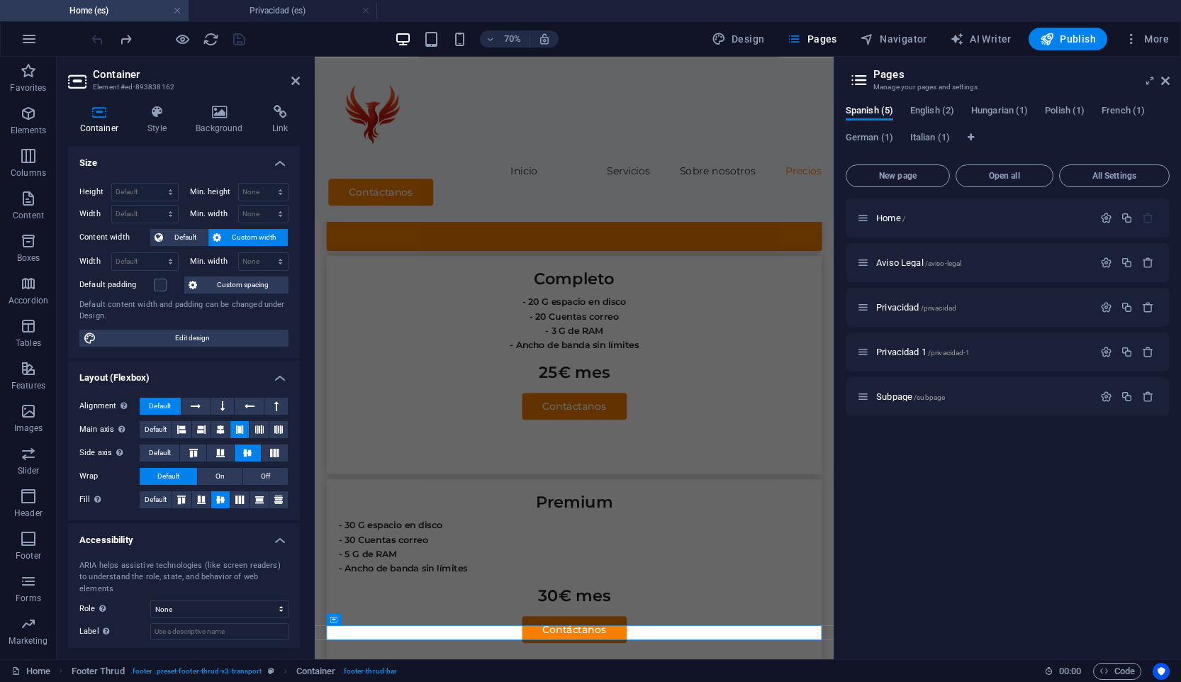
scroll to position [3411, 0]
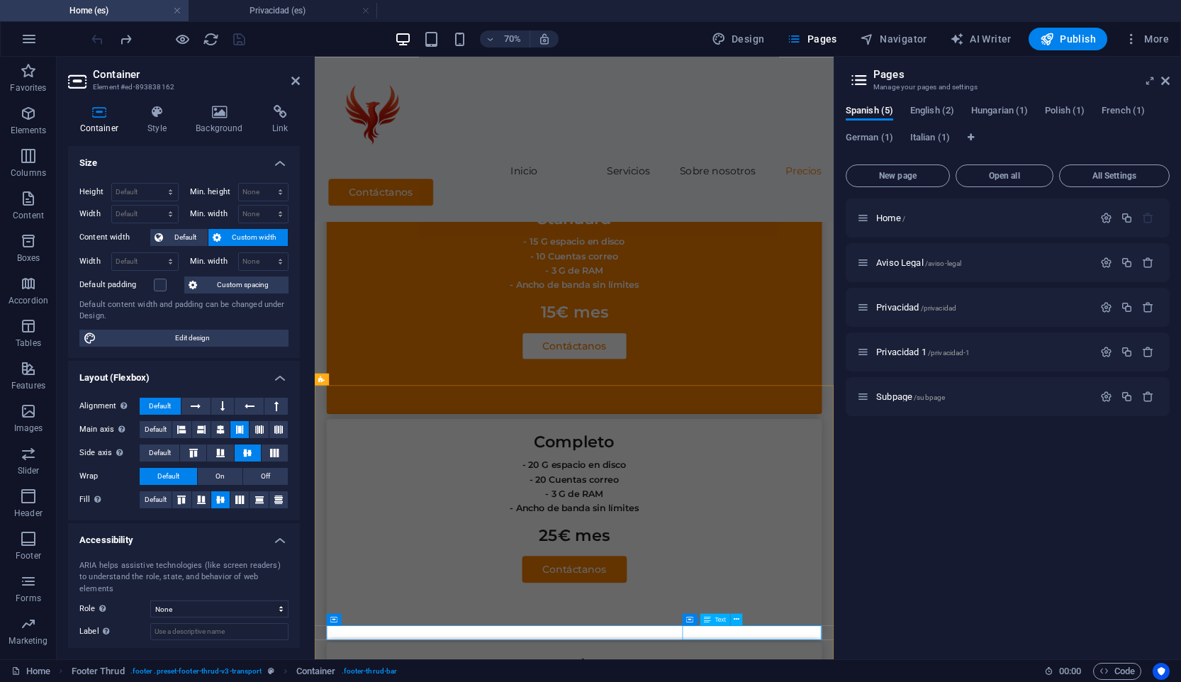
click at [512, 615] on icon at bounding box center [737, 619] width 6 height 11
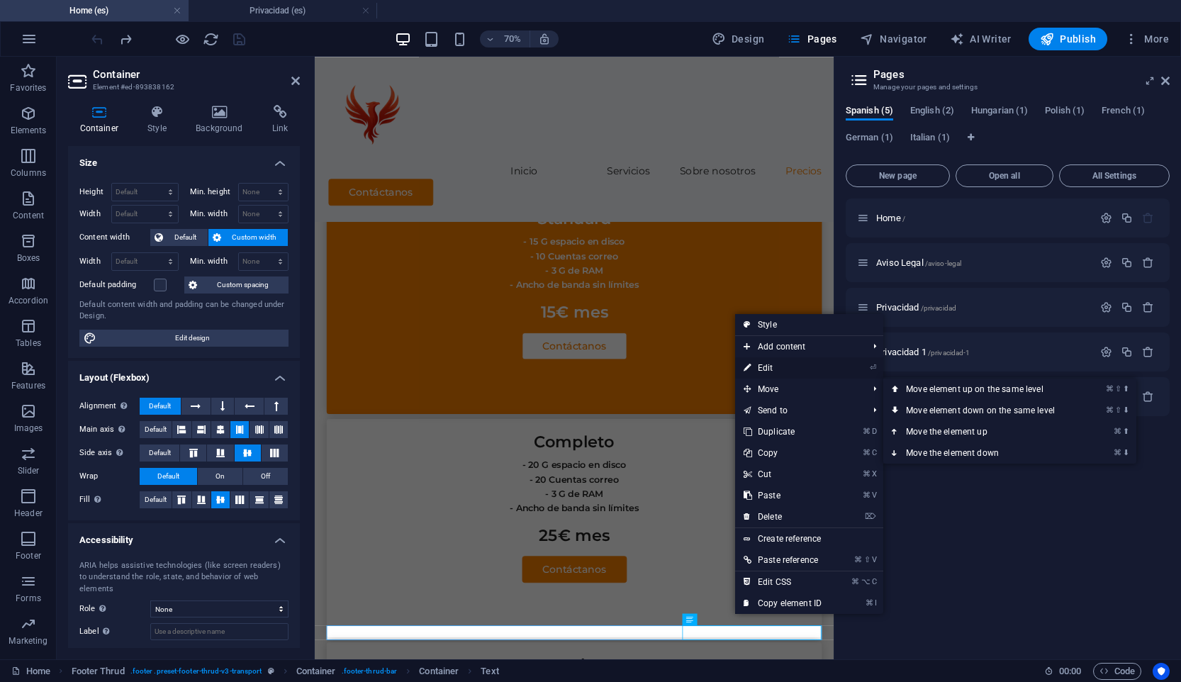
click at [512, 368] on link "⏎ Edit" at bounding box center [782, 367] width 95 height 21
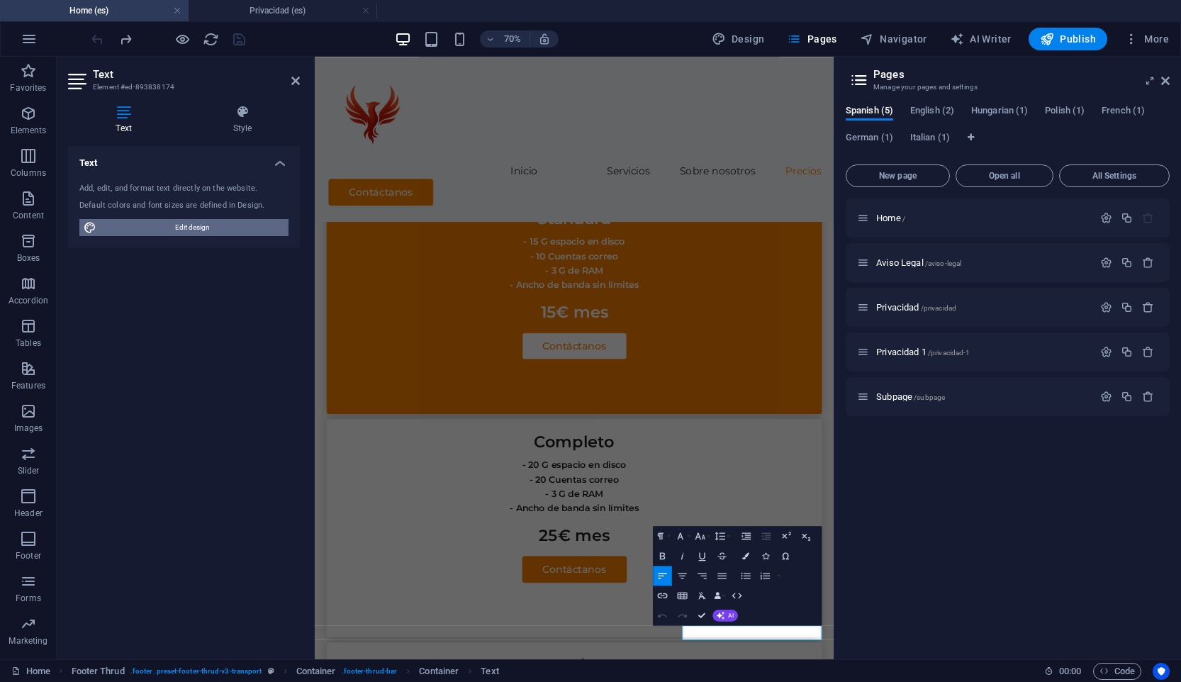
click at [228, 235] on span "Edit design" at bounding box center [193, 227] width 184 height 17
select select "600"
select select "px"
select select "rem"
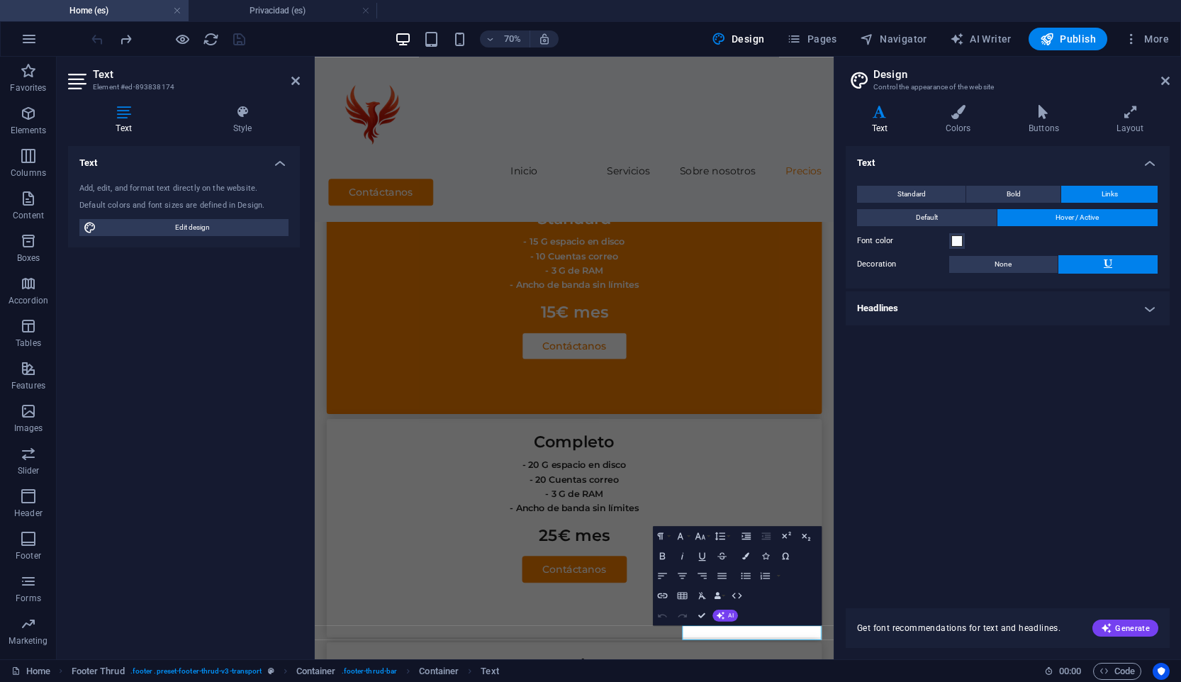
click at [512, 311] on h4 "Headlines" at bounding box center [1008, 308] width 324 height 34
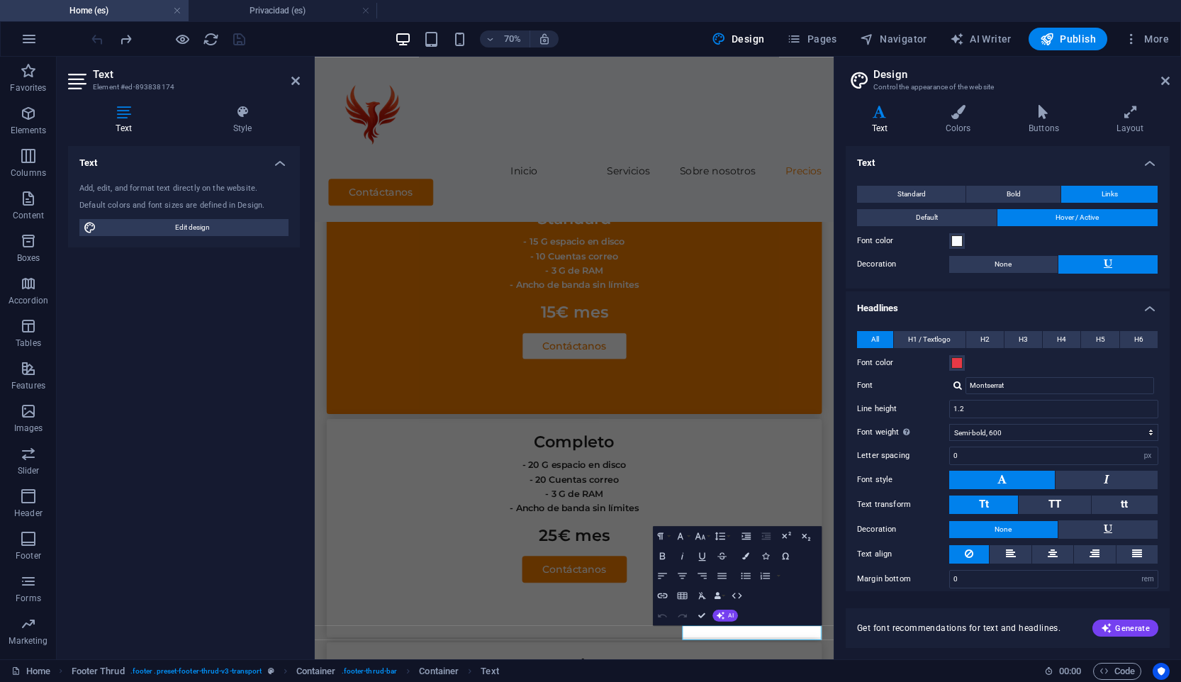
click at [512, 317] on div "All H1 / Textlogo H2 H3 H4 H5 H6 Font color Font Montserrat Line height 1.2 Fon…" at bounding box center [1008, 460] width 330 height 286
